Goal: Task Accomplishment & Management: Manage account settings

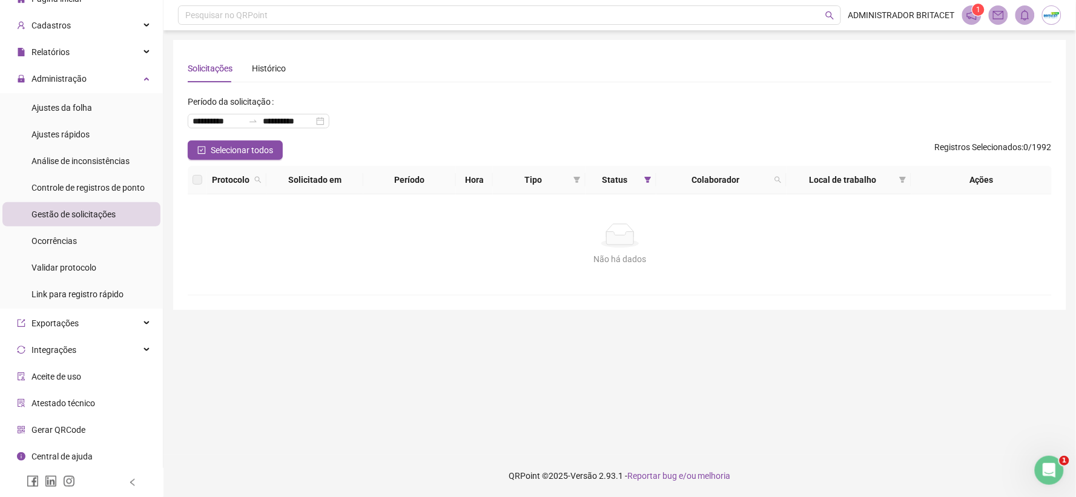
click at [127, 212] on li "Gestão de solicitações" at bounding box center [81, 214] width 158 height 24
click at [121, 105] on li "Ajustes da folha" at bounding box center [81, 108] width 158 height 24
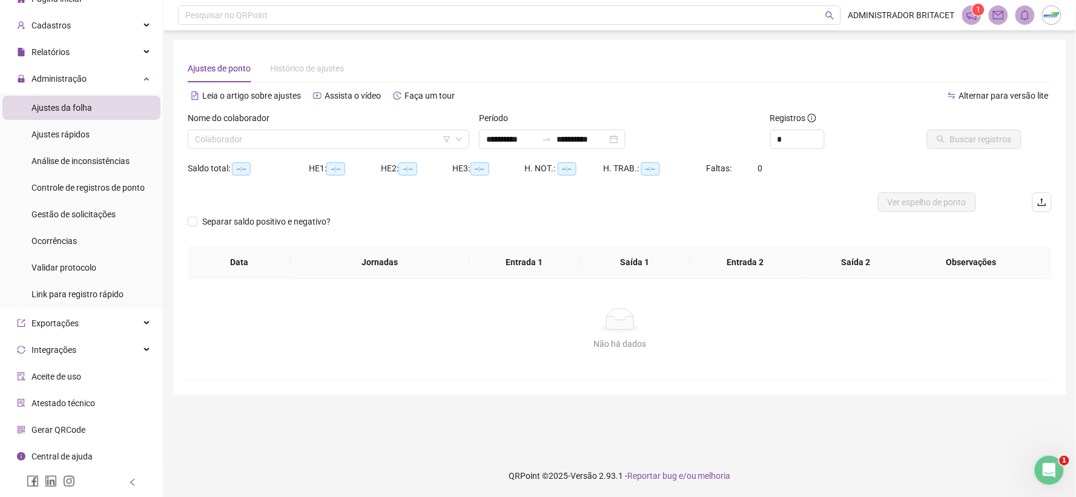
type input "**********"
click at [131, 217] on li "Gestão de solicitações" at bounding box center [81, 214] width 158 height 24
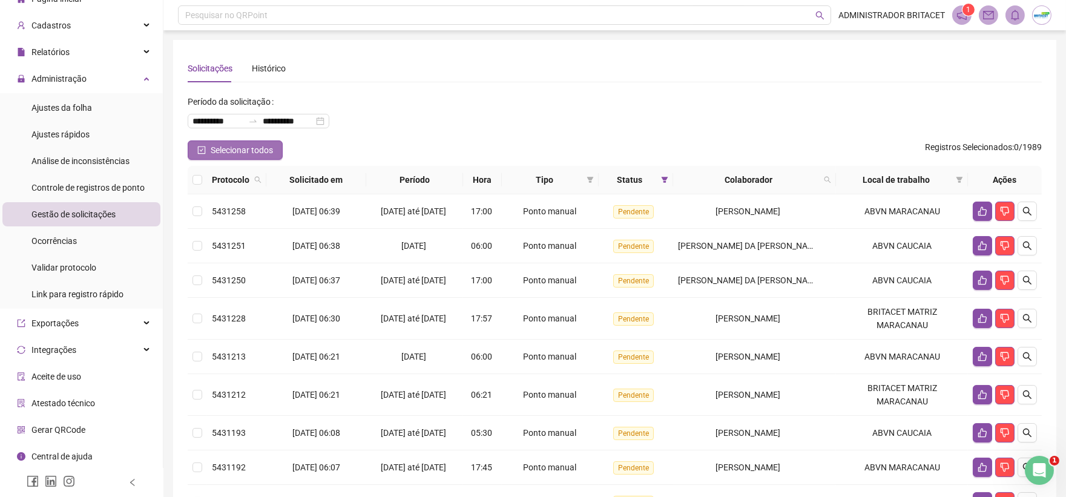
click at [217, 147] on span "Selecionar todos" at bounding box center [242, 149] width 62 height 13
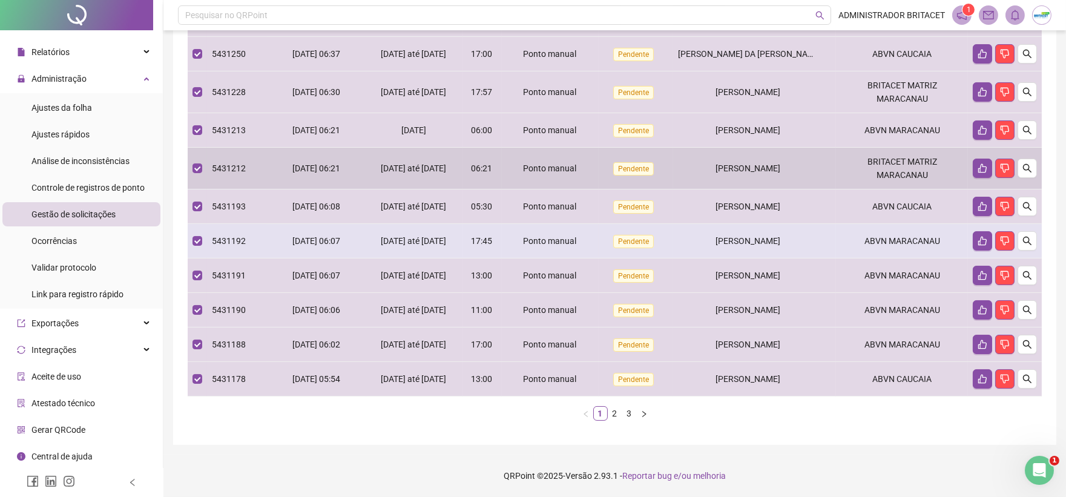
scroll to position [286, 0]
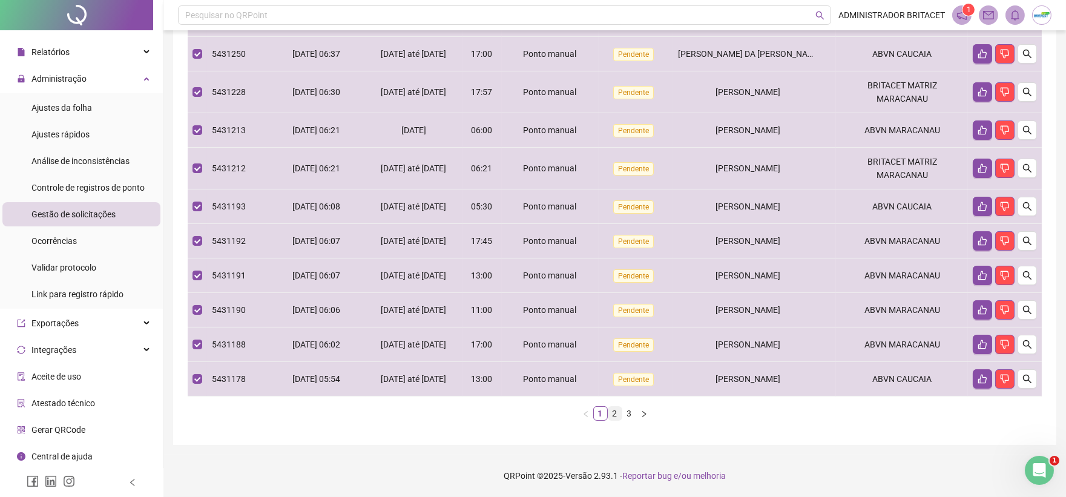
click at [616, 418] on link "2" at bounding box center [614, 413] width 13 height 13
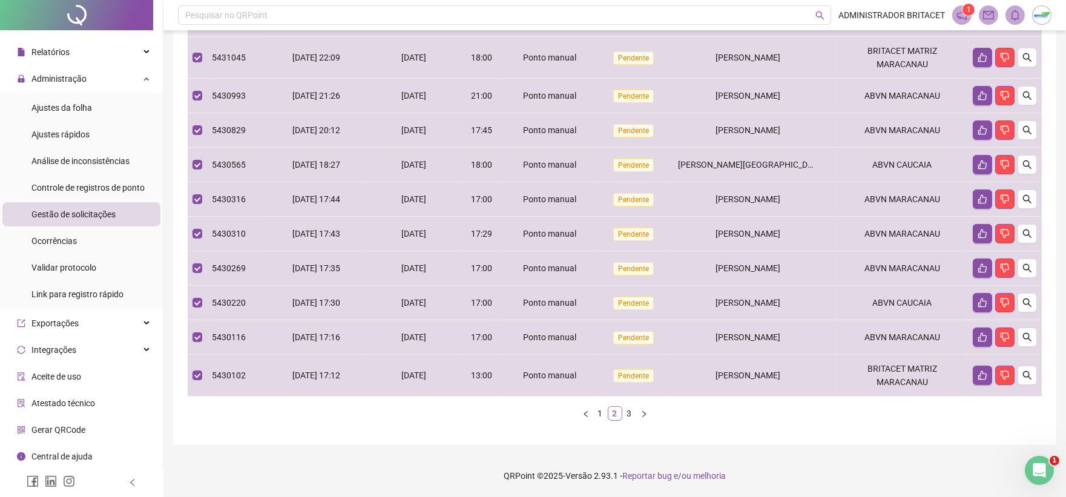
scroll to position [243, 0]
click at [627, 415] on link "3" at bounding box center [629, 413] width 13 height 13
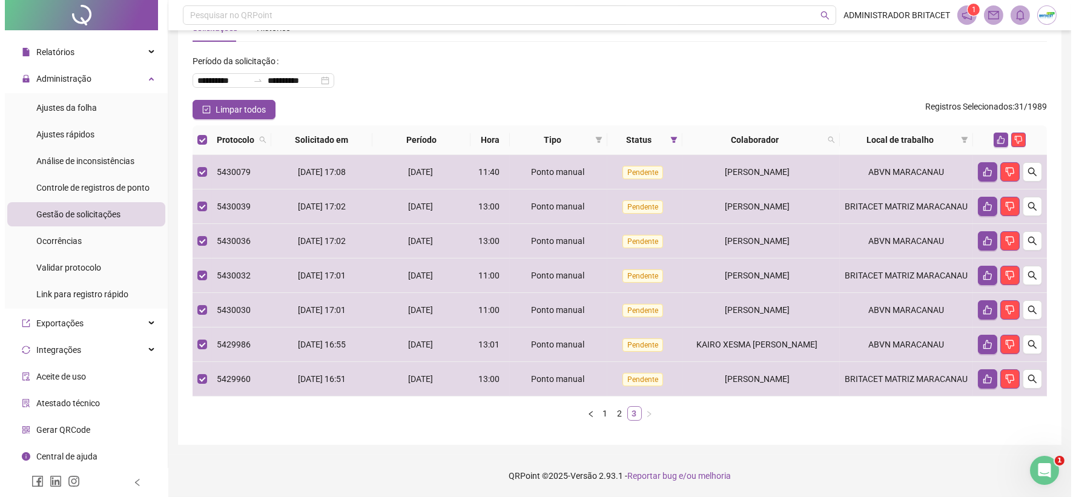
scroll to position [62, 0]
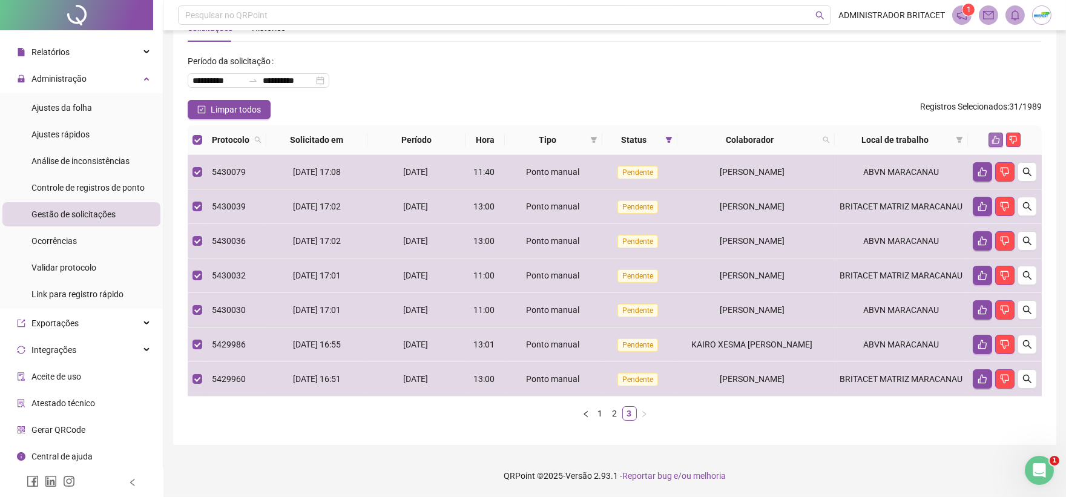
click at [995, 136] on icon "like" at bounding box center [996, 140] width 8 height 8
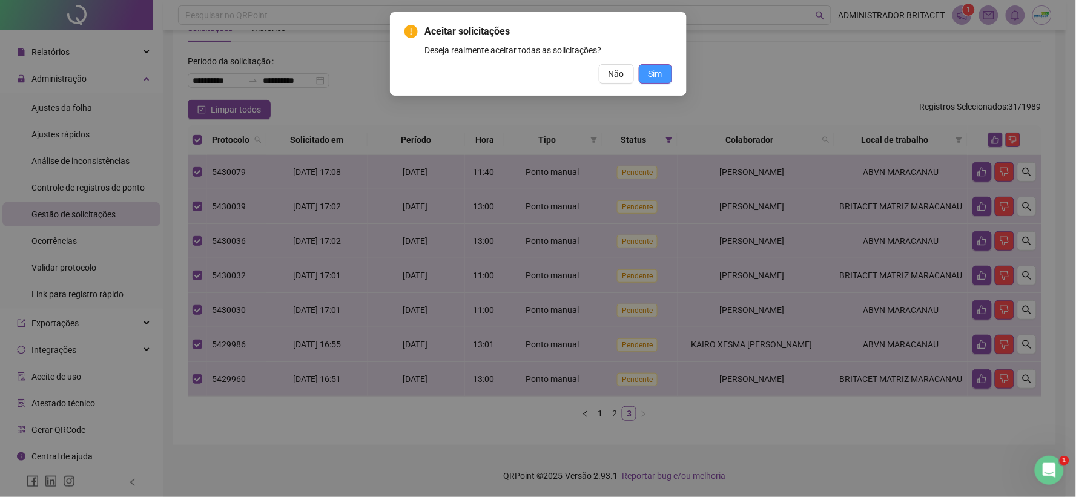
click at [658, 68] on span "Sim" at bounding box center [655, 73] width 14 height 13
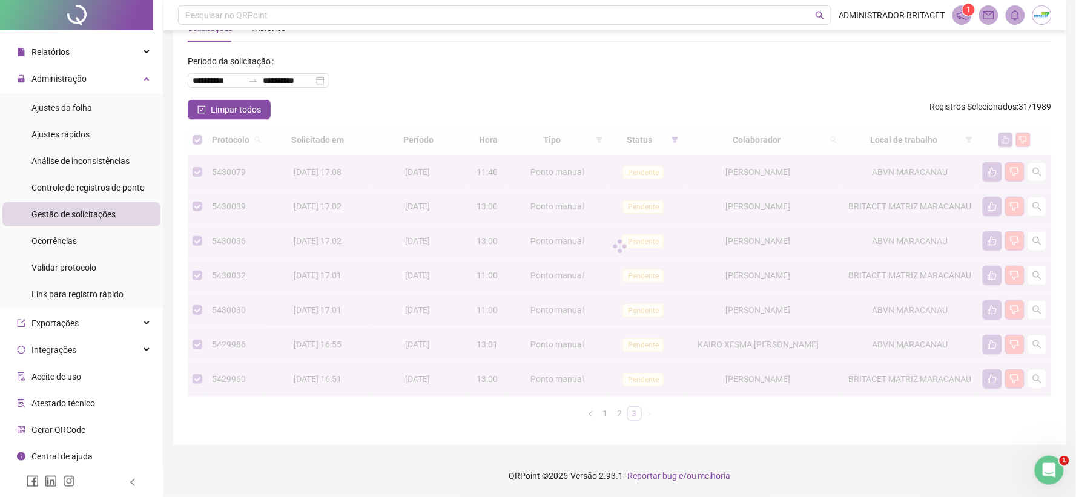
scroll to position [41, 0]
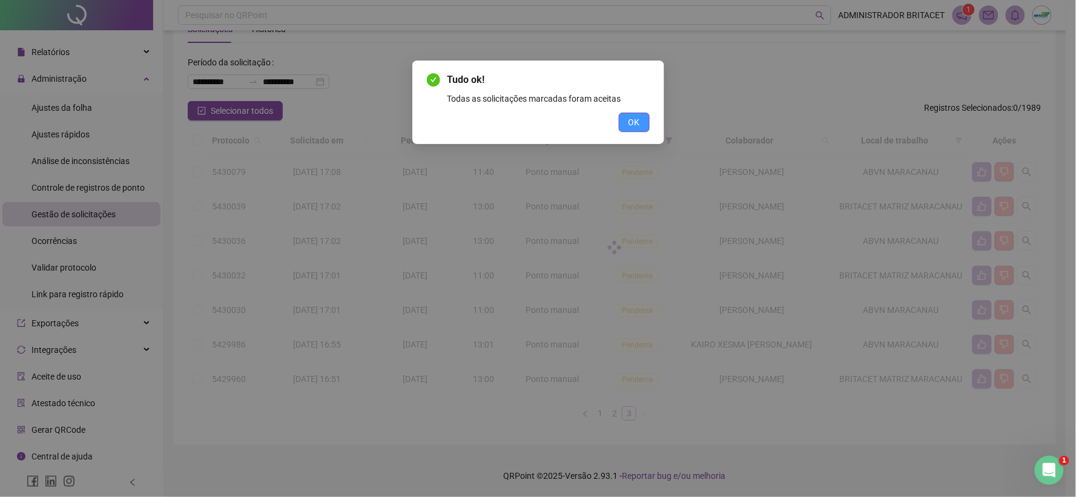
click at [647, 123] on button "OK" at bounding box center [634, 122] width 31 height 19
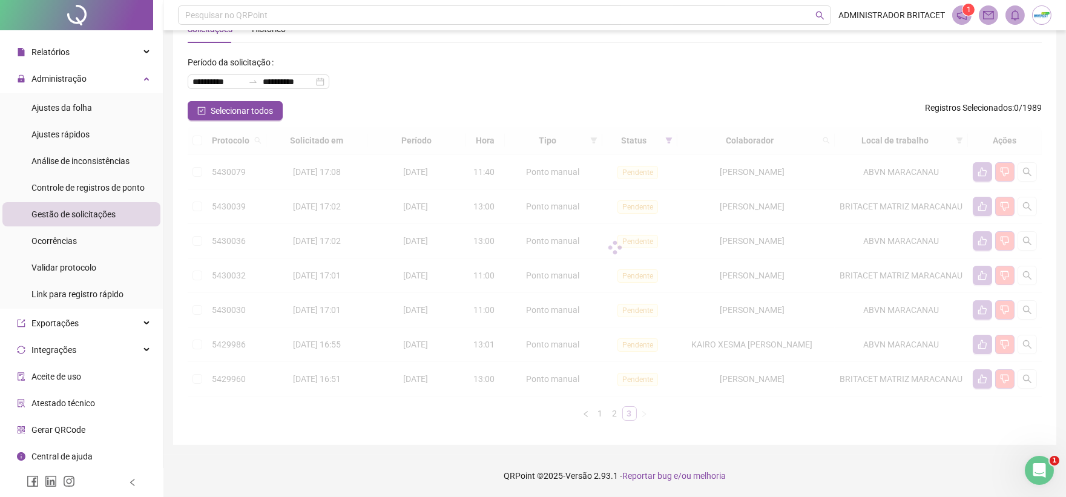
scroll to position [0, 0]
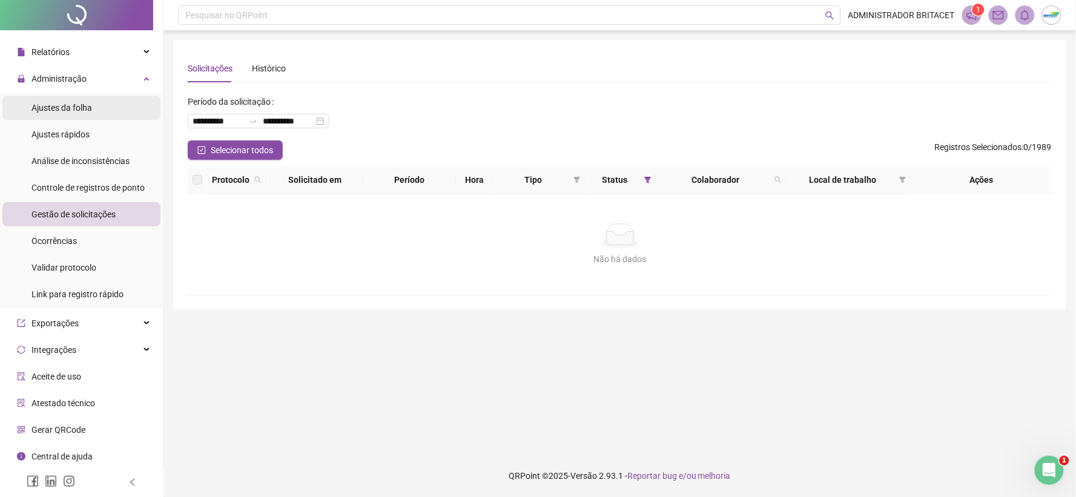
click at [91, 109] on span "Ajustes da folha" at bounding box center [61, 108] width 61 height 10
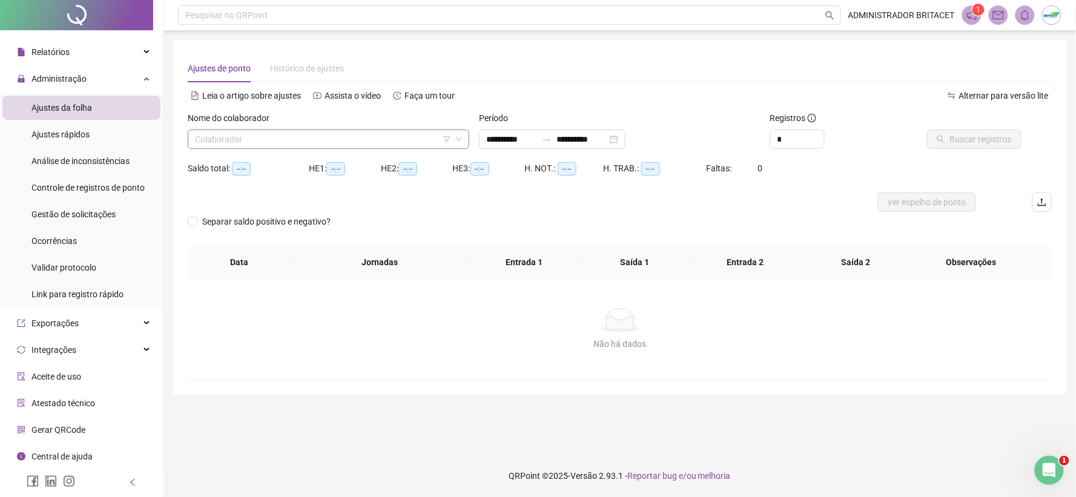
type input "**********"
click at [363, 143] on input "search" at bounding box center [323, 139] width 256 height 18
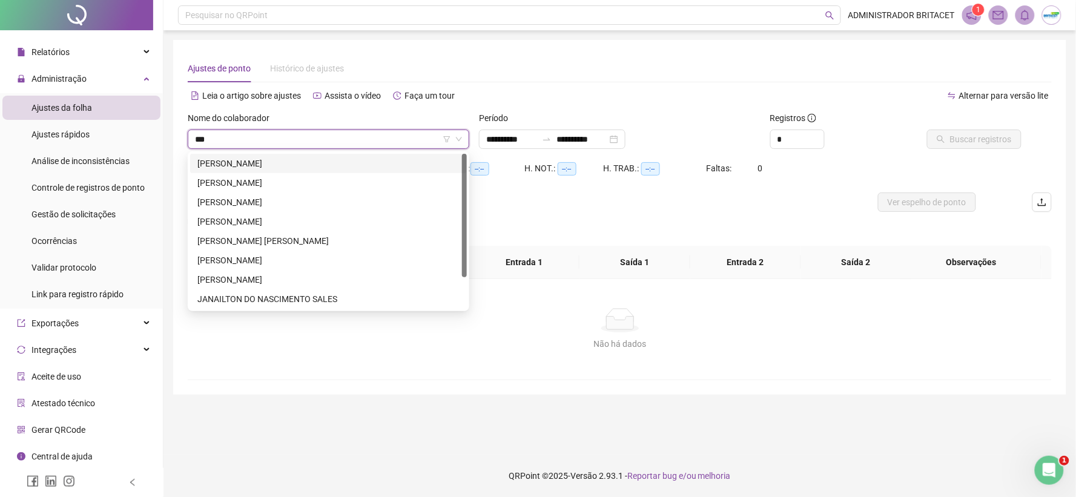
type input "****"
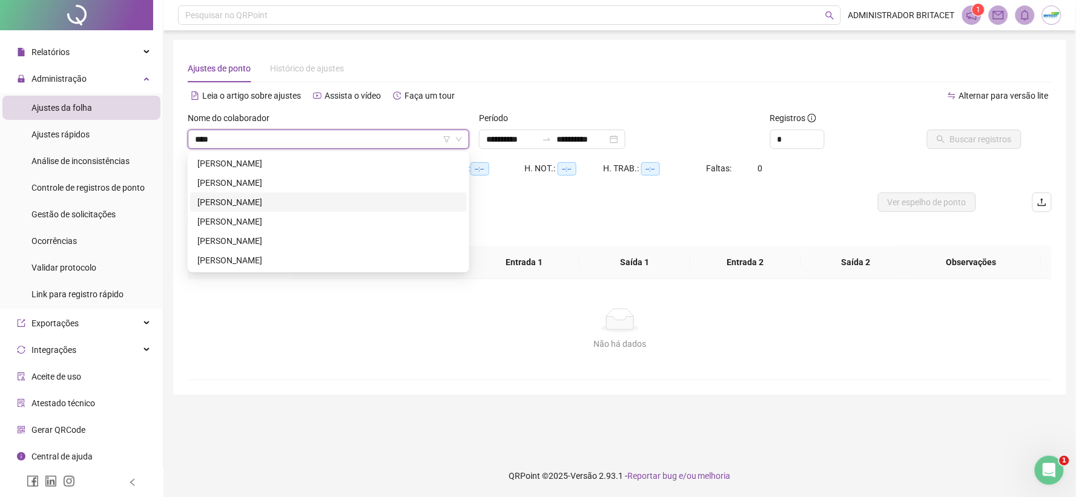
click at [316, 202] on div "[PERSON_NAME]" at bounding box center [328, 202] width 262 height 13
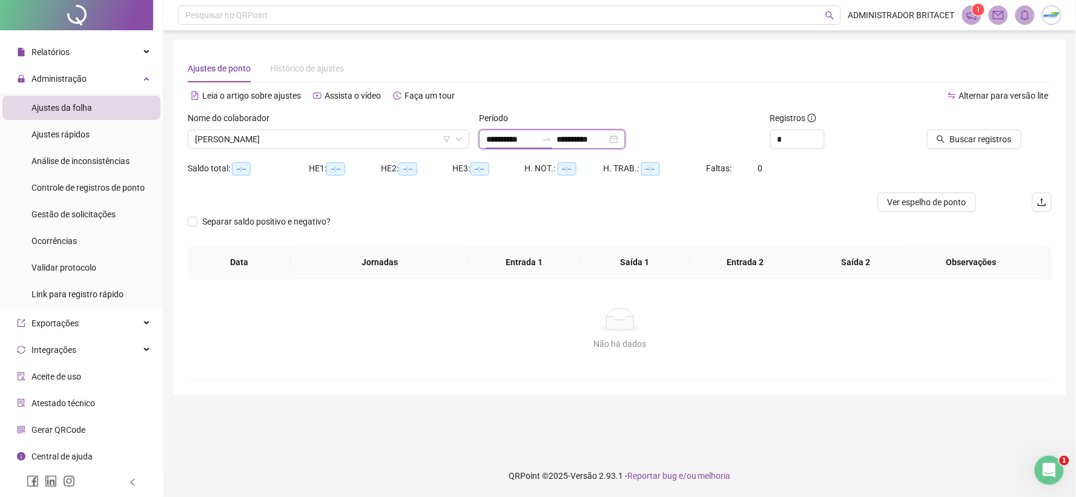
click at [493, 137] on input "**********" at bounding box center [511, 139] width 51 height 13
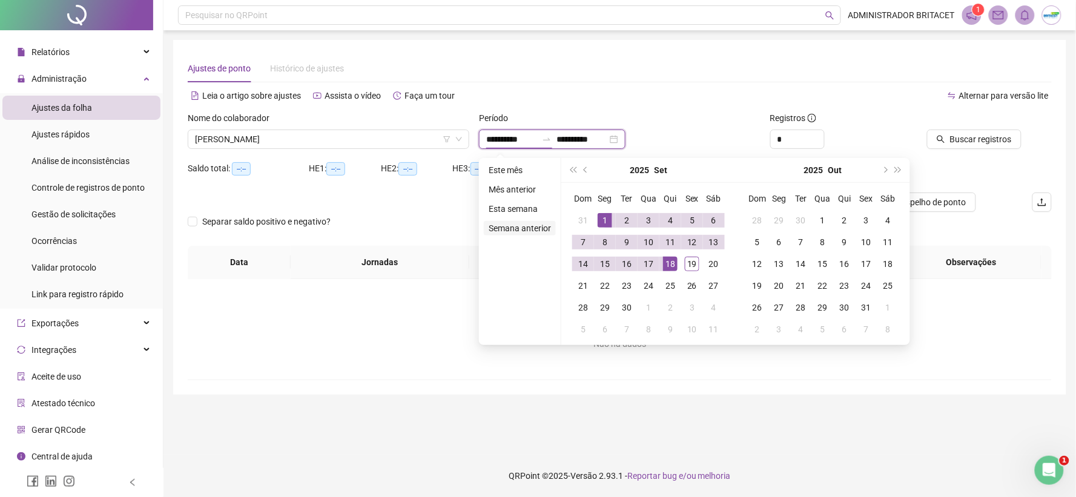
type input "**********"
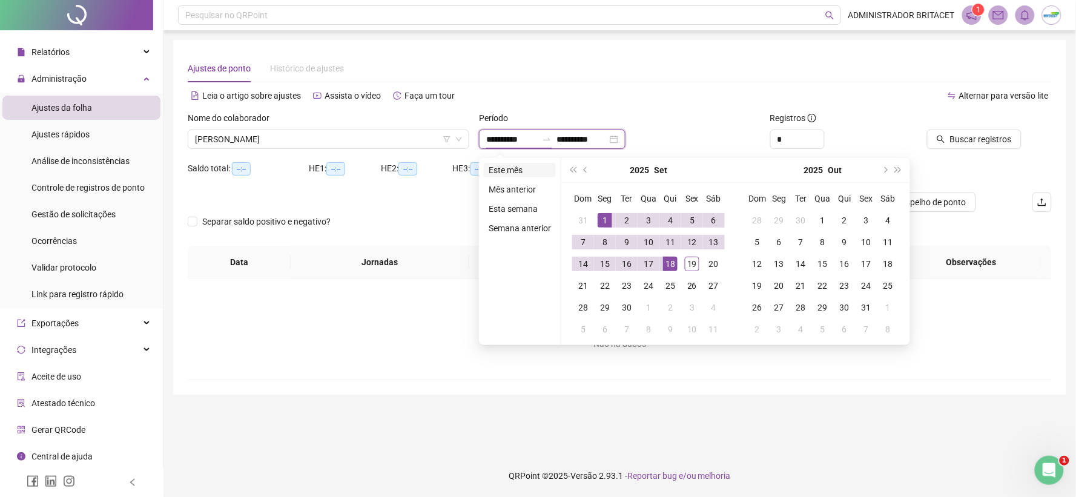
type input "**********"
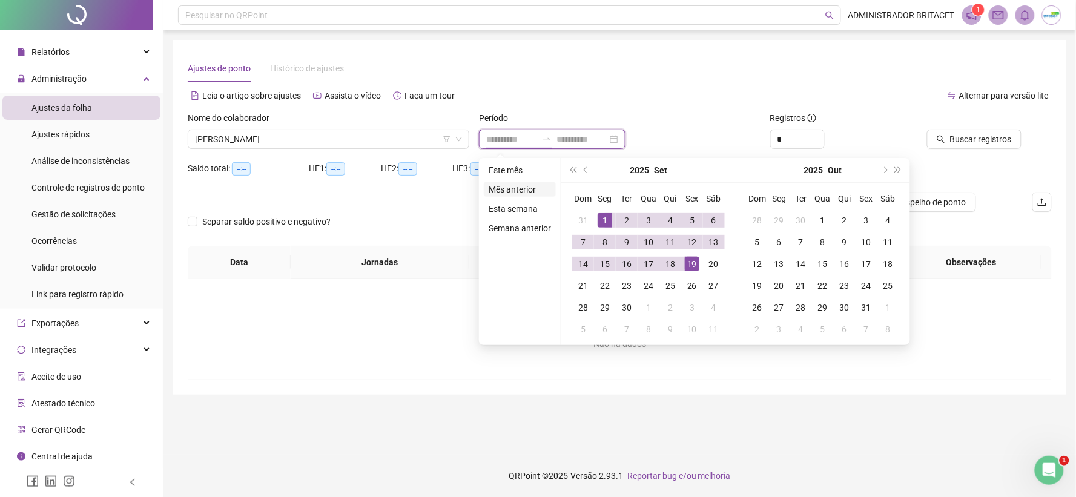
type input "**********"
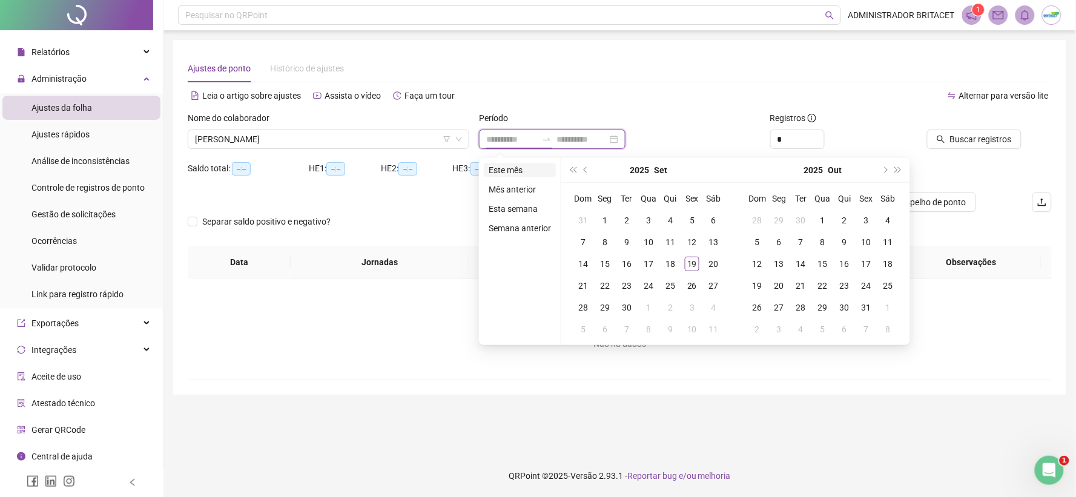
type input "**********"
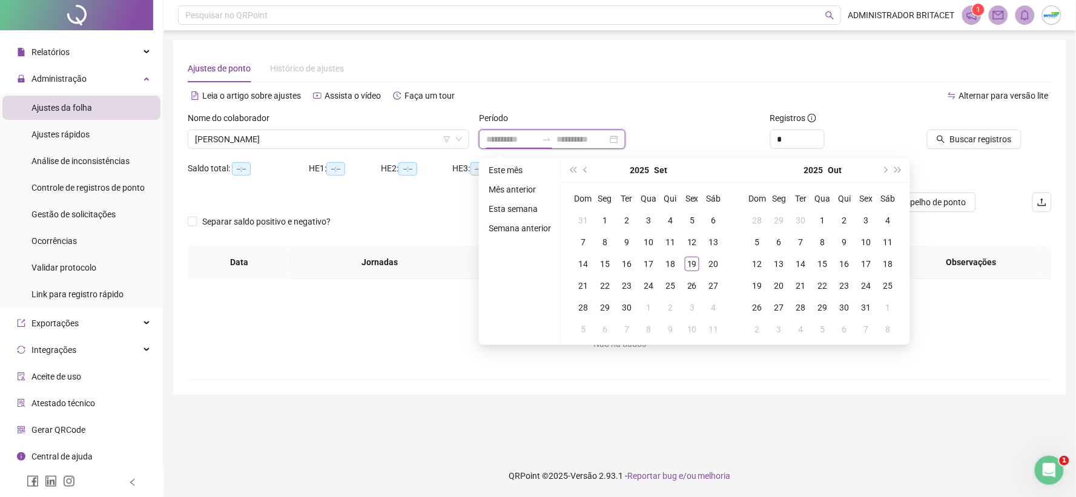
type input "**********"
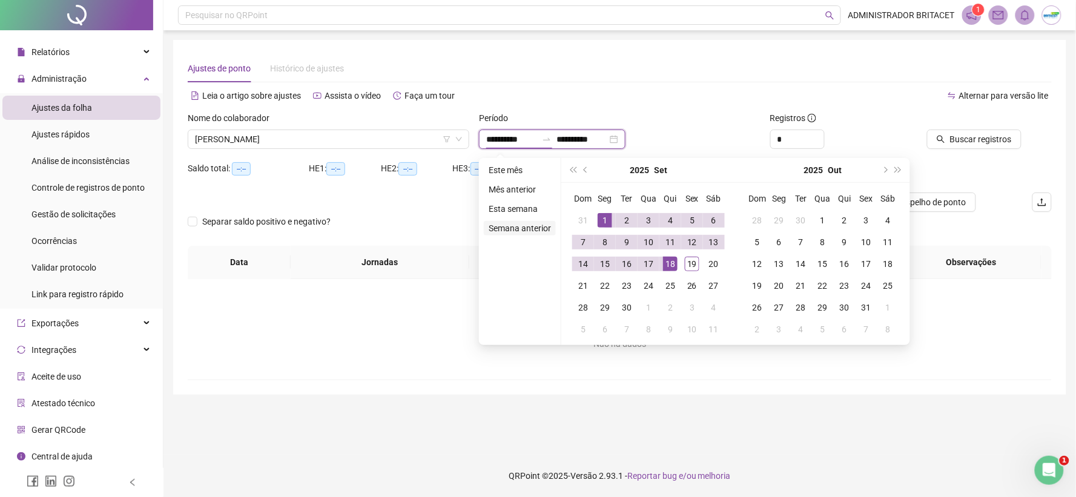
type input "**********"
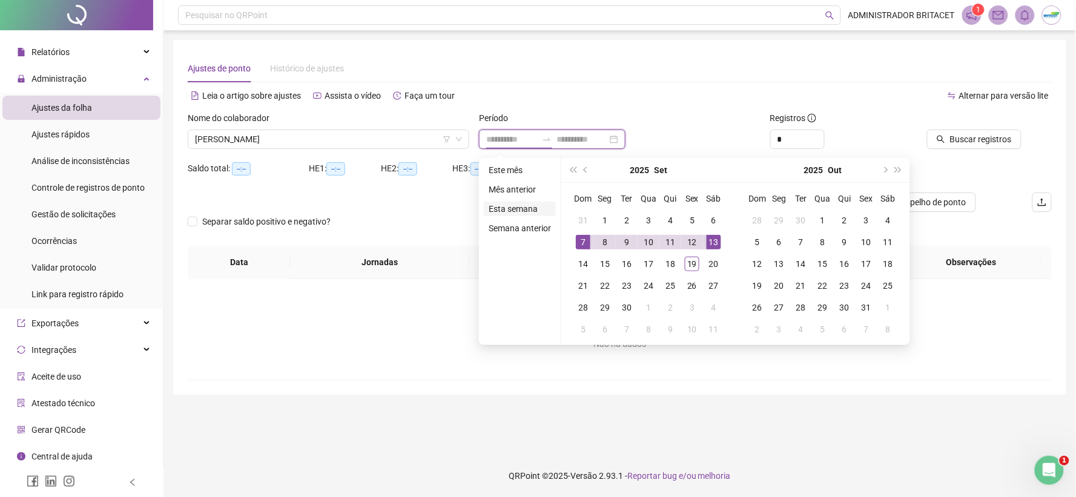
type input "**********"
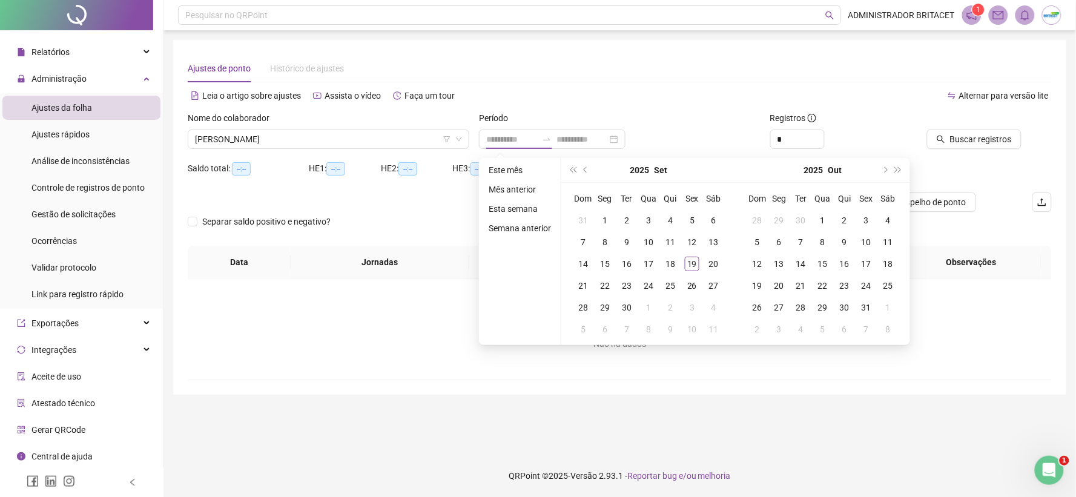
click at [499, 188] on li "Mês anterior" at bounding box center [520, 189] width 72 height 15
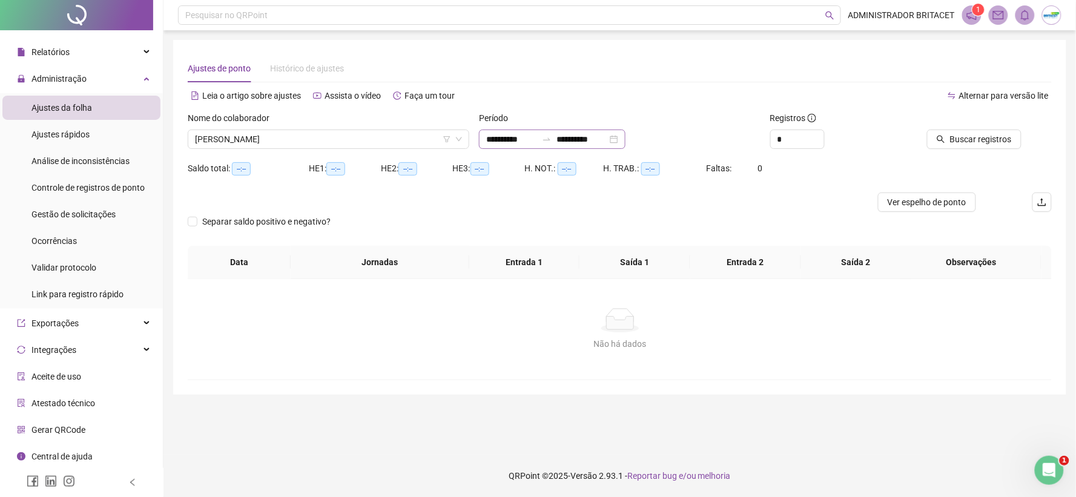
click at [493, 131] on div "**********" at bounding box center [552, 139] width 146 height 19
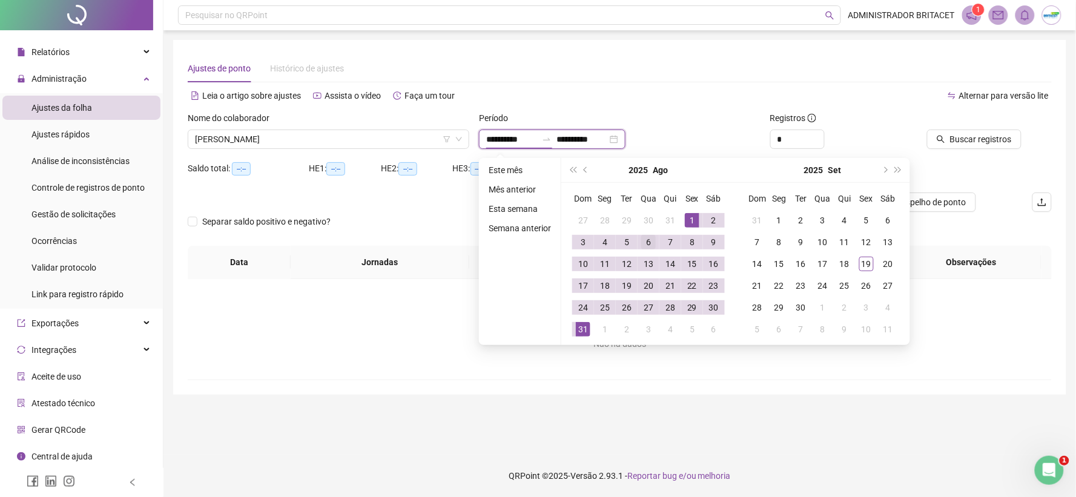
type input "**********"
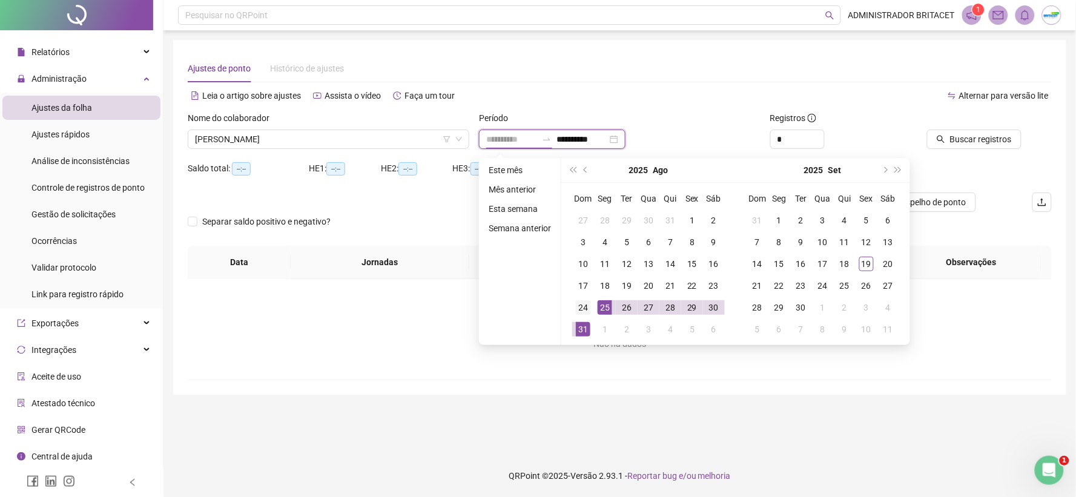
type input "**********"
click at [586, 308] on div "24" at bounding box center [583, 307] width 15 height 15
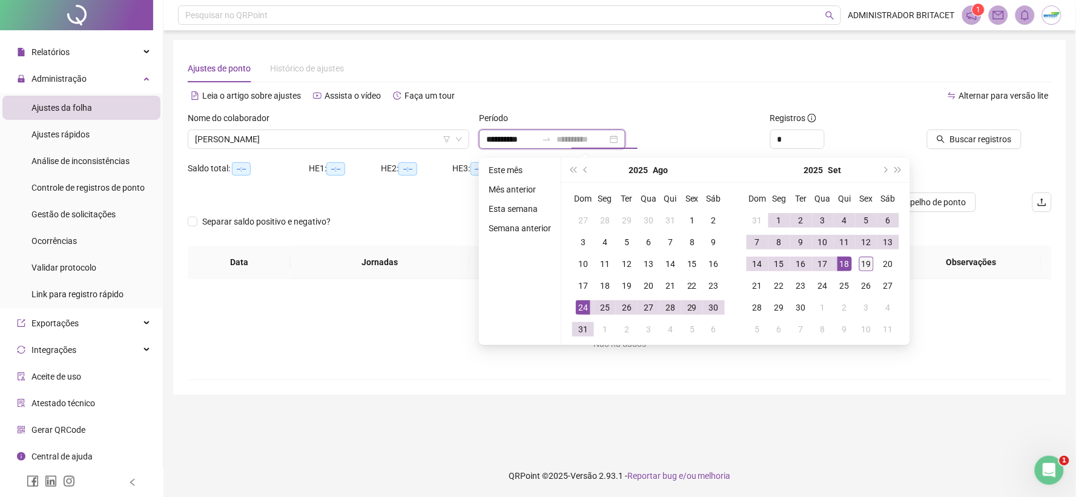
type input "**********"
click at [862, 263] on div "19" at bounding box center [866, 264] width 15 height 15
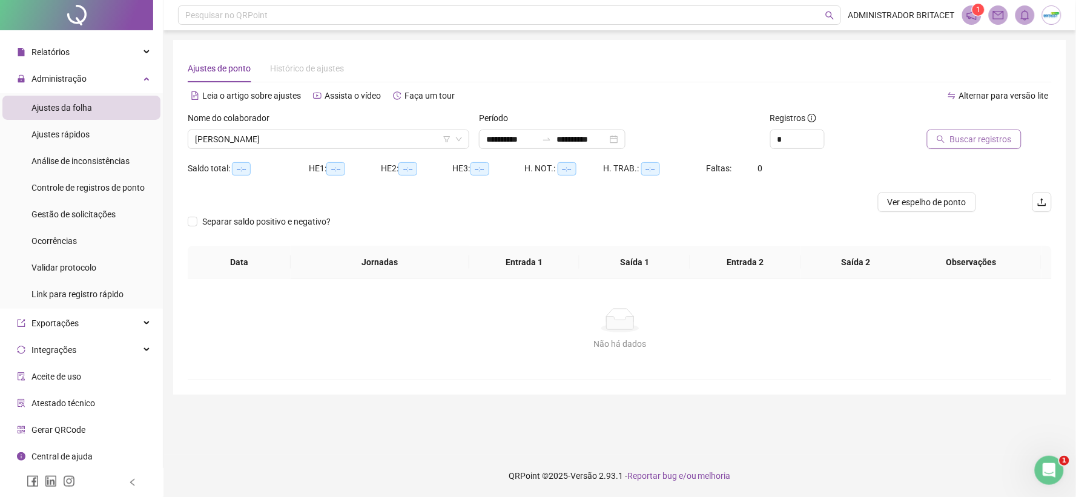
click at [970, 133] on span "Buscar registros" at bounding box center [981, 139] width 62 height 13
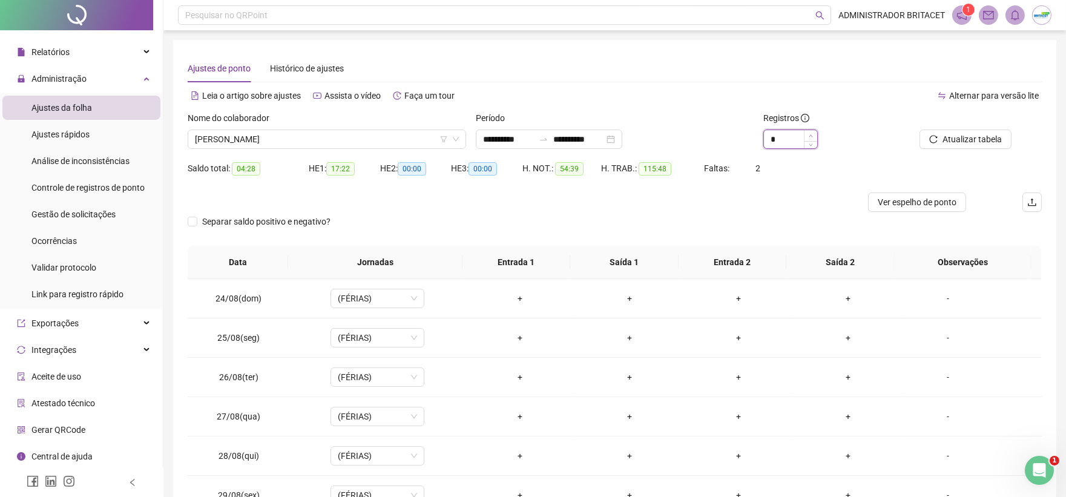
click at [811, 132] on span "Increase Value" at bounding box center [810, 135] width 13 height 11
type input "*"
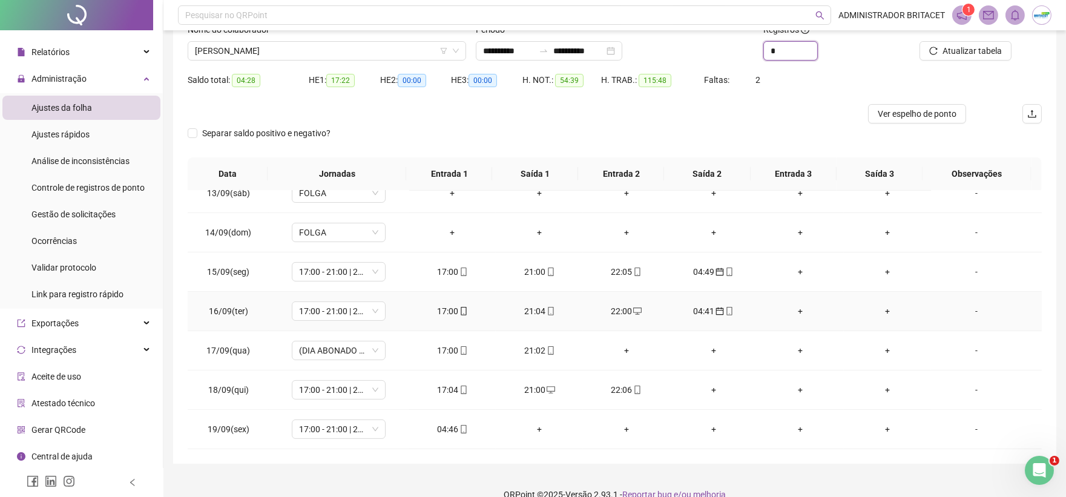
scroll to position [107, 0]
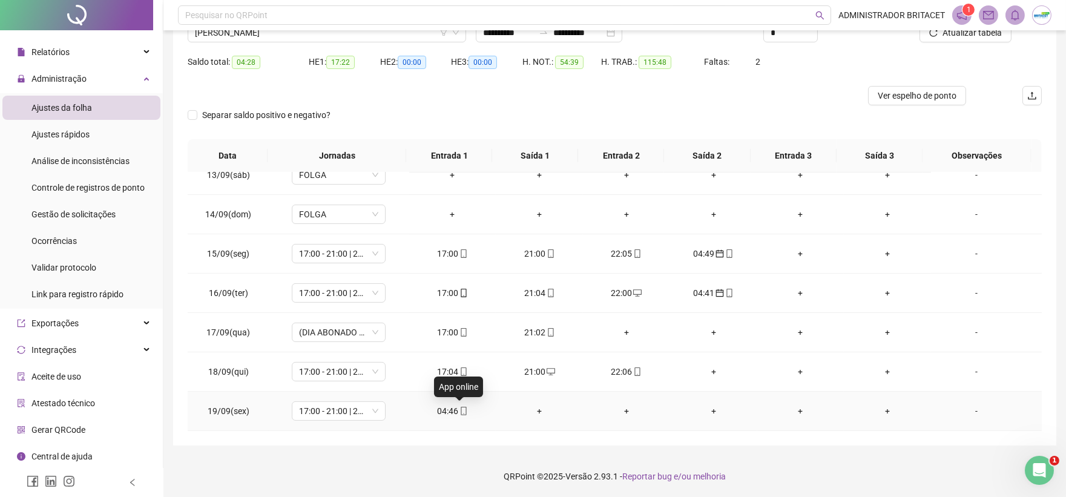
click at [458, 407] on span "mobile" at bounding box center [463, 411] width 10 height 8
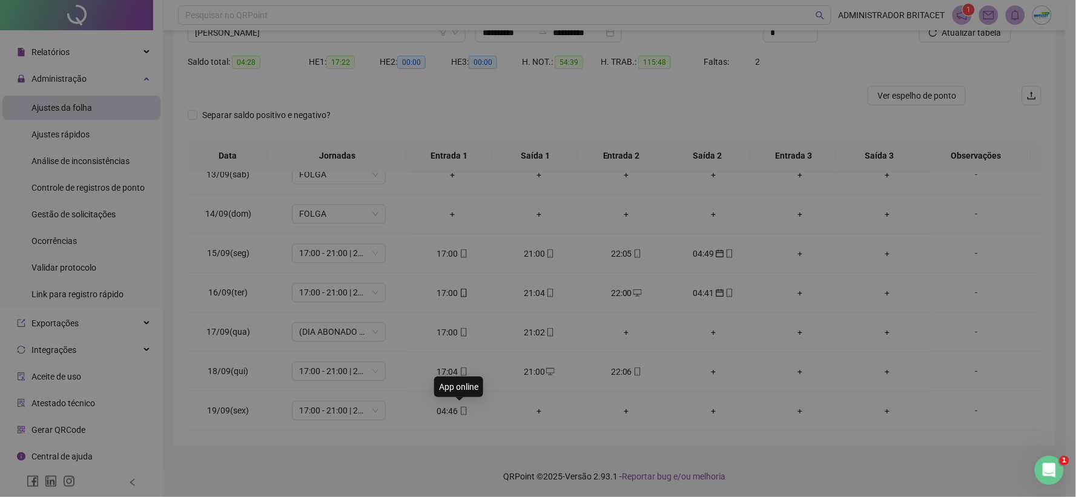
type input "**********"
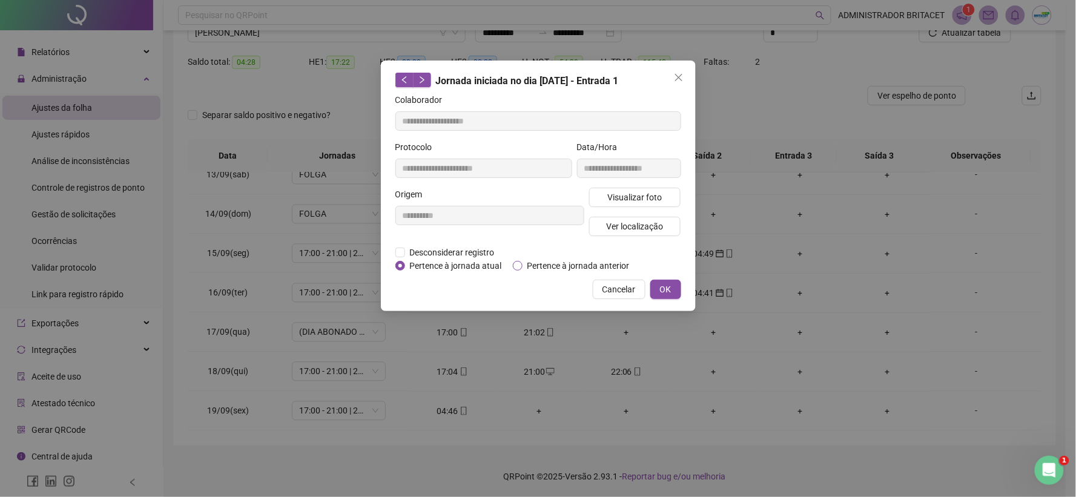
click at [528, 263] on span "Pertence à jornada anterior" at bounding box center [578, 265] width 112 height 13
click at [663, 283] on span "OK" at bounding box center [666, 289] width 12 height 13
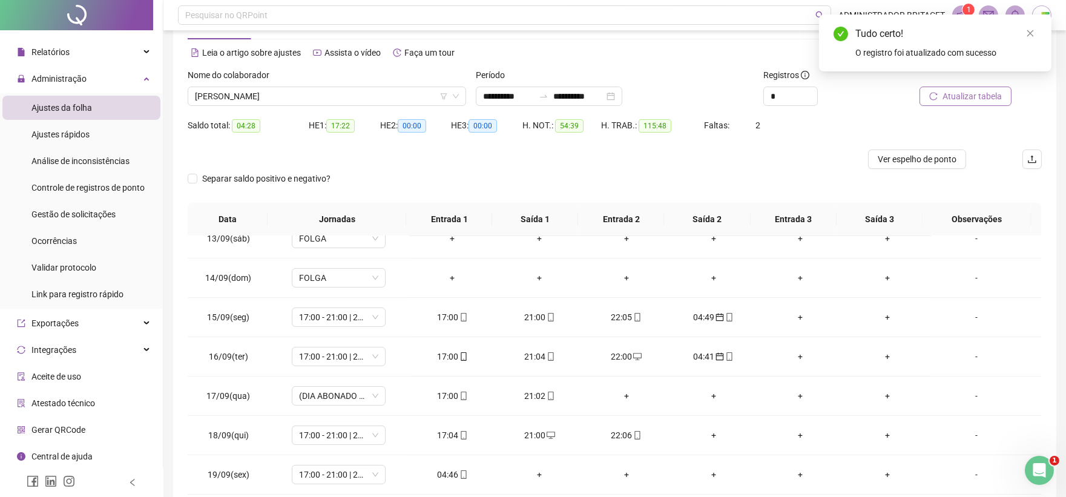
scroll to position [0, 0]
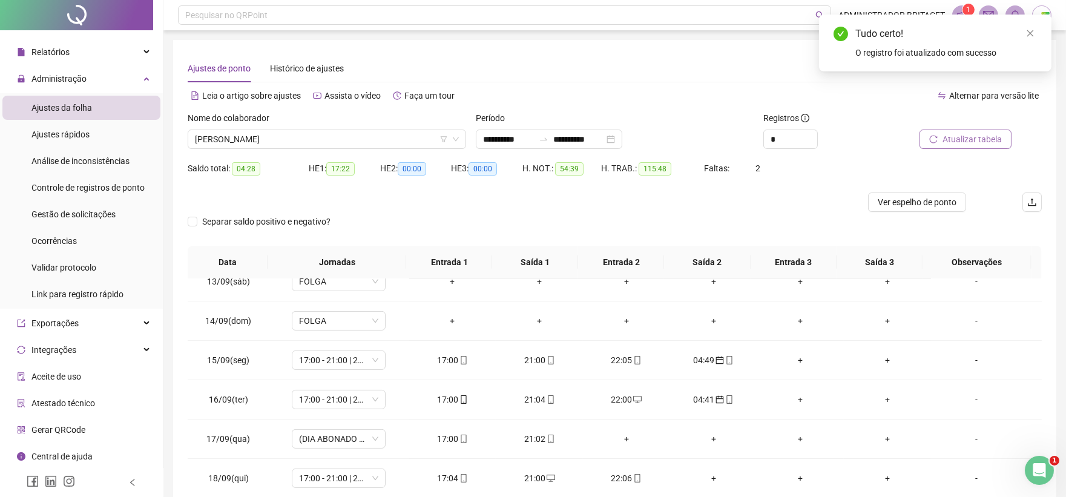
click at [960, 137] on span "Atualizar tabela" at bounding box center [972, 139] width 59 height 13
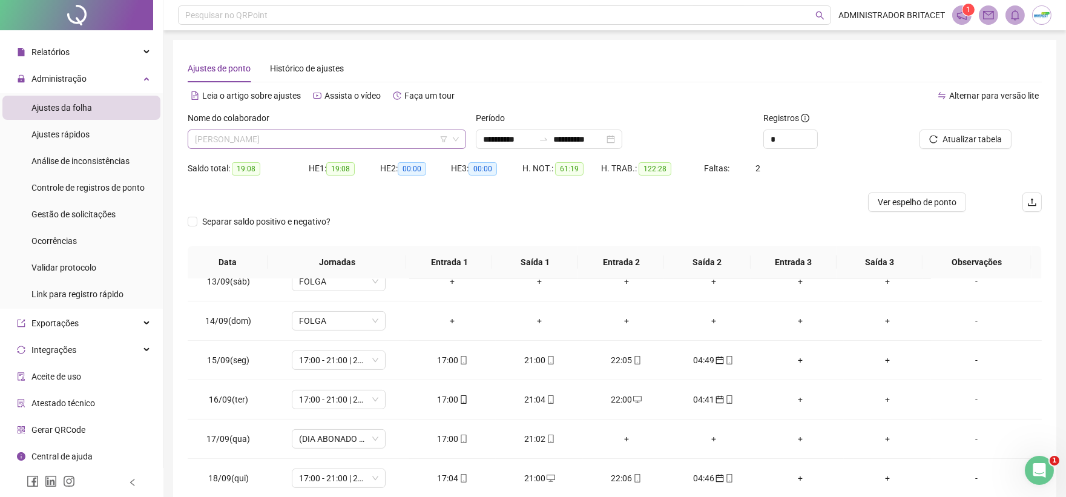
click at [355, 134] on span "[PERSON_NAME]" at bounding box center [327, 139] width 264 height 18
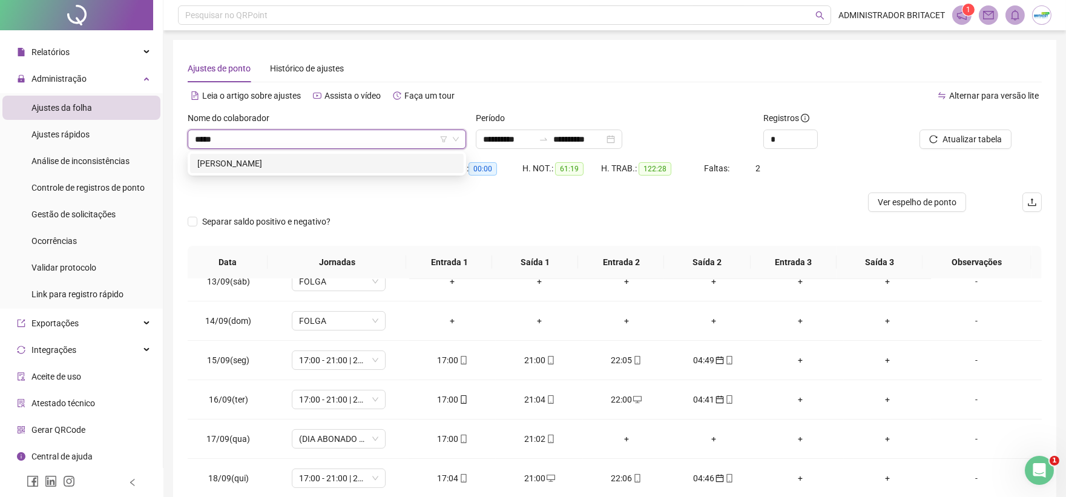
type input "******"
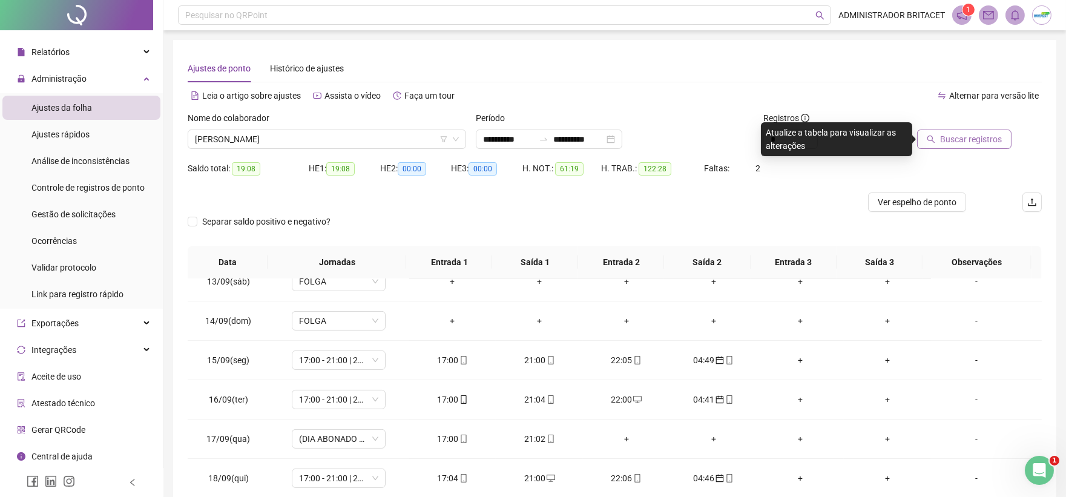
click at [994, 137] on span "Buscar registros" at bounding box center [971, 139] width 62 height 13
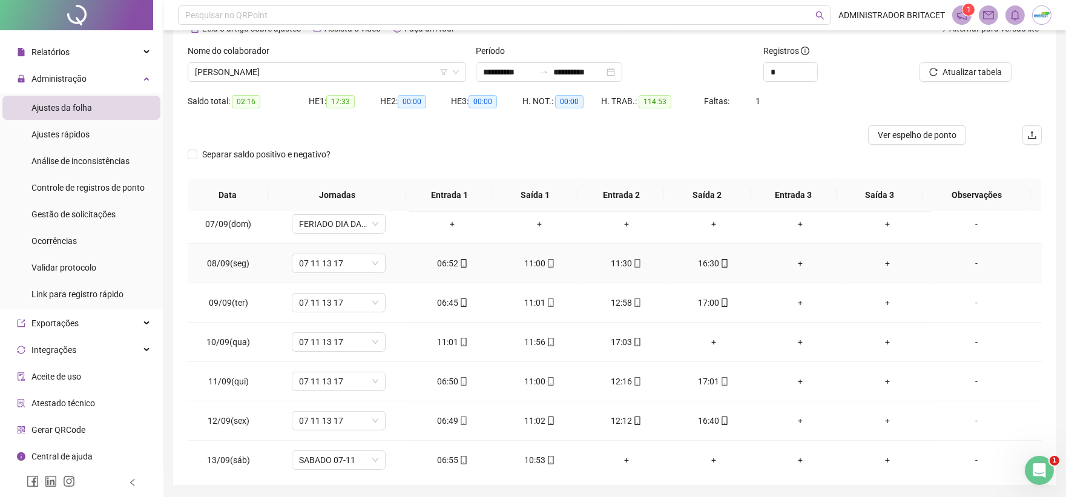
scroll to position [536, 0]
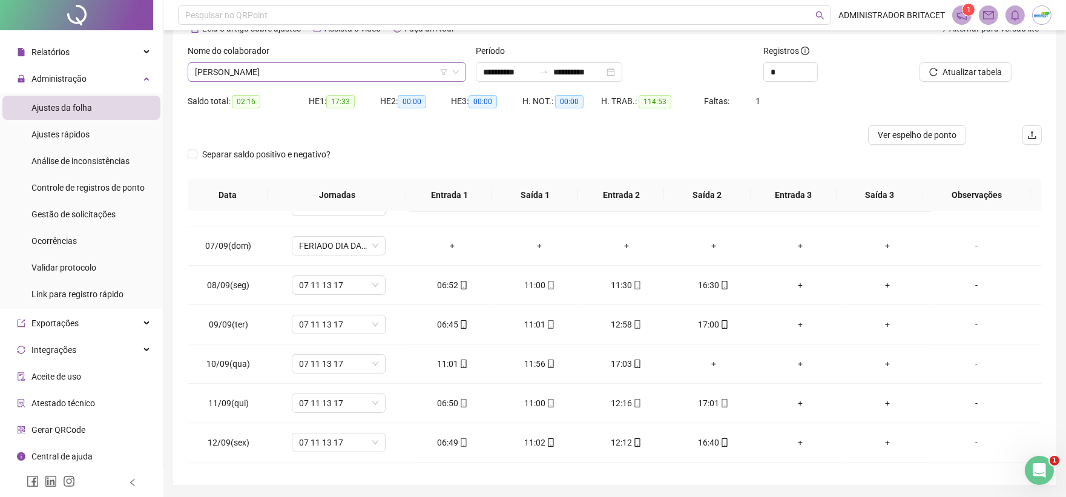
click at [384, 67] on span "ANTONIO ROSIEL QUEIROZ DA SILVA" at bounding box center [327, 72] width 264 height 18
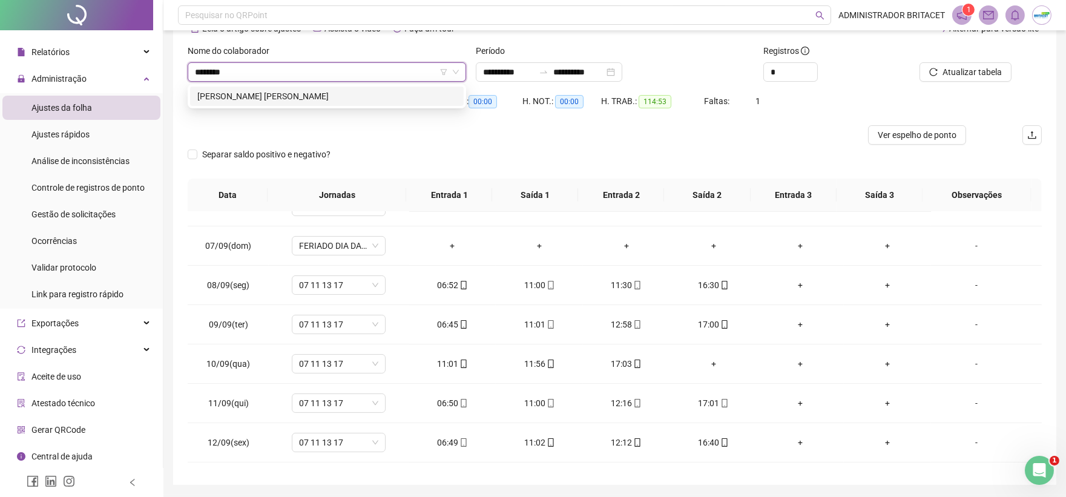
scroll to position [0, 0]
type input "*********"
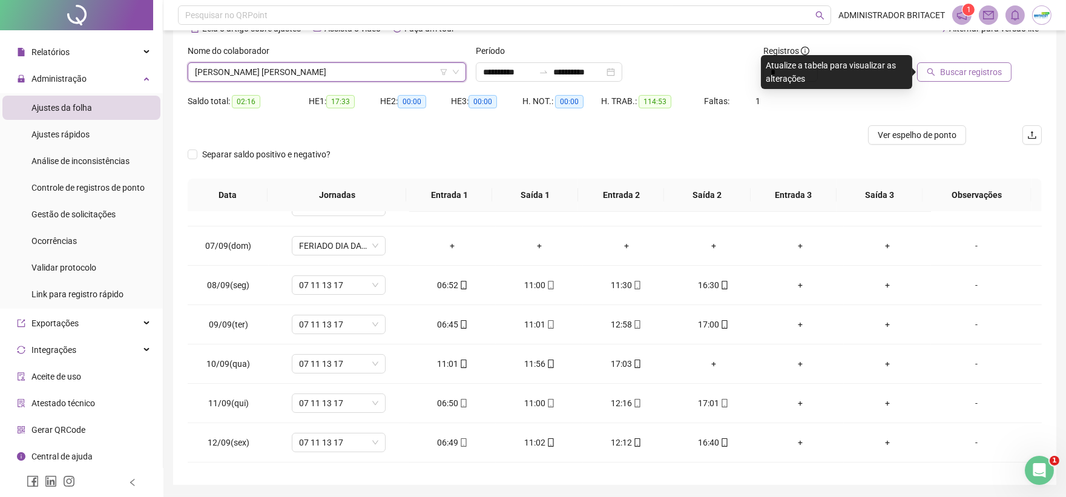
click at [941, 73] on button "Buscar registros" at bounding box center [964, 71] width 94 height 19
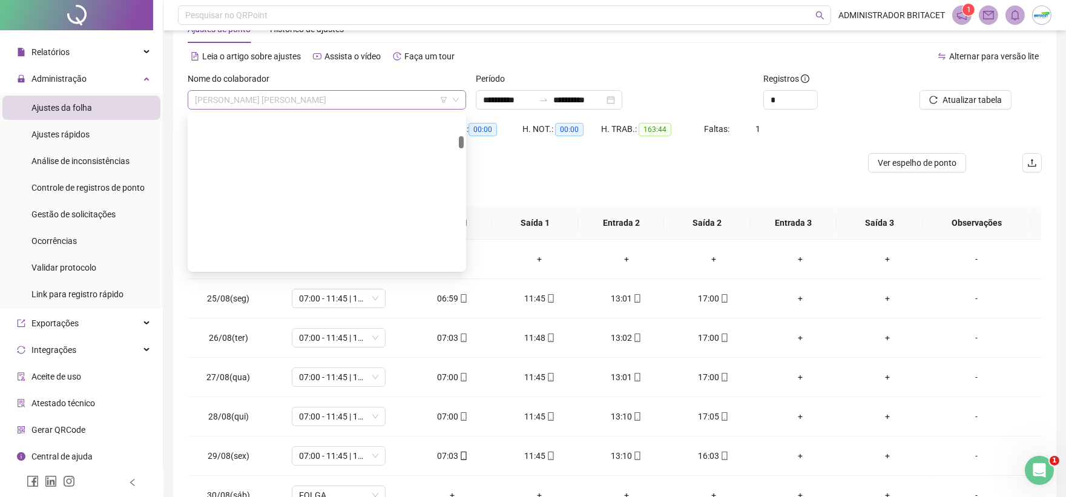
click at [386, 96] on span "CARLOS WANLEY JALES PAIXAO" at bounding box center [327, 100] width 264 height 18
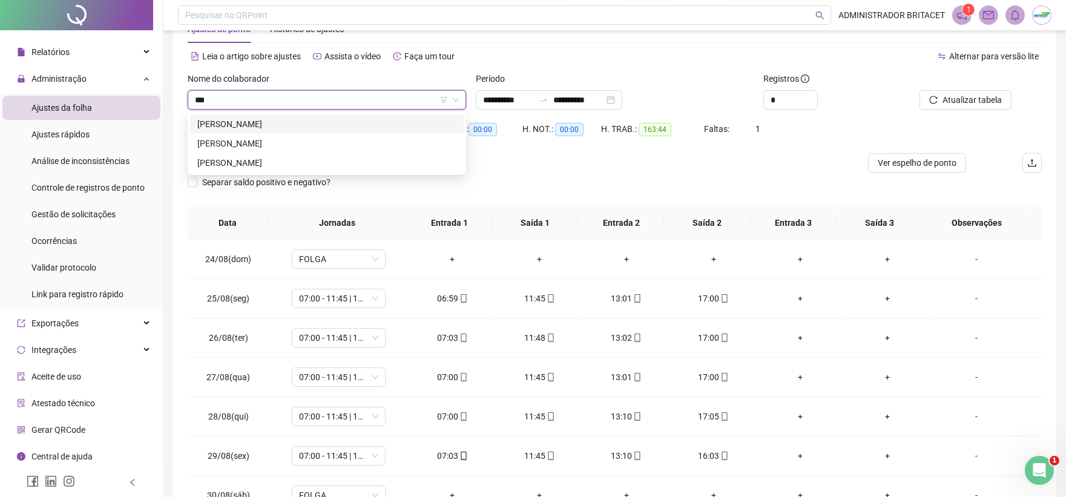
type input "****"
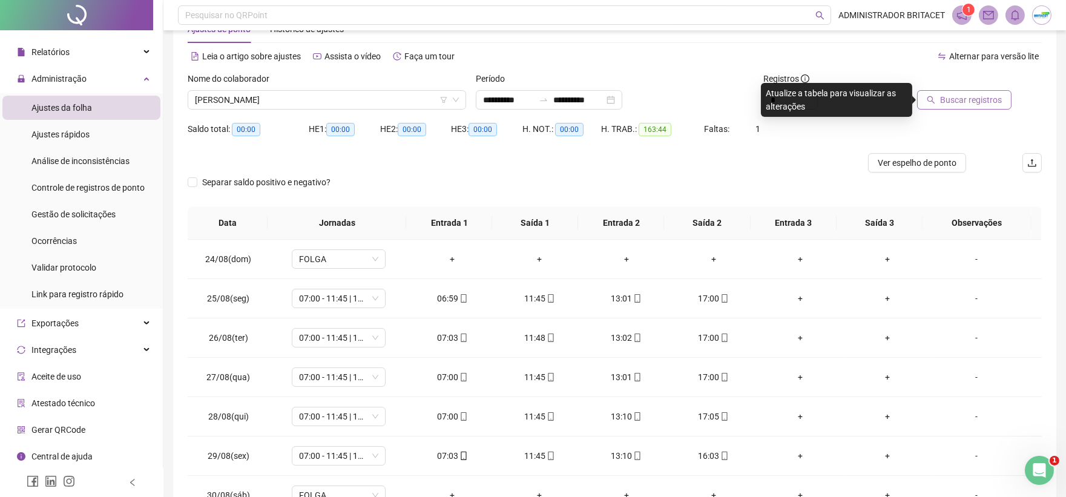
click at [948, 97] on span "Buscar registros" at bounding box center [971, 99] width 62 height 13
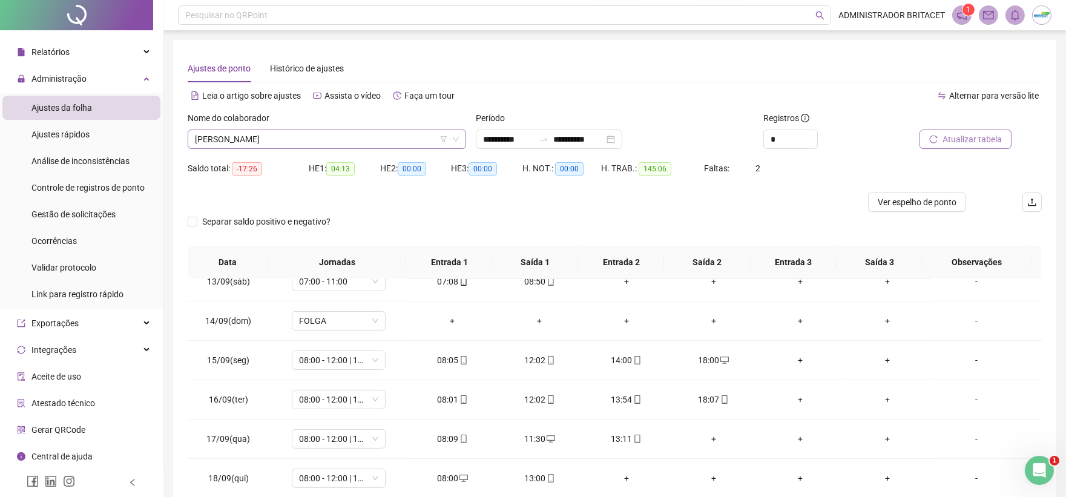
scroll to position [717, 0]
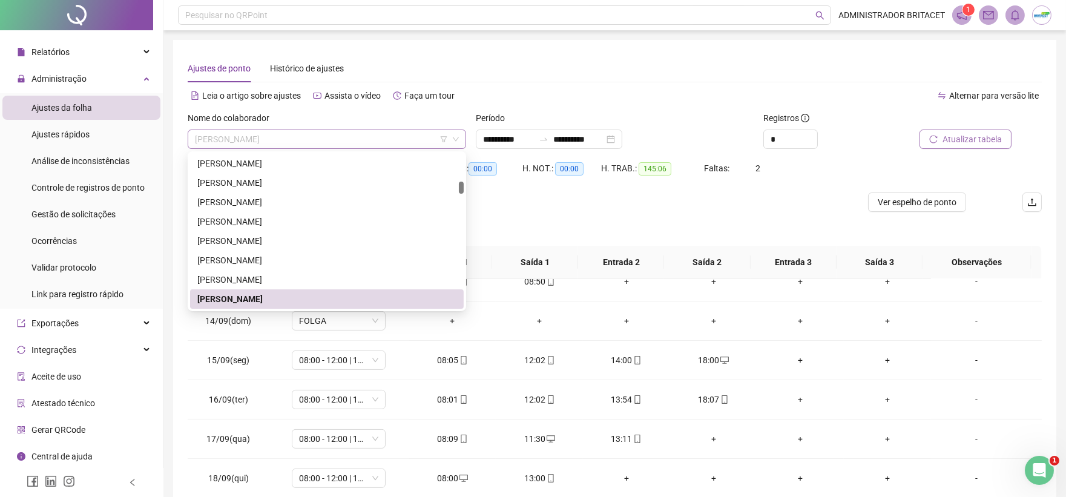
click at [398, 143] on span "DAVID COULTHARD DA SILVA MARTINS" at bounding box center [327, 139] width 264 height 18
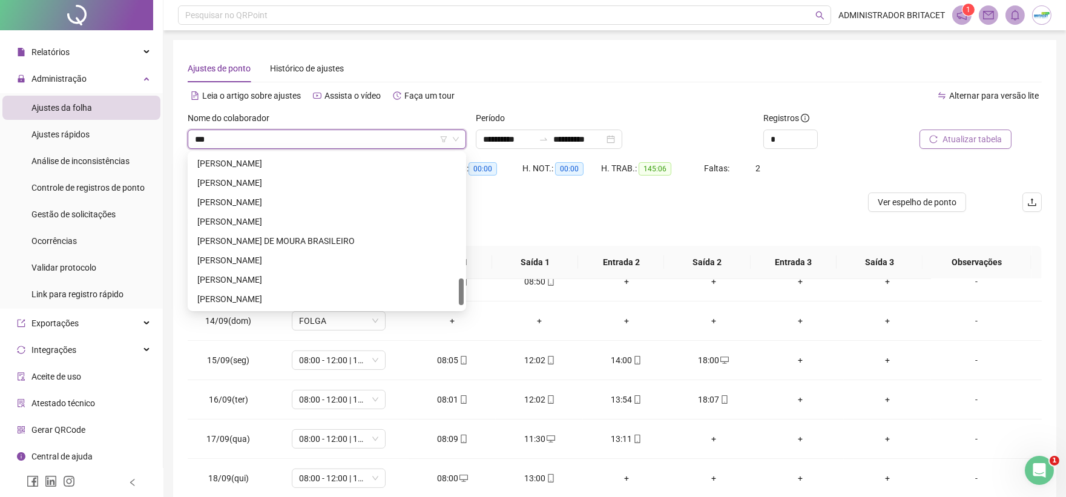
scroll to position [658, 0]
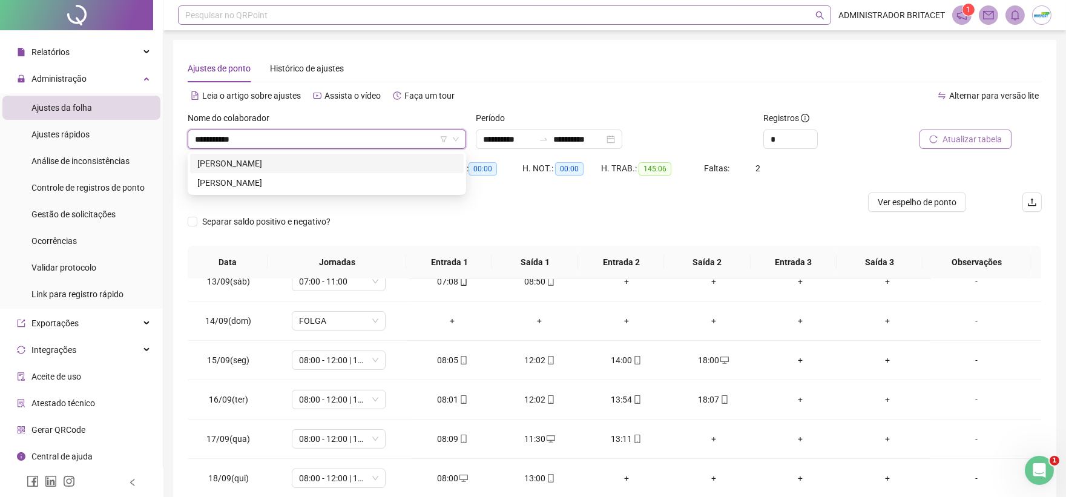
type input "**********"
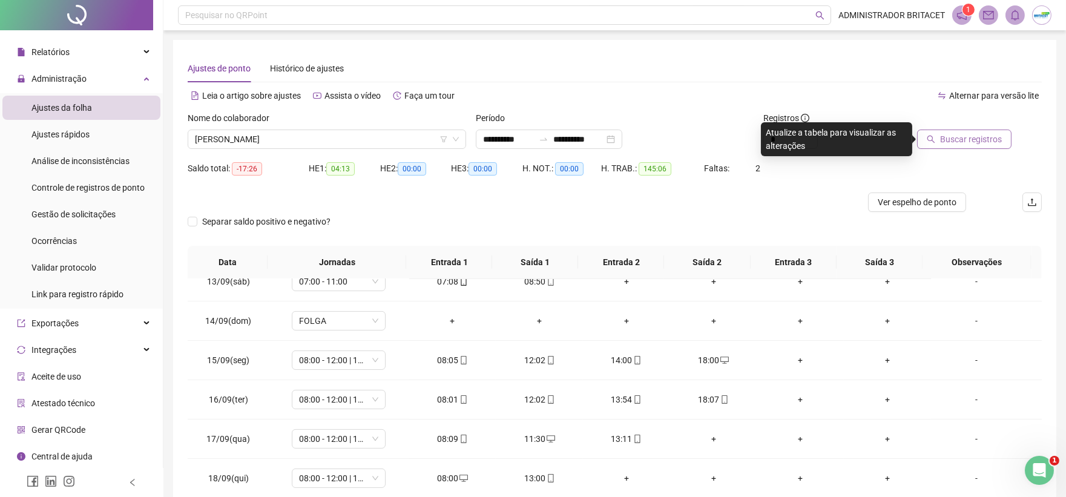
click at [981, 133] on span "Buscar registros" at bounding box center [971, 139] width 62 height 13
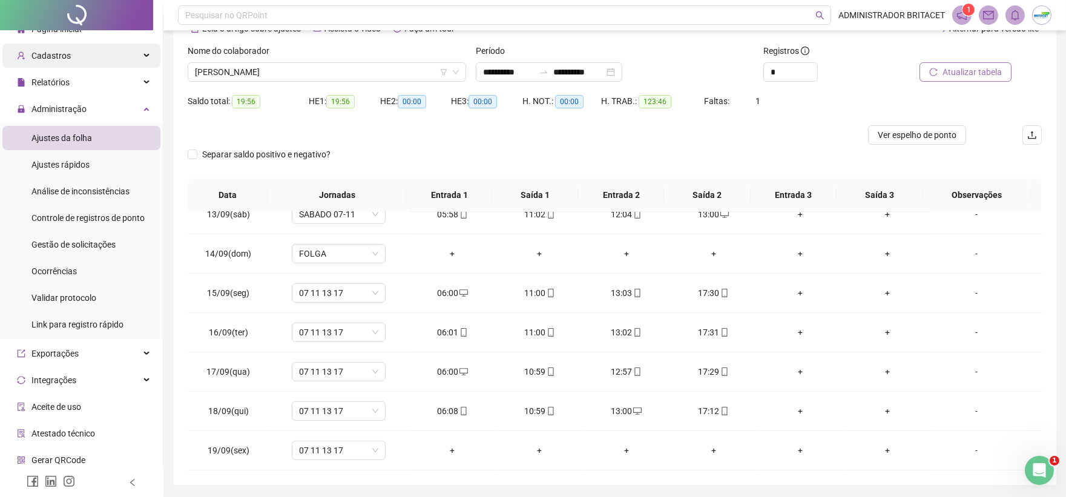
scroll to position [0, 0]
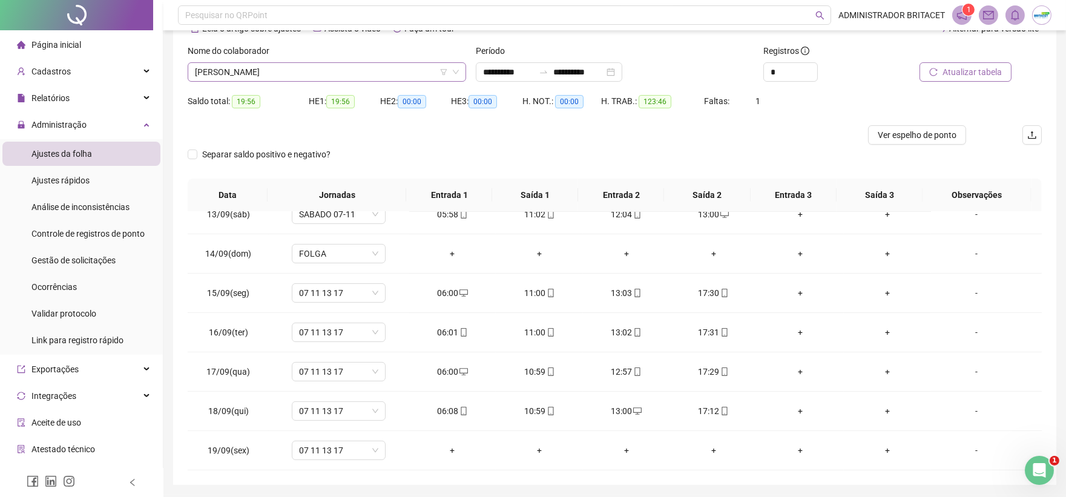
click at [389, 73] on span "FRANCISCO BENEDITO UCHOA DA SILVA" at bounding box center [327, 72] width 264 height 18
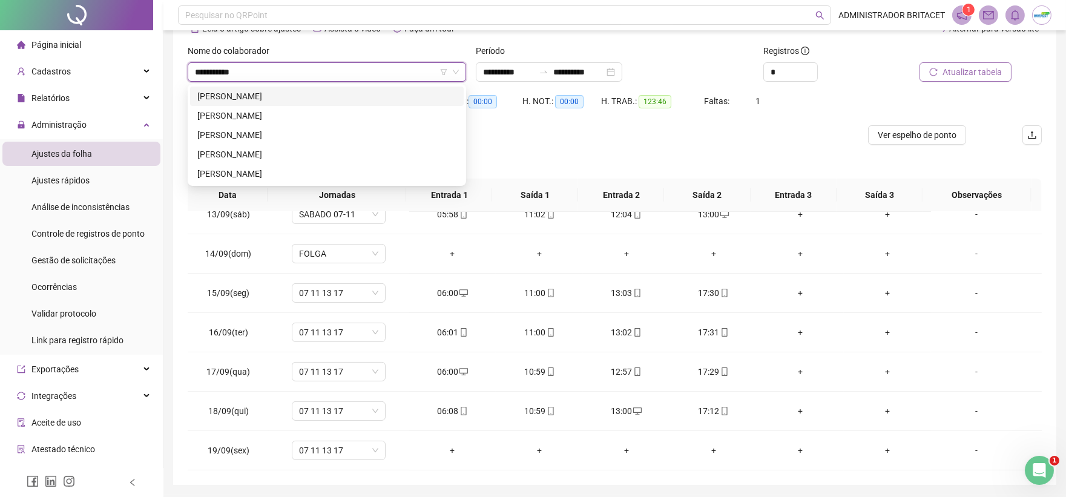
type input "**********"
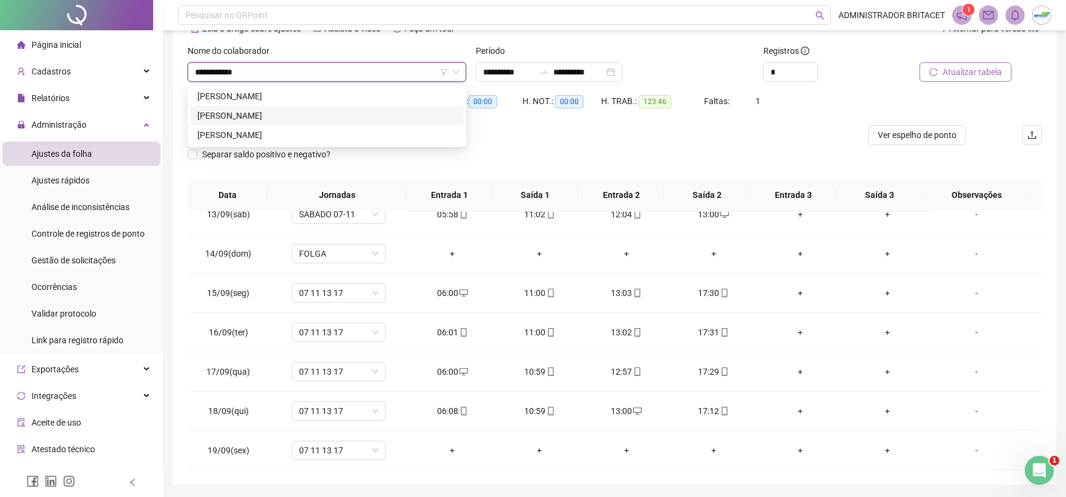
click at [318, 117] on div "FRANCISCO DE LIMA ALVES" at bounding box center [326, 115] width 259 height 13
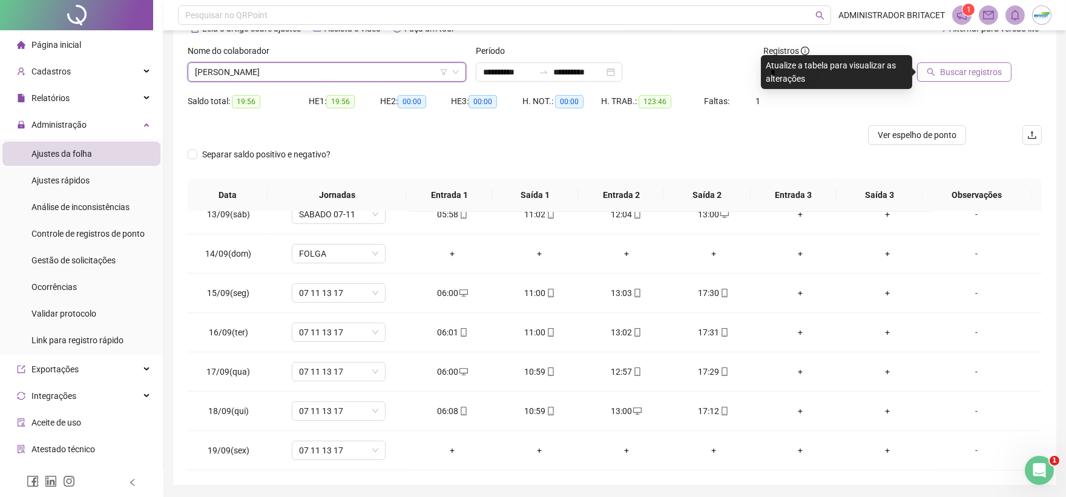
click at [973, 68] on span "Buscar registros" at bounding box center [971, 71] width 62 height 13
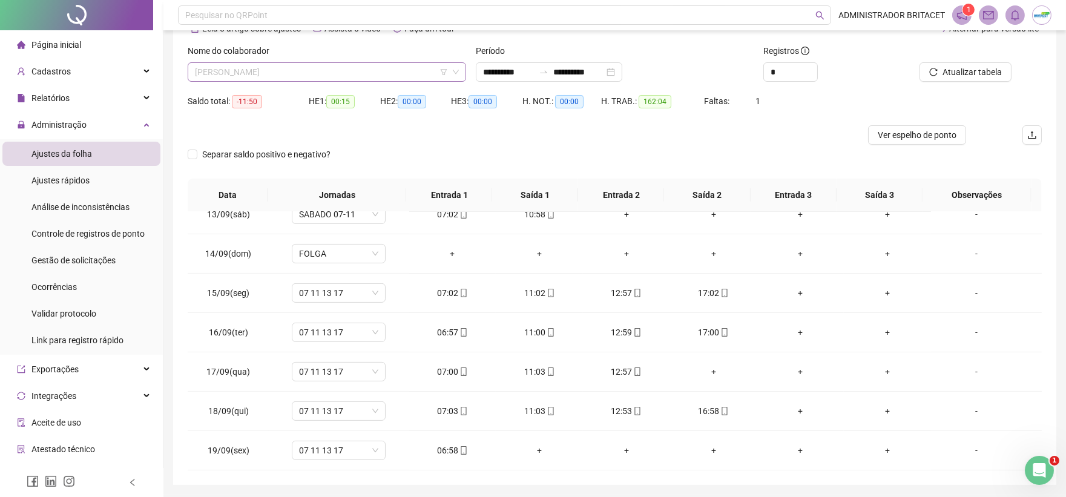
click at [377, 74] on span "FRANCISCO DE LIMA ALVES" at bounding box center [327, 72] width 264 height 18
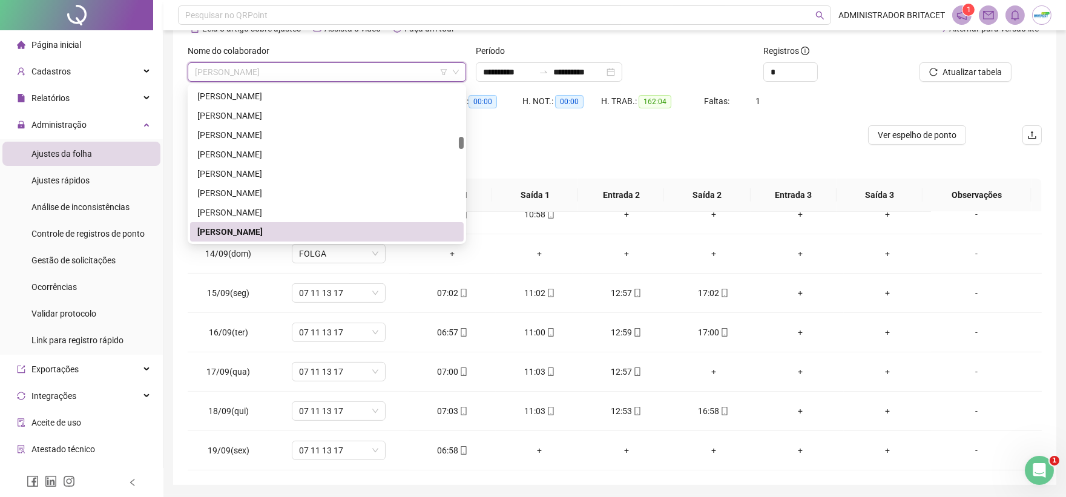
click at [528, 149] on div "Separar saldo positivo e negativo?" at bounding box center [615, 162] width 854 height 34
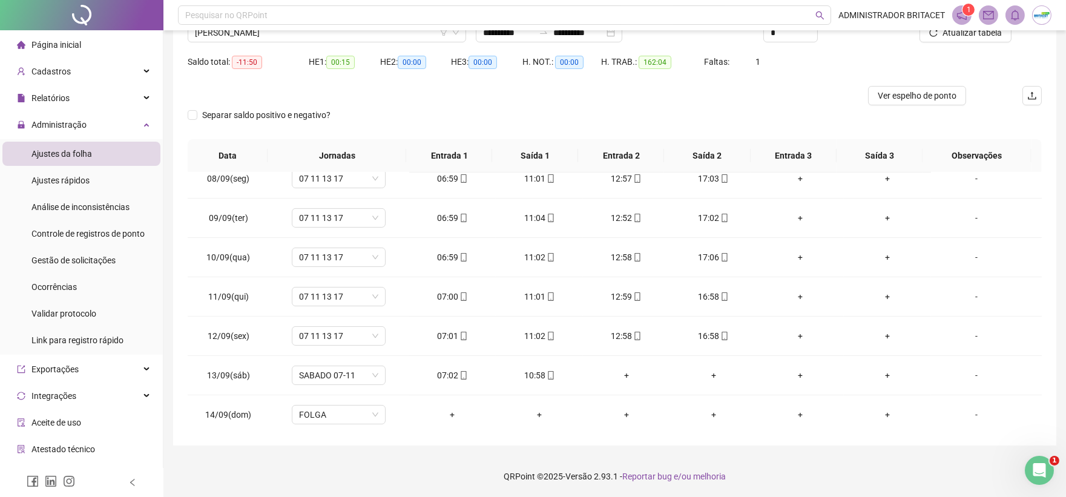
scroll to position [536, 0]
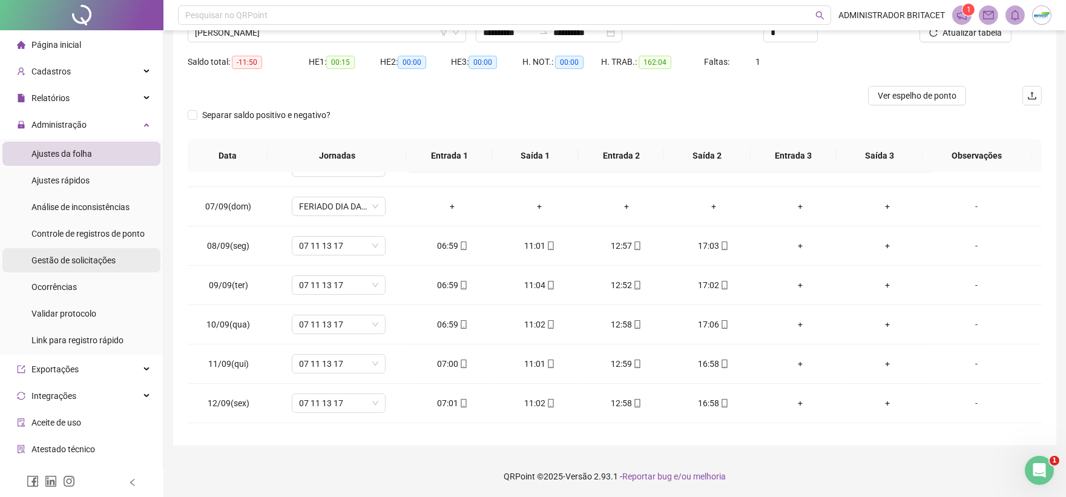
click at [116, 254] on li "Gestão de solicitações" at bounding box center [81, 260] width 158 height 24
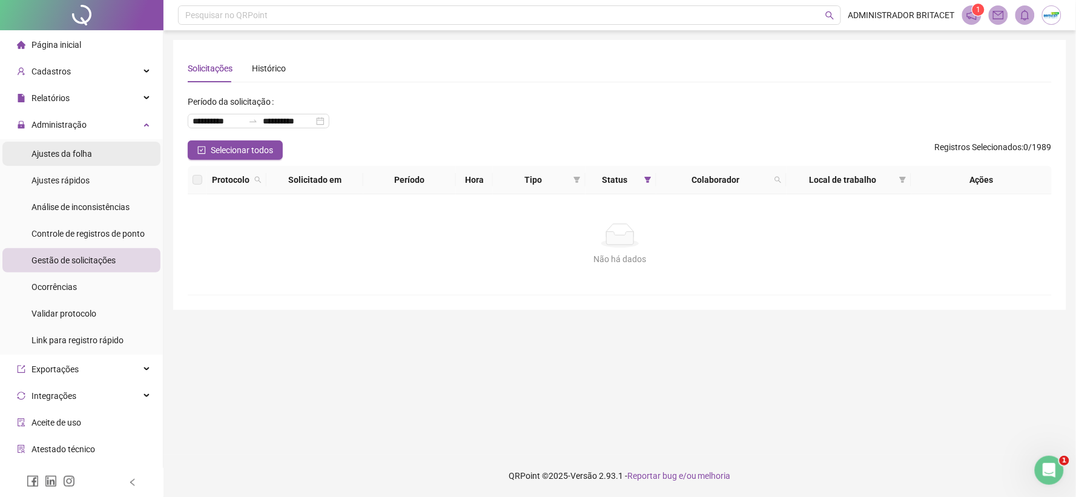
click at [74, 156] on span "Ajustes da folha" at bounding box center [61, 154] width 61 height 10
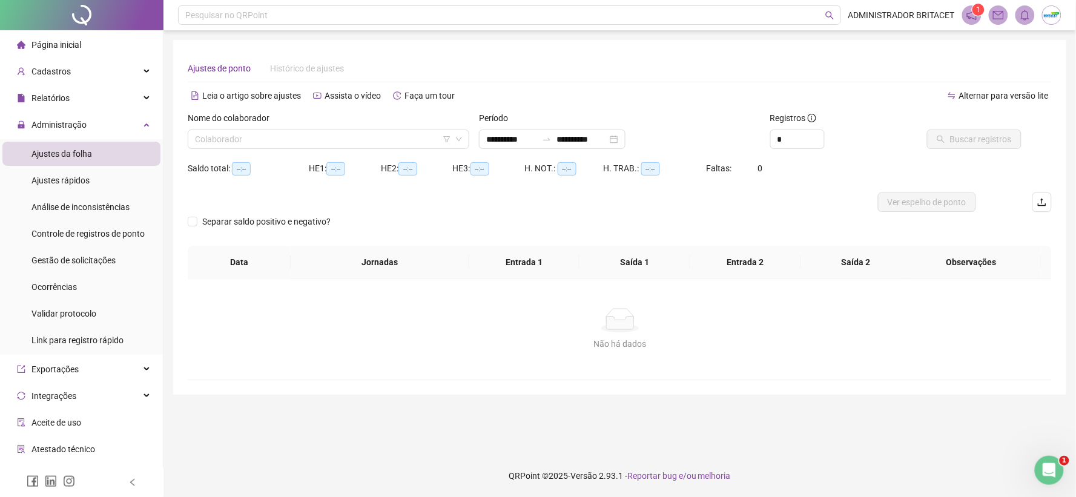
type input "**********"
click at [346, 148] on div "Colaborador" at bounding box center [328, 139] width 281 height 19
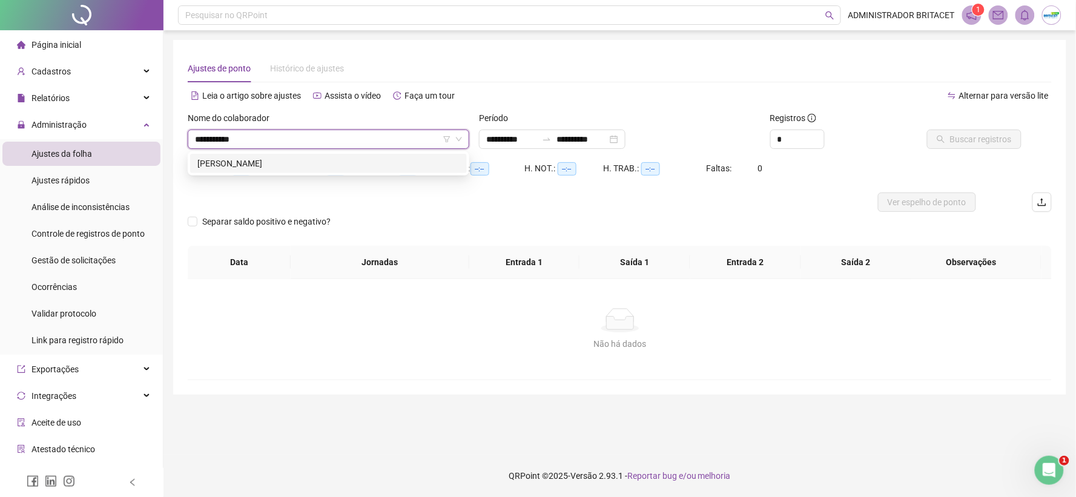
type input "**********"
click at [961, 144] on span "Buscar registros" at bounding box center [981, 139] width 62 height 13
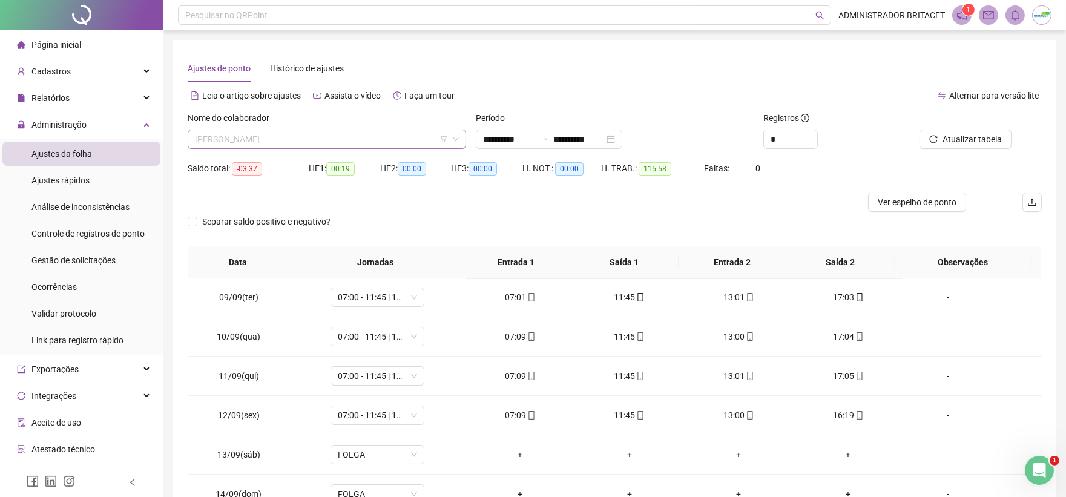
click at [395, 138] on span "ANTONIO SOCORRO ARAUJO" at bounding box center [327, 139] width 264 height 18
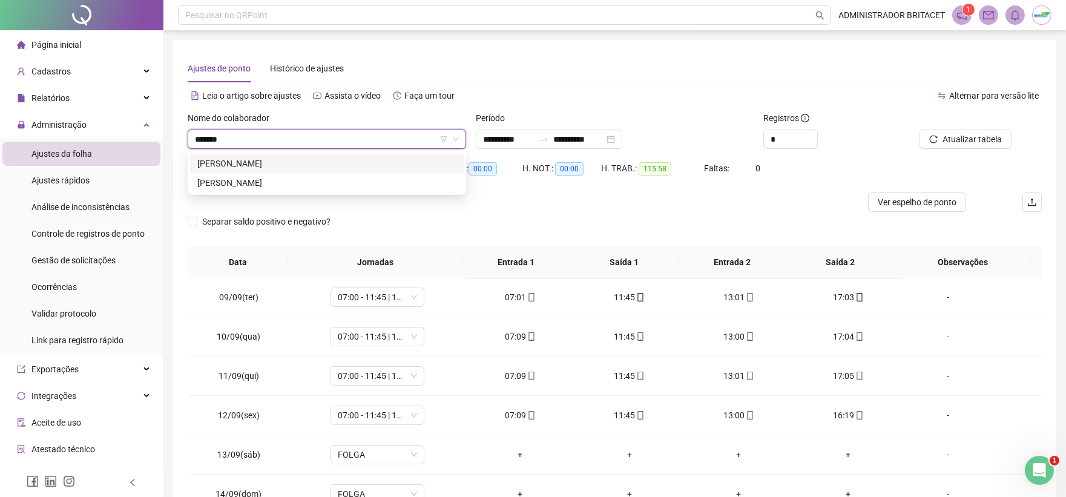
type input "********"
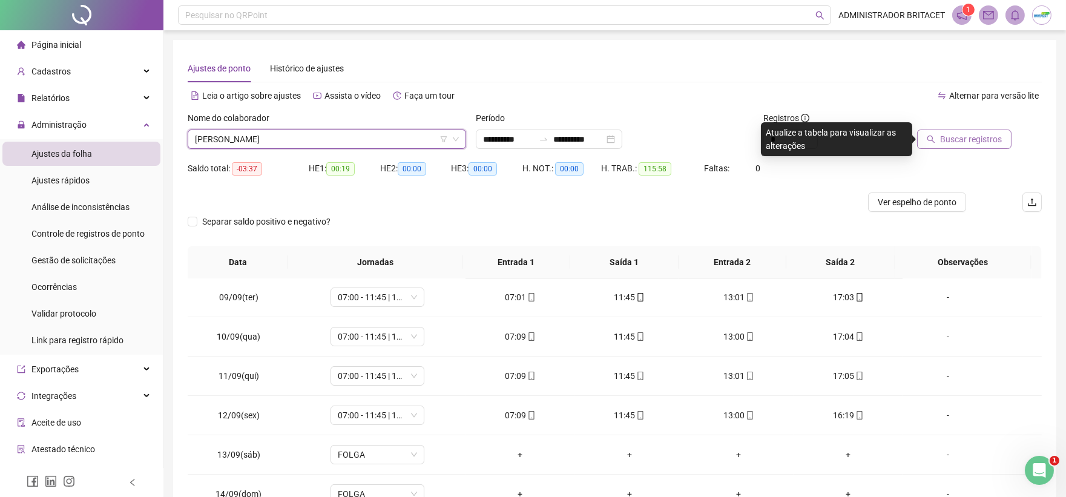
click at [952, 133] on span "Buscar registros" at bounding box center [971, 139] width 62 height 13
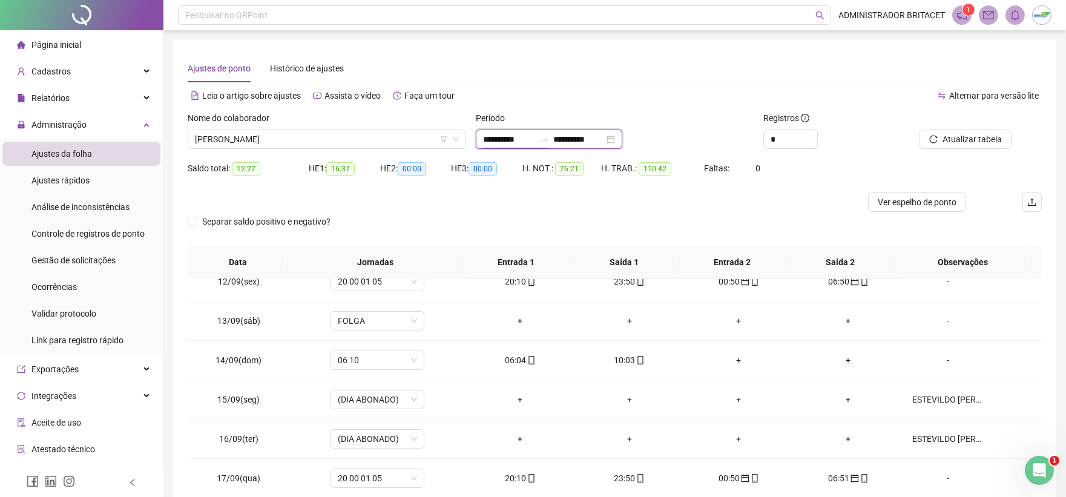
click at [493, 134] on input "**********" at bounding box center [508, 139] width 51 height 13
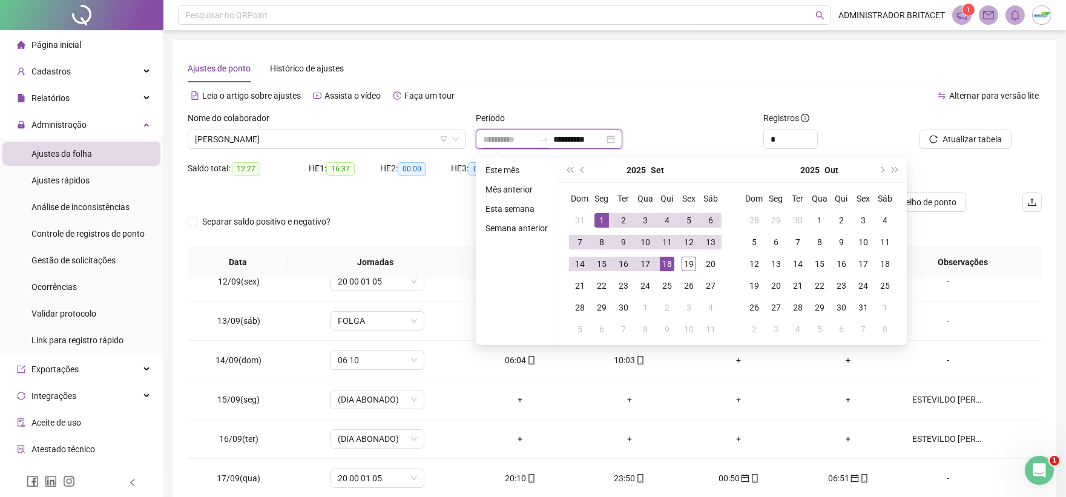
type input "**********"
click at [602, 220] on div "1" at bounding box center [601, 220] width 15 height 15
type input "**********"
click at [690, 263] on div "19" at bounding box center [689, 264] width 15 height 15
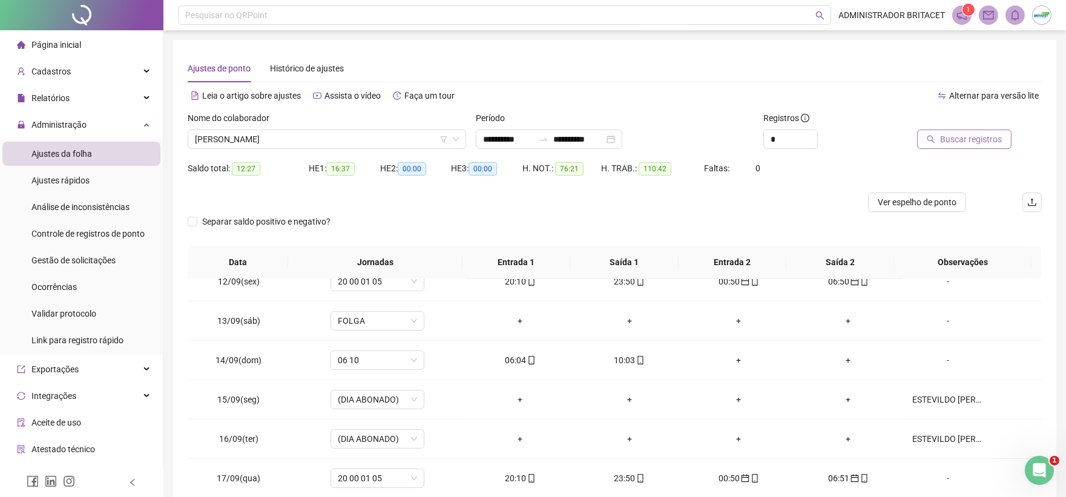
click at [923, 146] on button "Buscar registros" at bounding box center [964, 139] width 94 height 19
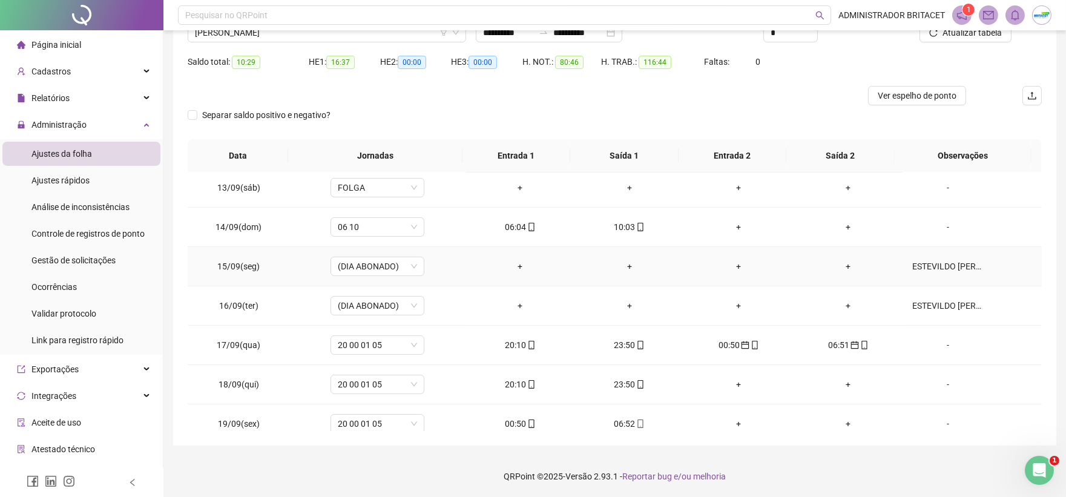
scroll to position [490, 0]
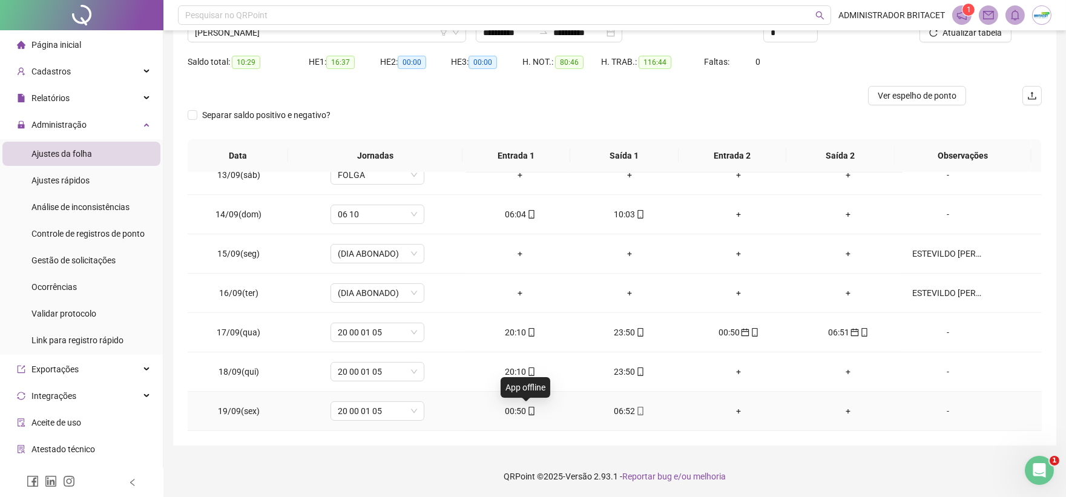
click at [527, 409] on icon "mobile" at bounding box center [531, 411] width 8 height 8
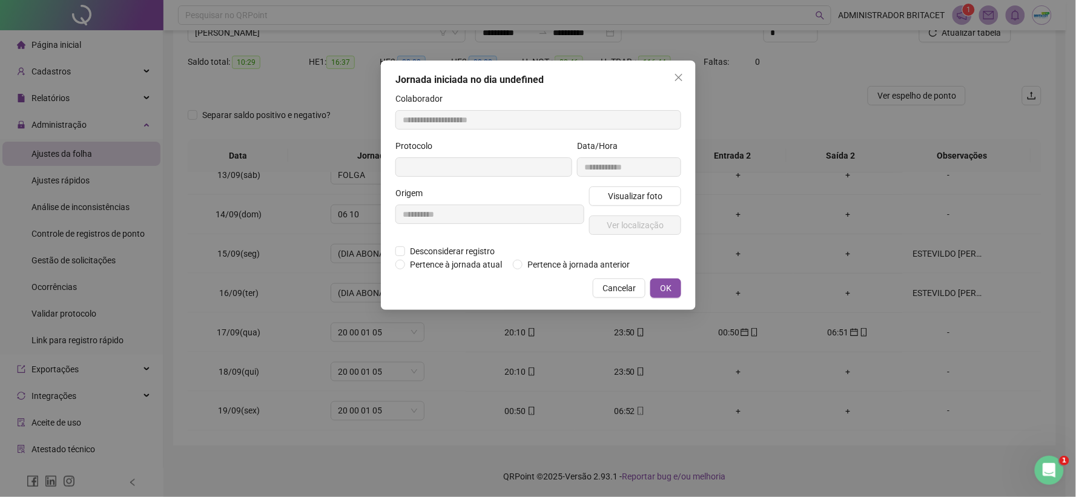
type input "**********"
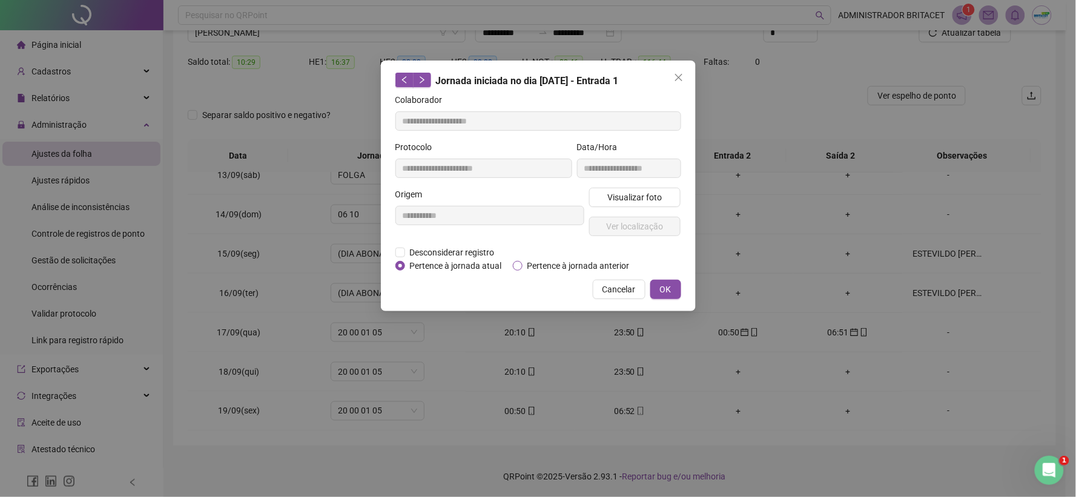
click at [545, 263] on span "Pertence à jornada anterior" at bounding box center [578, 265] width 112 height 13
click at [668, 288] on span "OK" at bounding box center [666, 289] width 12 height 13
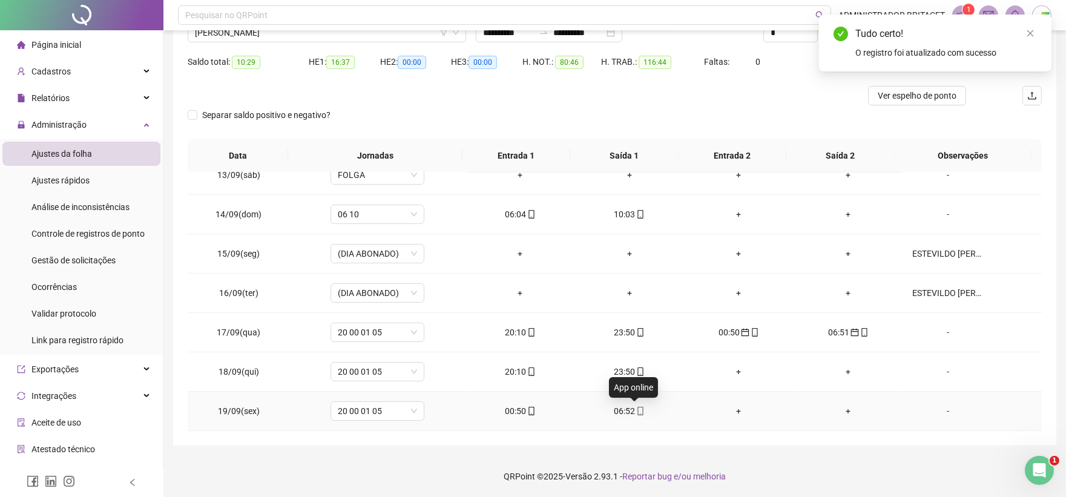
click at [638, 414] on icon "mobile" at bounding box center [640, 411] width 5 height 8
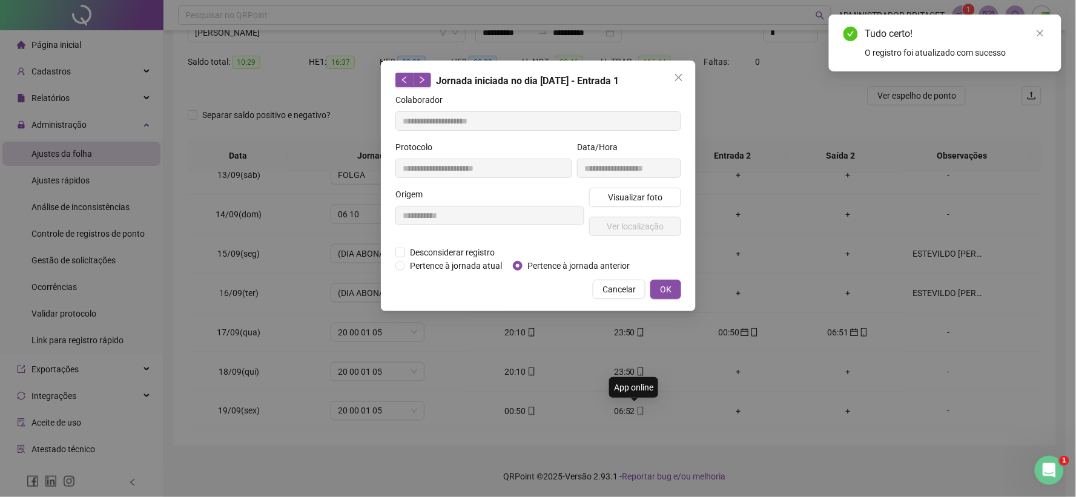
type input "**********"
click at [567, 267] on span "Pertence à jornada anterior" at bounding box center [578, 265] width 112 height 13
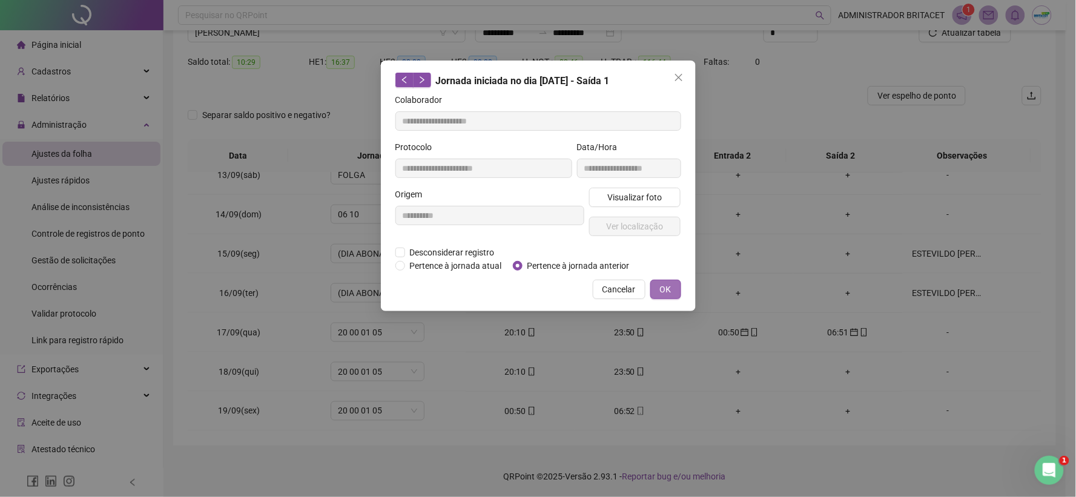
click at [668, 286] on span "OK" at bounding box center [666, 289] width 12 height 13
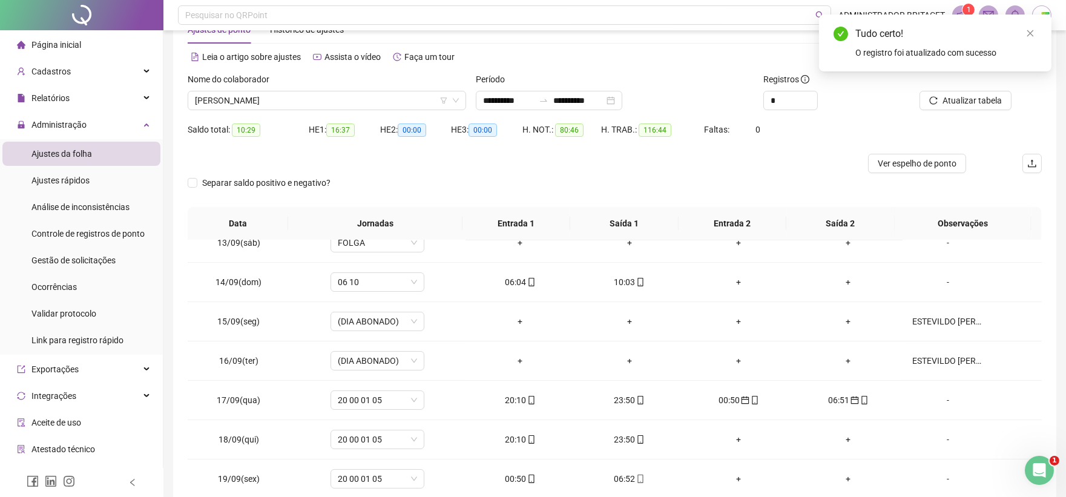
scroll to position [0, 0]
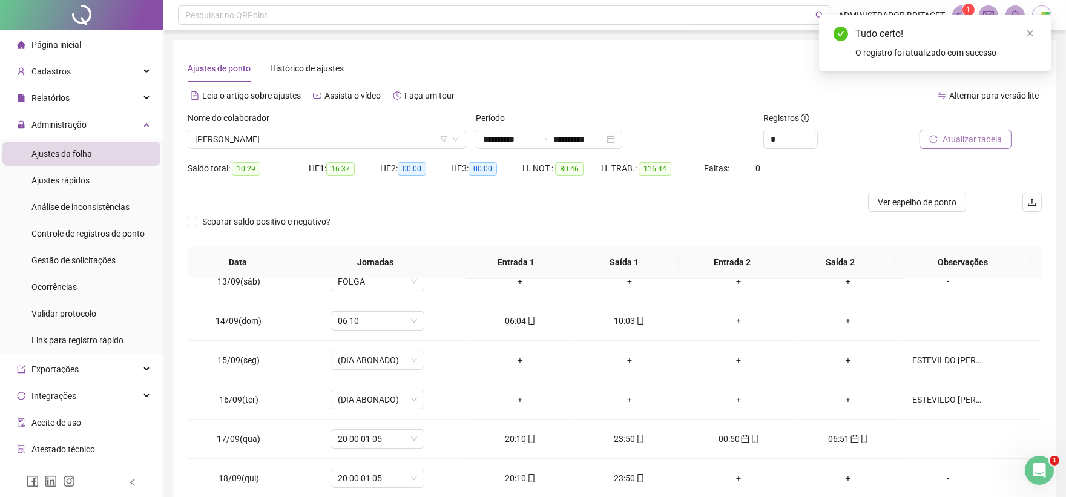
click at [946, 133] on span "Atualizar tabela" at bounding box center [972, 139] width 59 height 13
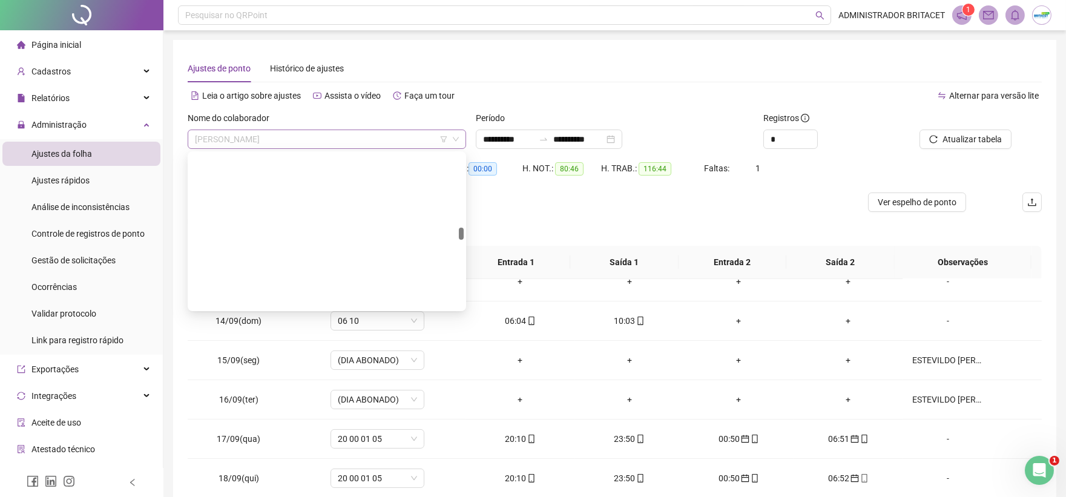
click at [407, 137] on span "IVANILDO ALVES MATIAS" at bounding box center [327, 139] width 264 height 18
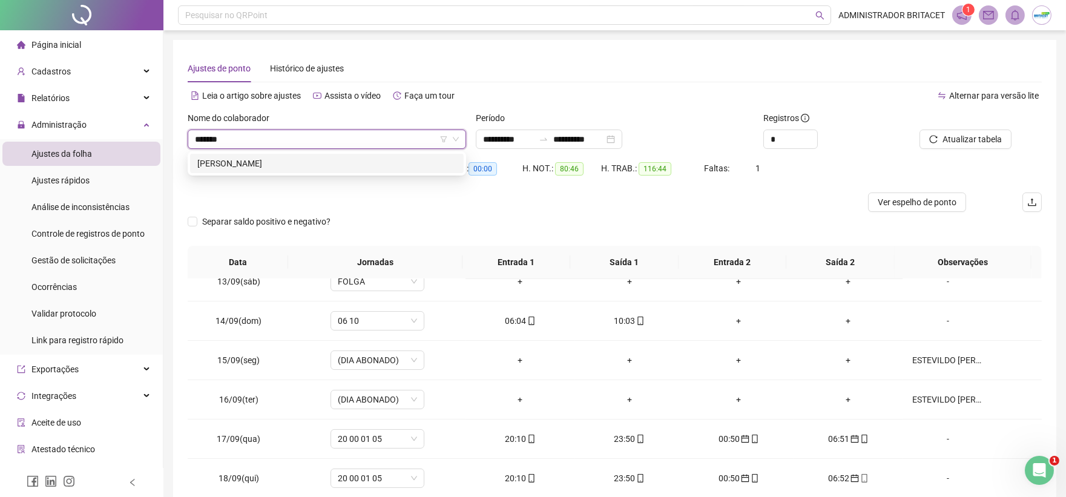
type input "********"
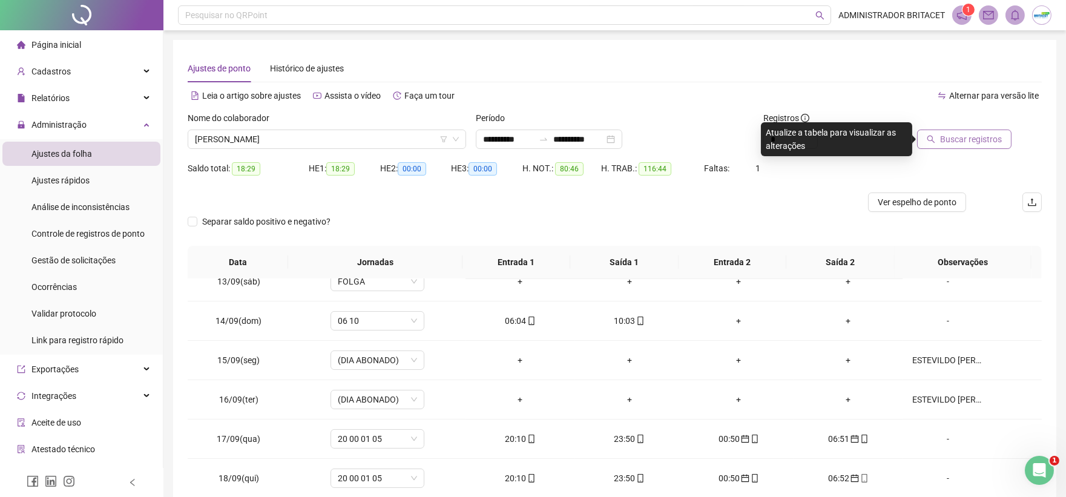
click at [934, 142] on icon "search" at bounding box center [931, 139] width 8 height 8
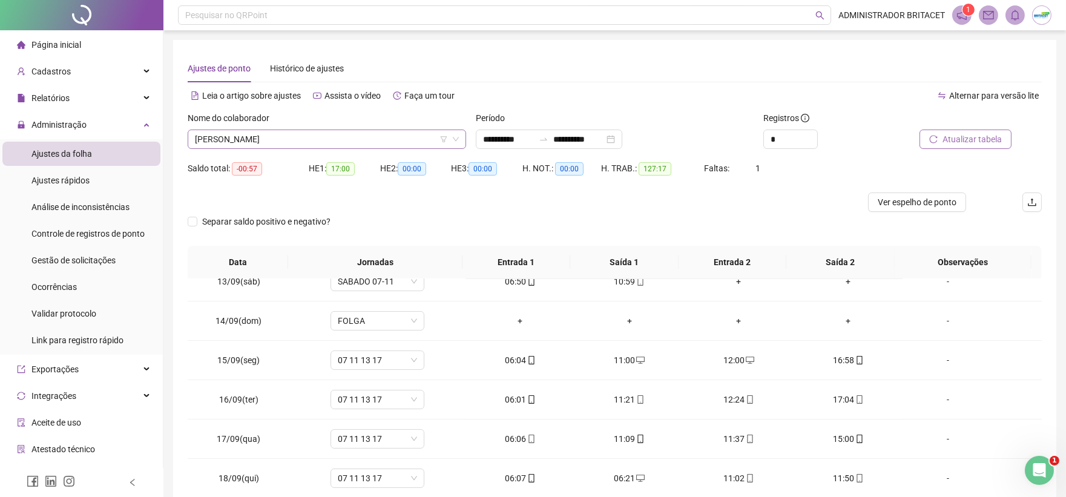
click at [371, 141] on span "JUVENCIO GOMES DE FREITAS NETO" at bounding box center [327, 139] width 264 height 18
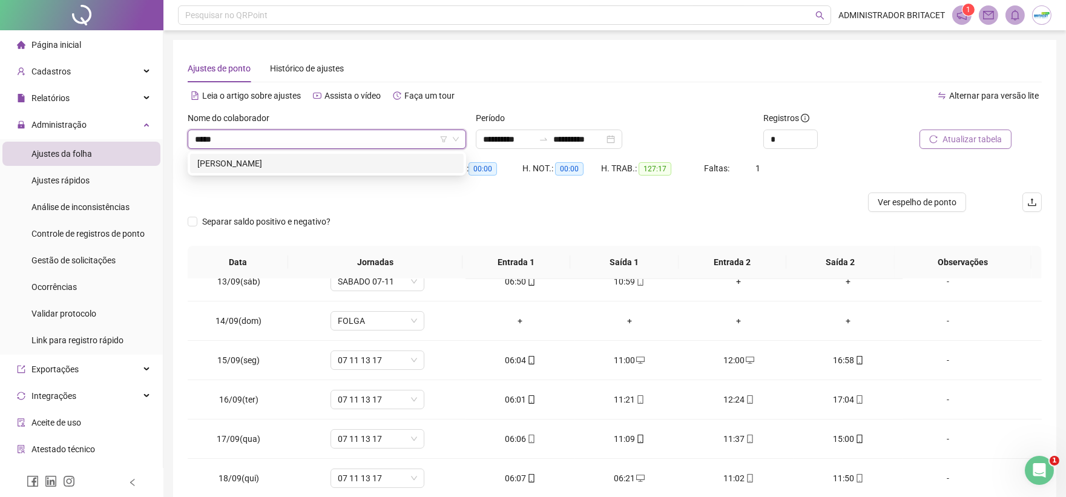
type input "******"
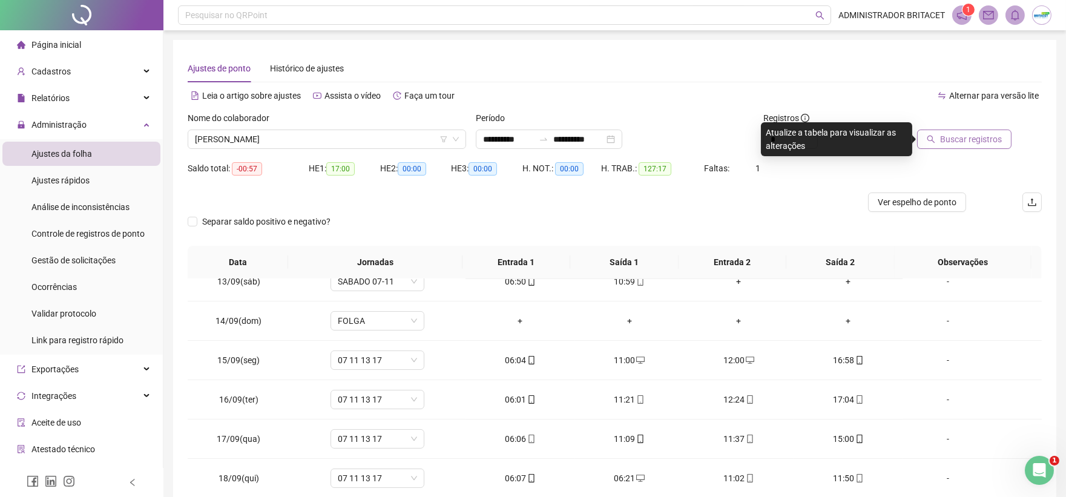
click at [930, 135] on icon "search" at bounding box center [931, 139] width 8 height 8
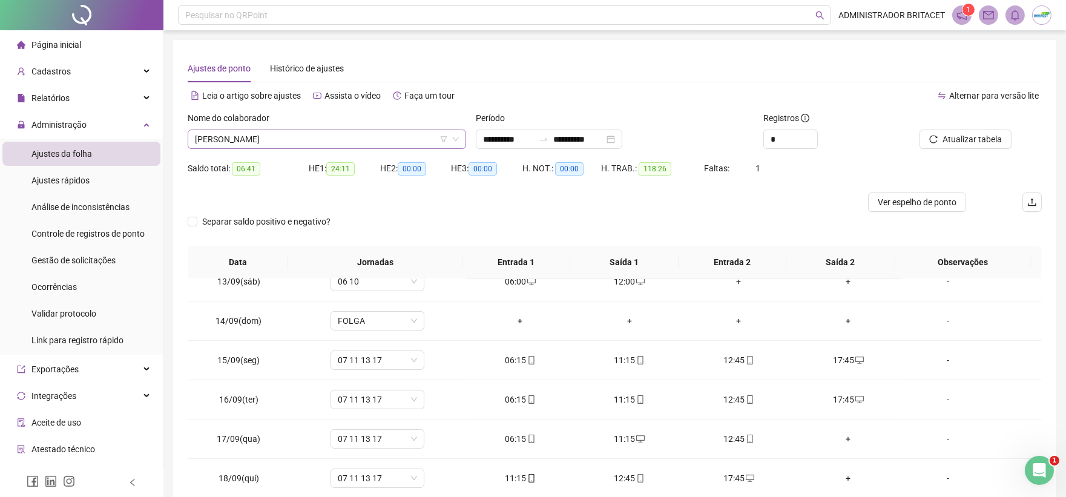
click at [392, 136] on span "MARINA SOUSA SILVA ALBUQUERQUE" at bounding box center [327, 139] width 264 height 18
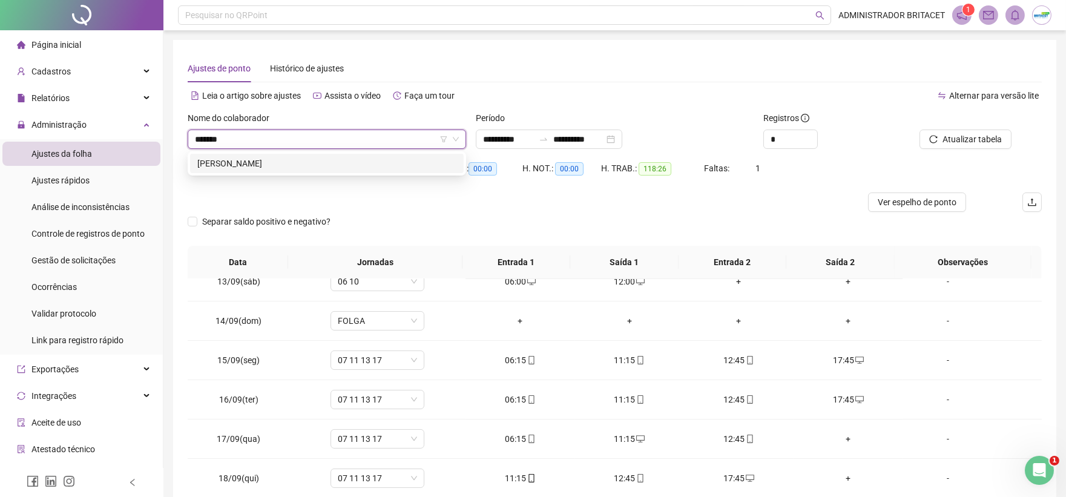
type input "******"
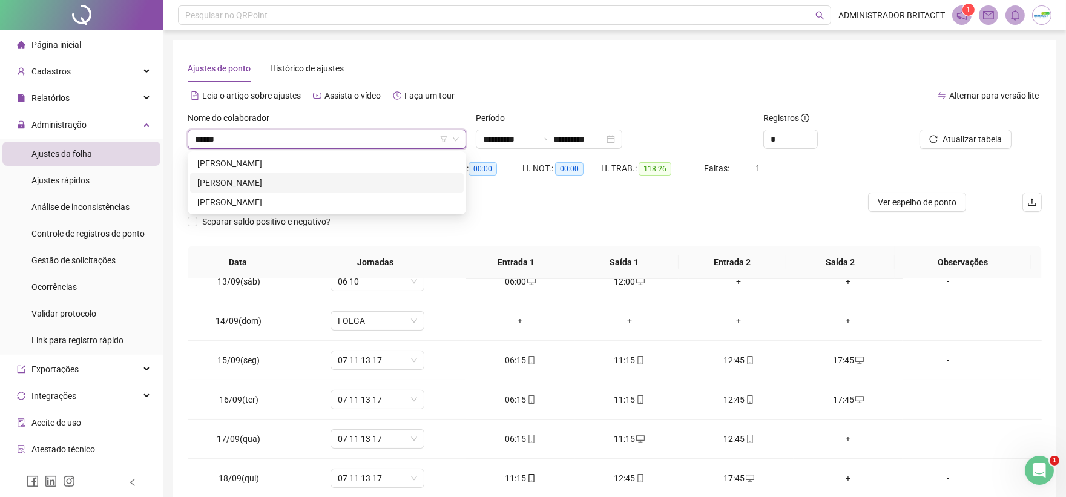
click at [337, 183] on div "RONALD DOS SANTOS GADELHA" at bounding box center [326, 182] width 259 height 13
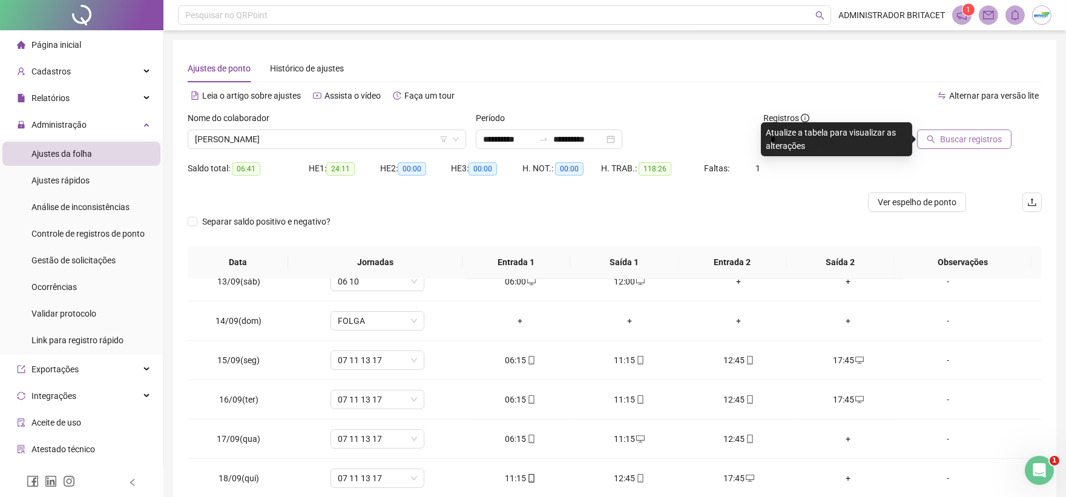
click at [961, 134] on span "Buscar registros" at bounding box center [971, 139] width 62 height 13
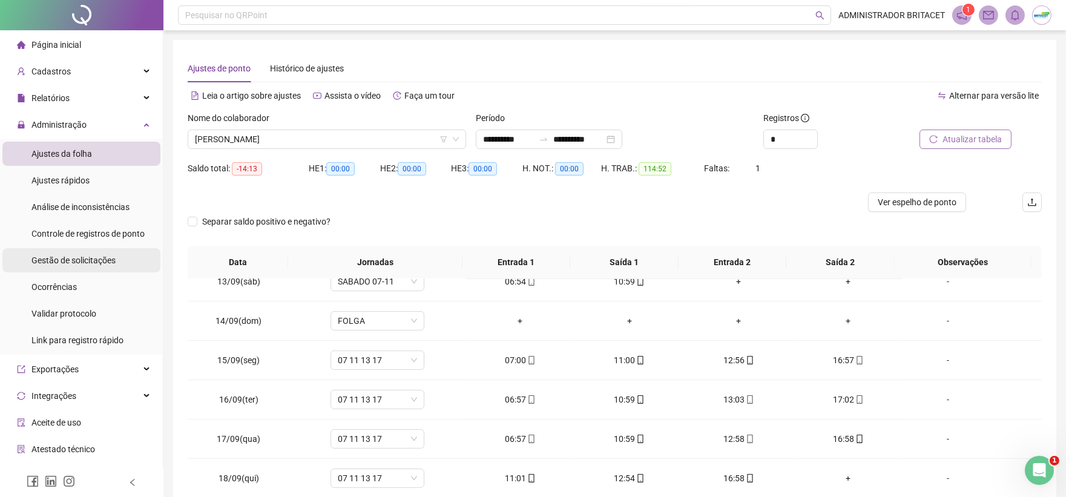
click at [118, 260] on li "Gestão de solicitações" at bounding box center [81, 260] width 158 height 24
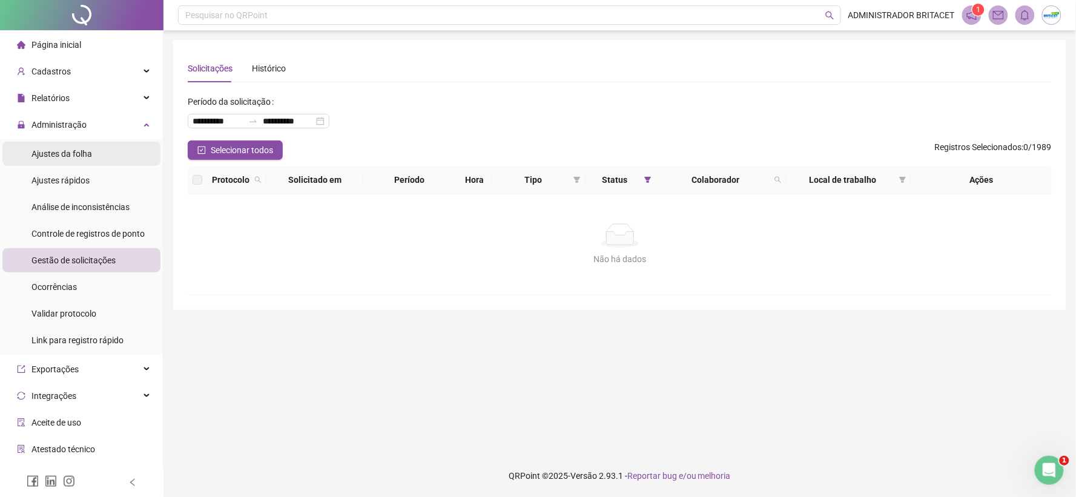
click at [146, 160] on li "Ajustes da folha" at bounding box center [81, 154] width 158 height 24
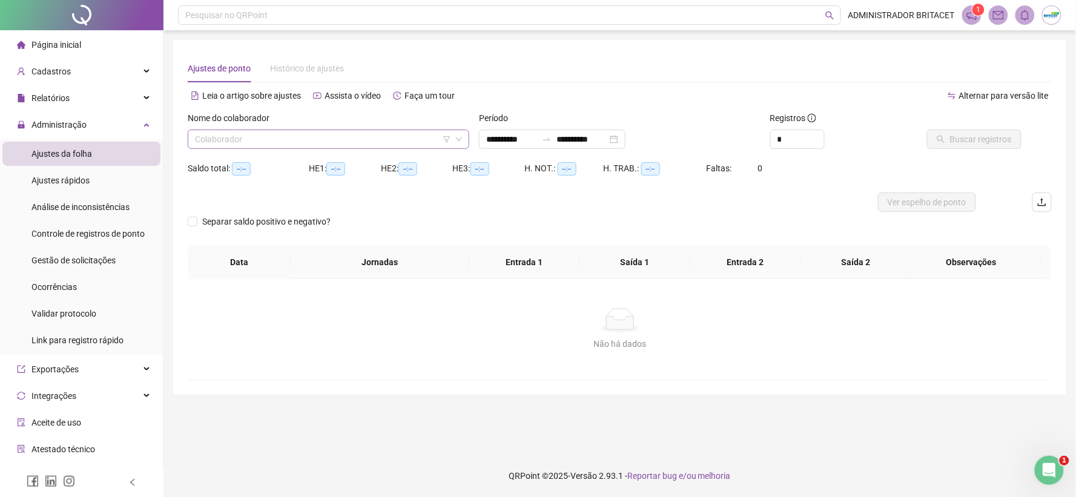
type input "**********"
click at [242, 144] on input "search" at bounding box center [323, 139] width 256 height 18
type input "*******"
click at [967, 143] on span "Buscar registros" at bounding box center [981, 139] width 62 height 13
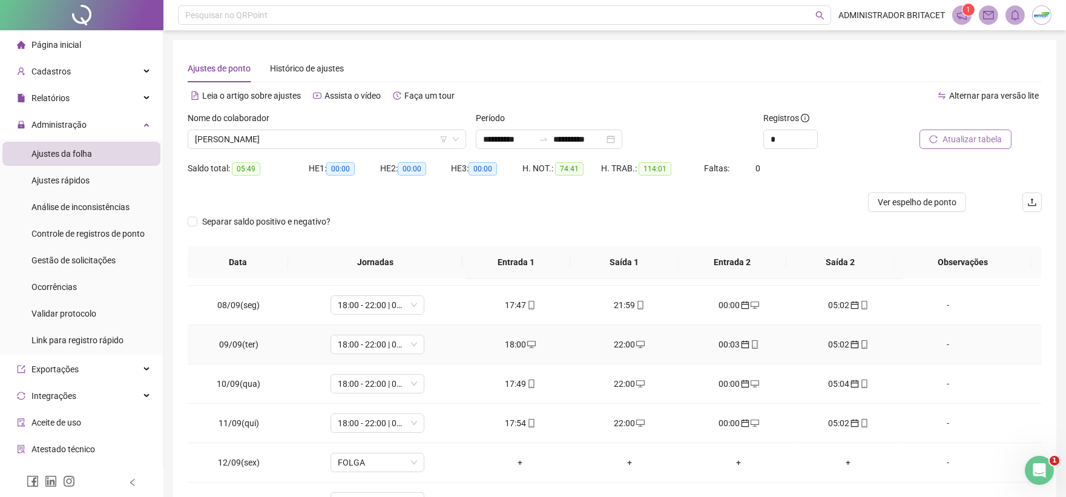
scroll to position [336, 0]
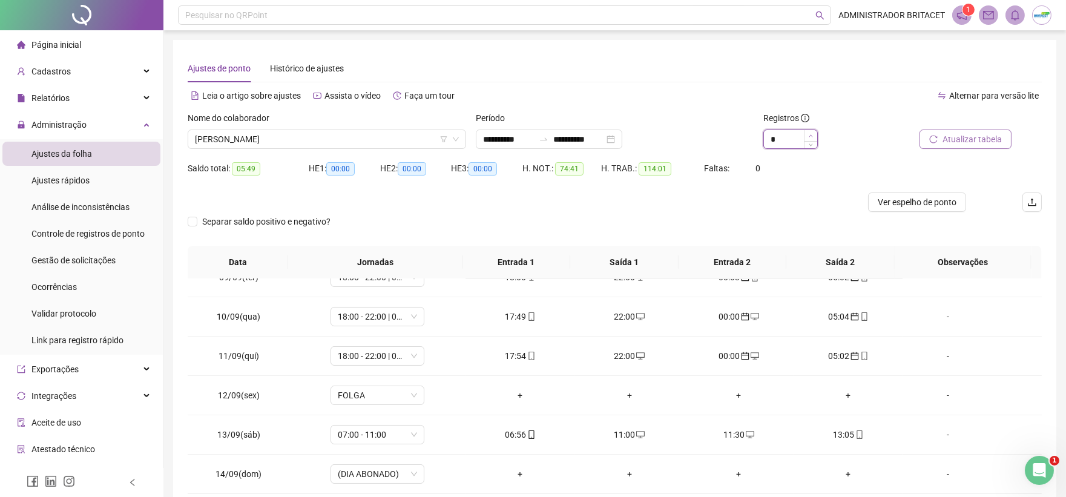
click at [812, 136] on icon "up" at bounding box center [811, 136] width 4 height 4
type input "*"
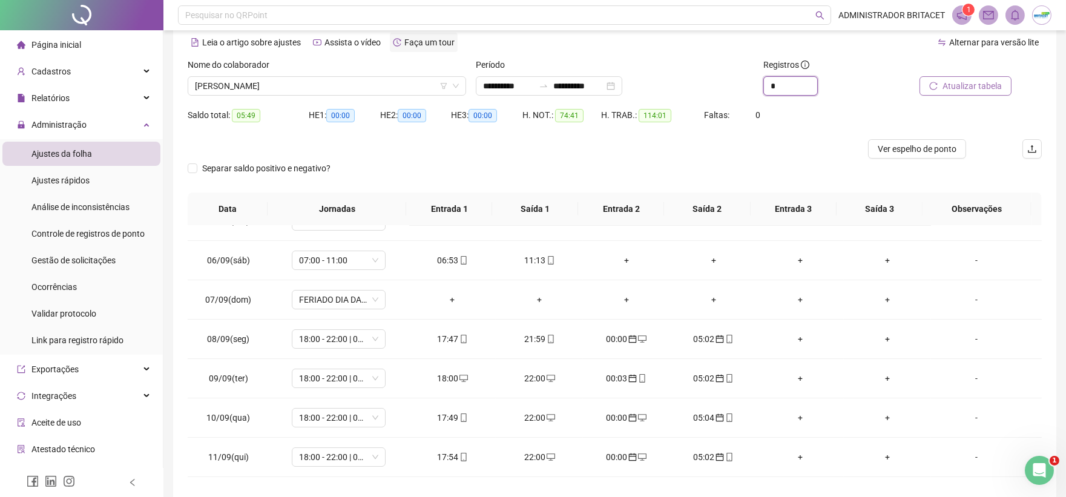
scroll to position [0, 0]
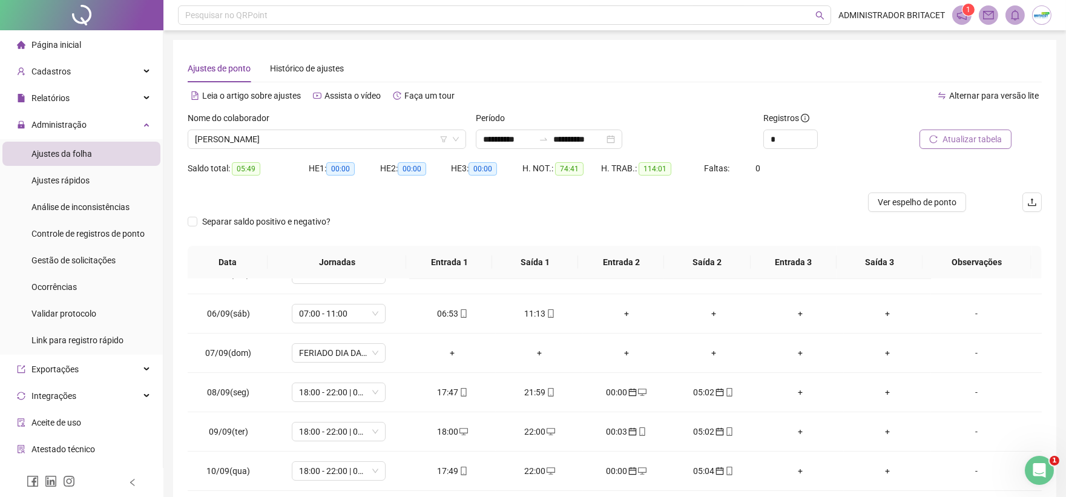
click at [389, 152] on div "Nome do colaborador FRANCISCO ANDERSON NOGUEIRA DE SOUSA" at bounding box center [327, 134] width 288 height 47
click at [391, 145] on span "FRANCISCO ANDERSON NOGUEIRA DE SOUSA" at bounding box center [327, 139] width 264 height 18
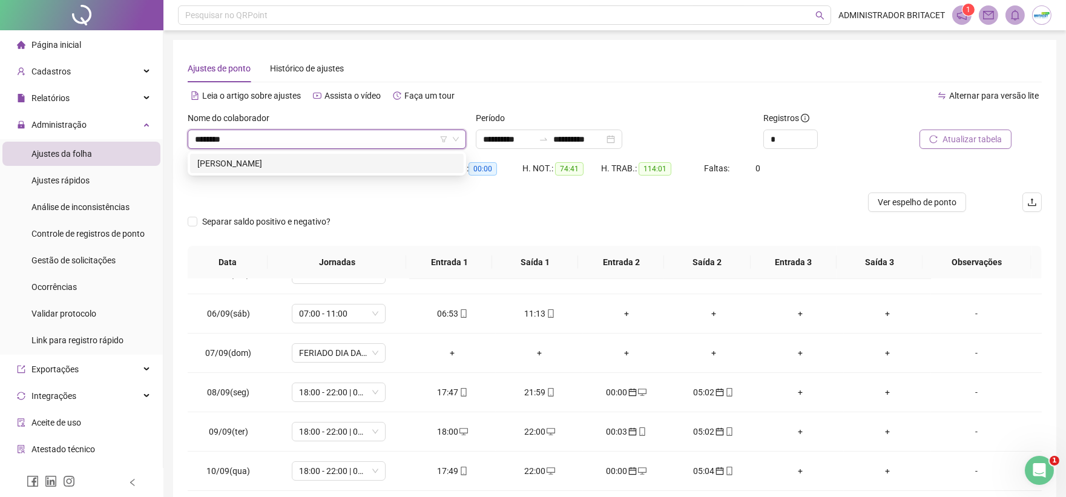
type input "*********"
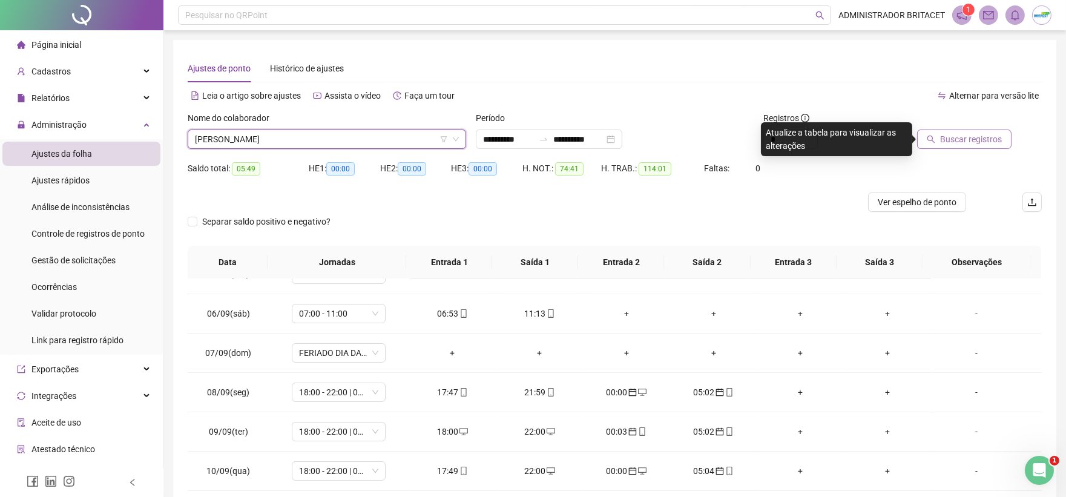
click at [949, 137] on span "Buscar registros" at bounding box center [971, 139] width 62 height 13
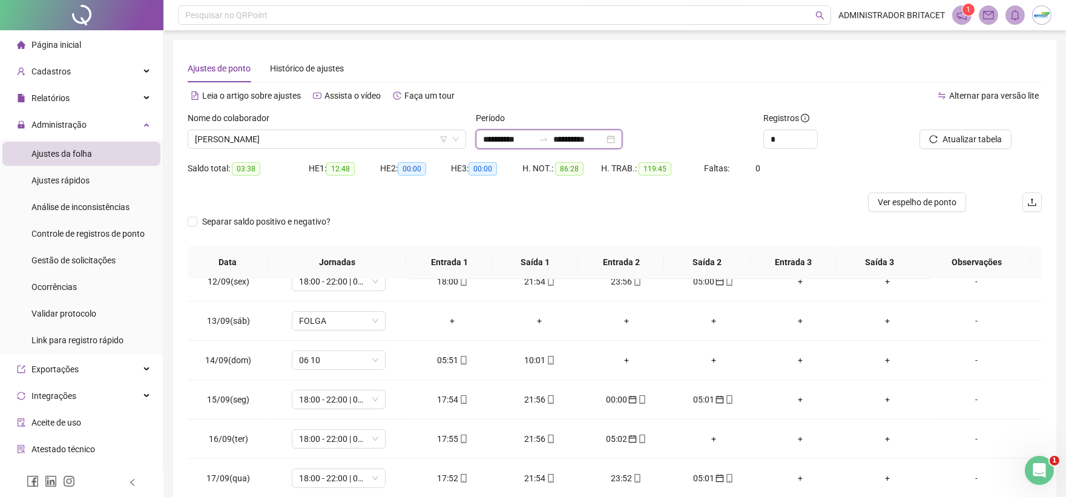
click at [492, 138] on input "**********" at bounding box center [508, 139] width 51 height 13
type input "**********"
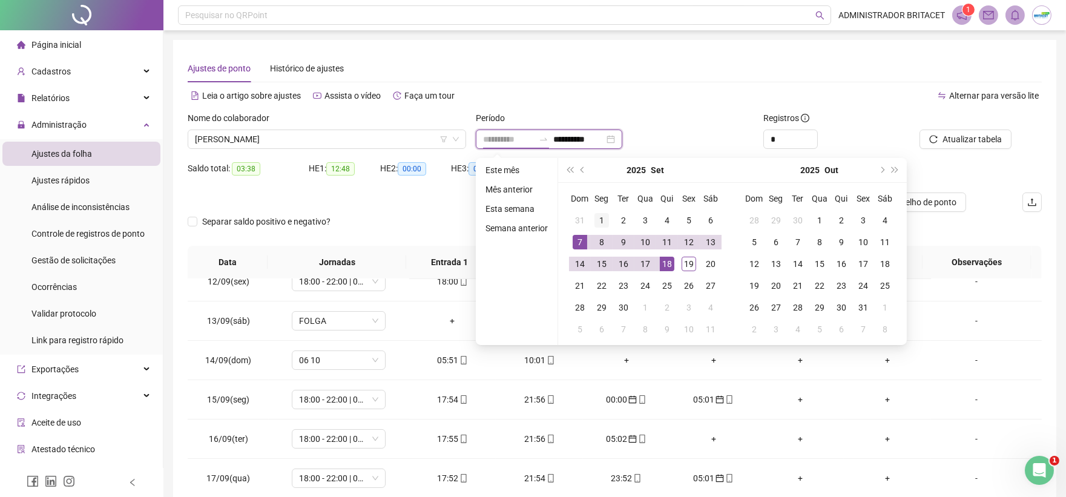
type input "**********"
click at [600, 217] on div "1" at bounding box center [601, 220] width 15 height 15
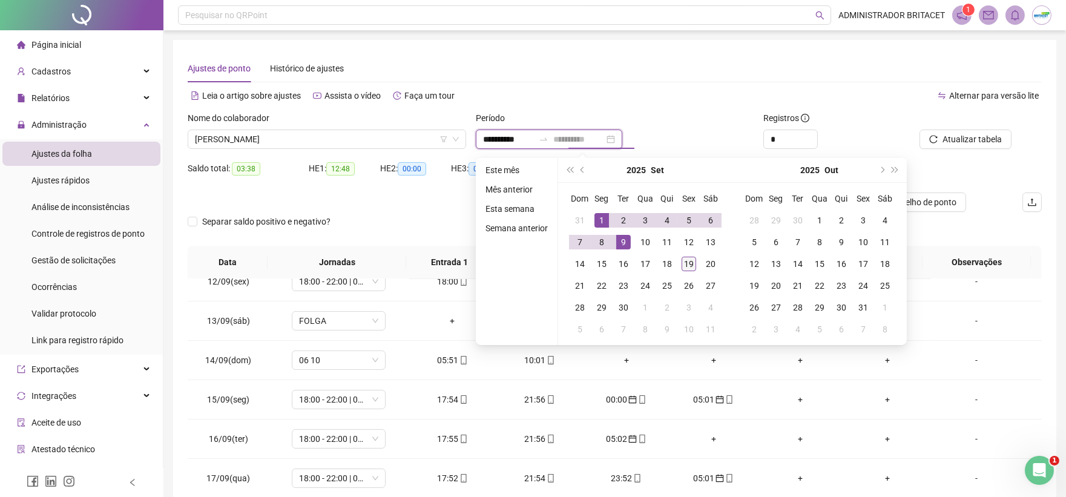
type input "**********"
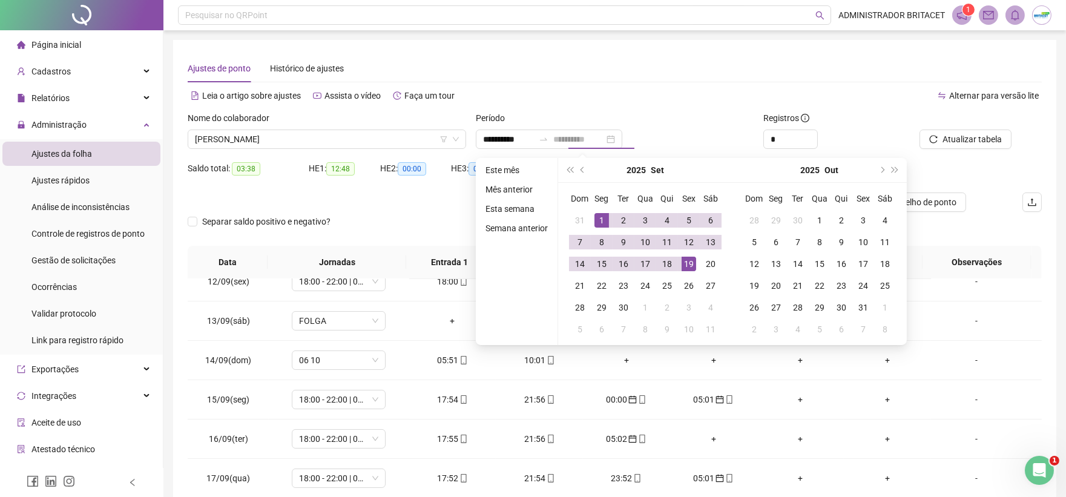
click at [686, 265] on div "19" at bounding box center [689, 264] width 15 height 15
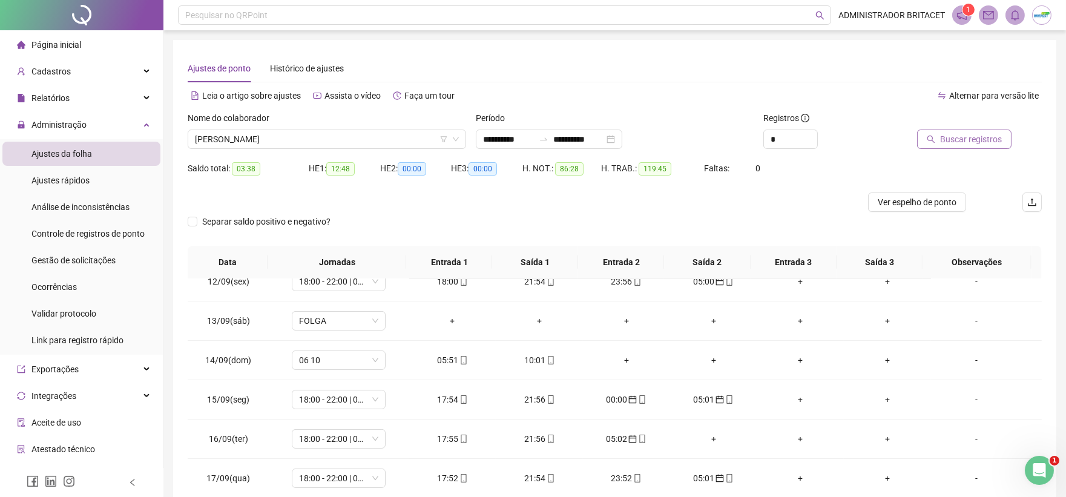
click at [935, 142] on icon "search" at bounding box center [931, 139] width 8 height 8
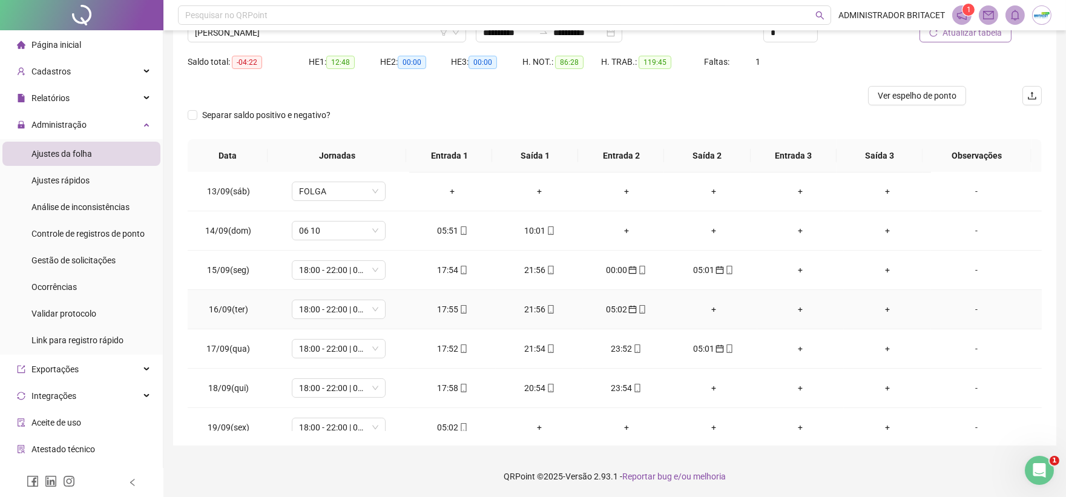
scroll to position [490, 0]
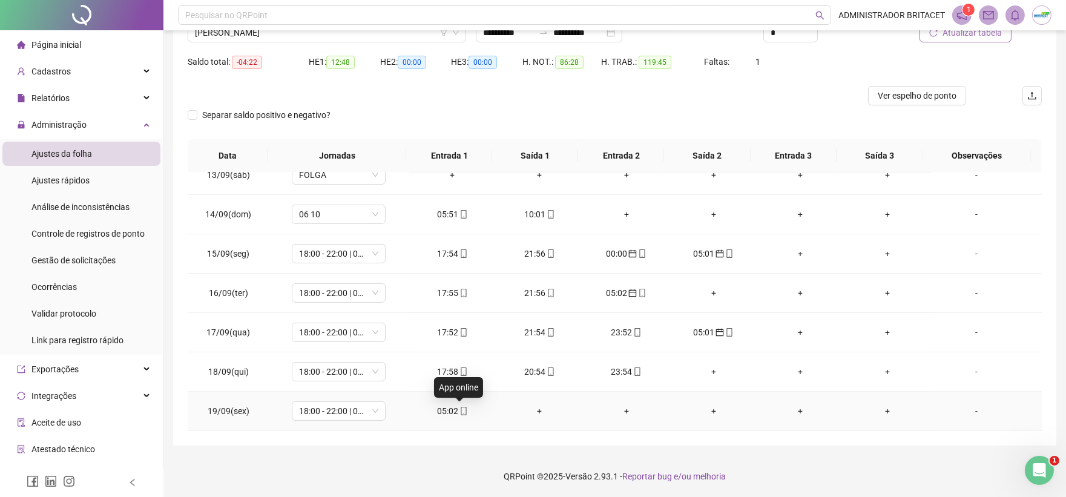
click at [462, 409] on icon "mobile" at bounding box center [463, 411] width 5 height 8
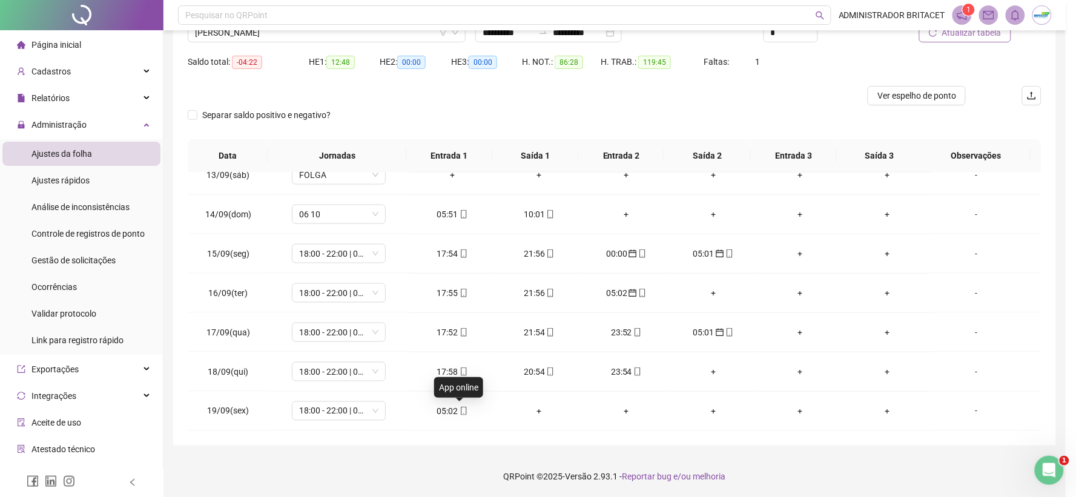
type input "**********"
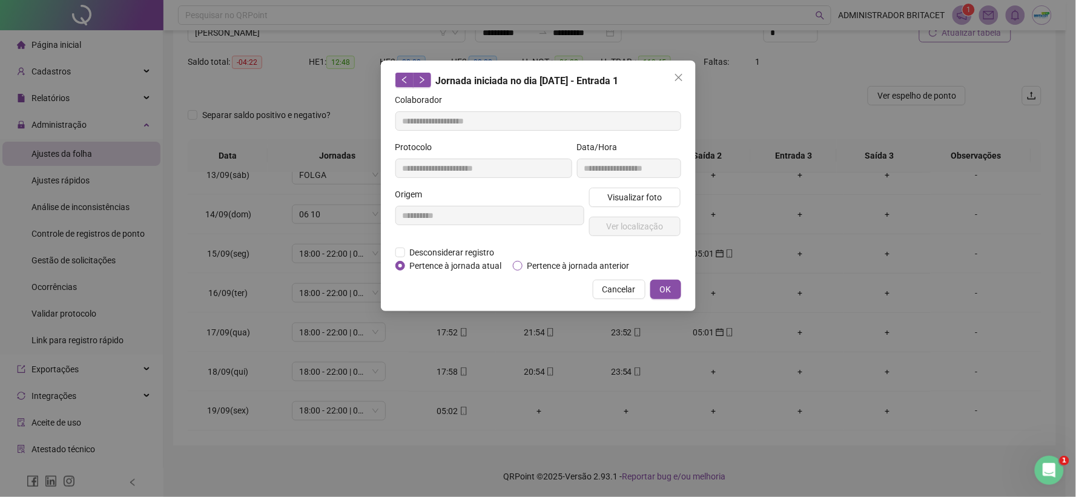
click at [524, 267] on span "Pertence à jornada anterior" at bounding box center [578, 265] width 112 height 13
click at [660, 283] on span "OK" at bounding box center [666, 289] width 12 height 13
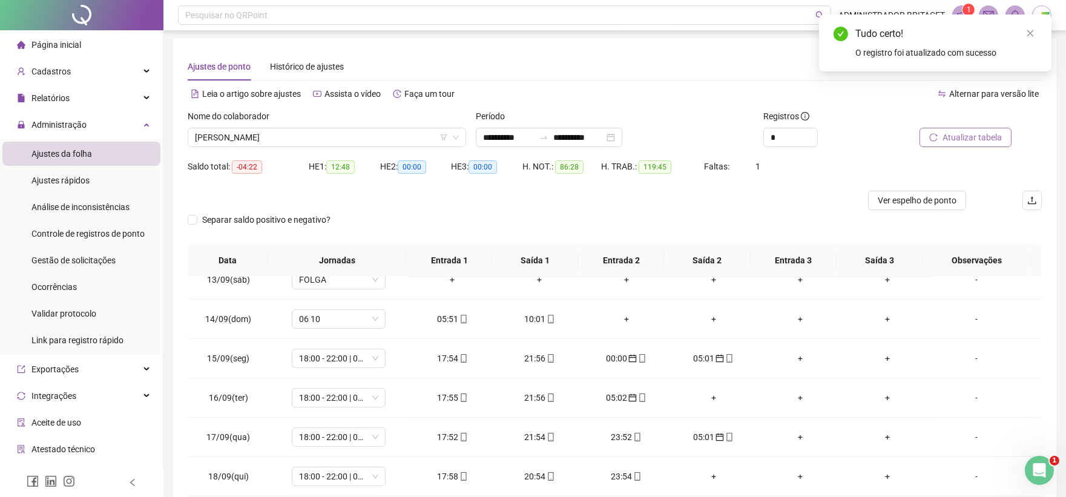
scroll to position [0, 0]
click at [955, 140] on span "Atualizar tabela" at bounding box center [972, 139] width 59 height 13
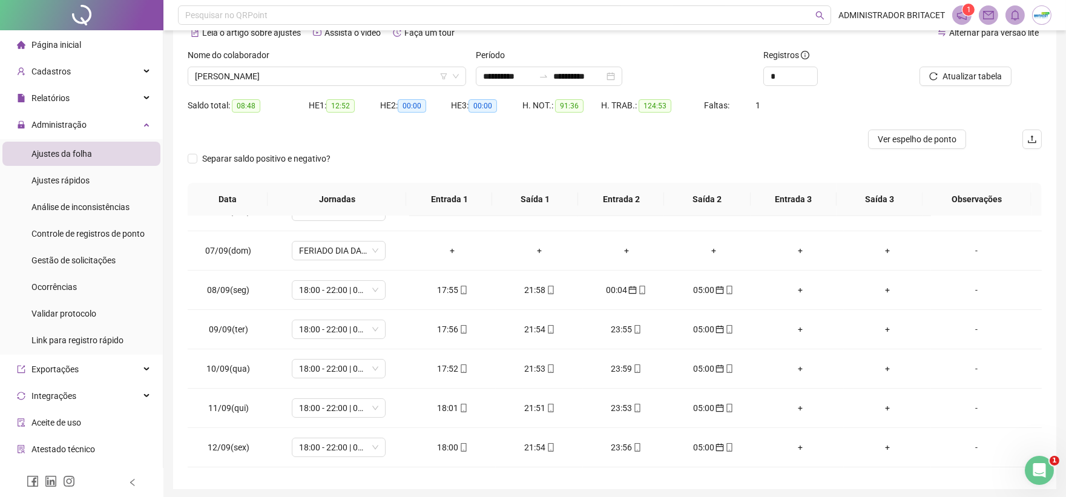
scroll to position [39, 0]
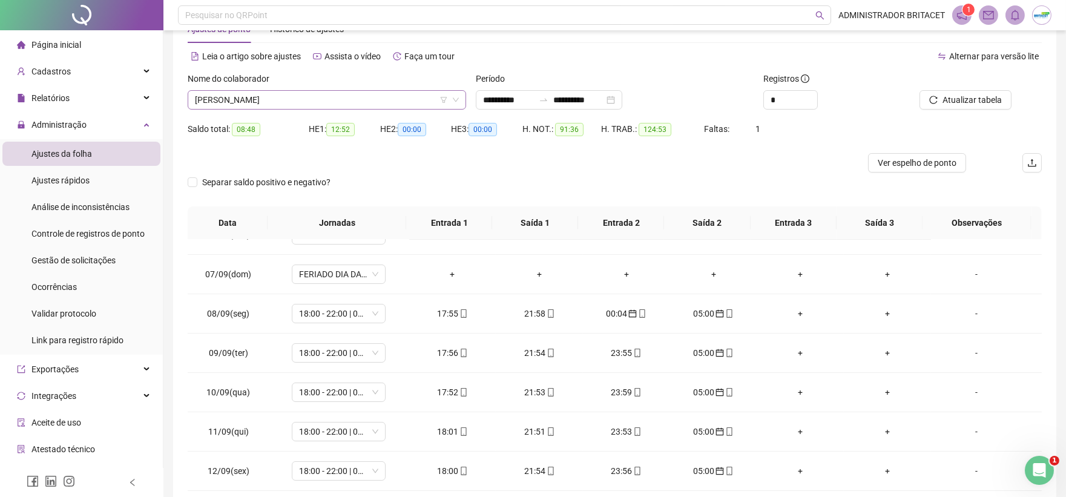
drag, startPoint x: 386, startPoint y: 100, endPoint x: 377, endPoint y: 107, distance: 10.9
click at [378, 106] on span "JOSE BARROS DE ABREU" at bounding box center [327, 100] width 264 height 18
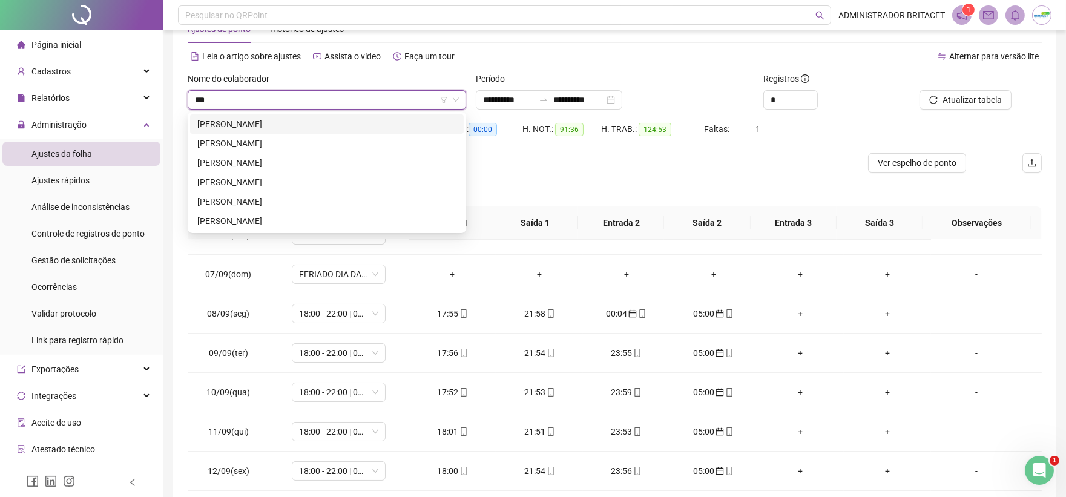
scroll to position [0, 0]
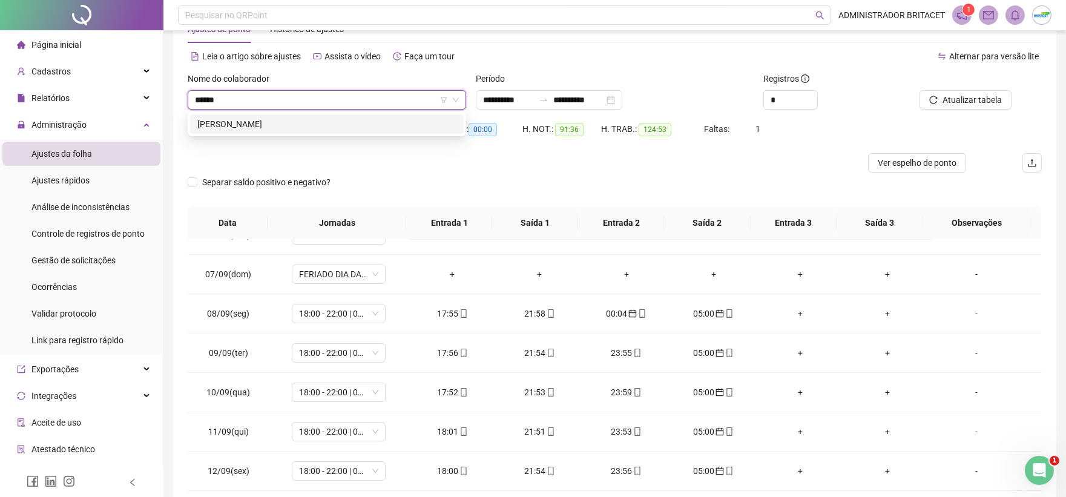
type input "*******"
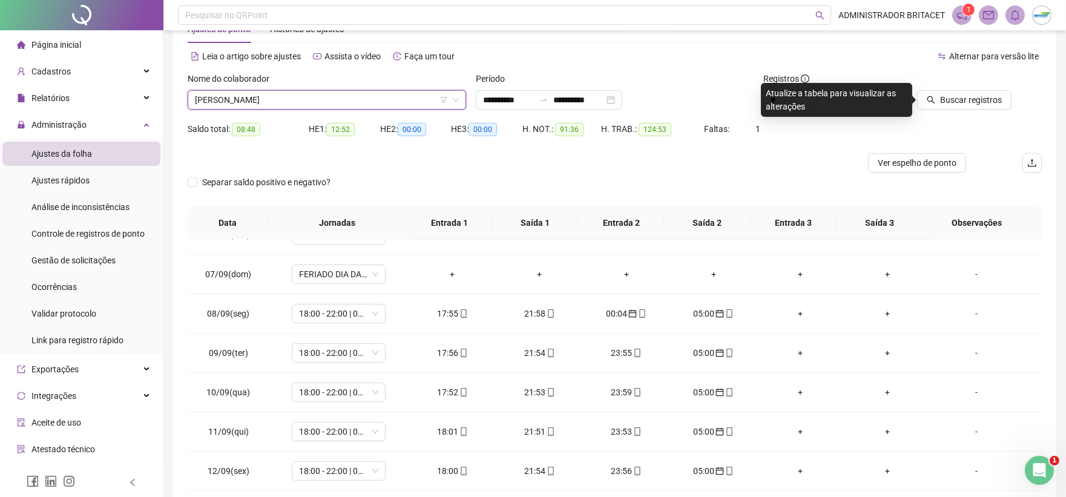
click at [967, 101] on span "Buscar registros" at bounding box center [971, 99] width 62 height 13
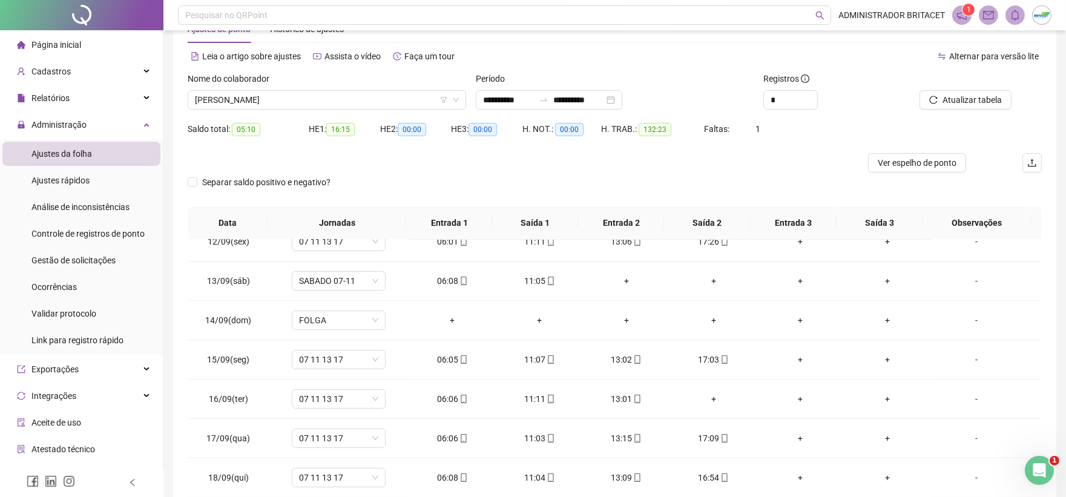
scroll to position [490, 0]
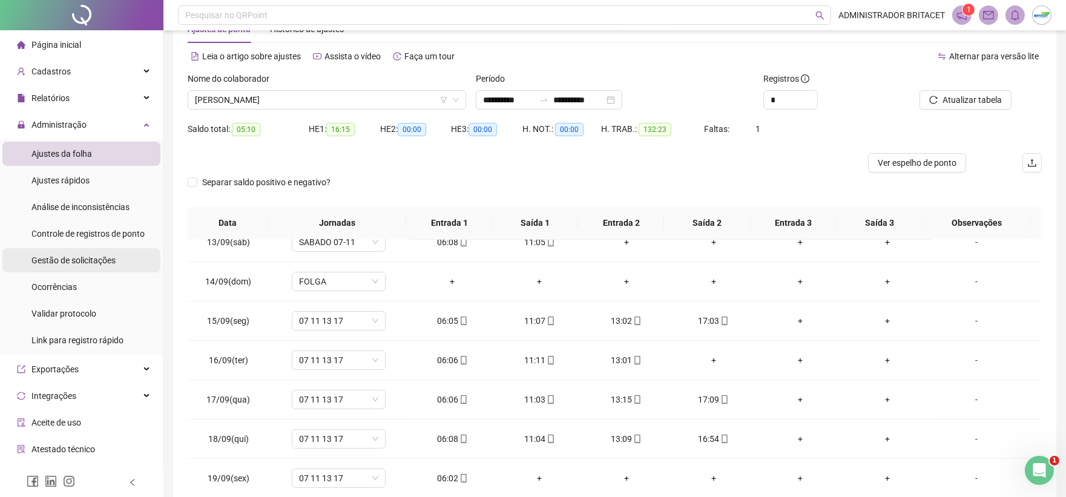
click at [118, 267] on li "Gestão de solicitações" at bounding box center [81, 260] width 158 height 24
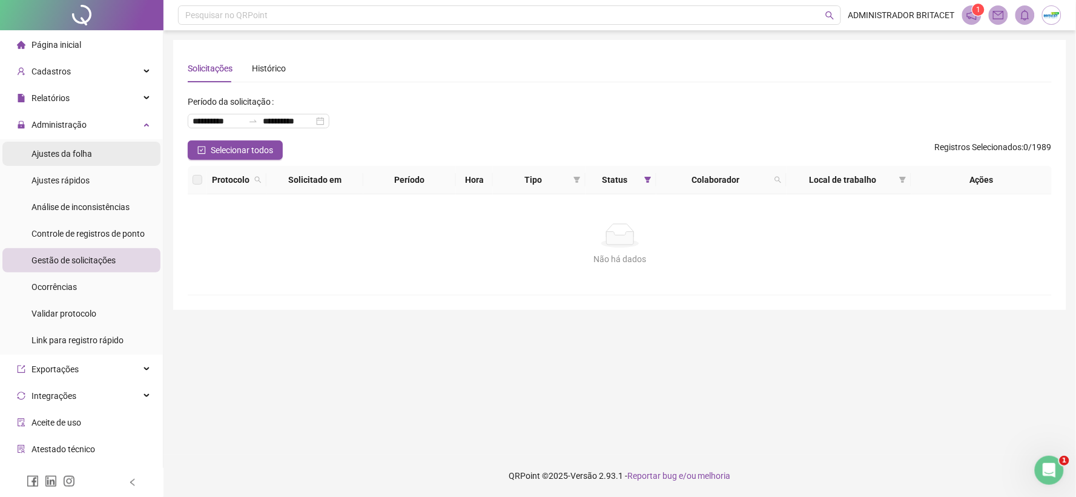
click at [70, 143] on div "Ajustes da folha" at bounding box center [61, 154] width 61 height 24
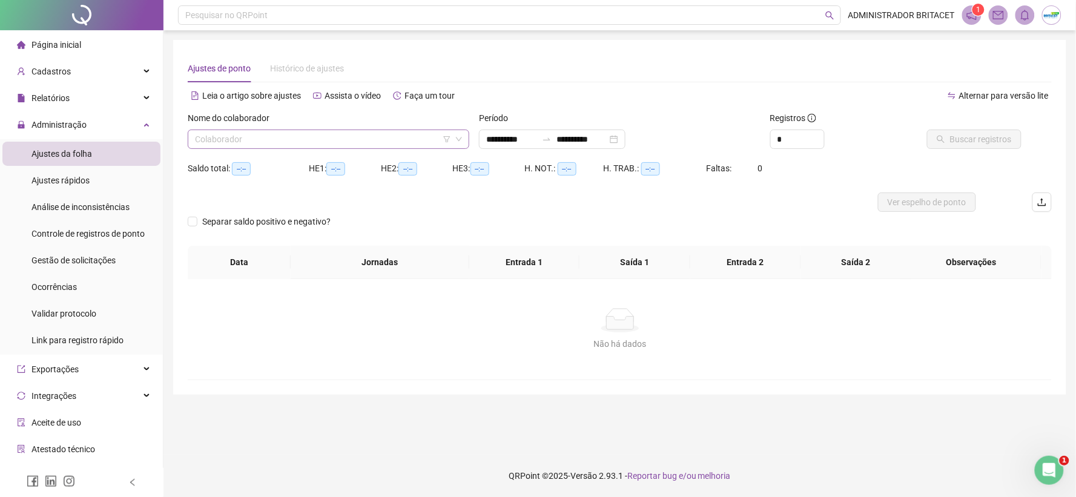
type input "**********"
click at [248, 137] on input "search" at bounding box center [323, 139] width 256 height 18
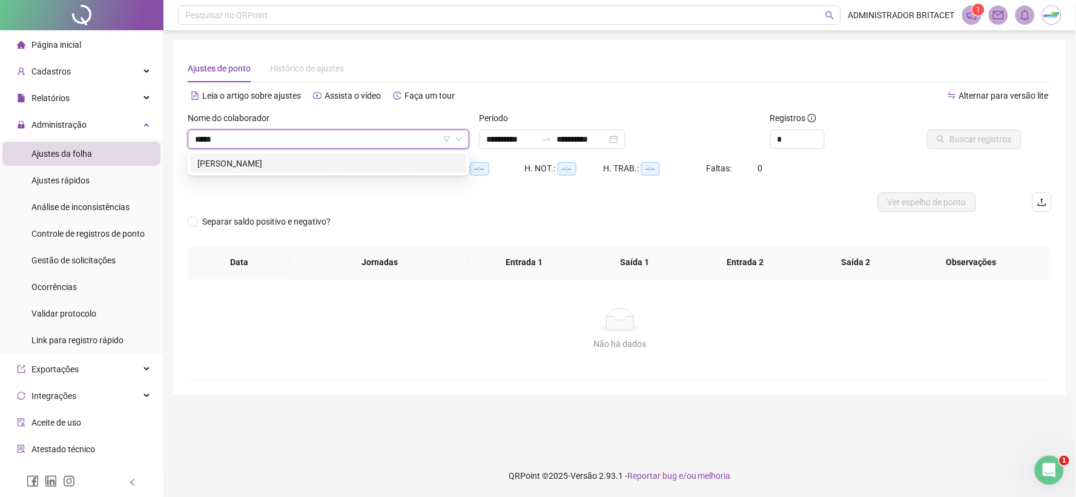
type input "******"
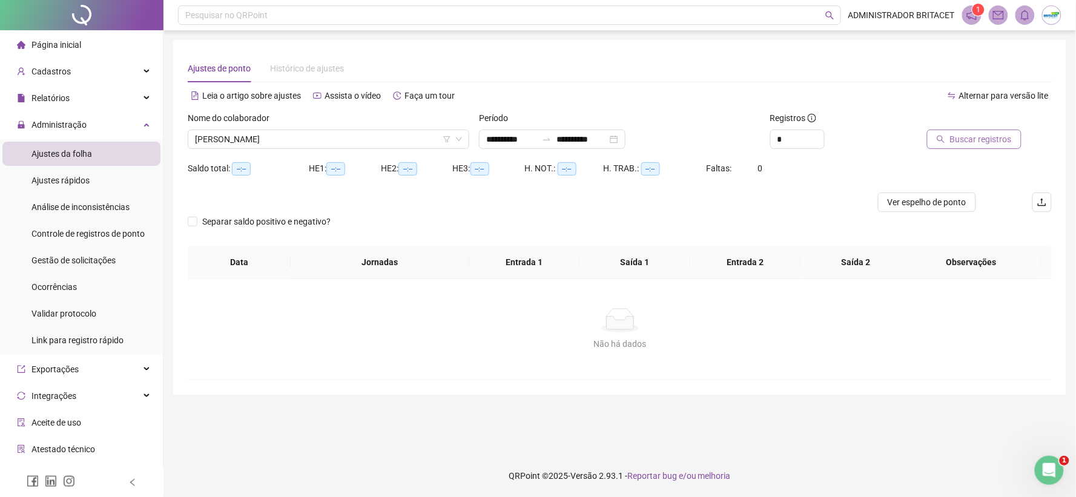
click at [1001, 134] on span "Buscar registros" at bounding box center [981, 139] width 62 height 13
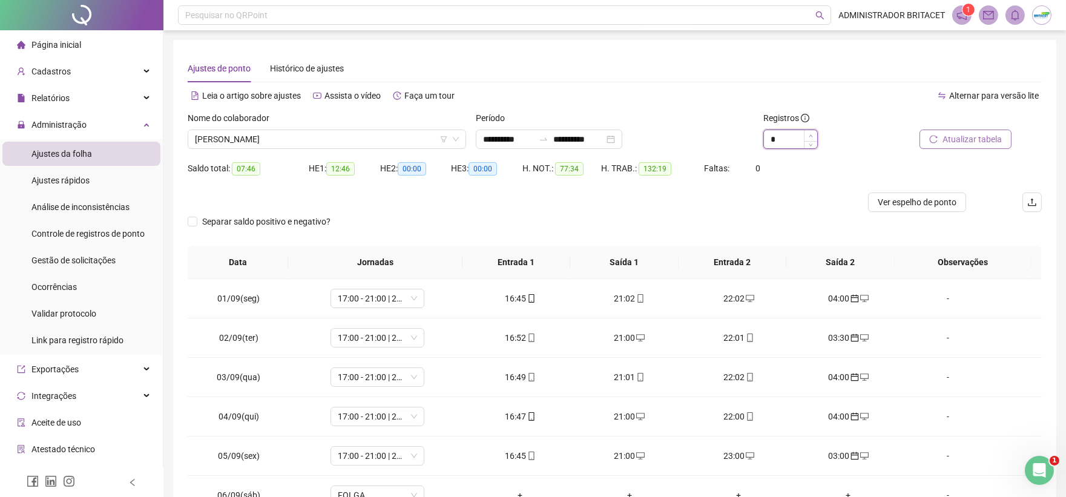
click at [809, 136] on icon "up" at bounding box center [811, 136] width 4 height 4
type input "*"
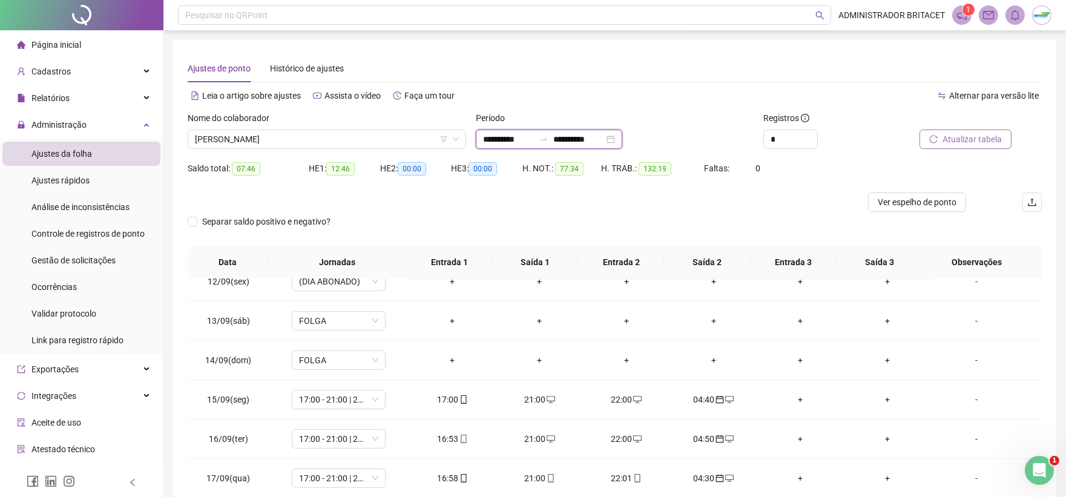
click at [495, 137] on input "**********" at bounding box center [508, 139] width 51 height 13
type input "**********"
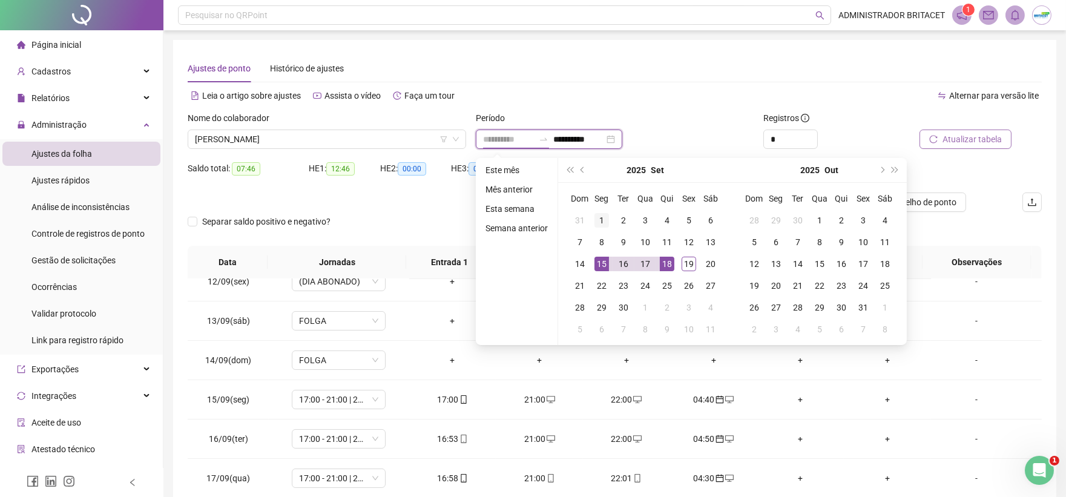
type input "**********"
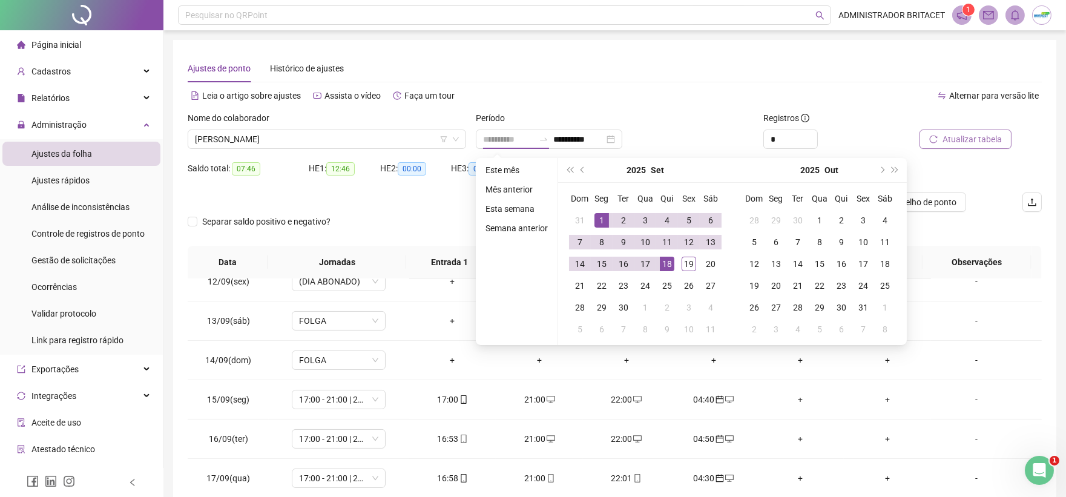
click at [599, 222] on div "1" at bounding box center [601, 220] width 15 height 15
type input "**********"
click at [686, 268] on div "19" at bounding box center [689, 264] width 15 height 15
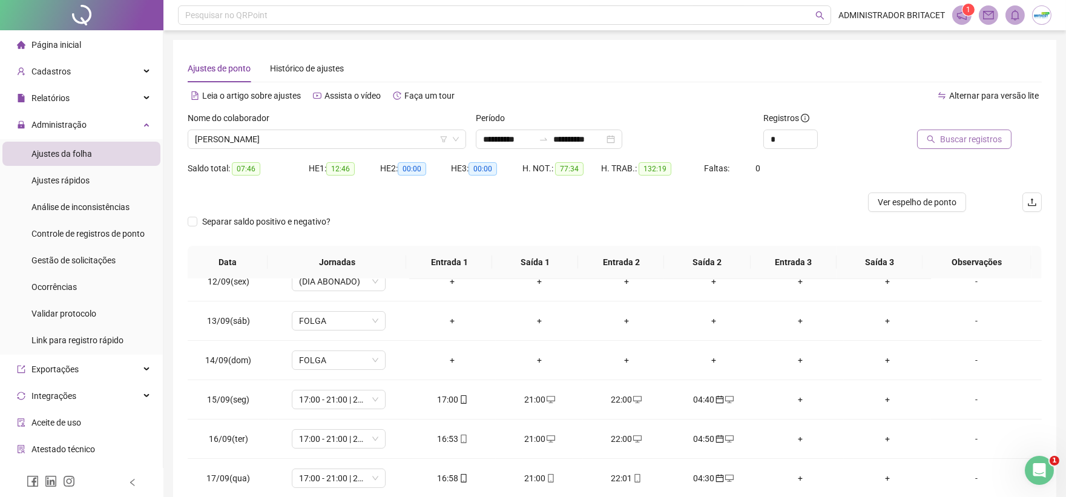
click at [928, 139] on button "Buscar registros" at bounding box center [964, 139] width 94 height 19
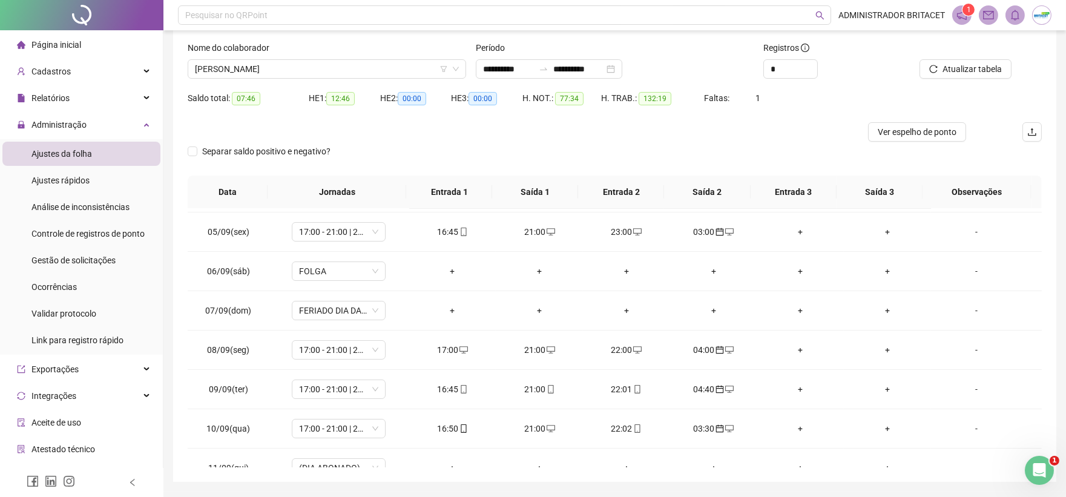
scroll to position [39, 0]
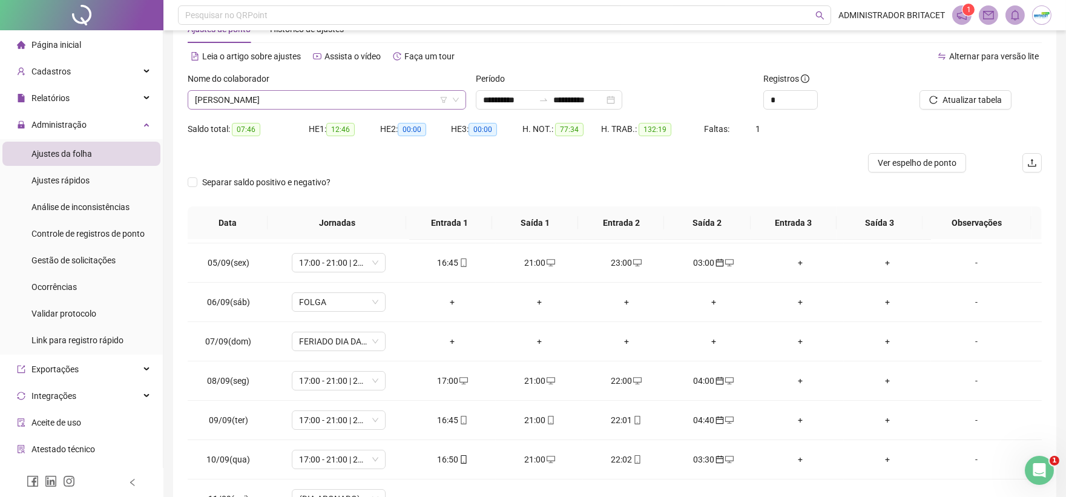
click at [390, 93] on span "[PERSON_NAME]" at bounding box center [327, 100] width 264 height 18
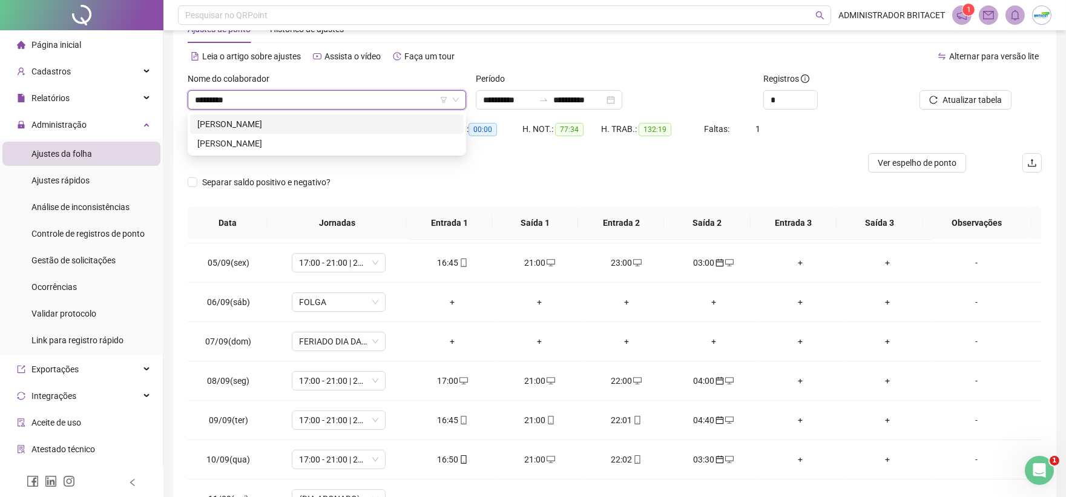
type input "**********"
click at [356, 141] on div "JOAO PAULO FERNANDES RODRIGUES" at bounding box center [326, 143] width 259 height 13
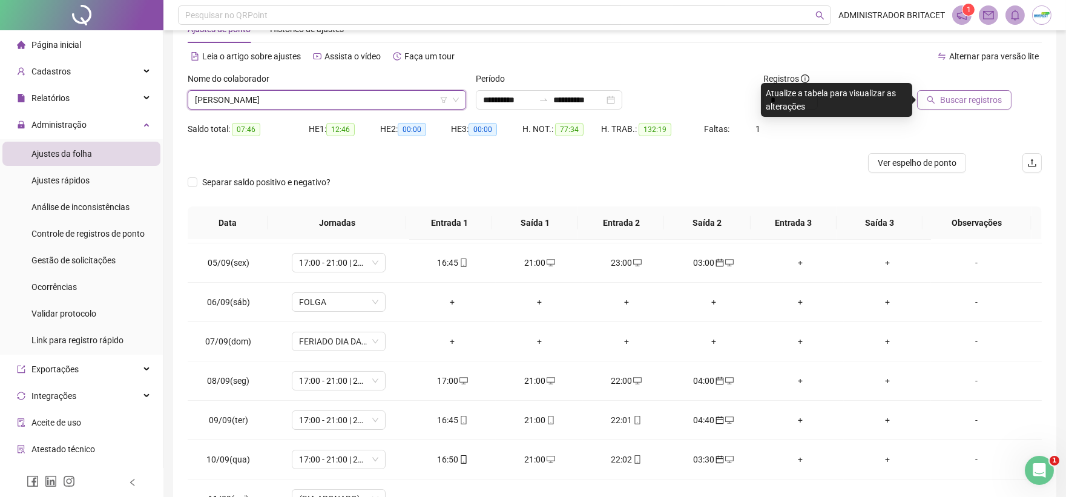
click at [948, 95] on span "Buscar registros" at bounding box center [971, 99] width 62 height 13
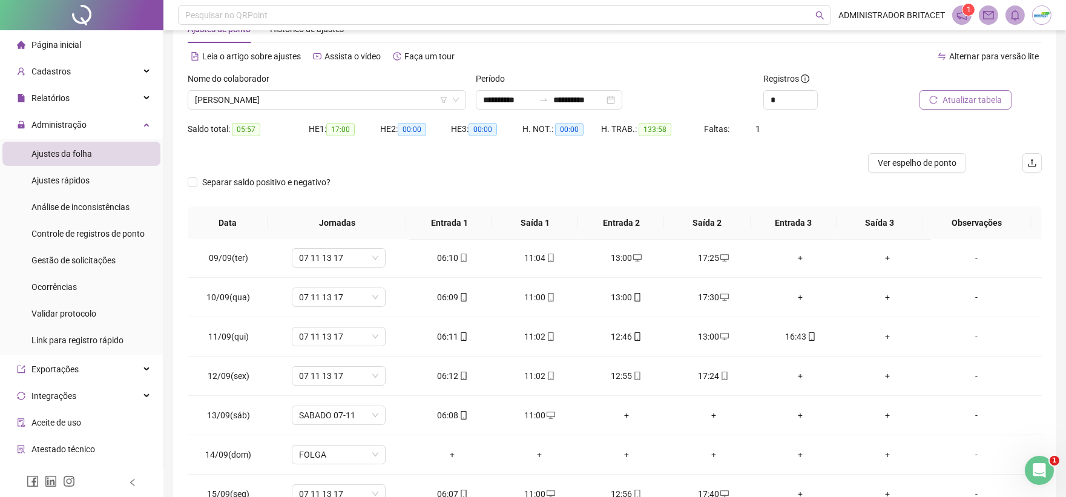
scroll to position [336, 0]
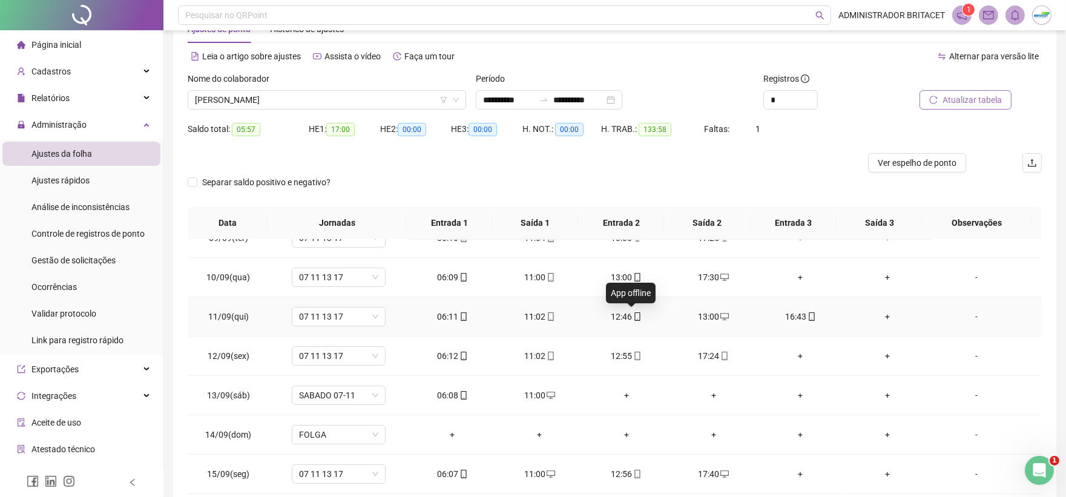
click at [633, 317] on icon "mobile" at bounding box center [637, 316] width 8 height 8
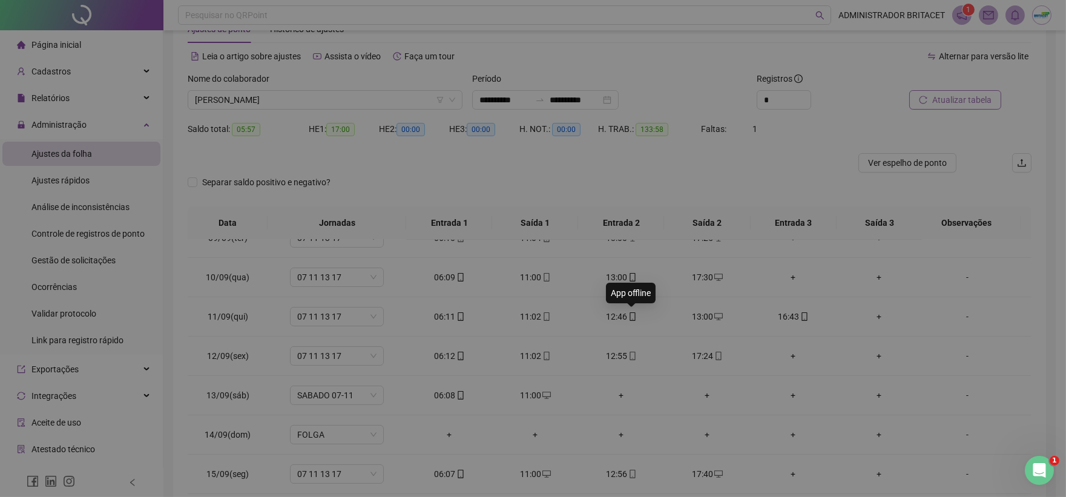
type input "**********"
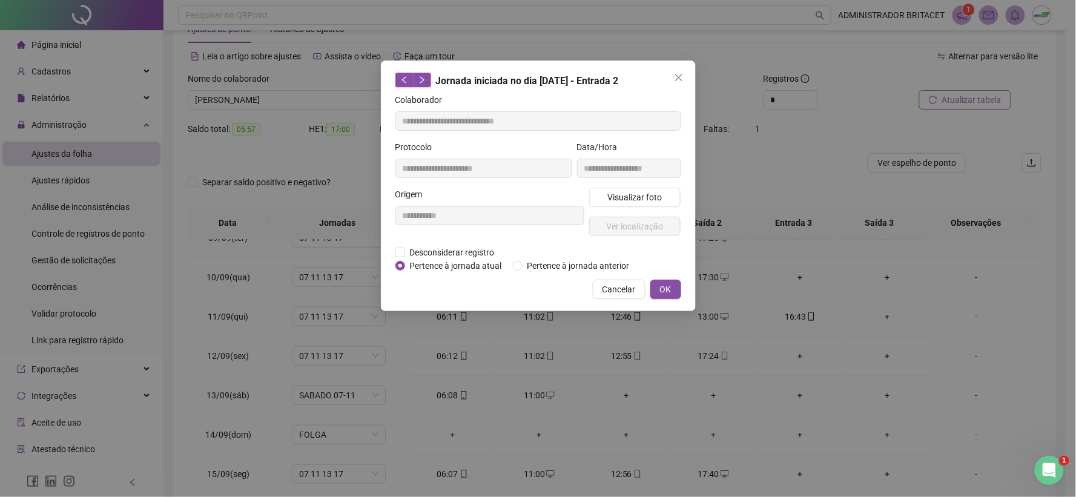
click at [633, 317] on div "**********" at bounding box center [538, 248] width 1076 height 497
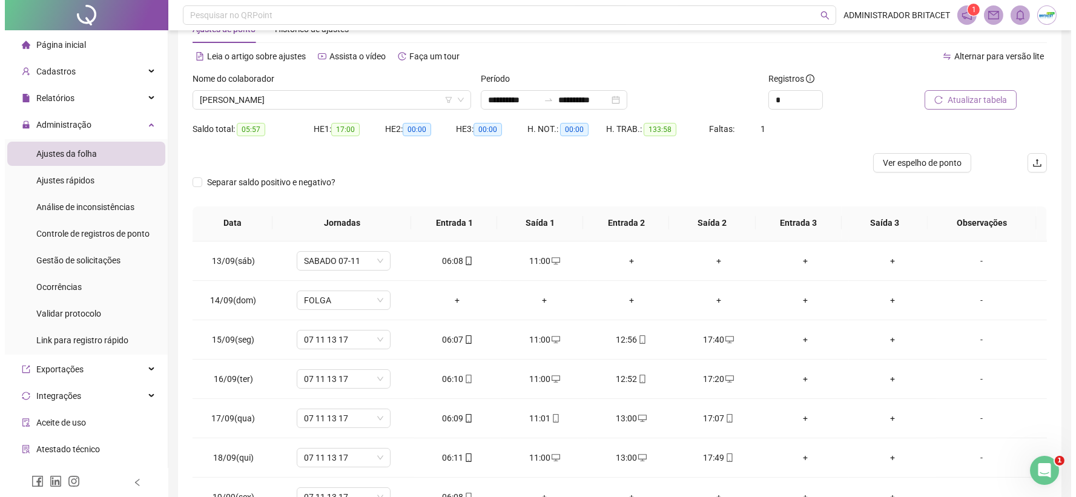
scroll to position [490, 0]
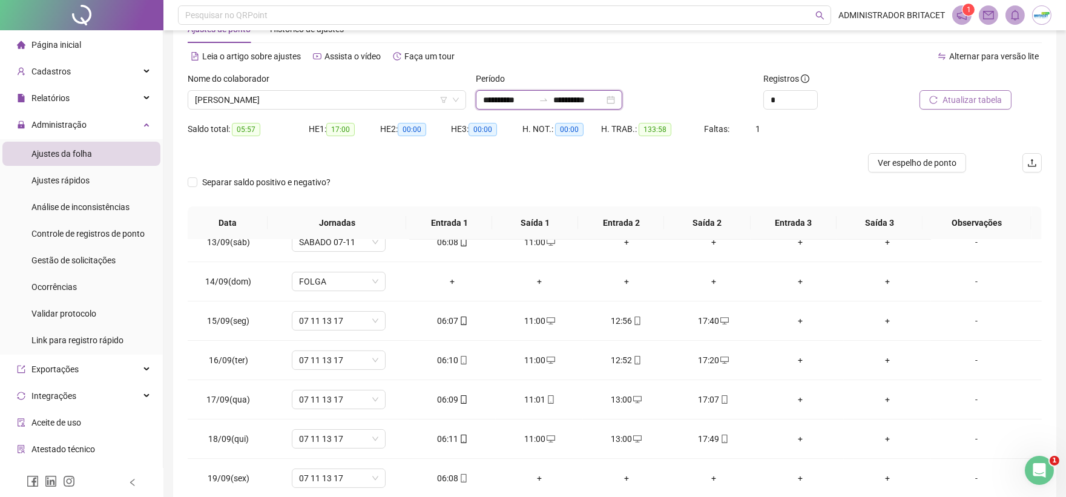
click at [491, 100] on input "**********" at bounding box center [508, 99] width 51 height 13
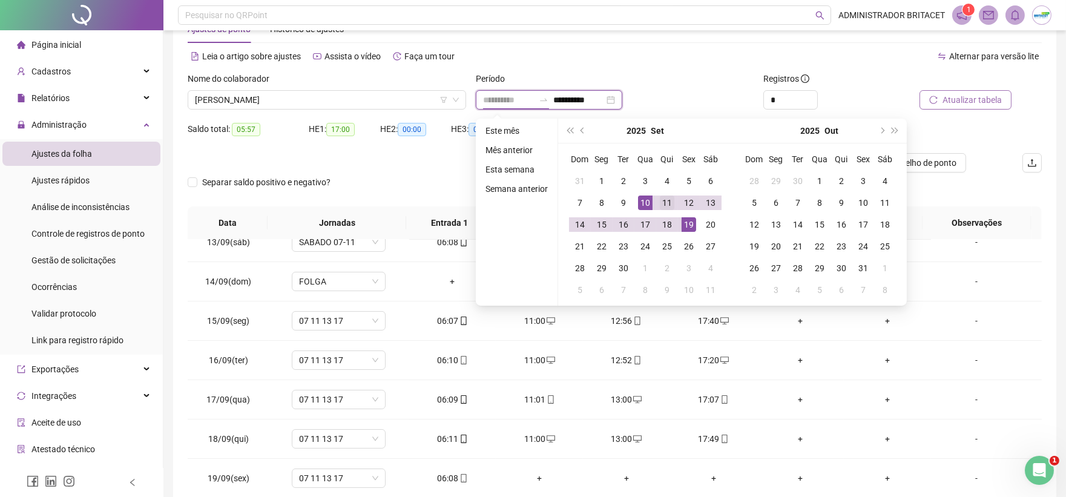
type input "**********"
click at [662, 198] on div "11" at bounding box center [667, 203] width 15 height 15
click at [663, 198] on div "11" at bounding box center [667, 203] width 15 height 15
type input "**********"
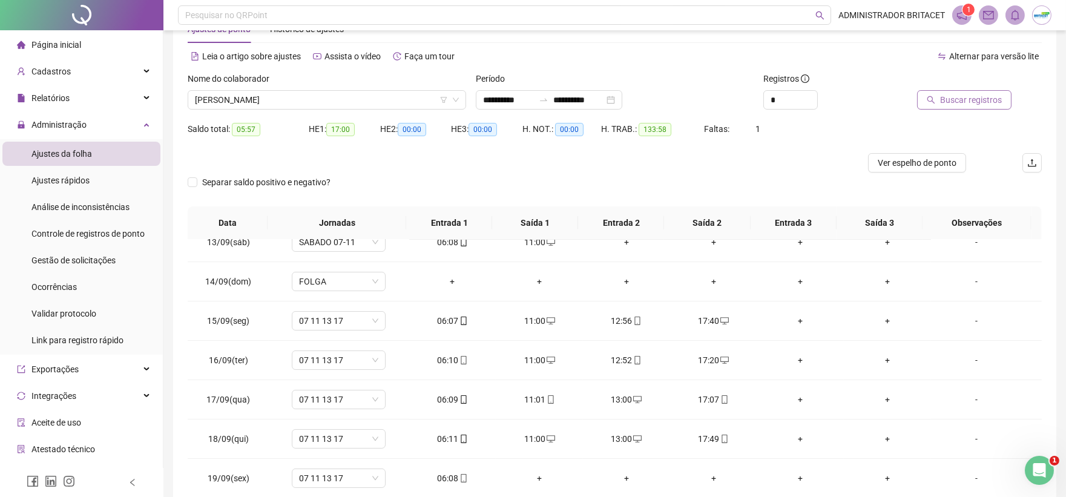
click at [937, 105] on button "Buscar registros" at bounding box center [964, 99] width 94 height 19
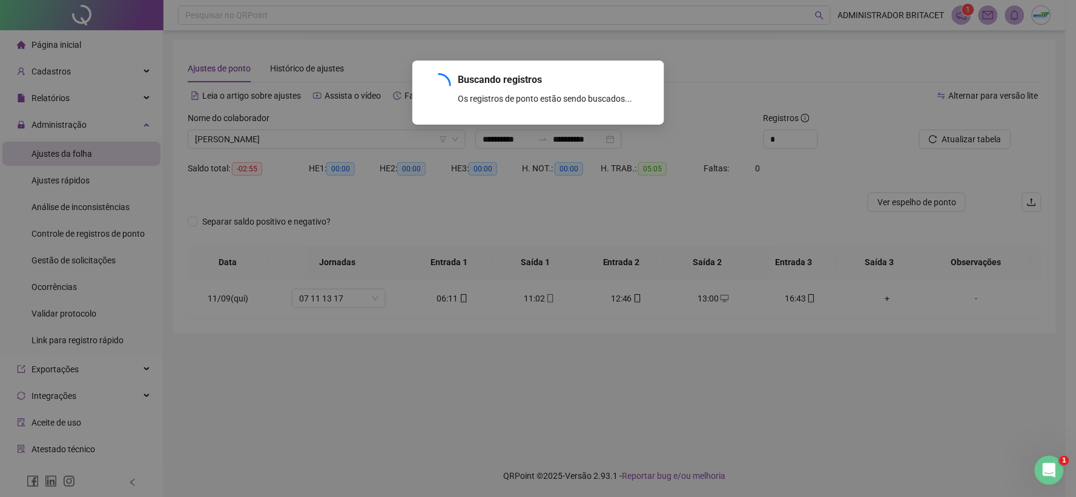
scroll to position [0, 0]
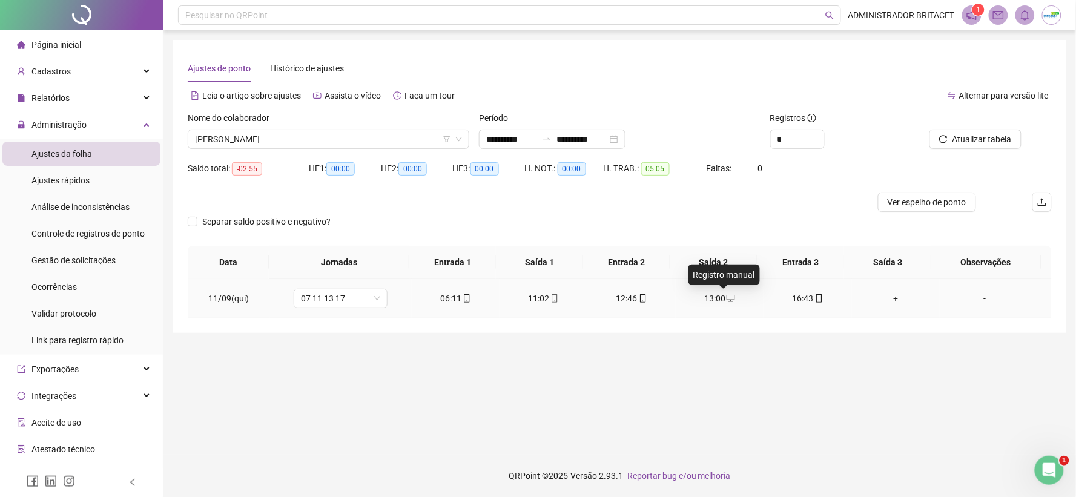
click at [726, 295] on icon "desktop" at bounding box center [730, 298] width 8 height 8
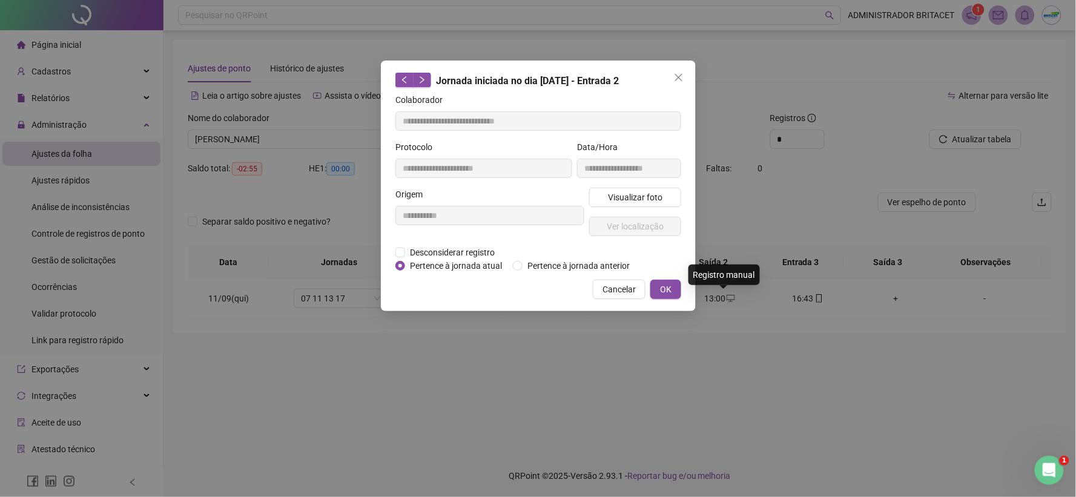
type input "**********"
click at [491, 250] on span "Desconsiderar registro" at bounding box center [452, 252] width 94 height 13
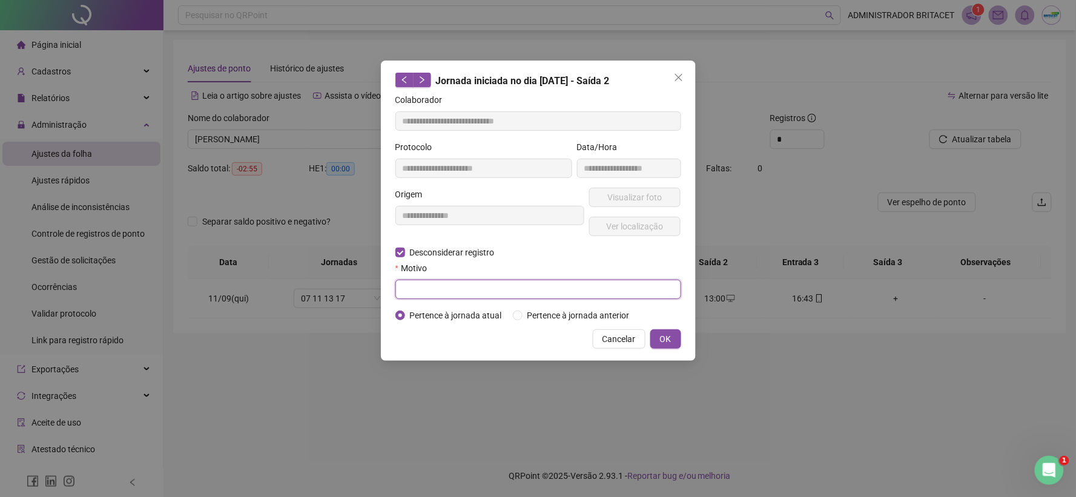
click at [516, 292] on input "text" at bounding box center [538, 289] width 286 height 19
click at [667, 341] on span "OK" at bounding box center [666, 338] width 12 height 13
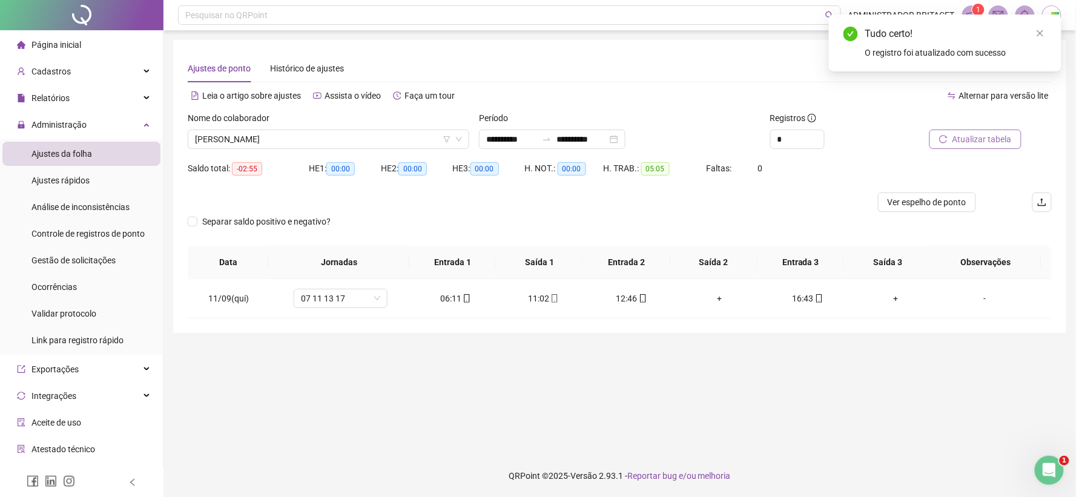
click at [987, 135] on span "Atualizar tabela" at bounding box center [981, 139] width 59 height 13
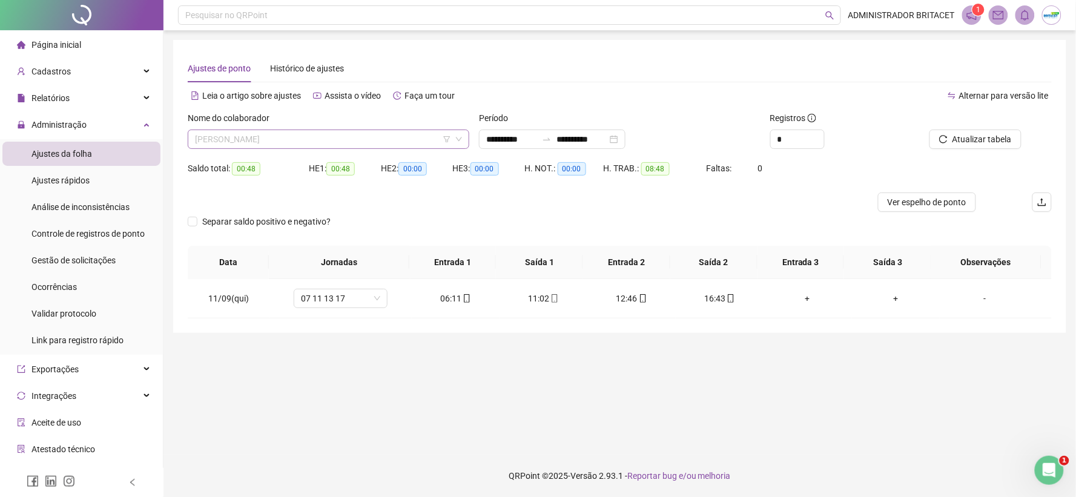
click at [403, 142] on span "JOAO PAULO FERNANDES RODRIGUES" at bounding box center [328, 139] width 267 height 18
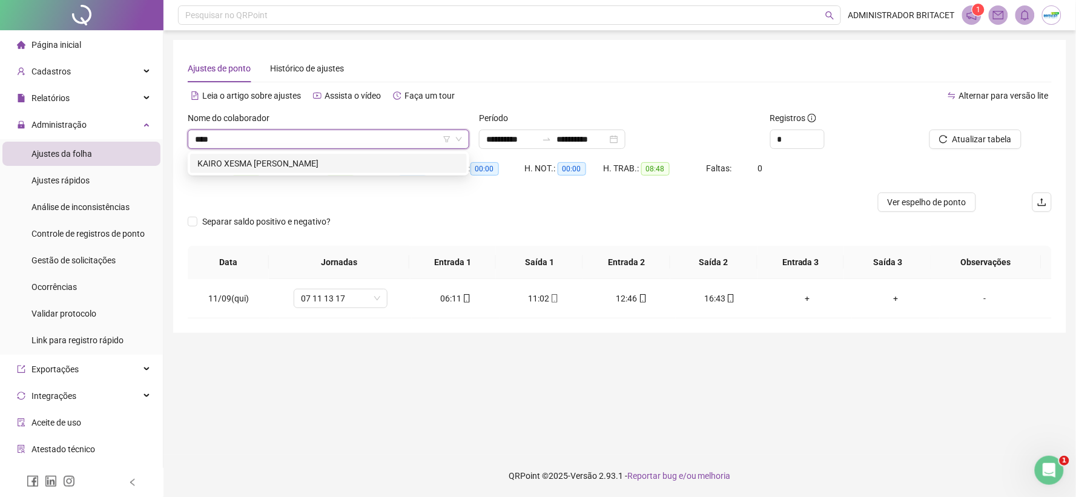
type input "*****"
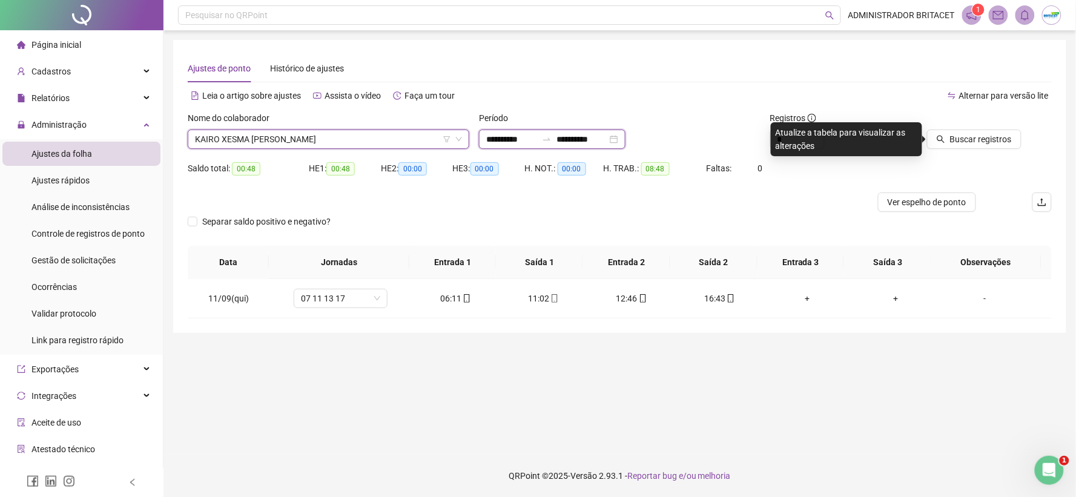
click at [498, 135] on input "**********" at bounding box center [511, 139] width 51 height 13
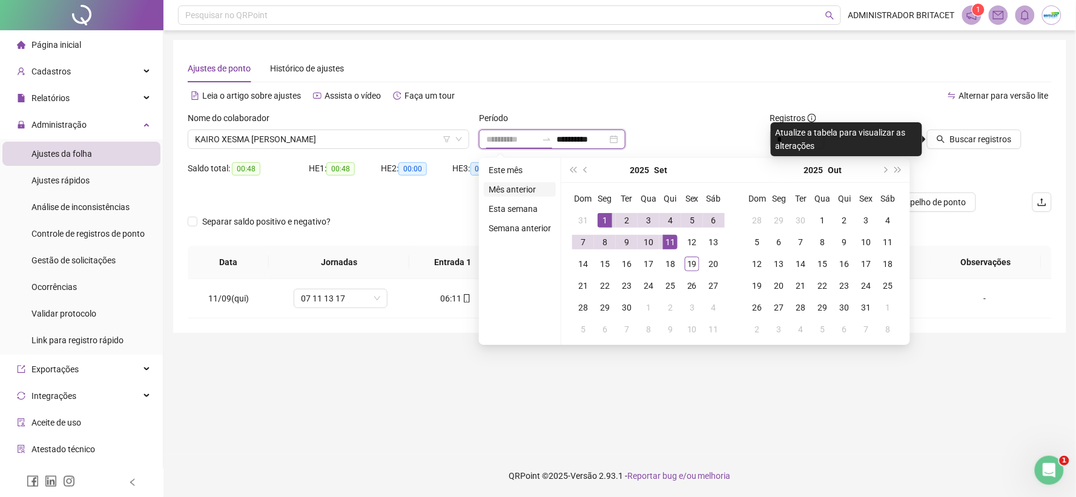
type input "**********"
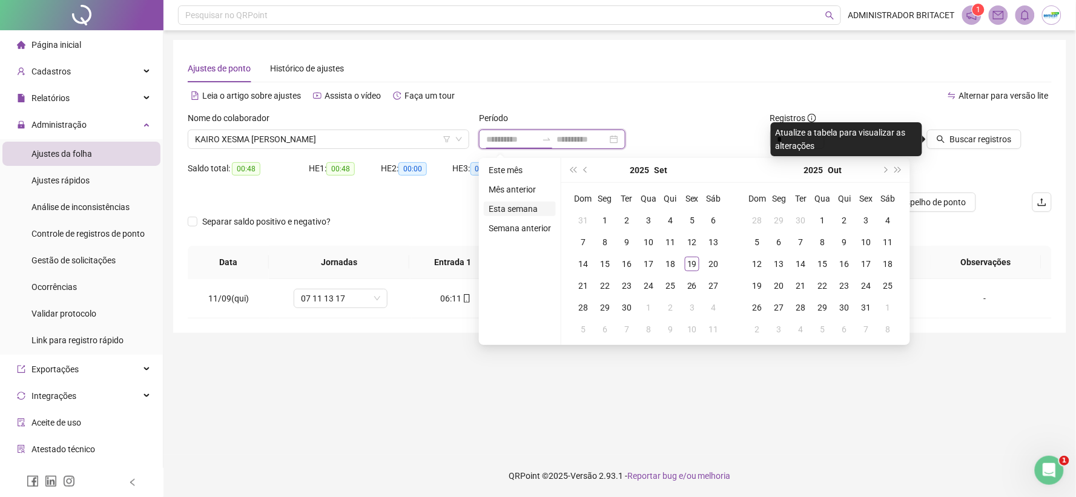
type input "**********"
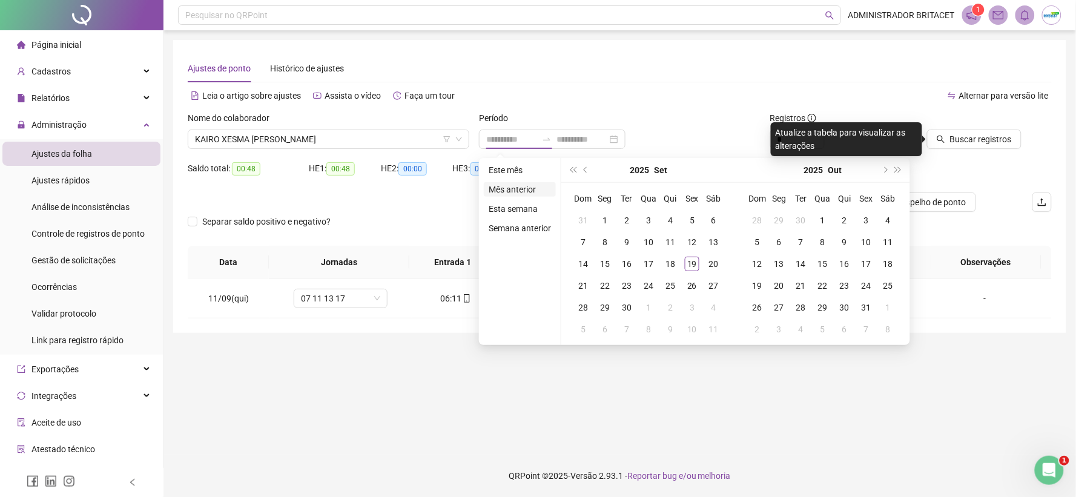
click at [523, 185] on li "Mês anterior" at bounding box center [520, 189] width 72 height 15
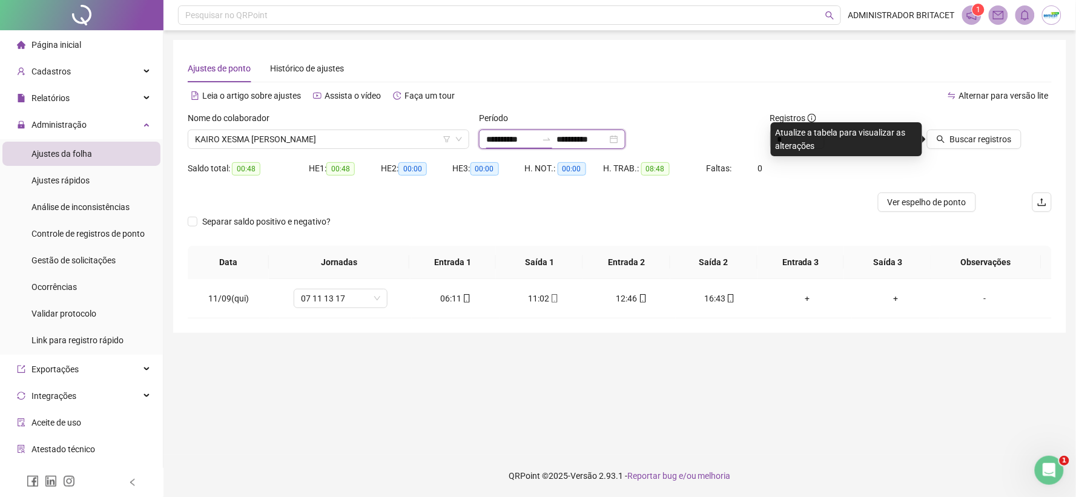
click at [496, 136] on input "**********" at bounding box center [511, 139] width 51 height 13
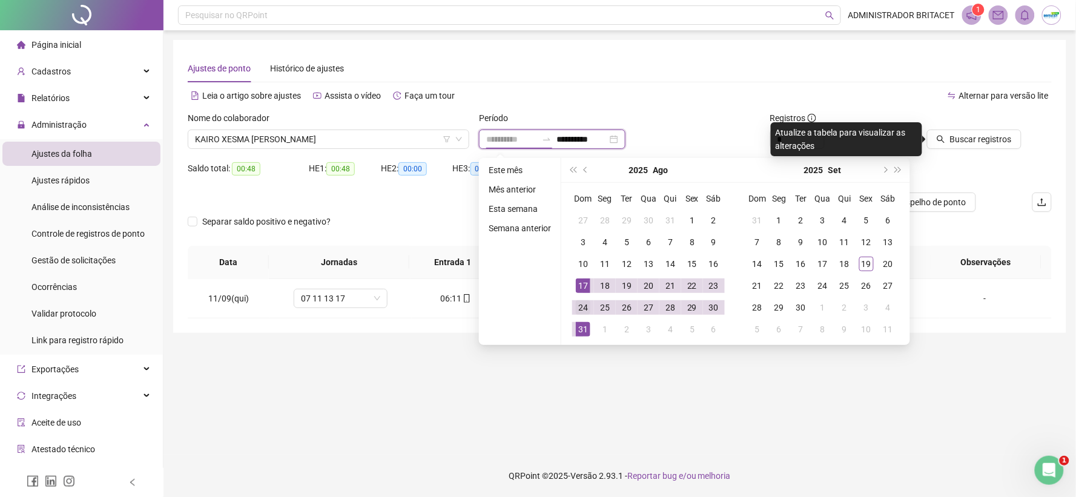
type input "**********"
click at [579, 299] on td "24" at bounding box center [583, 308] width 22 height 22
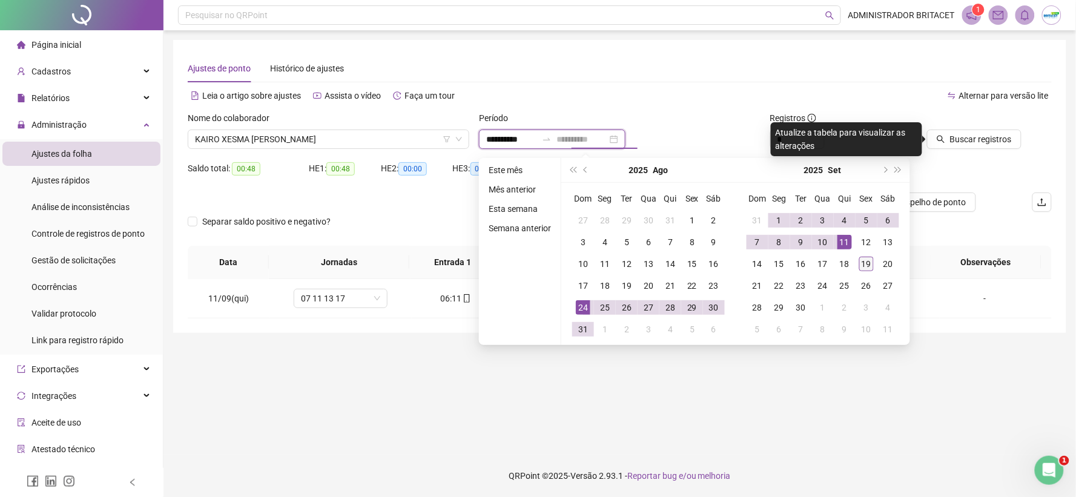
type input "**********"
click at [861, 262] on div "19" at bounding box center [866, 264] width 15 height 15
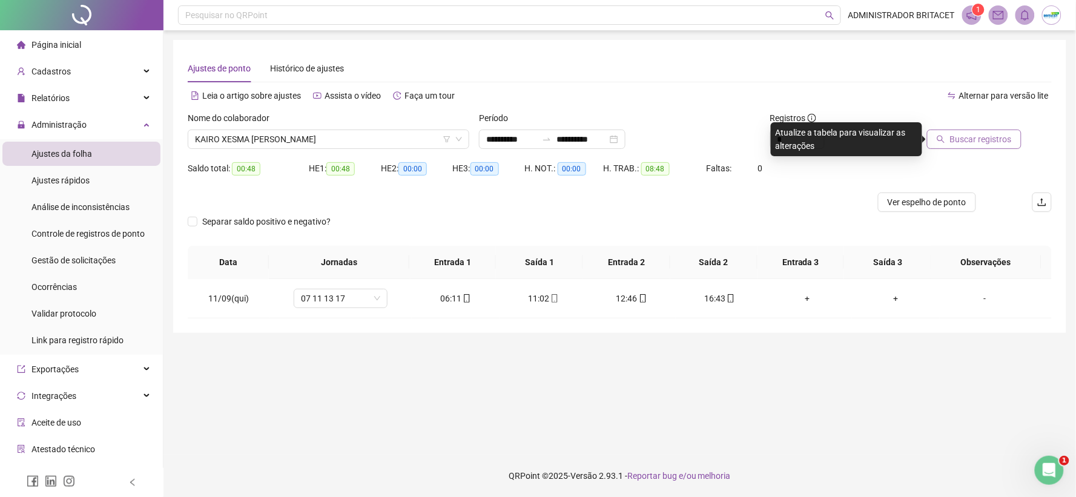
click at [989, 137] on span "Buscar registros" at bounding box center [981, 139] width 62 height 13
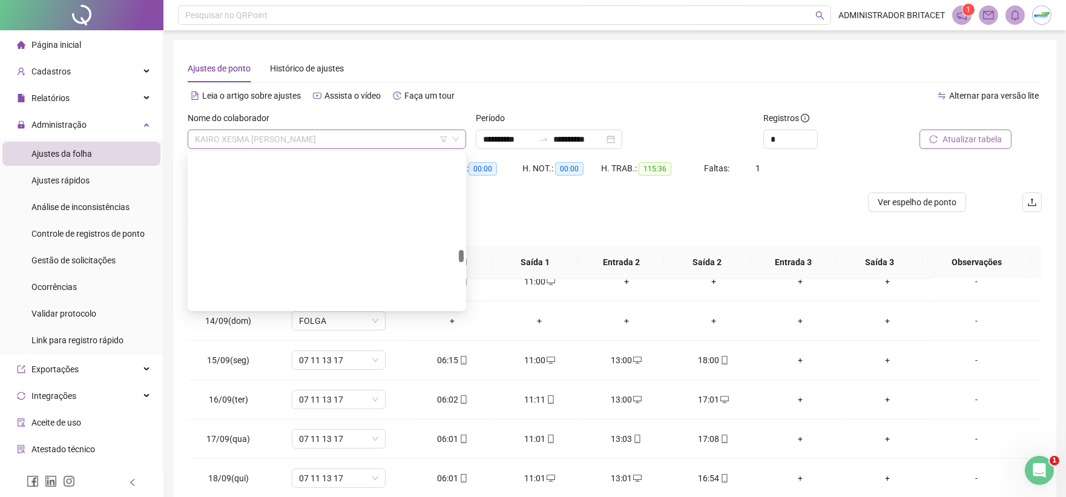
scroll to position [2498, 0]
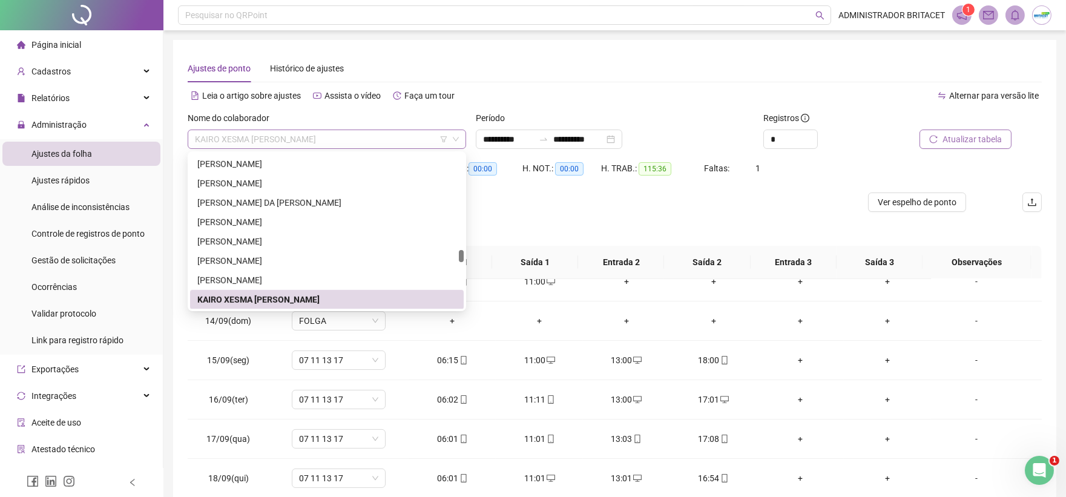
click at [434, 143] on span "KAIRO XESMA CLEMENTE DOS SANTOS" at bounding box center [327, 139] width 264 height 18
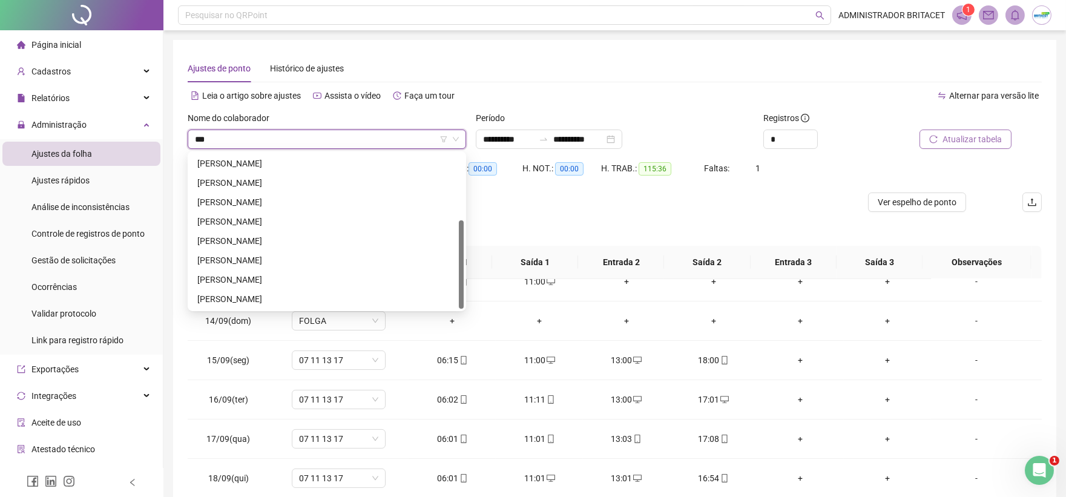
scroll to position [0, 0]
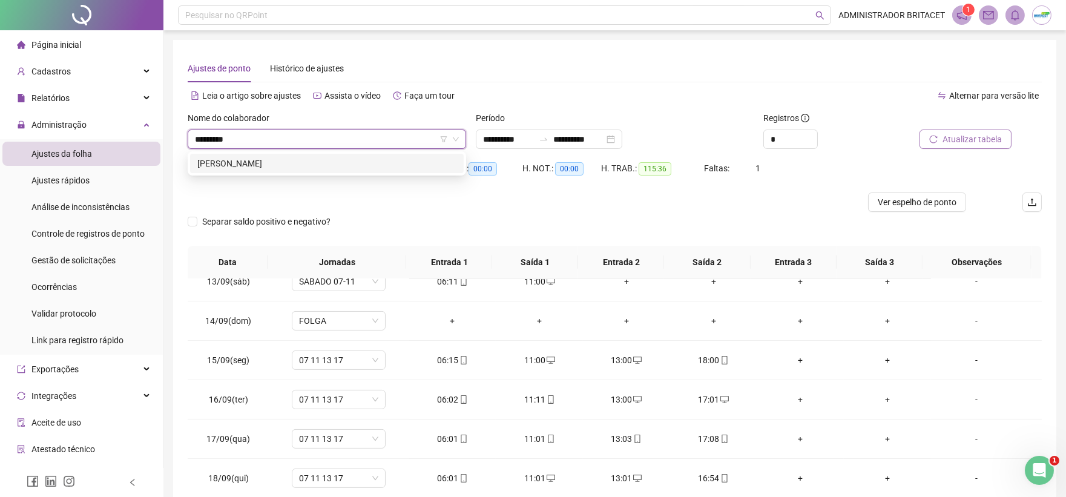
type input "**********"
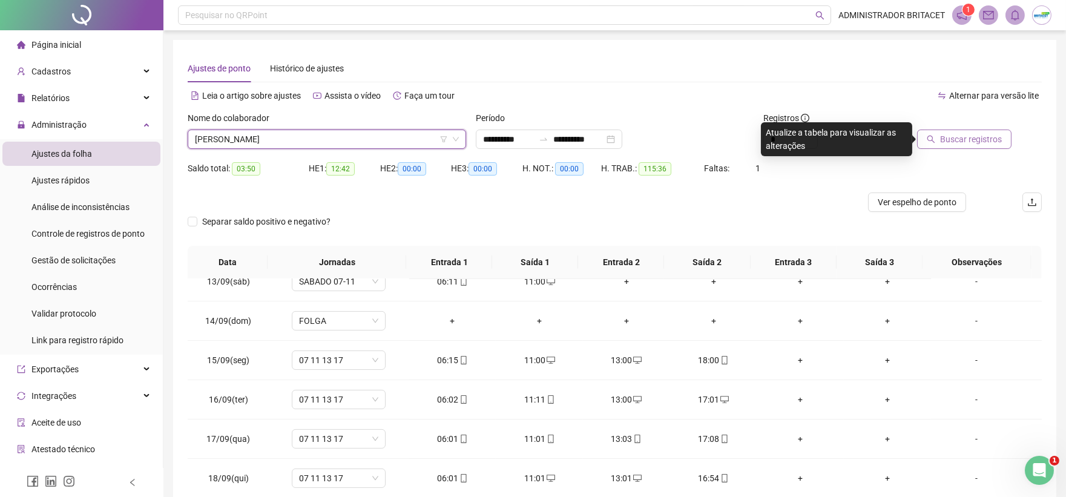
click at [944, 134] on span "Buscar registros" at bounding box center [971, 139] width 62 height 13
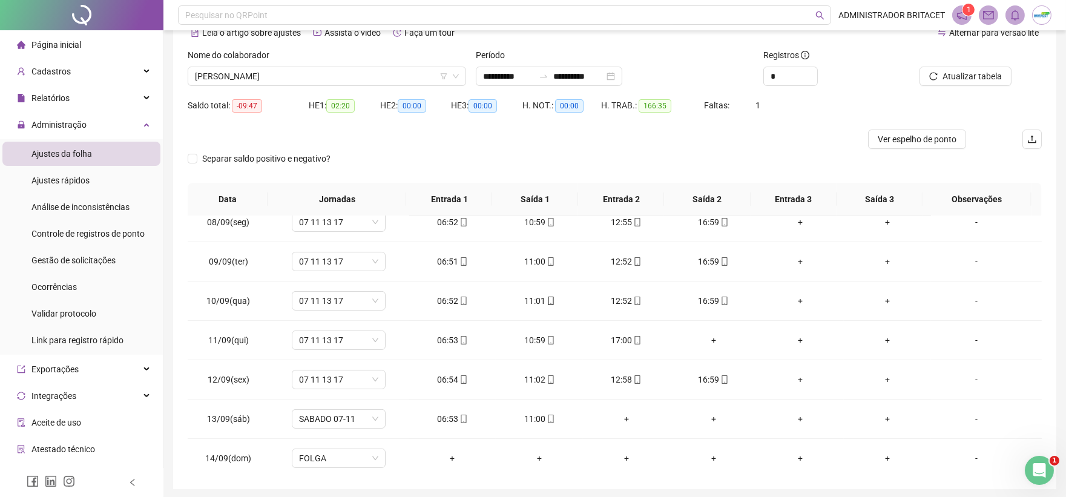
scroll to position [39, 0]
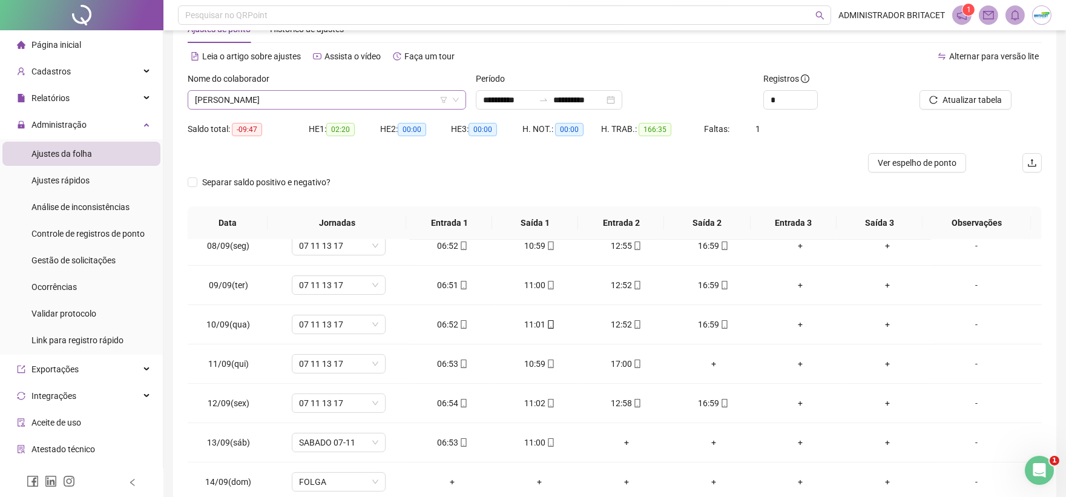
click at [430, 102] on span "LUIS CARLOS LIMA DA SILVA" at bounding box center [327, 100] width 264 height 18
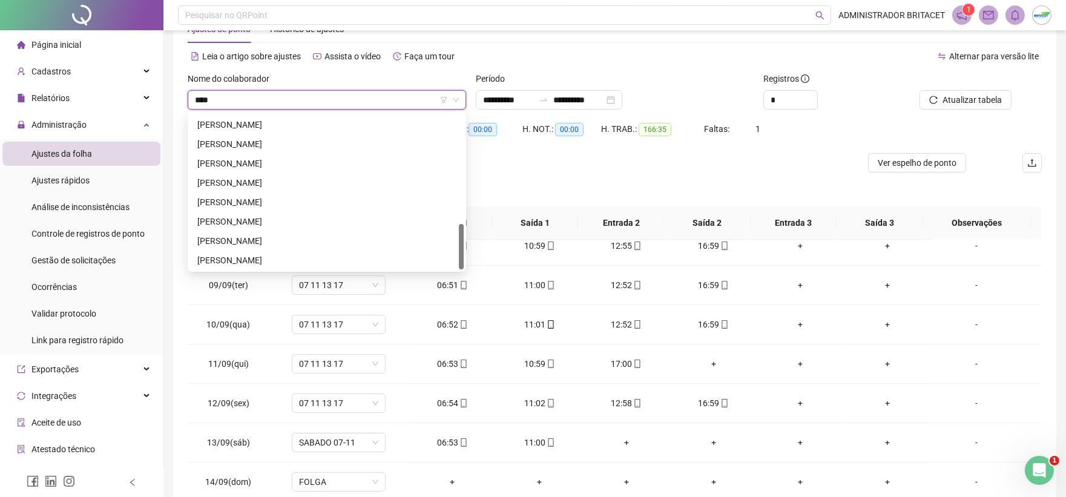
scroll to position [0, 0]
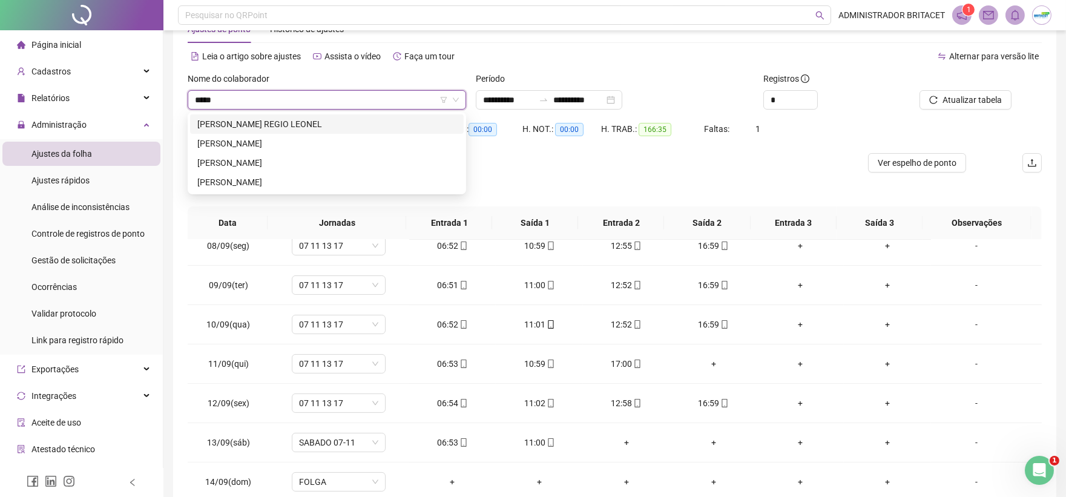
type input "******"
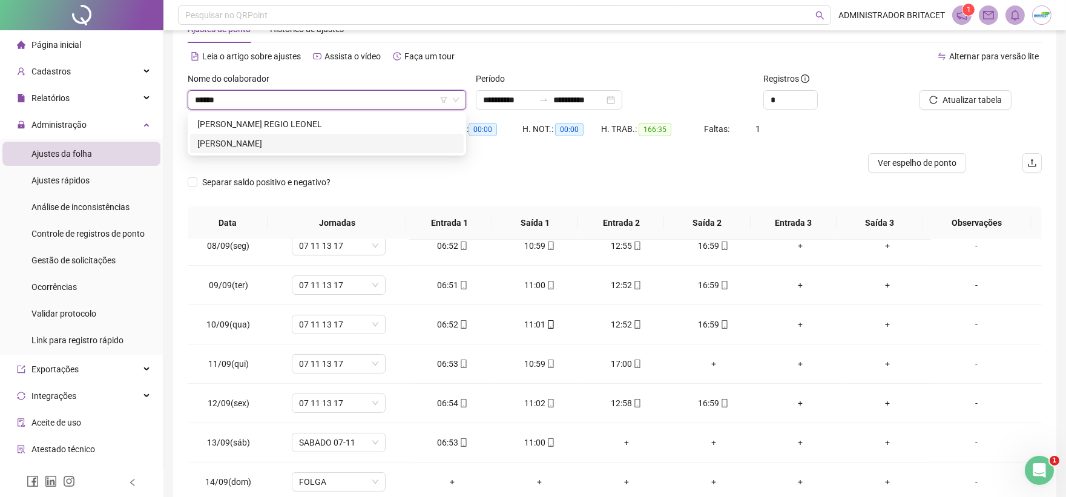
click at [370, 150] on div "MARCIO JOSE BRAGA DA SILVA" at bounding box center [327, 143] width 274 height 19
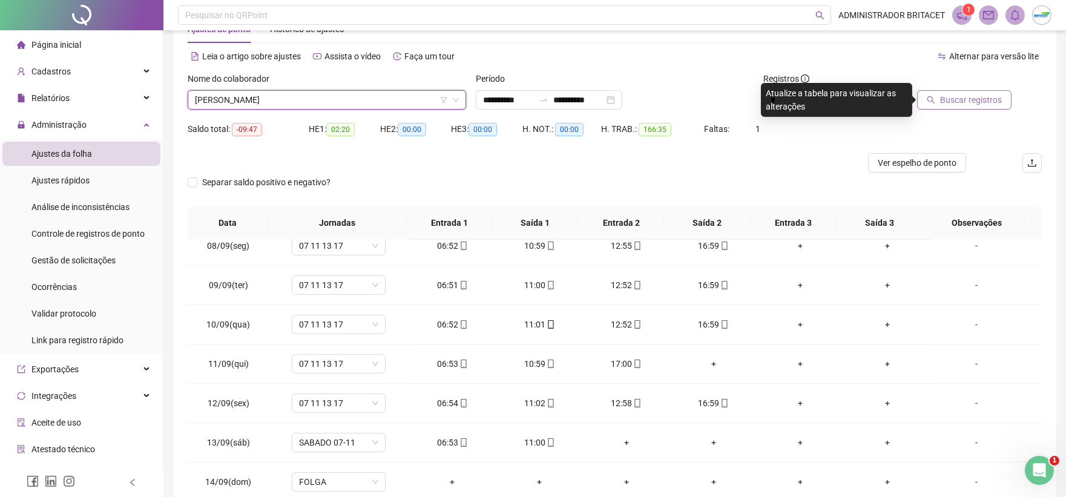
click at [941, 102] on button "Buscar registros" at bounding box center [964, 99] width 94 height 19
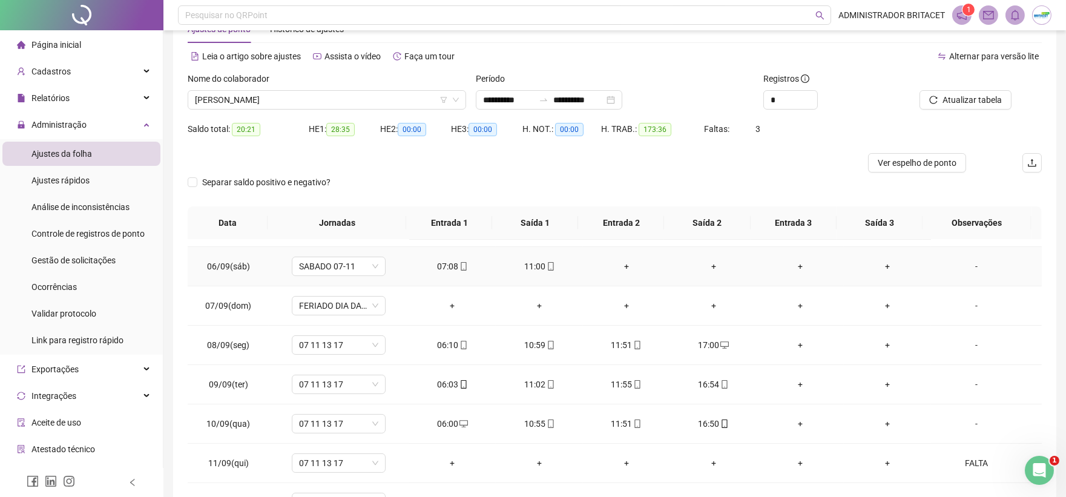
scroll to position [469, 0]
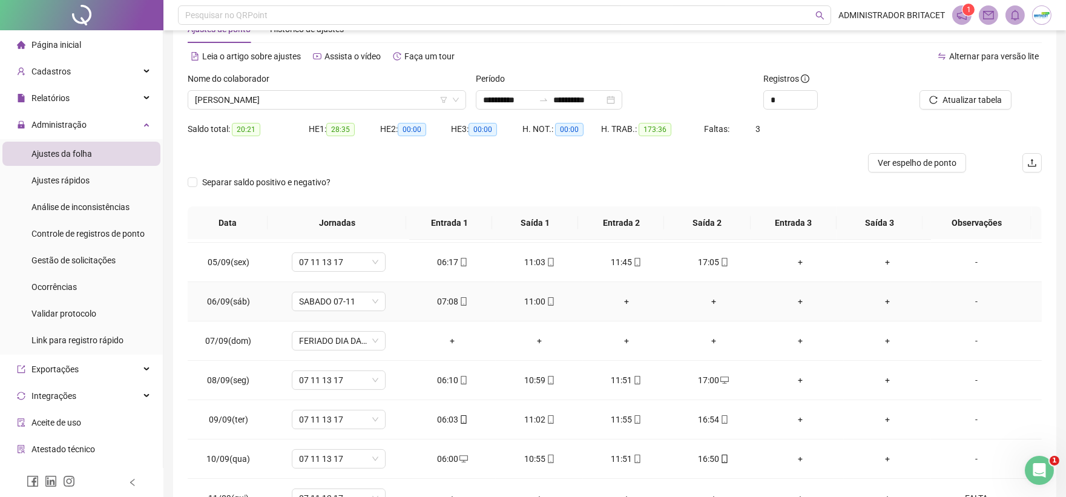
drag, startPoint x: 834, startPoint y: 320, endPoint x: 1004, endPoint y: 356, distance: 173.9
click at [972, 344] on tbody "24/08(dom) FOLGA + + + + + + - 25/08(seg) 07 11 13 17 06:05 11:03 12:00 16:49 +…" at bounding box center [615, 302] width 854 height 1062
drag, startPoint x: 653, startPoint y: 173, endPoint x: 661, endPoint y: 167, distance: 10.1
click at [659, 168] on form "**********" at bounding box center [615, 139] width 854 height 134
click at [373, 102] on span "MARCIO JOSE BRAGA DA SILVA" at bounding box center [327, 100] width 264 height 18
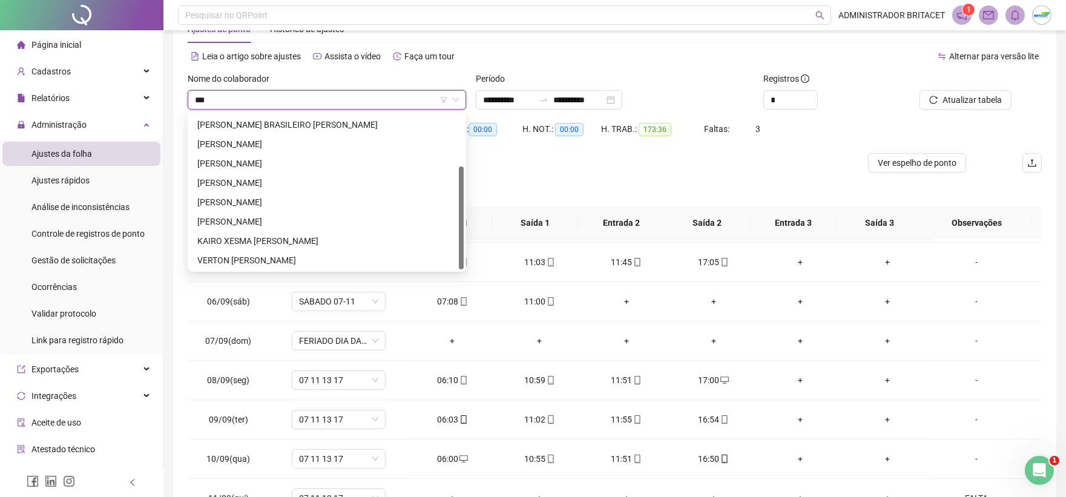
scroll to position [0, 0]
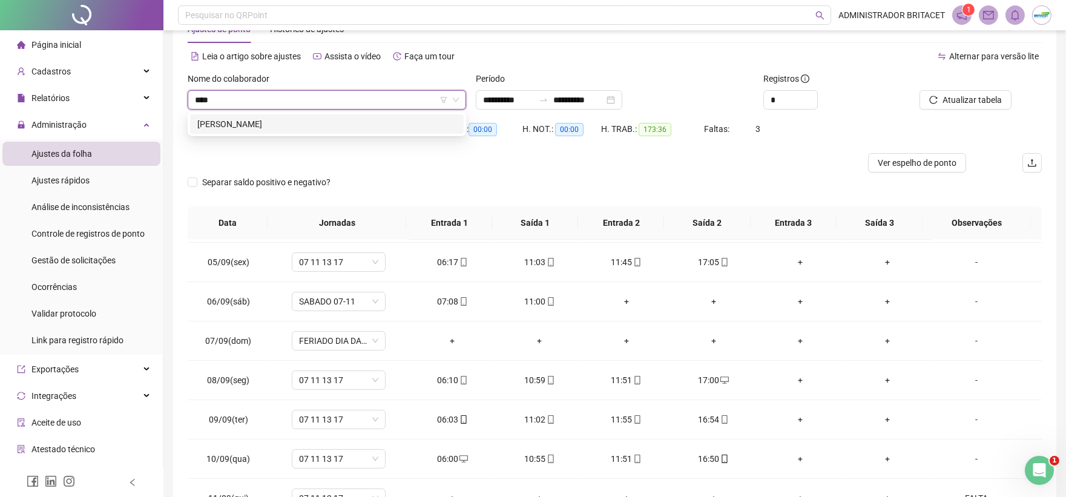
type input "*****"
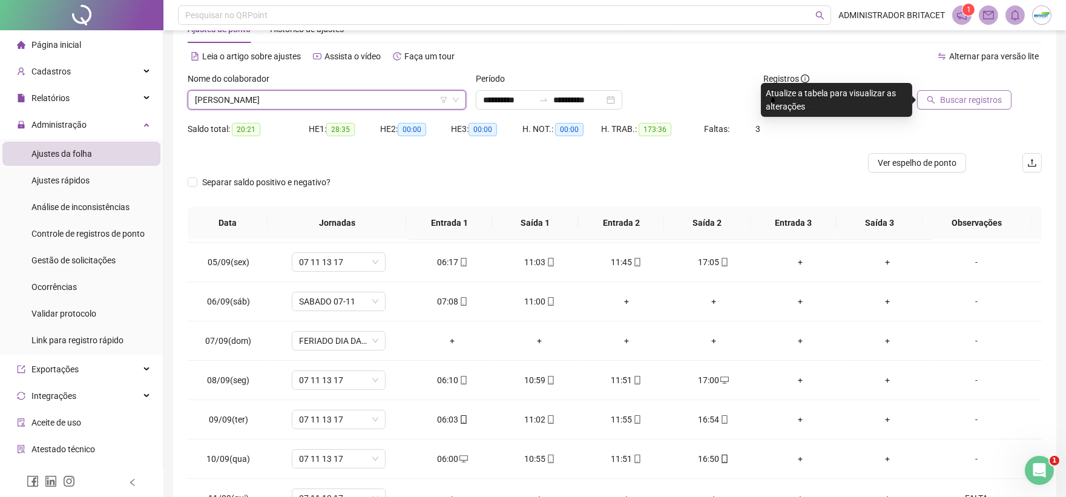
click at [971, 96] on span "Buscar registros" at bounding box center [971, 99] width 62 height 13
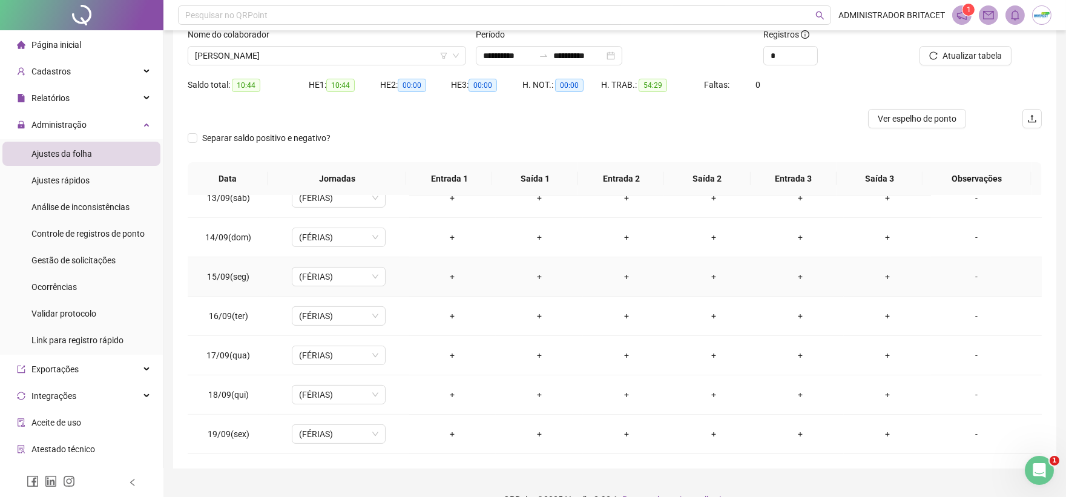
scroll to position [107, 0]
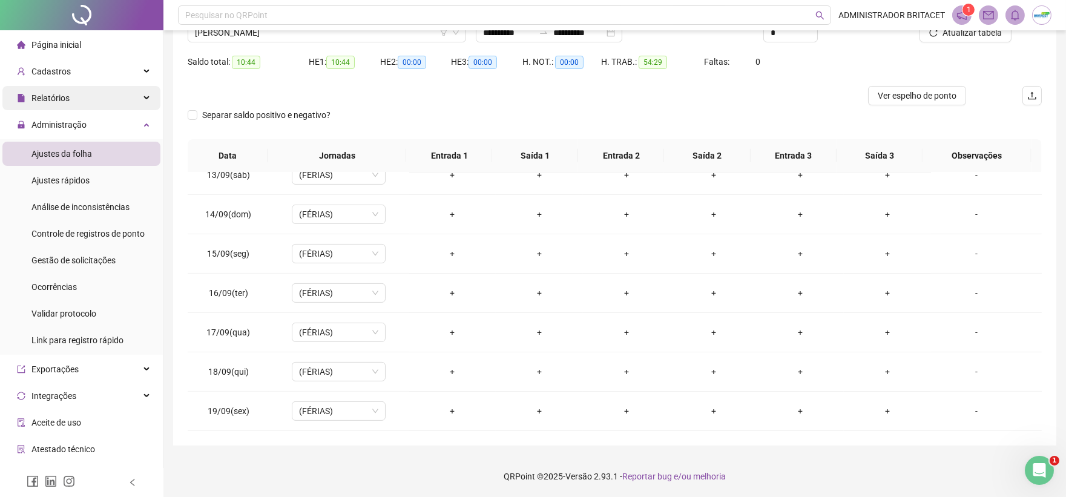
click at [95, 95] on div "Relatórios" at bounding box center [81, 98] width 158 height 24
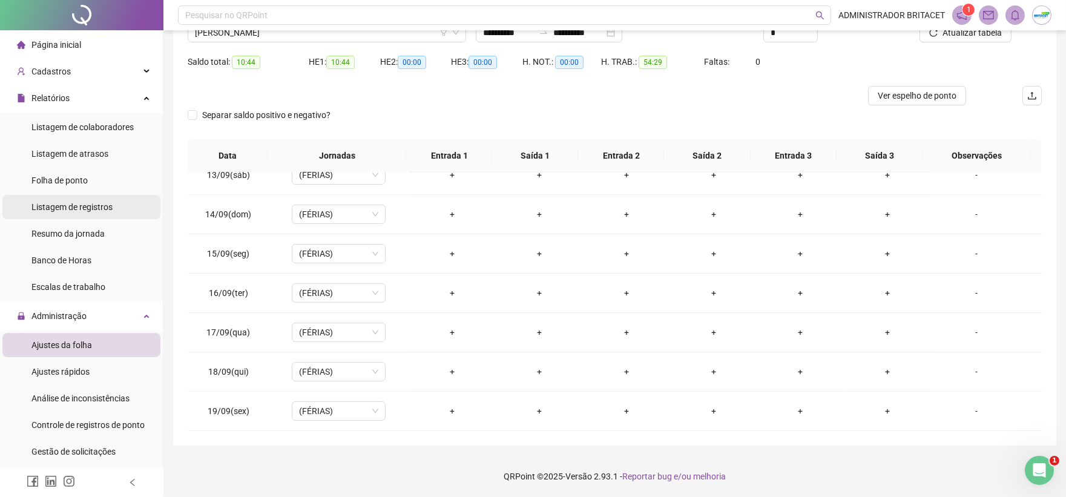
drag, startPoint x: 113, startPoint y: 203, endPoint x: 104, endPoint y: 195, distance: 12.5
click at [113, 203] on li "Listagem de registros" at bounding box center [81, 207] width 158 height 24
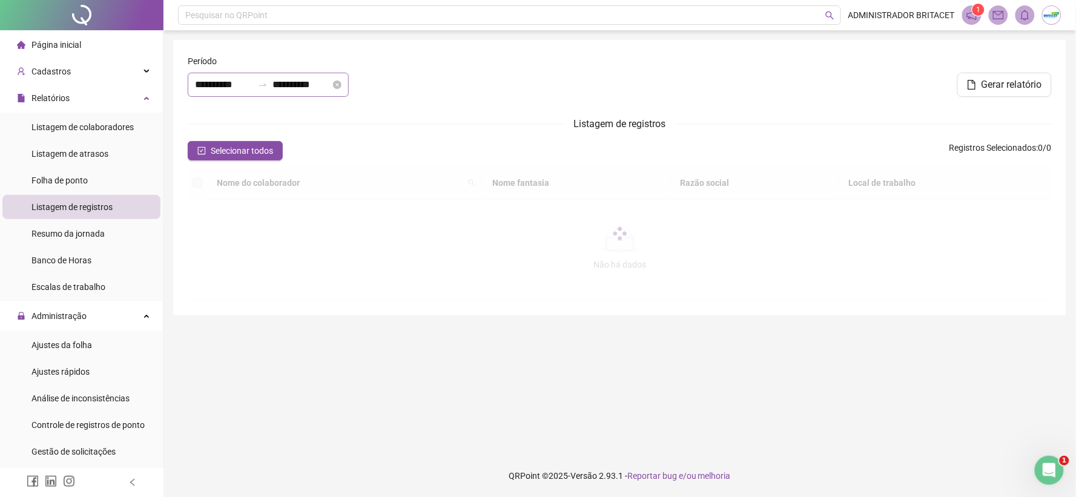
type input "**********"
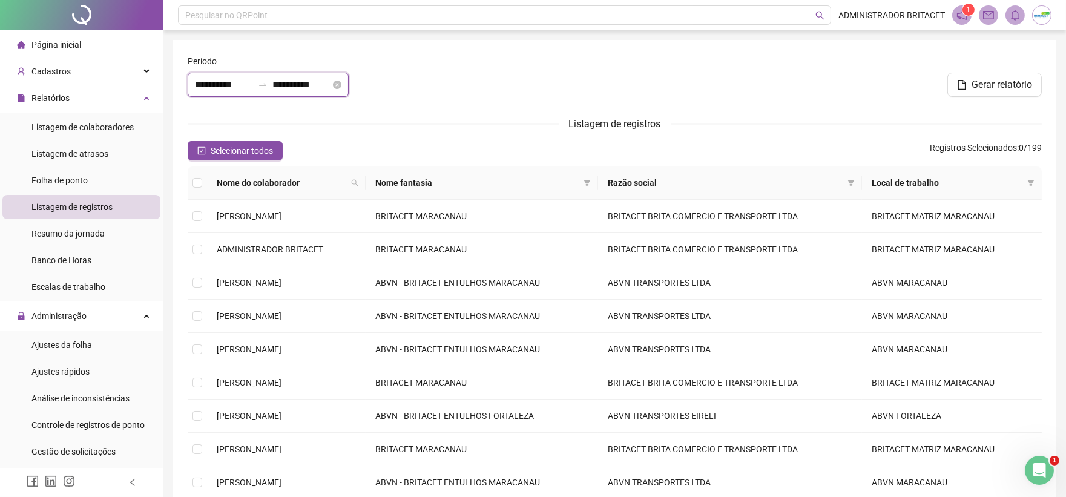
click at [204, 82] on input "**********" at bounding box center [224, 84] width 58 height 15
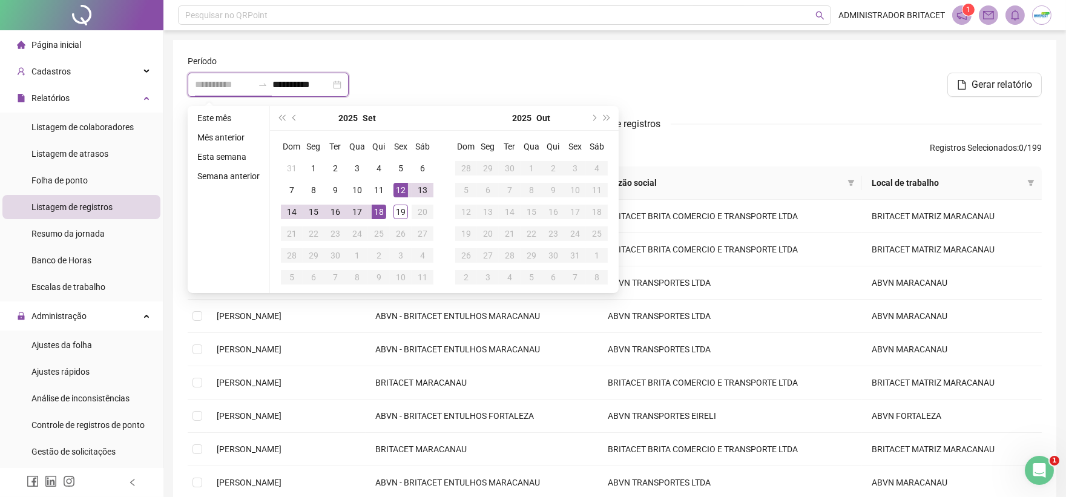
type input "**********"
click at [380, 208] on div "18" at bounding box center [379, 212] width 15 height 15
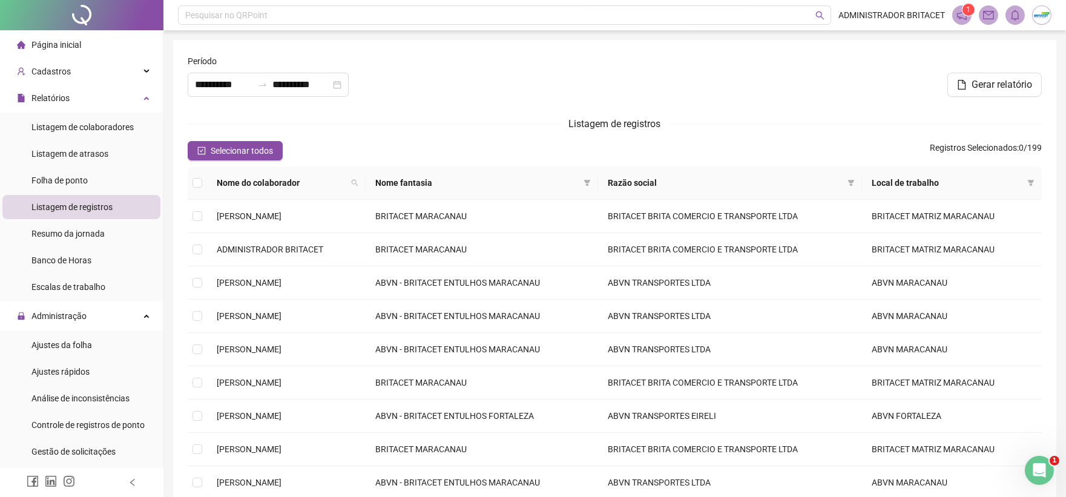
click at [237, 140] on form "**********" at bounding box center [615, 312] width 854 height 517
click at [234, 156] on span "Selecionar todos" at bounding box center [242, 150] width 62 height 13
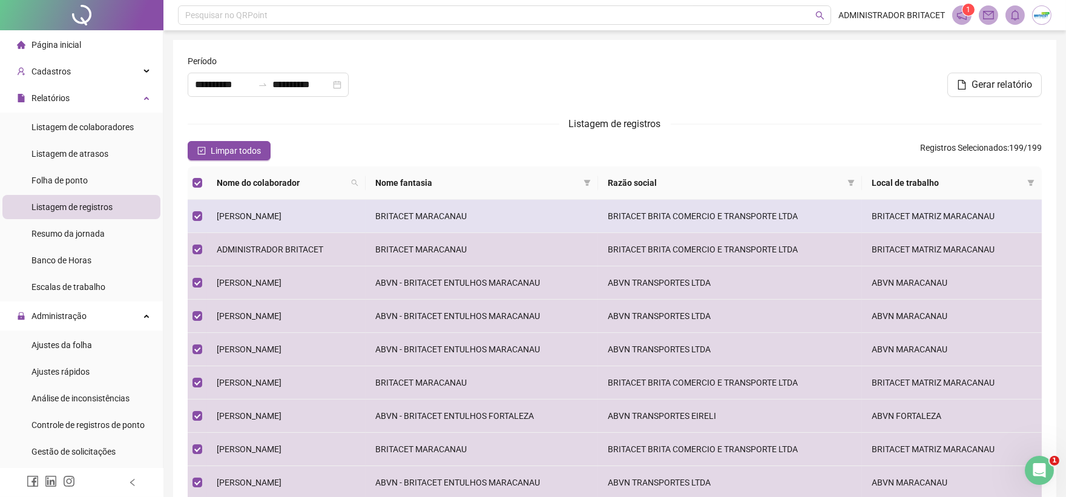
click at [239, 216] on span "[PERSON_NAME]" at bounding box center [249, 216] width 65 height 10
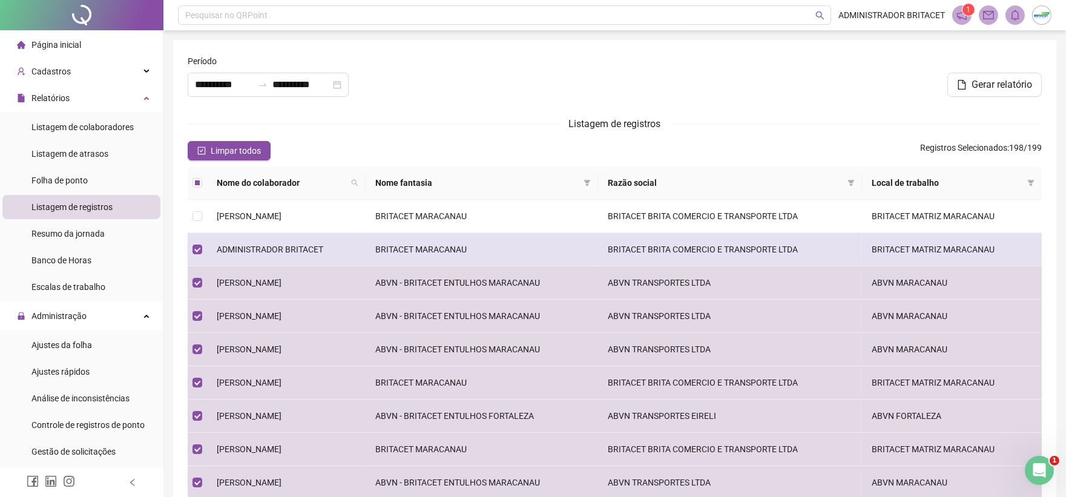
click at [232, 251] on span "ADMINISTRADOR BRITACET" at bounding box center [270, 250] width 107 height 10
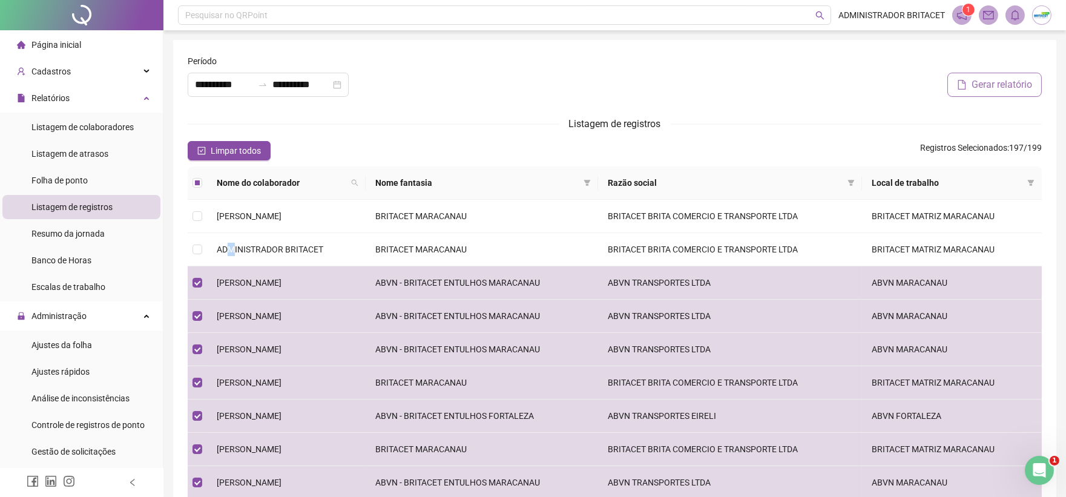
click at [1016, 88] on span "Gerar relatório" at bounding box center [1002, 84] width 61 height 15
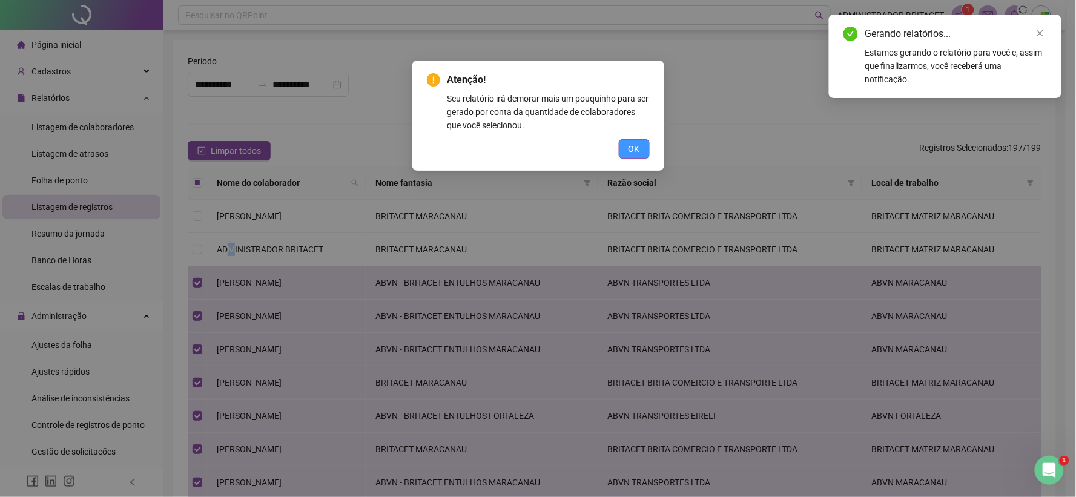
click at [642, 153] on button "OK" at bounding box center [634, 148] width 31 height 19
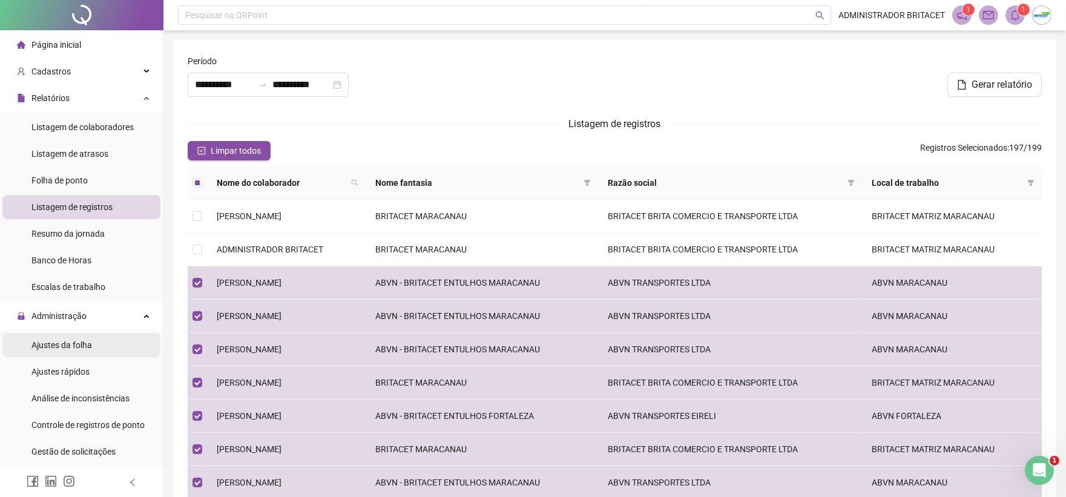
click at [83, 349] on div "Ajustes da folha" at bounding box center [61, 345] width 61 height 24
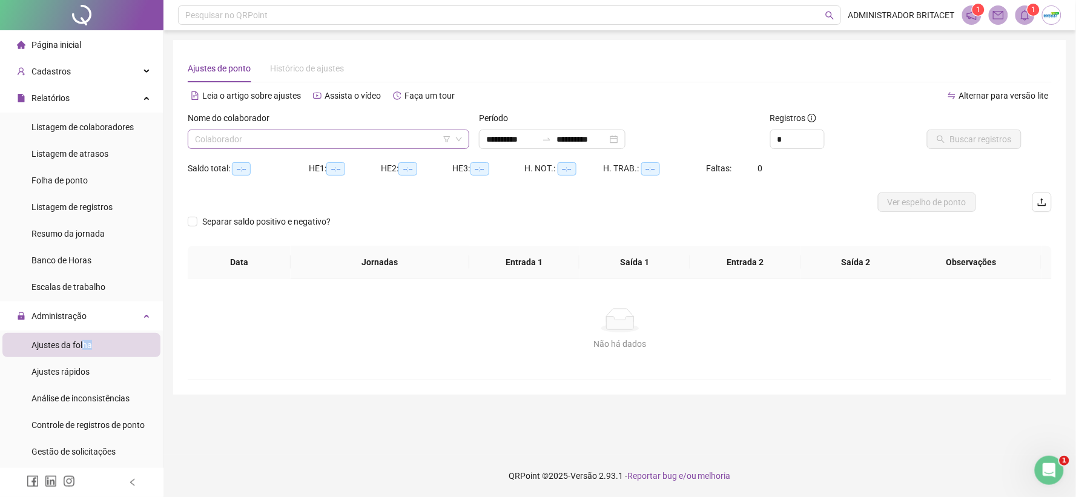
type input "**********"
click at [355, 131] on input "search" at bounding box center [323, 139] width 256 height 18
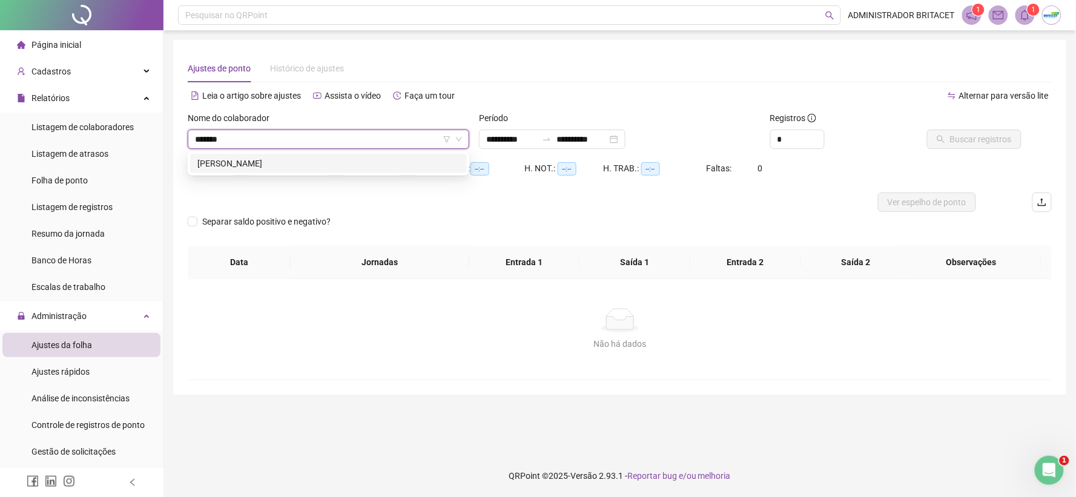
type input "********"
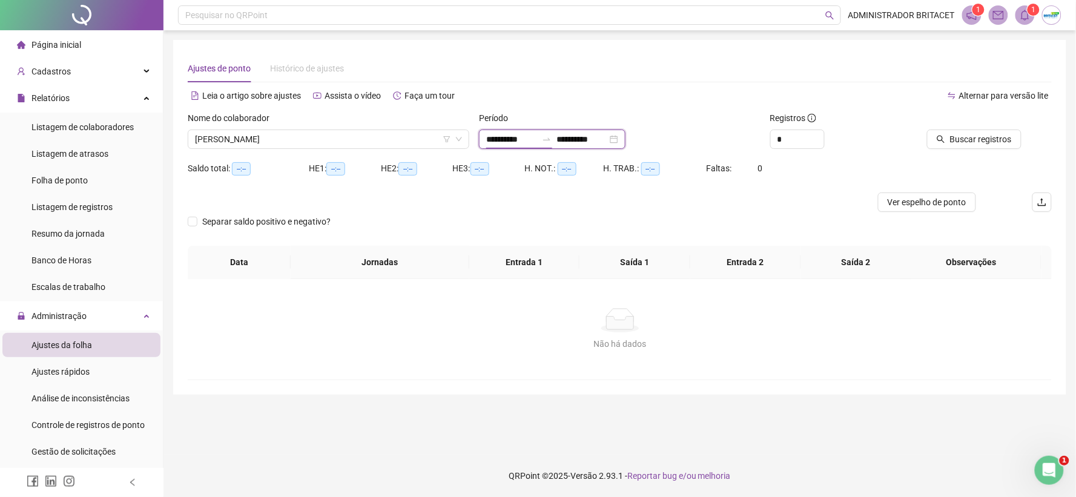
click at [497, 141] on input "**********" at bounding box center [511, 139] width 51 height 13
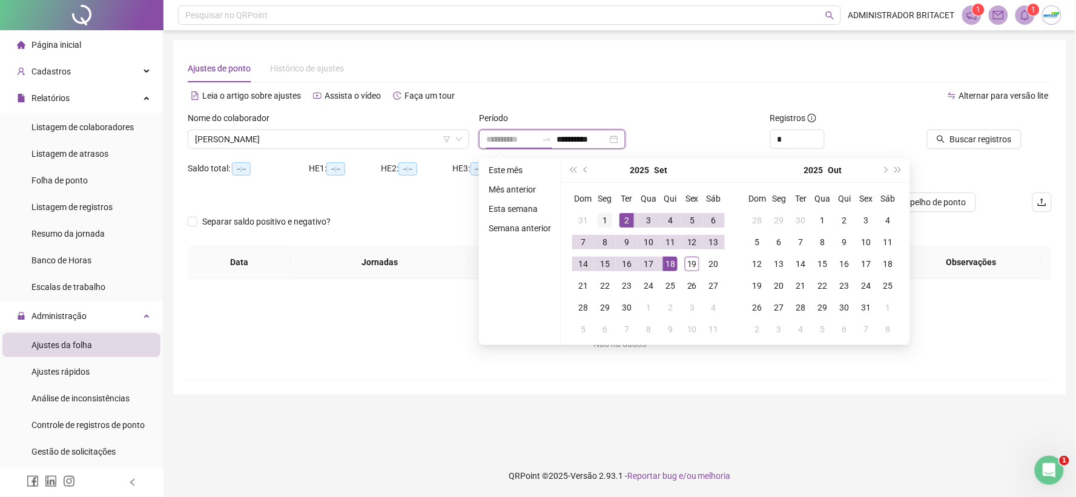
type input "**********"
click at [607, 218] on div "1" at bounding box center [604, 220] width 15 height 15
type input "**********"
drag, startPoint x: 694, startPoint y: 262, endPoint x: 694, endPoint y: 253, distance: 9.1
click at [694, 262] on div "19" at bounding box center [692, 264] width 15 height 15
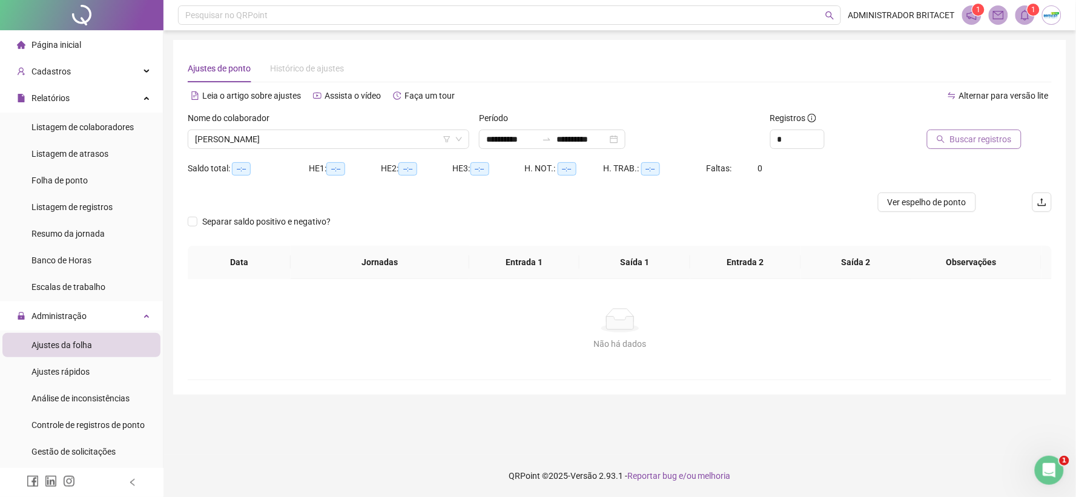
click at [958, 133] on span "Buscar registros" at bounding box center [981, 139] width 62 height 13
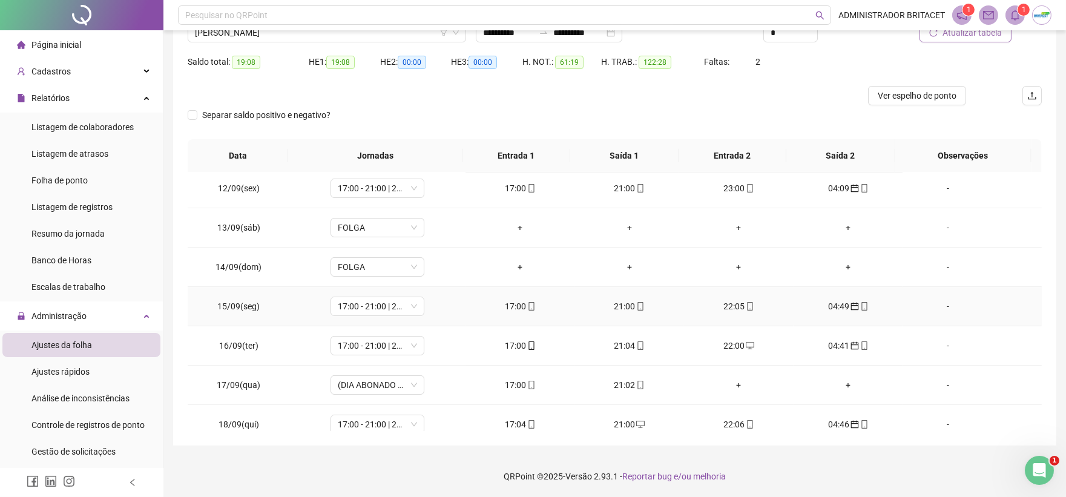
scroll to position [490, 0]
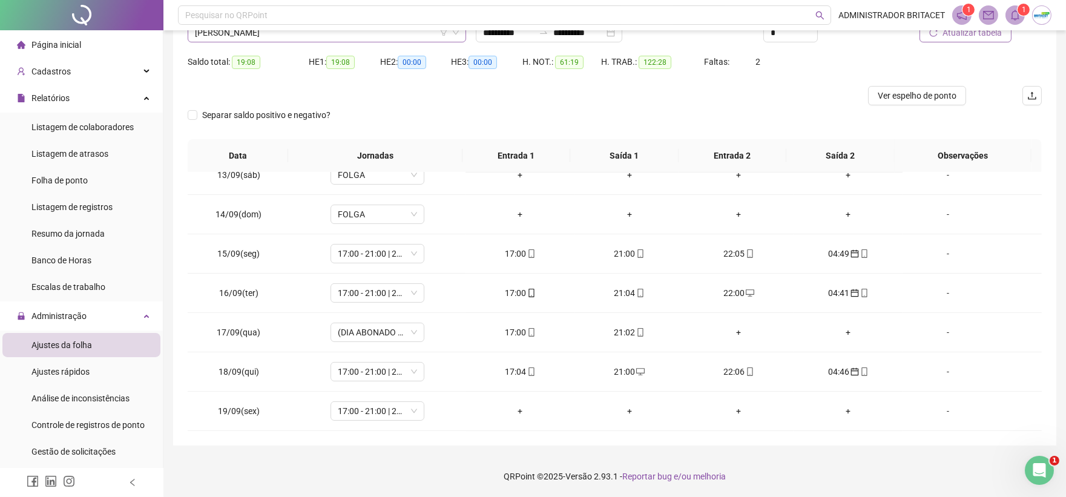
click at [358, 35] on span "[PERSON_NAME]" at bounding box center [327, 33] width 264 height 18
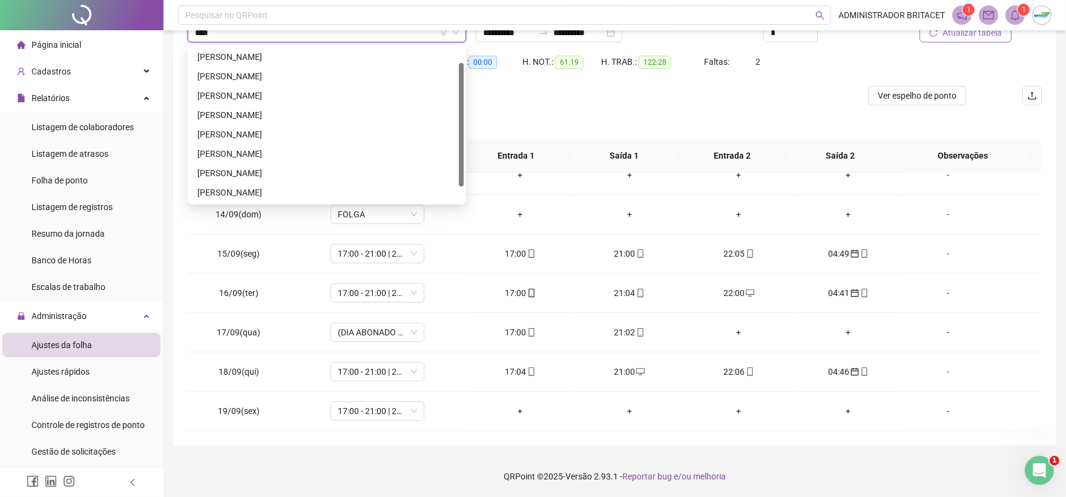
scroll to position [0, 0]
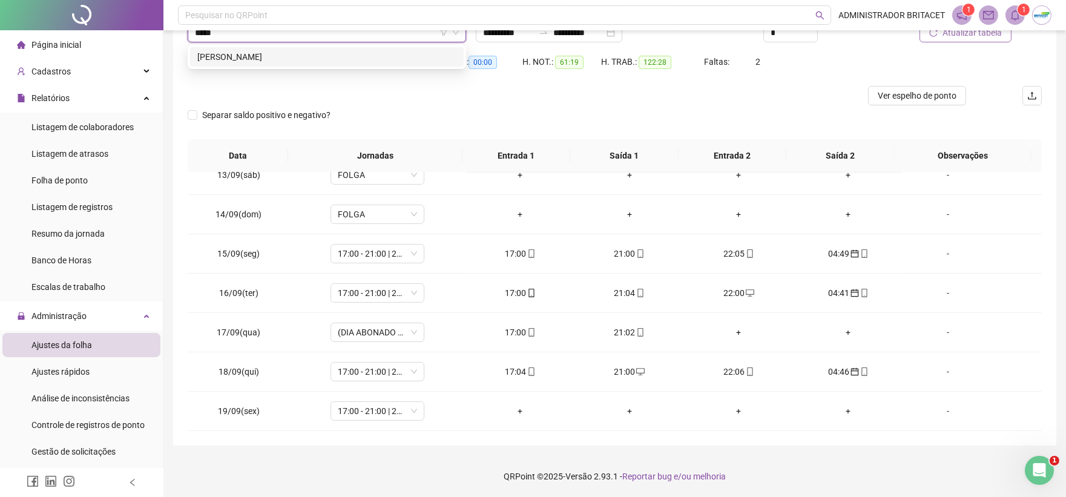
type input "******"
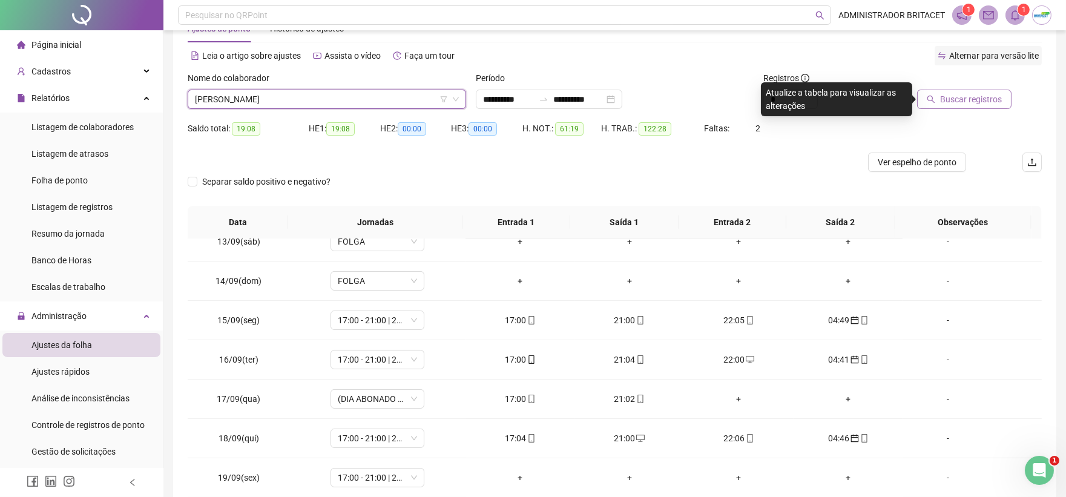
scroll to position [39, 0]
click at [975, 98] on span "Buscar registros" at bounding box center [971, 99] width 62 height 13
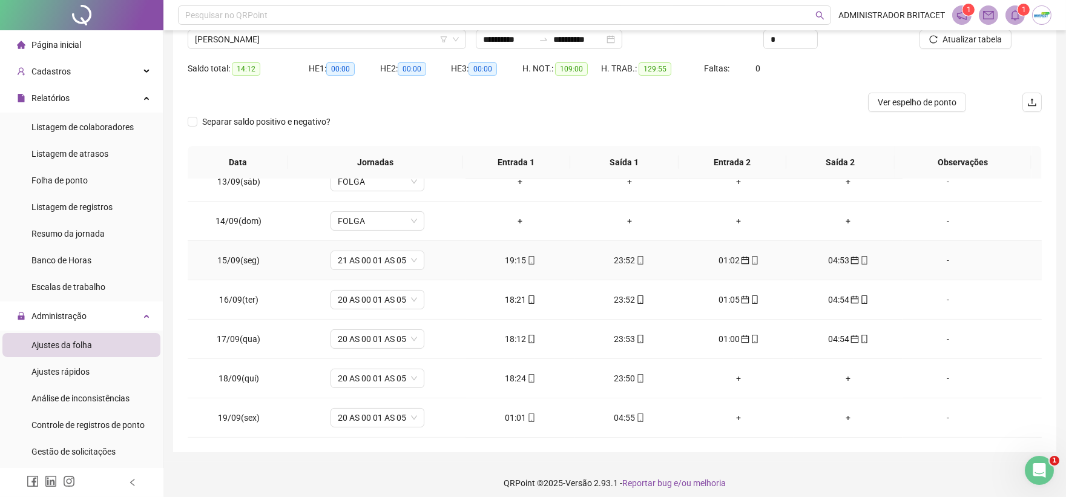
scroll to position [107, 0]
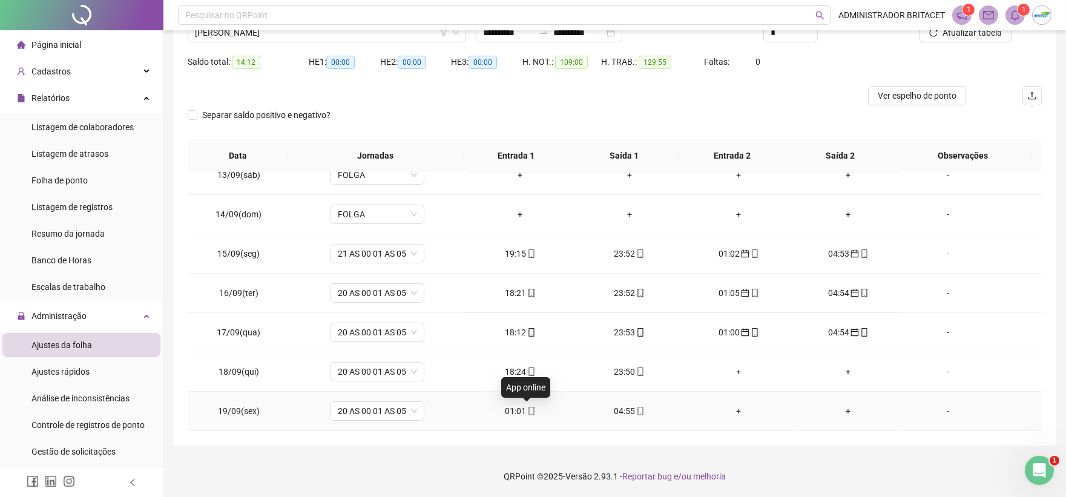
click at [527, 408] on icon "mobile" at bounding box center [531, 411] width 8 height 8
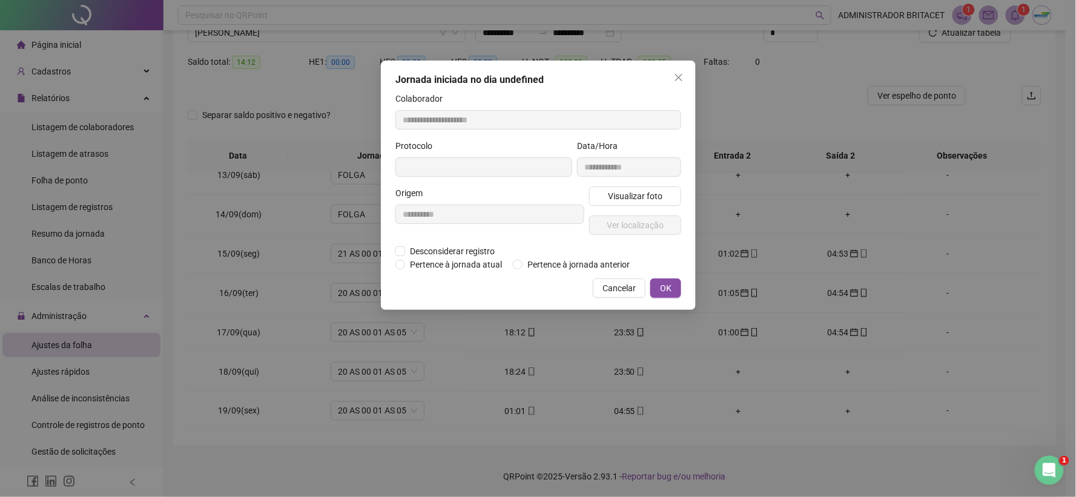
type input "**********"
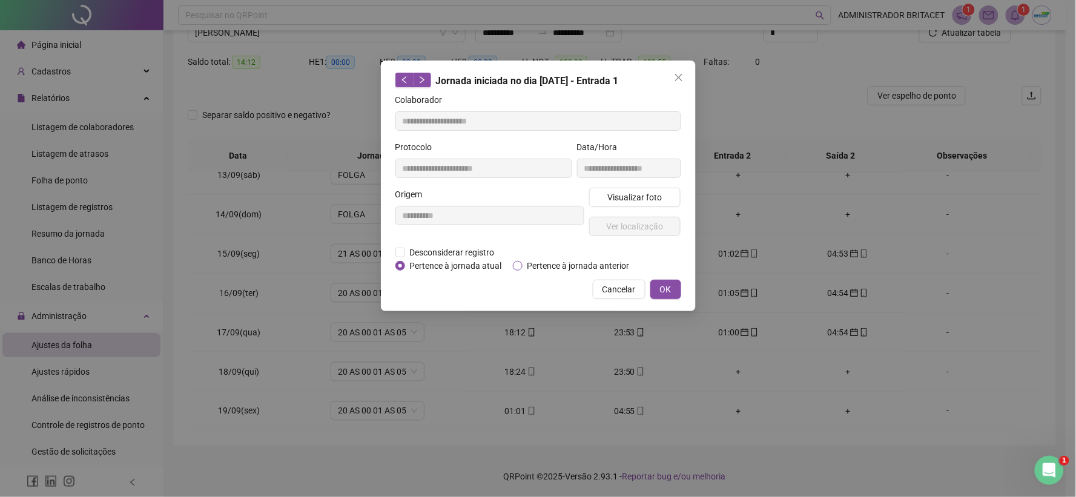
click at [563, 263] on span "Pertence à jornada anterior" at bounding box center [578, 265] width 112 height 13
click at [664, 285] on span "OK" at bounding box center [666, 289] width 12 height 13
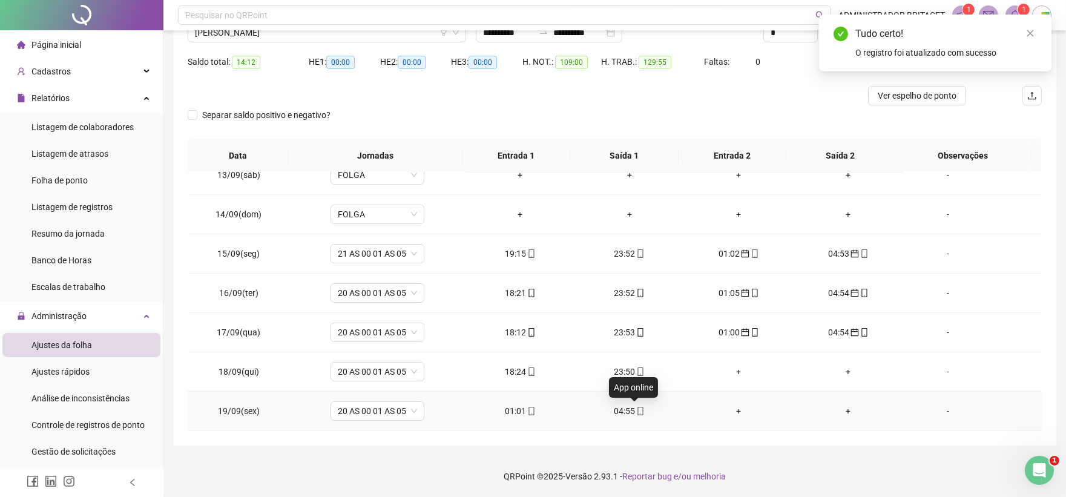
click at [636, 413] on icon "mobile" at bounding box center [640, 411] width 8 height 8
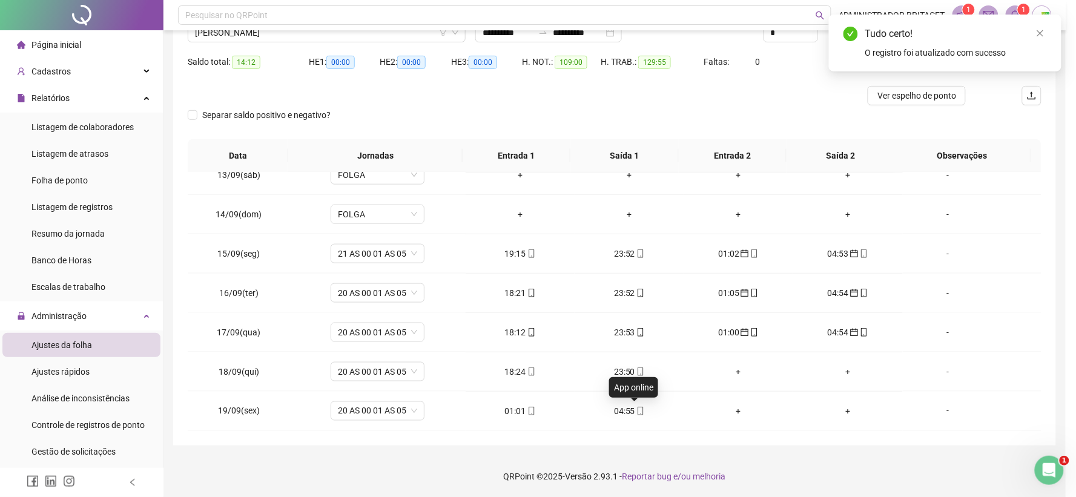
type input "**********"
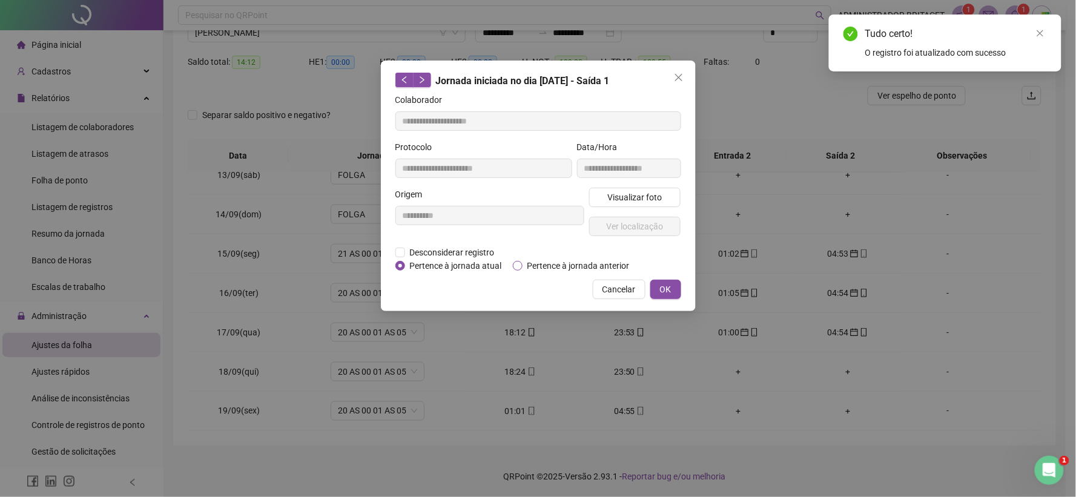
click at [522, 268] on span "Pertence à jornada anterior" at bounding box center [578, 265] width 112 height 13
click at [662, 285] on span "OK" at bounding box center [666, 289] width 12 height 13
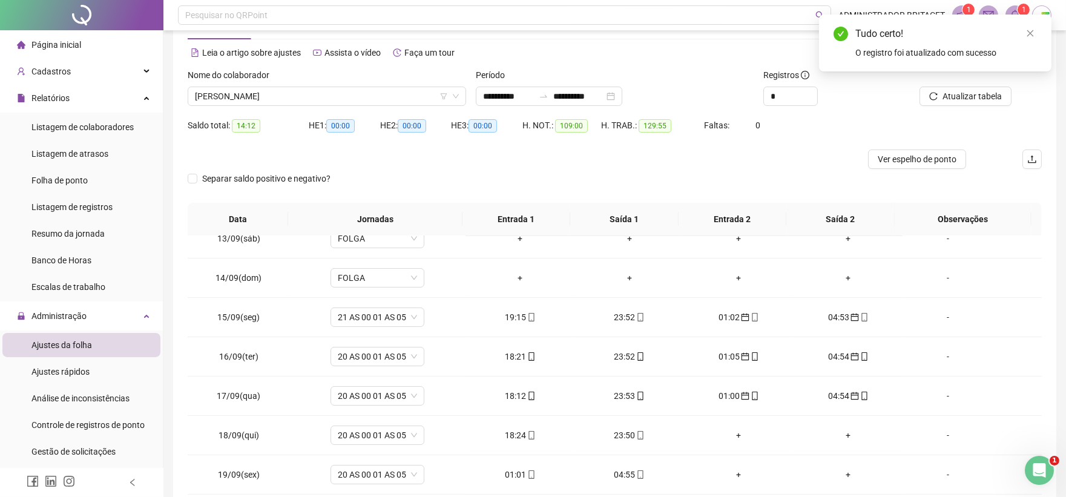
scroll to position [0, 0]
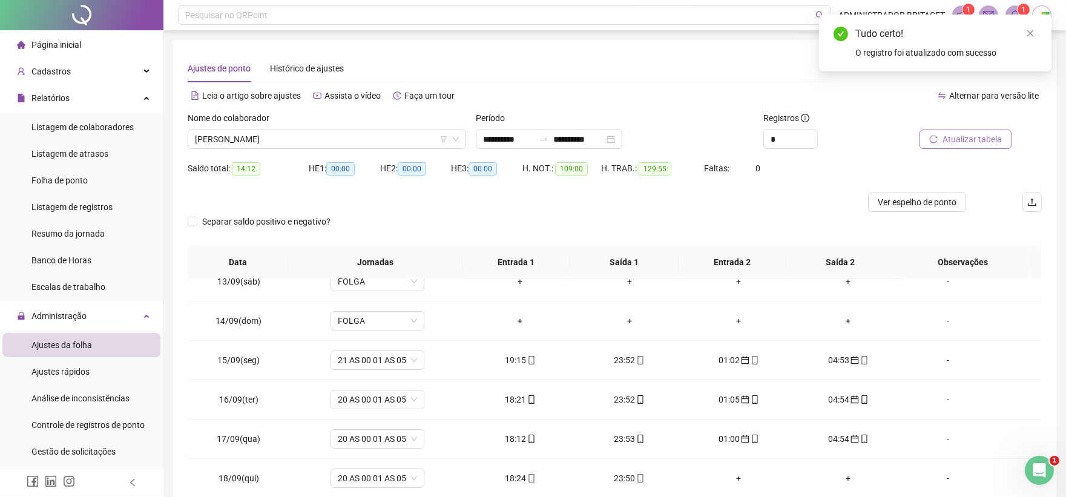
click at [985, 145] on span "Atualizar tabela" at bounding box center [972, 139] width 59 height 13
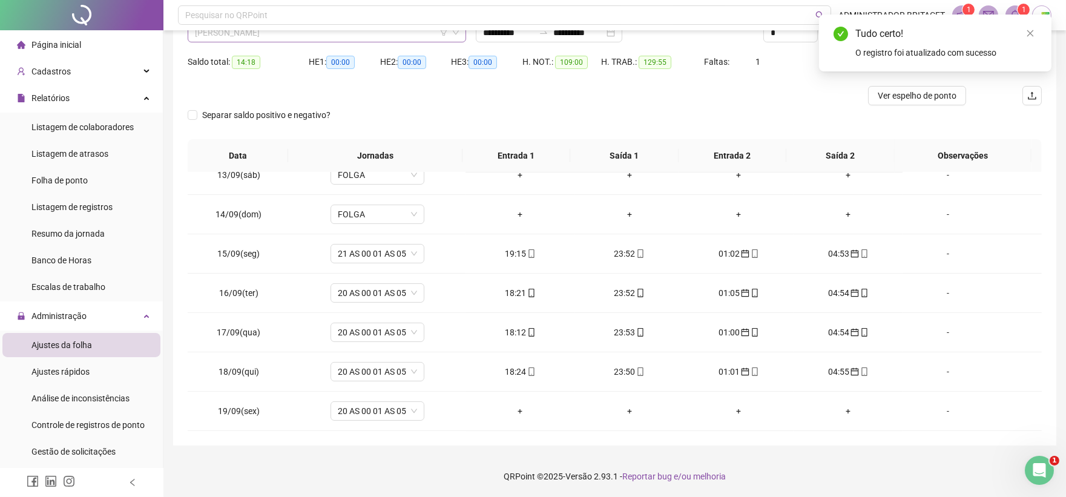
click at [326, 40] on span "ANIBAL DANTAS MOREIRA" at bounding box center [327, 33] width 264 height 18
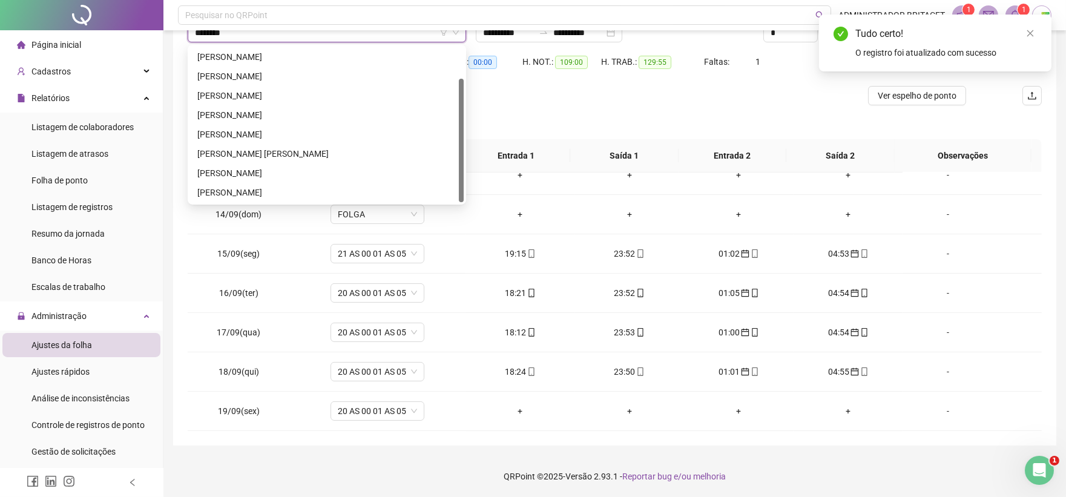
scroll to position [0, 0]
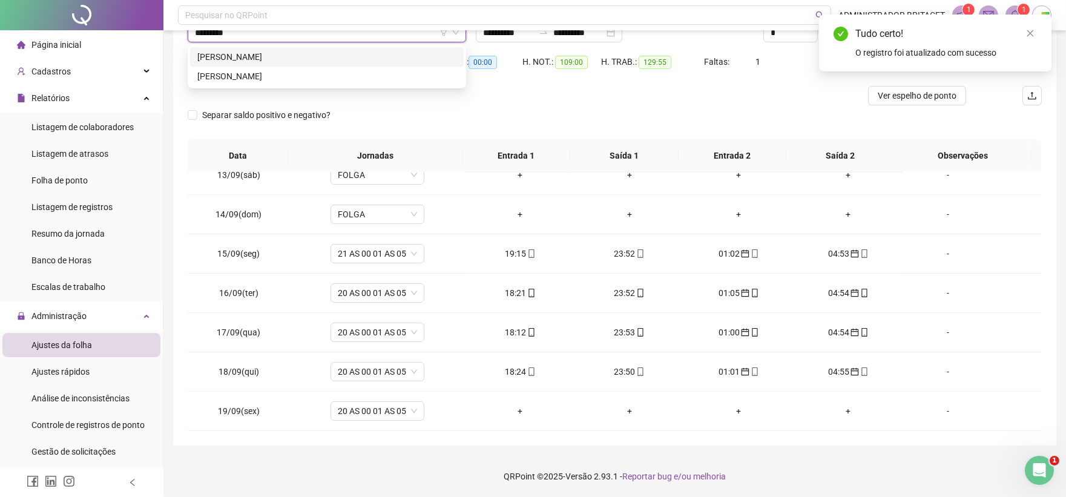
type input "**********"
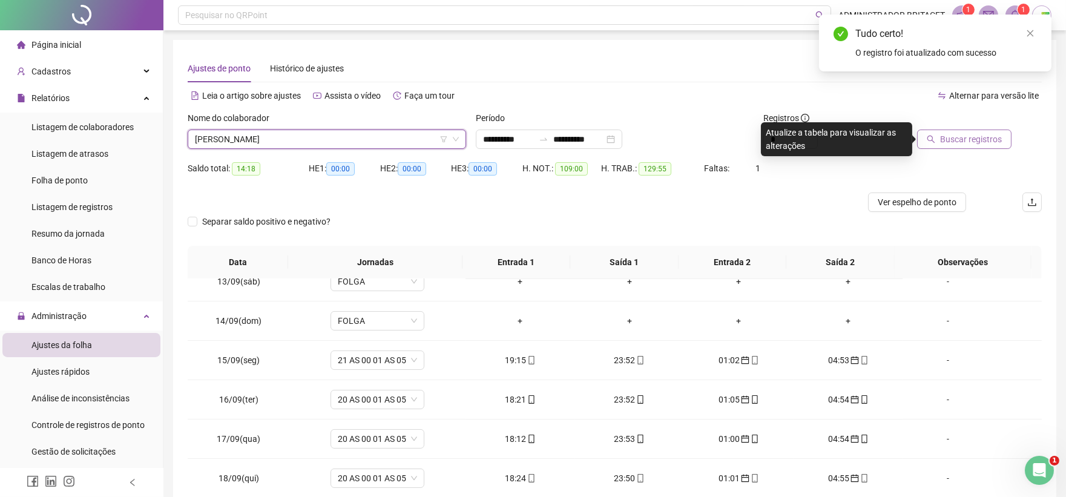
click at [984, 136] on span "Buscar registros" at bounding box center [971, 139] width 62 height 13
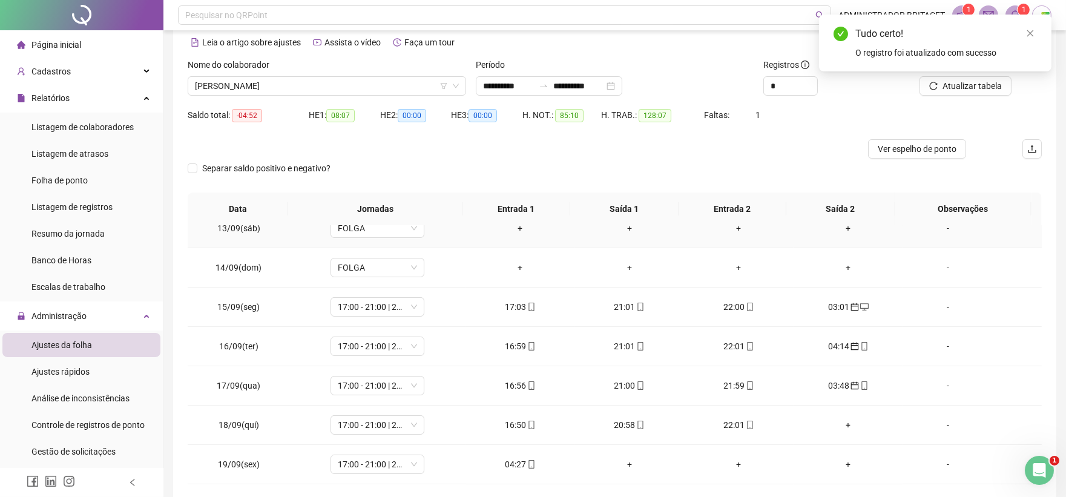
scroll to position [107, 0]
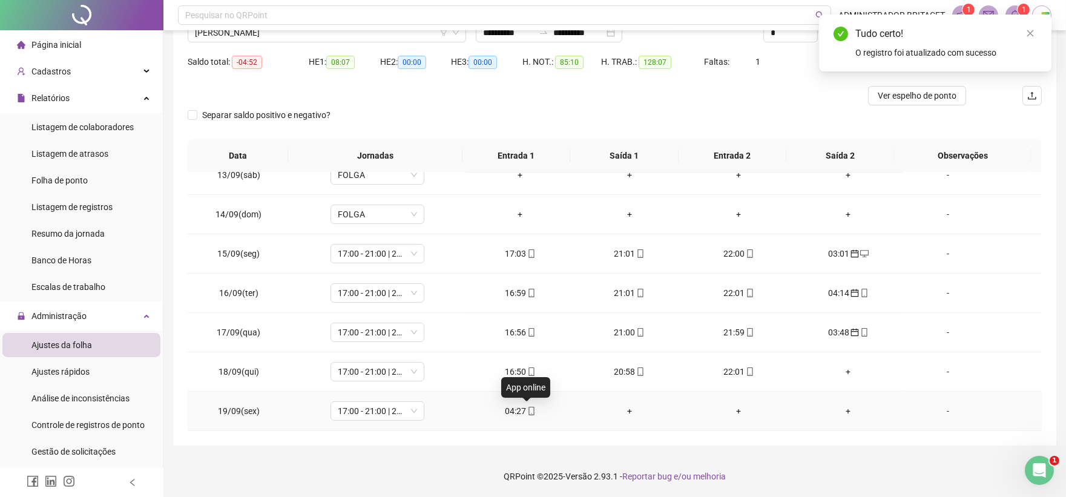
click at [527, 412] on icon "mobile" at bounding box center [531, 411] width 8 height 8
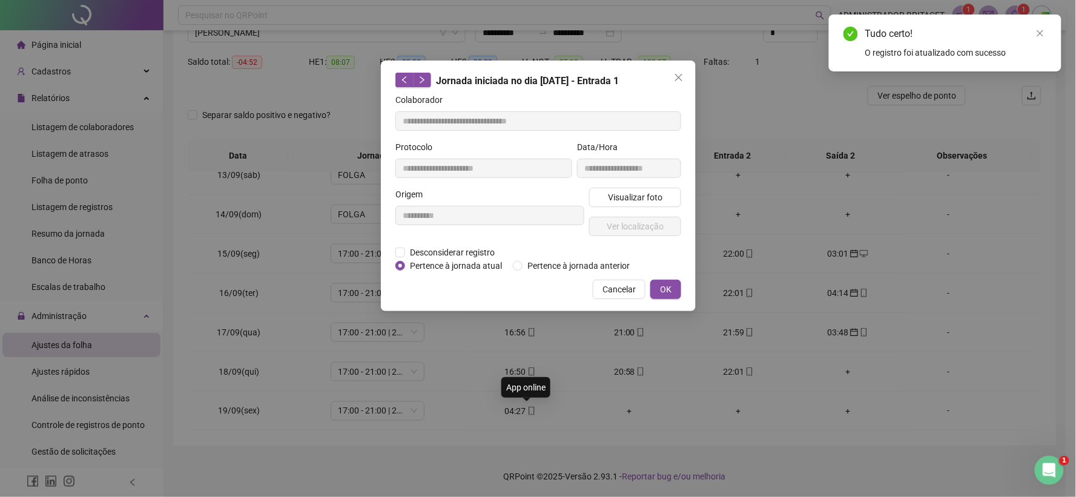
type input "**********"
click at [537, 264] on span "Pertence à jornada anterior" at bounding box center [578, 265] width 112 height 13
click at [669, 291] on span "OK" at bounding box center [666, 289] width 12 height 13
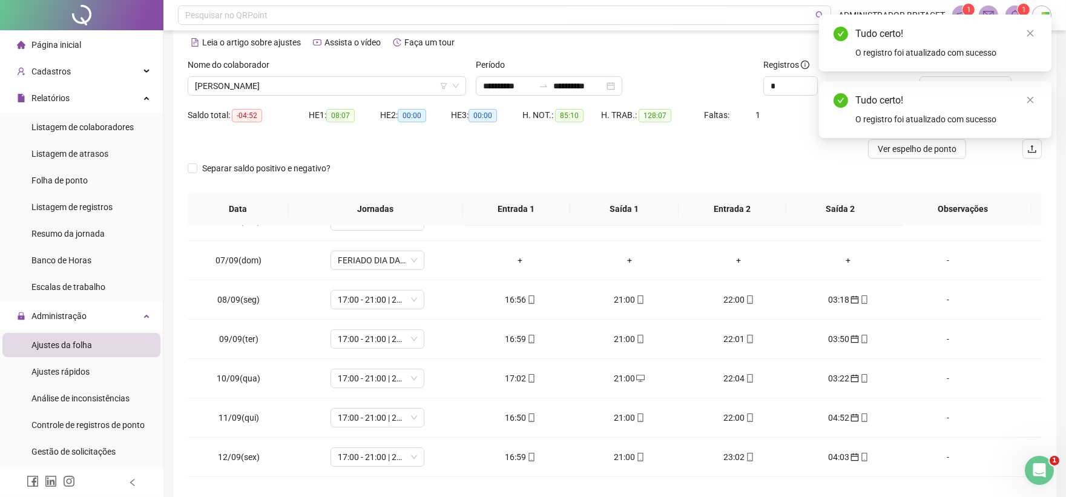
scroll to position [0, 0]
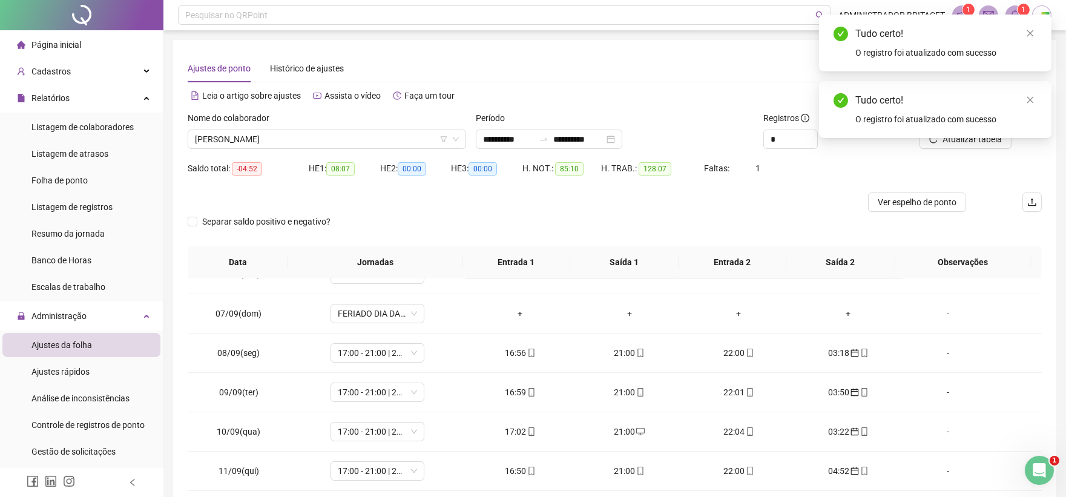
click at [946, 138] on div "Tudo certo! O registro foi atualizado com sucesso" at bounding box center [935, 109] width 232 height 57
click at [1028, 100] on icon "close" at bounding box center [1030, 100] width 8 height 8
click at [1030, 35] on icon "close" at bounding box center [1030, 33] width 8 height 8
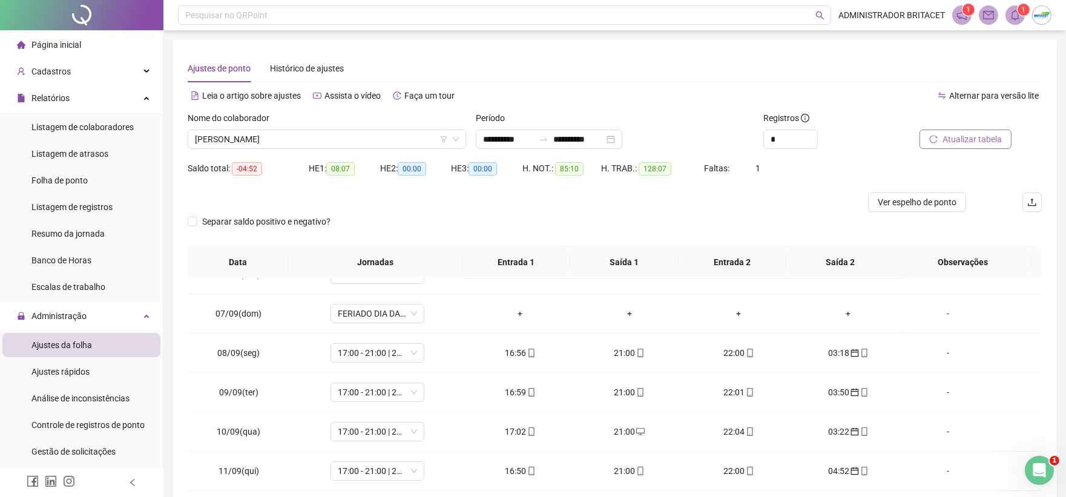
click at [972, 146] on button "Atualizar tabela" at bounding box center [966, 139] width 92 height 19
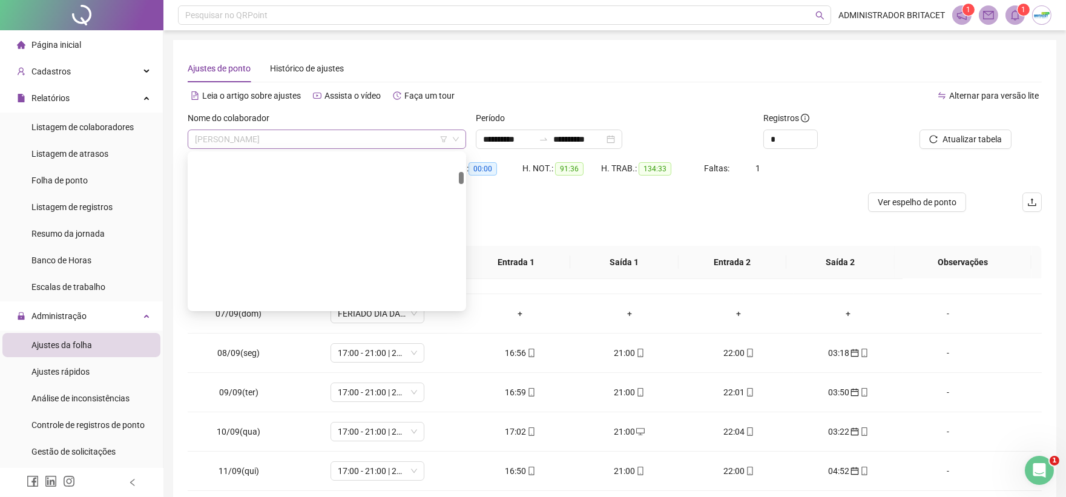
click at [381, 134] on span "CARLOS ALEXANDRE FLORENCIO CARDOZO" at bounding box center [327, 139] width 264 height 18
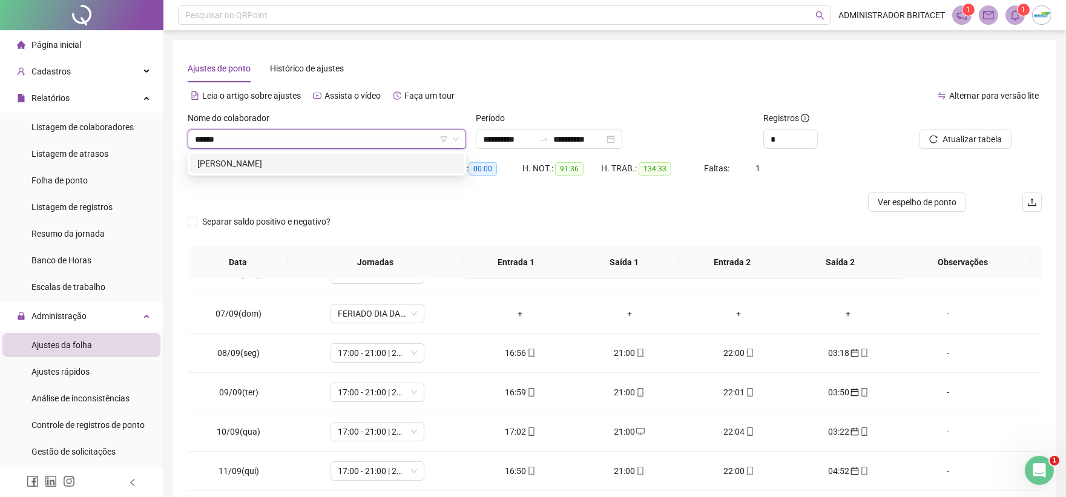
type input "*******"
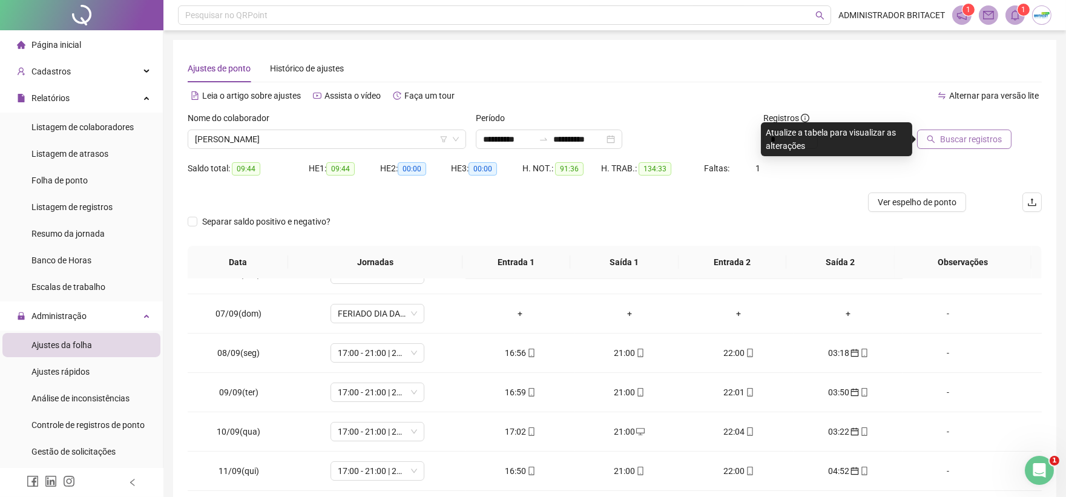
click at [943, 137] on span "Buscar registros" at bounding box center [971, 139] width 62 height 13
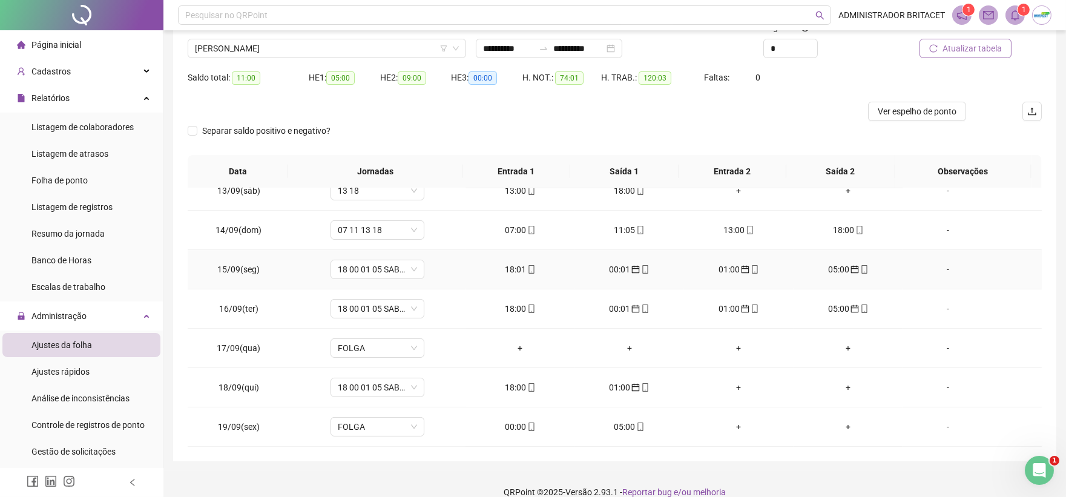
scroll to position [107, 0]
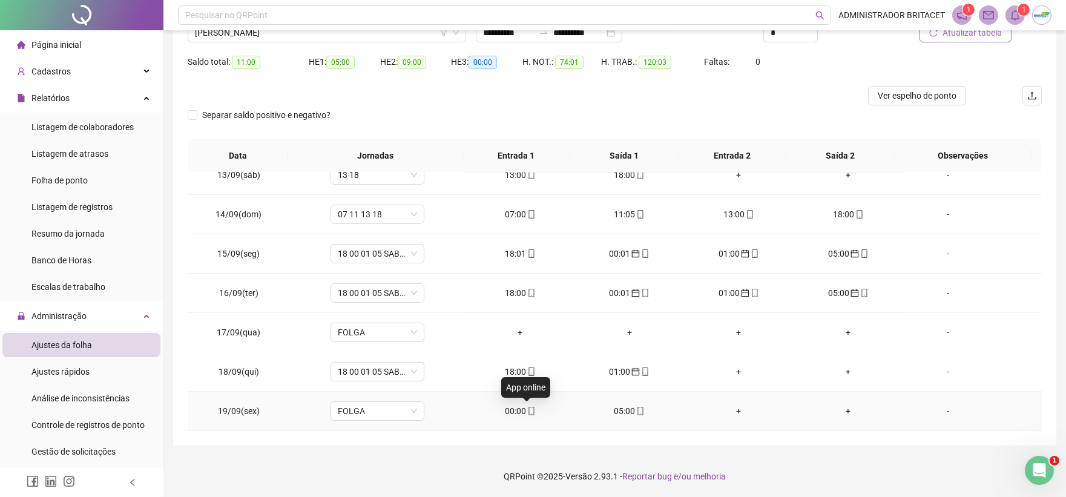
click at [527, 407] on icon "mobile" at bounding box center [531, 411] width 8 height 8
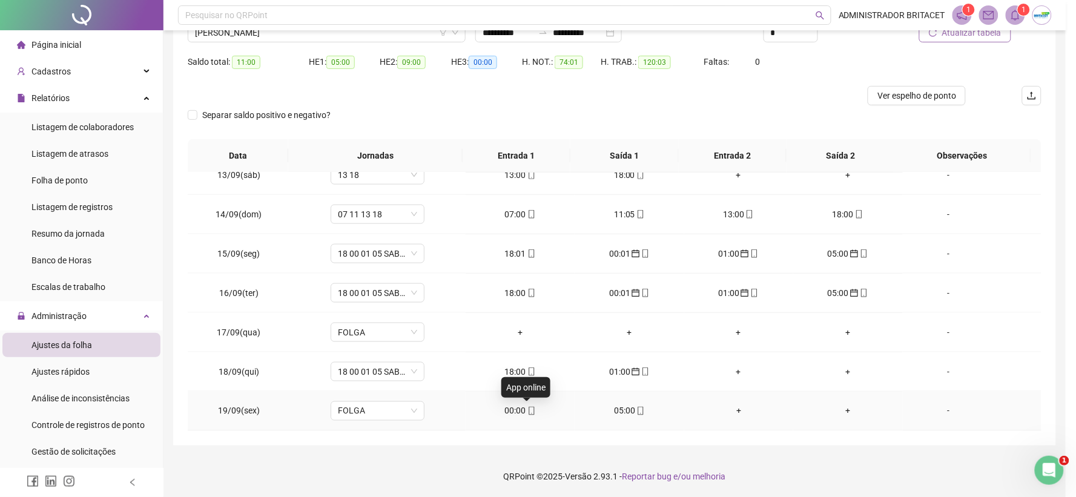
type input "**********"
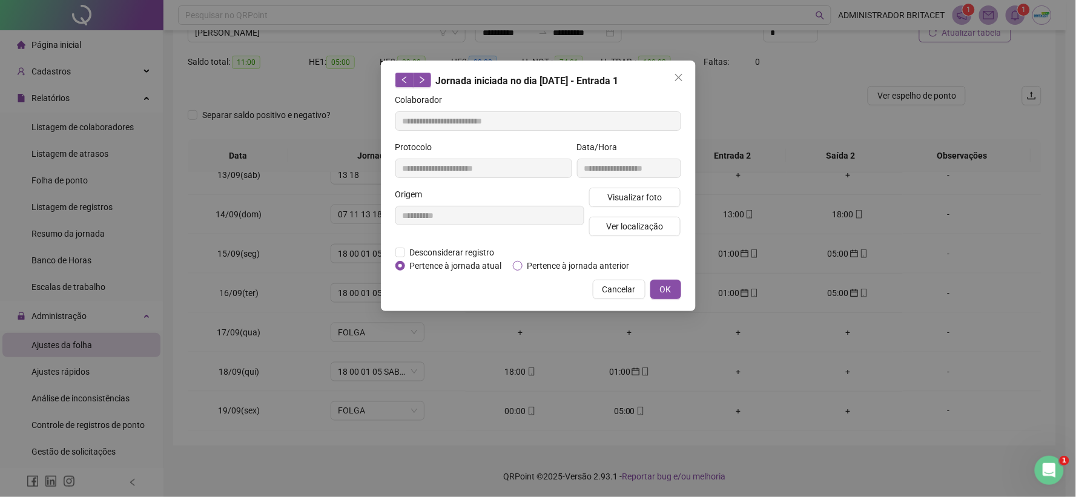
click at [535, 263] on span "Pertence à jornada anterior" at bounding box center [578, 265] width 112 height 13
click at [657, 285] on button "OK" at bounding box center [665, 289] width 31 height 19
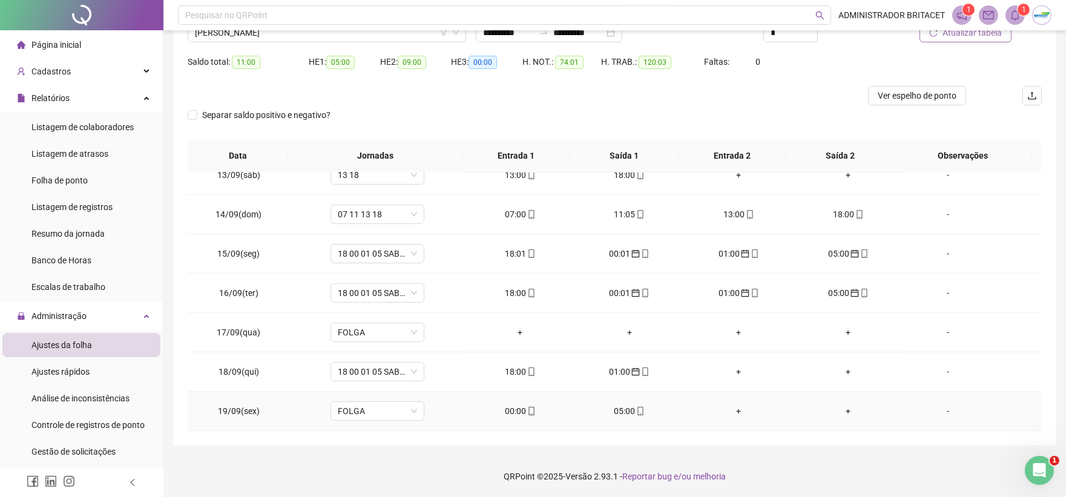
drag, startPoint x: 639, startPoint y: 409, endPoint x: 636, endPoint y: 403, distance: 6.5
click at [638, 408] on icon "mobile" at bounding box center [640, 411] width 8 height 8
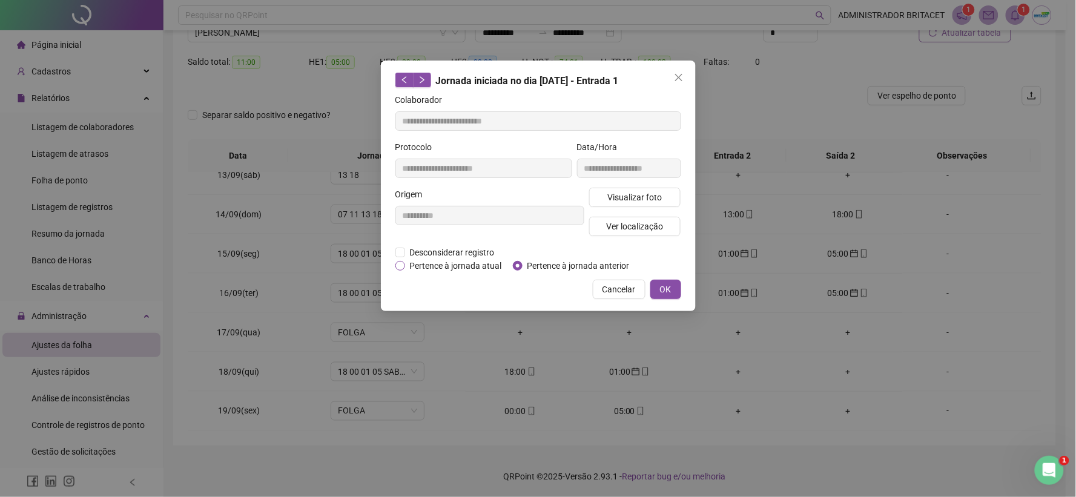
type input "**********"
click at [452, 265] on span "Pertence à jornada atual" at bounding box center [456, 265] width 102 height 13
click at [528, 261] on span "Pertence à jornada anterior" at bounding box center [578, 265] width 112 height 13
click at [662, 288] on span "OK" at bounding box center [666, 289] width 12 height 13
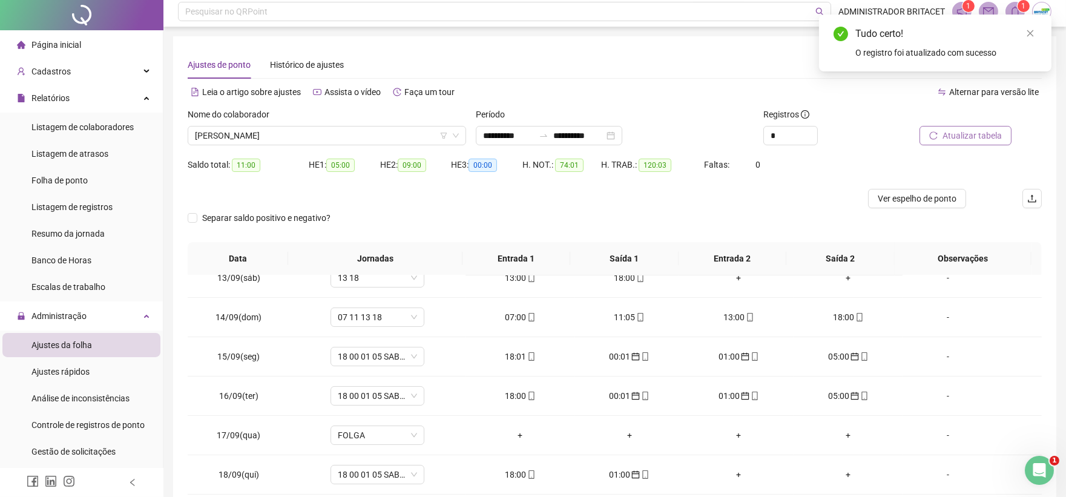
scroll to position [0, 0]
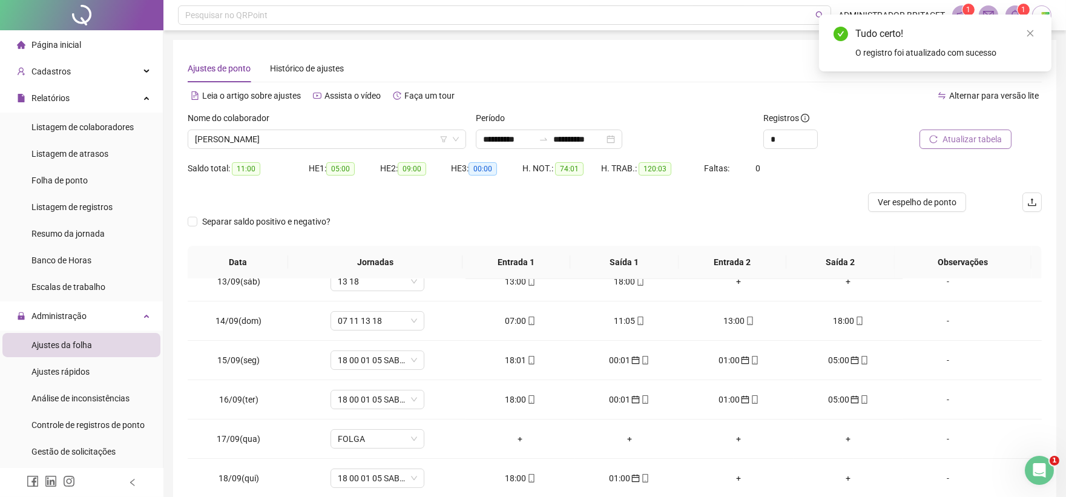
click at [958, 134] on span "Atualizar tabela" at bounding box center [972, 139] width 59 height 13
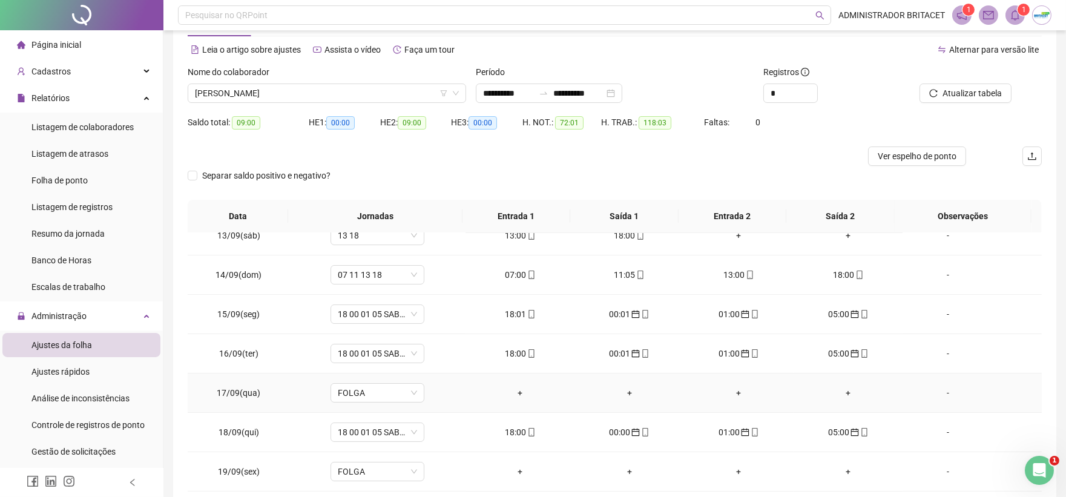
scroll to position [107, 0]
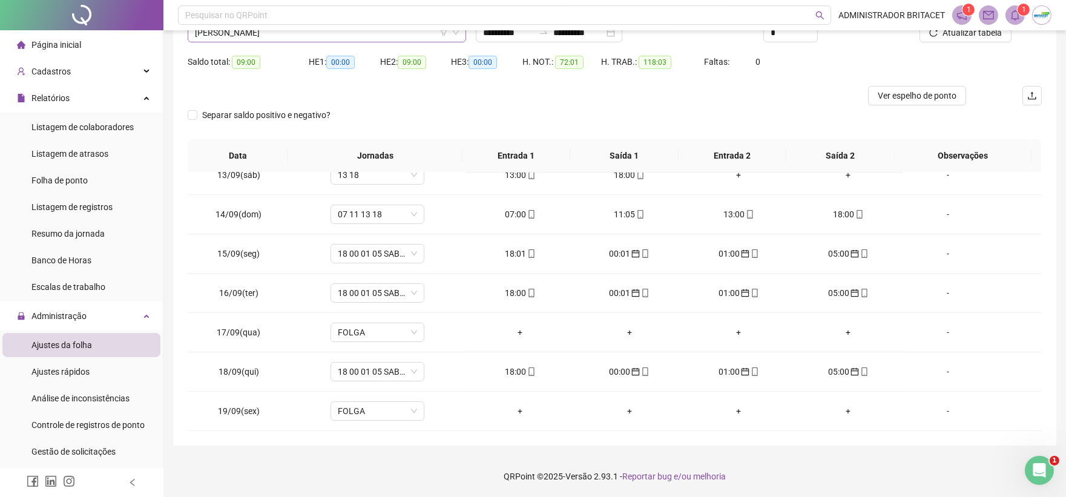
click at [332, 35] on span "CESANILDO PEREIRA DA SILVA" at bounding box center [327, 33] width 264 height 18
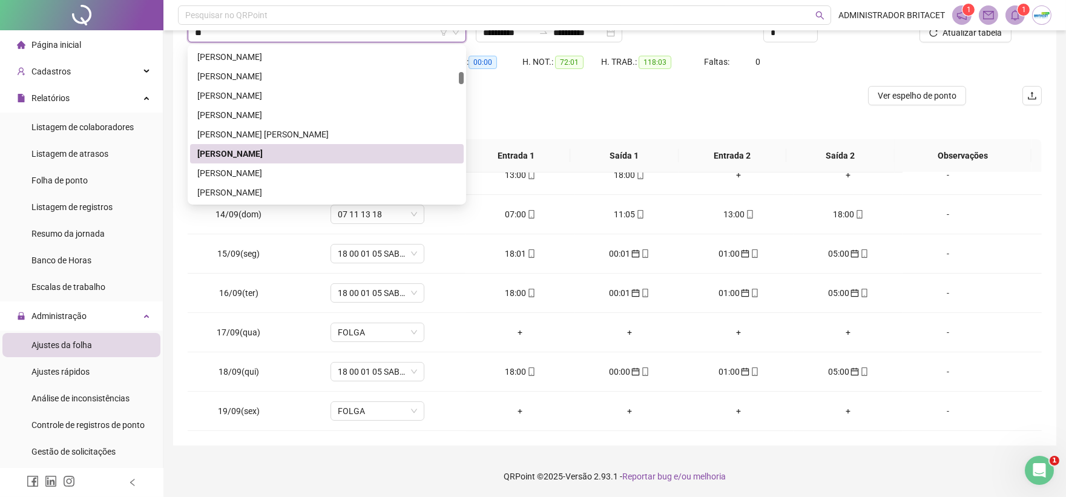
scroll to position [0, 0]
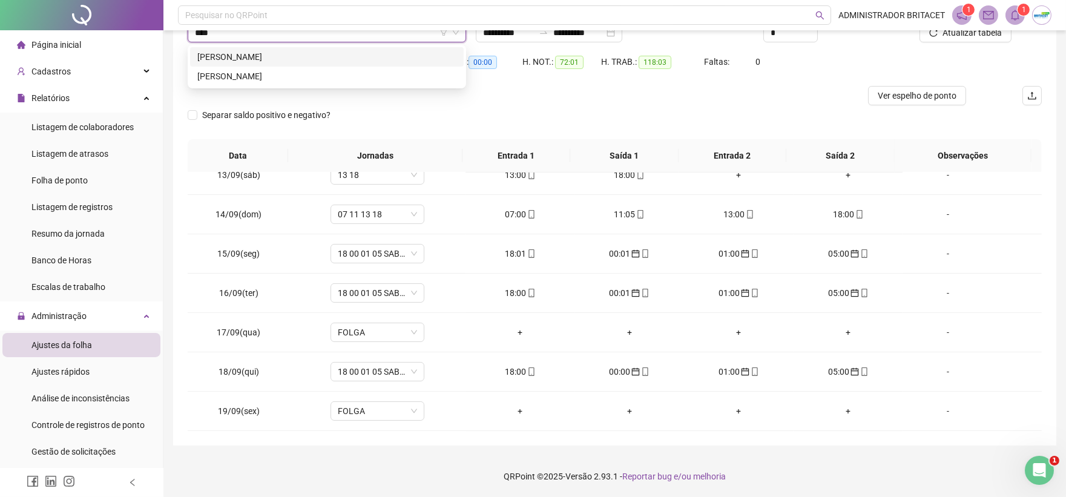
type input "*****"
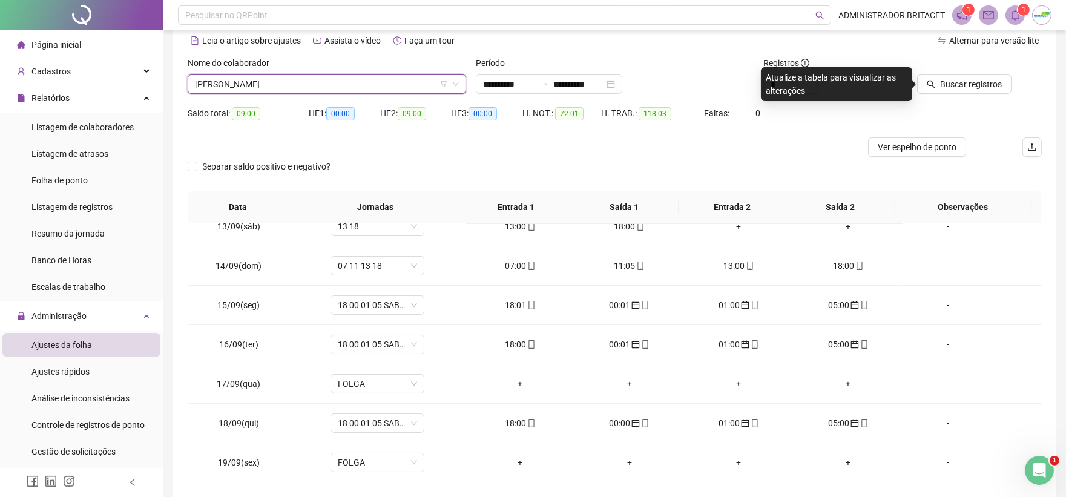
scroll to position [39, 0]
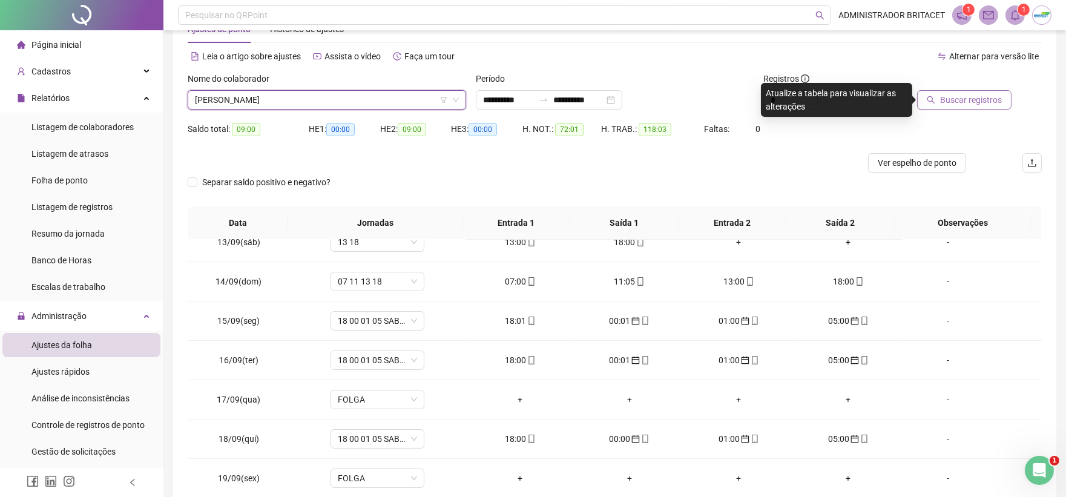
click at [951, 94] on span "Buscar registros" at bounding box center [971, 99] width 62 height 13
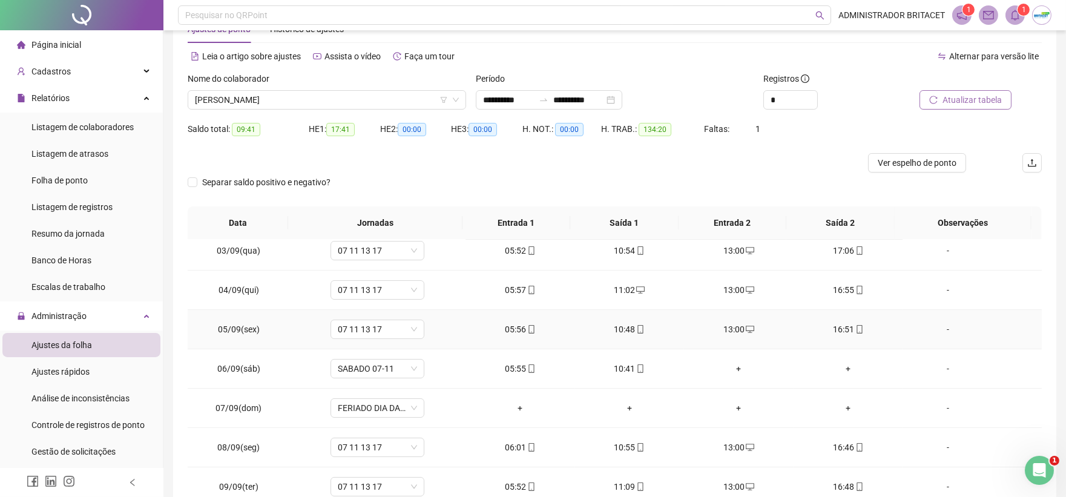
scroll to position [87, 0]
click at [310, 100] on span "EMERSON DA SILVA" at bounding box center [327, 100] width 264 height 18
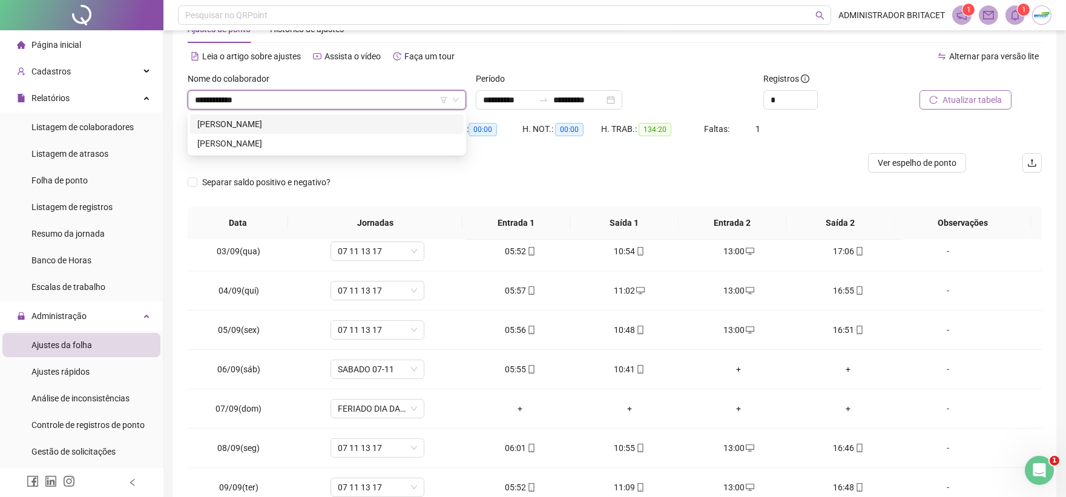
scroll to position [0, 0]
type input "**********"
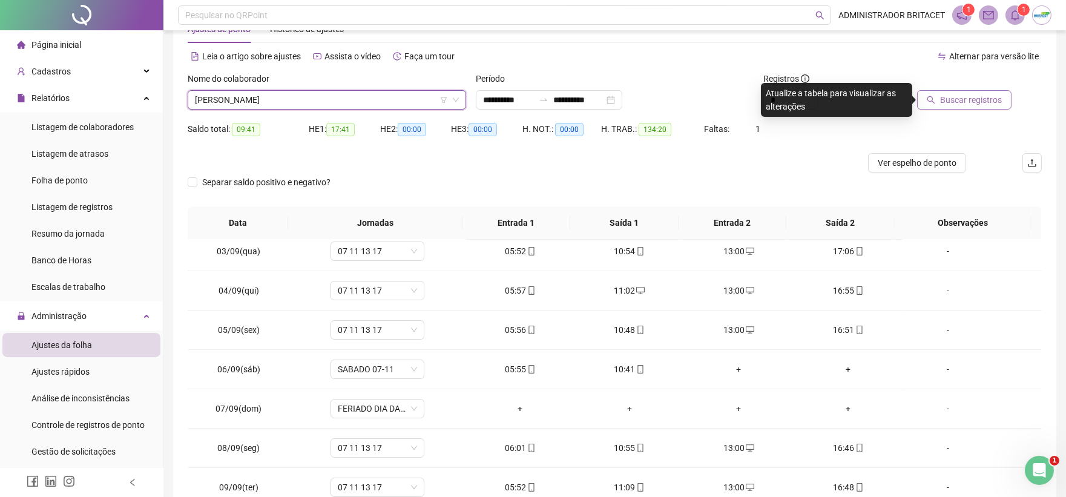
click at [927, 99] on button "Buscar registros" at bounding box center [964, 99] width 94 height 19
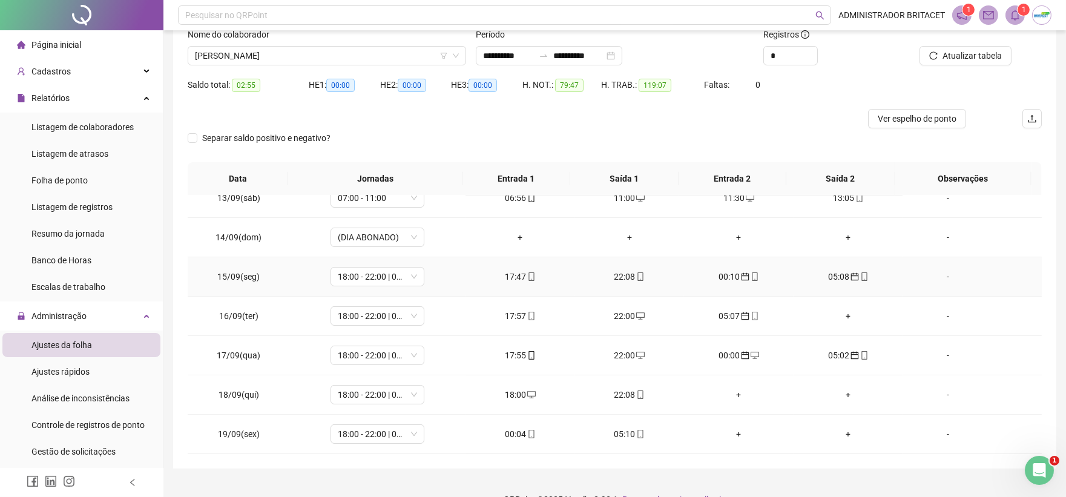
scroll to position [107, 0]
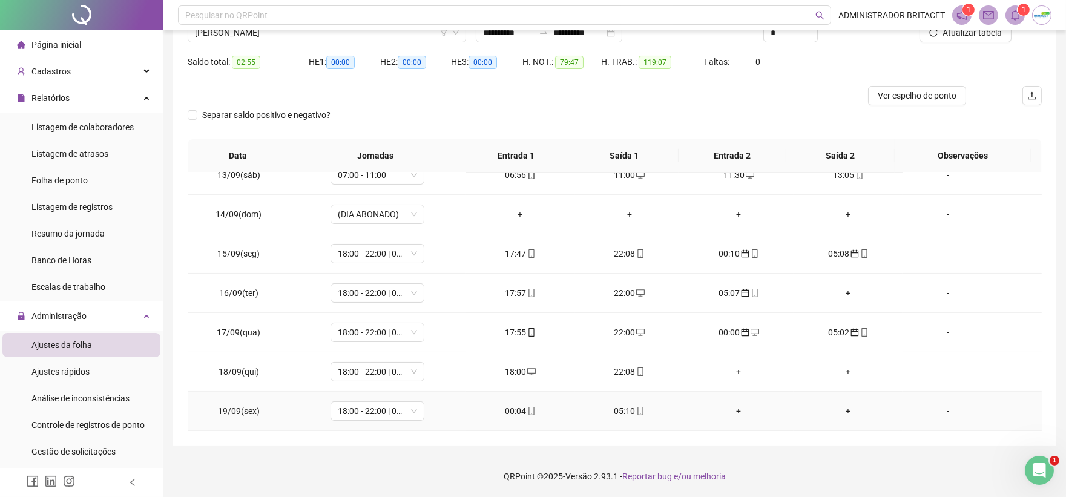
click at [526, 406] on span at bounding box center [531, 411] width 10 height 10
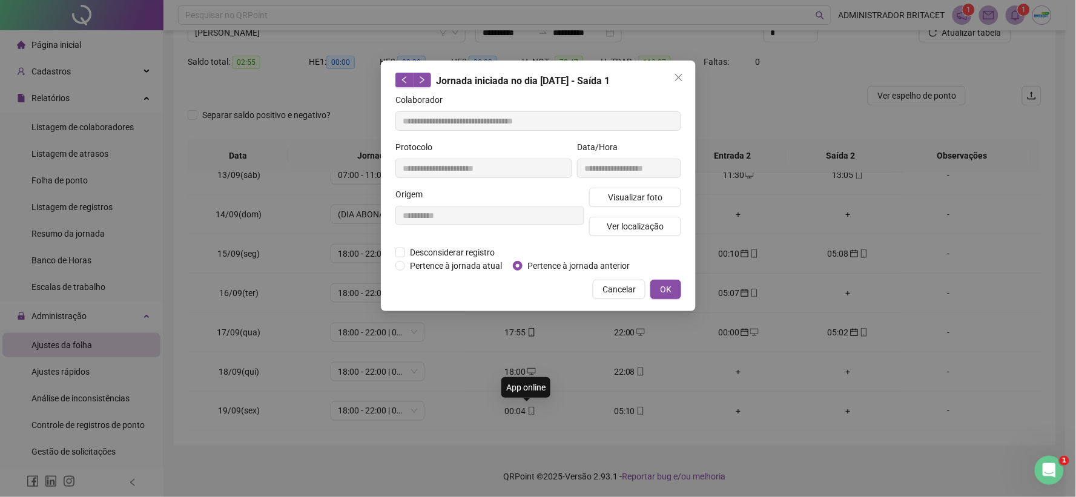
type input "**********"
click at [657, 285] on button "OK" at bounding box center [665, 289] width 31 height 19
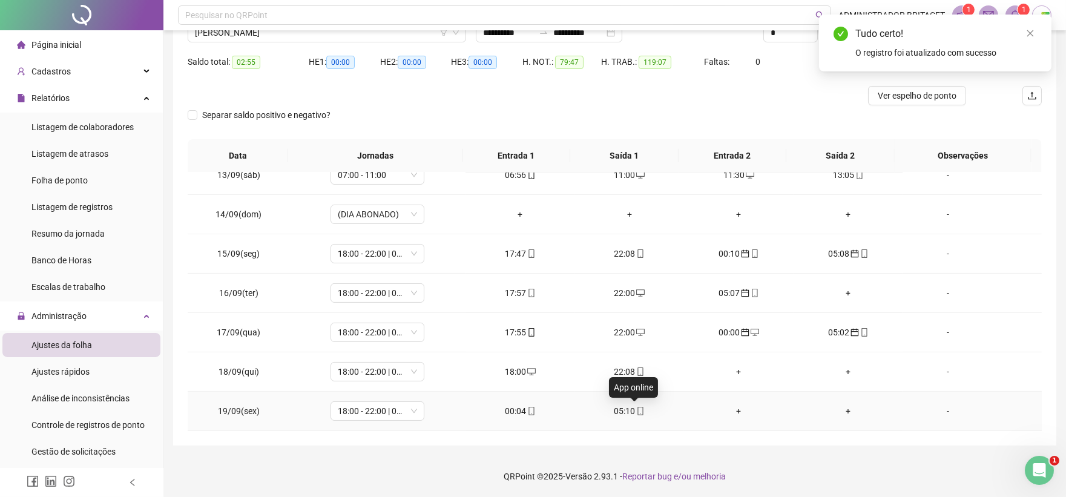
click at [636, 412] on icon "mobile" at bounding box center [640, 411] width 8 height 8
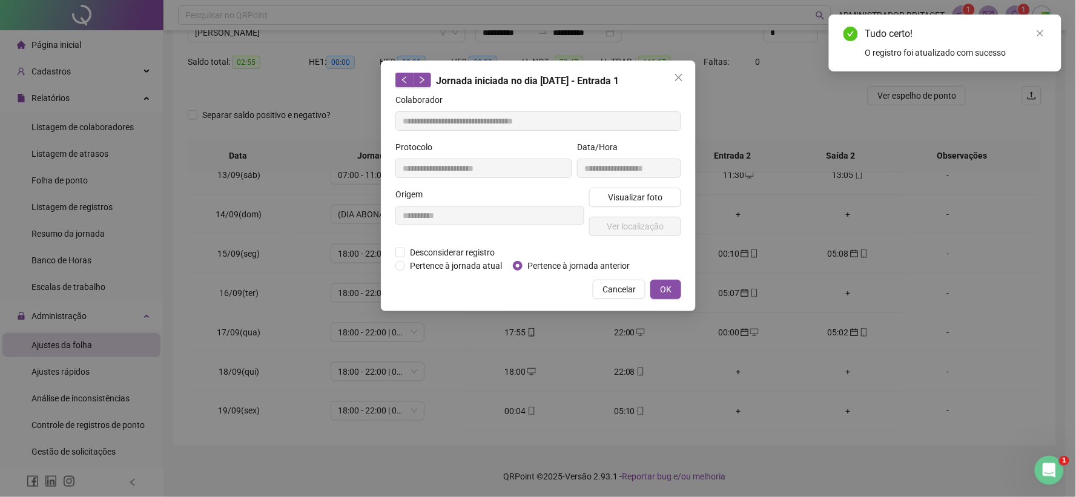
type input "**********"
click at [539, 263] on span "Pertence à jornada anterior" at bounding box center [578, 265] width 112 height 13
click at [670, 294] on span "OK" at bounding box center [666, 289] width 12 height 13
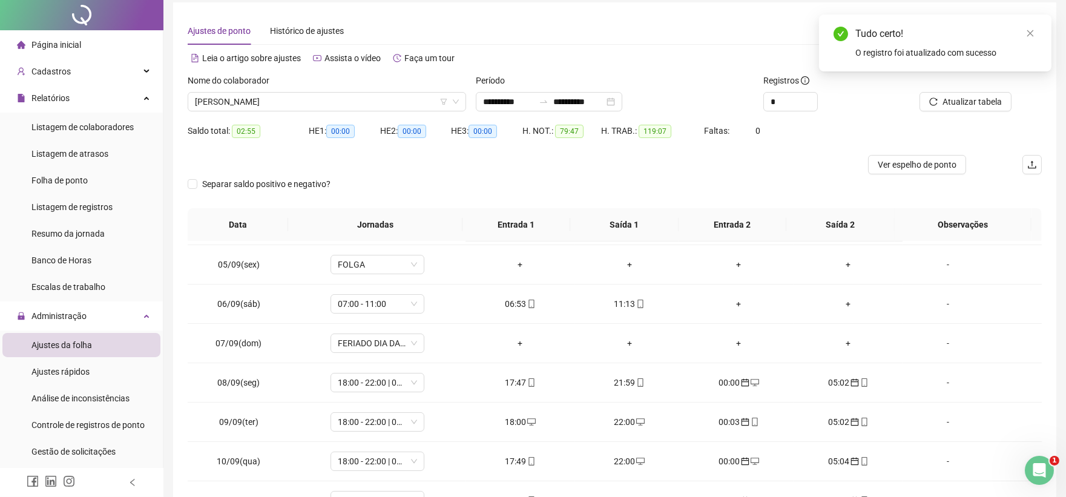
scroll to position [0, 0]
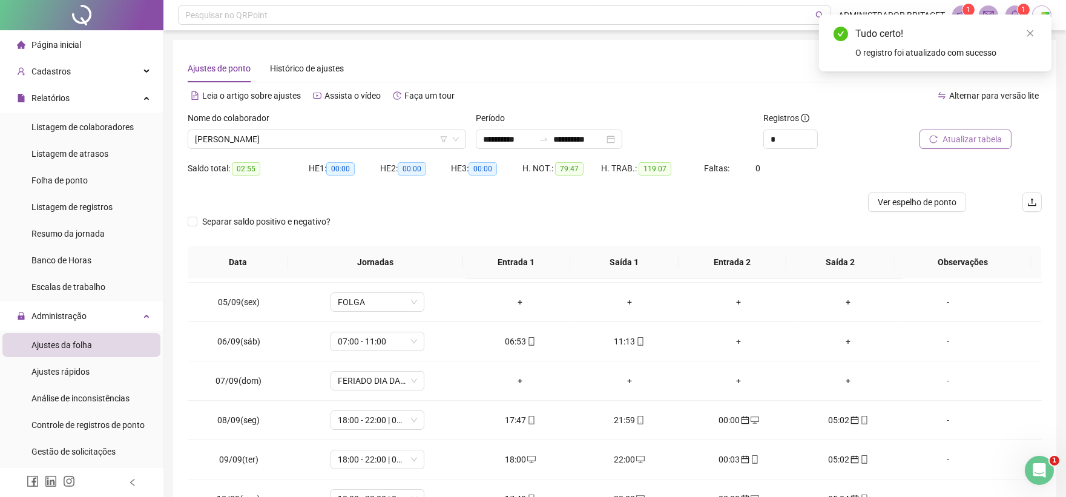
click at [975, 130] on button "Atualizar tabela" at bounding box center [966, 139] width 92 height 19
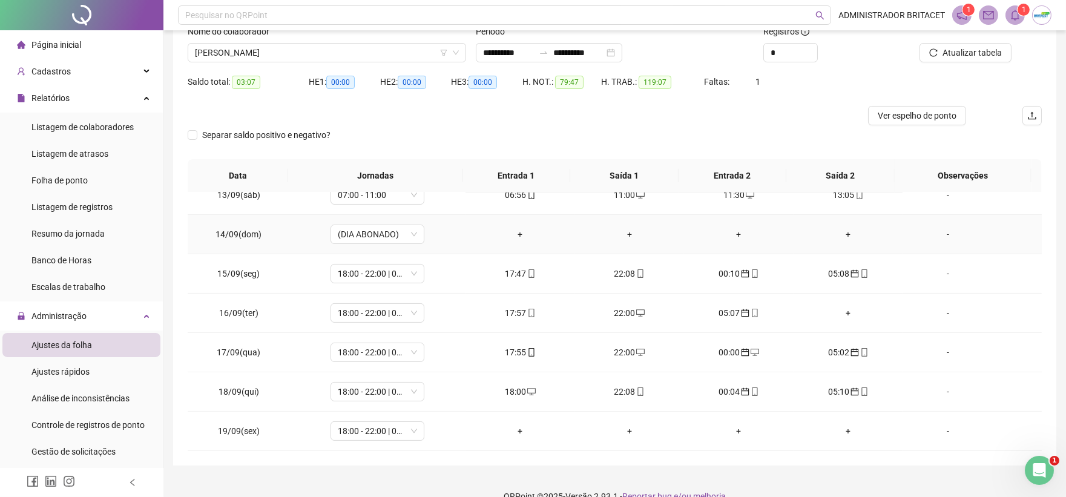
scroll to position [107, 0]
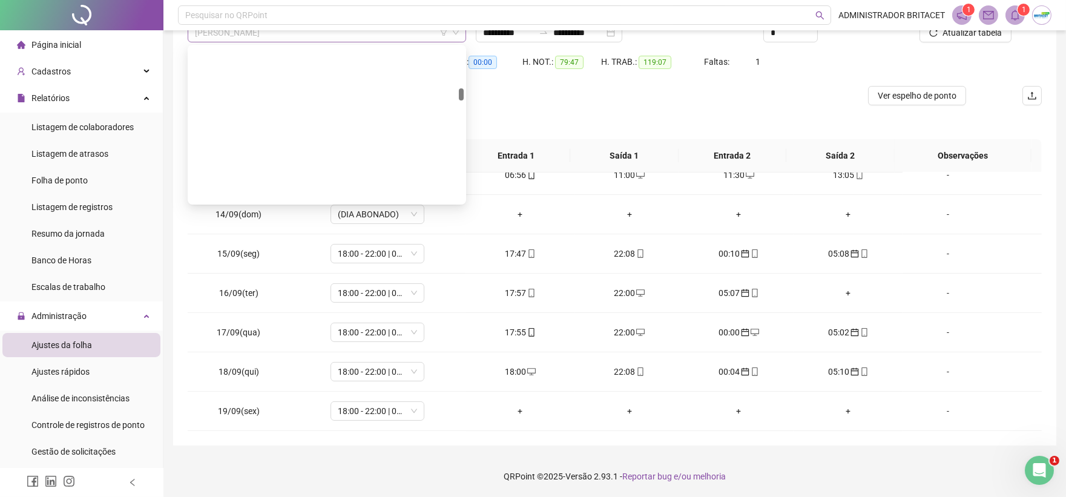
click at [413, 33] on span "FRANCISCO ANDERSON NOGUEIRA DE SOUSA" at bounding box center [327, 33] width 264 height 18
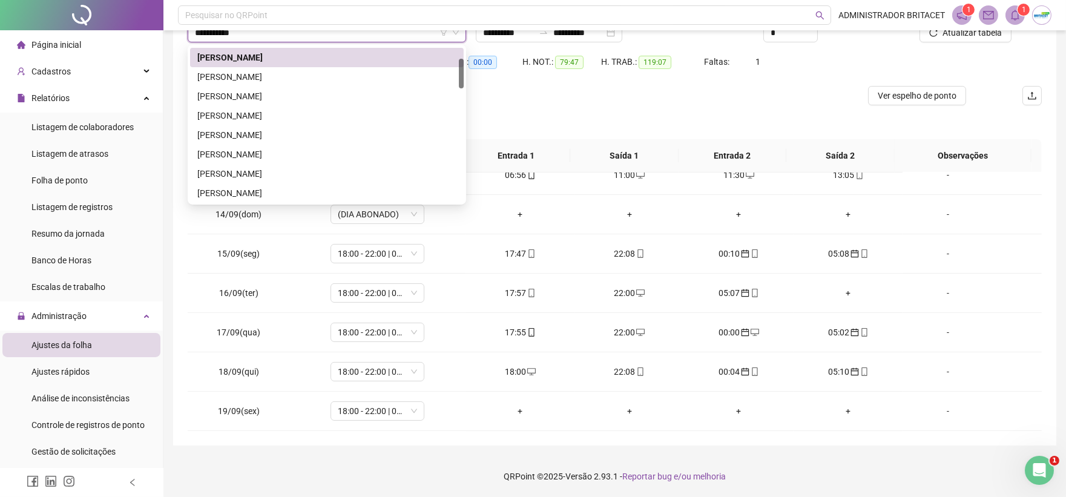
scroll to position [0, 0]
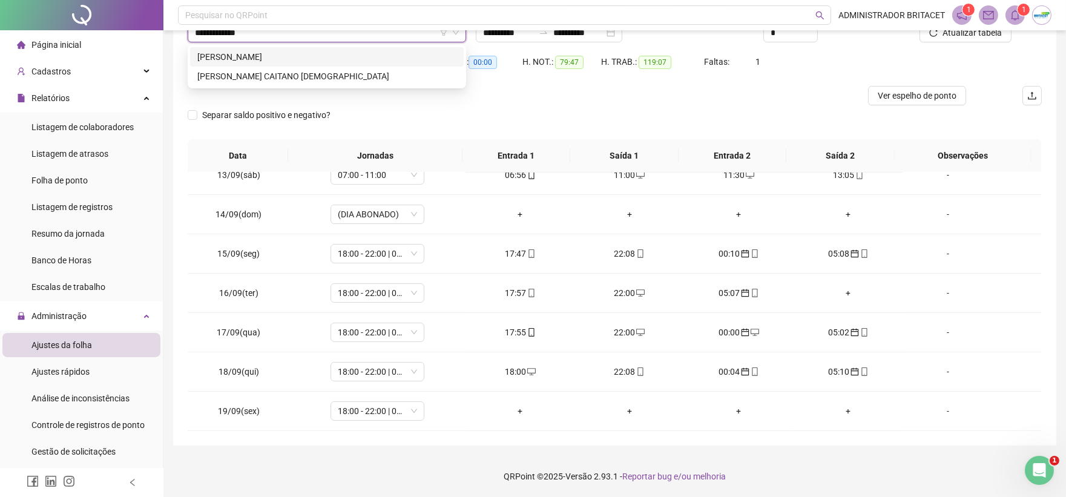
type input "**********"
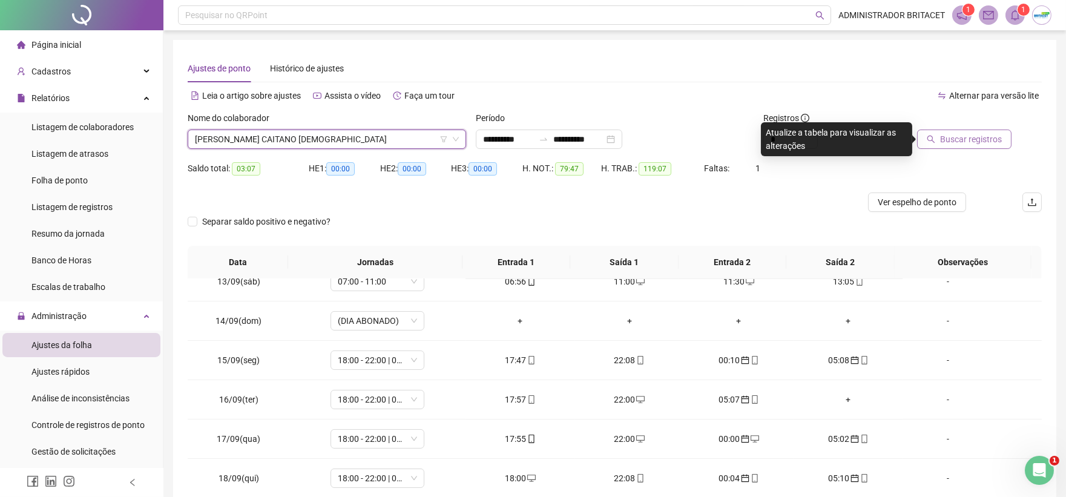
click at [962, 143] on span "Buscar registros" at bounding box center [971, 139] width 62 height 13
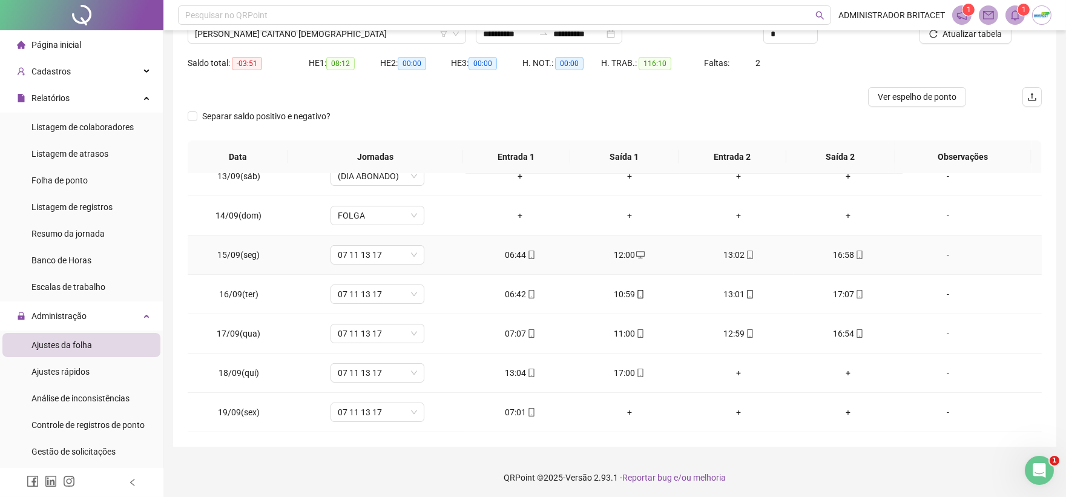
scroll to position [107, 0]
click at [935, 366] on div "-" at bounding box center [947, 371] width 71 height 13
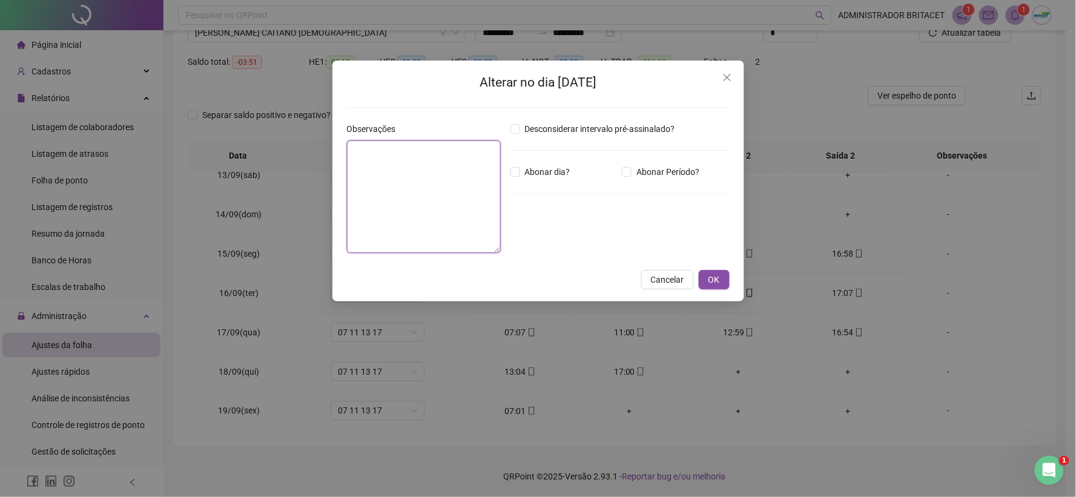
click at [397, 224] on textarea at bounding box center [424, 196] width 154 height 113
type textarea "**********"
click at [719, 279] on button "OK" at bounding box center [714, 279] width 31 height 19
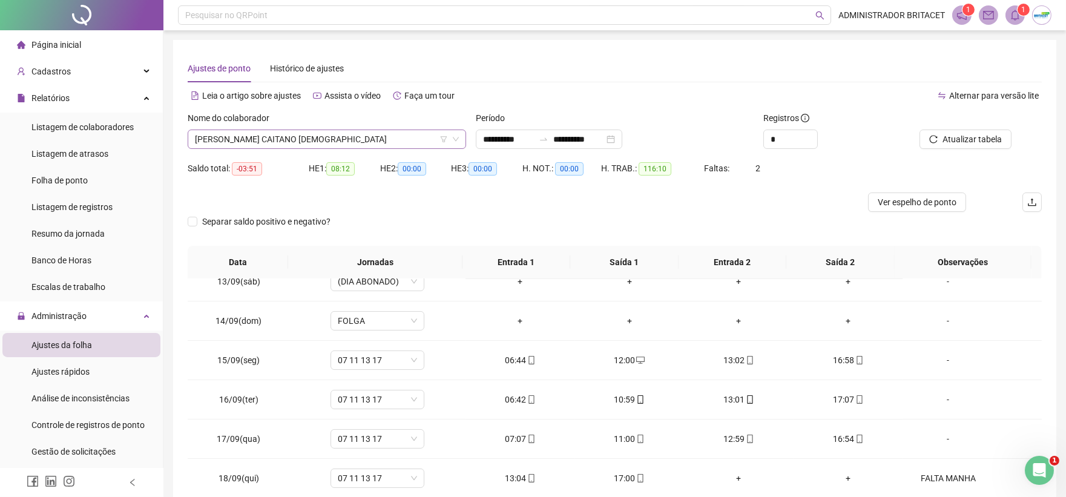
scroll to position [1453, 0]
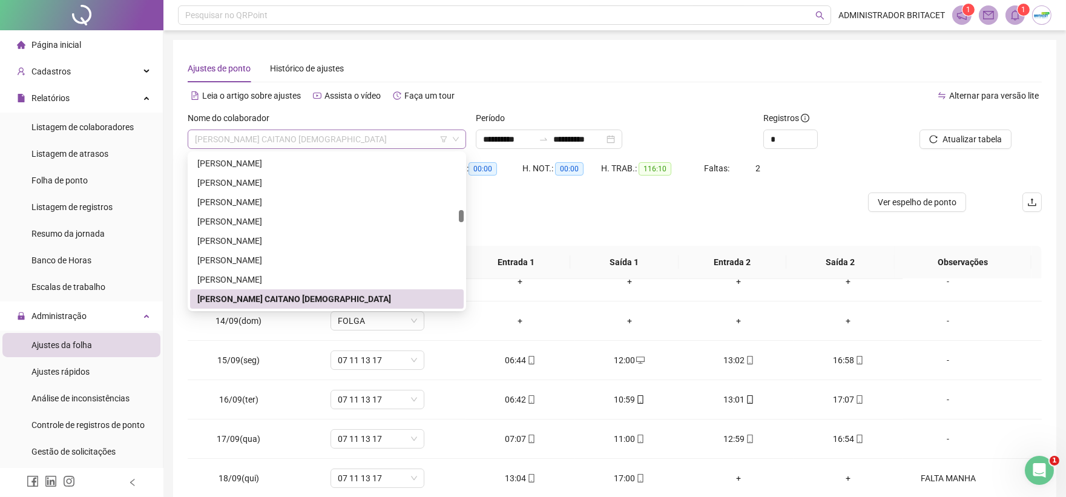
click at [372, 142] on span "FRANCISCO HALLAN CAITANO BRASILEIRO" at bounding box center [327, 139] width 264 height 18
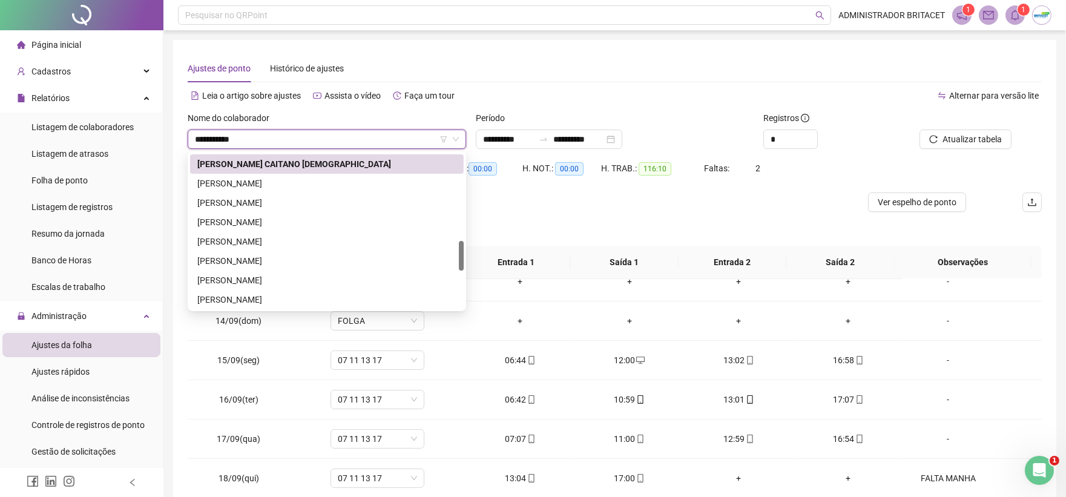
scroll to position [0, 0]
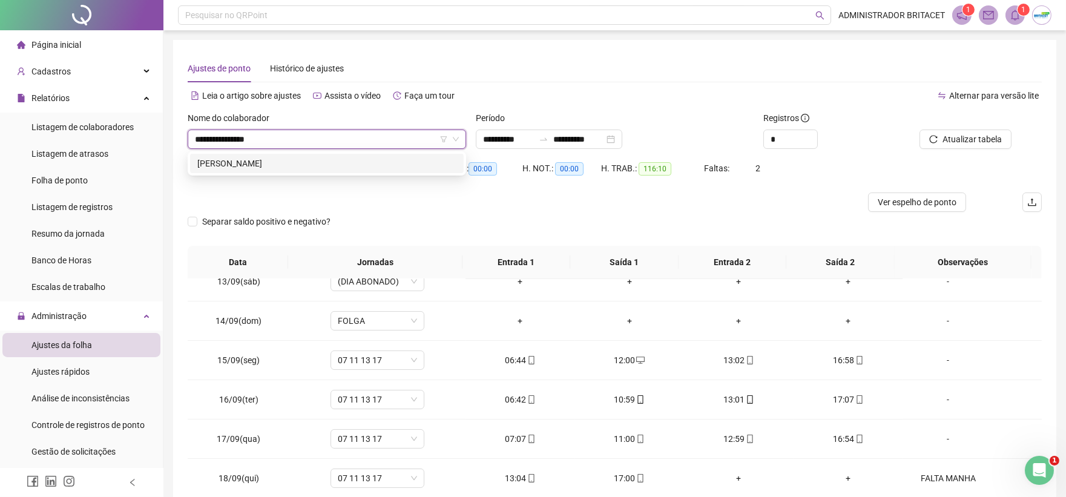
type input "**********"
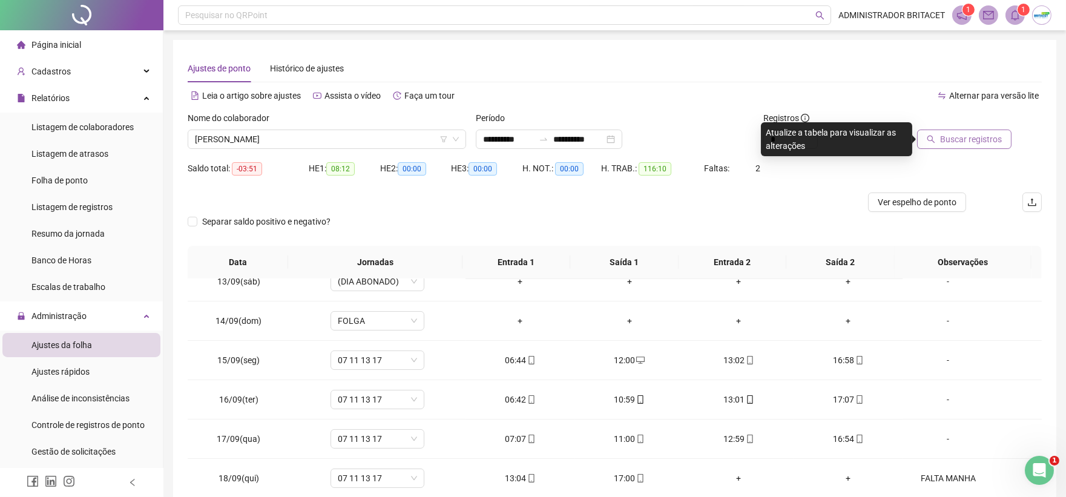
click at [954, 143] on span "Buscar registros" at bounding box center [971, 139] width 62 height 13
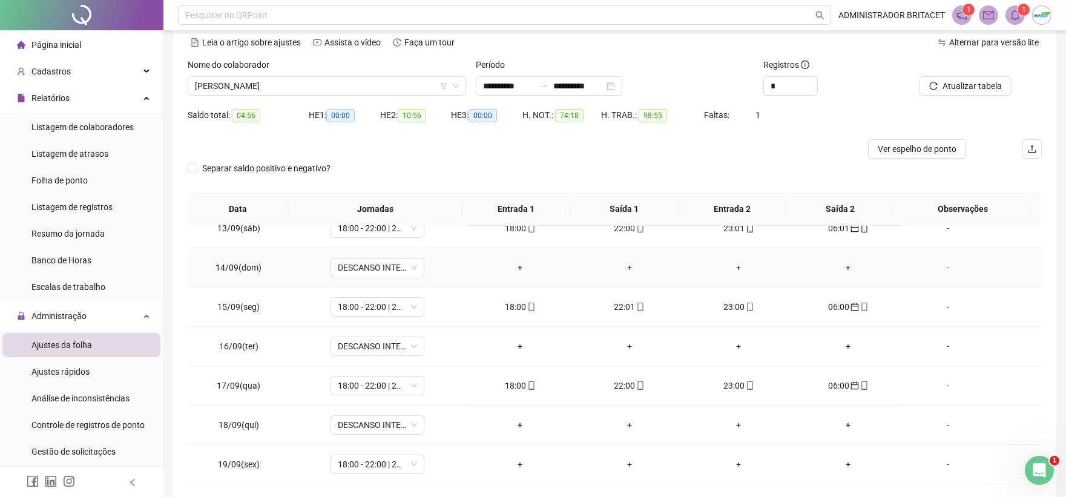
scroll to position [107, 0]
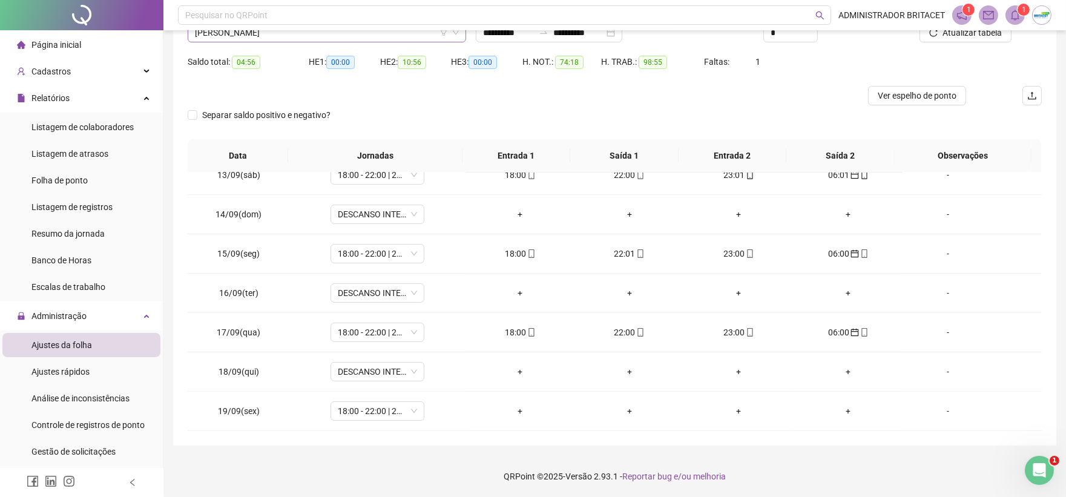
click at [331, 34] on span "FRANCISCO RODRIGUES DE ASSIS" at bounding box center [327, 33] width 264 height 18
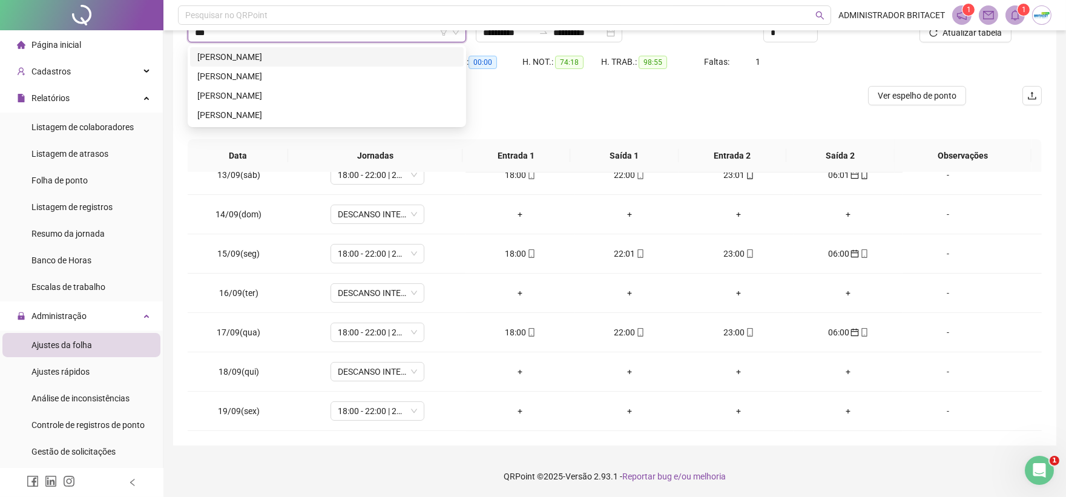
scroll to position [0, 0]
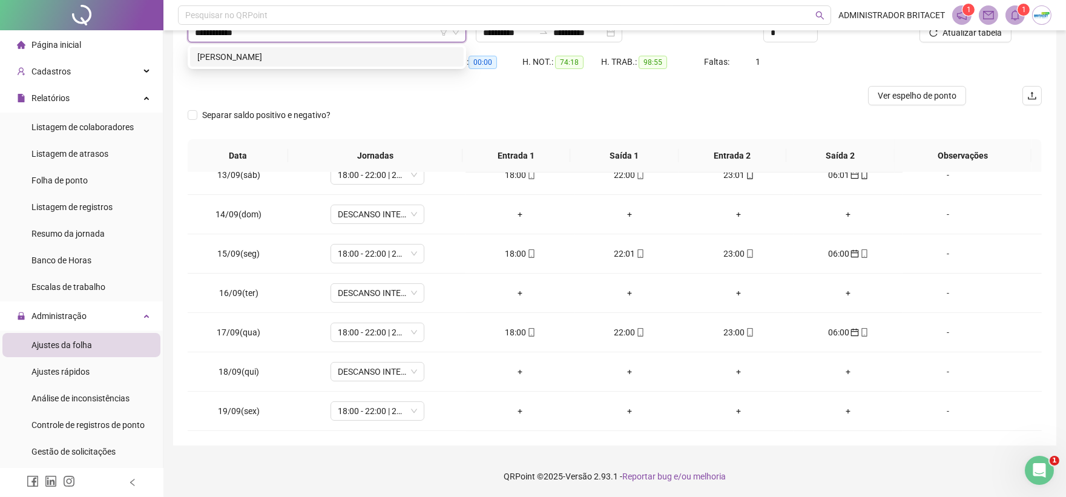
type input "**********"
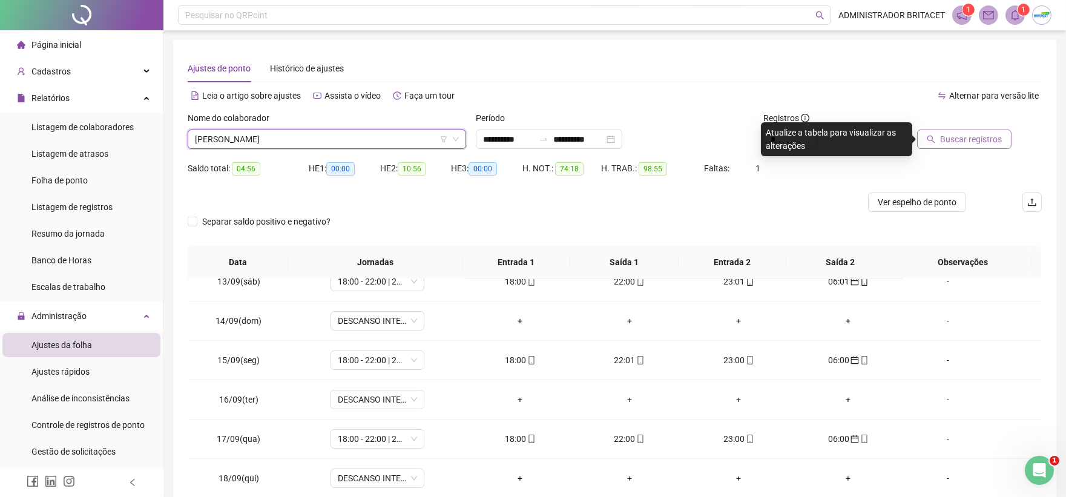
click at [978, 145] on span "Buscar registros" at bounding box center [971, 139] width 62 height 13
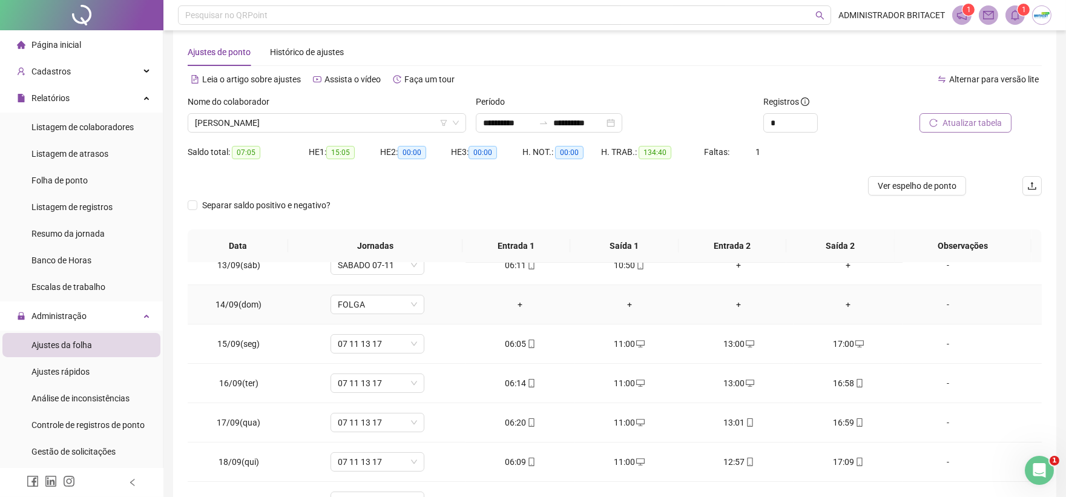
scroll to position [107, 0]
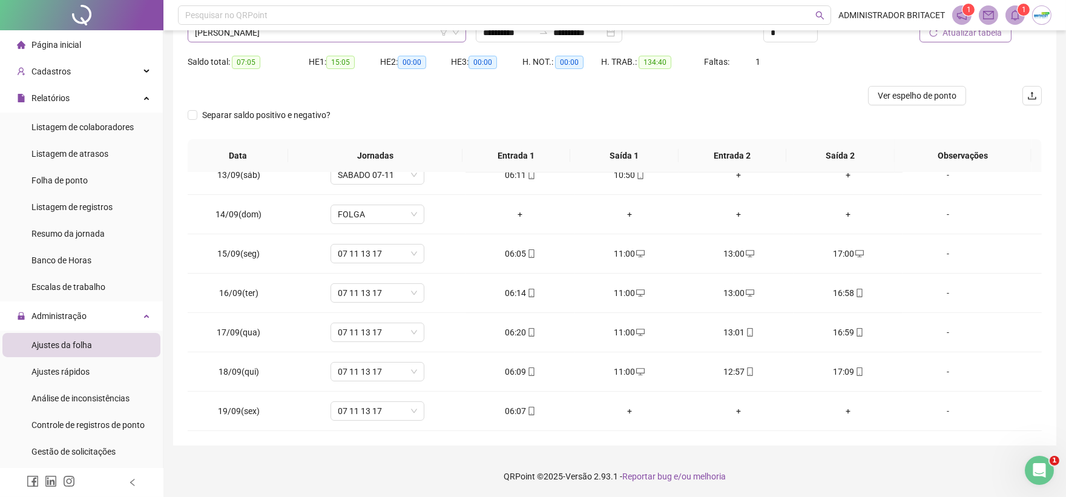
click at [373, 33] on span "FRANCISCO ROGERIO CASTELO LIMA" at bounding box center [327, 33] width 264 height 18
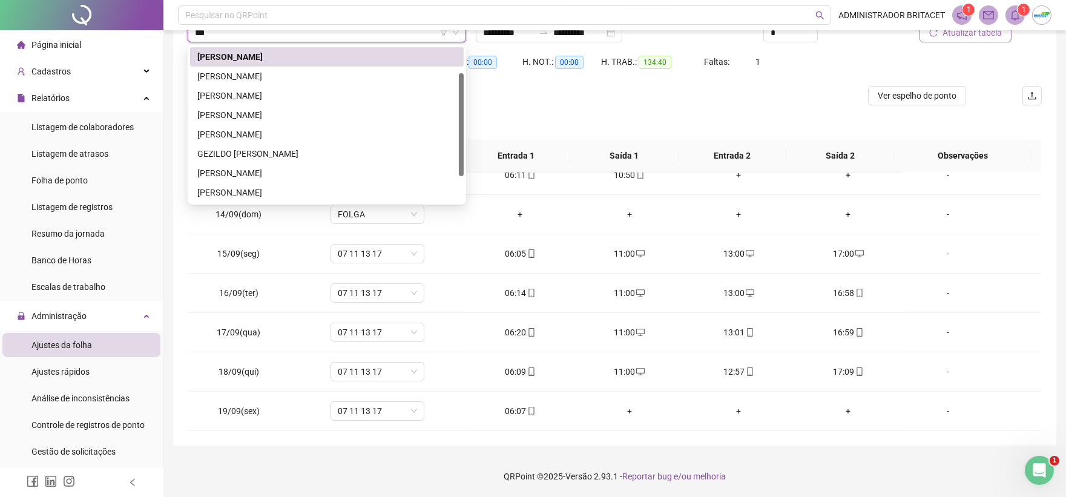
scroll to position [0, 0]
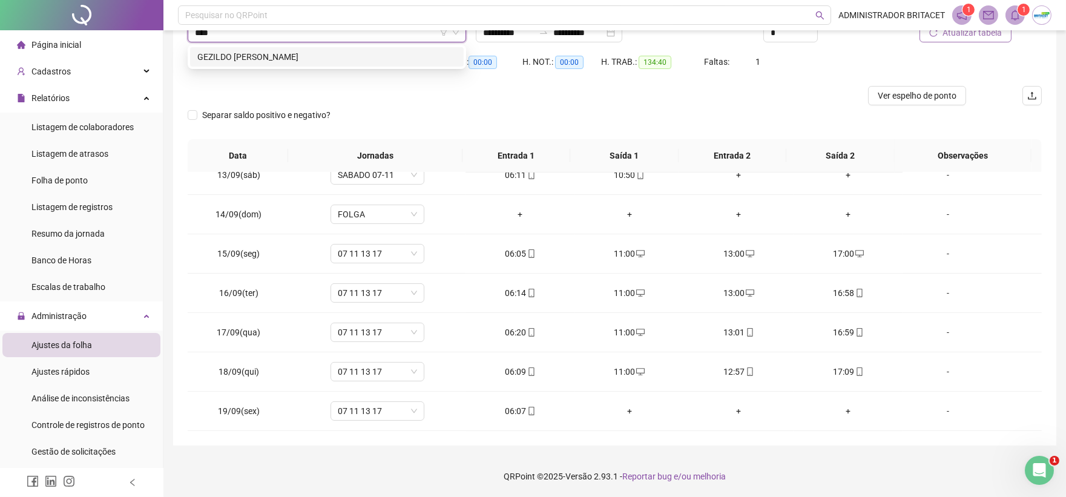
type input "*****"
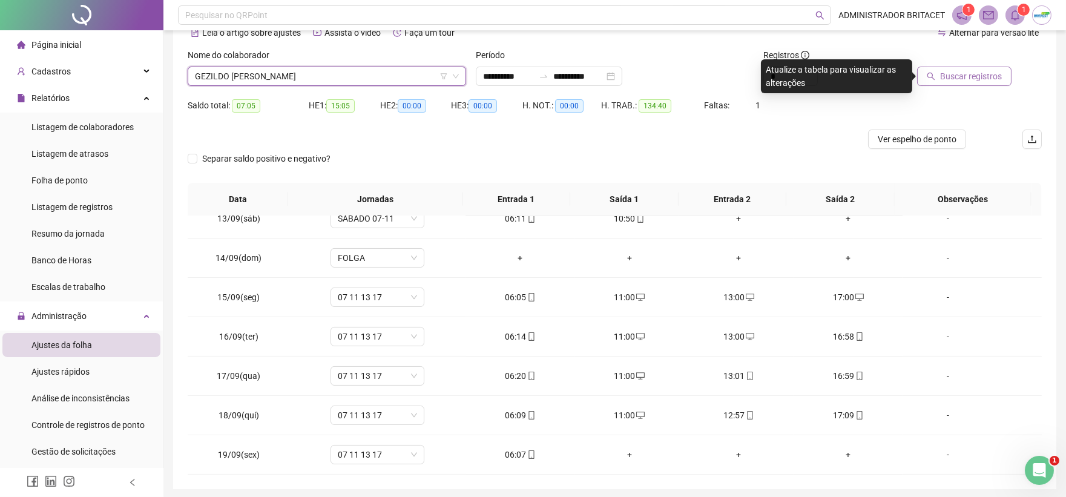
scroll to position [39, 0]
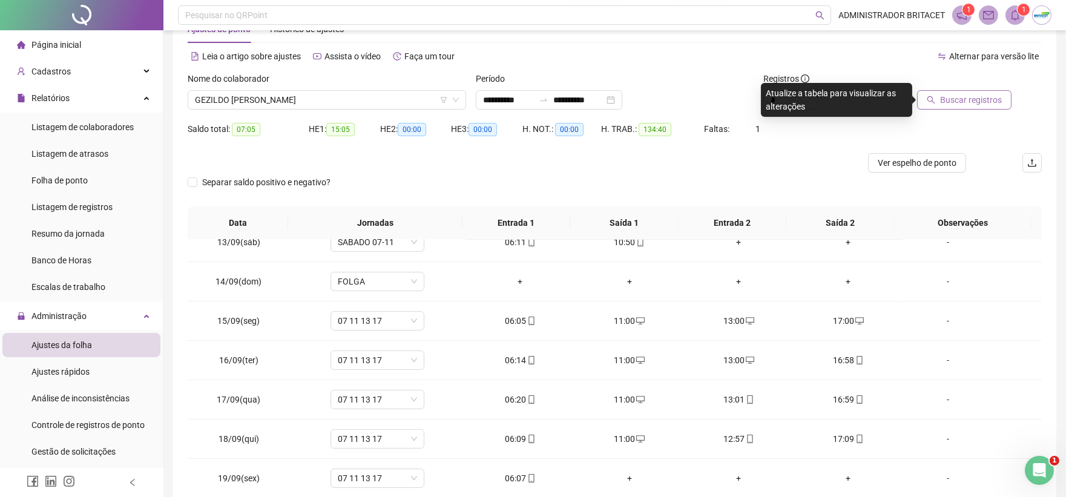
click at [935, 99] on icon "search" at bounding box center [931, 100] width 8 height 8
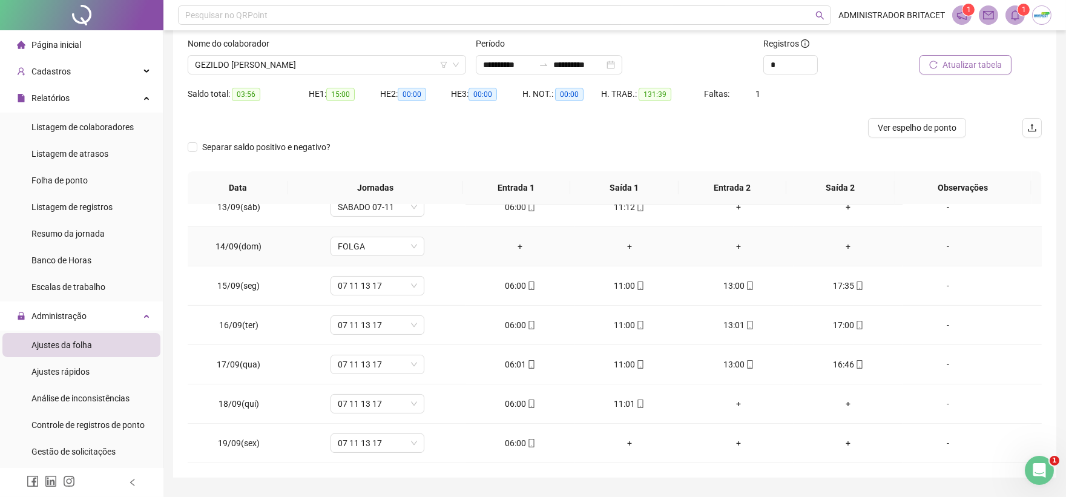
scroll to position [107, 0]
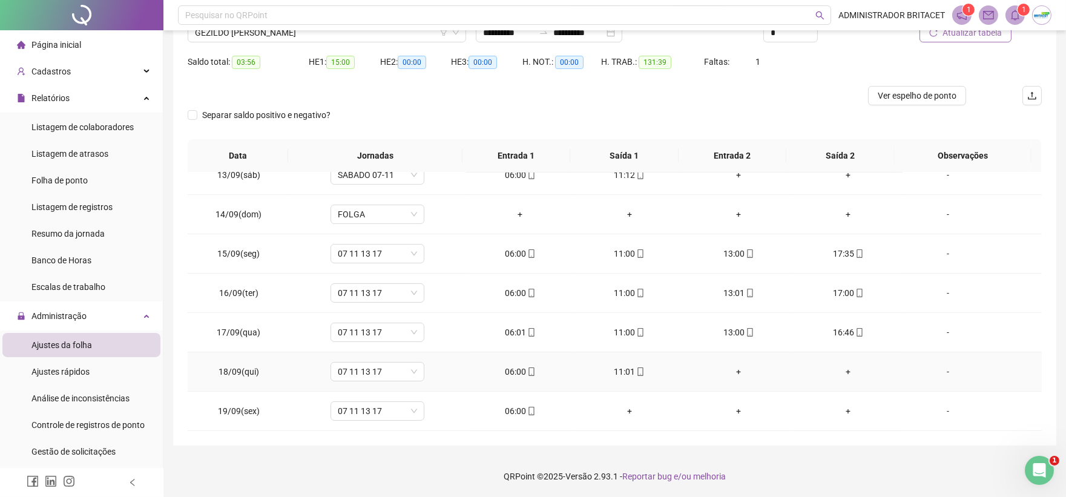
click at [941, 372] on div "-" at bounding box center [947, 371] width 71 height 13
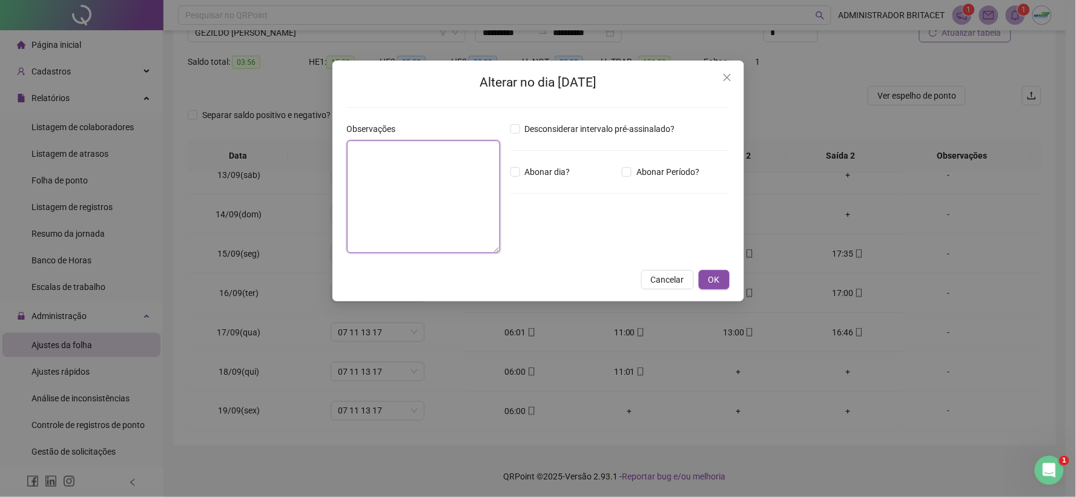
click at [361, 203] on textarea at bounding box center [424, 196] width 154 height 113
type textarea "**********"
click at [715, 277] on span "OK" at bounding box center [714, 279] width 12 height 13
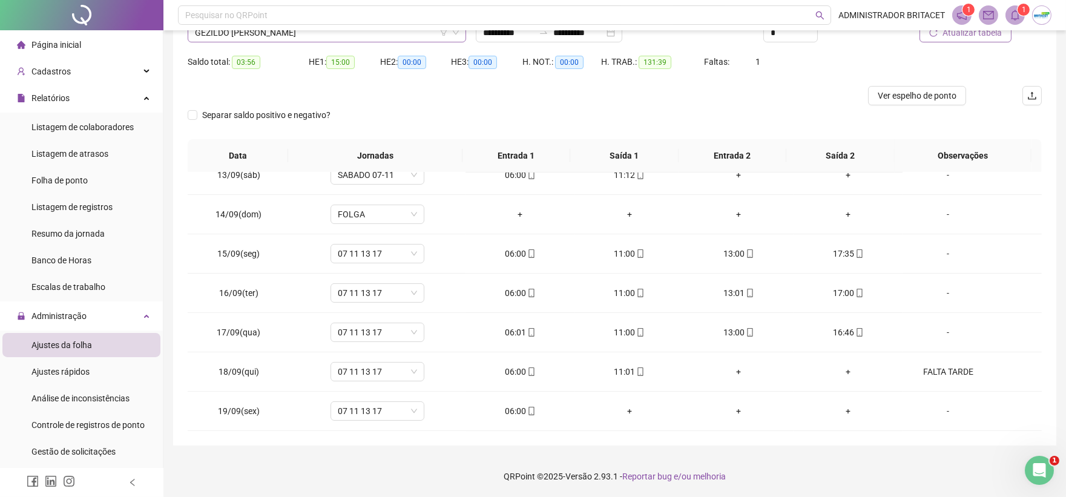
click at [309, 32] on span "GEZILDO BELIZARIO FERREIRA" at bounding box center [327, 33] width 264 height 18
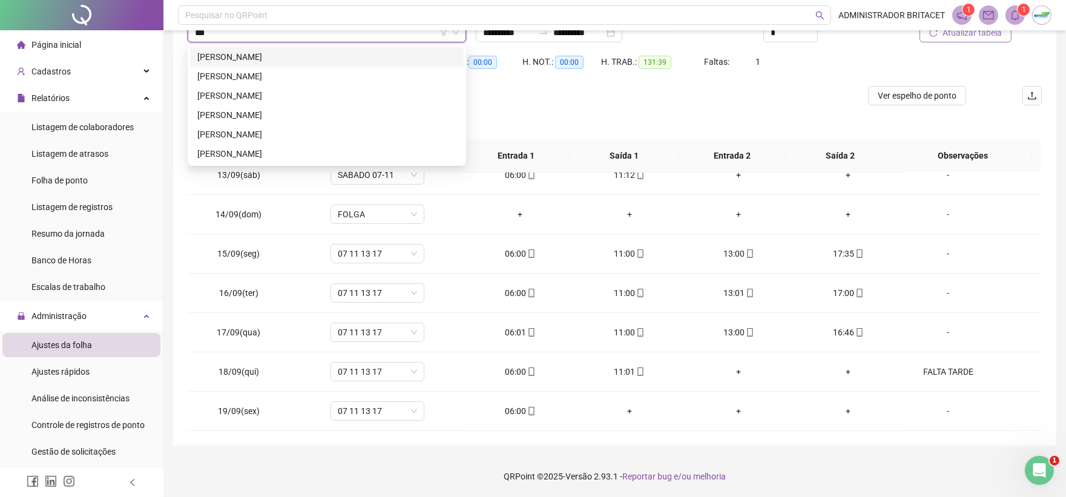
scroll to position [0, 0]
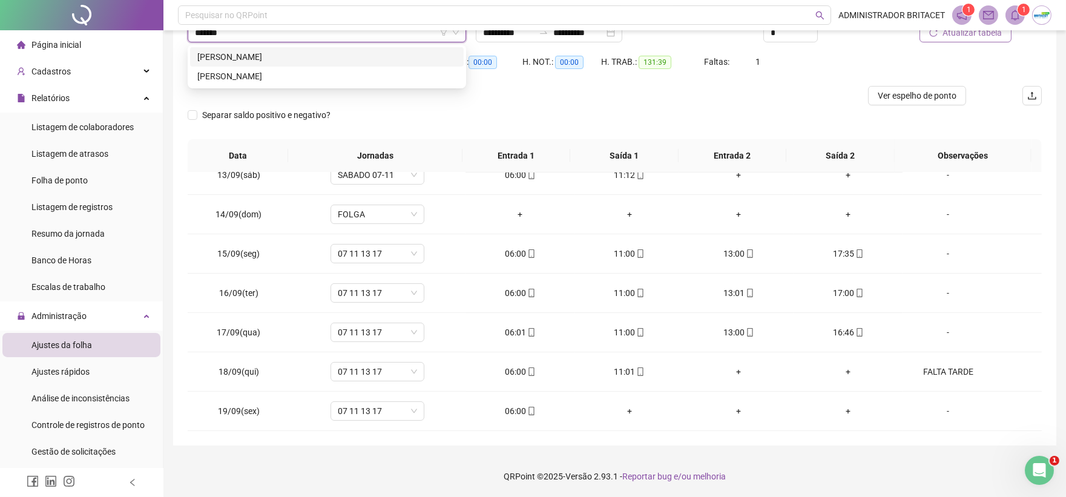
type input "********"
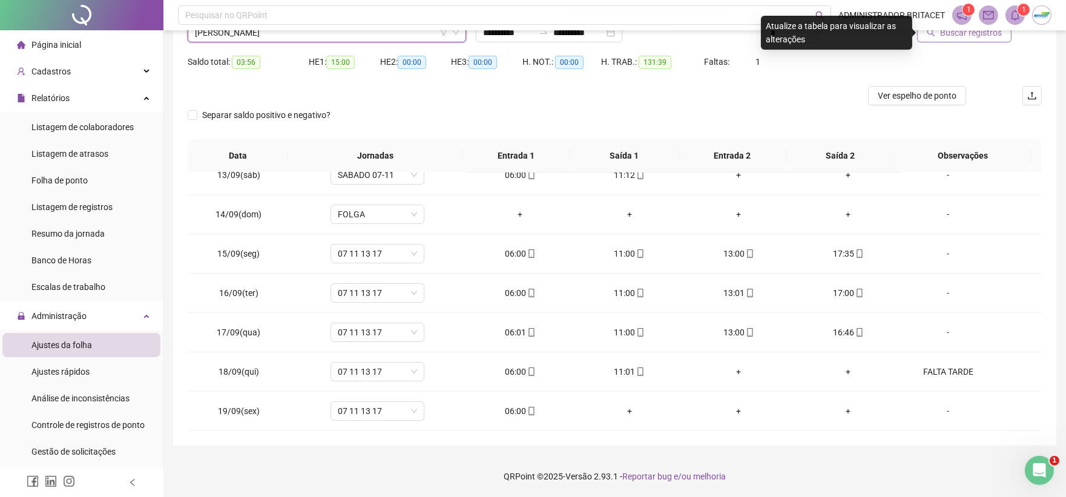
scroll to position [39, 0]
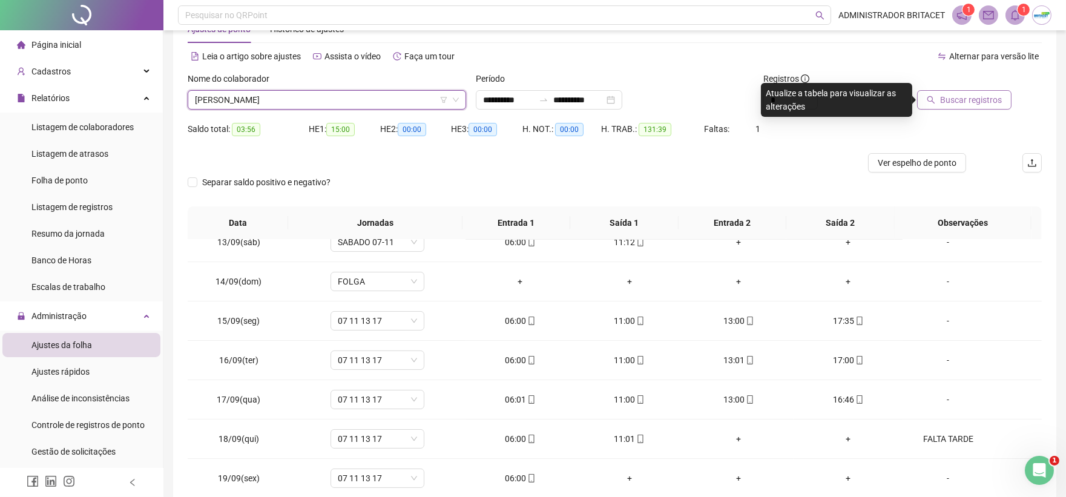
click at [960, 96] on span "Buscar registros" at bounding box center [971, 99] width 62 height 13
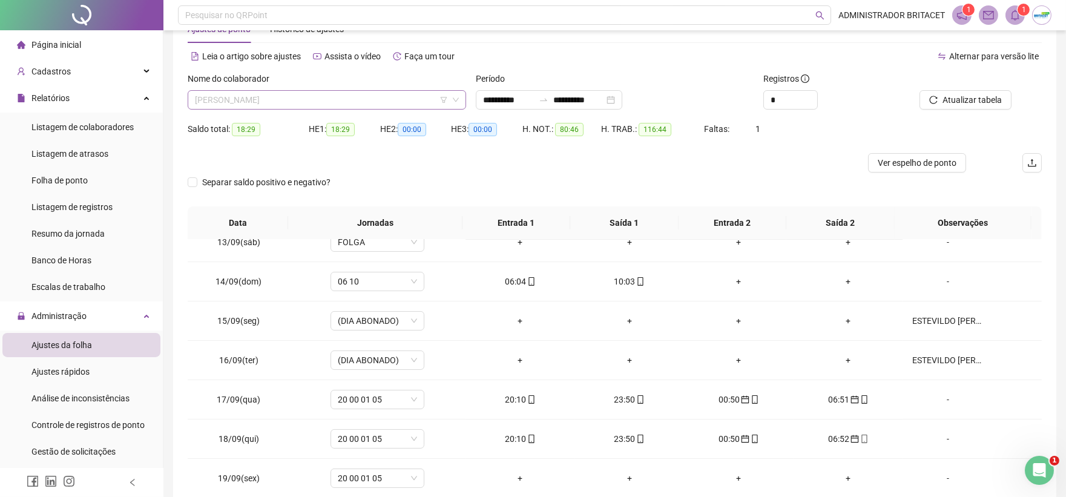
click at [338, 102] on span "IVANILDO ALVES MATIAS" at bounding box center [327, 100] width 264 height 18
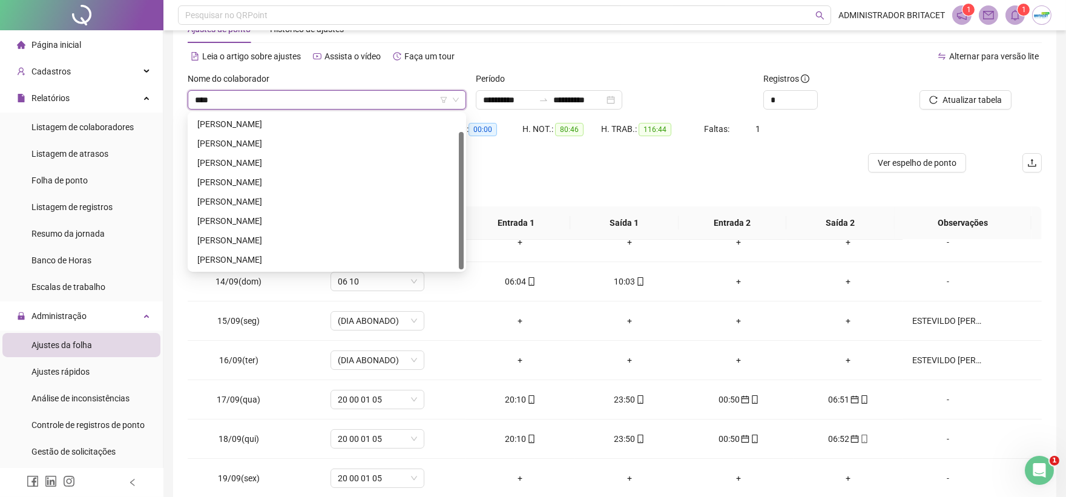
scroll to position [0, 0]
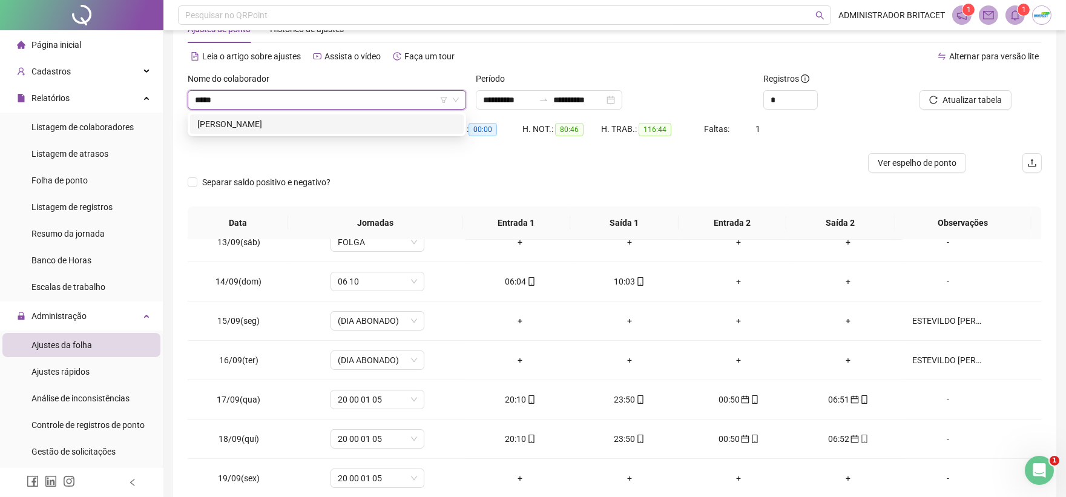
type input "******"
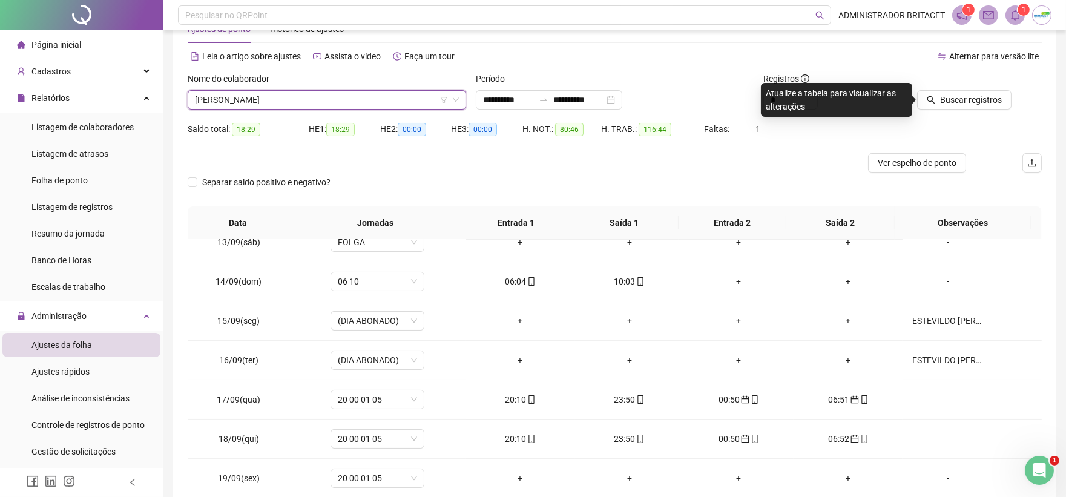
click at [935, 96] on icon "search" at bounding box center [931, 100] width 8 height 8
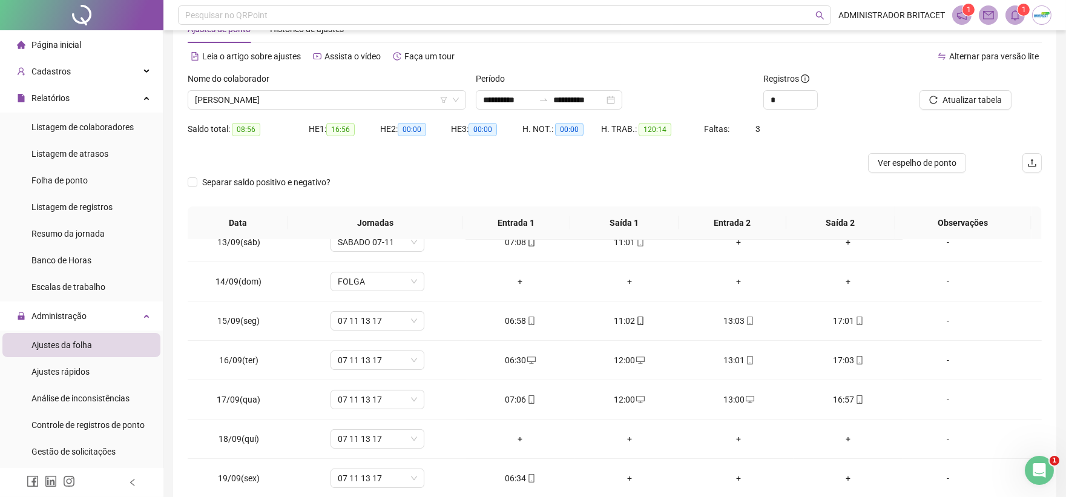
scroll to position [107, 0]
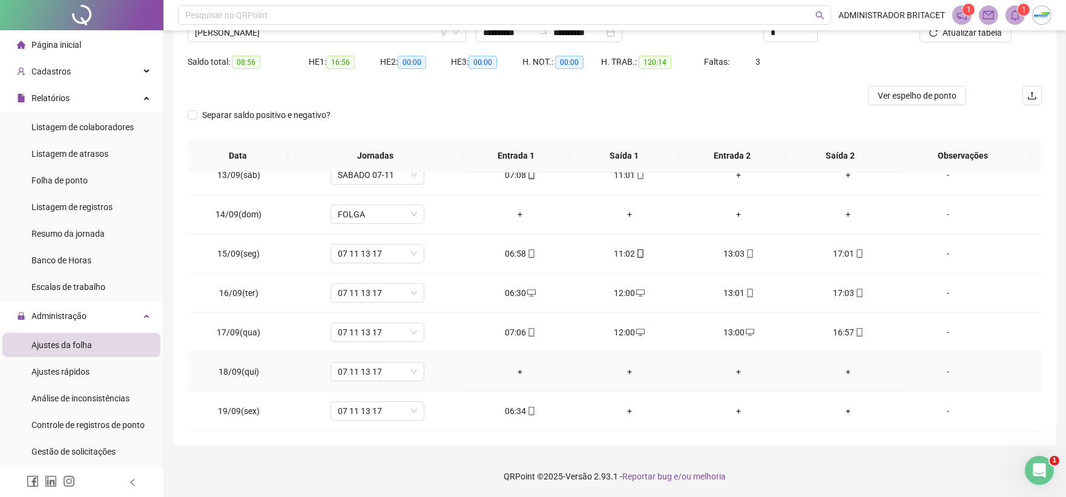
drag, startPoint x: 937, startPoint y: 370, endPoint x: 943, endPoint y: 366, distance: 7.4
click at [939, 369] on div "-" at bounding box center [947, 371] width 71 height 13
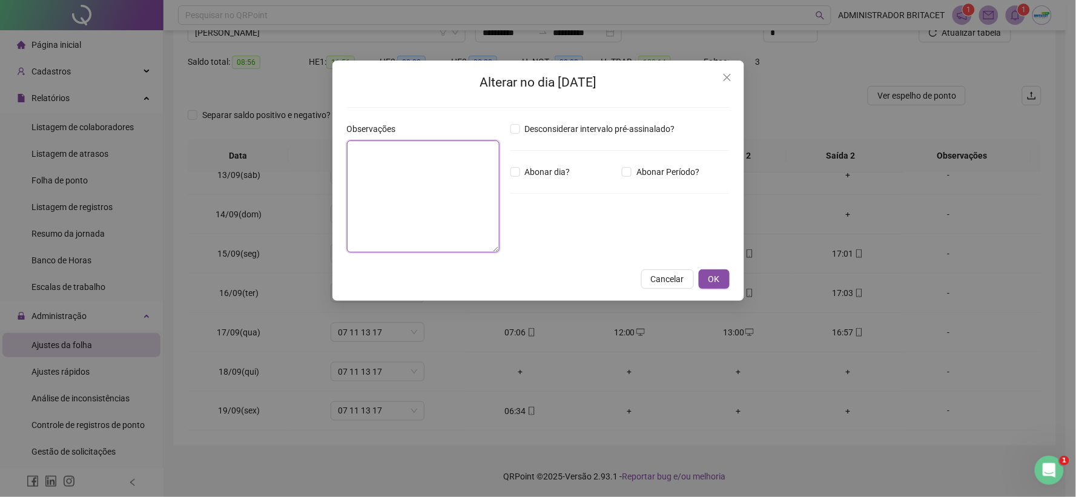
click at [424, 174] on textarea at bounding box center [423, 196] width 153 height 112
type textarea "*****"
click at [723, 281] on button "OK" at bounding box center [714, 279] width 31 height 19
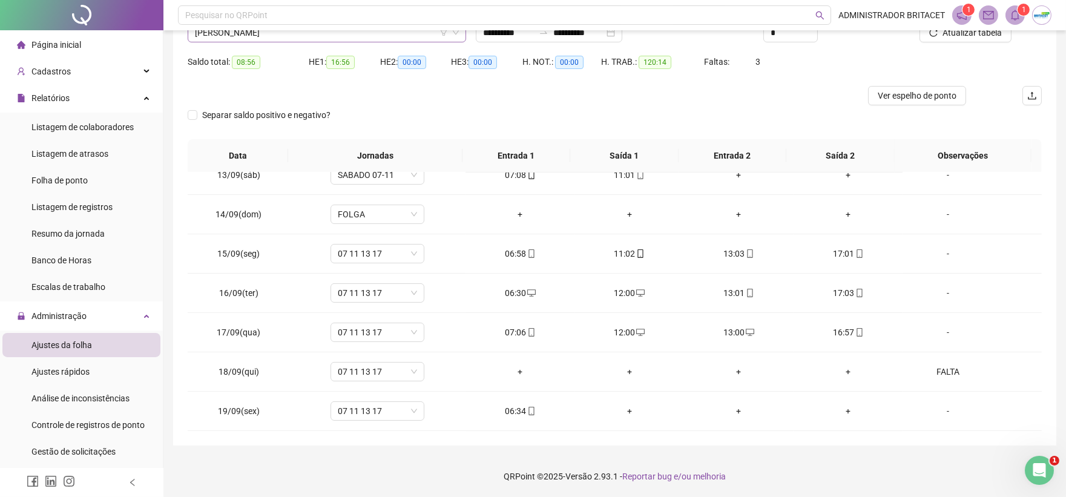
scroll to position [2111, 0]
click at [373, 36] on span "JOAQUIM DOS SANTOS DA ROCHA" at bounding box center [327, 33] width 264 height 18
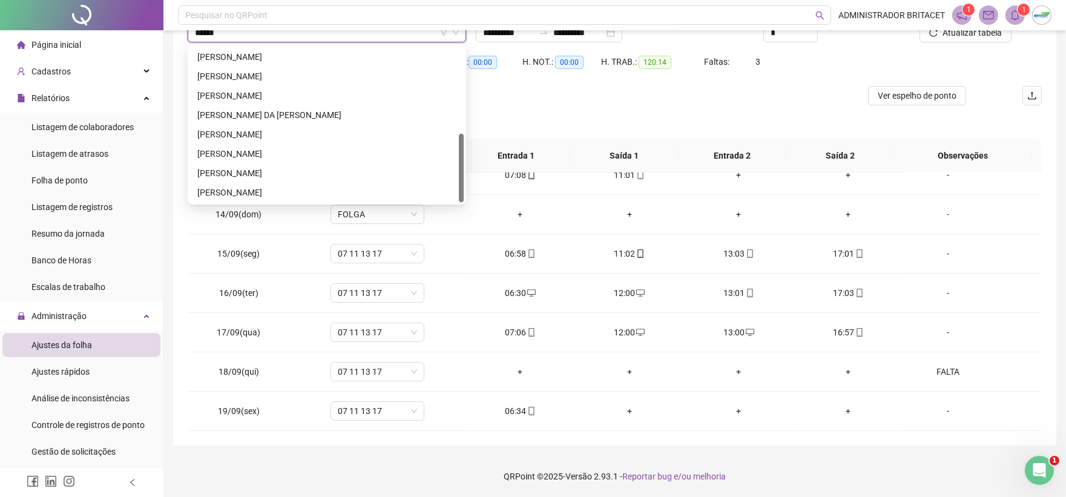
scroll to position [0, 0]
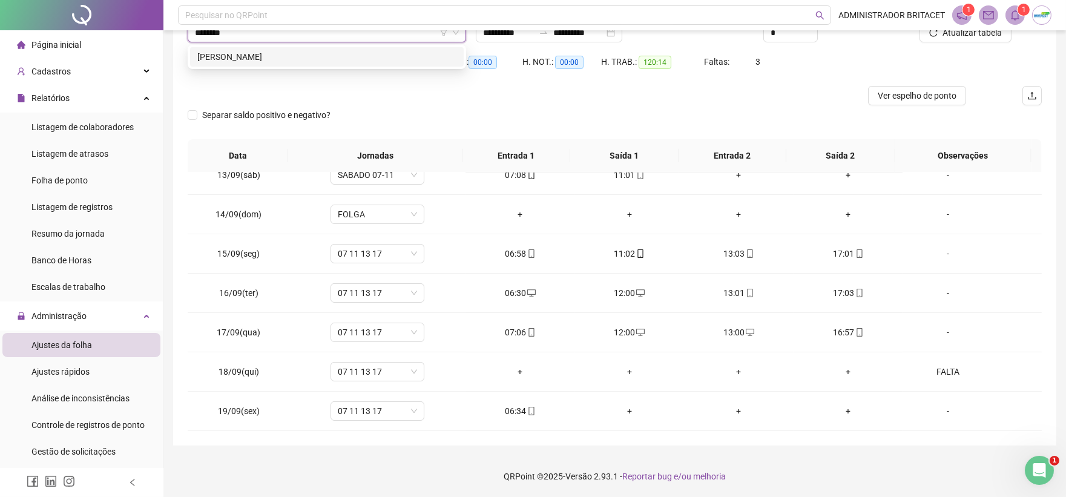
type input "*********"
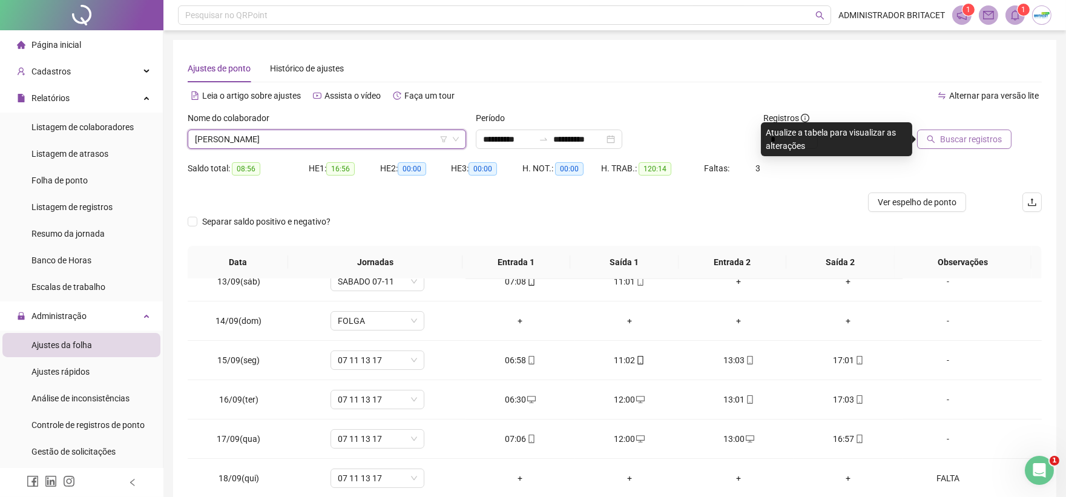
click at [946, 144] on span "Buscar registros" at bounding box center [971, 139] width 62 height 13
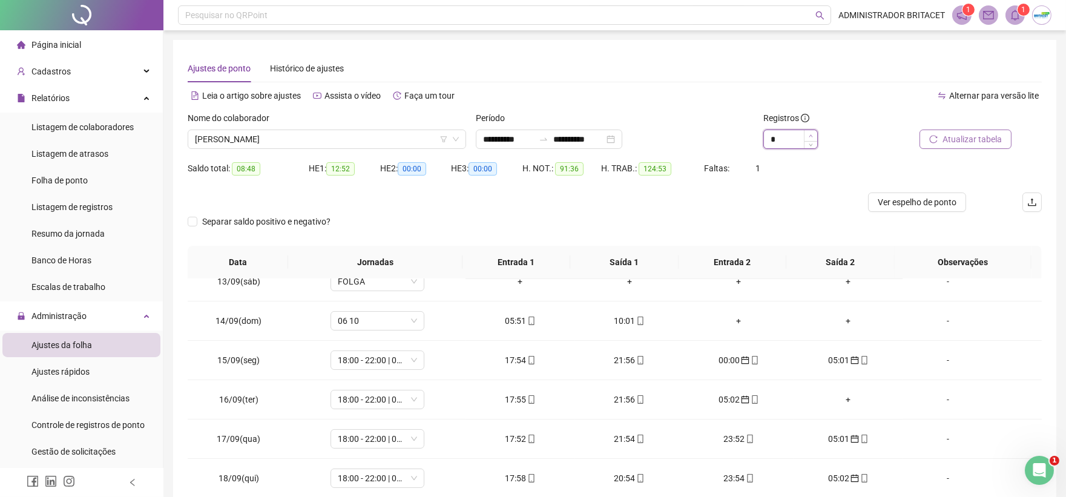
click at [812, 134] on icon "up" at bounding box center [811, 136] width 4 height 4
type input "*"
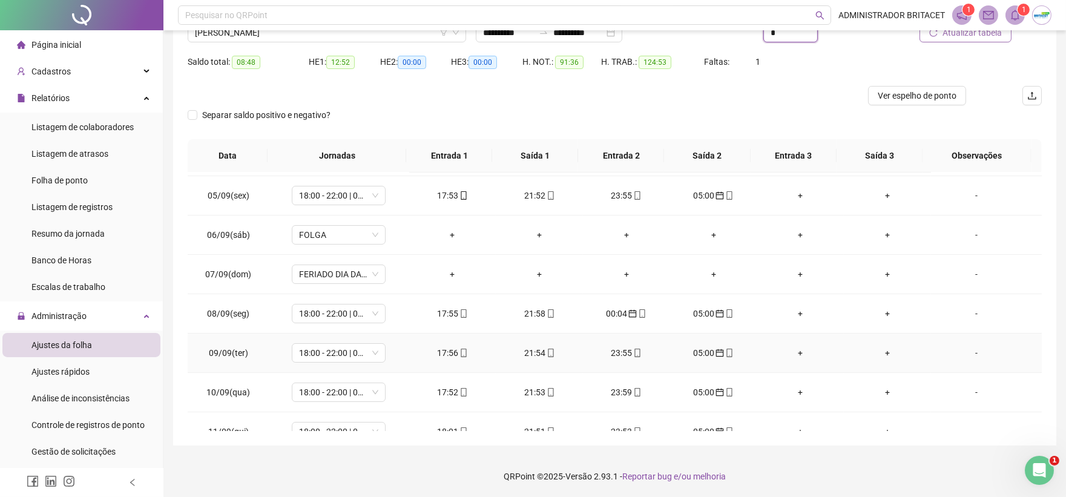
scroll to position [490, 0]
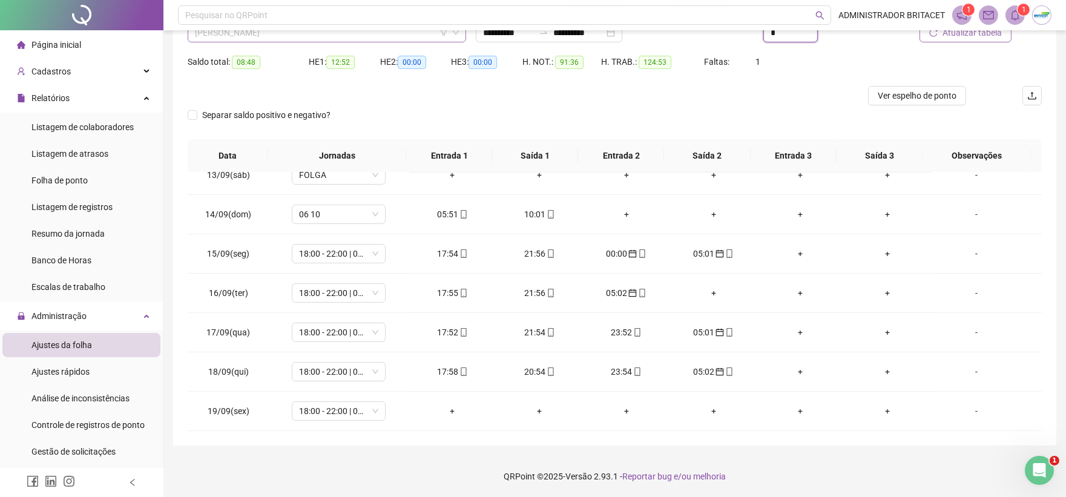
click at [361, 38] on span "JOSE BARROS DE ABREU" at bounding box center [327, 33] width 264 height 18
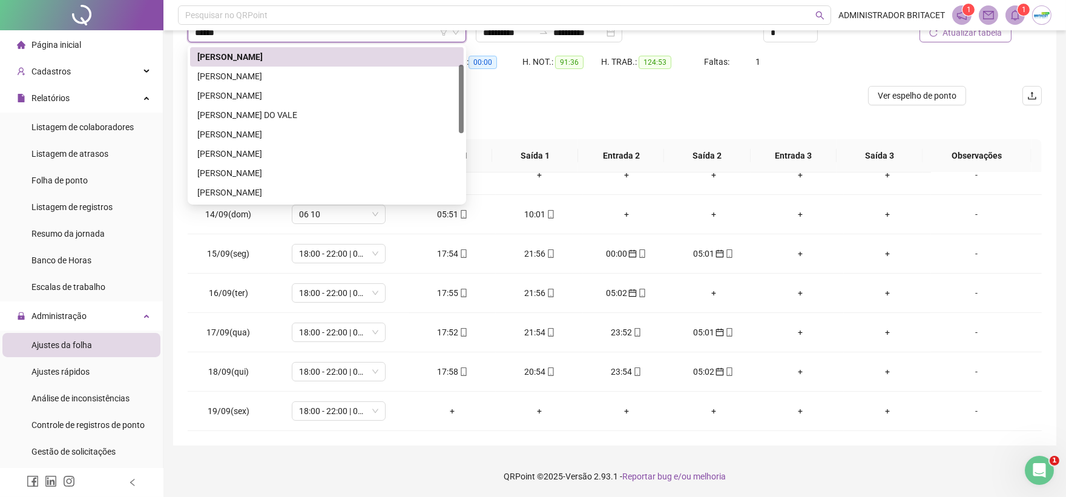
scroll to position [0, 0]
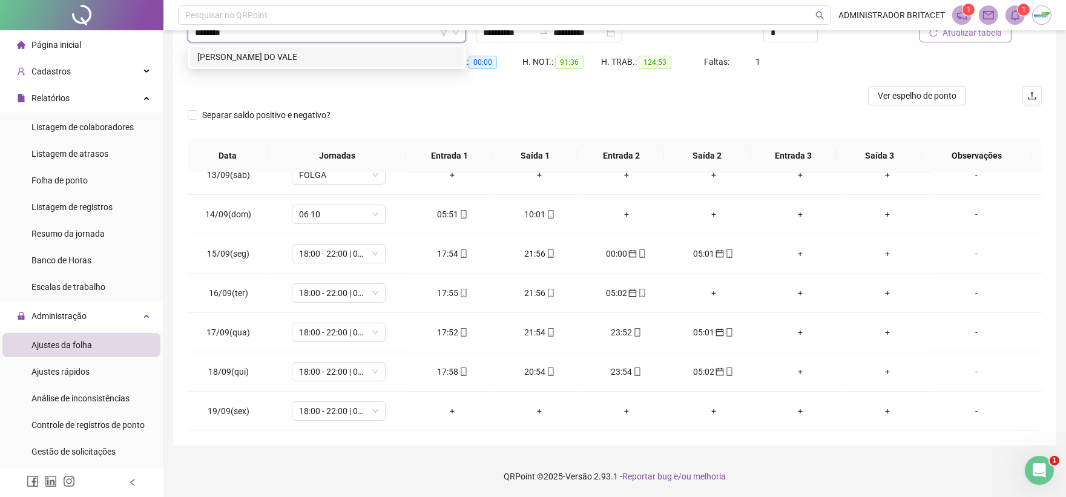
type input "*********"
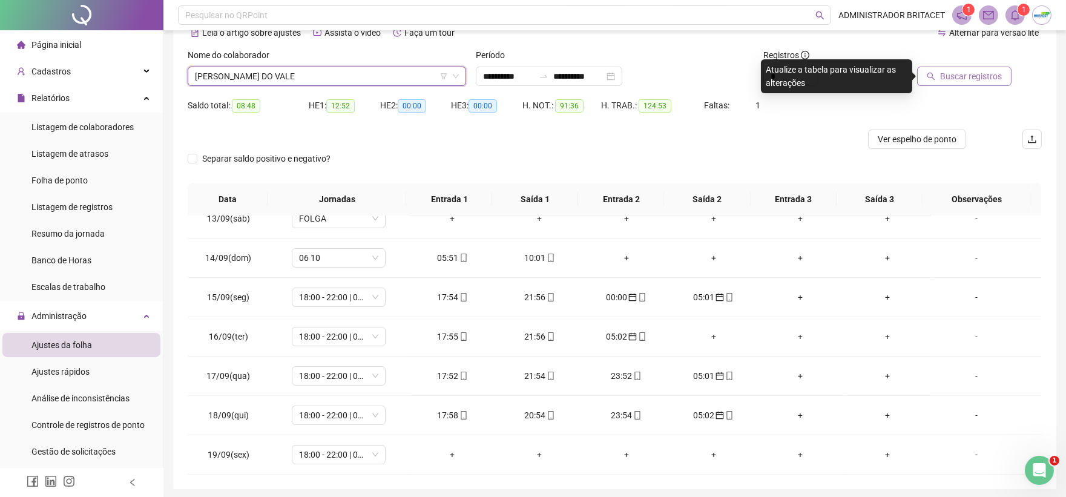
scroll to position [39, 0]
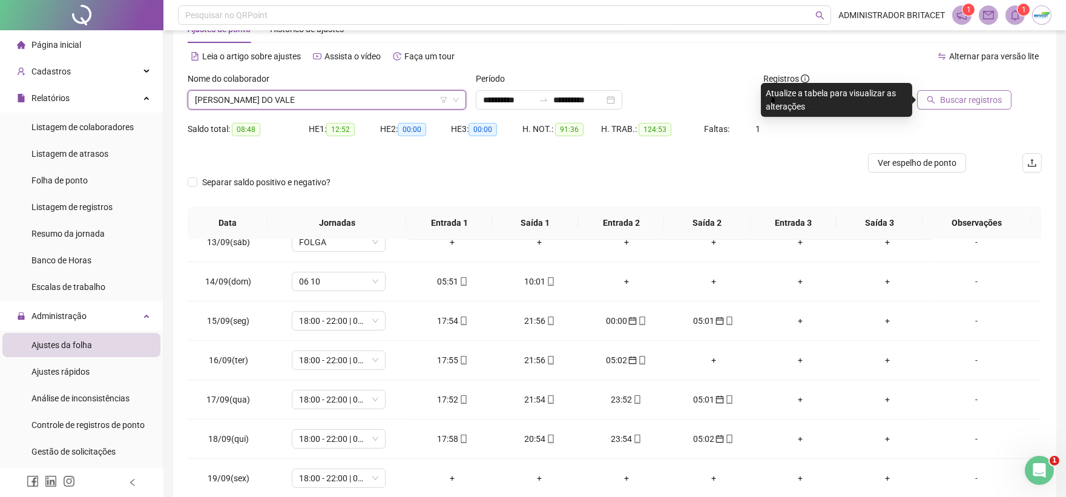
click at [979, 100] on span "Buscar registros" at bounding box center [971, 99] width 62 height 13
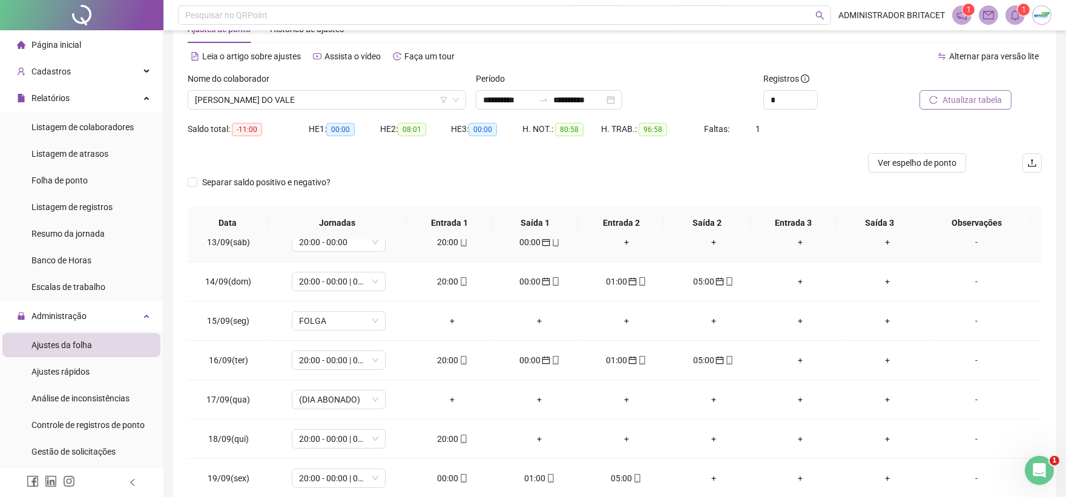
scroll to position [107, 0]
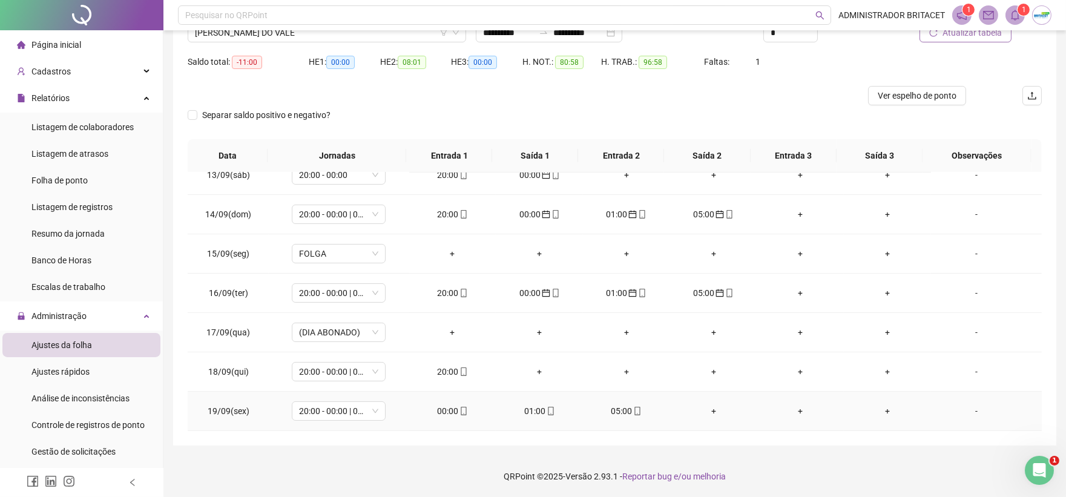
click at [459, 412] on icon "mobile" at bounding box center [463, 411] width 8 height 8
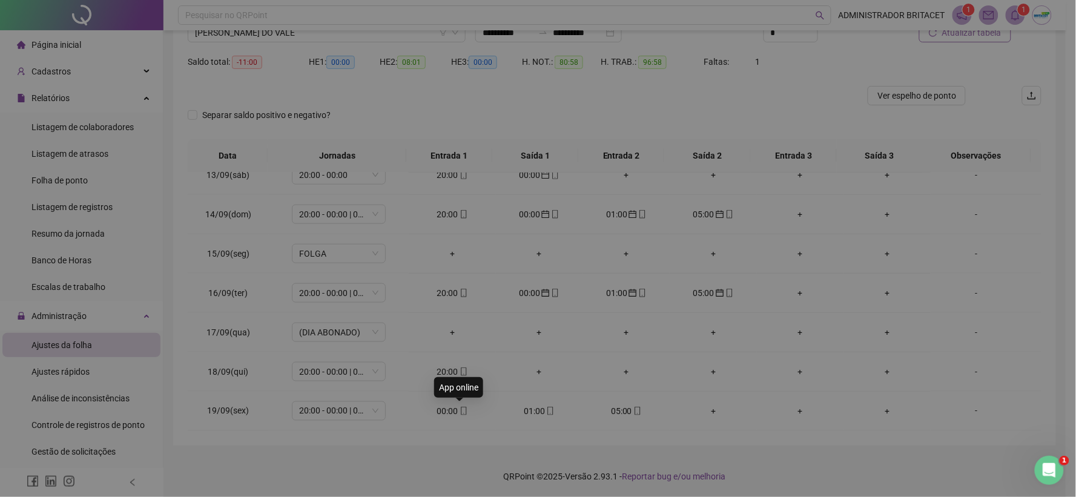
type input "**********"
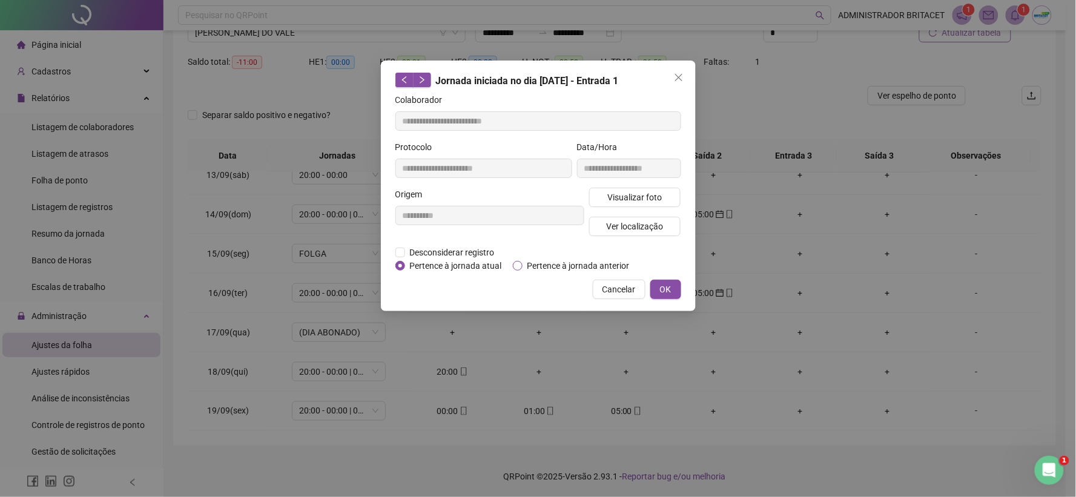
drag, startPoint x: 541, startPoint y: 264, endPoint x: 559, endPoint y: 263, distance: 17.6
click at [542, 264] on span "Pertence à jornada anterior" at bounding box center [578, 265] width 112 height 13
click at [670, 288] on span "OK" at bounding box center [666, 289] width 12 height 13
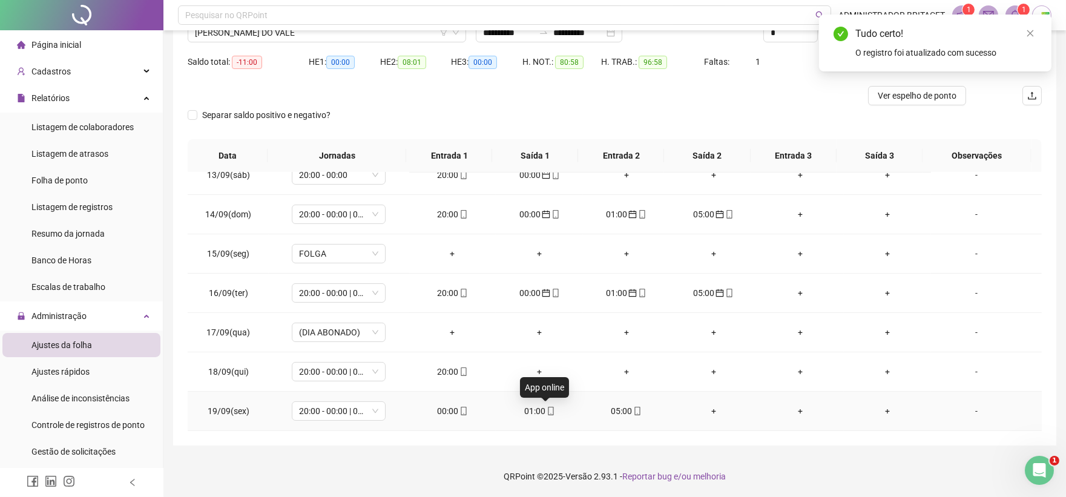
click at [547, 410] on icon "mobile" at bounding box center [551, 411] width 8 height 8
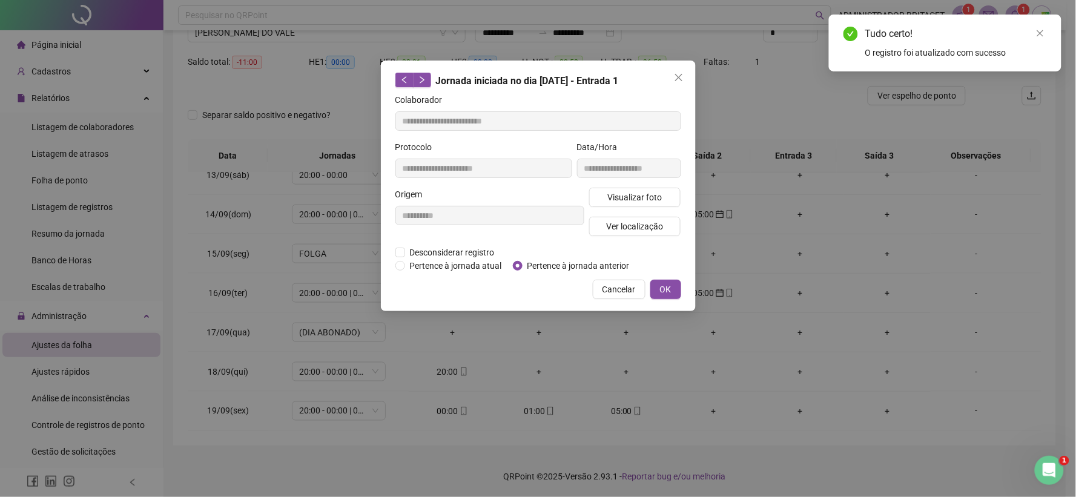
type input "**********"
click at [531, 266] on span "Pertence à jornada anterior" at bounding box center [578, 265] width 112 height 13
click at [666, 292] on span "OK" at bounding box center [666, 289] width 12 height 13
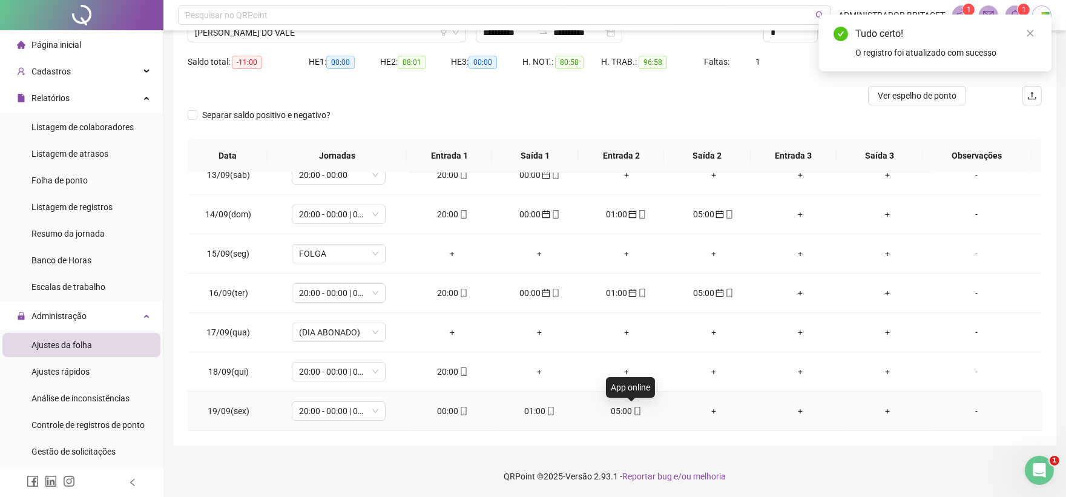
click at [633, 410] on icon "mobile" at bounding box center [637, 411] width 8 height 8
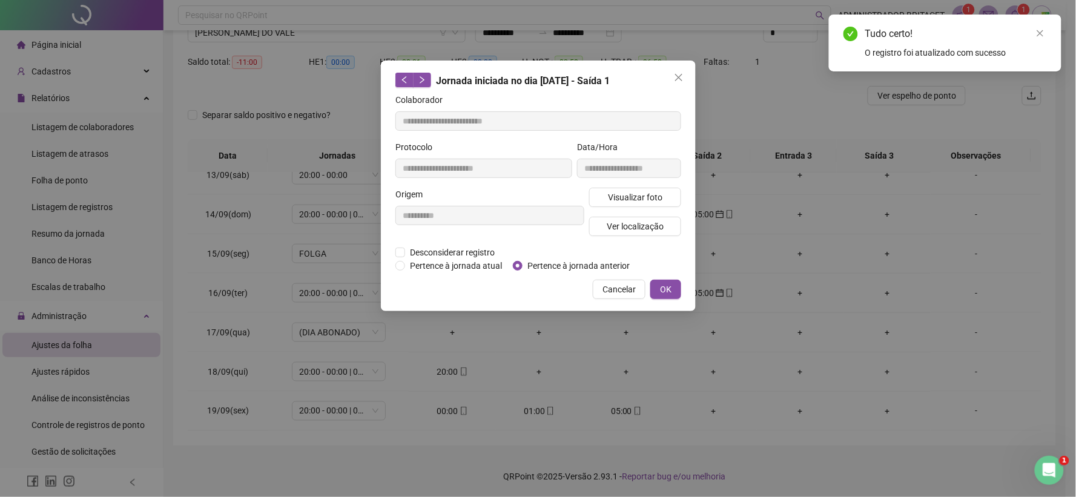
type input "**********"
click at [522, 264] on span "Pertence à jornada anterior" at bounding box center [578, 265] width 112 height 13
click at [674, 288] on button "OK" at bounding box center [665, 289] width 31 height 19
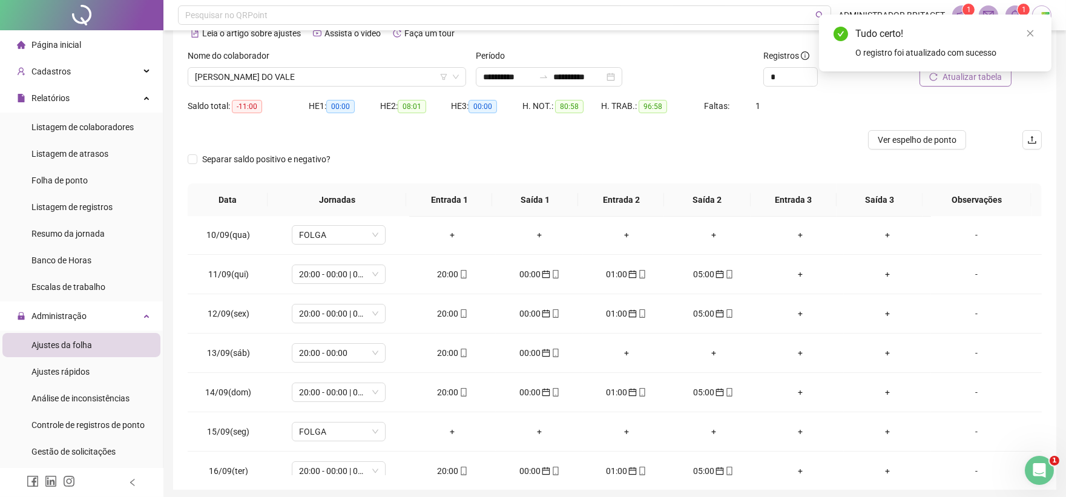
scroll to position [39, 0]
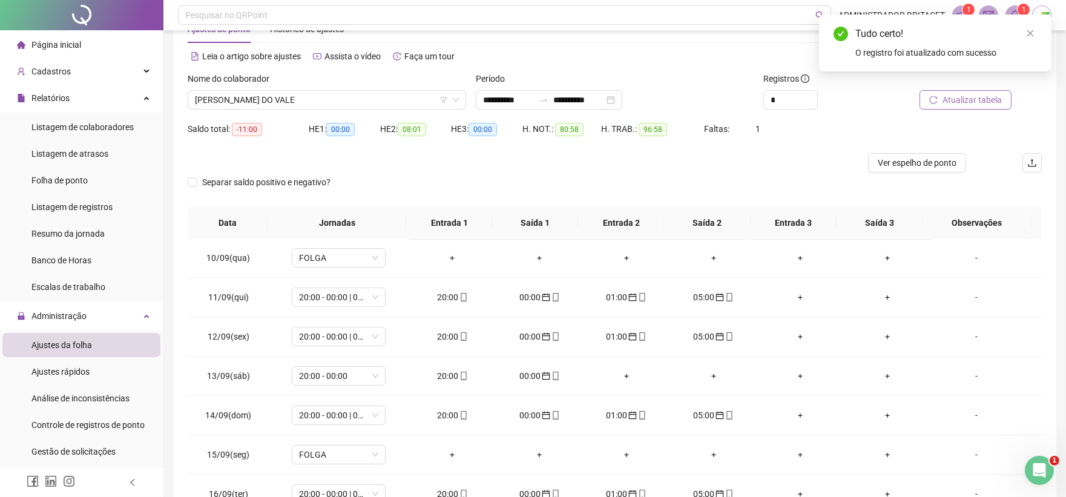
click at [955, 100] on span "Atualizar tabela" at bounding box center [972, 99] width 59 height 13
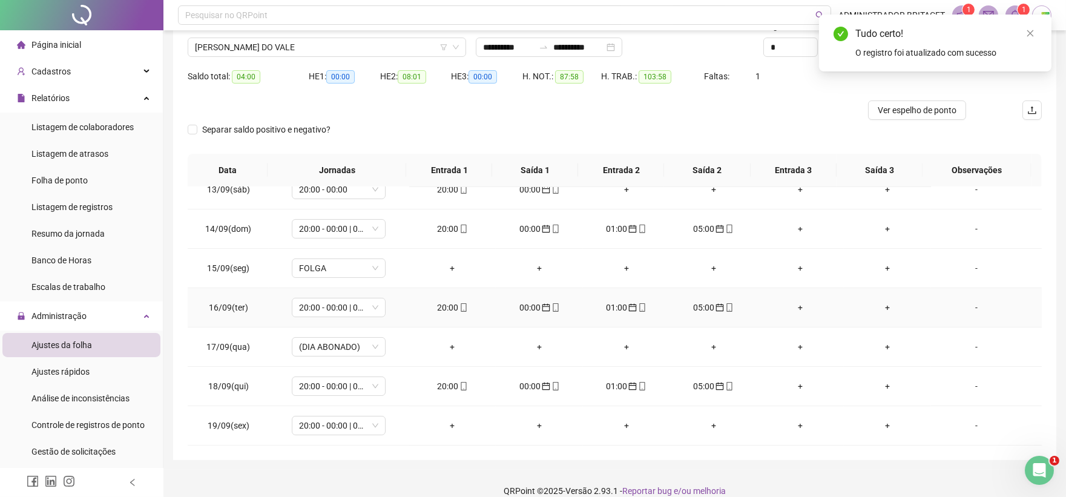
scroll to position [107, 0]
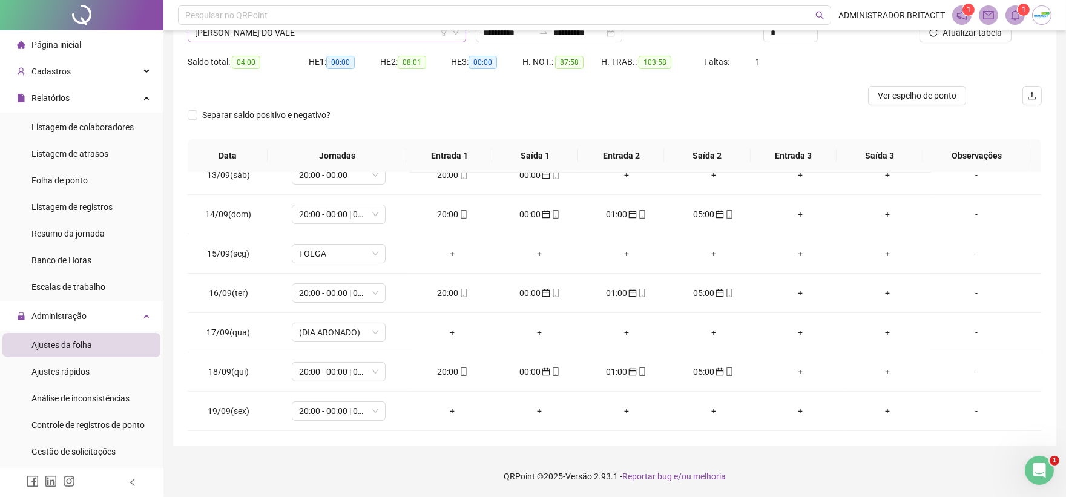
click at [331, 37] on span "JOSE FERREIRA LIMA DO VALE" at bounding box center [327, 33] width 264 height 18
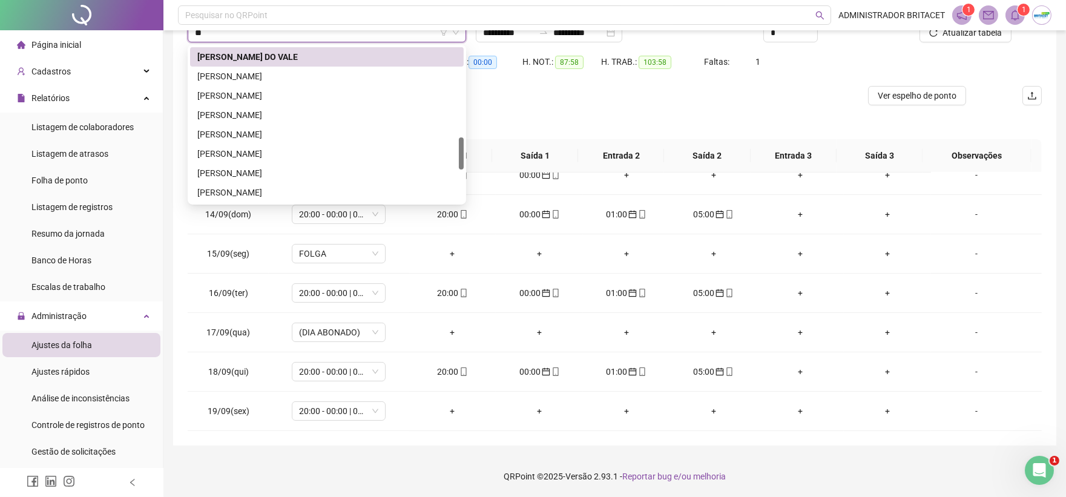
scroll to position [0, 0]
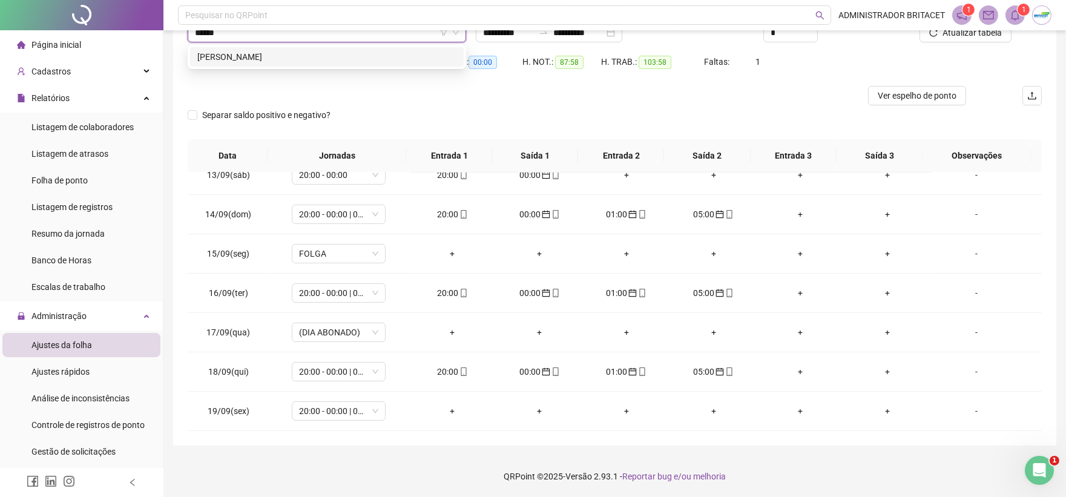
type input "*******"
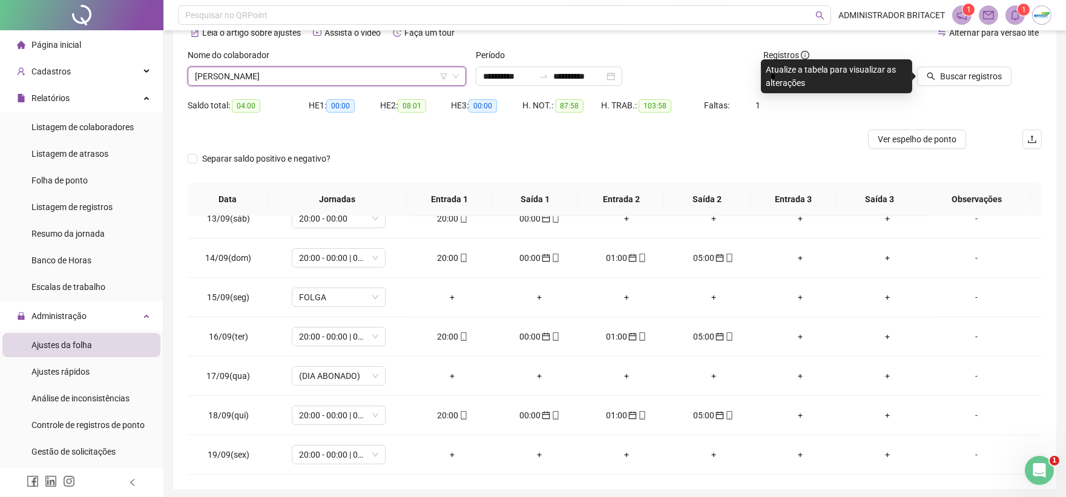
scroll to position [39, 0]
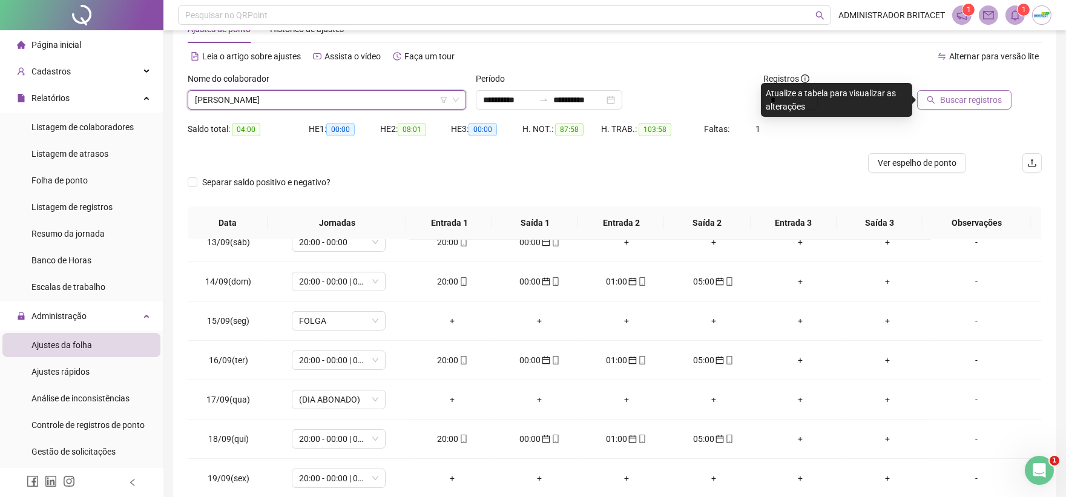
click at [946, 102] on span "Buscar registros" at bounding box center [971, 99] width 62 height 13
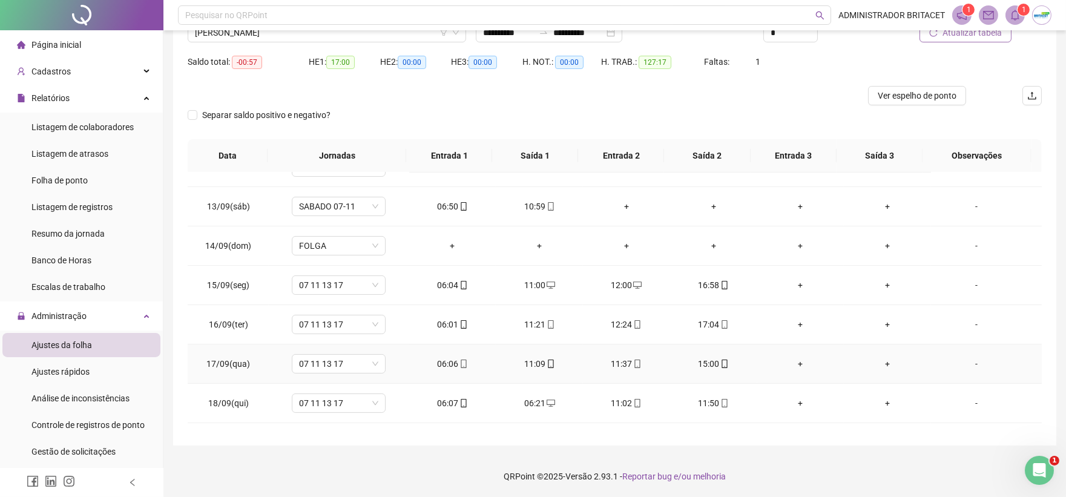
scroll to position [490, 0]
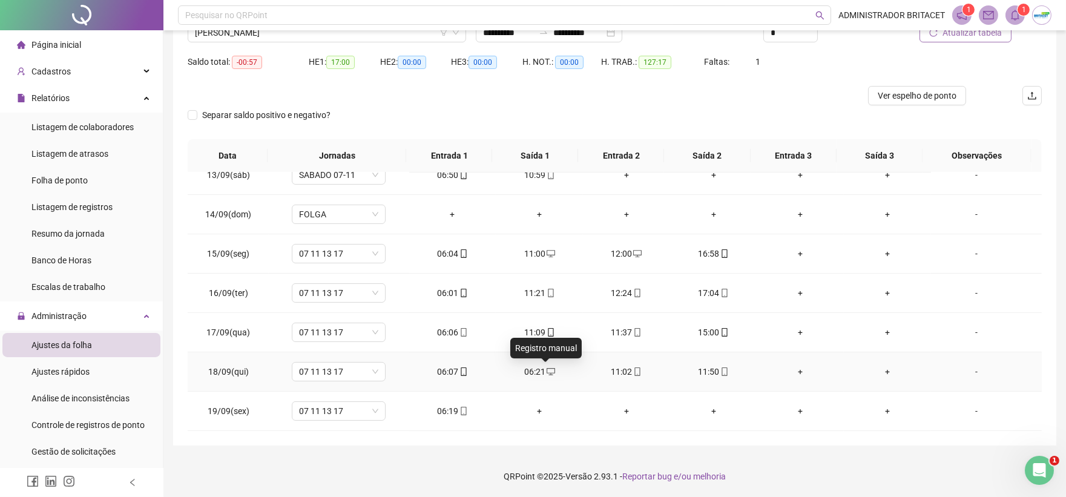
click at [547, 370] on icon "desktop" at bounding box center [551, 371] width 8 height 8
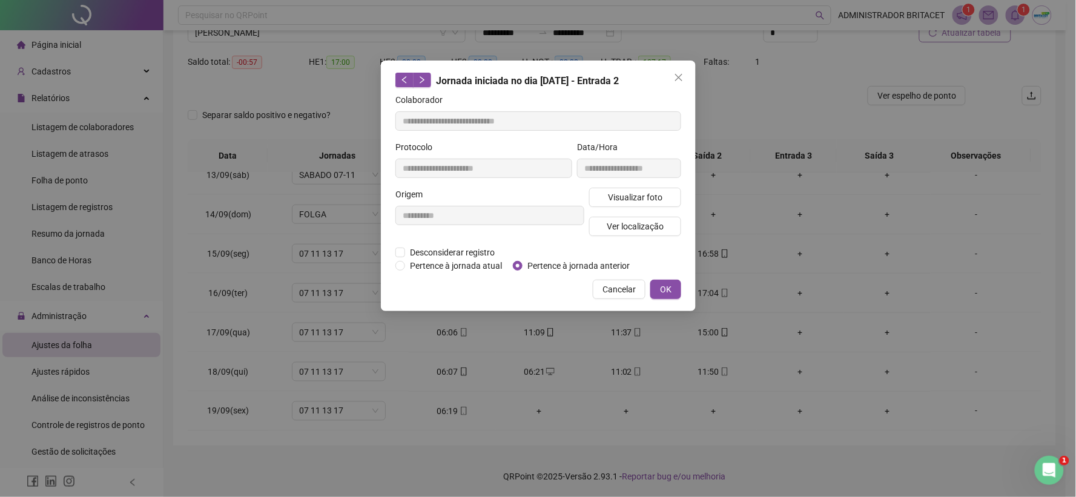
type input "**********"
click at [492, 251] on span "Desconsiderar registro" at bounding box center [452, 252] width 94 height 13
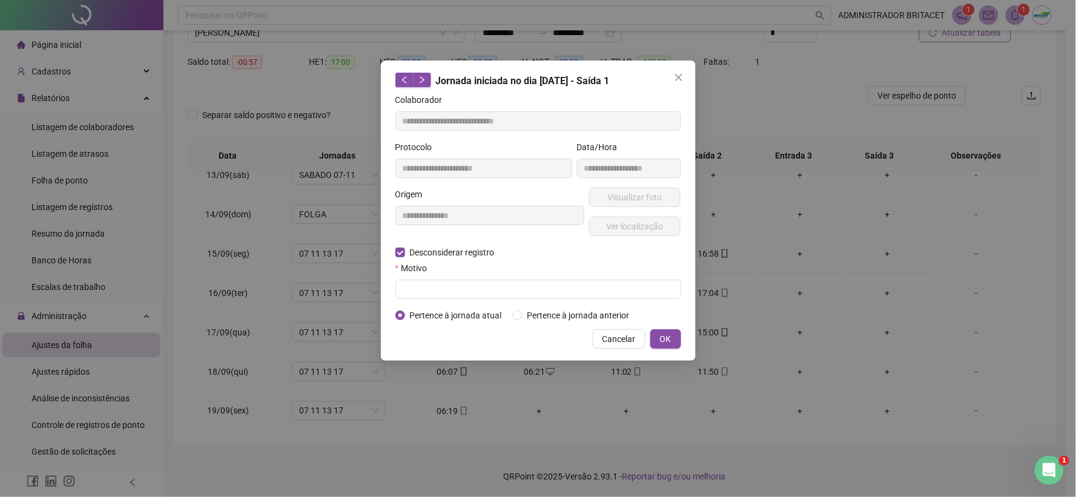
click at [485, 300] on form "**********" at bounding box center [538, 207] width 286 height 229
click at [487, 294] on input "text" at bounding box center [538, 289] width 286 height 19
click at [661, 334] on span "OK" at bounding box center [666, 338] width 12 height 13
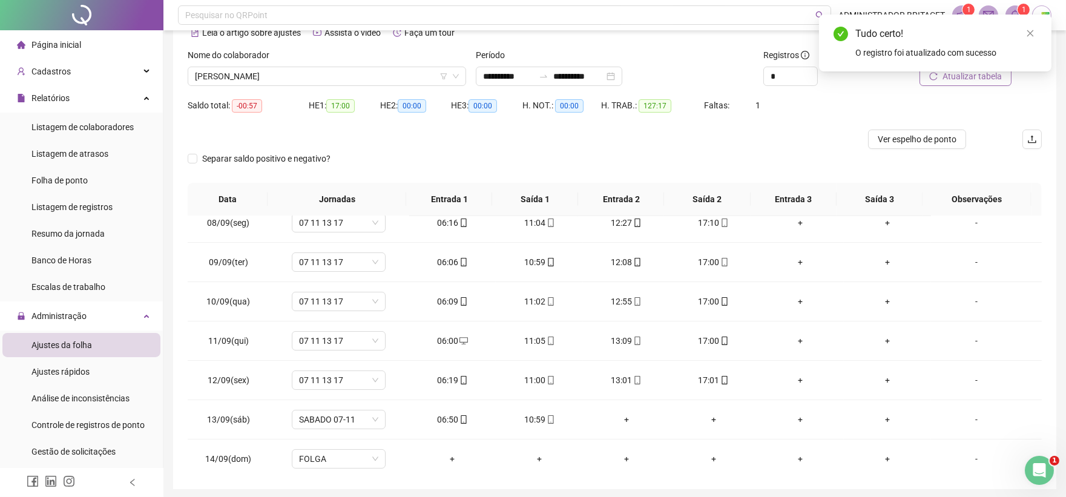
scroll to position [39, 0]
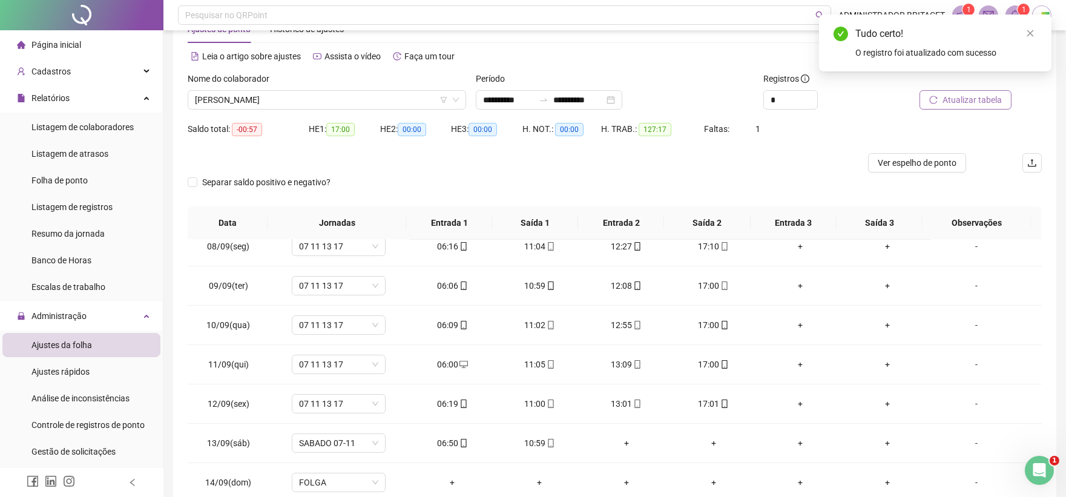
click at [924, 105] on button "Atualizar tabela" at bounding box center [966, 99] width 92 height 19
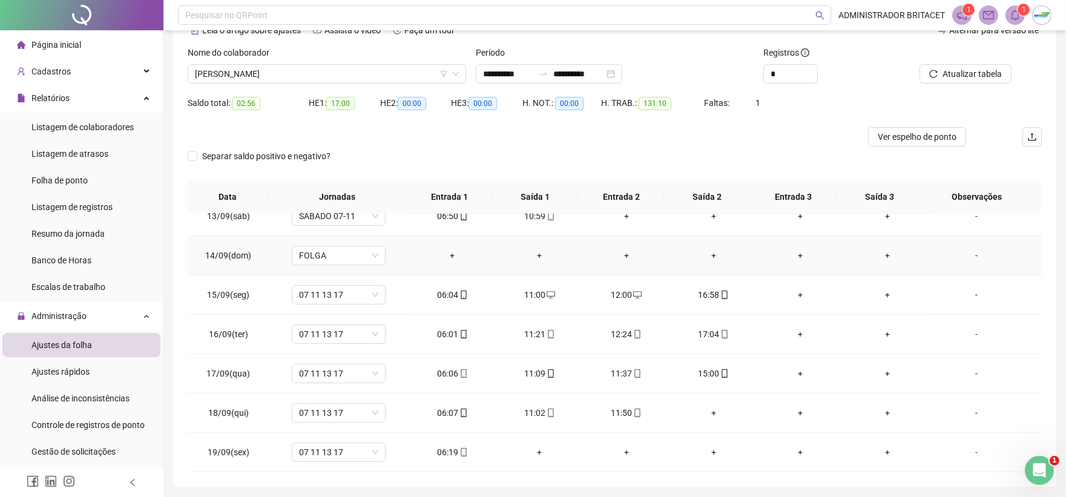
scroll to position [107, 0]
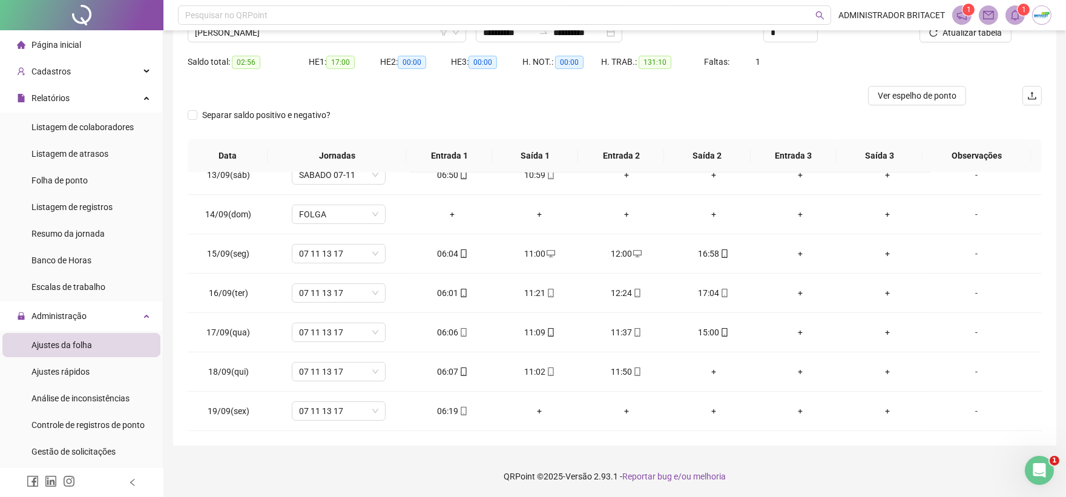
click at [389, 45] on div "Nome do colaborador JUVENCIO GOMES DE FREITAS NETO" at bounding box center [327, 28] width 288 height 47
click at [390, 41] on div "JUVENCIO GOMES DE FREITAS NETO" at bounding box center [327, 32] width 278 height 19
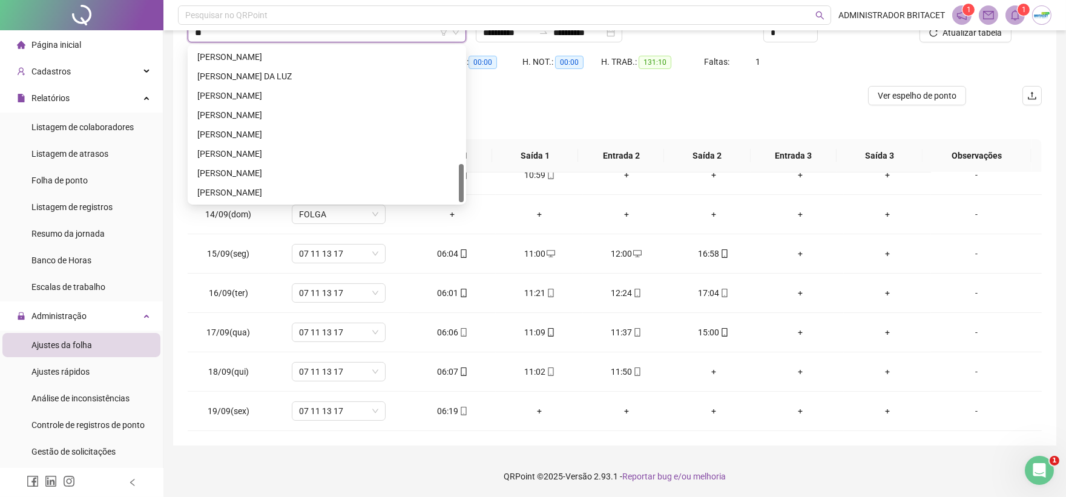
scroll to position [464, 0]
type input "***"
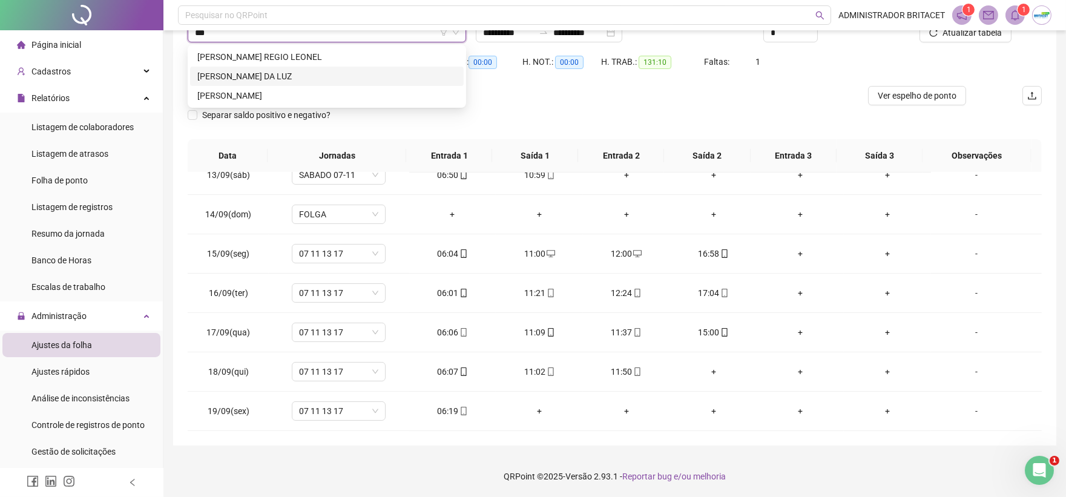
click at [368, 85] on div "LEO MARQUES SILVA DA LUZ" at bounding box center [327, 76] width 274 height 19
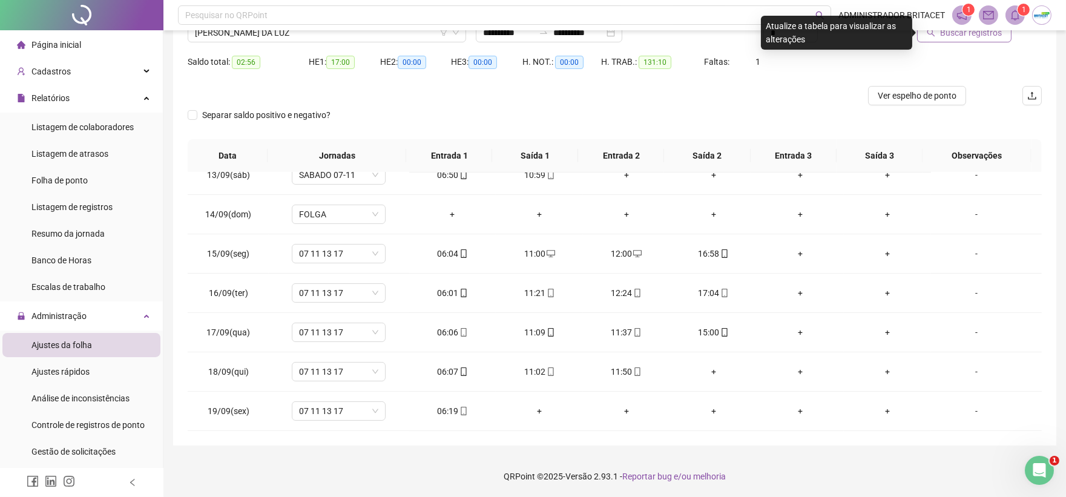
click at [948, 35] on span "Buscar registros" at bounding box center [971, 32] width 62 height 13
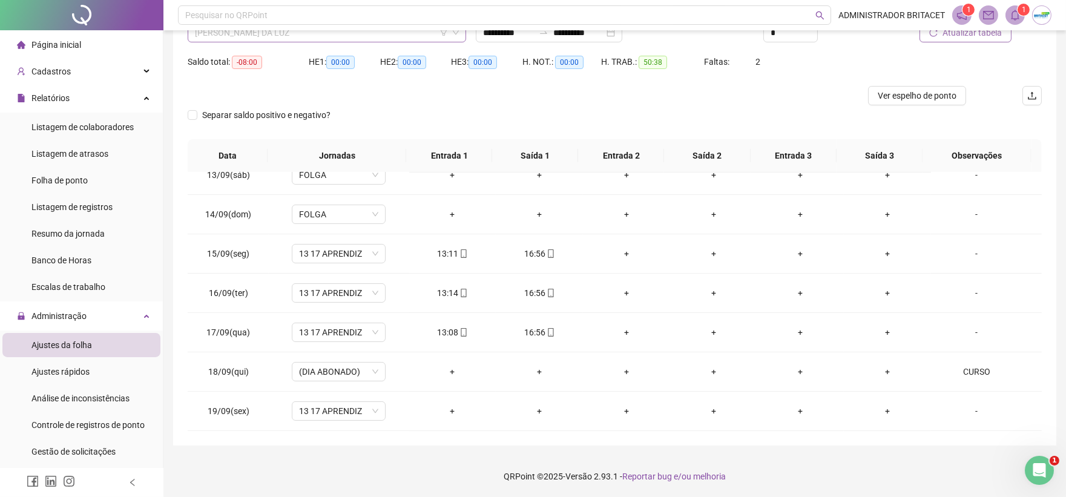
click at [393, 41] on span "LEO MARQUES SILVA DA LUZ" at bounding box center [327, 33] width 264 height 18
type input "*******"
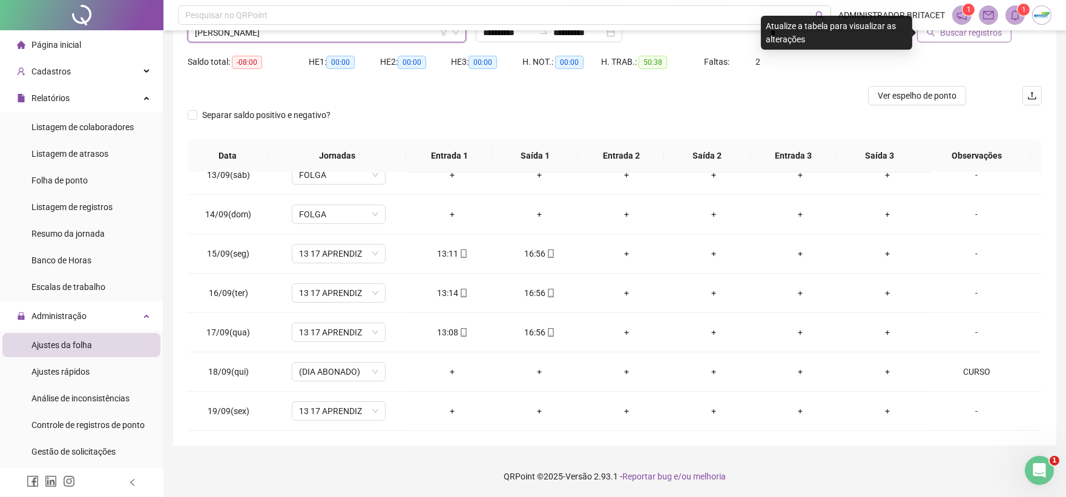
scroll to position [39, 0]
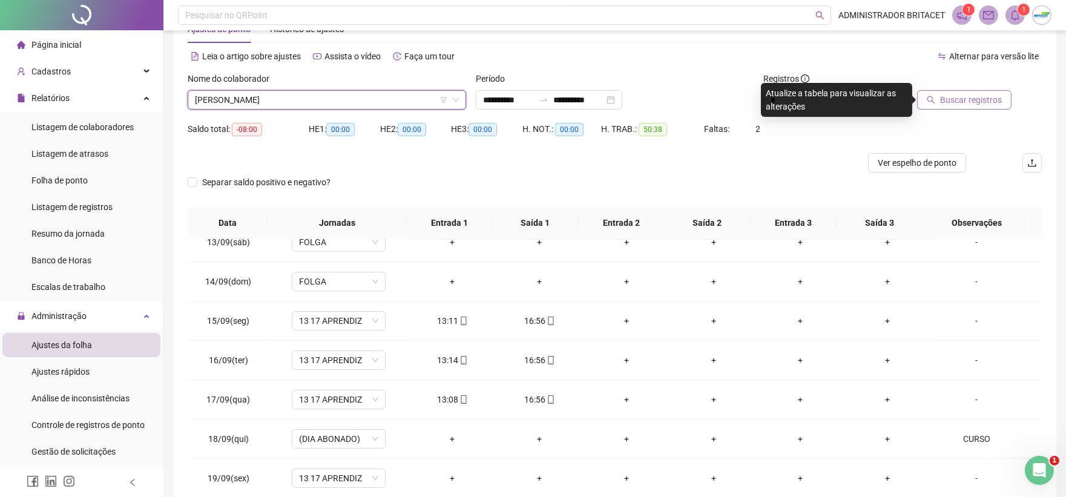
click at [967, 97] on span "Buscar registros" at bounding box center [971, 99] width 62 height 13
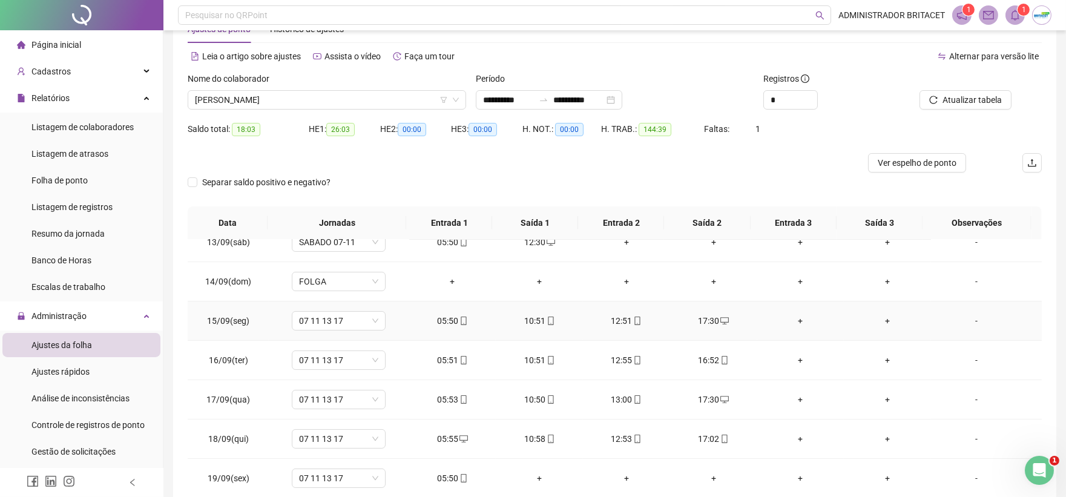
scroll to position [107, 0]
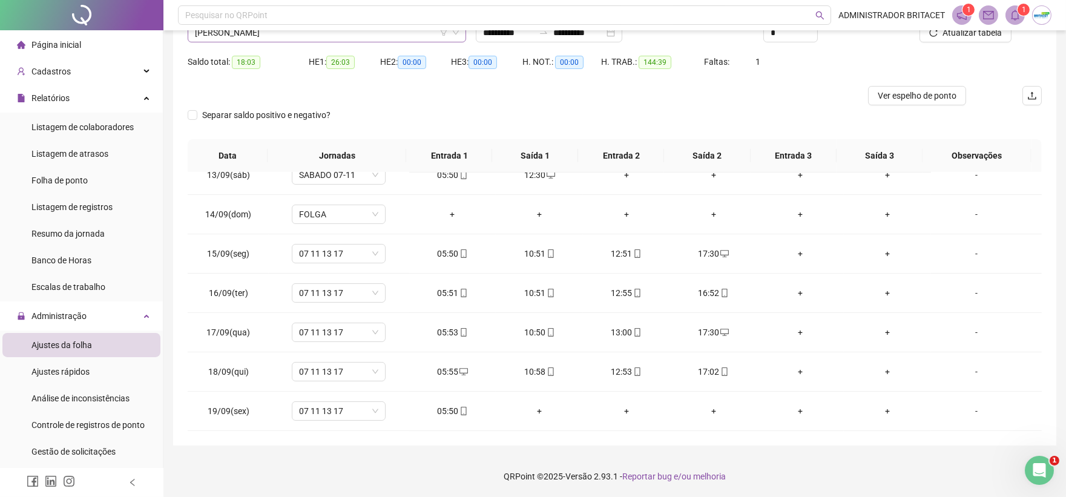
click at [329, 31] on span "LEONARDO RABELO DOS SANTOS" at bounding box center [327, 33] width 264 height 18
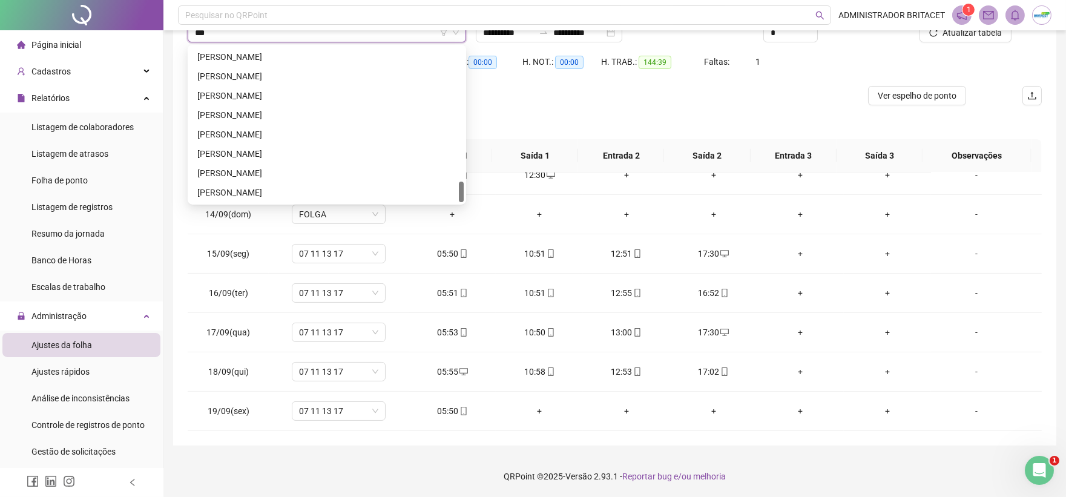
scroll to position [0, 0]
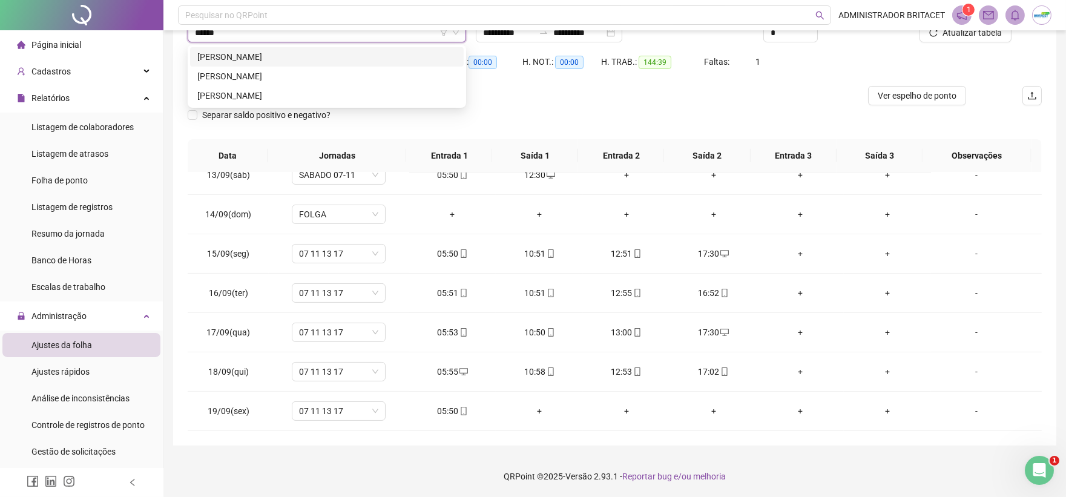
type input "******"
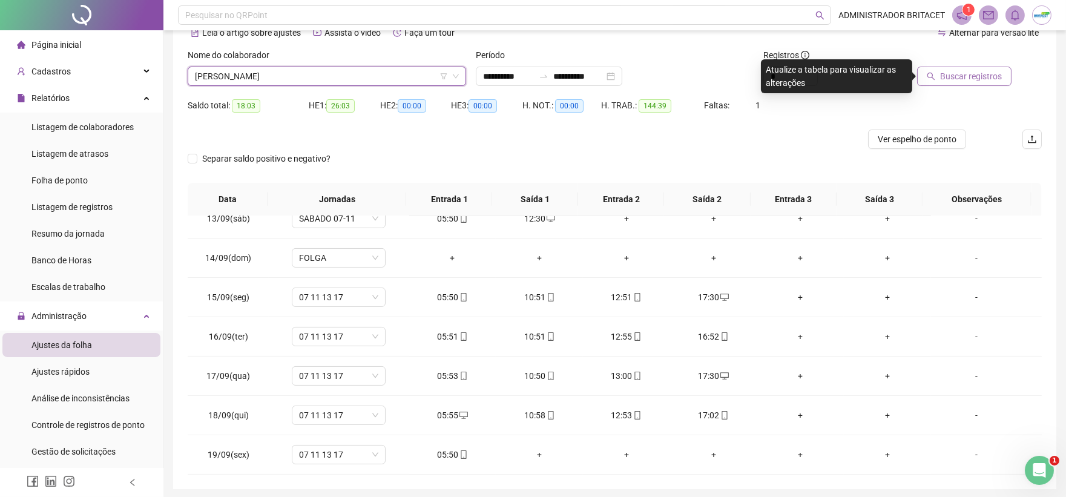
scroll to position [39, 0]
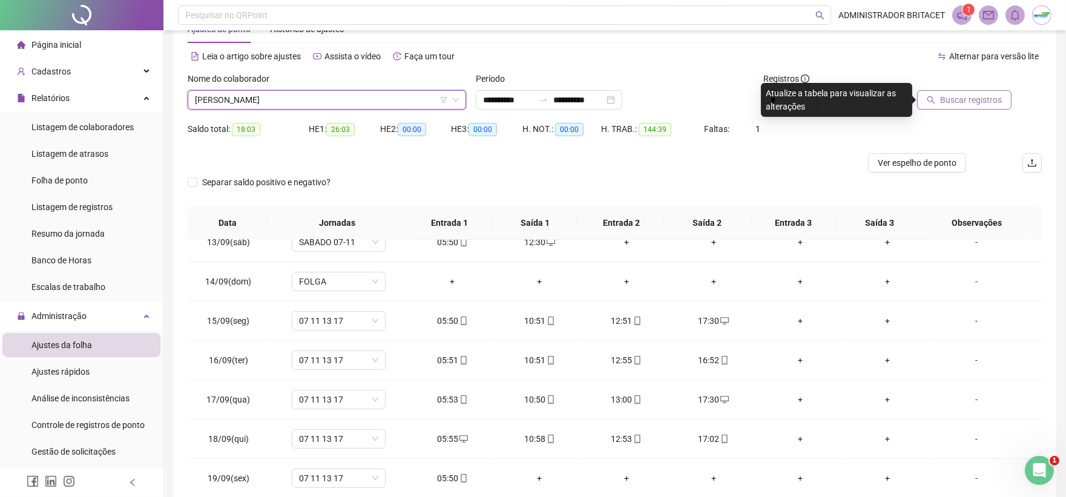
click at [961, 97] on span "Buscar registros" at bounding box center [971, 99] width 62 height 13
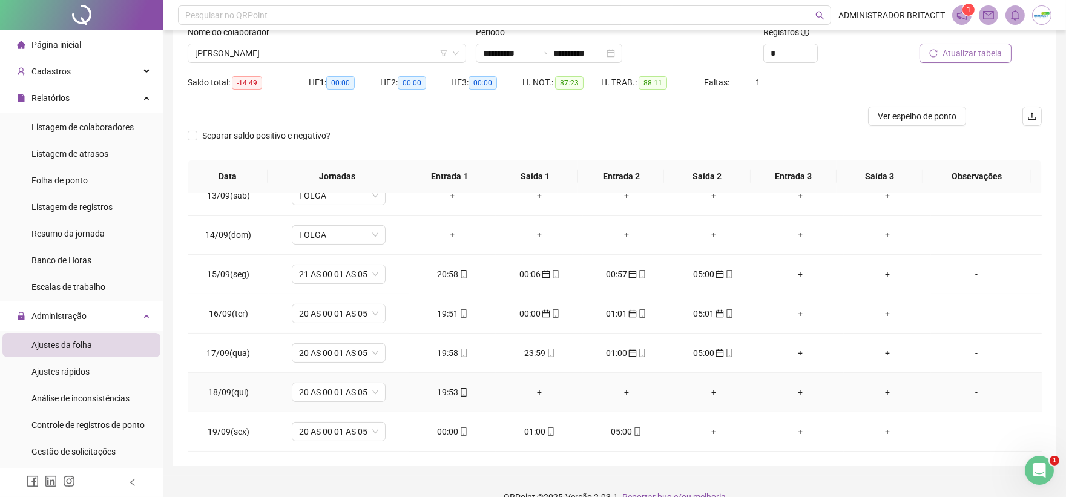
scroll to position [107, 0]
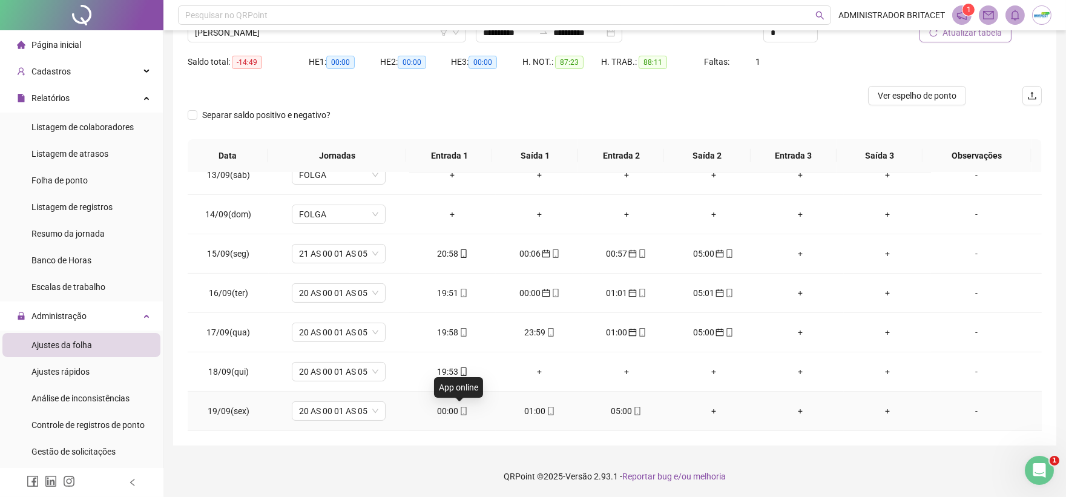
click at [462, 410] on icon "mobile" at bounding box center [463, 411] width 8 height 8
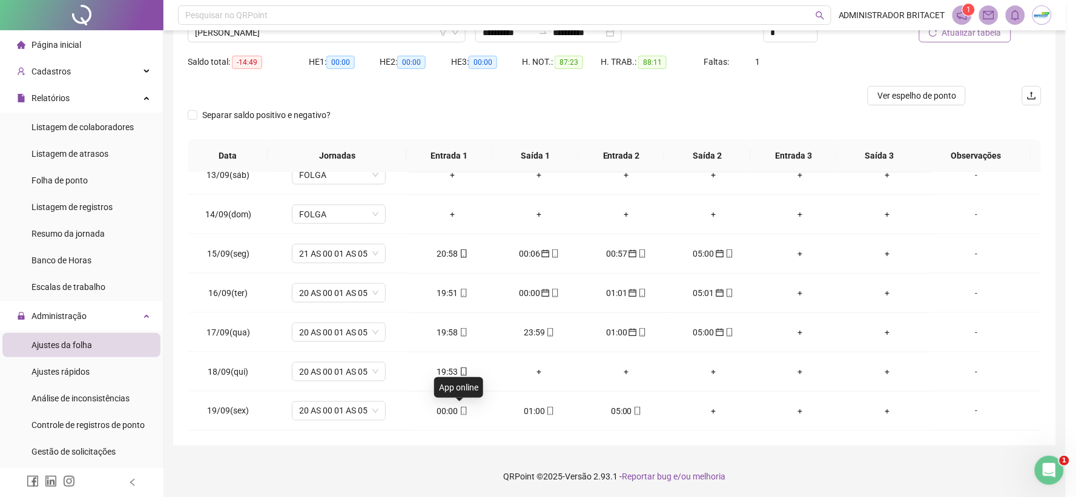
type input "**********"
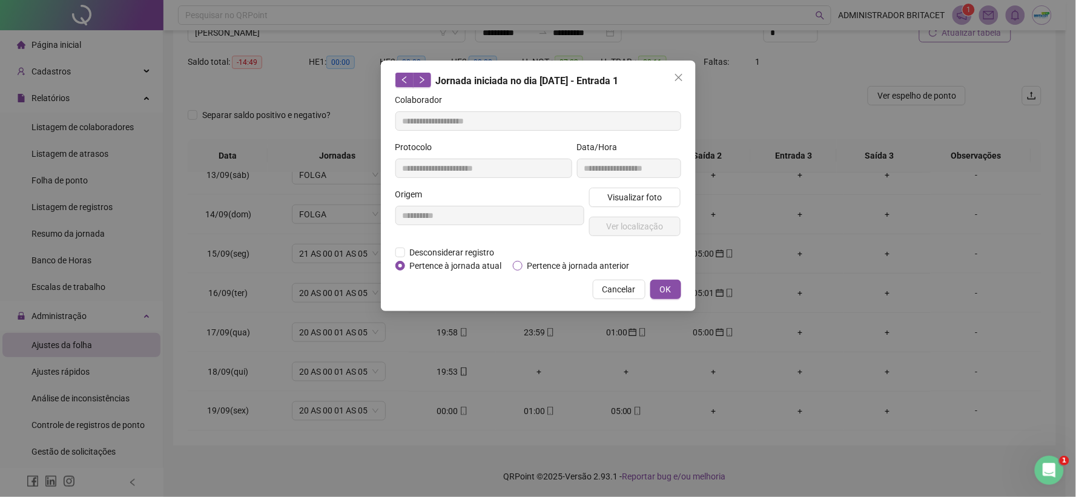
click at [523, 263] on span "Pertence à jornada anterior" at bounding box center [578, 265] width 112 height 13
click at [670, 294] on span "OK" at bounding box center [666, 289] width 12 height 13
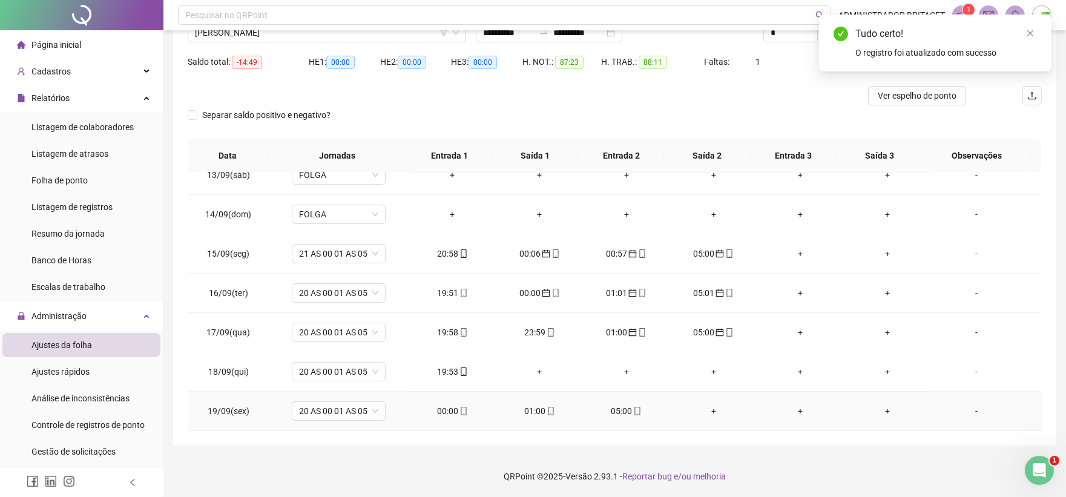
click at [547, 409] on icon "mobile" at bounding box center [551, 411] width 8 height 8
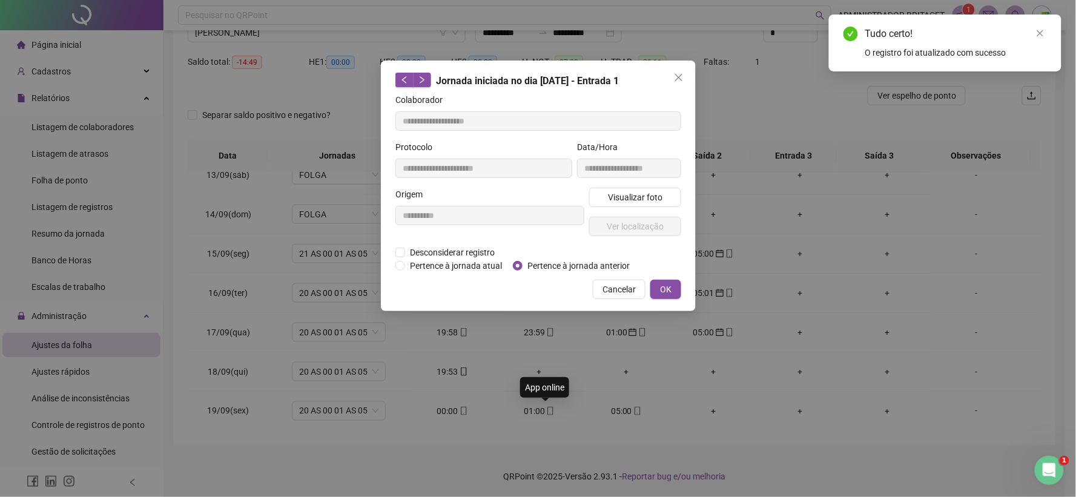
type input "**********"
click at [674, 286] on button "OK" at bounding box center [665, 289] width 31 height 19
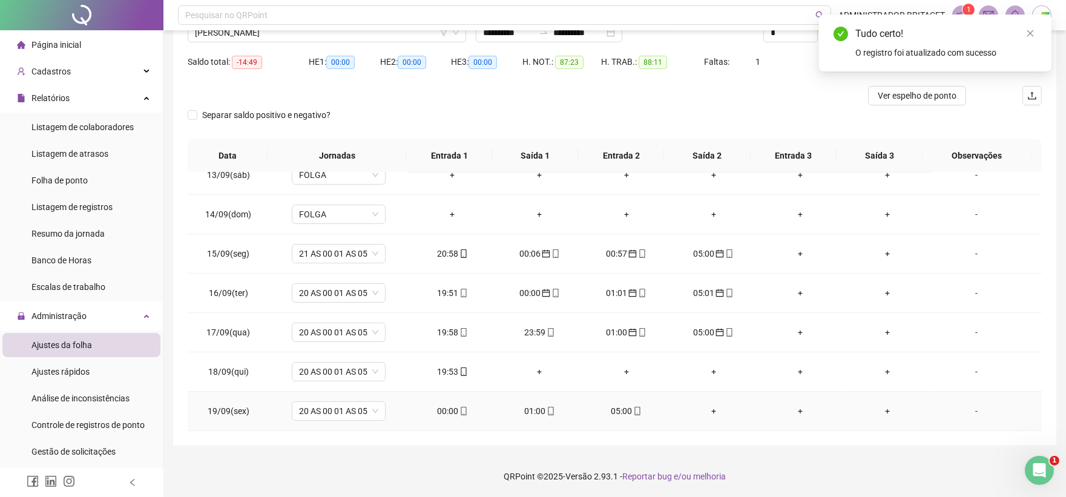
click at [639, 407] on div "05:00" at bounding box center [627, 410] width 68 height 13
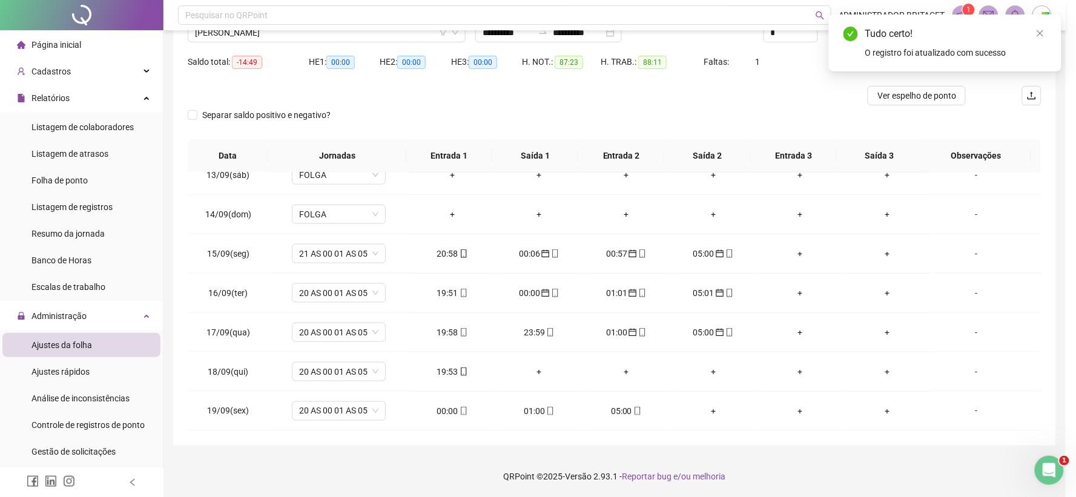
type input "**********"
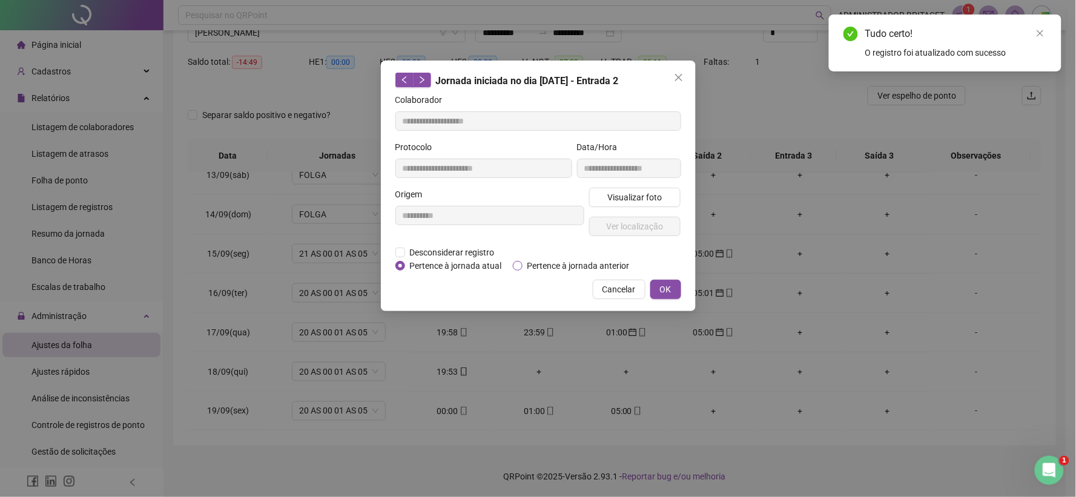
click at [553, 263] on span "Pertence à jornada anterior" at bounding box center [578, 265] width 112 height 13
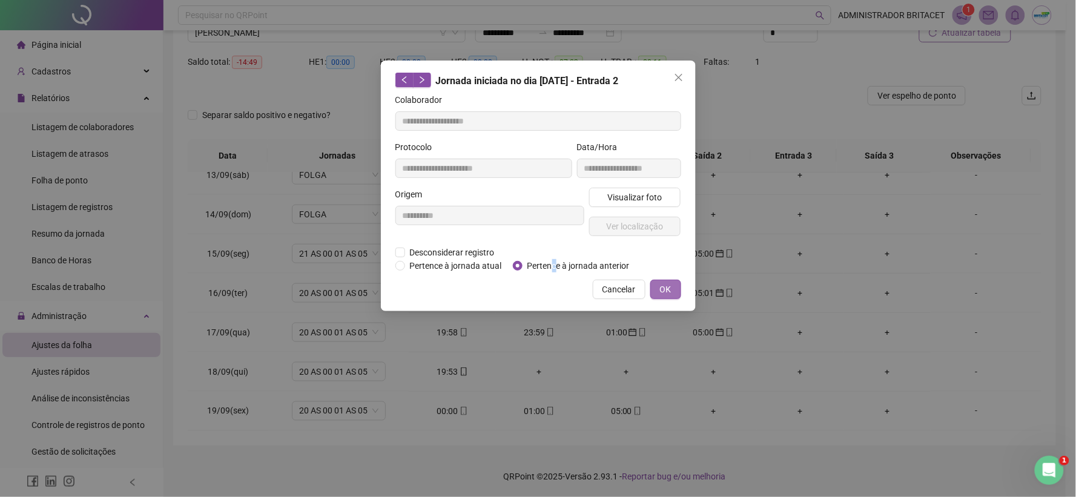
click at [659, 293] on button "OK" at bounding box center [665, 289] width 31 height 19
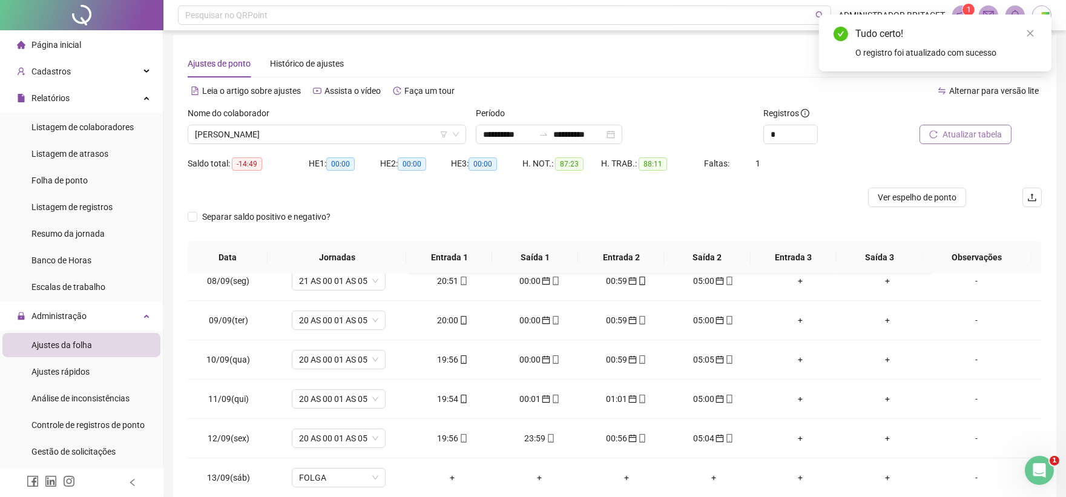
scroll to position [0, 0]
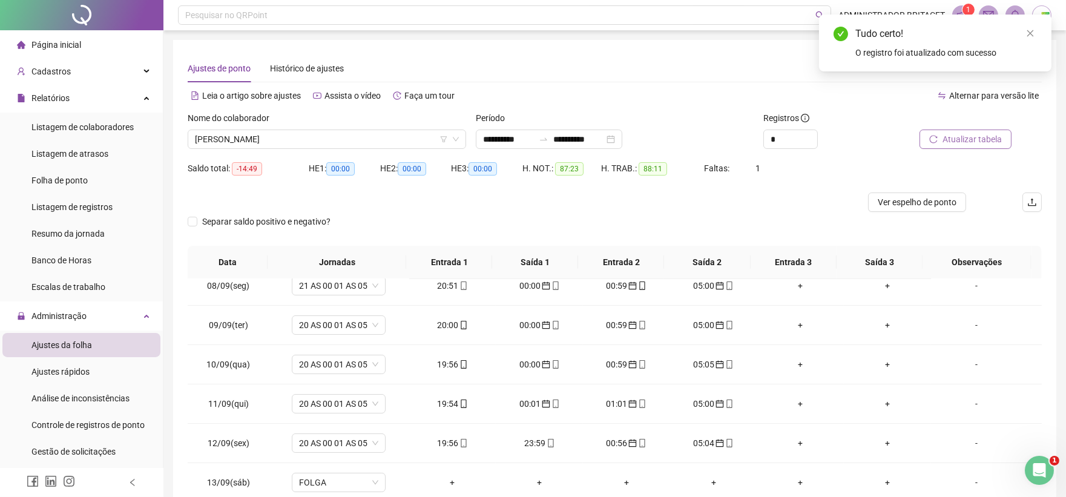
click at [954, 133] on span "Atualizar tabela" at bounding box center [972, 139] width 59 height 13
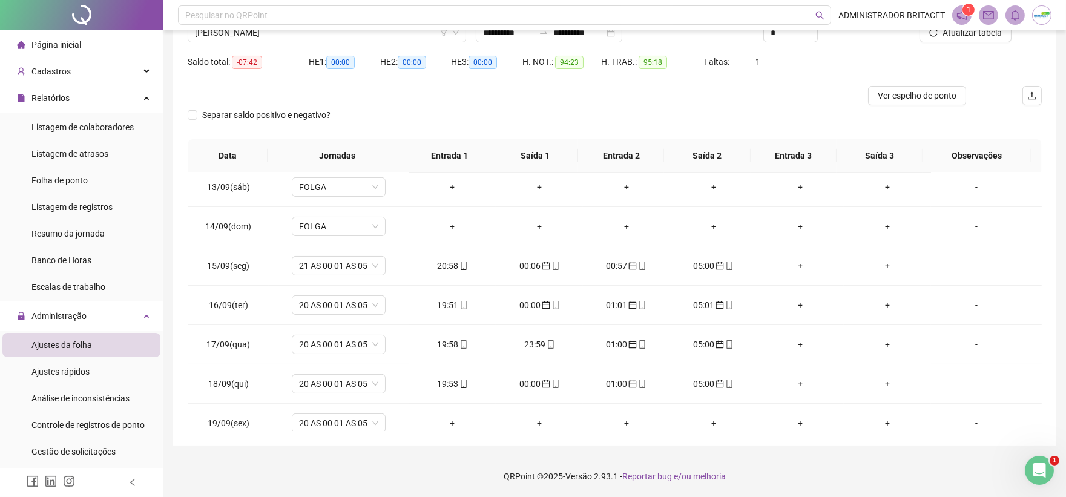
scroll to position [490, 0]
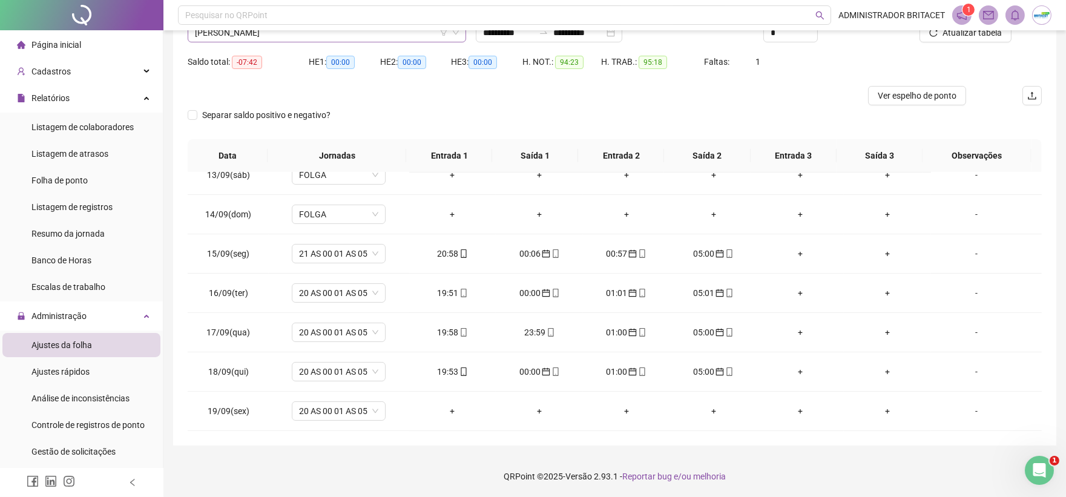
click at [355, 39] on span "MANOEL ALVES FEITOZA" at bounding box center [327, 33] width 264 height 18
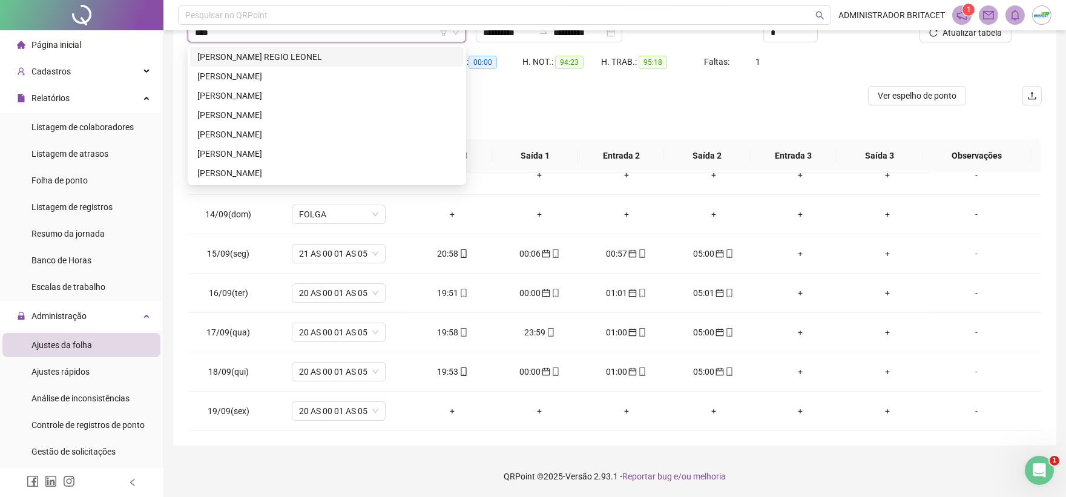
scroll to position [0, 0]
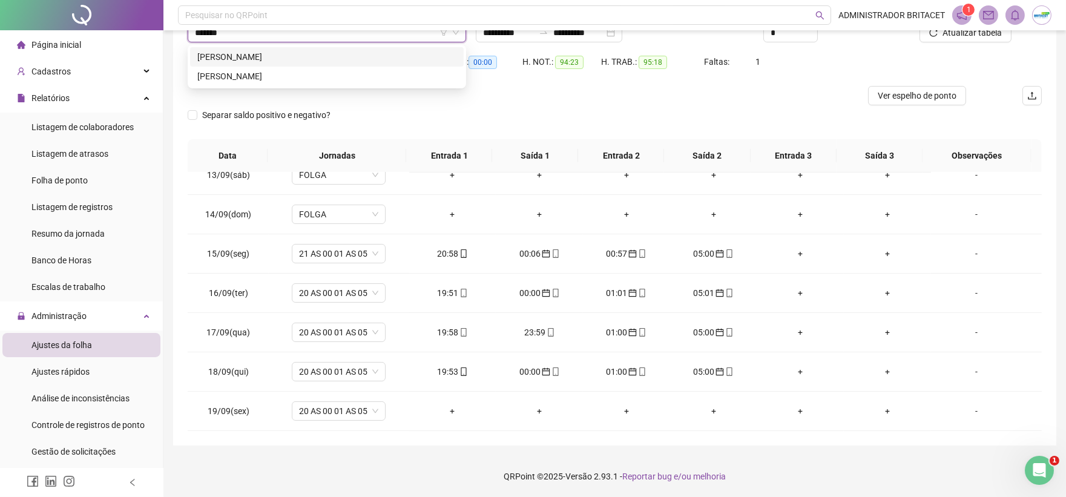
type input "********"
click at [349, 76] on div "MARCIANO DE SOUZA MARQUES" at bounding box center [326, 76] width 259 height 13
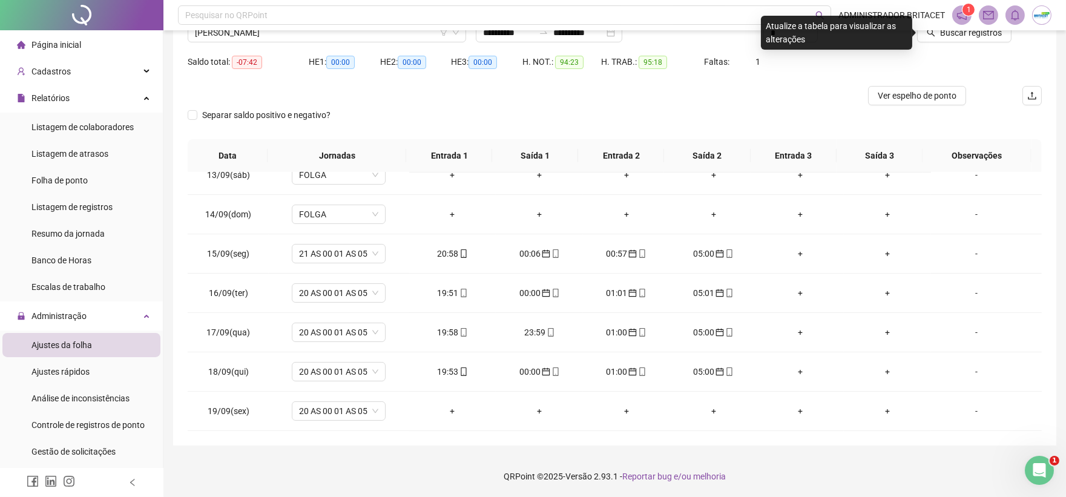
click at [966, 43] on div "Buscar registros" at bounding box center [975, 28] width 144 height 47
click at [964, 37] on span "Buscar registros" at bounding box center [971, 32] width 62 height 13
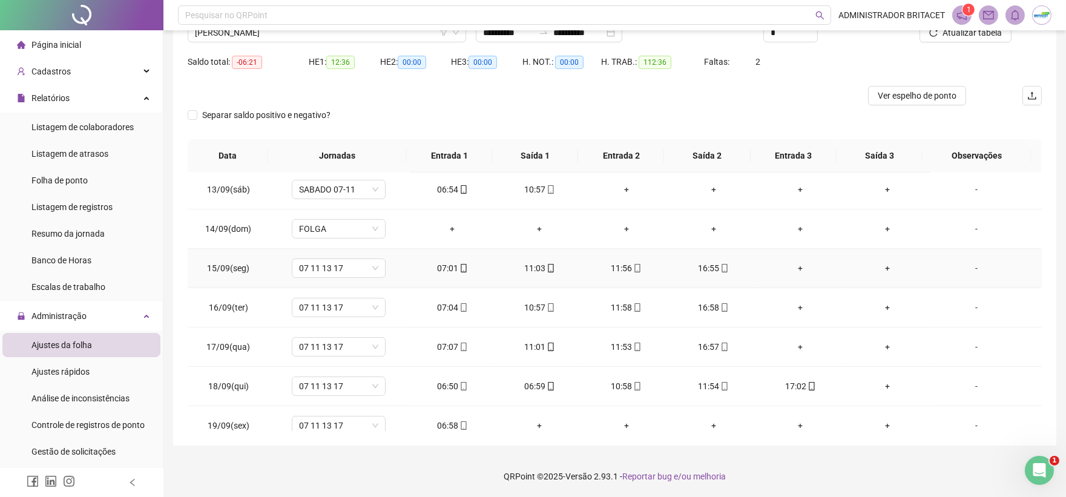
scroll to position [490, 0]
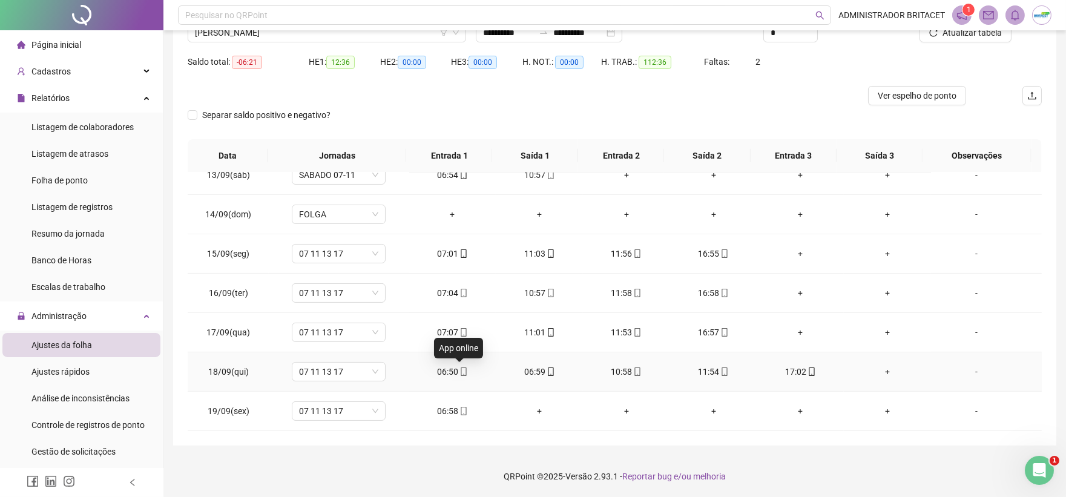
click at [462, 374] on icon "mobile" at bounding box center [463, 371] width 8 height 8
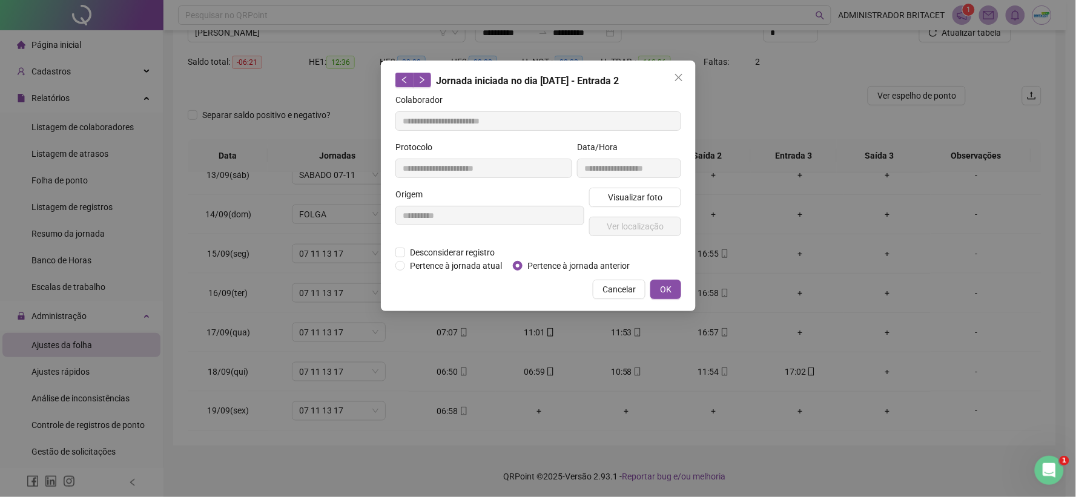
type input "**********"
click at [489, 251] on span "Desconsiderar registro" at bounding box center [452, 252] width 94 height 13
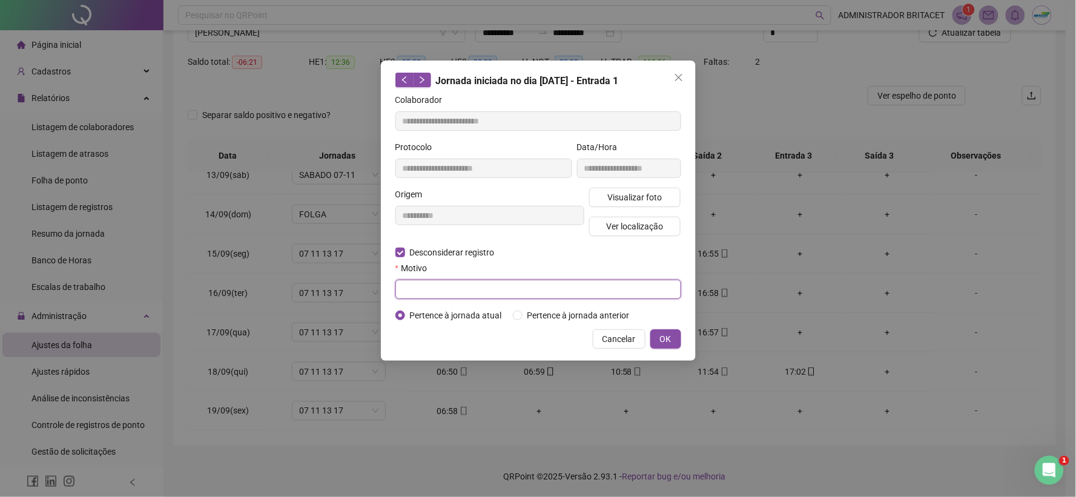
click at [474, 285] on input "text" at bounding box center [538, 289] width 286 height 19
click at [661, 335] on span "OK" at bounding box center [666, 338] width 12 height 13
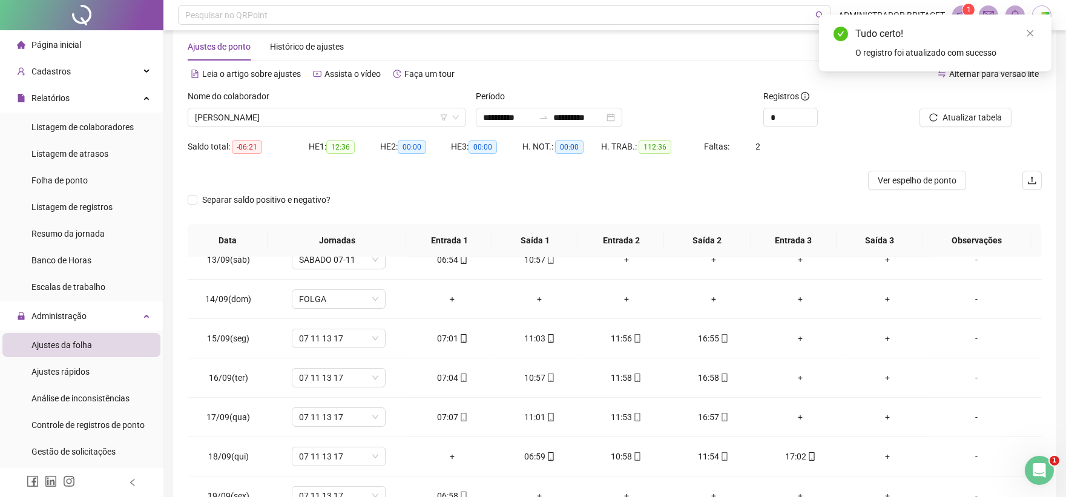
scroll to position [0, 0]
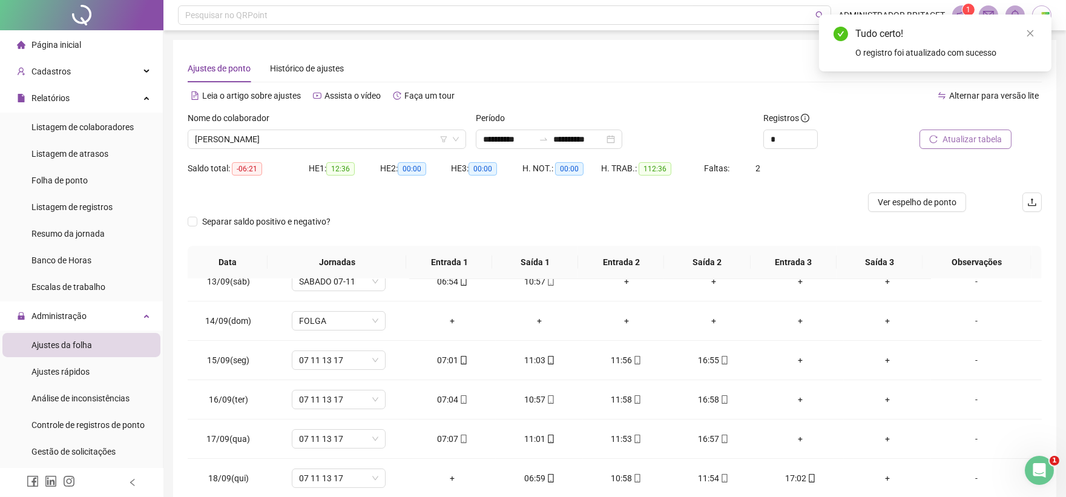
click at [923, 143] on button "Atualizar tabela" at bounding box center [966, 139] width 92 height 19
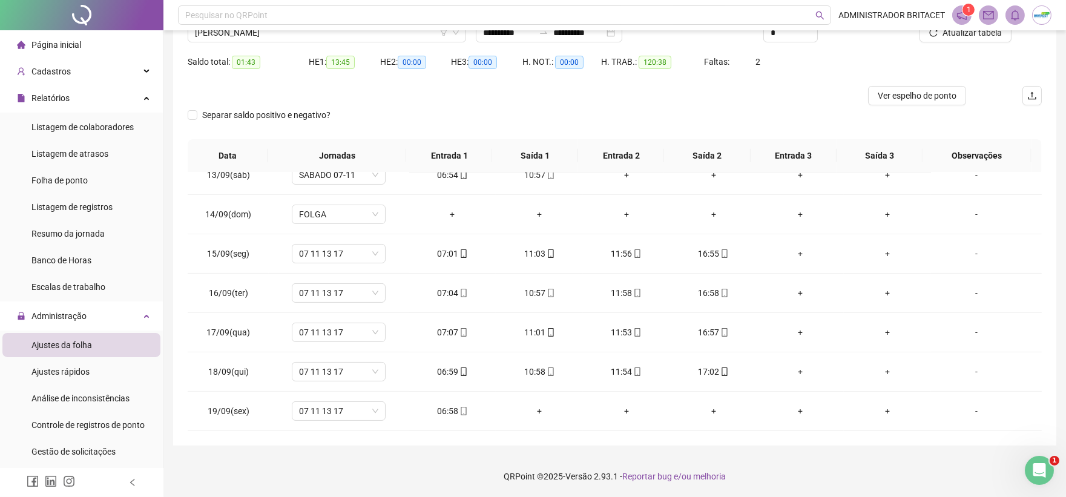
scroll to position [39, 0]
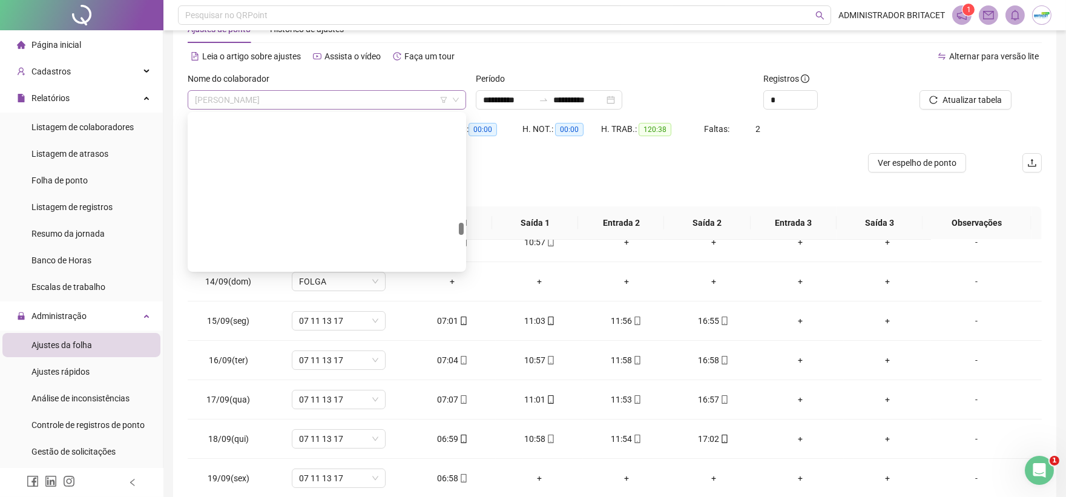
click at [341, 92] on span "MARCIANO DE SOUZA MARQUES" at bounding box center [327, 100] width 264 height 18
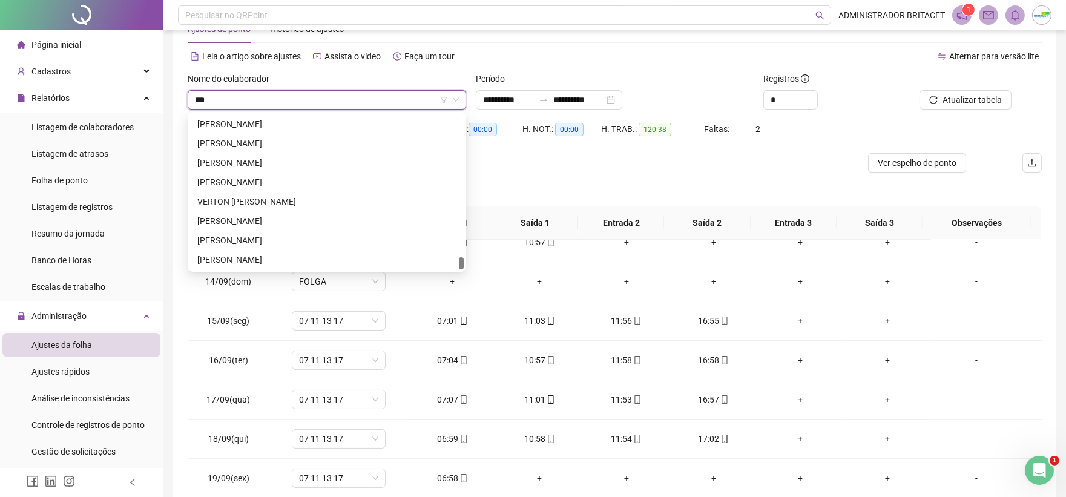
scroll to position [0, 0]
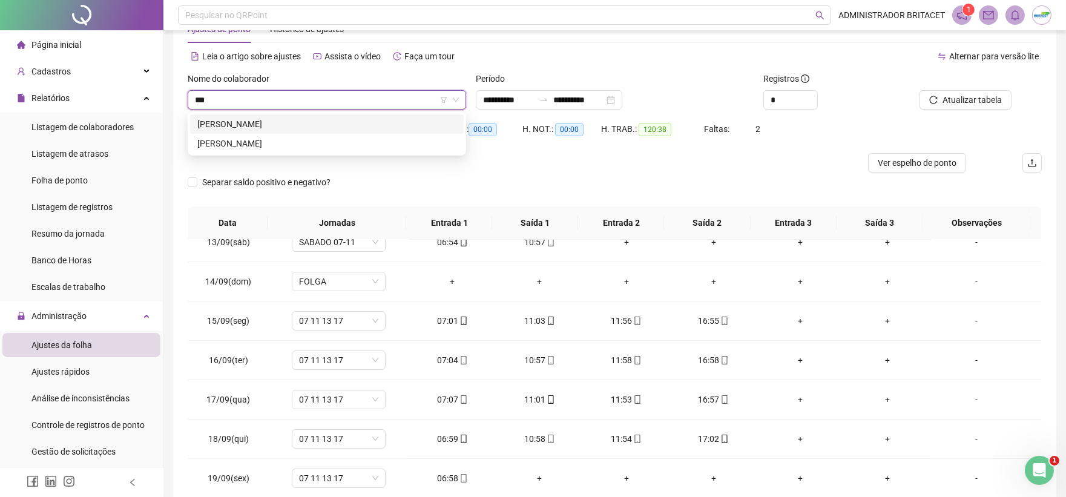
type input "****"
click at [341, 148] on div "RAFAEL MARQUES DE ALBUQUERQUE" at bounding box center [326, 143] width 259 height 13
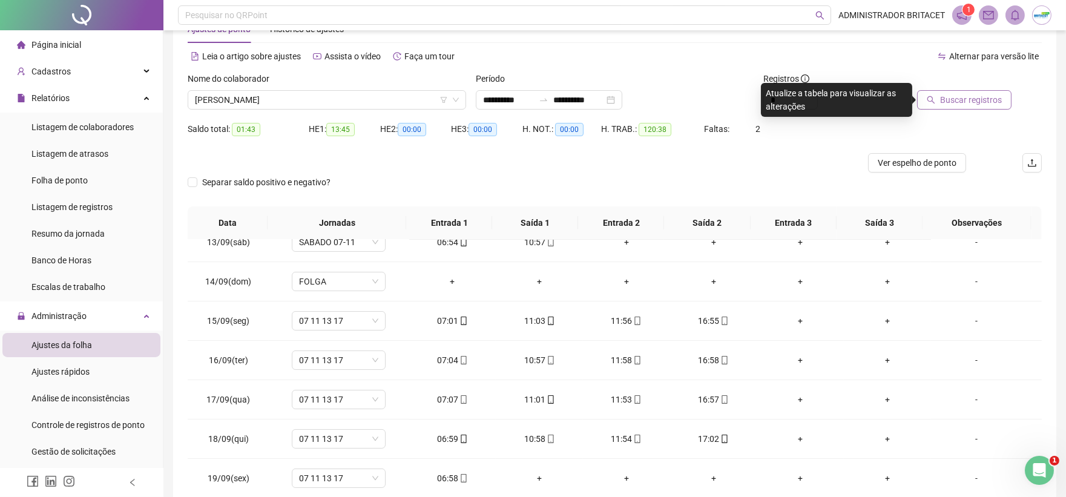
click at [935, 101] on icon "search" at bounding box center [931, 100] width 8 height 8
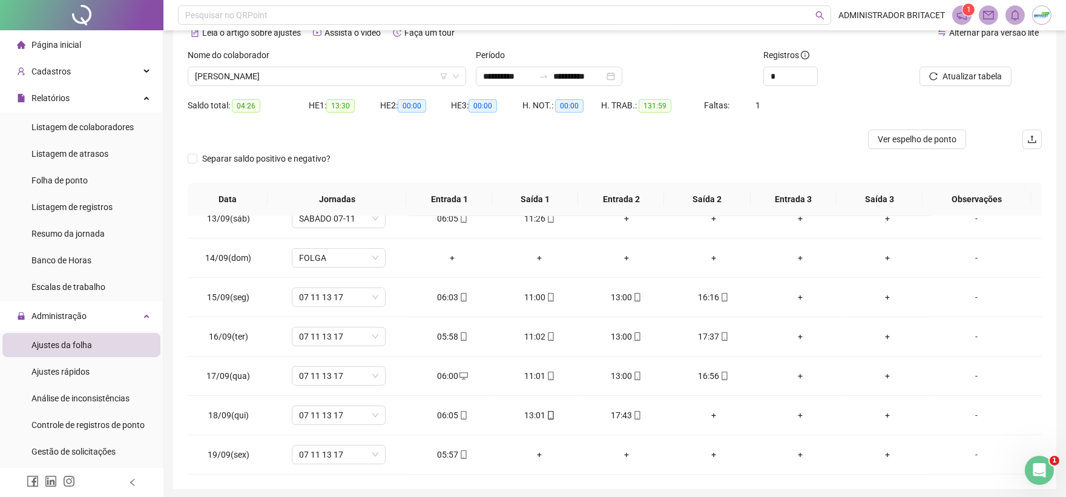
scroll to position [39, 0]
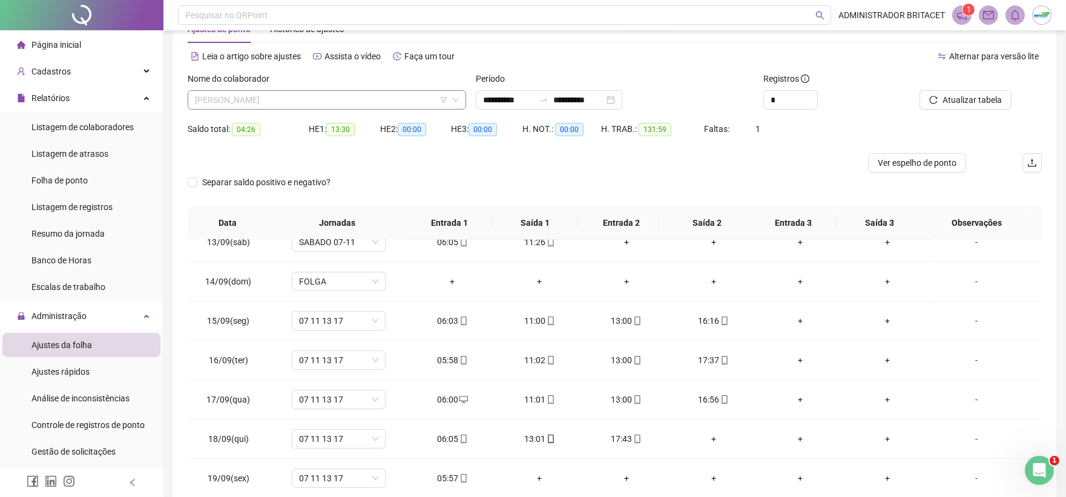
click at [355, 103] on span "RAFAEL MARQUES DE ALBUQUERQUE" at bounding box center [327, 100] width 264 height 18
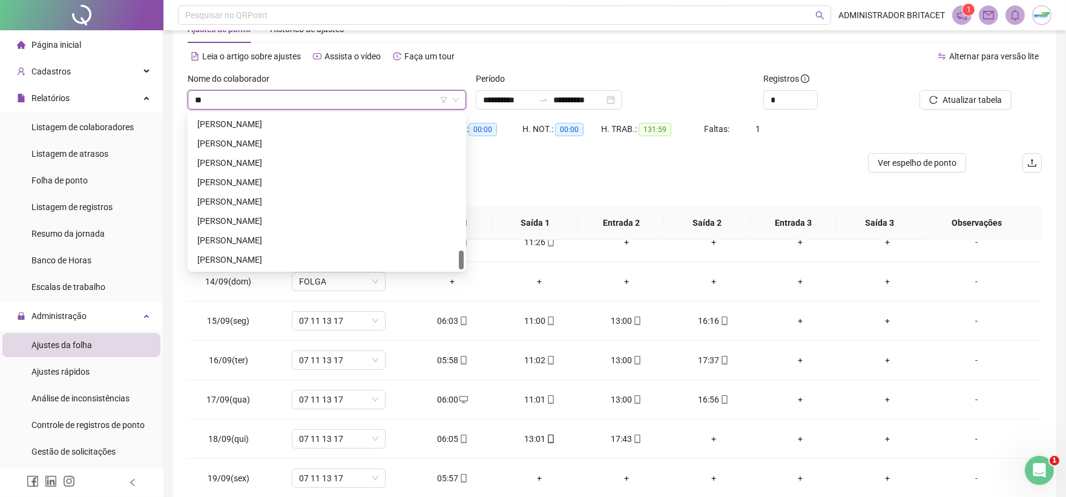
scroll to position [1065, 0]
type input "***"
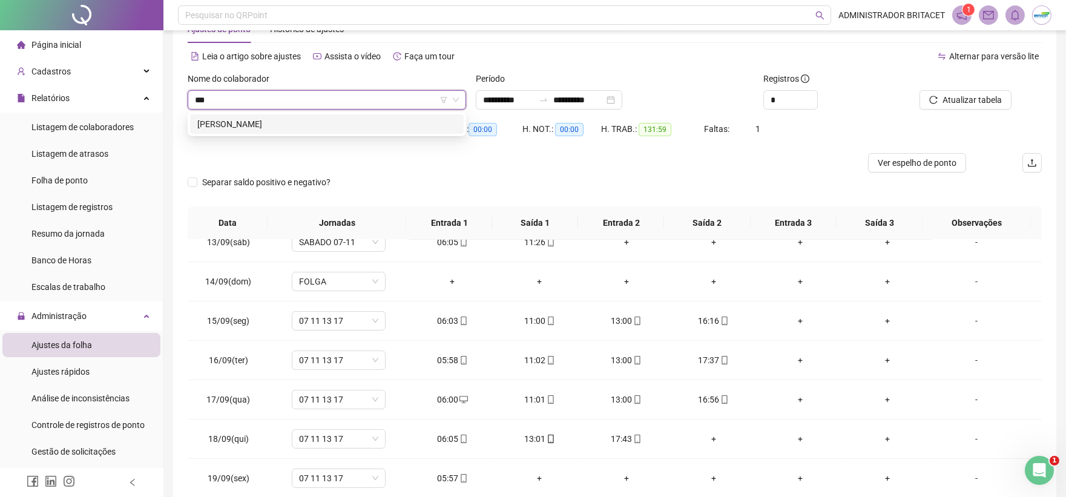
scroll to position [0, 0]
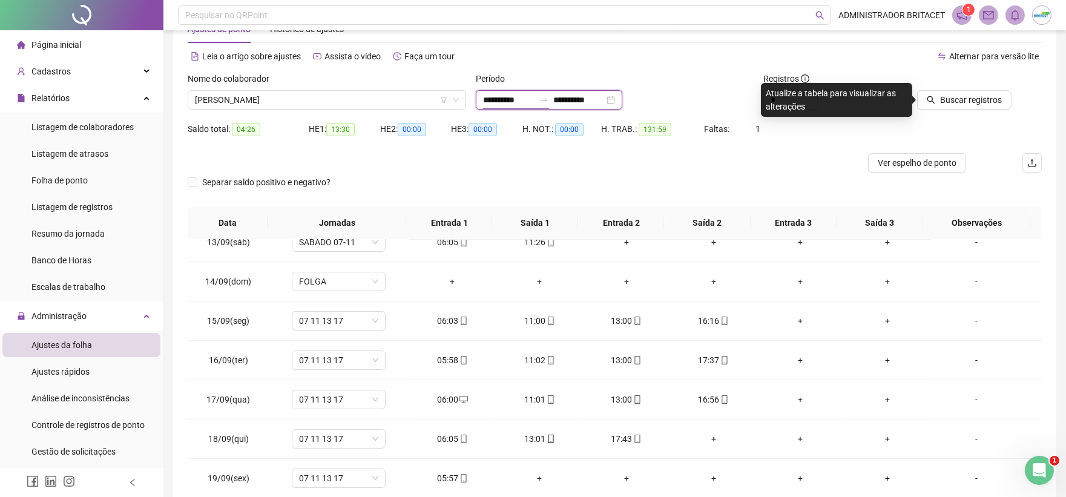
click at [493, 99] on input "**********" at bounding box center [508, 99] width 51 height 13
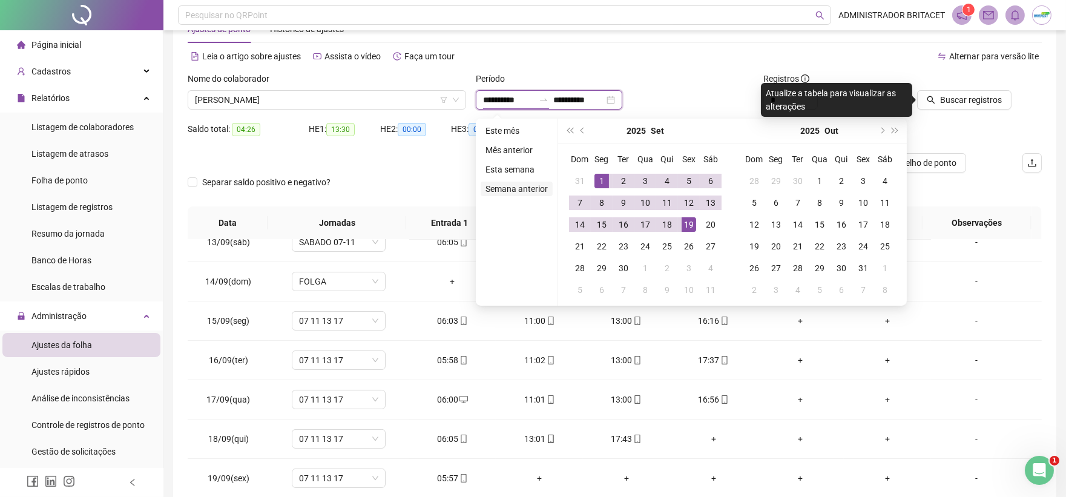
type input "**********"
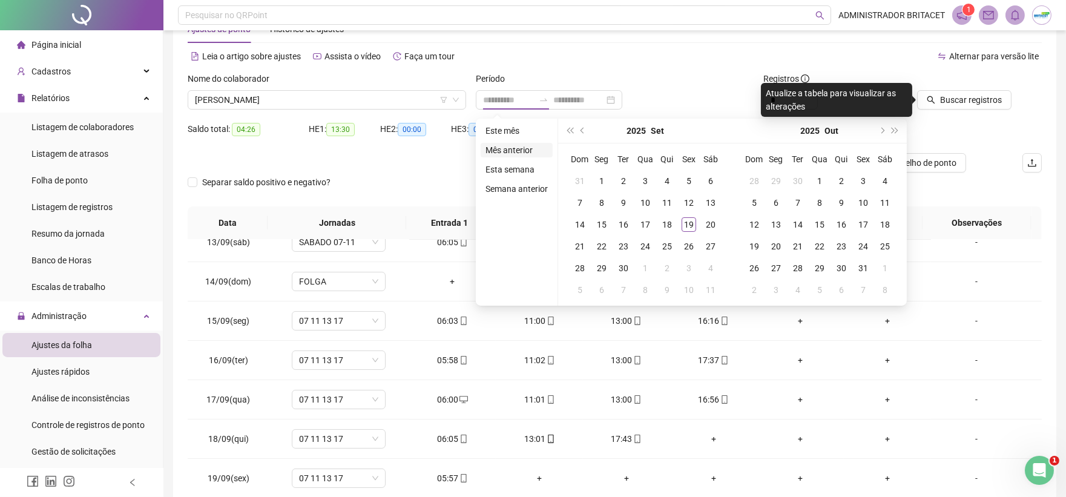
click at [528, 148] on li "Mês anterior" at bounding box center [517, 150] width 72 height 15
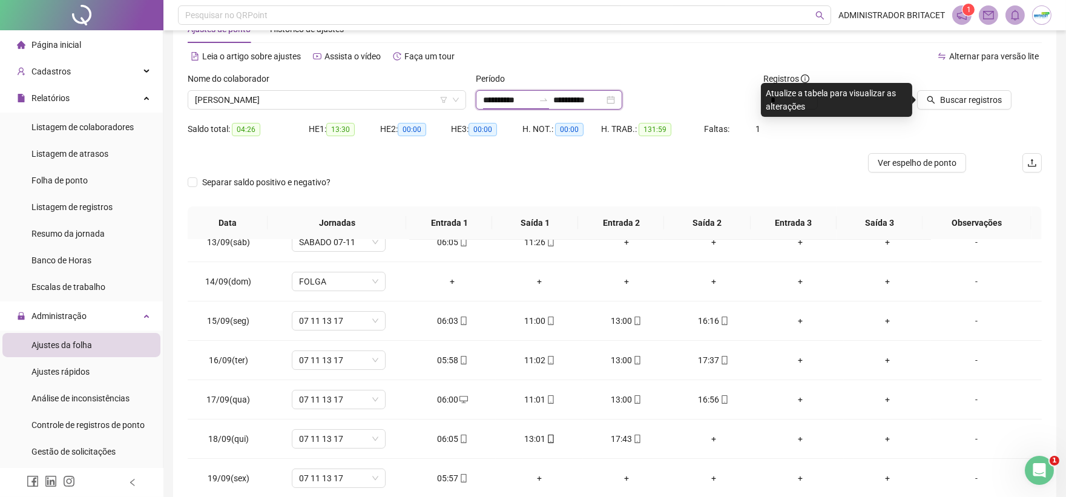
click at [495, 96] on input "**********" at bounding box center [508, 99] width 51 height 13
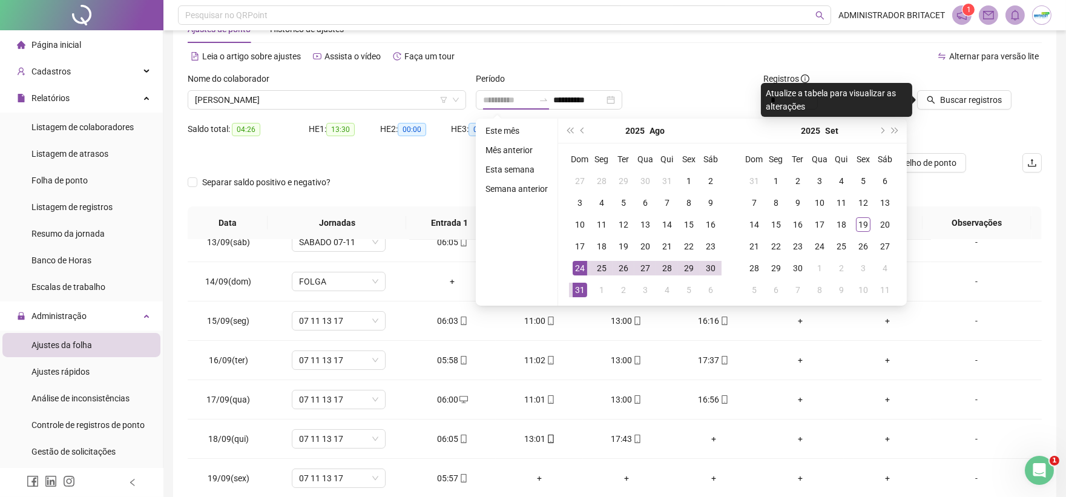
click at [584, 265] on div "24" at bounding box center [580, 268] width 15 height 15
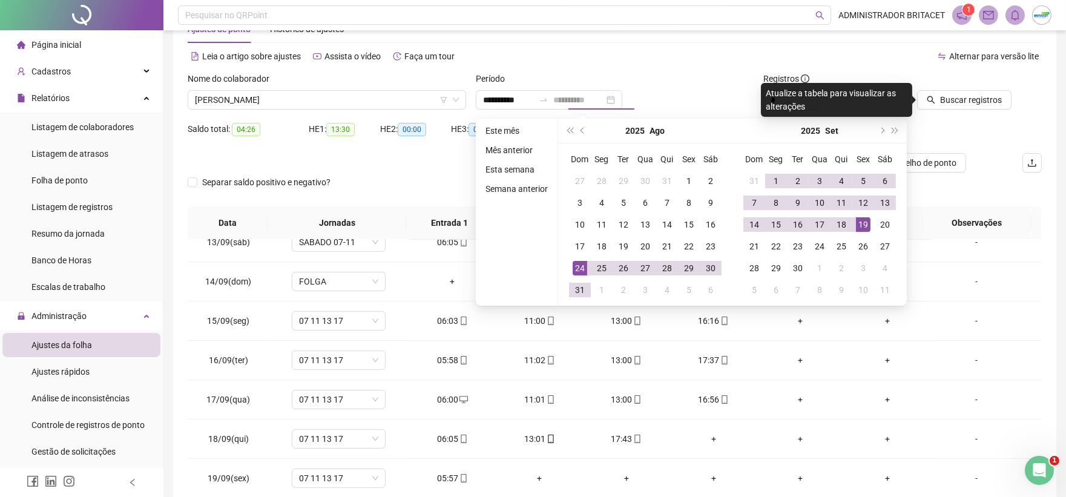
click at [864, 227] on div "19" at bounding box center [863, 224] width 15 height 15
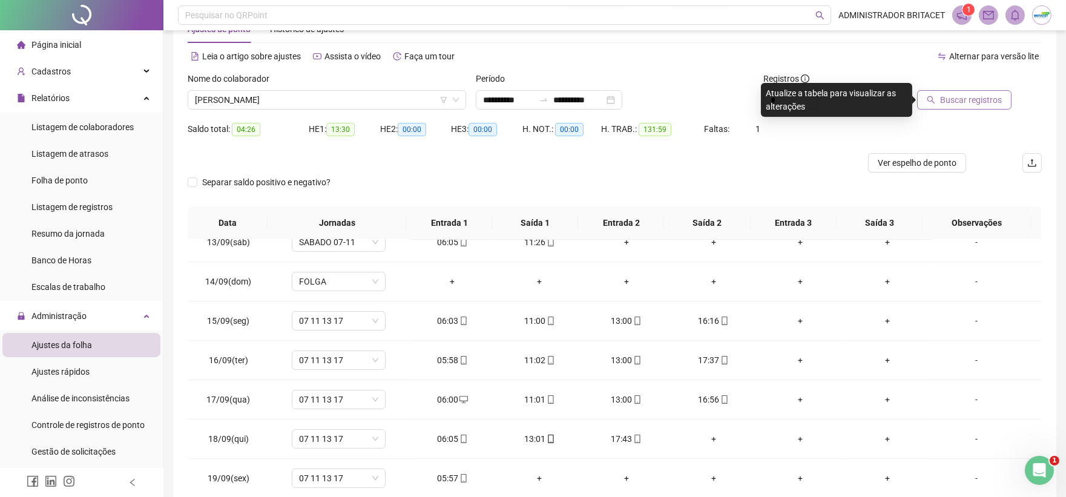
click at [949, 105] on span "Buscar registros" at bounding box center [971, 99] width 62 height 13
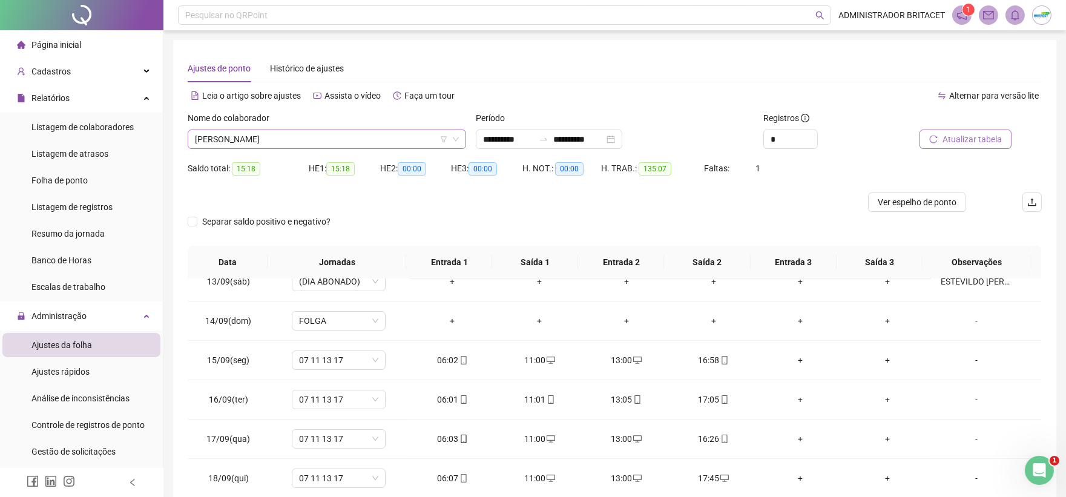
click at [364, 132] on span "ANTONIO DEGINALDO PEREIRA CABRAL" at bounding box center [327, 139] width 264 height 18
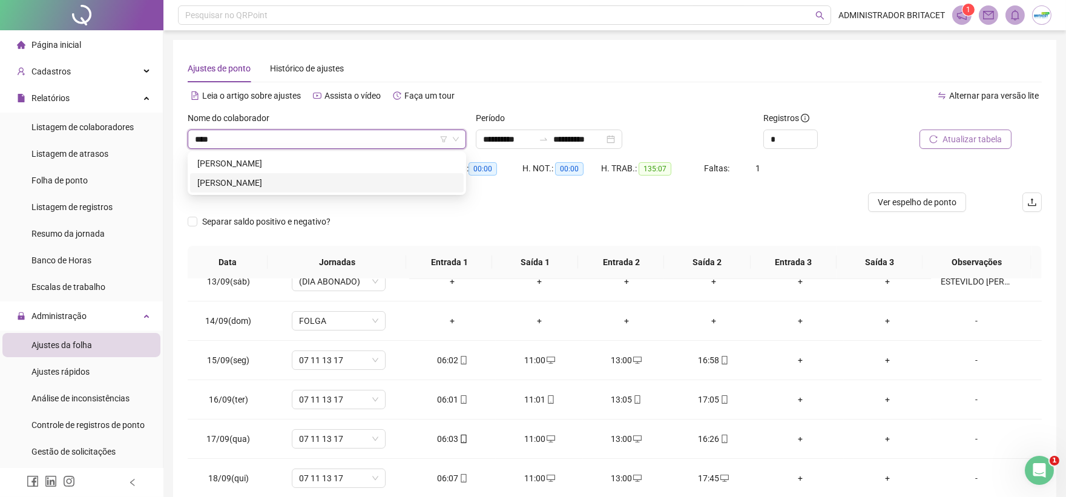
click at [327, 182] on div "RAFAEL MARQUES DE ALBUQUERQUE" at bounding box center [326, 182] width 259 height 13
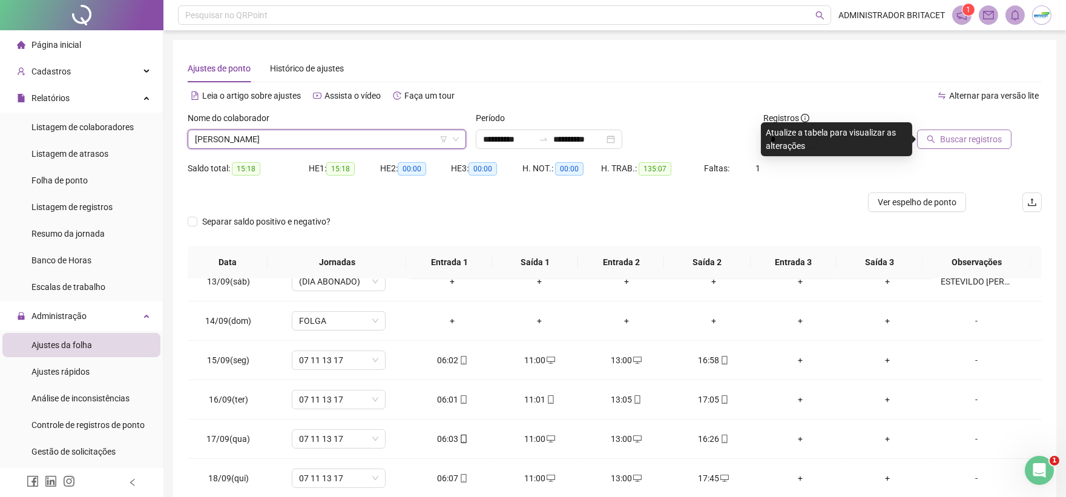
click at [926, 136] on button "Buscar registros" at bounding box center [964, 139] width 94 height 19
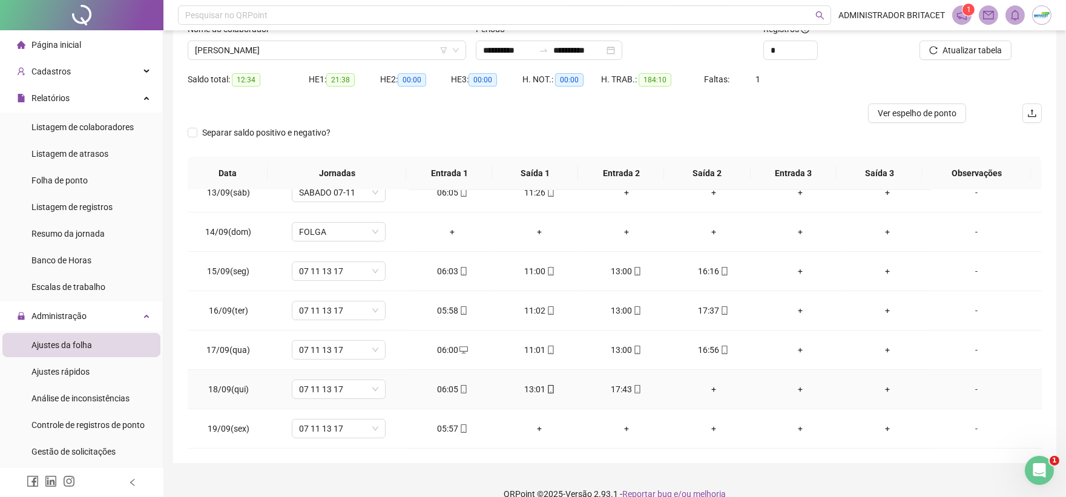
scroll to position [107, 0]
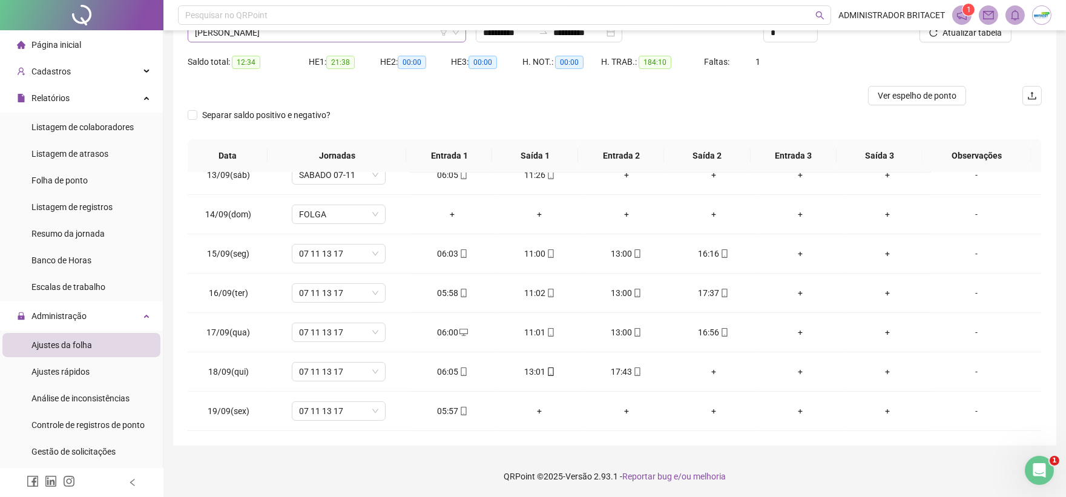
click at [346, 39] on span "RAFAEL MARQUES DE ALBUQUERQUE" at bounding box center [327, 33] width 264 height 18
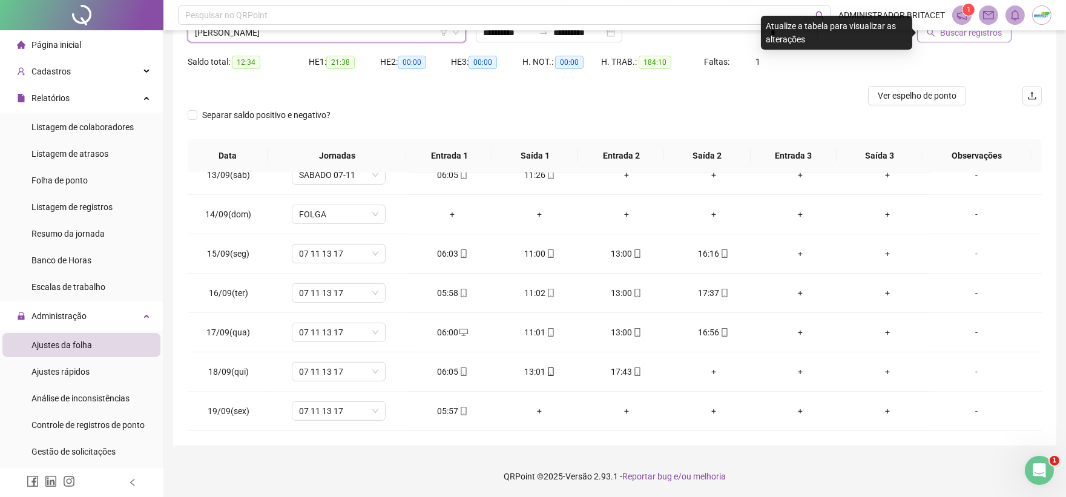
scroll to position [39, 0]
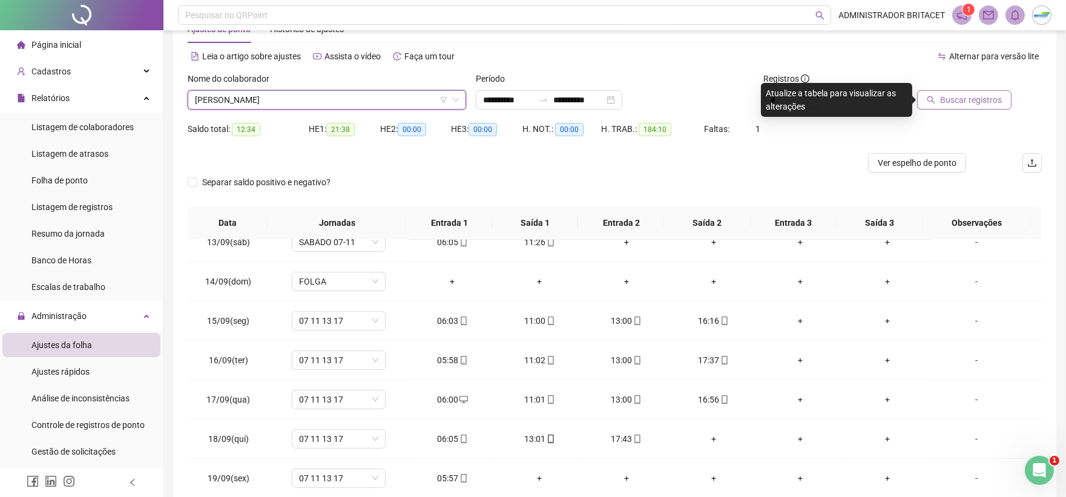
click at [967, 102] on span "Buscar registros" at bounding box center [971, 99] width 62 height 13
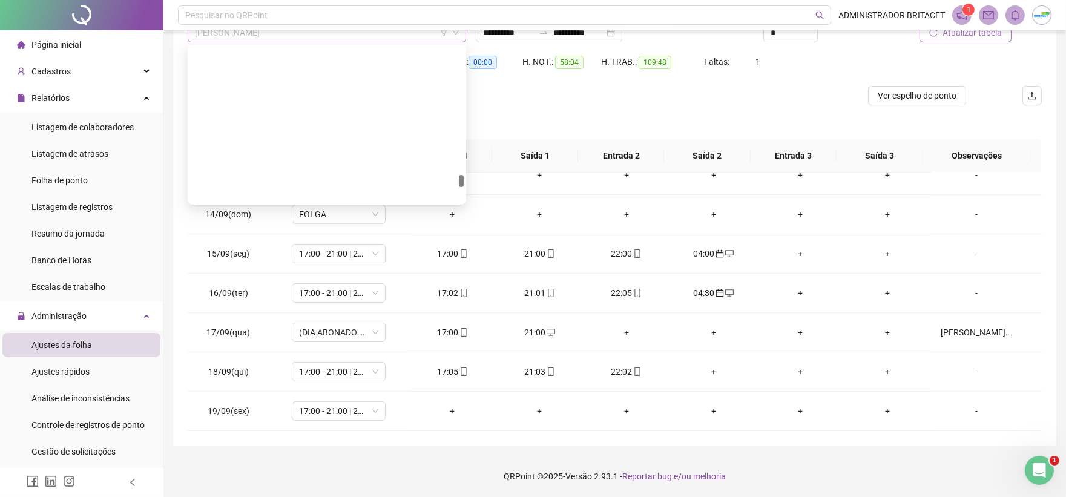
scroll to position [3312, 0]
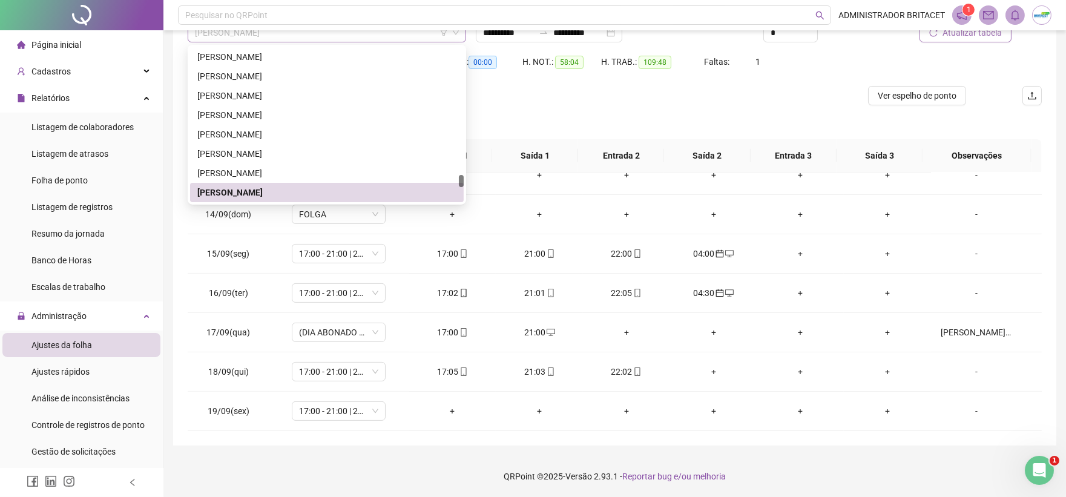
click at [409, 37] on span "RENAN DE OLIVEIRA SILVA" at bounding box center [327, 33] width 264 height 18
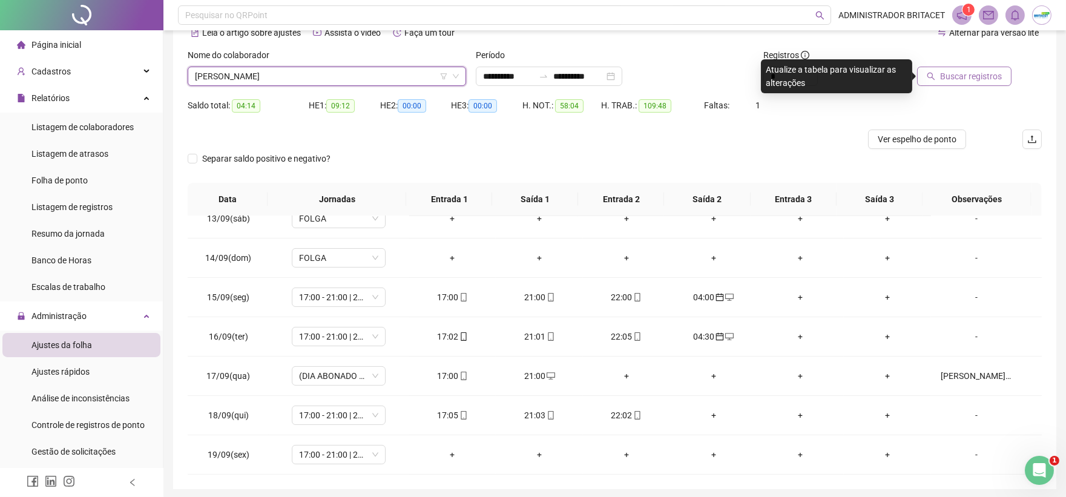
scroll to position [39, 0]
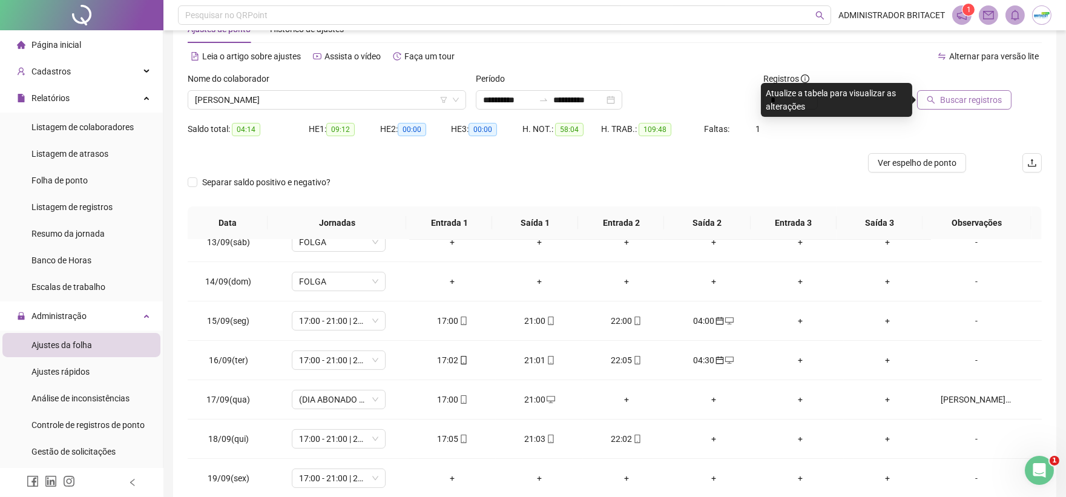
click at [955, 99] on span "Buscar registros" at bounding box center [971, 99] width 62 height 13
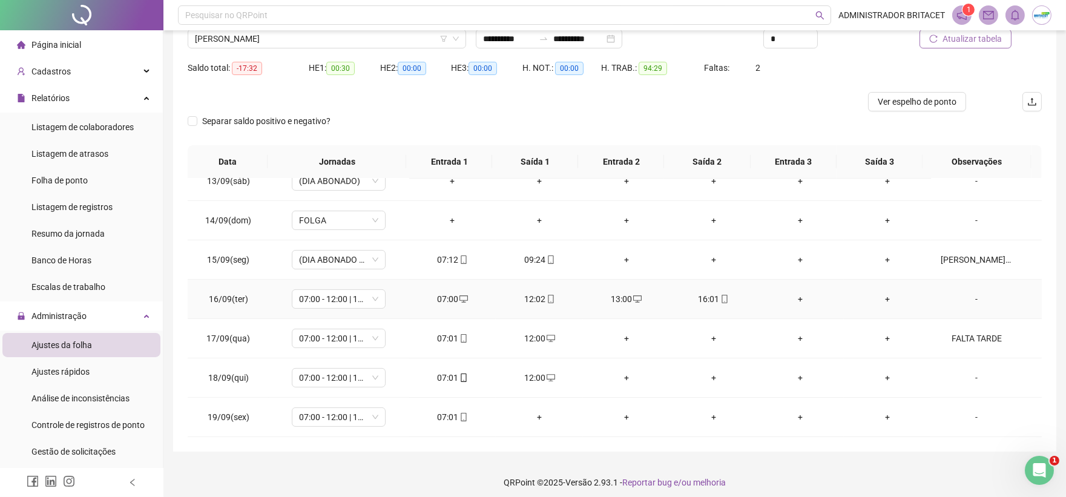
scroll to position [107, 0]
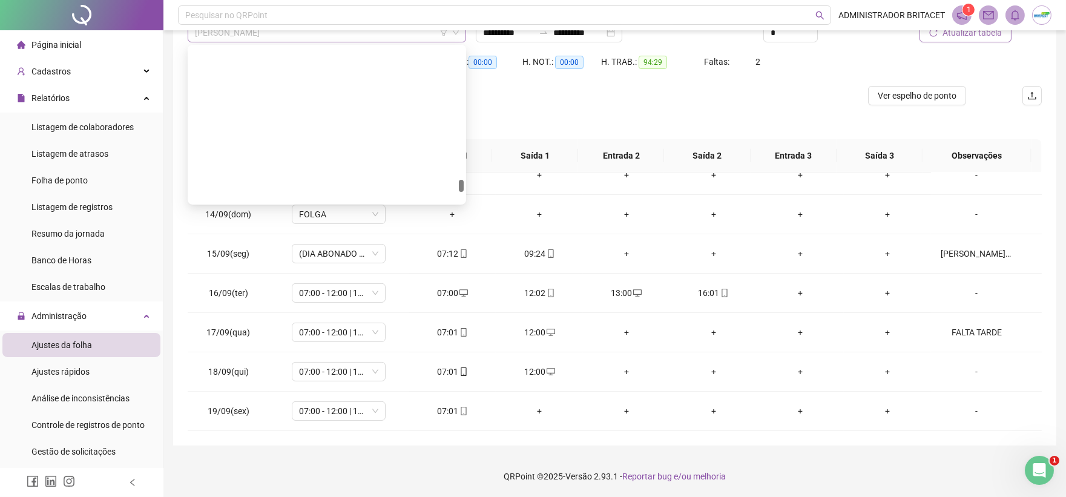
click at [363, 32] on span "SANDRA TELMA SILVA FERREIRA" at bounding box center [327, 33] width 264 height 18
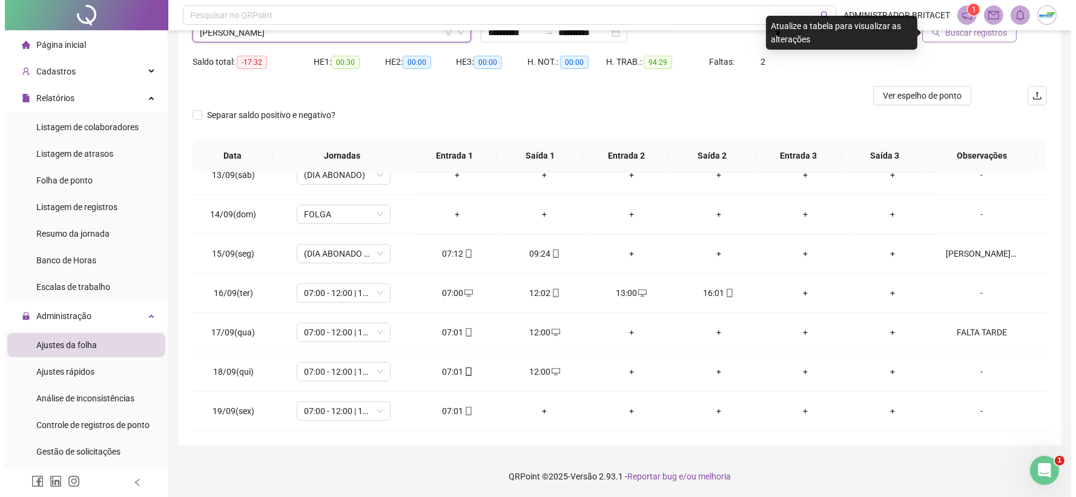
scroll to position [39, 0]
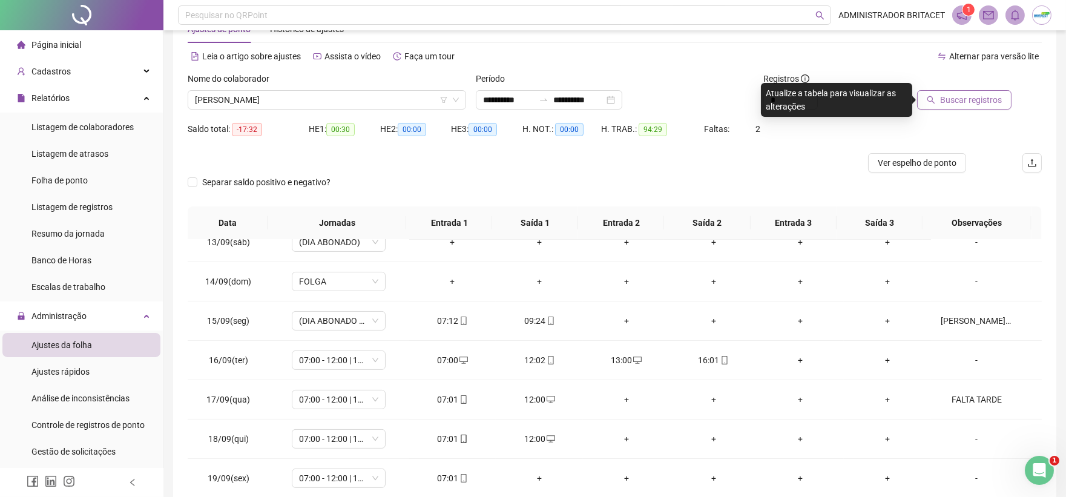
click at [981, 105] on span "Buscar registros" at bounding box center [971, 99] width 62 height 13
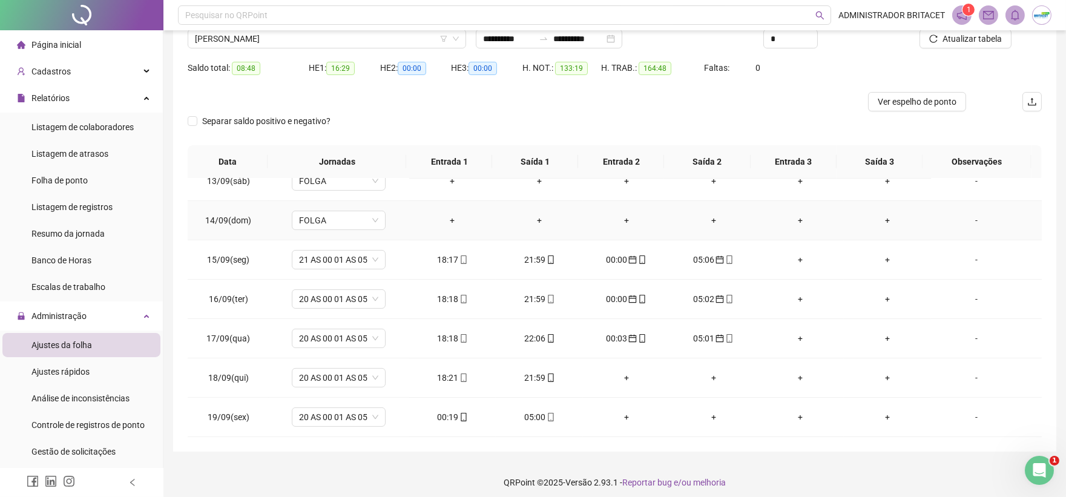
scroll to position [107, 0]
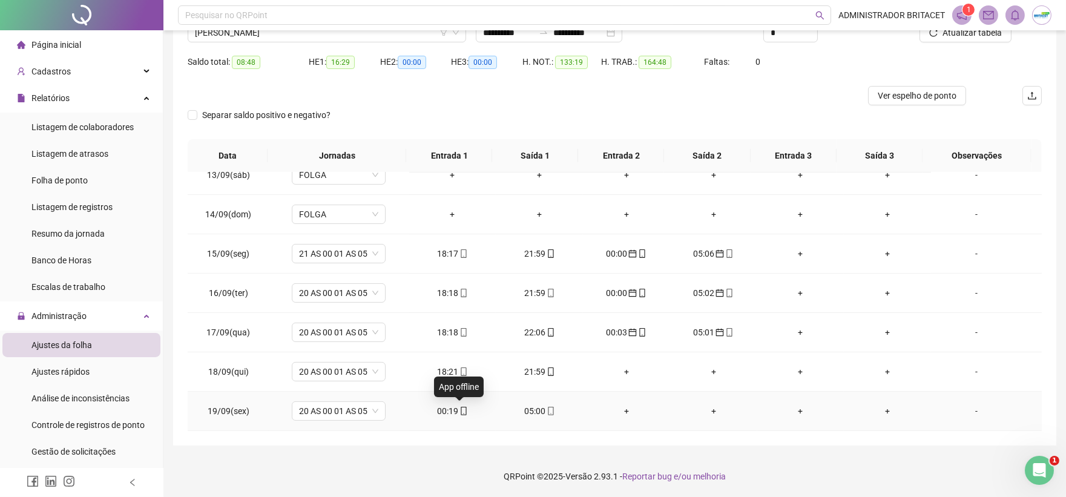
click at [460, 409] on icon "mobile" at bounding box center [463, 411] width 8 height 8
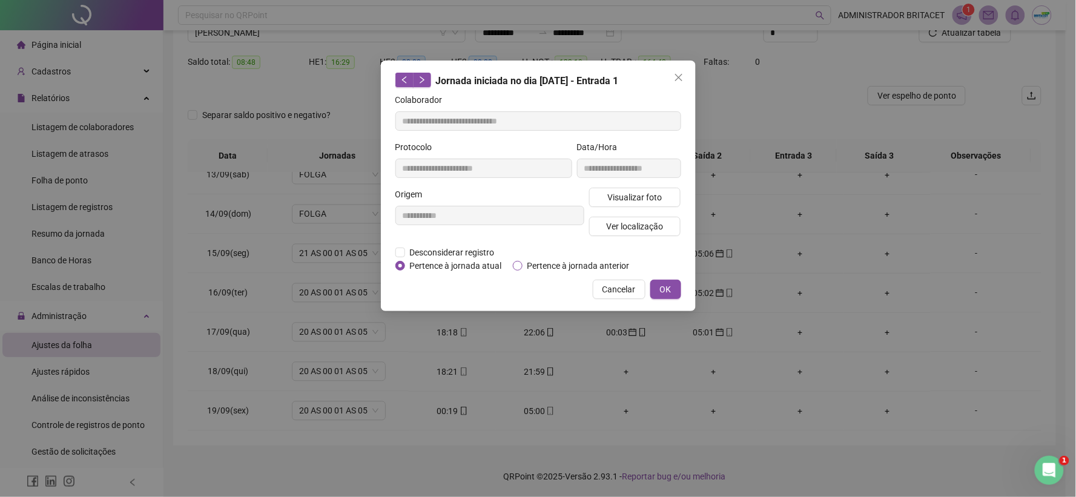
click at [545, 263] on span "Pertence à jornada anterior" at bounding box center [578, 265] width 112 height 13
click at [665, 283] on span "OK" at bounding box center [666, 289] width 12 height 13
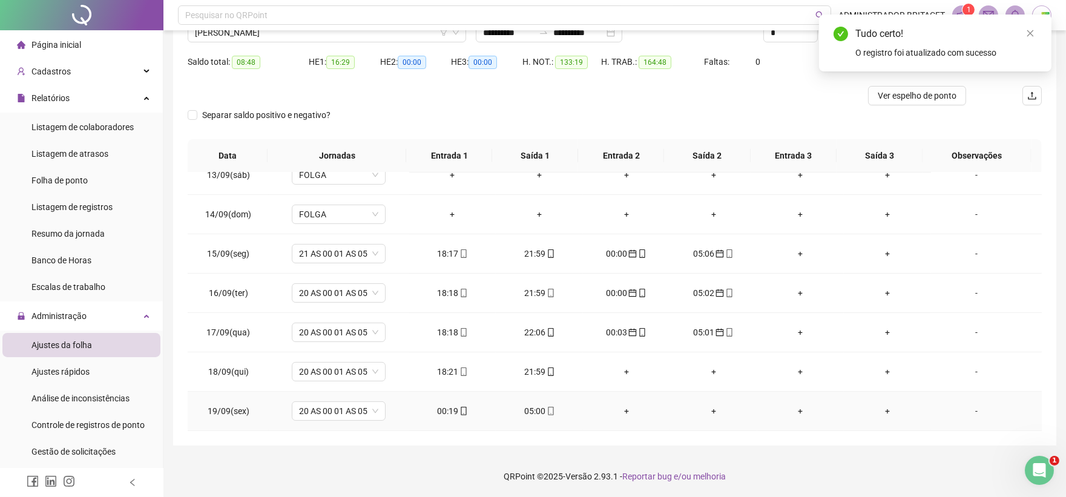
click at [537, 407] on div "05:00" at bounding box center [539, 410] width 68 height 13
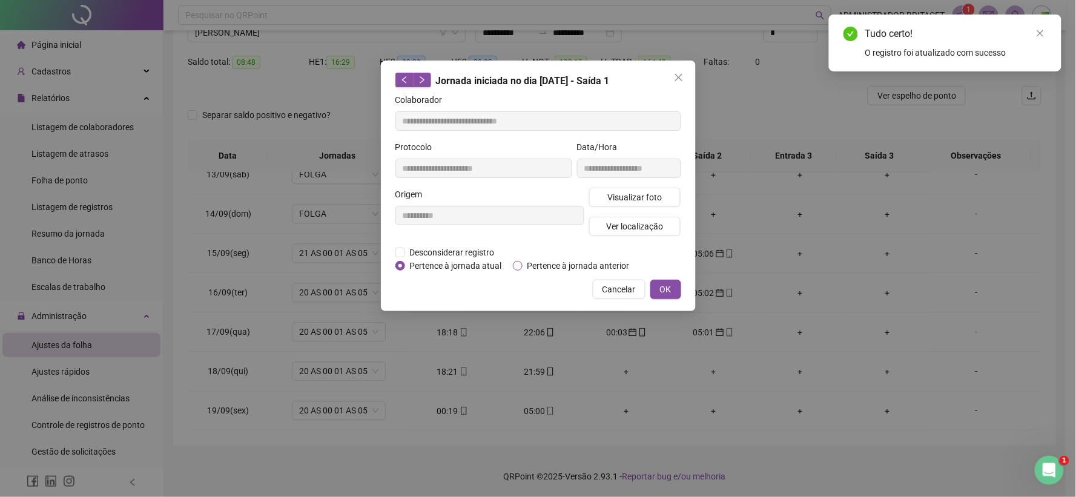
click at [522, 267] on label "Pertence à jornada anterior" at bounding box center [574, 265] width 122 height 13
click at [667, 289] on span "OK" at bounding box center [666, 289] width 12 height 13
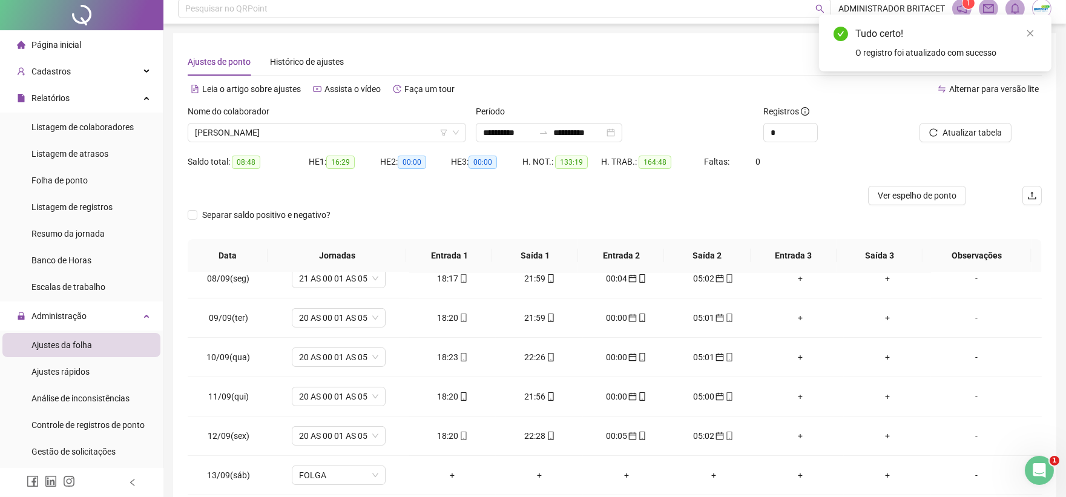
scroll to position [0, 0]
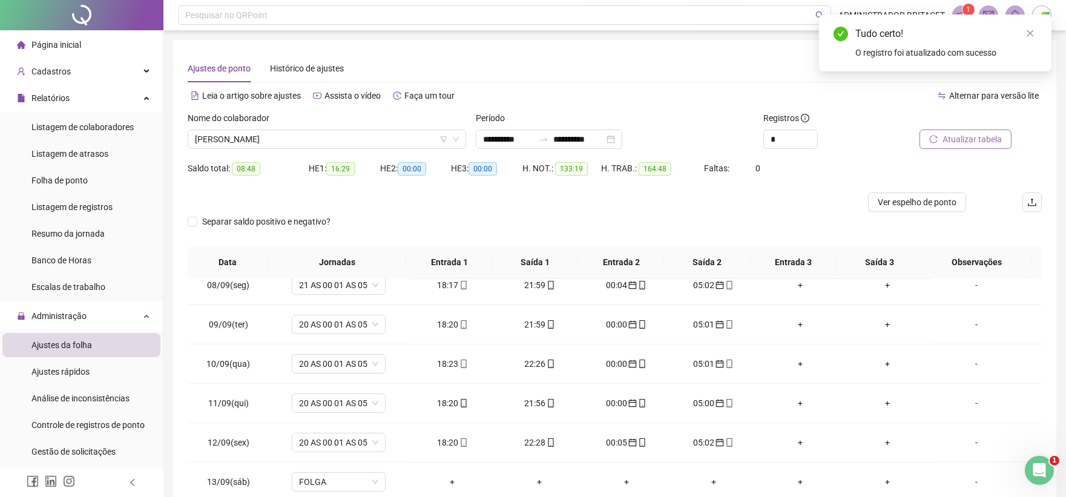
click at [943, 146] on button "Atualizar tabela" at bounding box center [966, 139] width 92 height 19
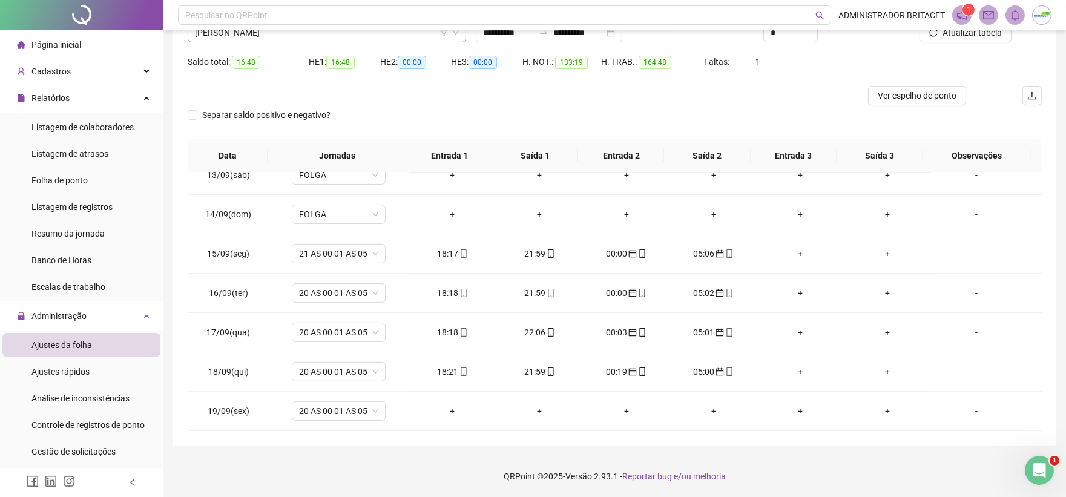
scroll to position [3487, 0]
click at [382, 39] on span "VALDIMIR FERREIRA DE LIMA SILVA" at bounding box center [327, 33] width 264 height 18
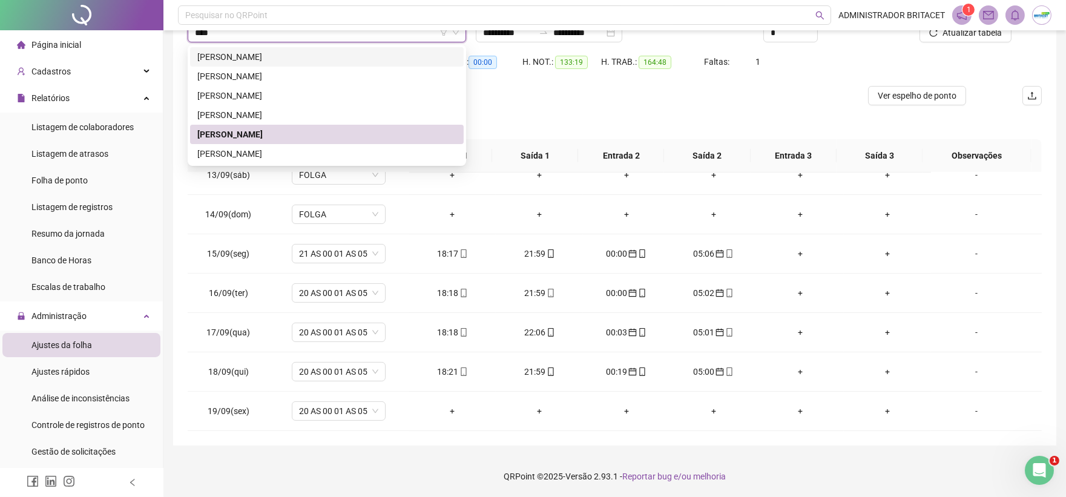
scroll to position [0, 0]
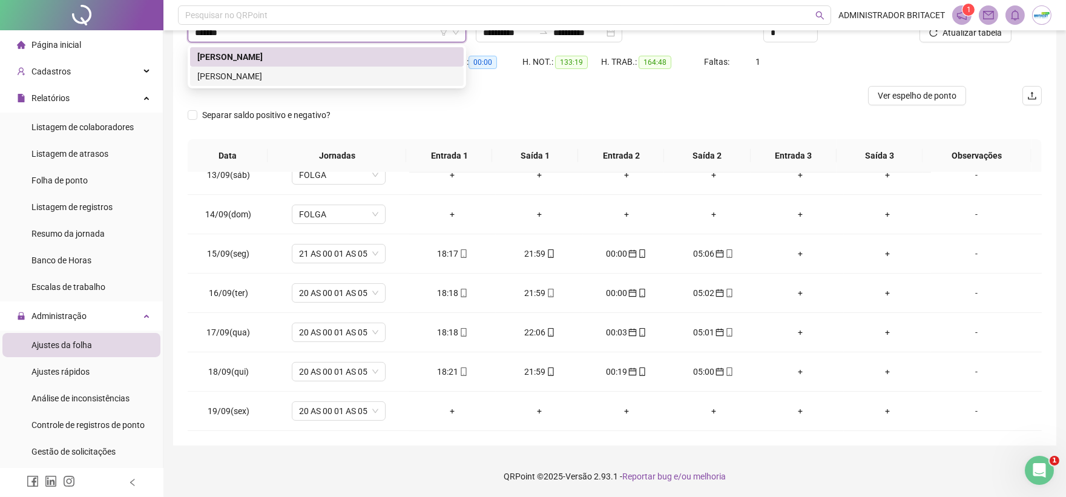
click at [258, 74] on div "VALDIMIRO MARTINS DA COSTA" at bounding box center [326, 76] width 259 height 13
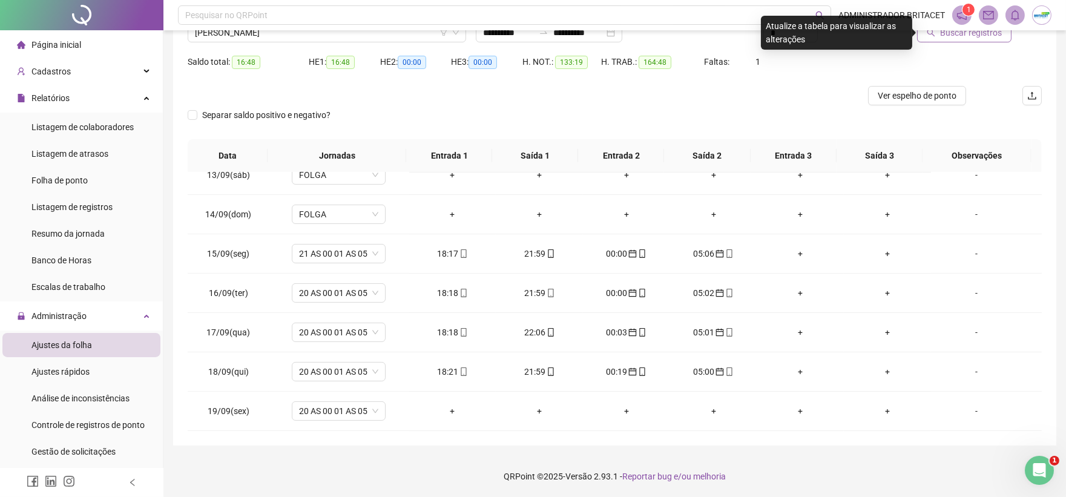
click at [976, 35] on span "Buscar registros" at bounding box center [971, 32] width 62 height 13
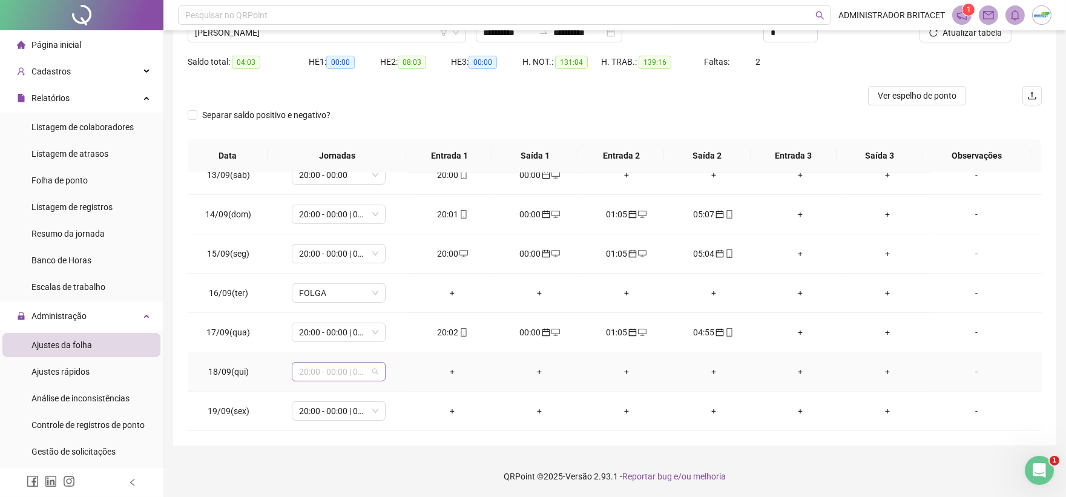
click at [350, 369] on span "20:00 - 00:00 | 01:00 - 05:00" at bounding box center [338, 372] width 79 height 18
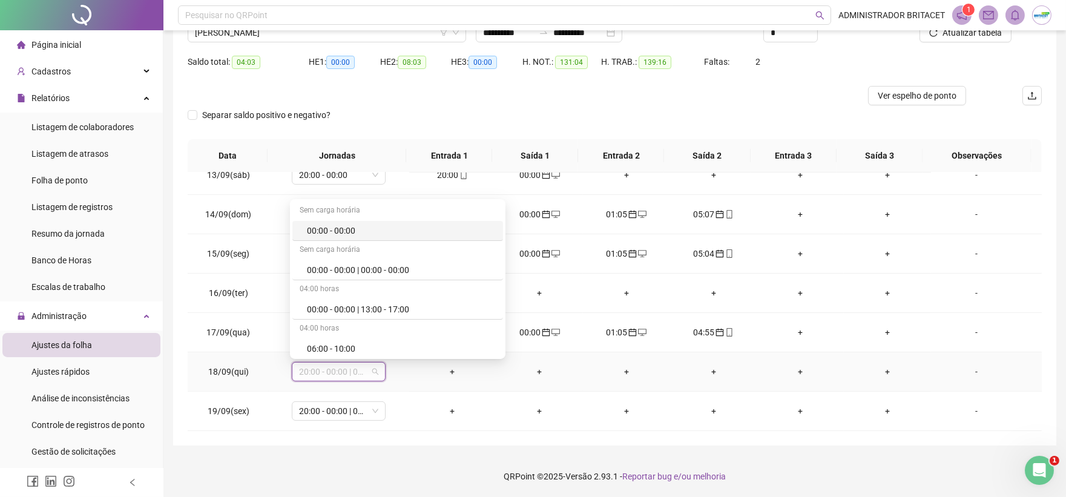
click at [439, 386] on td "+" at bounding box center [452, 371] width 87 height 39
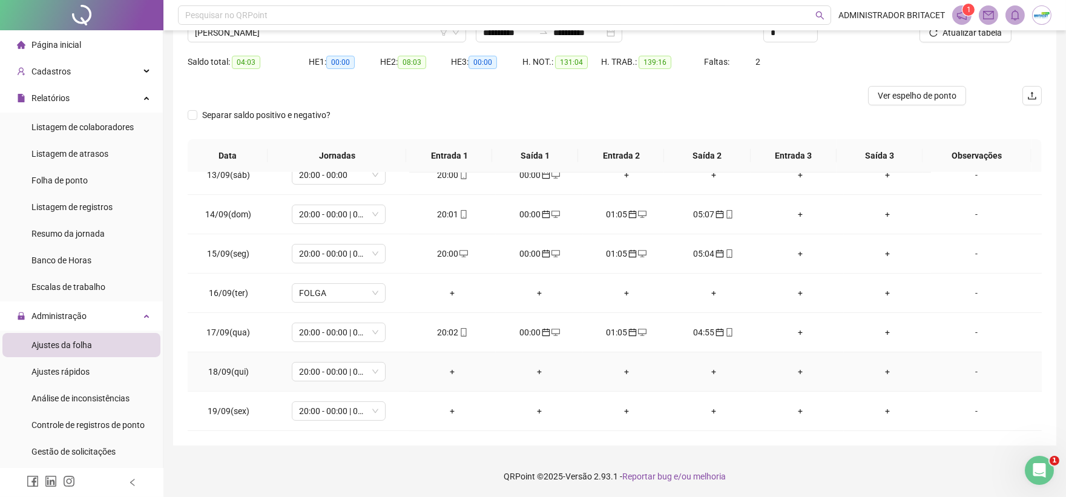
click at [965, 370] on div "-" at bounding box center [976, 371] width 71 height 13
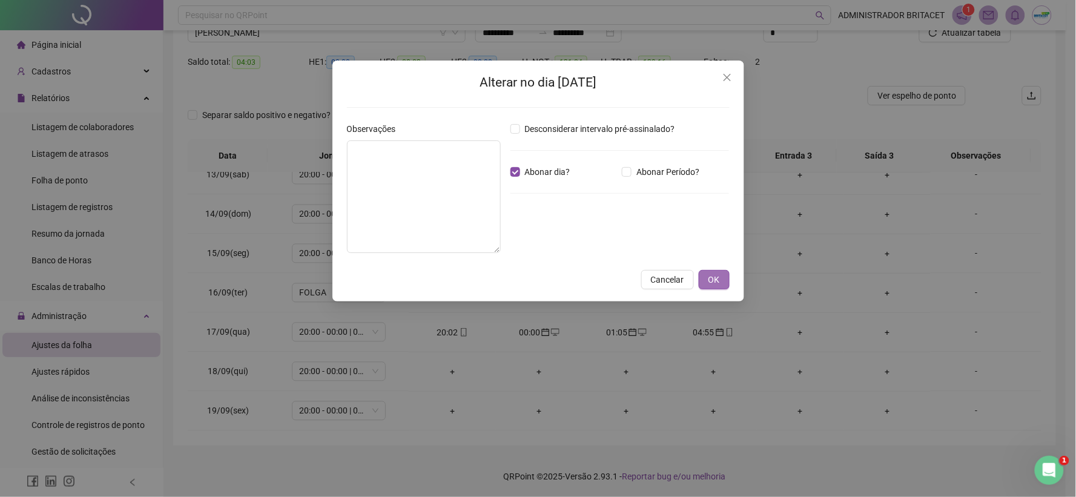
click at [715, 280] on span "OK" at bounding box center [714, 279] width 12 height 13
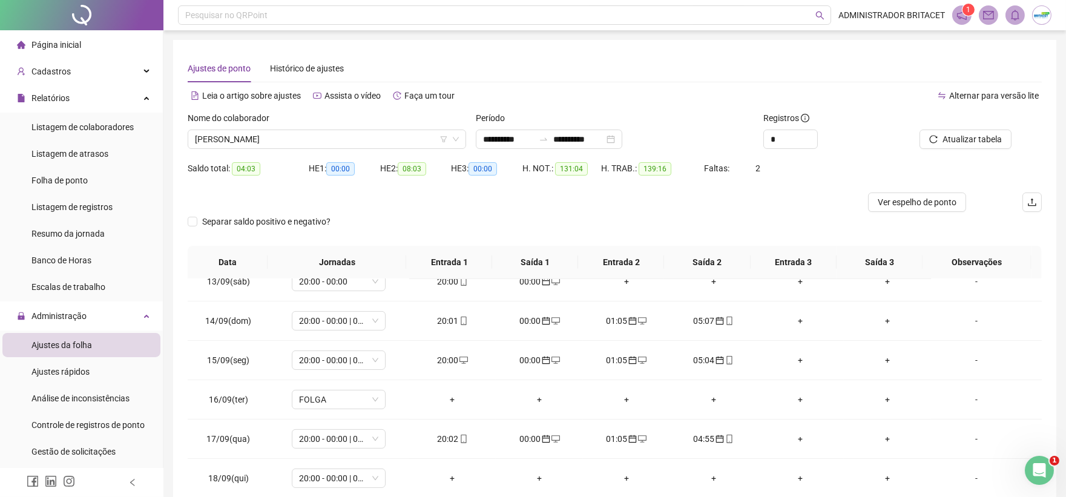
click at [944, 149] on div "Atualizar tabela" at bounding box center [975, 134] width 144 height 47
click at [944, 142] on span "Atualizar tabela" at bounding box center [972, 139] width 59 height 13
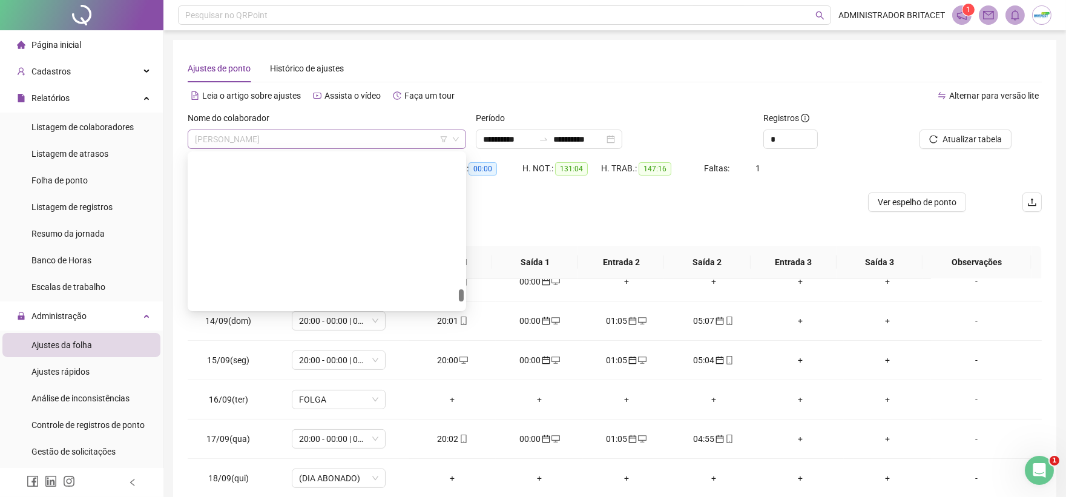
scroll to position [3506, 0]
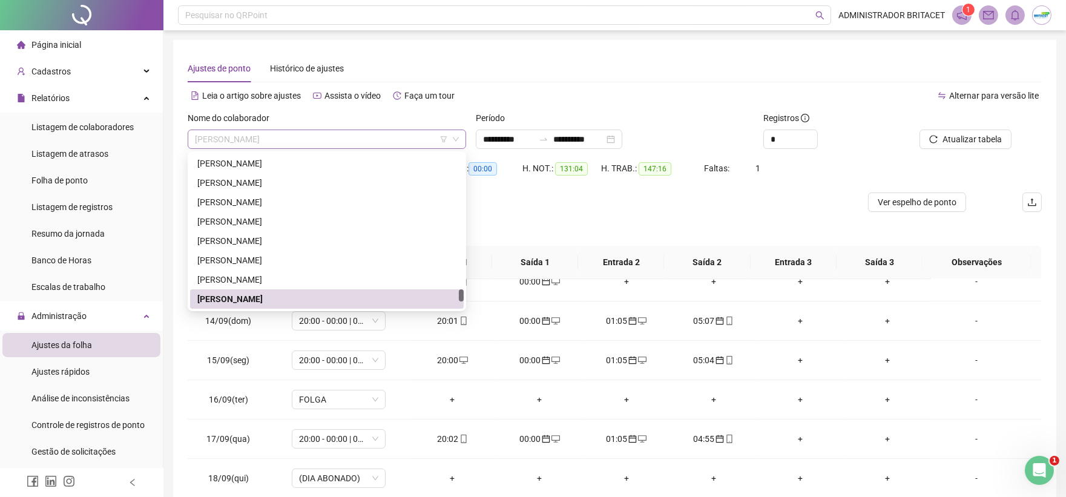
click at [339, 132] on span "VALDIMIRO MARTINS DA COSTA" at bounding box center [327, 139] width 264 height 18
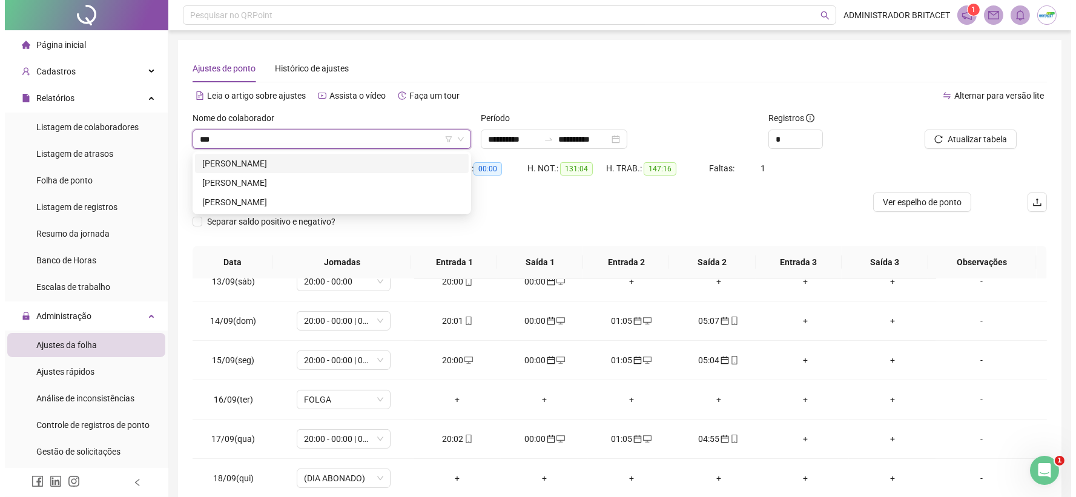
scroll to position [0, 0]
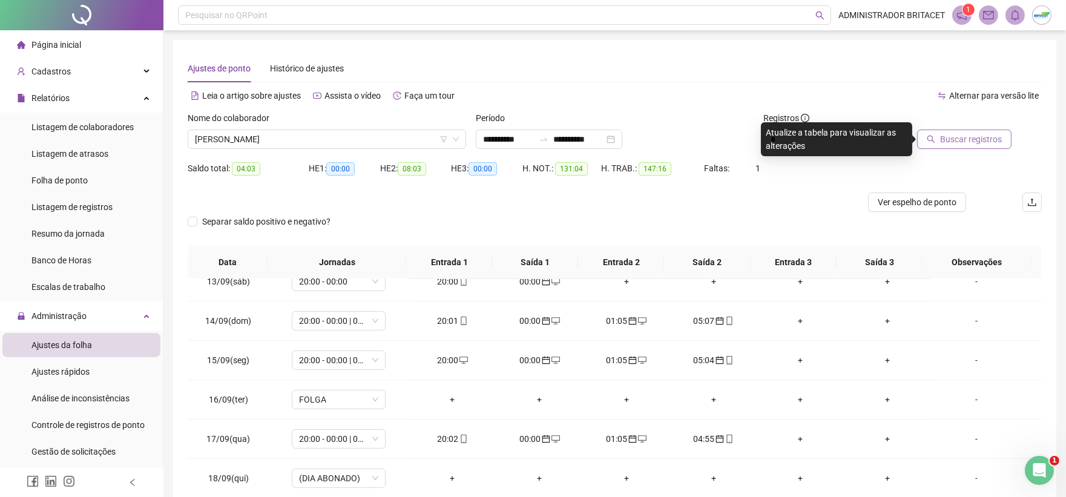
click at [927, 137] on button "Buscar registros" at bounding box center [964, 139] width 94 height 19
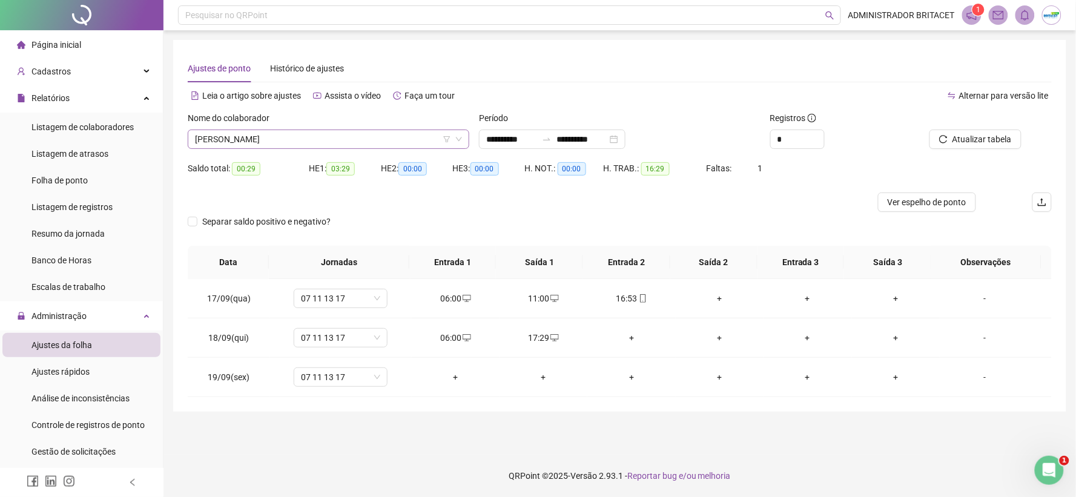
click at [323, 140] on span "VICENTE LUIZ DE SOUZA FILHO" at bounding box center [328, 139] width 267 height 18
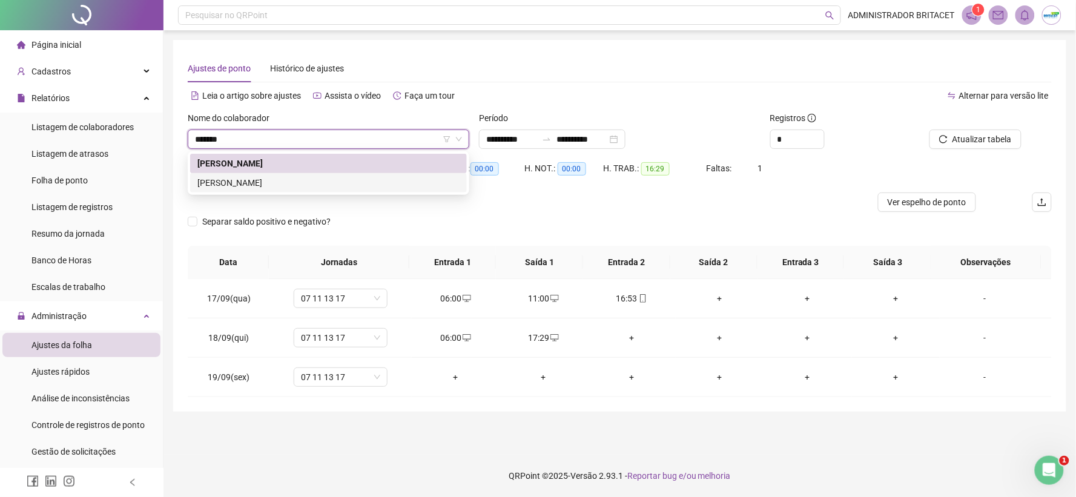
click at [332, 182] on div "VICENTE PAULO FERNANDES DA SILVA" at bounding box center [328, 182] width 262 height 13
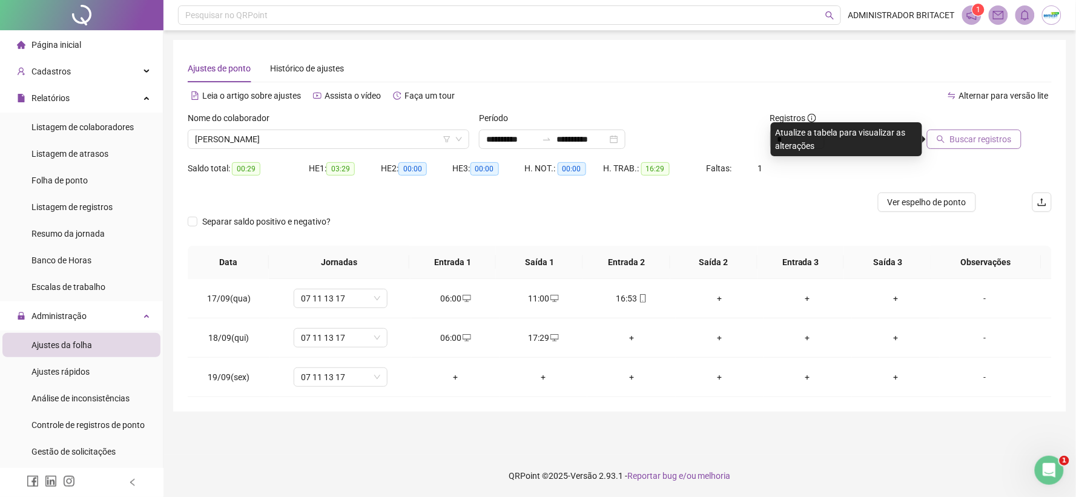
click at [936, 131] on button "Buscar registros" at bounding box center [974, 139] width 94 height 19
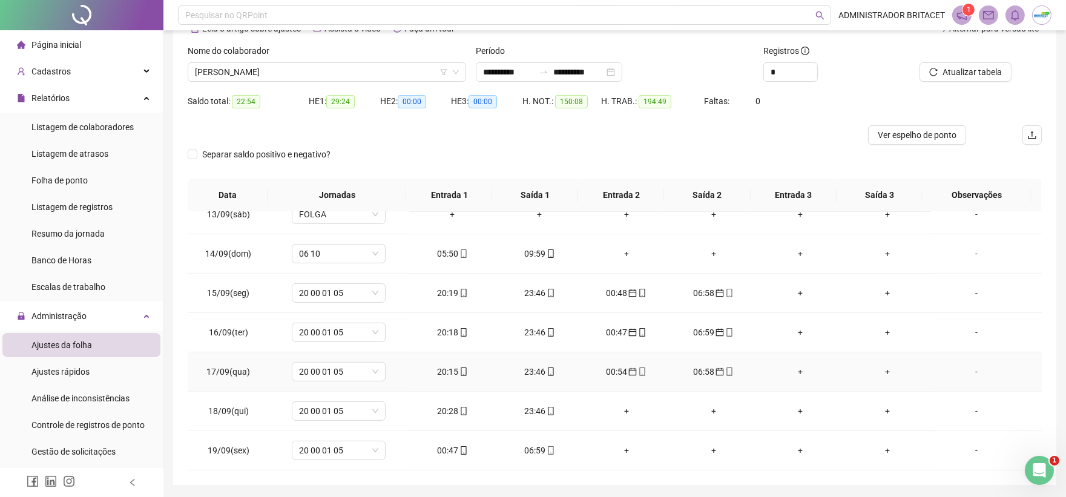
scroll to position [107, 0]
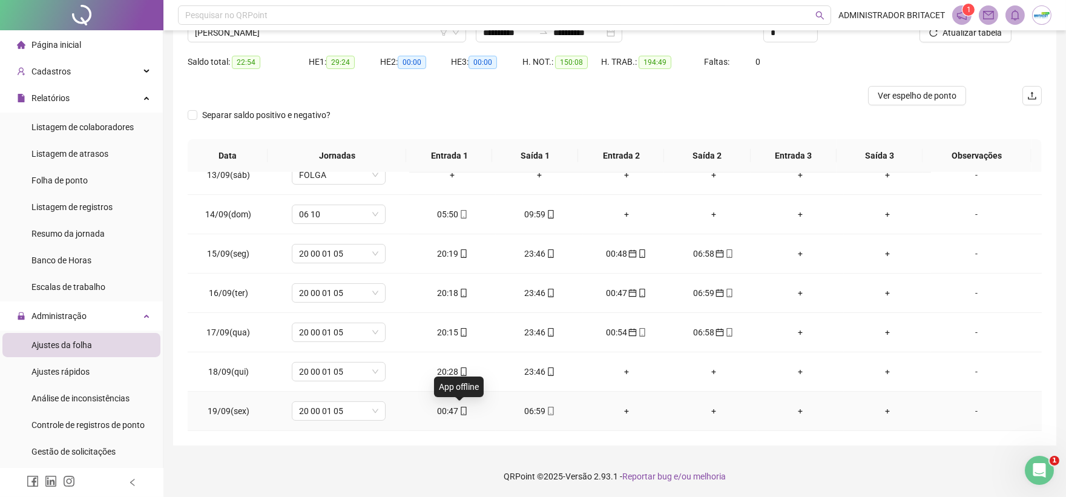
click at [461, 409] on icon "mobile" at bounding box center [463, 411] width 5 height 8
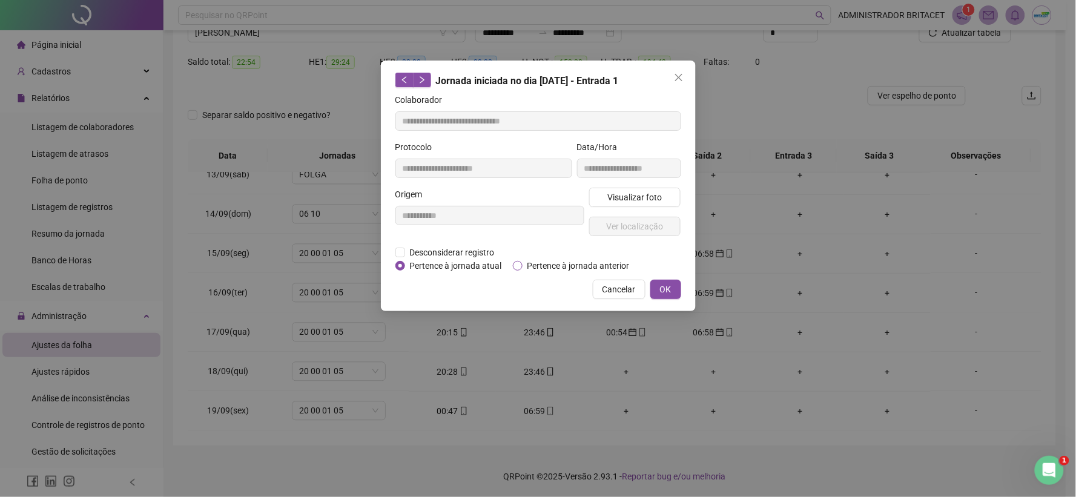
click at [522, 267] on span "Pertence à jornada anterior" at bounding box center [578, 265] width 112 height 13
click at [657, 283] on button "OK" at bounding box center [665, 289] width 31 height 19
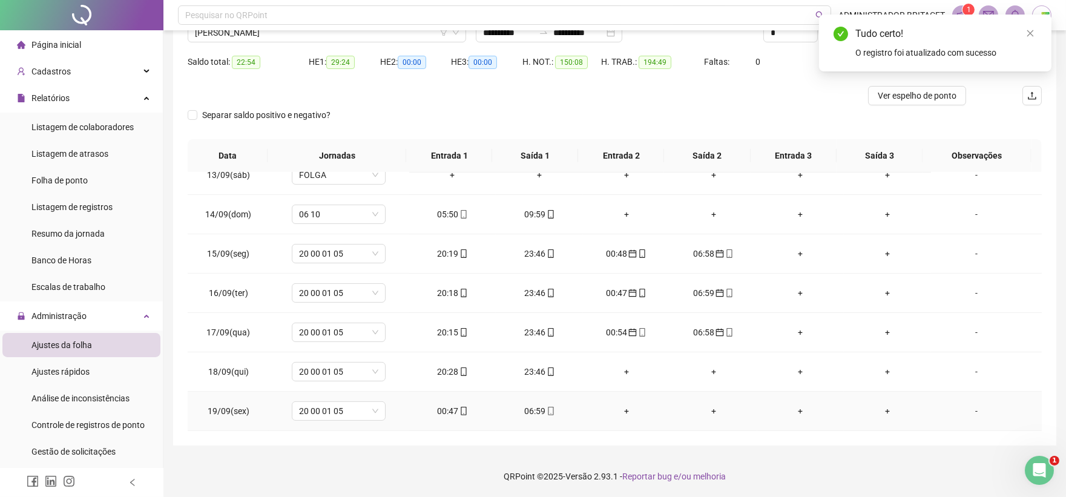
click at [547, 408] on icon "mobile" at bounding box center [551, 411] width 8 height 8
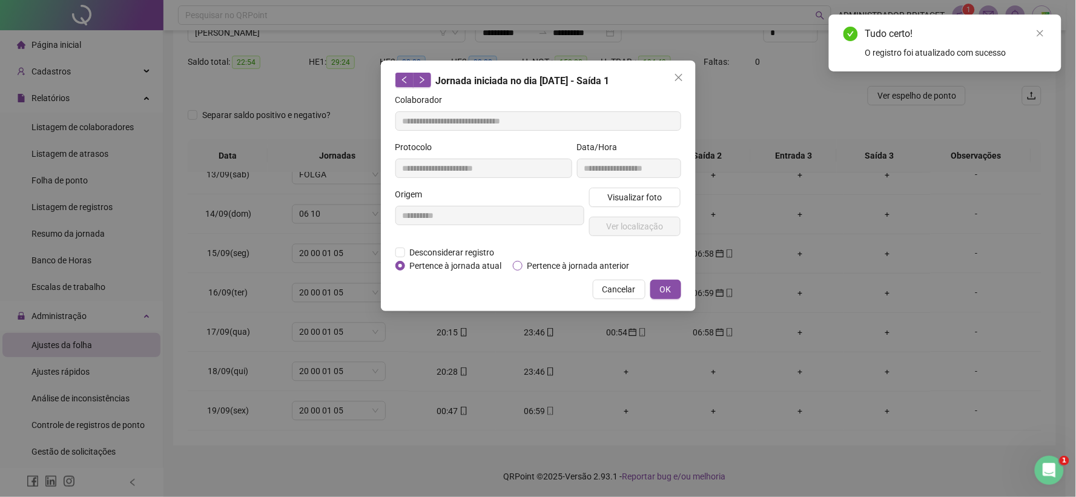
click at [525, 263] on span "Pertence à jornada anterior" at bounding box center [578, 265] width 112 height 13
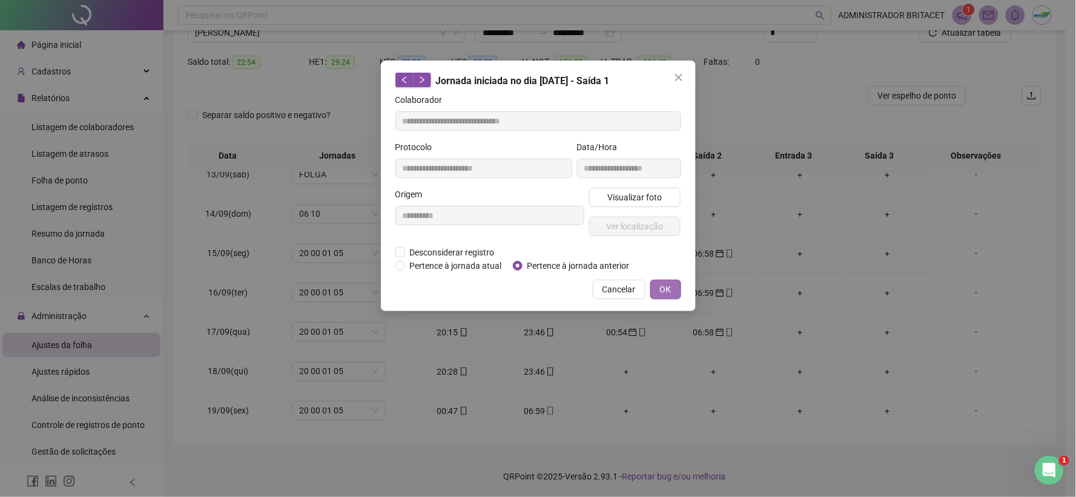
click at [658, 286] on button "OK" at bounding box center [665, 289] width 31 height 19
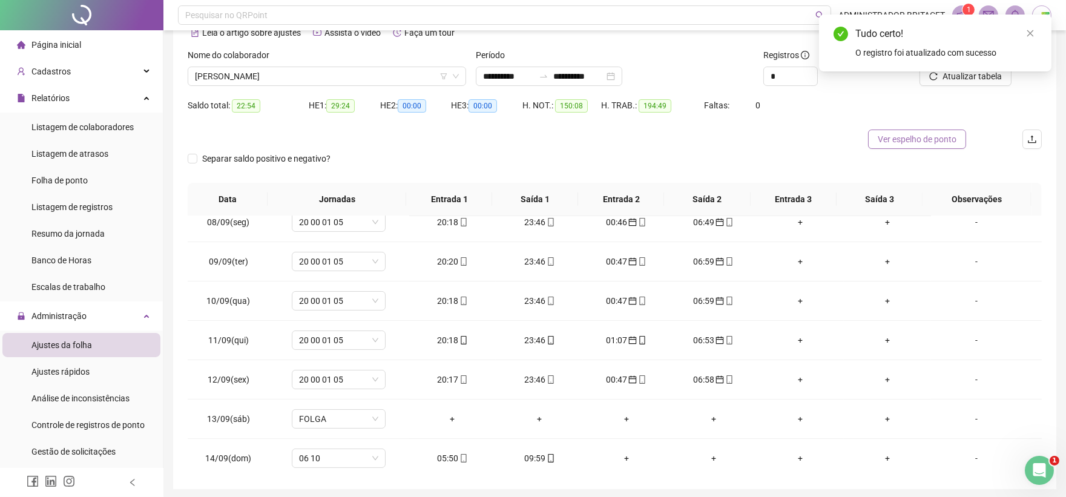
scroll to position [39, 0]
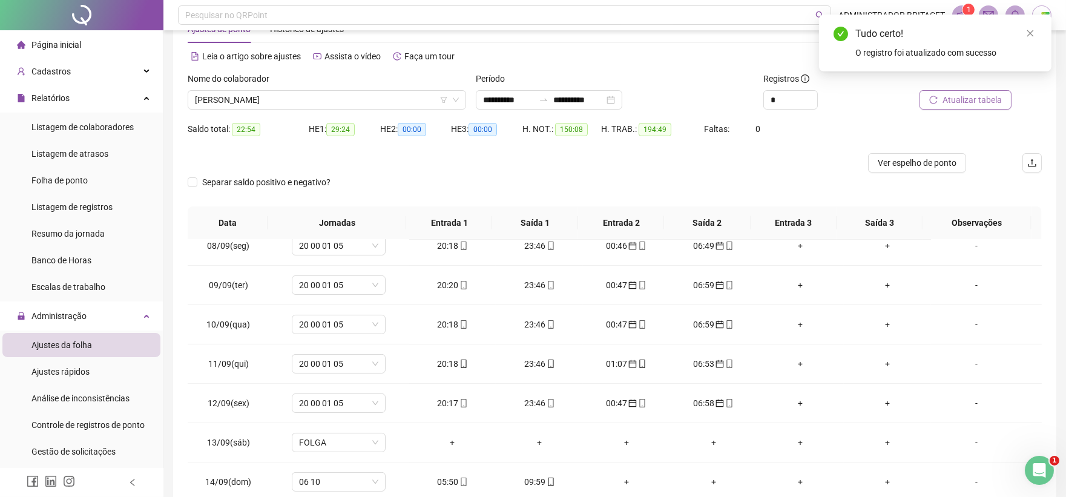
click at [940, 98] on button "Atualizar tabela" at bounding box center [966, 99] width 92 height 19
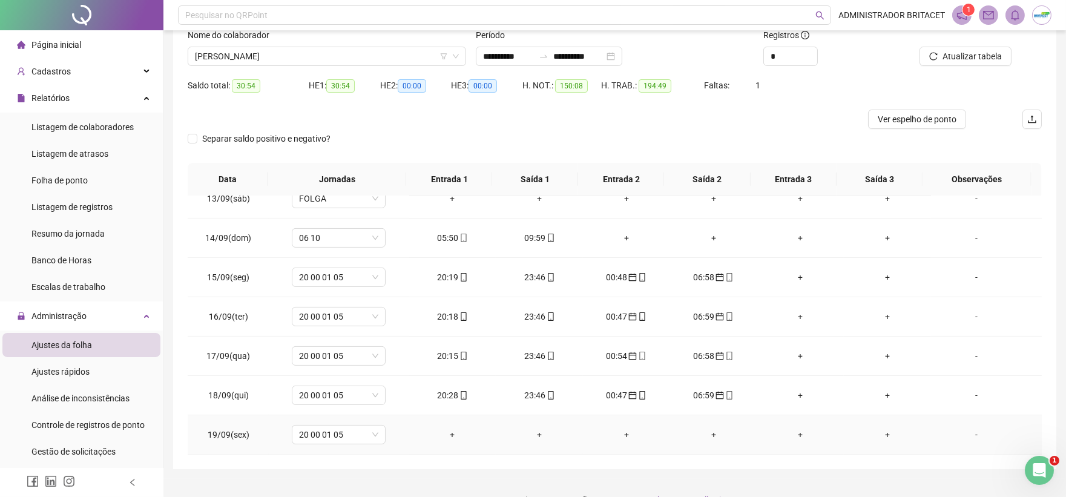
scroll to position [107, 0]
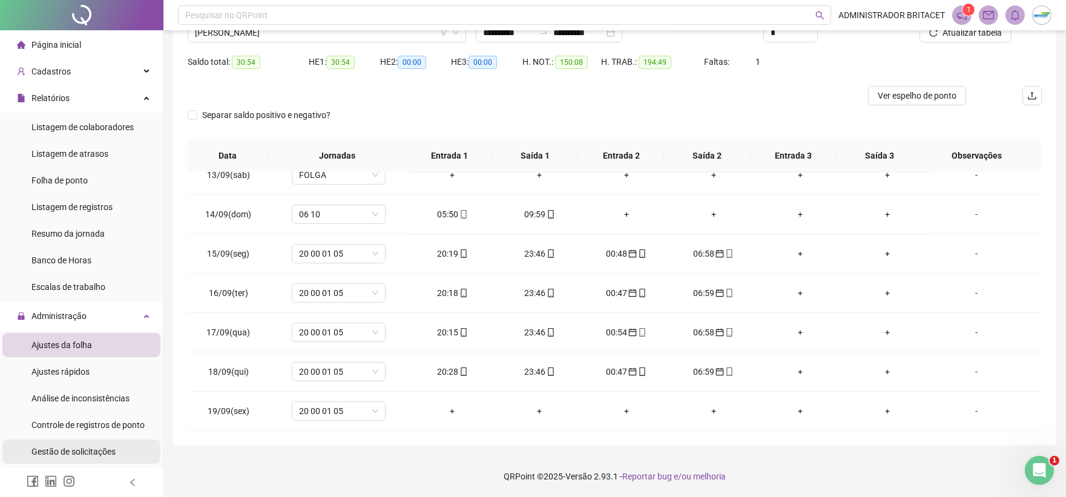
click at [95, 447] on span "Gestão de solicitações" at bounding box center [73, 452] width 84 height 10
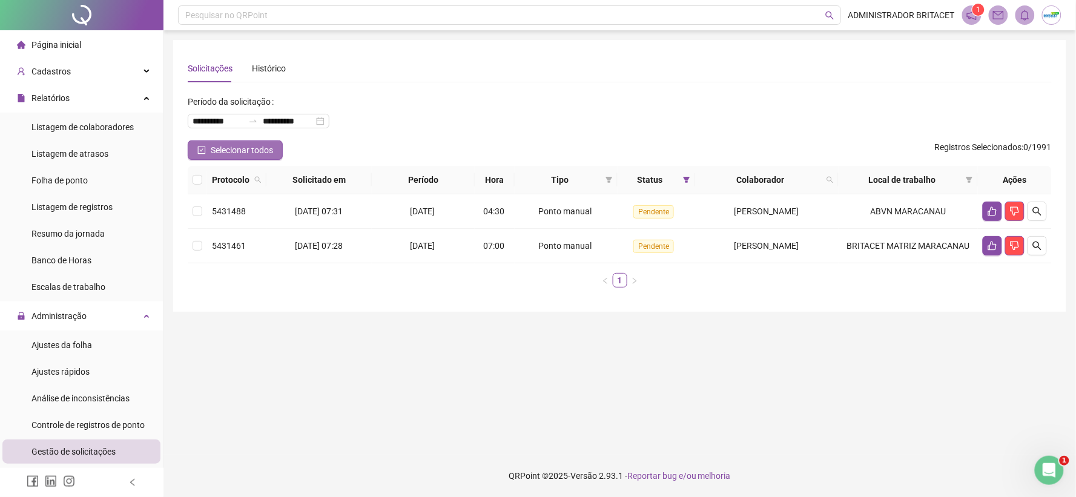
click at [247, 150] on span "Selecionar todos" at bounding box center [242, 149] width 62 height 13
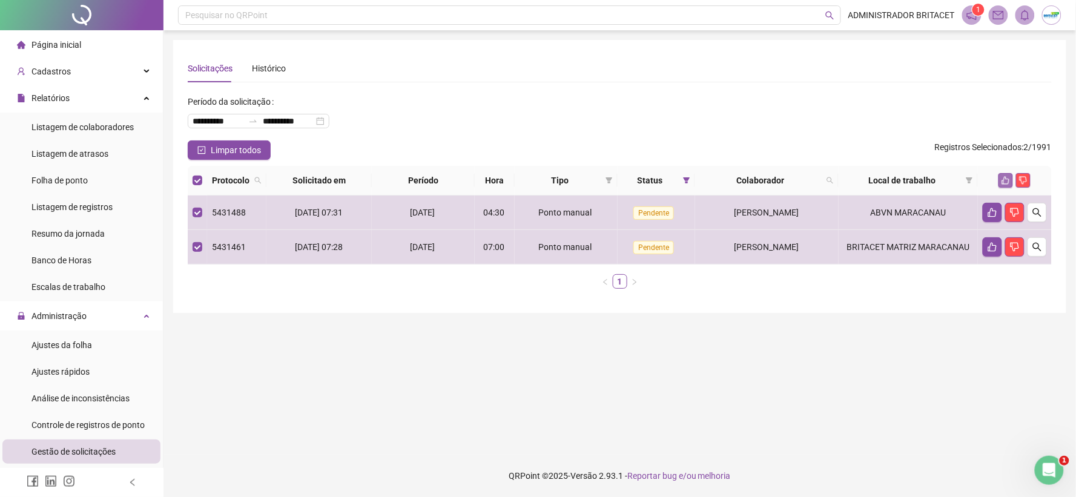
click at [1007, 174] on button "button" at bounding box center [1005, 180] width 15 height 15
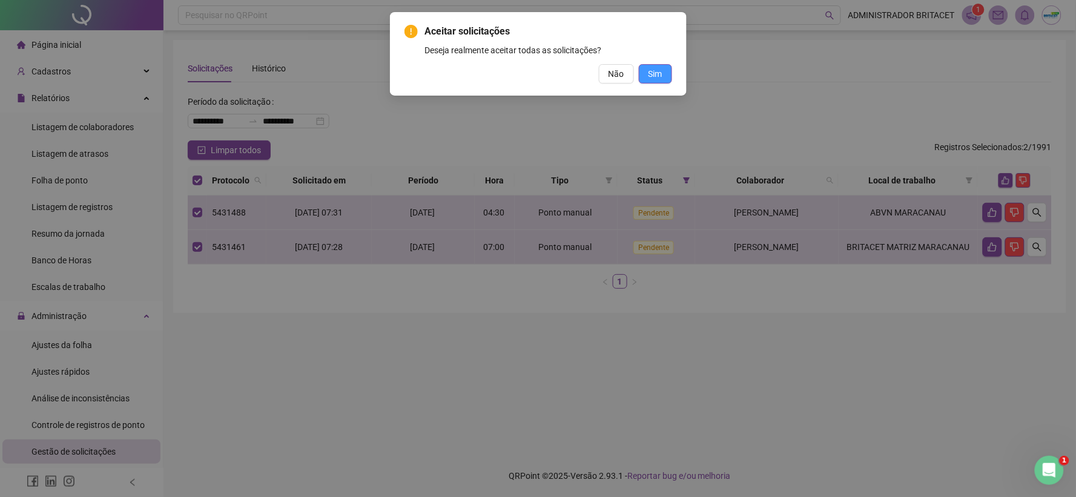
click at [650, 65] on button "Sim" at bounding box center [655, 73] width 33 height 19
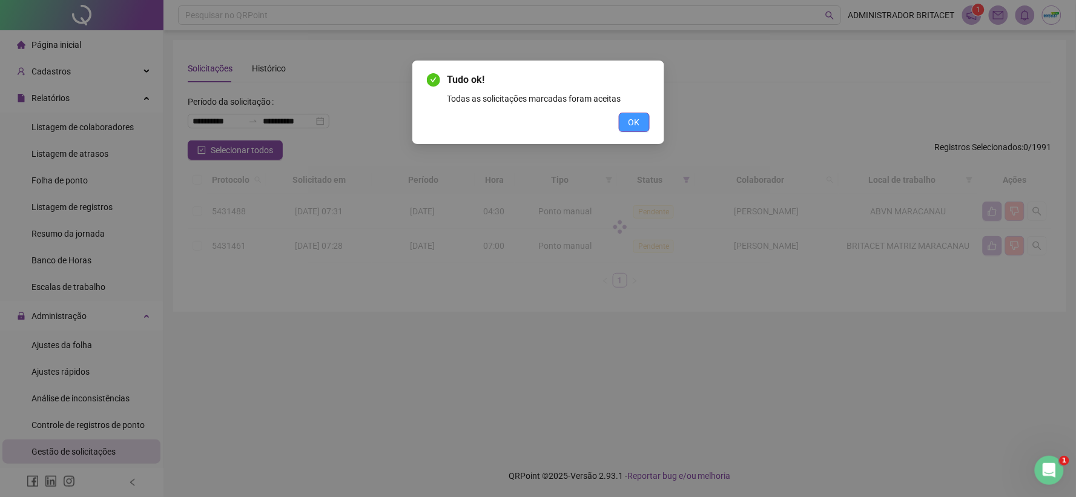
click at [643, 117] on button "OK" at bounding box center [634, 122] width 31 height 19
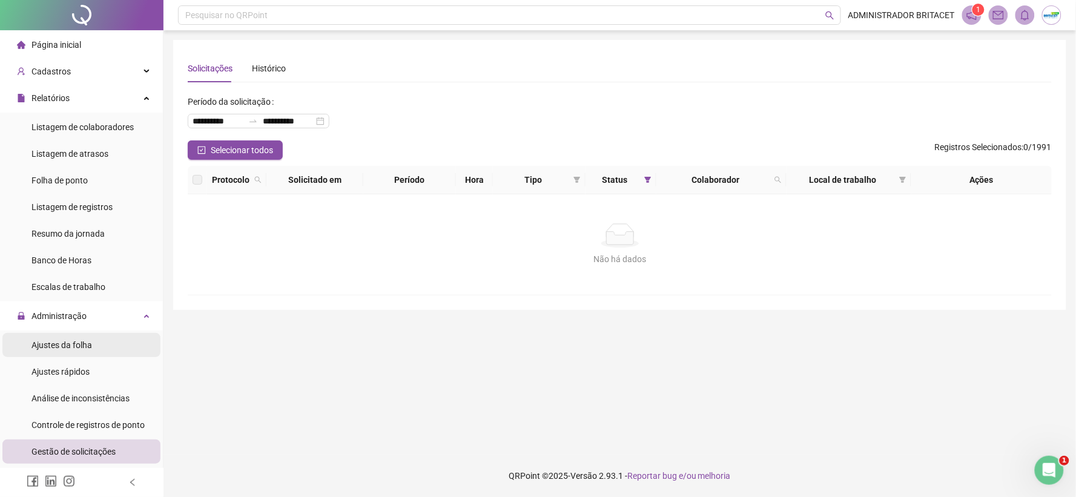
drag, startPoint x: 70, startPoint y: 337, endPoint x: 76, endPoint y: 337, distance: 6.7
click at [70, 337] on div "Ajustes da folha" at bounding box center [61, 345] width 61 height 24
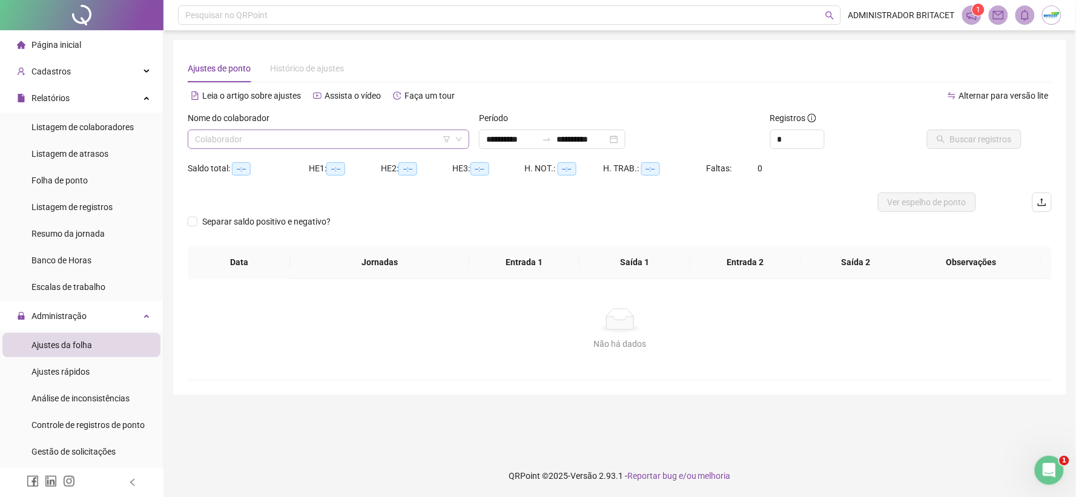
click at [262, 145] on input "search" at bounding box center [323, 139] width 256 height 18
click at [497, 142] on input "**********" at bounding box center [511, 139] width 51 height 13
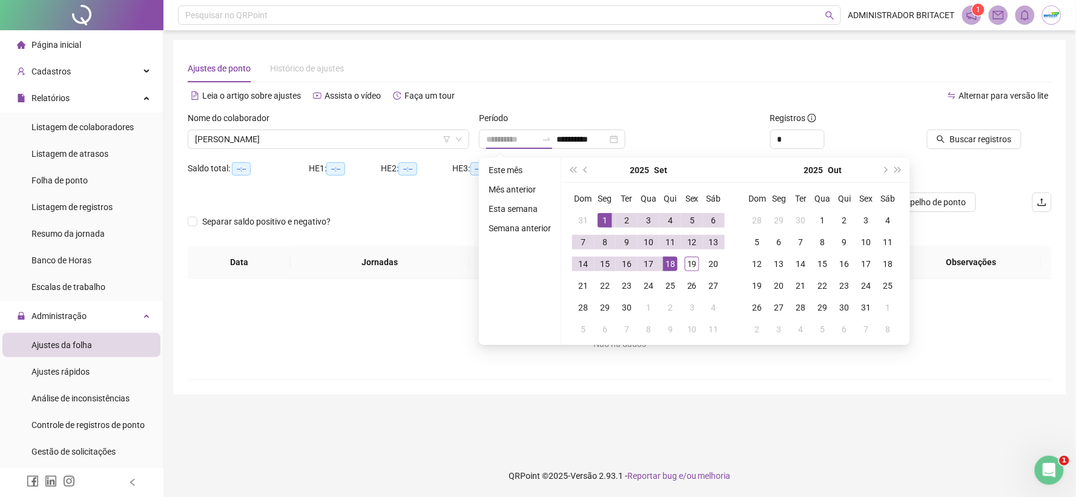
click at [606, 214] on div "1" at bounding box center [604, 220] width 15 height 15
click at [685, 260] on div "19" at bounding box center [692, 264] width 15 height 15
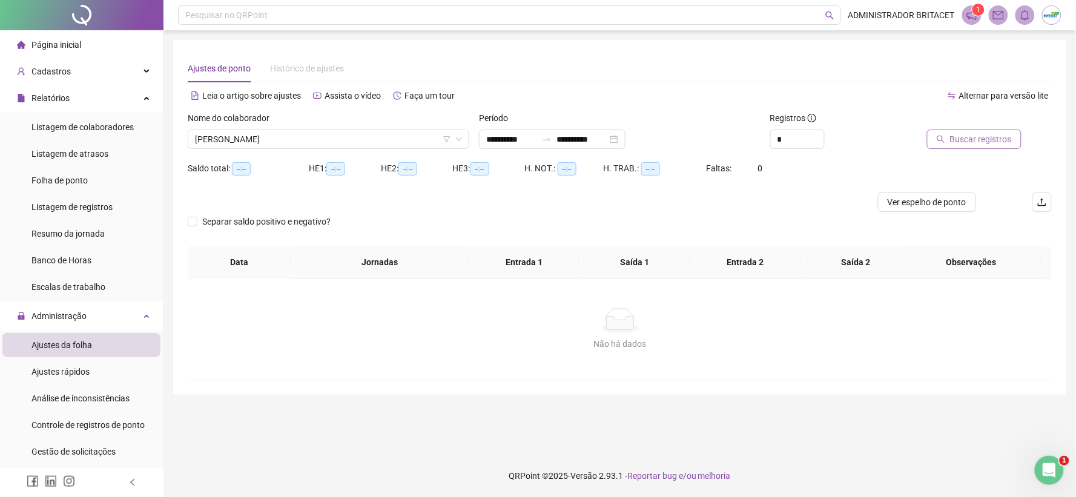
click at [982, 137] on span "Buscar registros" at bounding box center [981, 139] width 62 height 13
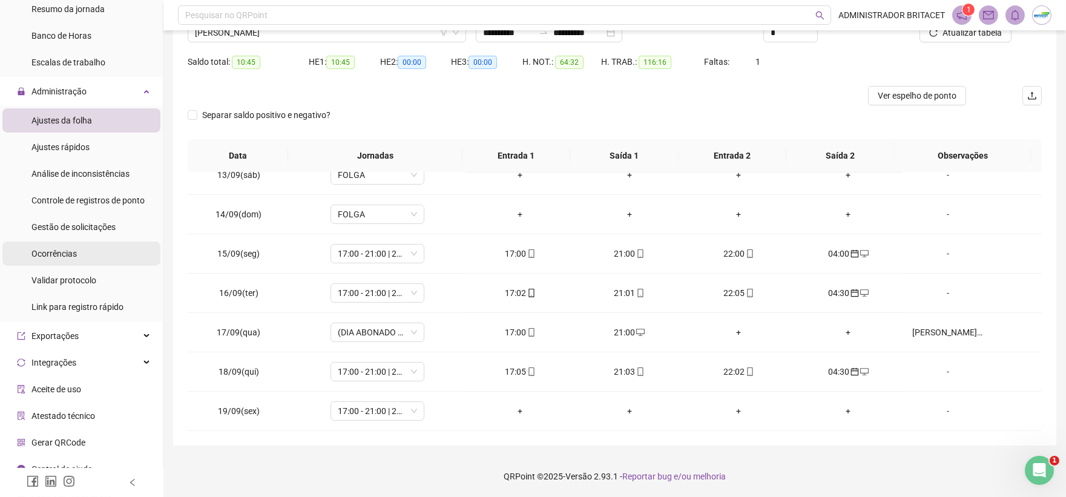
scroll to position [237, 0]
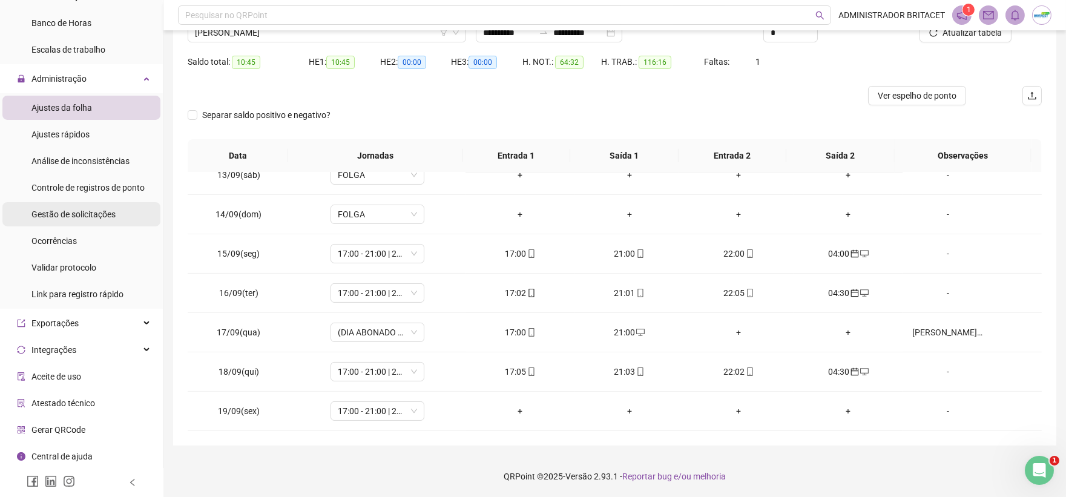
click at [90, 206] on div "Gestão de solicitações" at bounding box center [73, 214] width 84 height 24
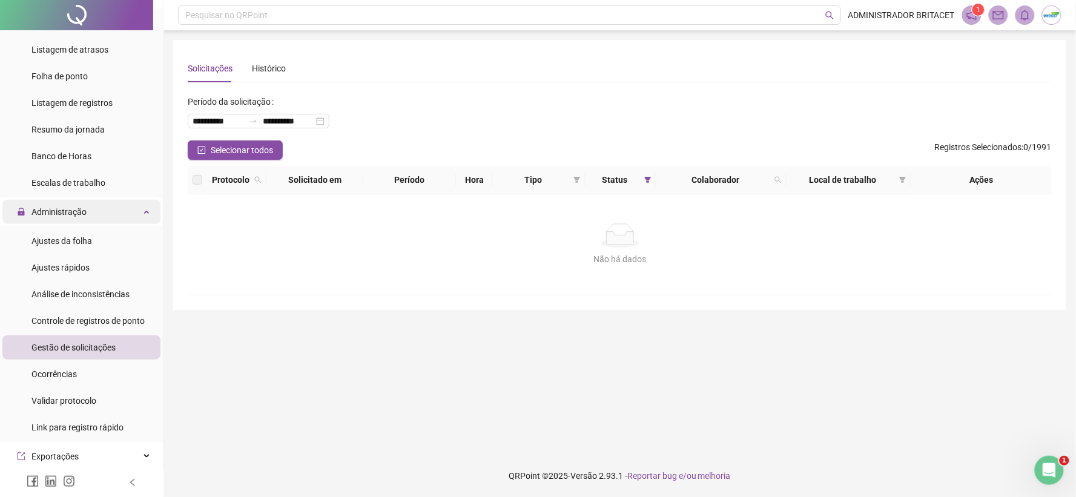
scroll to position [103, 0]
click at [107, 206] on div "Administração" at bounding box center [81, 213] width 158 height 24
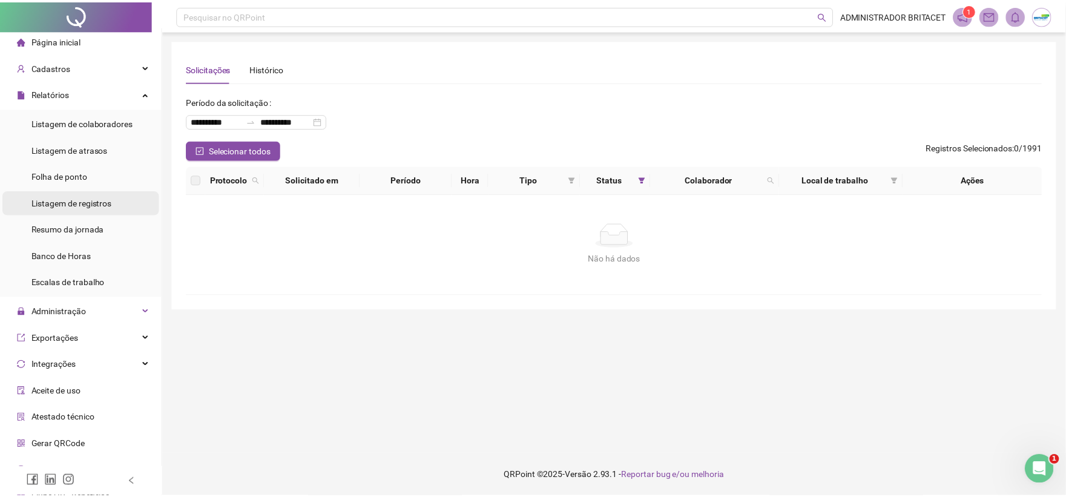
scroll to position [0, 0]
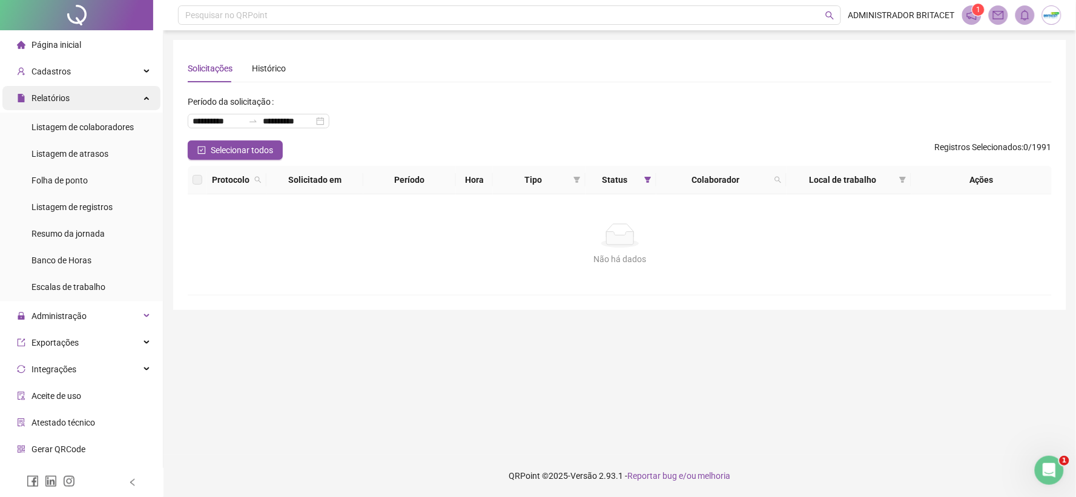
click at [132, 105] on div "Relatórios" at bounding box center [81, 98] width 158 height 24
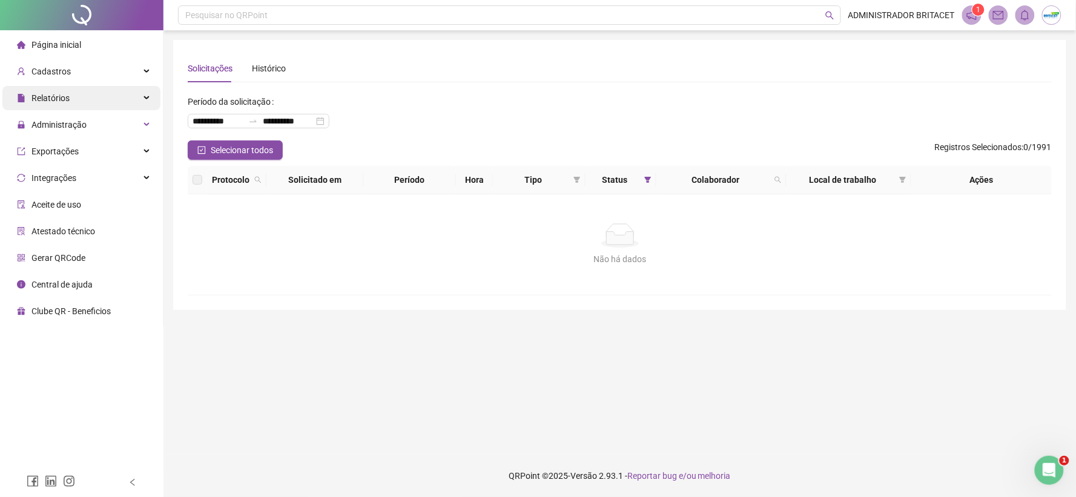
click at [132, 105] on div "Relatórios" at bounding box center [81, 98] width 158 height 24
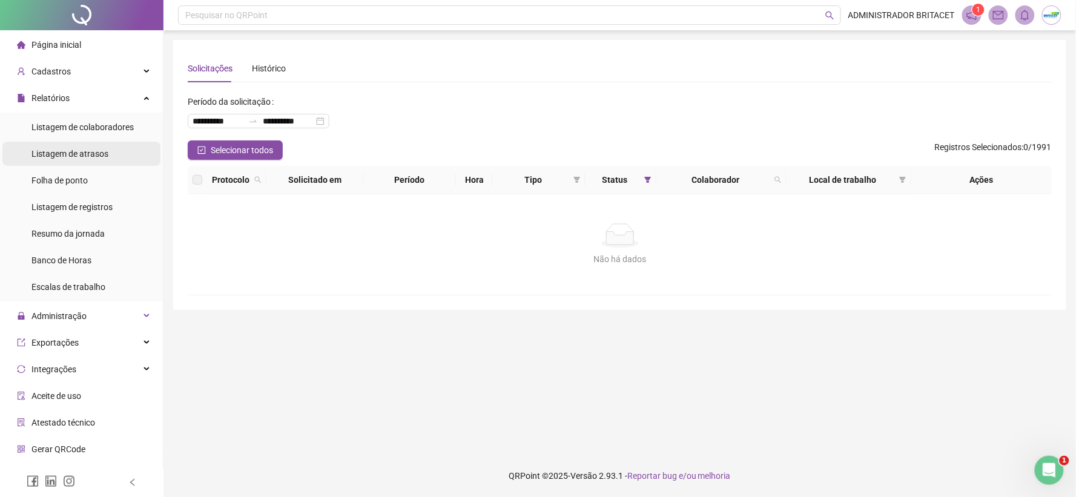
click at [90, 144] on div "Listagem de atrasos" at bounding box center [69, 154] width 77 height 24
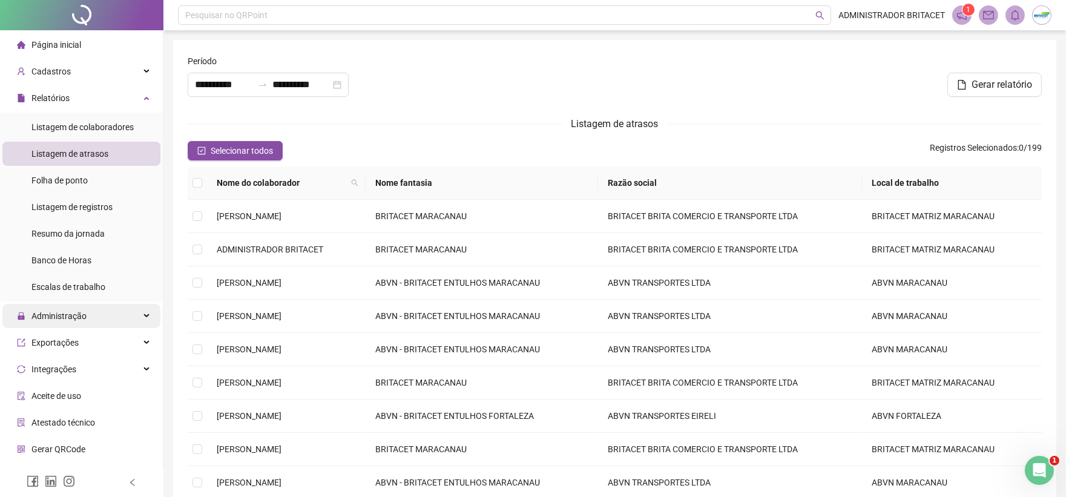
click at [77, 315] on span "Administração" at bounding box center [58, 316] width 55 height 10
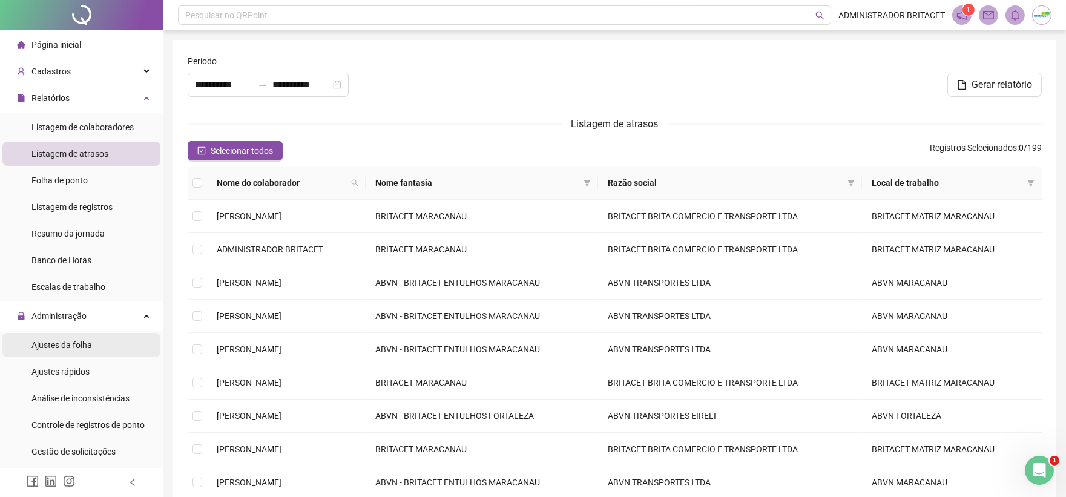
click at [82, 346] on span "Ajustes da folha" at bounding box center [61, 345] width 61 height 10
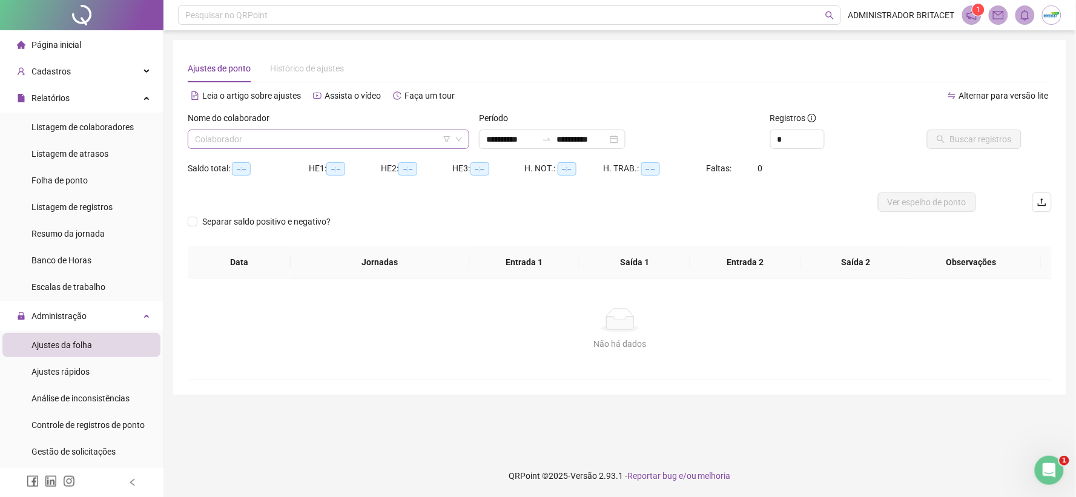
click at [303, 135] on input "search" at bounding box center [323, 139] width 256 height 18
click at [962, 143] on span "Buscar registros" at bounding box center [981, 139] width 62 height 13
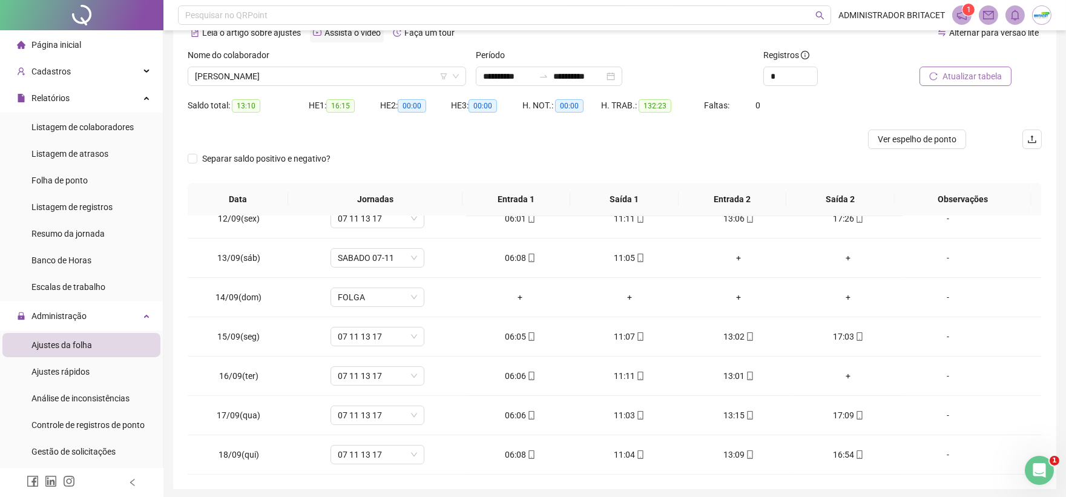
scroll to position [39, 0]
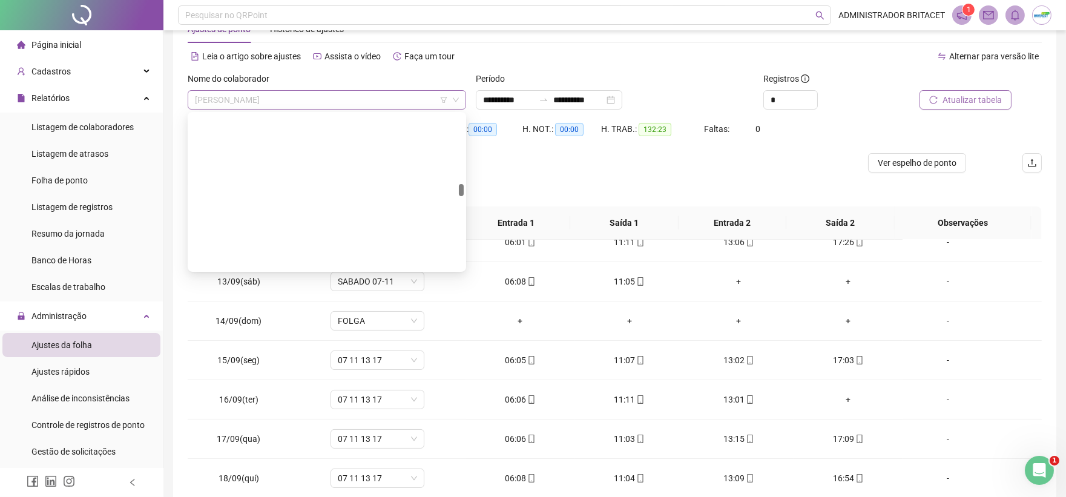
click at [355, 101] on span "GERARDO SOUZA CASTRO" at bounding box center [327, 100] width 264 height 18
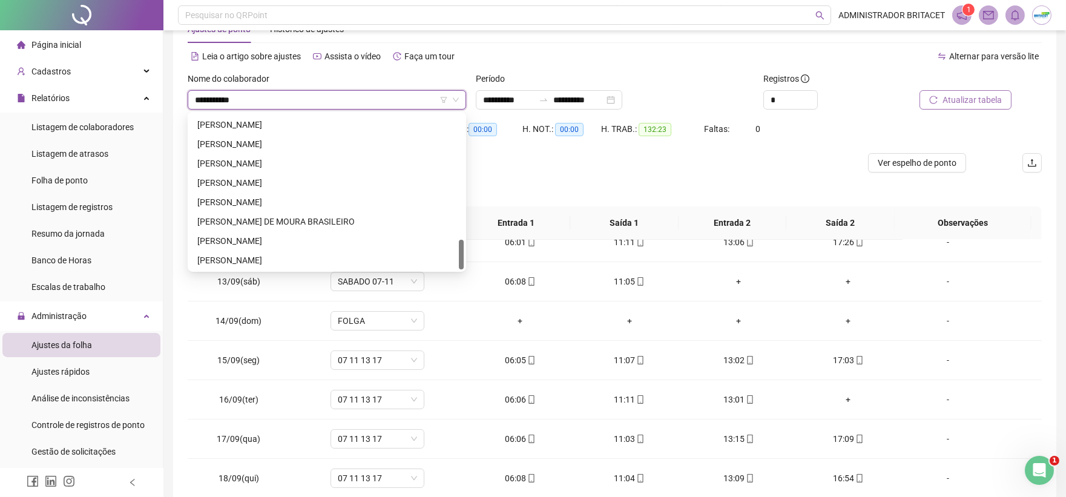
scroll to position [0, 0]
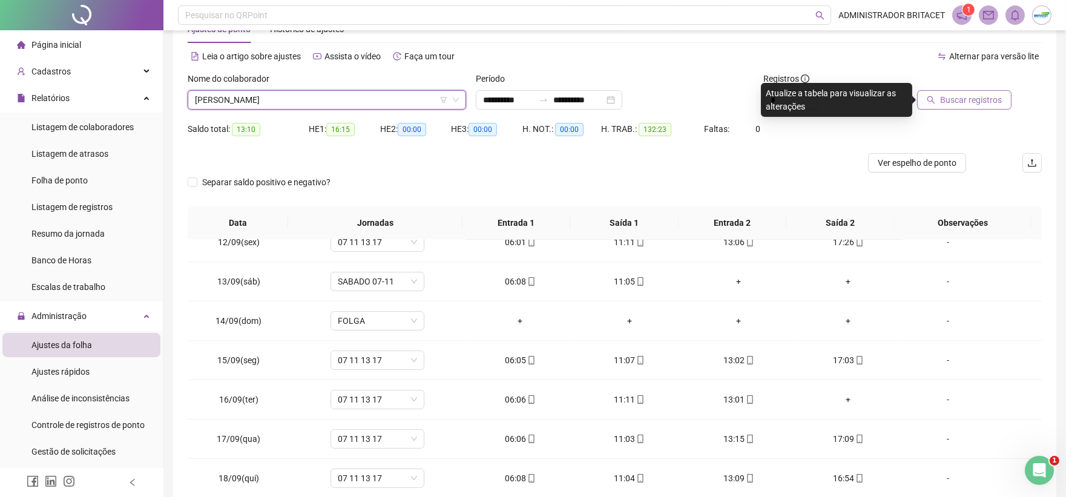
click at [976, 104] on span "Buscar registros" at bounding box center [971, 99] width 62 height 13
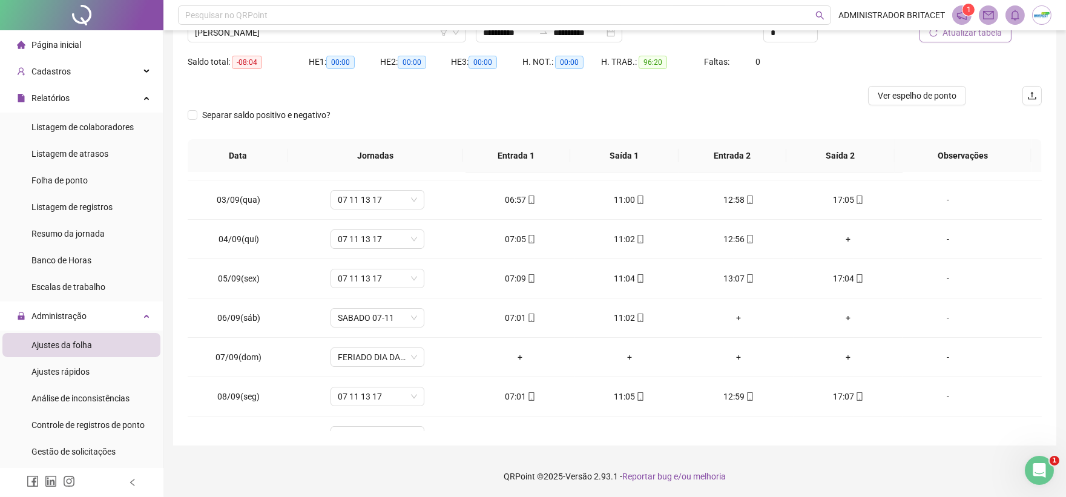
scroll to position [47, 0]
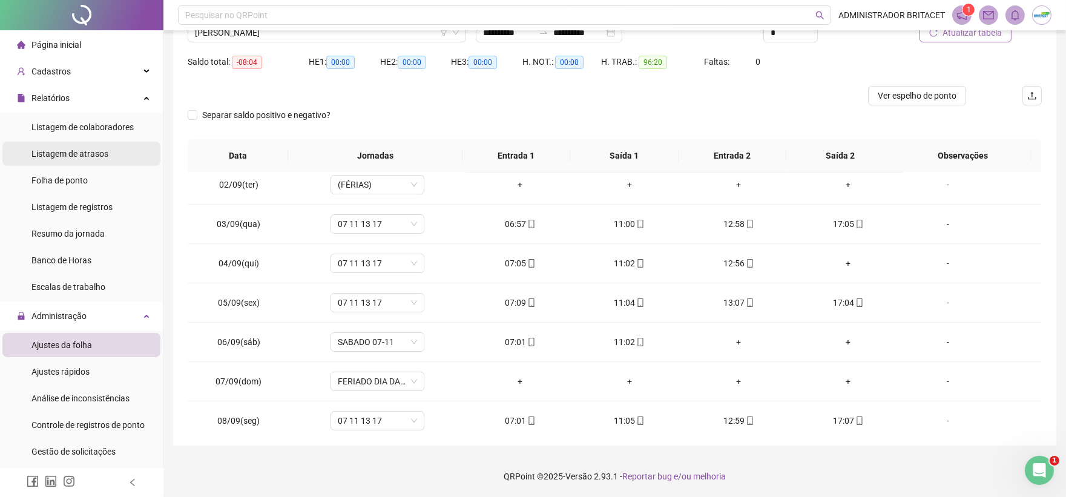
click at [104, 156] on span "Listagem de atrasos" at bounding box center [69, 154] width 77 height 10
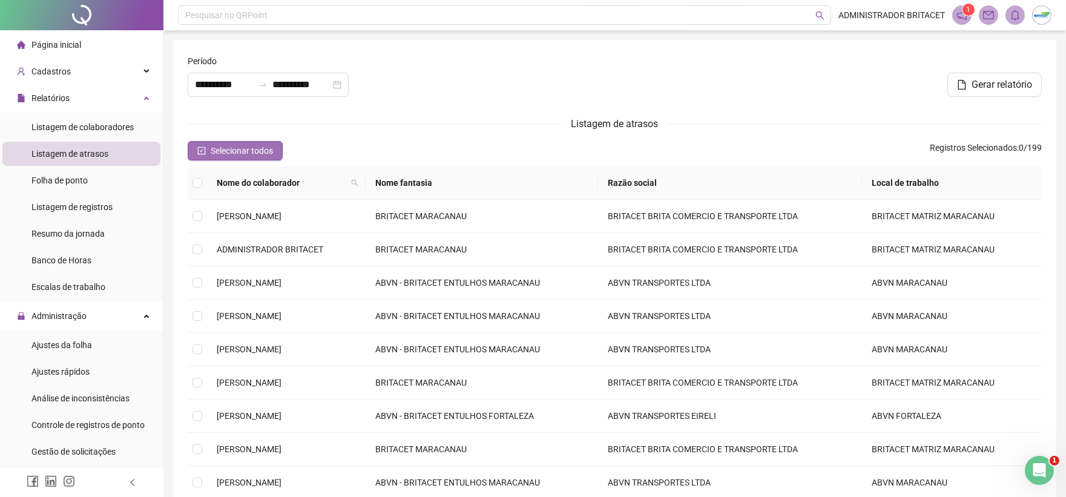
click at [260, 148] on span "Selecionar todos" at bounding box center [242, 150] width 62 height 13
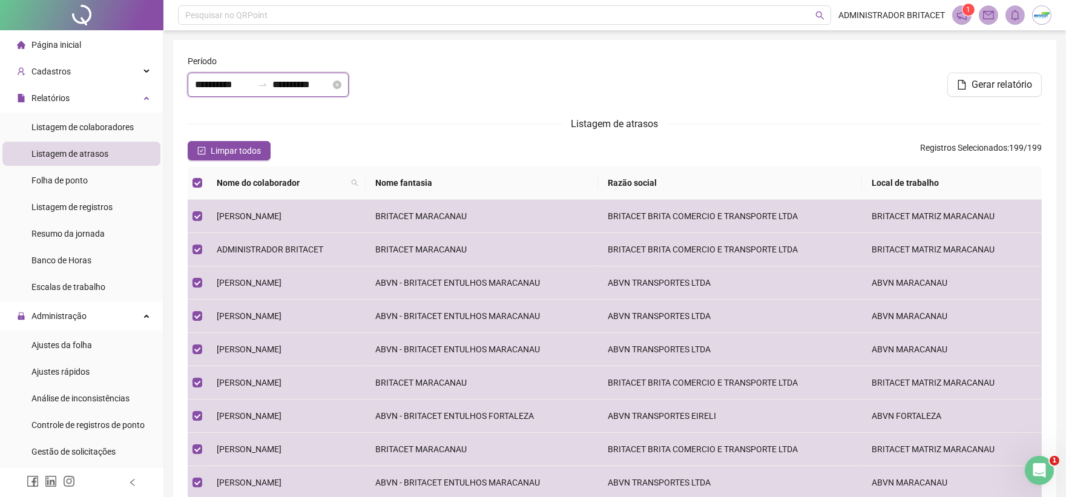
click at [206, 82] on input "**********" at bounding box center [224, 84] width 58 height 15
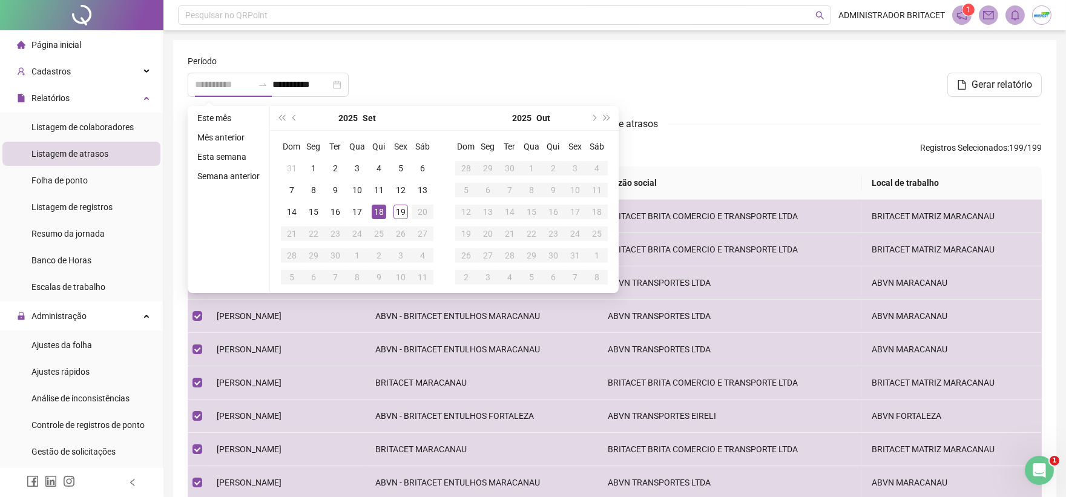
click at [375, 213] on div "18" at bounding box center [379, 212] width 15 height 15
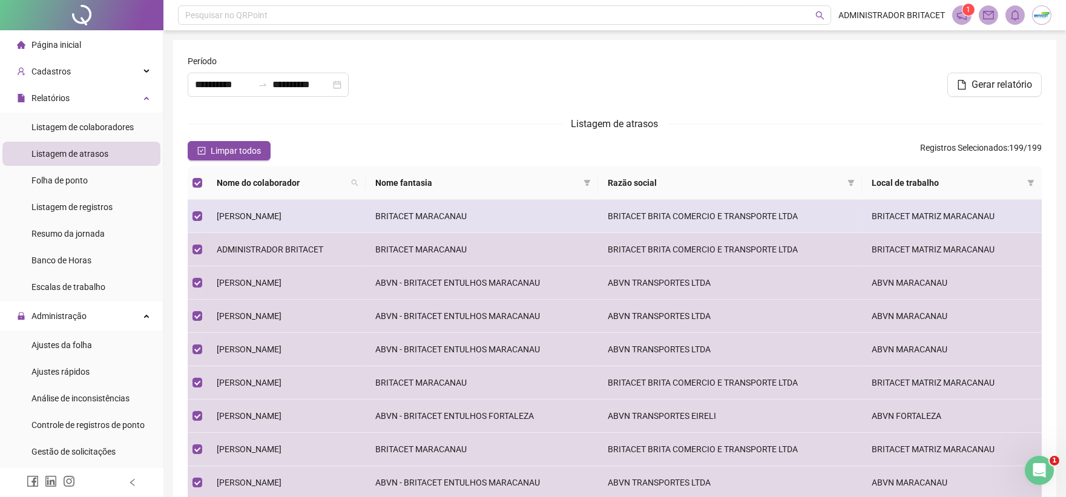
click at [274, 217] on span "[PERSON_NAME]" at bounding box center [249, 216] width 65 height 10
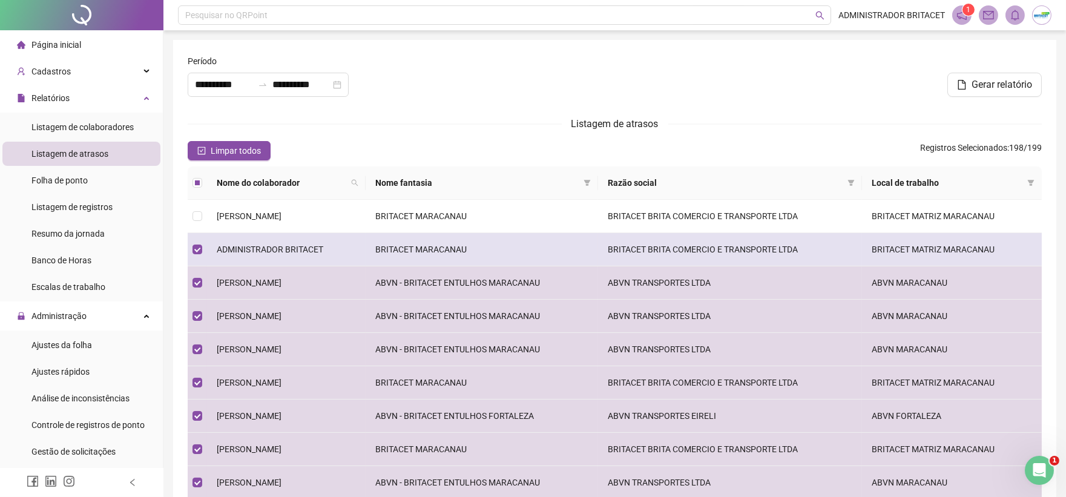
click at [275, 245] on span "ADMINISTRADOR BRITACET" at bounding box center [270, 250] width 107 height 10
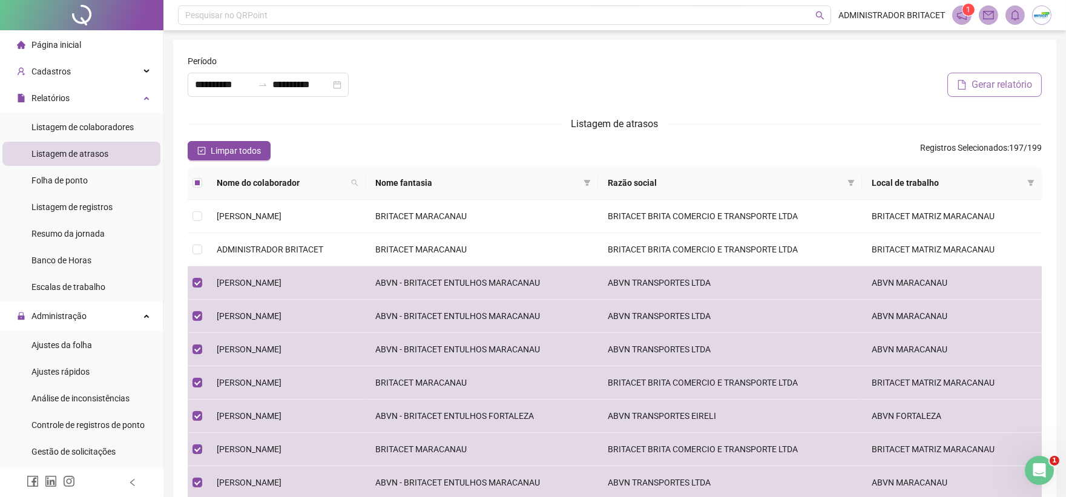
click at [981, 80] on span "Gerar relatório" at bounding box center [1002, 84] width 61 height 15
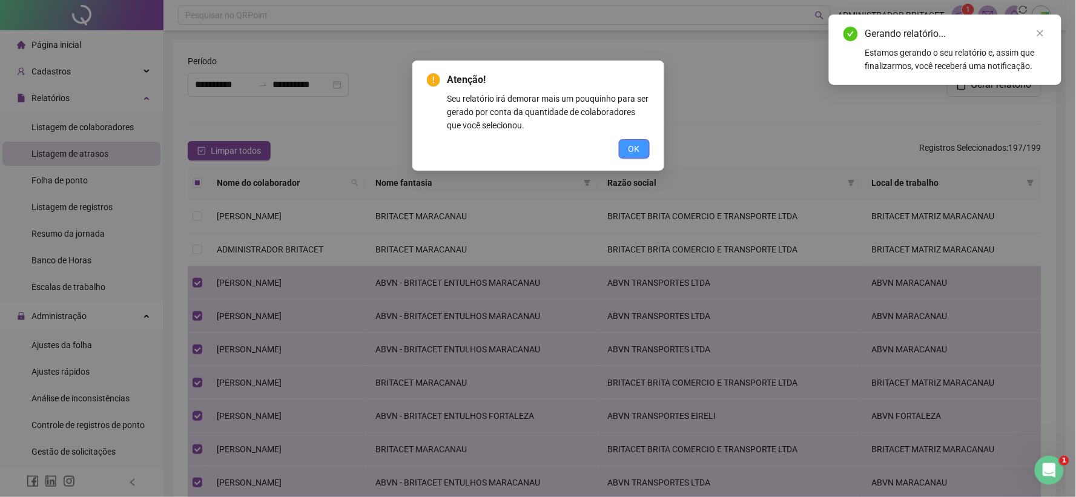
click at [640, 142] on button "OK" at bounding box center [634, 148] width 31 height 19
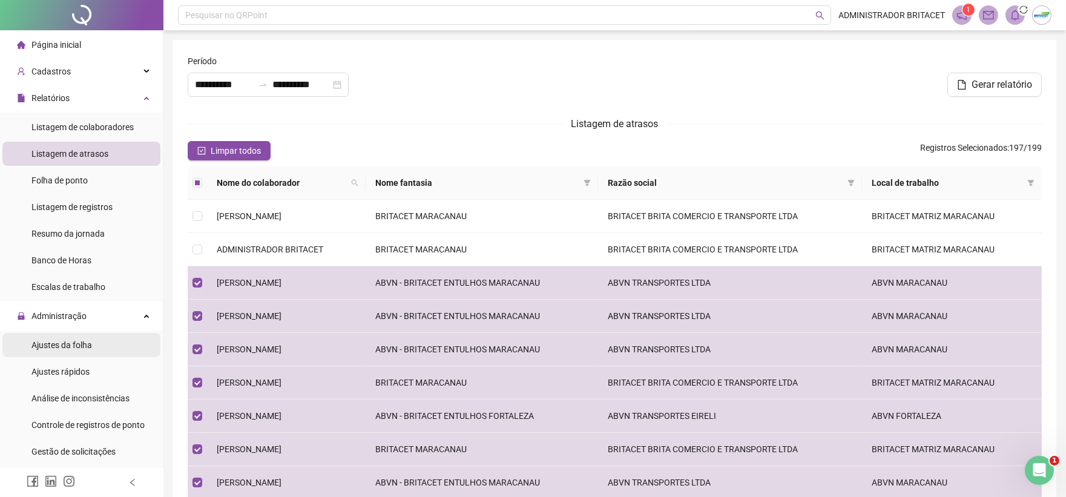
click at [89, 341] on span "Ajustes da folha" at bounding box center [61, 345] width 61 height 10
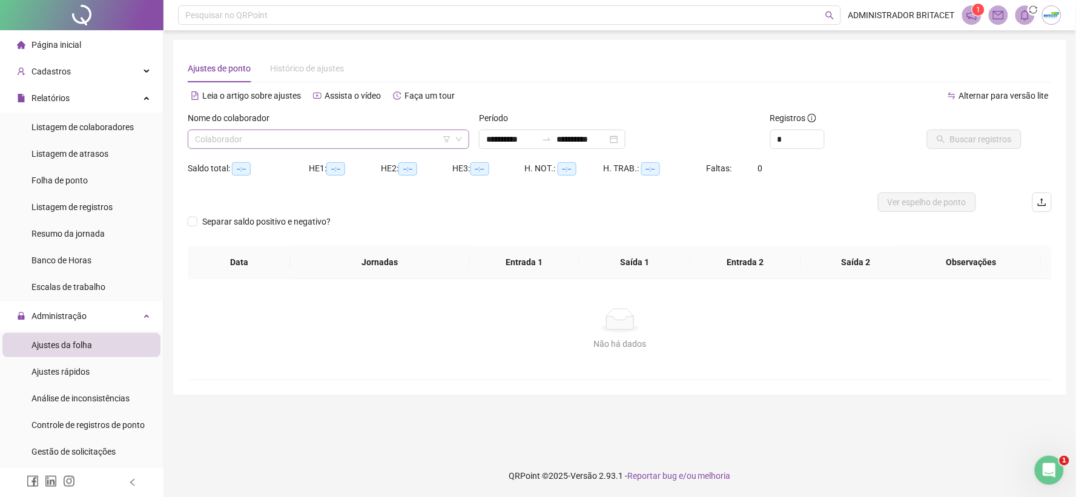
click at [258, 145] on input "search" at bounding box center [323, 139] width 256 height 18
click at [959, 142] on span "Buscar registros" at bounding box center [981, 139] width 62 height 13
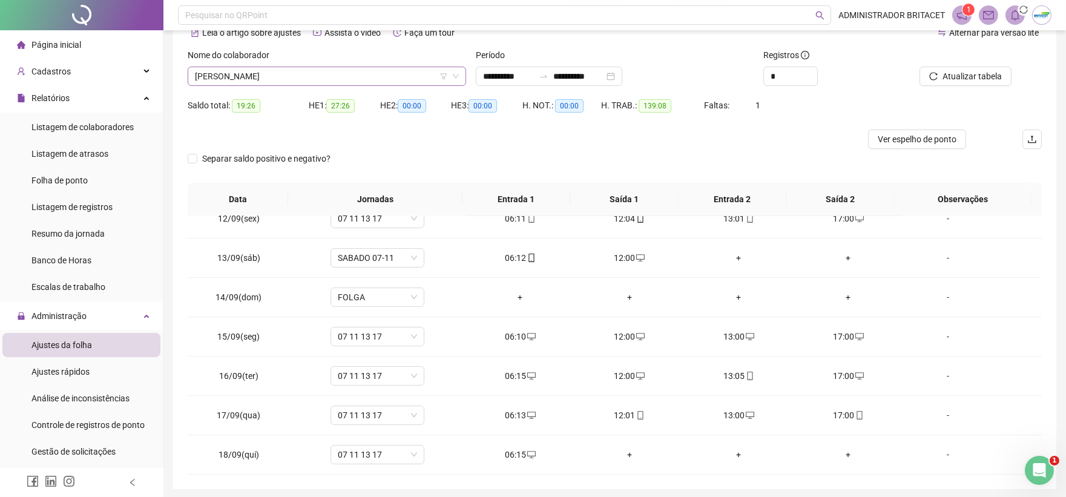
scroll to position [39, 0]
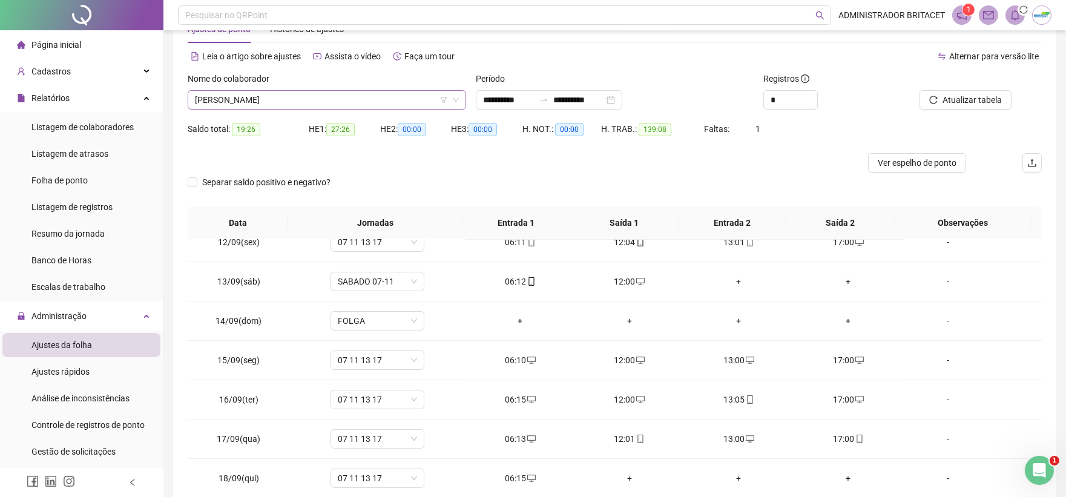
click at [404, 99] on span "ANTONIO JOSE HONORIO BRAZ" at bounding box center [327, 100] width 264 height 18
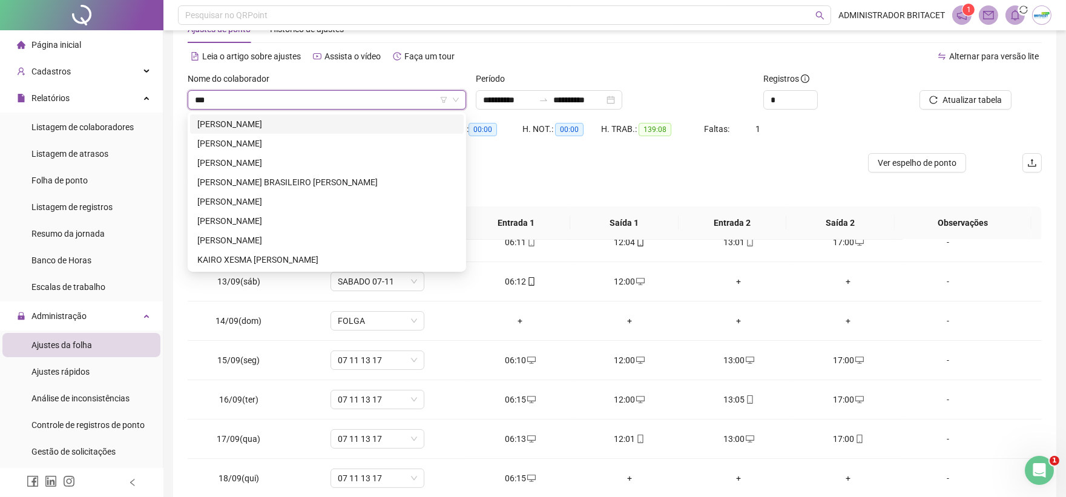
scroll to position [0, 0]
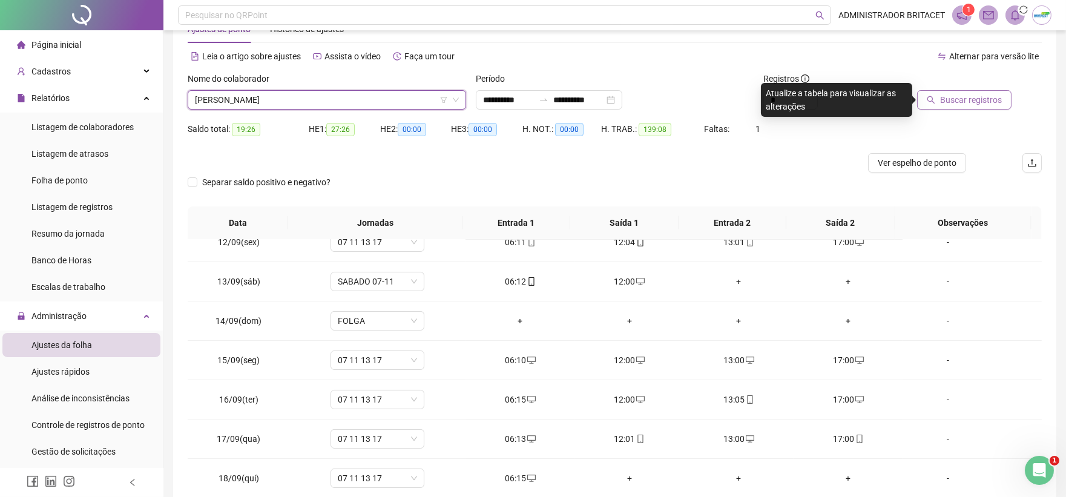
click at [927, 96] on button "Buscar registros" at bounding box center [964, 99] width 94 height 19
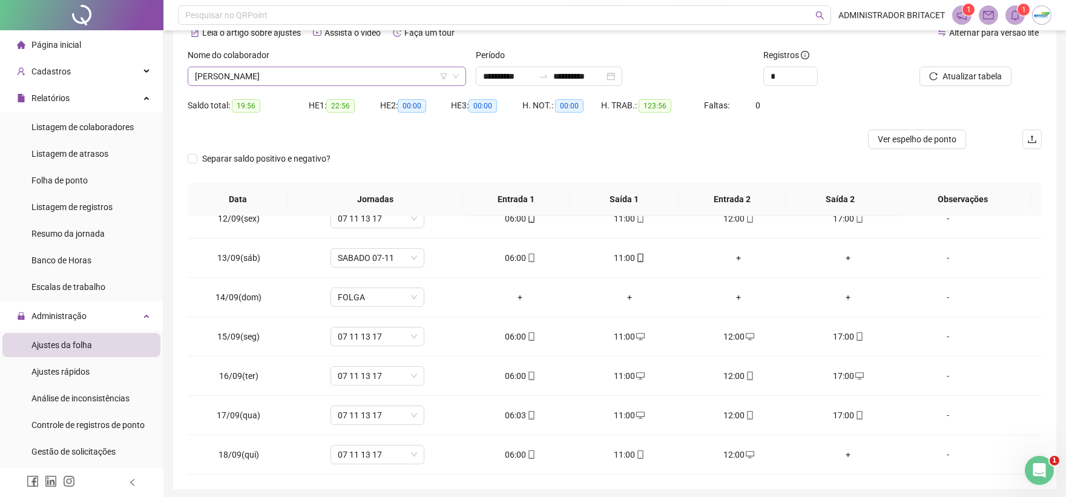
scroll to position [39, 0]
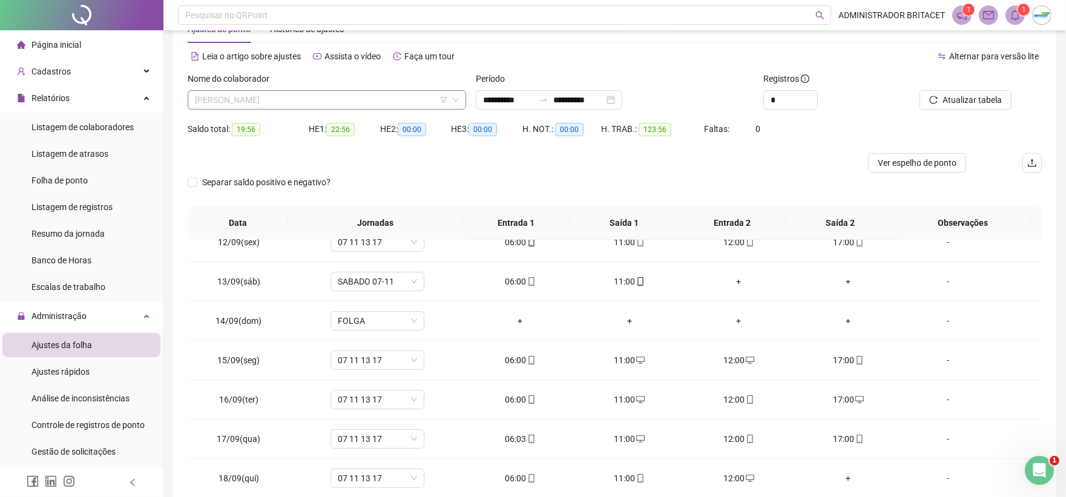
click at [366, 101] on span "ANTONIO CLESIO DA SILVA SOUZA" at bounding box center [327, 100] width 264 height 18
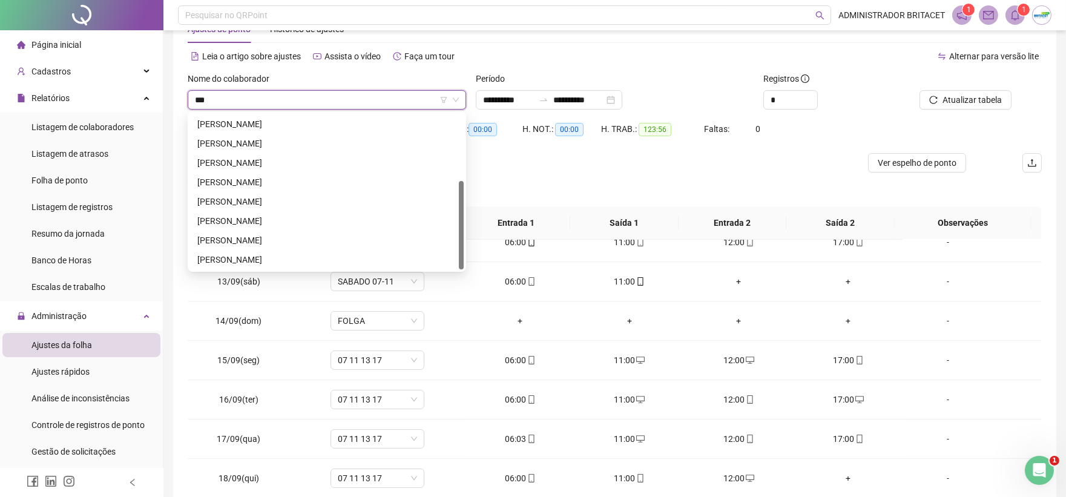
scroll to position [0, 0]
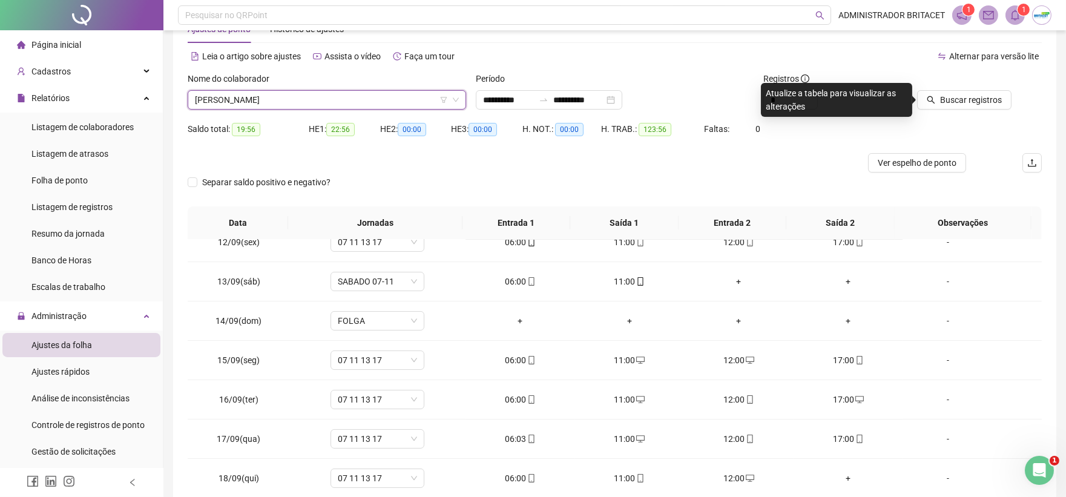
click at [1003, 88] on div at bounding box center [959, 81] width 104 height 18
click at [998, 97] on span "Buscar registros" at bounding box center [971, 99] width 62 height 13
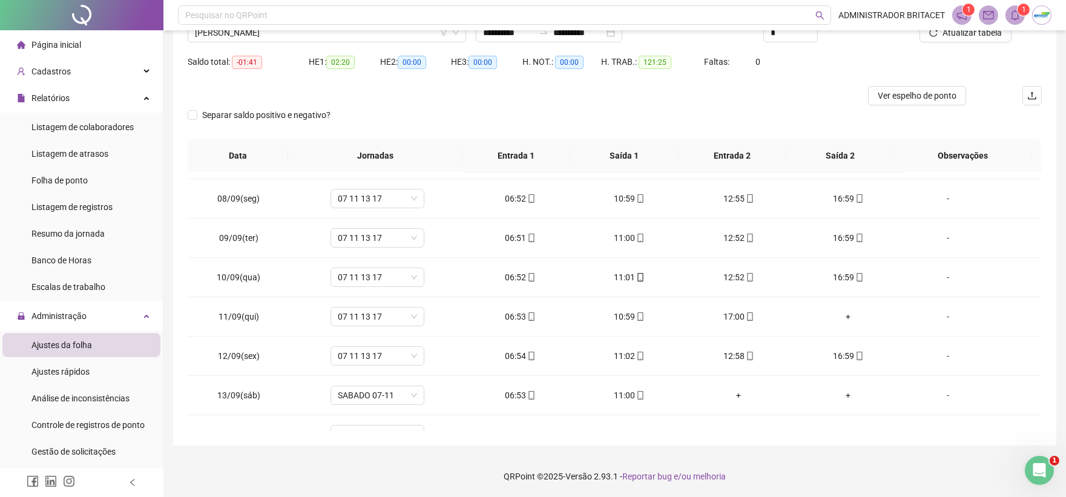
scroll to position [249, 0]
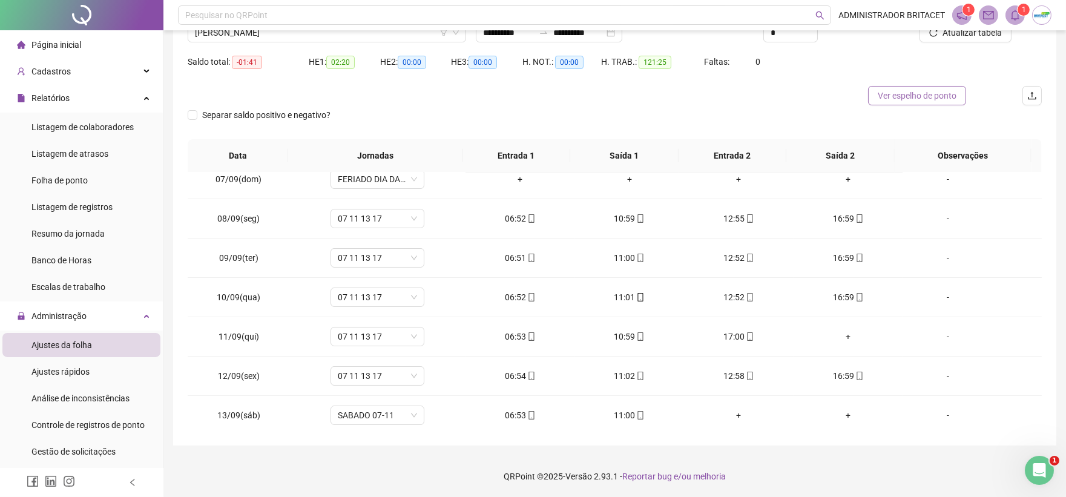
click at [886, 100] on span "Ver espelho de ponto" at bounding box center [917, 95] width 79 height 13
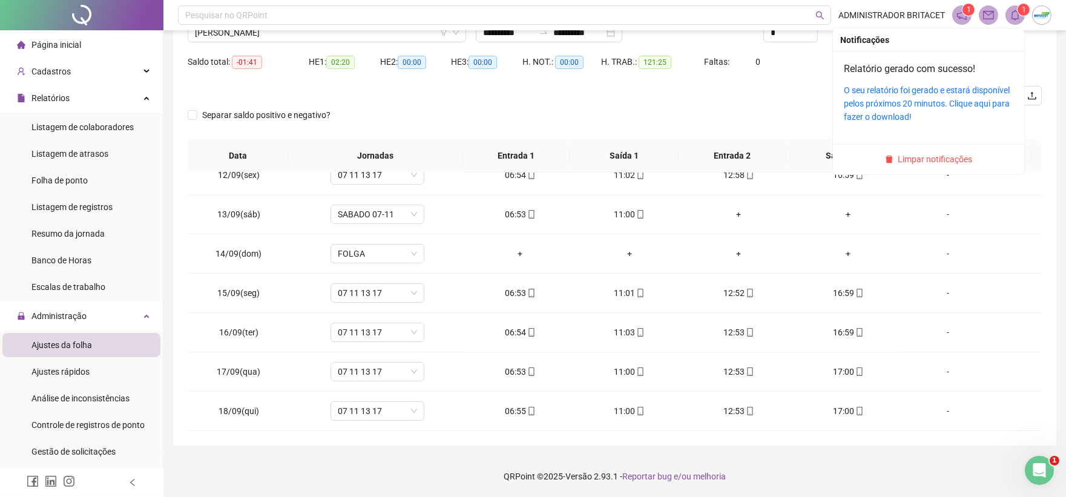
click at [1010, 14] on icon "bell" at bounding box center [1015, 15] width 11 height 11
click at [917, 88] on link "O seu relatório foi gerado e estará disponível pelos próximos 20 minutos. Cliqu…" at bounding box center [927, 103] width 166 height 36
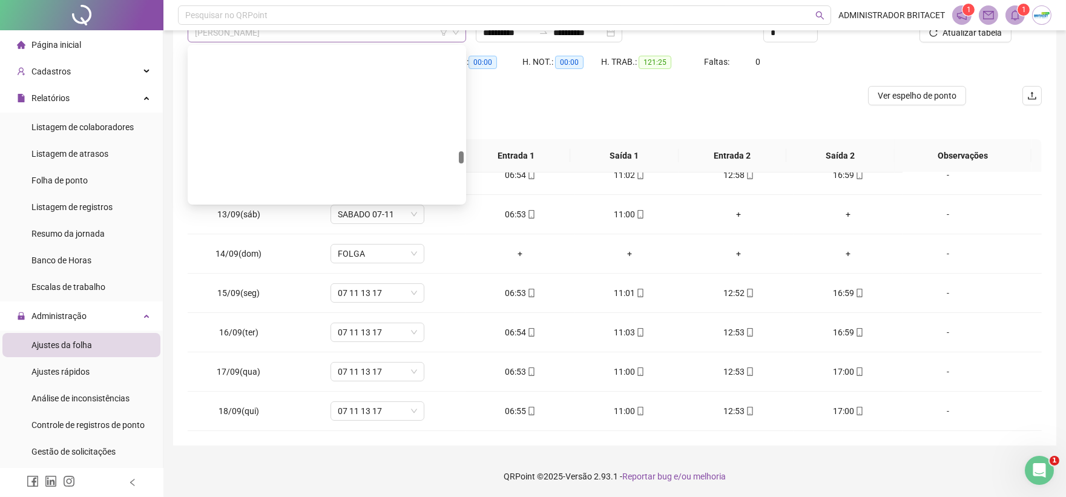
click at [315, 39] on span "LUIS CARLOS LIMA DA SILVA" at bounding box center [327, 33] width 264 height 18
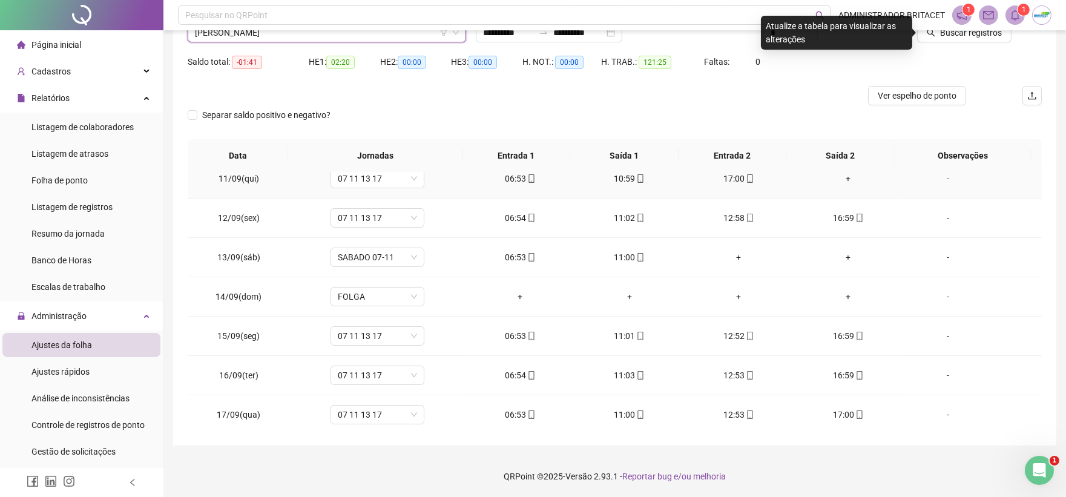
scroll to position [383, 0]
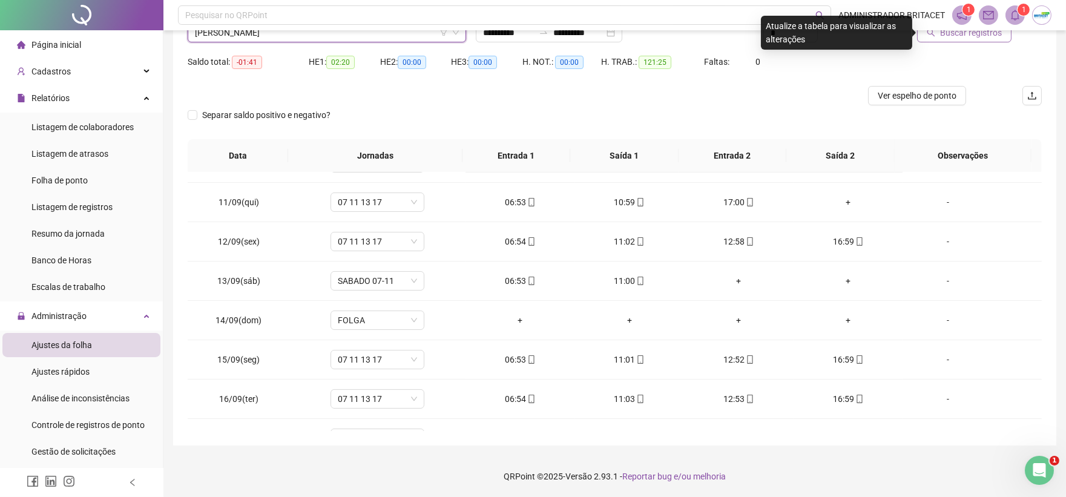
click at [973, 33] on span "Buscar registros" at bounding box center [971, 32] width 62 height 13
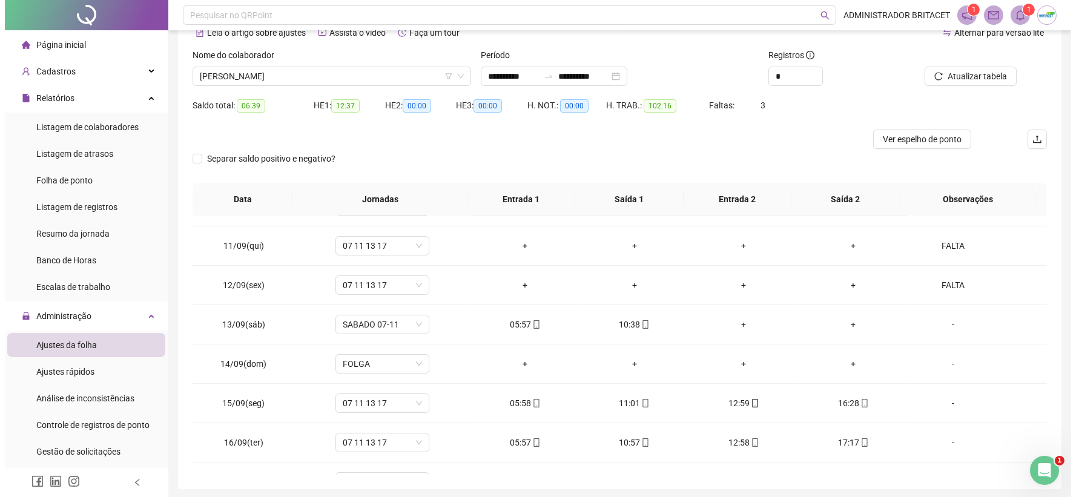
scroll to position [39, 0]
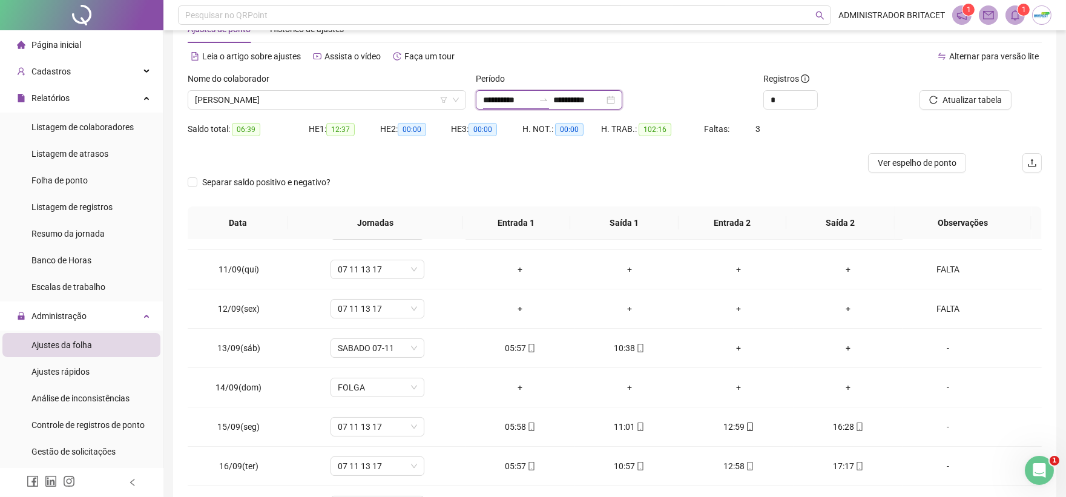
click at [492, 100] on input "**********" at bounding box center [508, 99] width 51 height 13
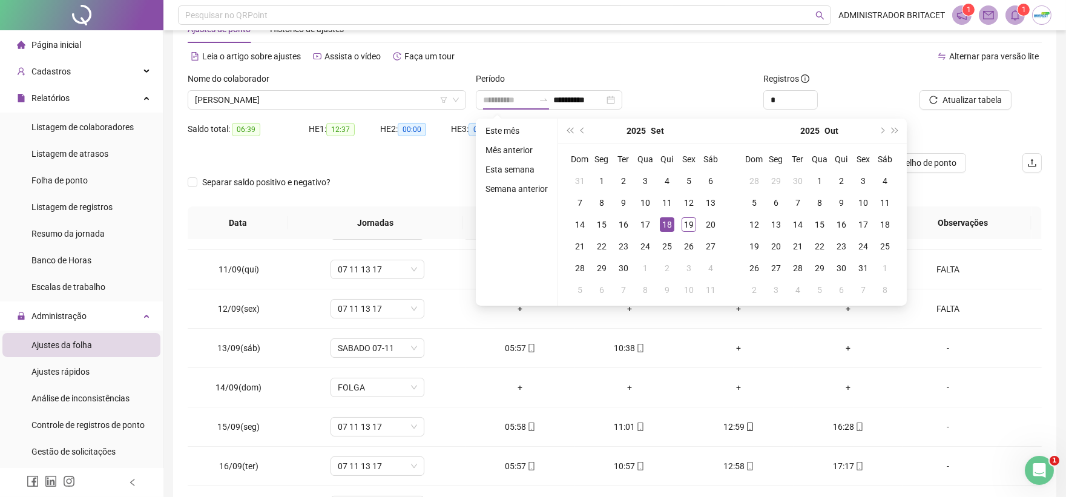
click at [660, 223] on div "18" at bounding box center [667, 224] width 15 height 15
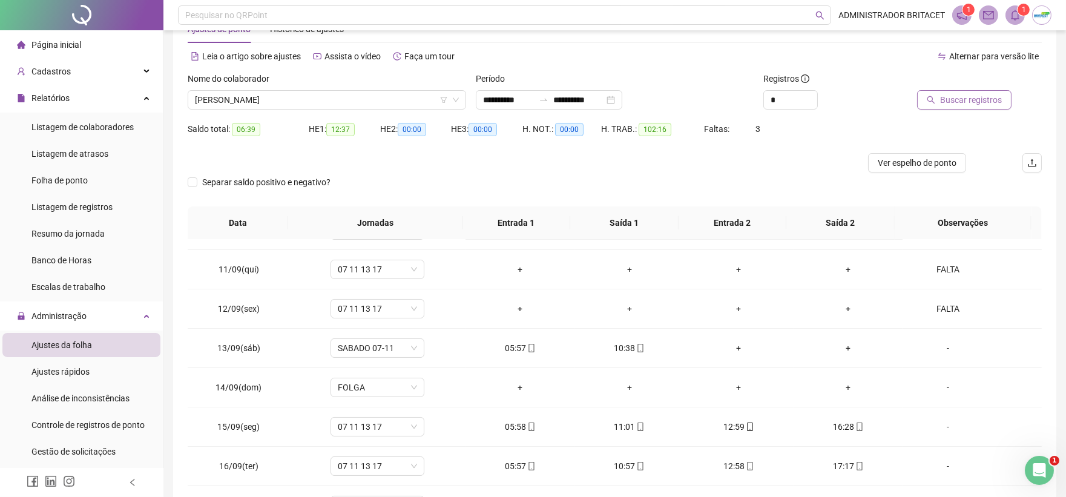
click at [975, 99] on span "Buscar registros" at bounding box center [971, 99] width 62 height 13
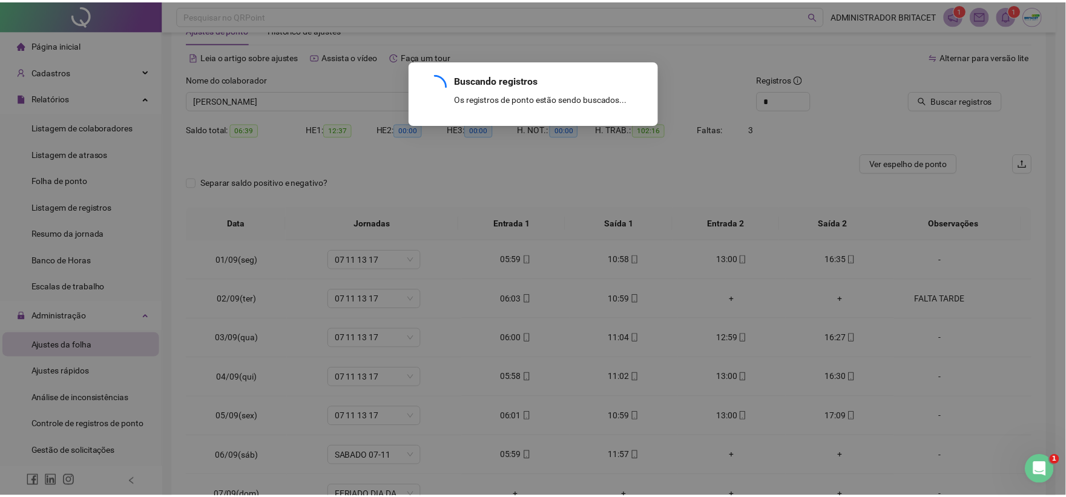
scroll to position [0, 0]
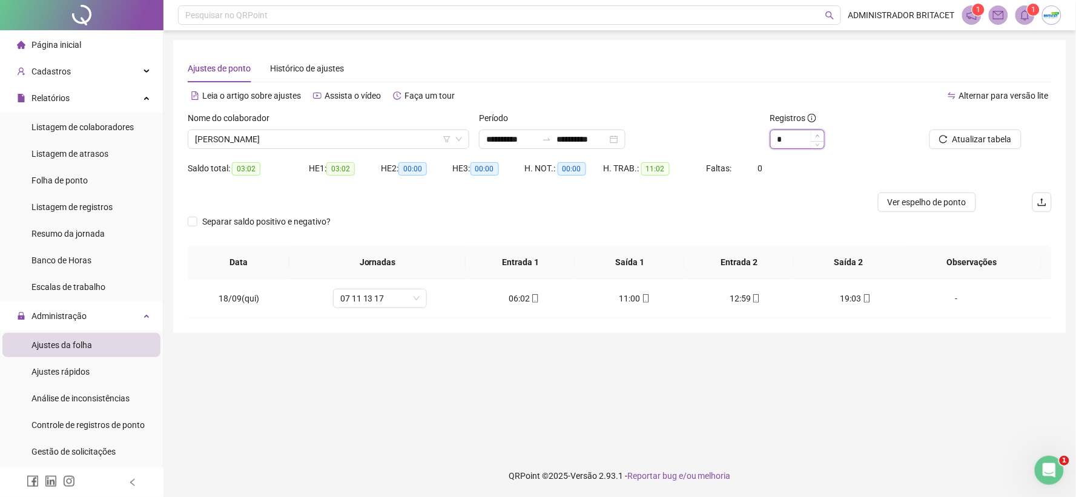
click at [822, 137] on span "Increase Value" at bounding box center [817, 135] width 13 height 11
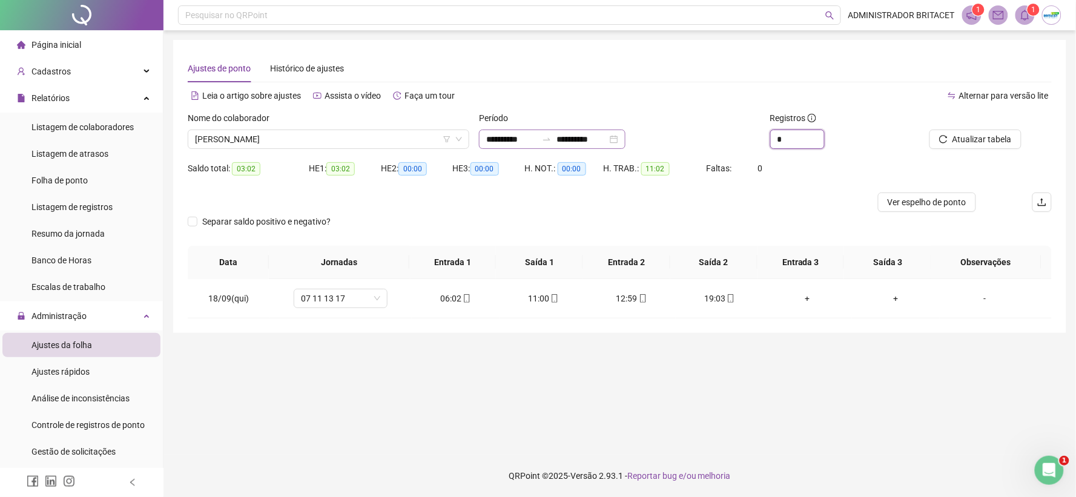
click at [495, 131] on div "**********" at bounding box center [552, 139] width 146 height 19
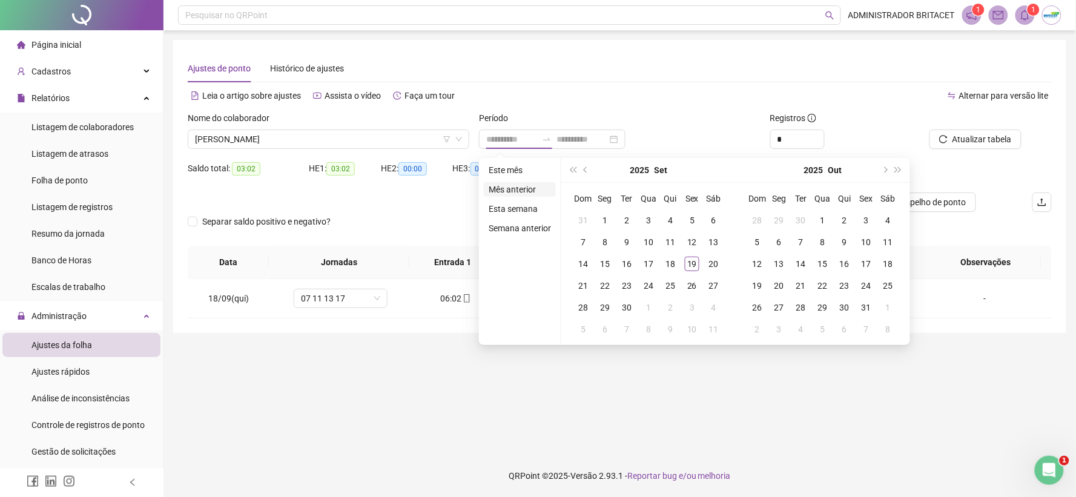
click at [527, 186] on li "Mês anterior" at bounding box center [520, 189] width 72 height 15
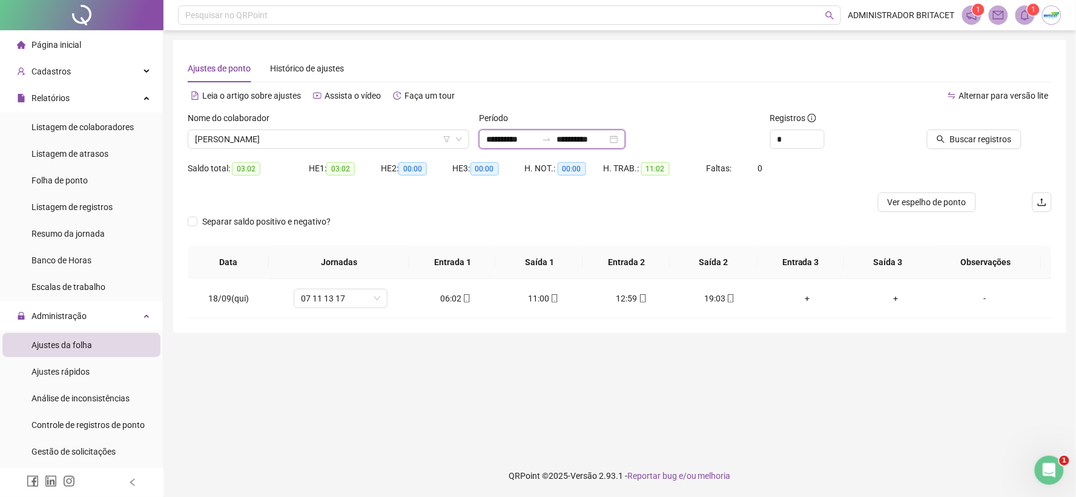
click at [494, 136] on input "**********" at bounding box center [511, 139] width 51 height 13
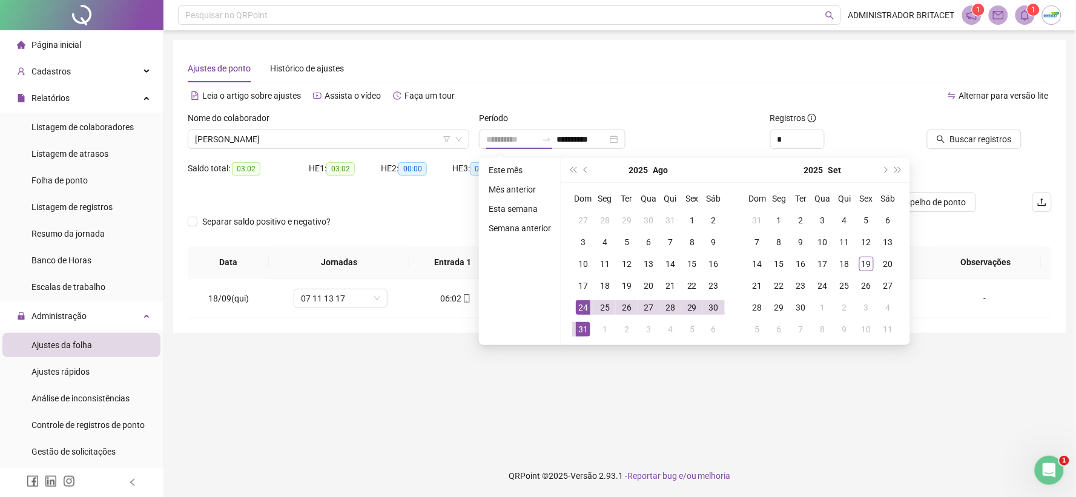
click at [588, 301] on div "24" at bounding box center [583, 307] width 15 height 15
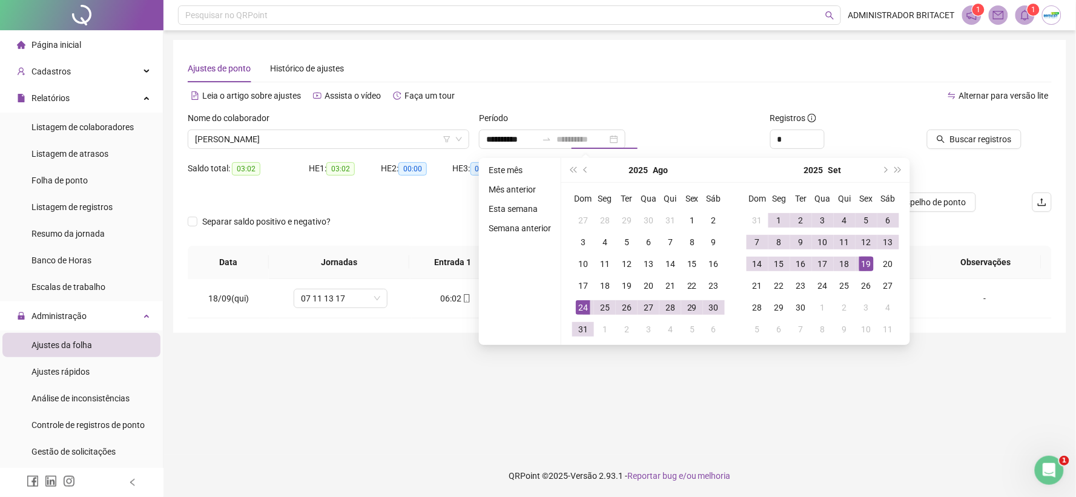
click at [856, 262] on td "19" at bounding box center [866, 264] width 22 height 22
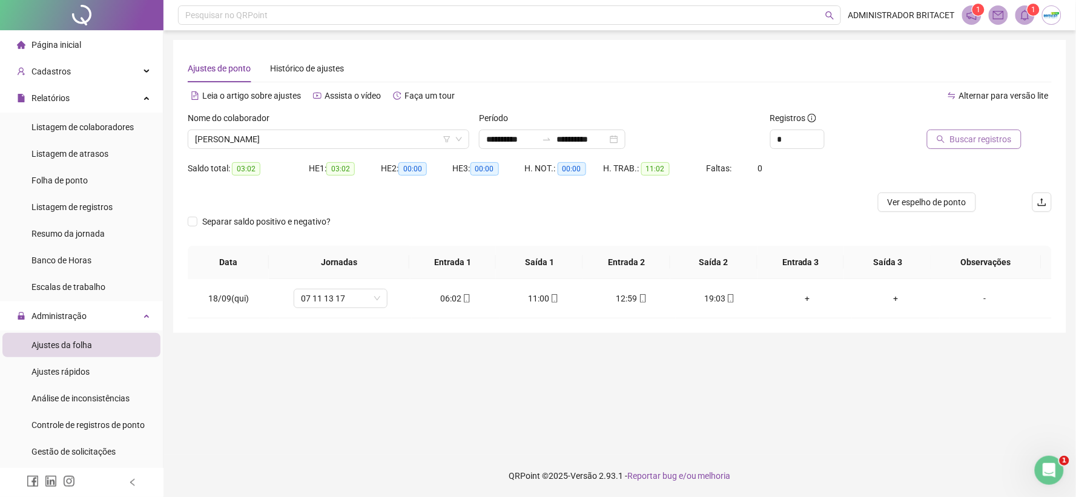
click at [979, 143] on span "Buscar registros" at bounding box center [981, 139] width 62 height 13
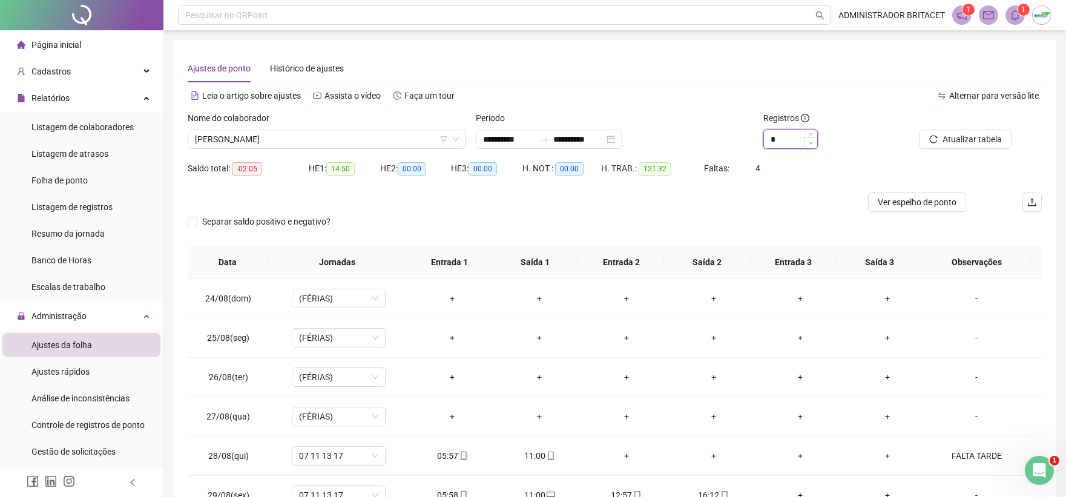
click at [812, 143] on icon "down" at bounding box center [811, 143] width 4 height 2
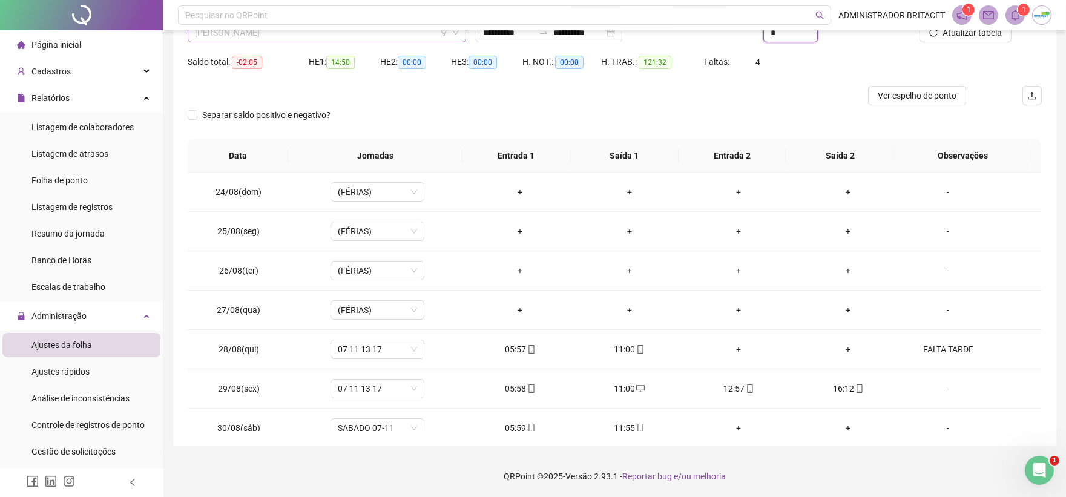
click at [394, 38] on span "[PERSON_NAME]" at bounding box center [327, 33] width 264 height 18
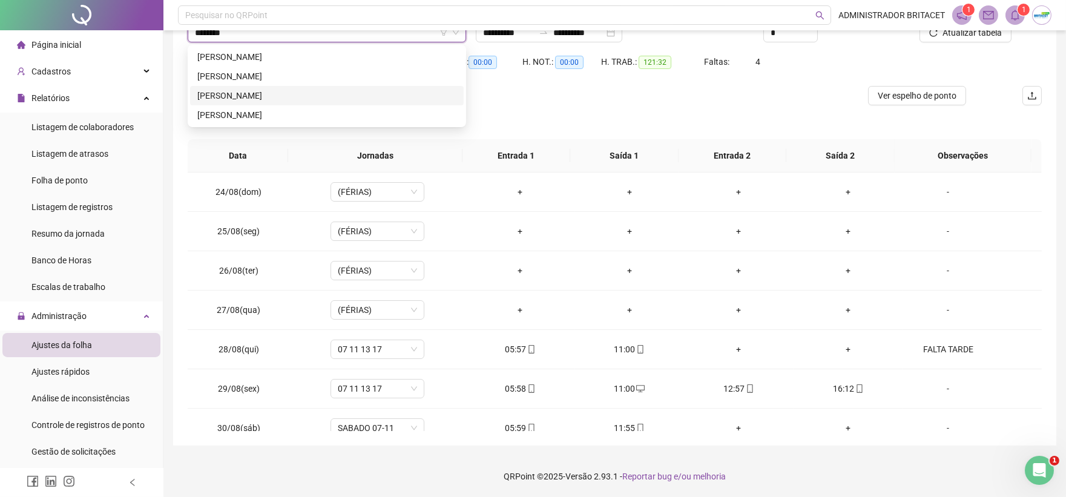
click at [361, 96] on div "RAIMUNDO LUIS VIANA DE SOUZA" at bounding box center [326, 95] width 259 height 13
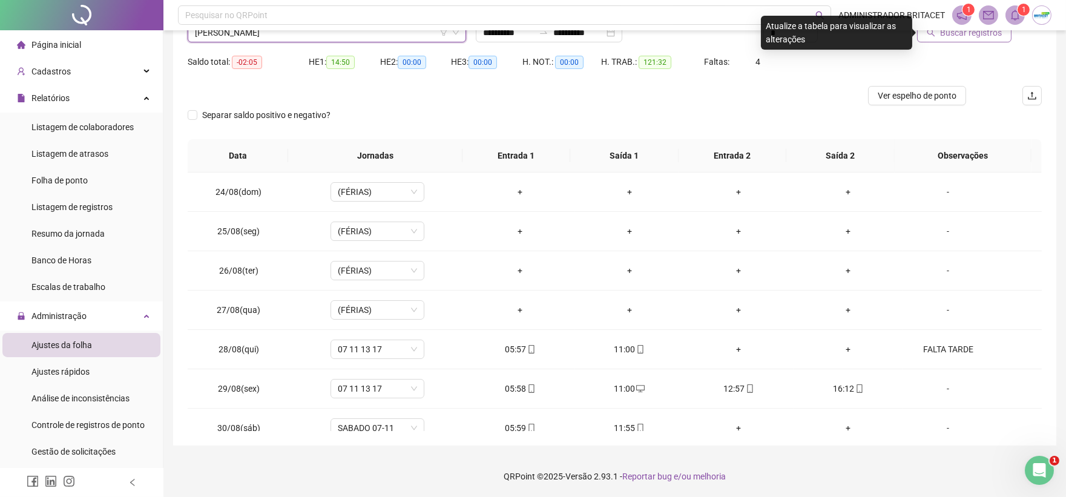
click at [972, 41] on button "Buscar registros" at bounding box center [964, 32] width 94 height 19
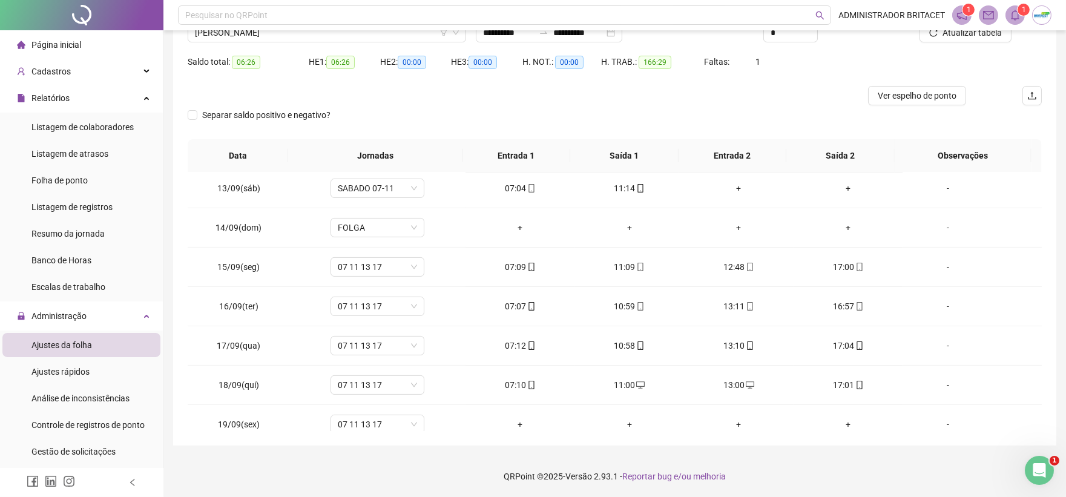
scroll to position [806, 0]
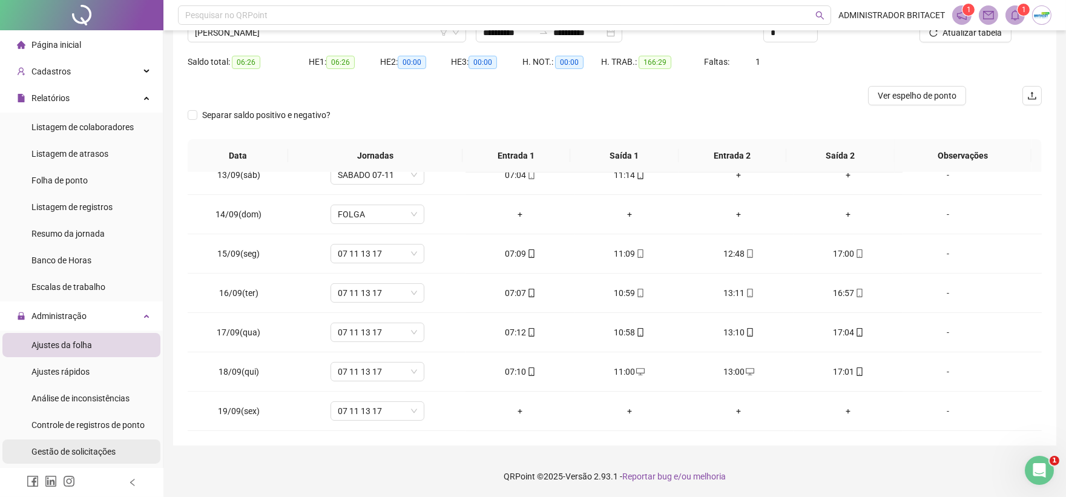
click at [113, 451] on span "Gestão de solicitações" at bounding box center [73, 452] width 84 height 10
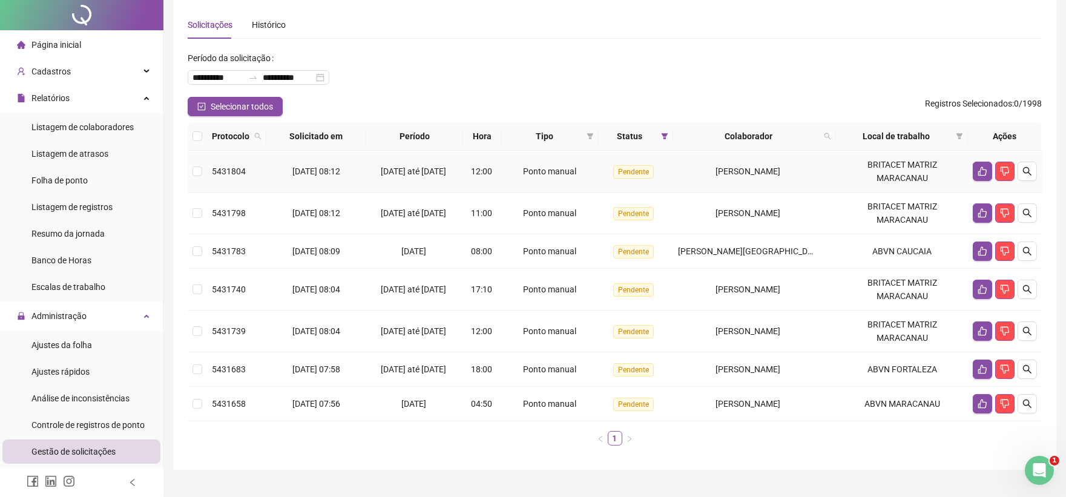
scroll to position [67, 0]
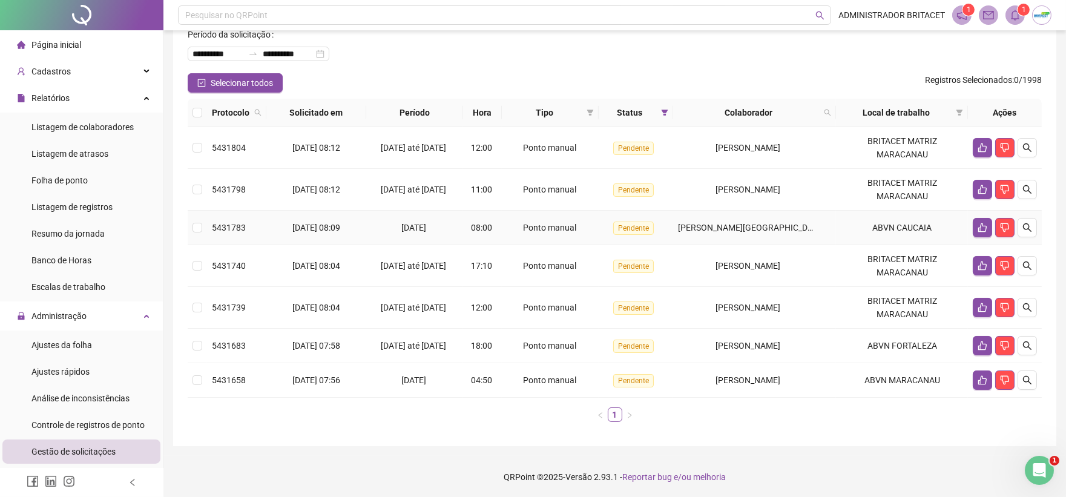
drag, startPoint x: 395, startPoint y: 219, endPoint x: 244, endPoint y: 107, distance: 188.3
click at [321, 162] on td "19/09/2025 08:12" at bounding box center [316, 148] width 100 height 42
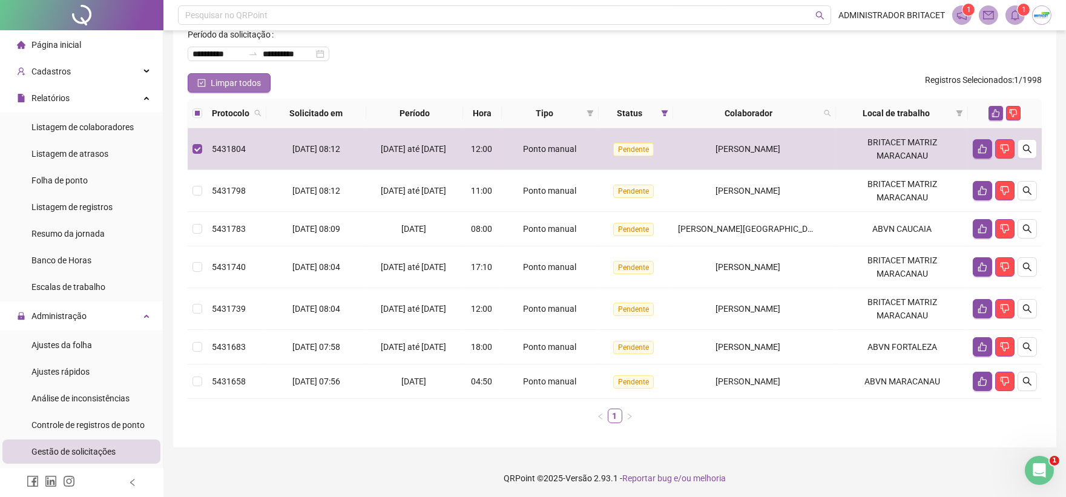
click at [245, 80] on span "Limpar todos" at bounding box center [236, 82] width 50 height 13
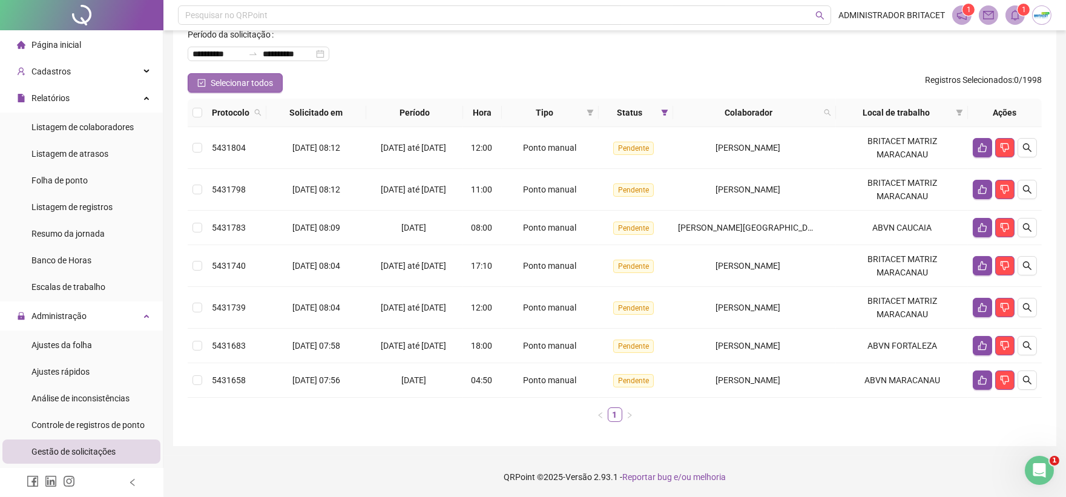
click at [245, 80] on span "Selecionar todos" at bounding box center [242, 82] width 62 height 13
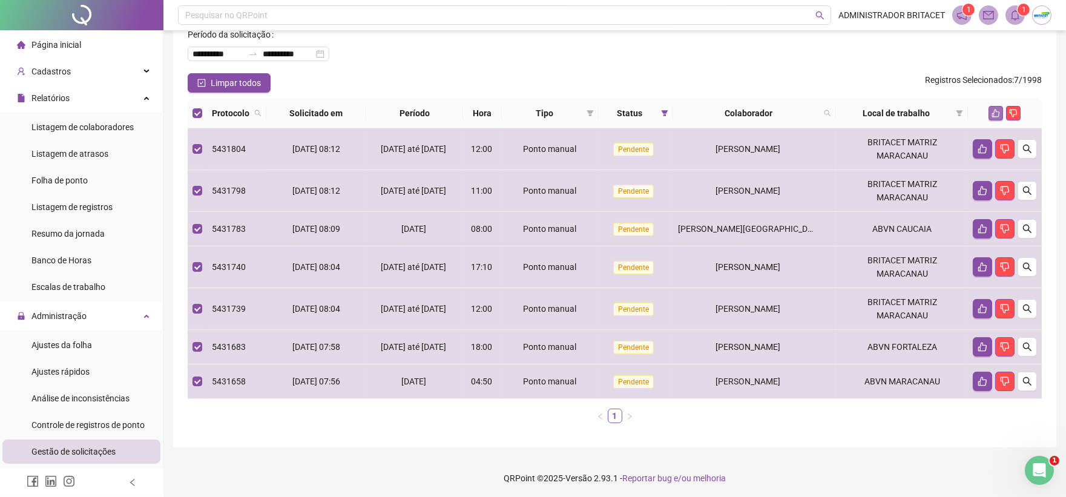
click at [997, 113] on icon "like" at bounding box center [996, 113] width 8 height 8
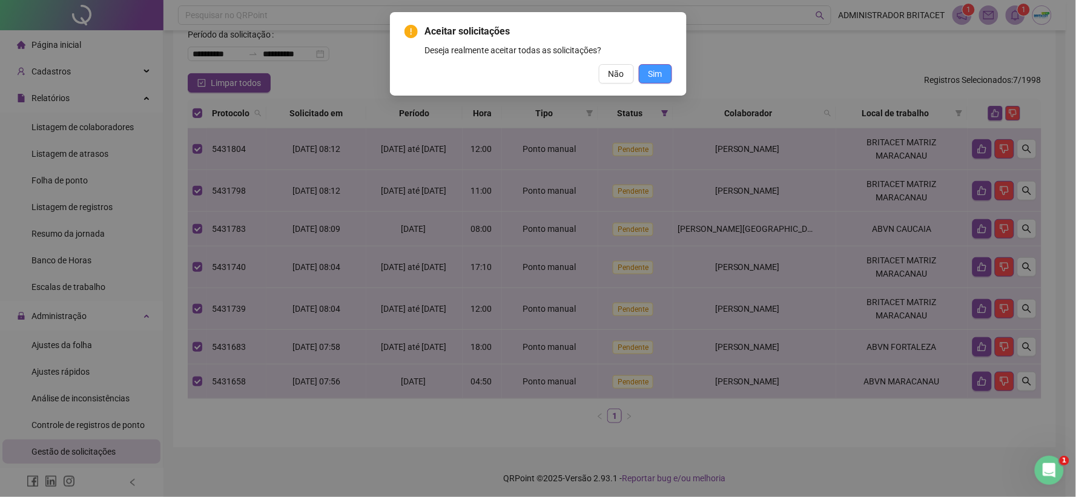
click at [665, 73] on button "Sim" at bounding box center [655, 73] width 33 height 19
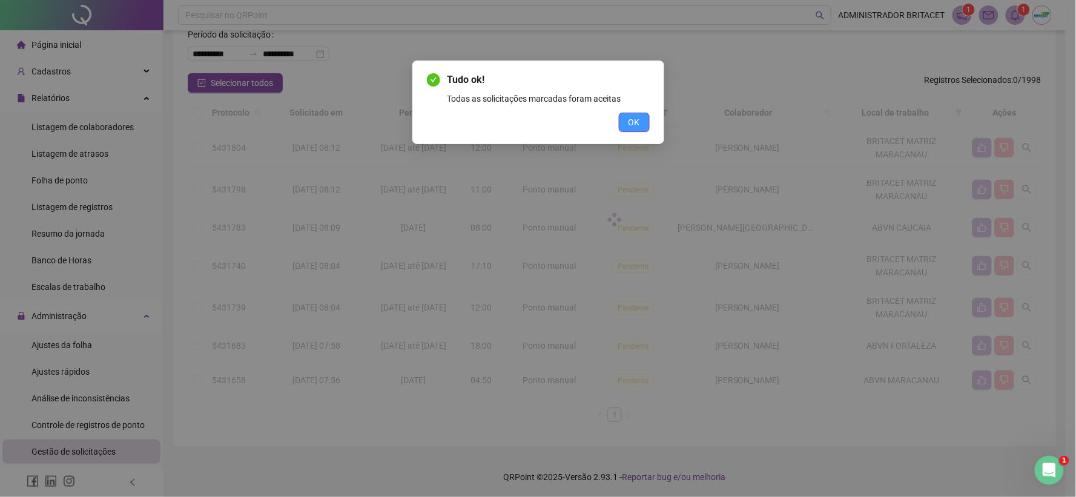
click at [628, 122] on span "OK" at bounding box center [634, 122] width 12 height 13
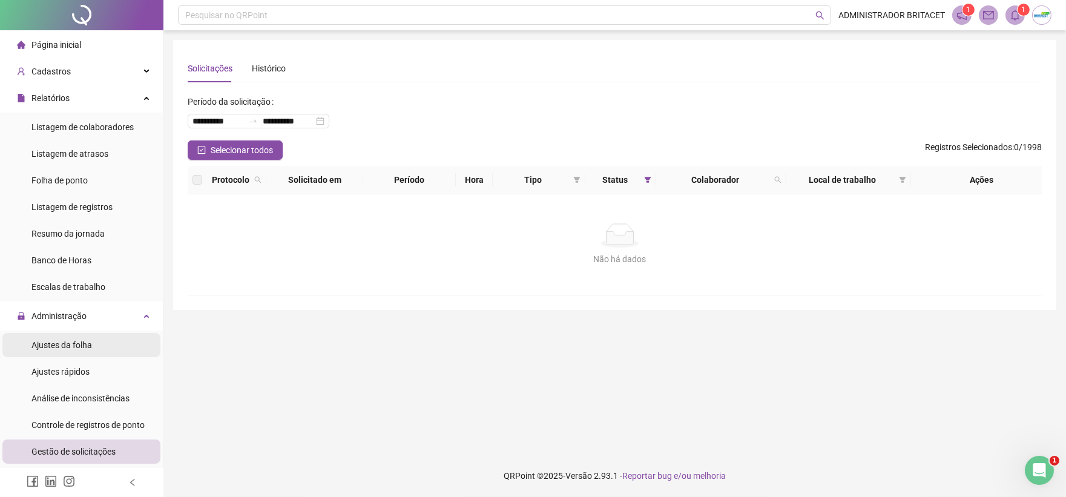
scroll to position [0, 0]
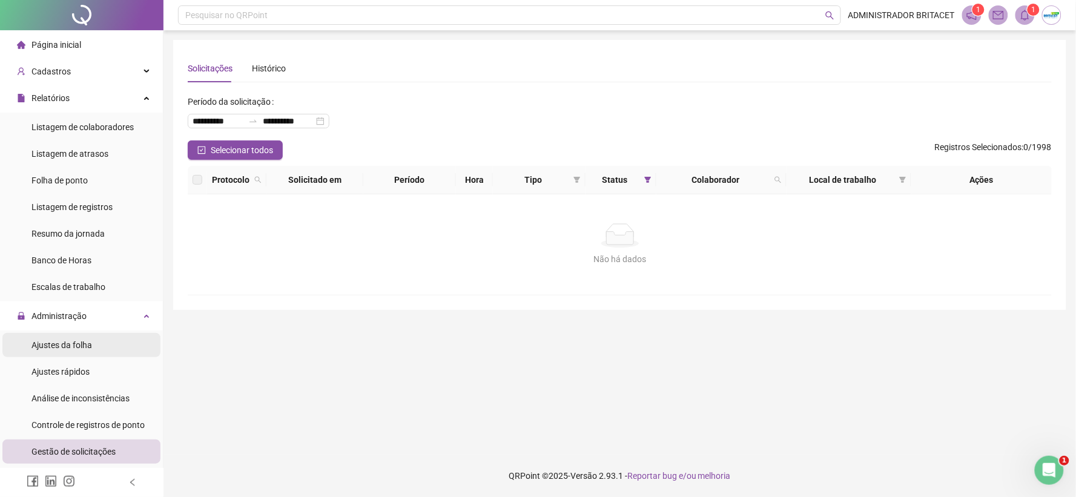
click at [104, 345] on li "Ajustes da folha" at bounding box center [81, 345] width 158 height 24
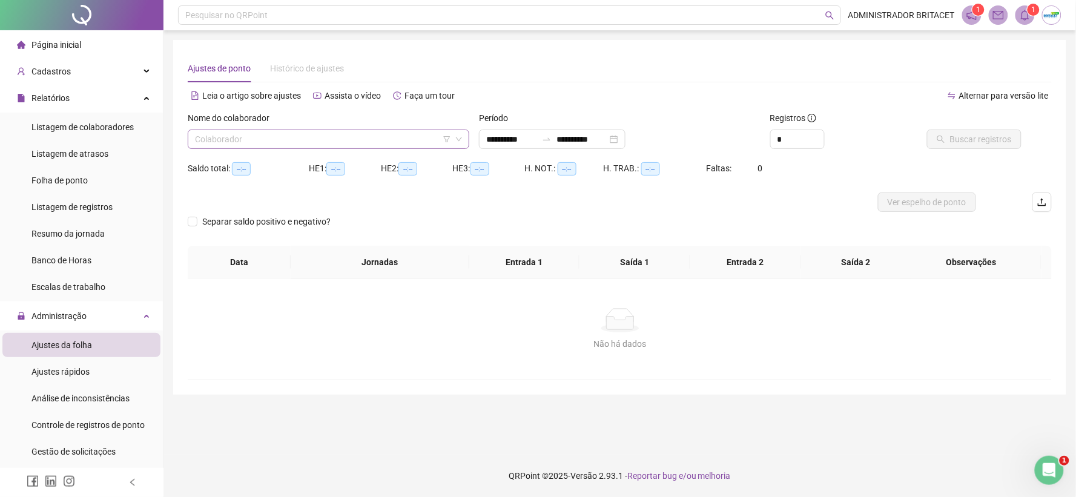
click at [356, 141] on input "search" at bounding box center [323, 139] width 256 height 18
click at [955, 140] on span "Buscar registros" at bounding box center [981, 139] width 62 height 13
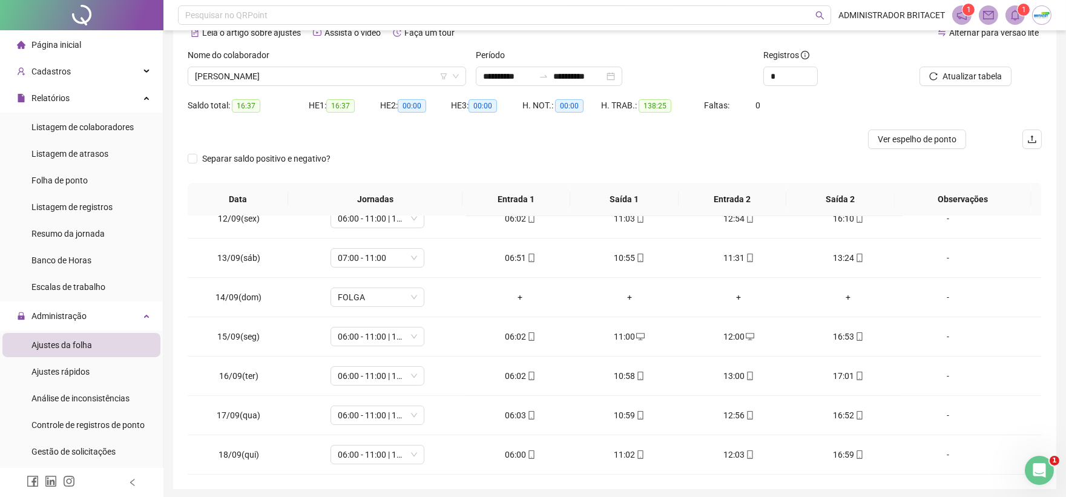
scroll to position [39, 0]
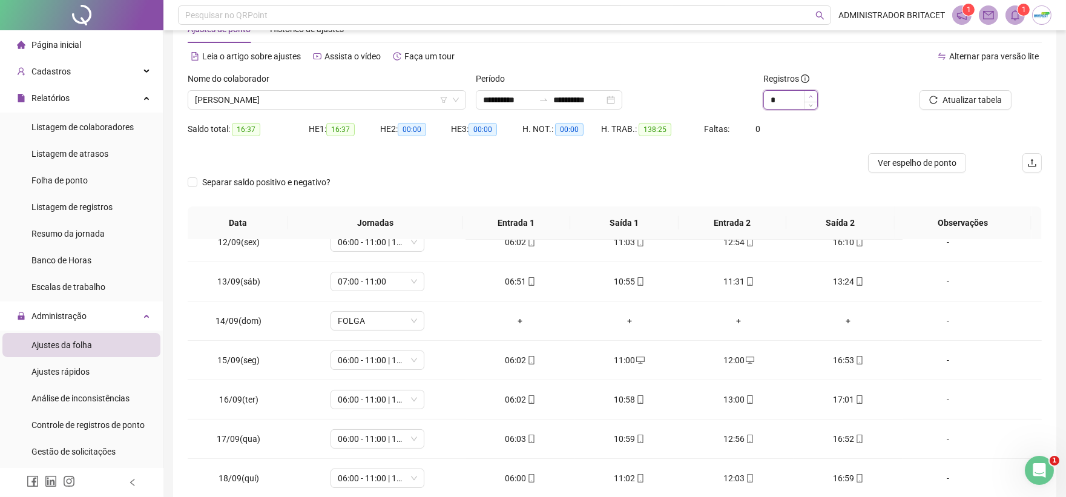
drag, startPoint x: 810, startPoint y: 94, endPoint x: 809, endPoint y: 102, distance: 7.9
click at [810, 94] on icon "up" at bounding box center [811, 95] width 4 height 4
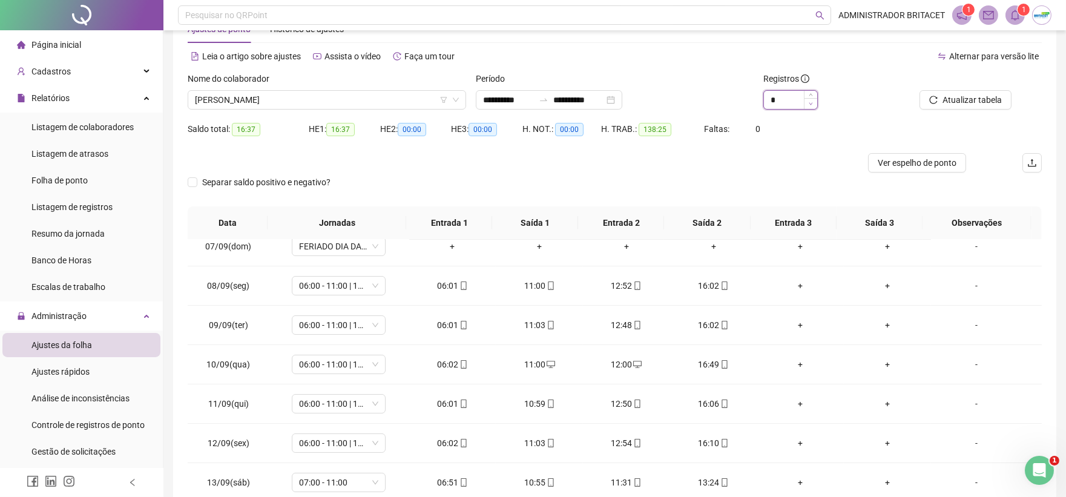
click at [812, 103] on icon "down" at bounding box center [811, 104] width 4 height 4
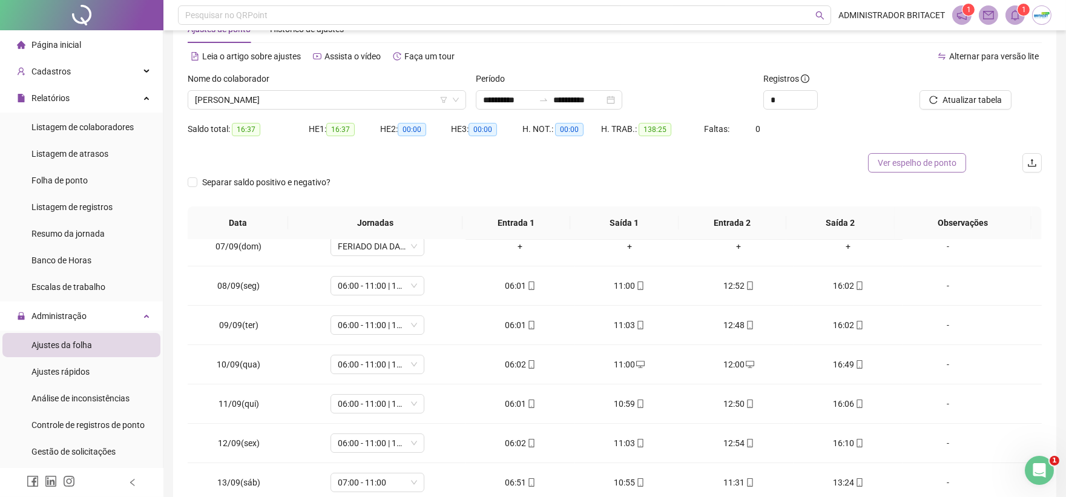
click at [881, 162] on span "Ver espelho de ponto" at bounding box center [917, 162] width 79 height 13
click at [96, 448] on span "Gestão de solicitações" at bounding box center [73, 452] width 84 height 10
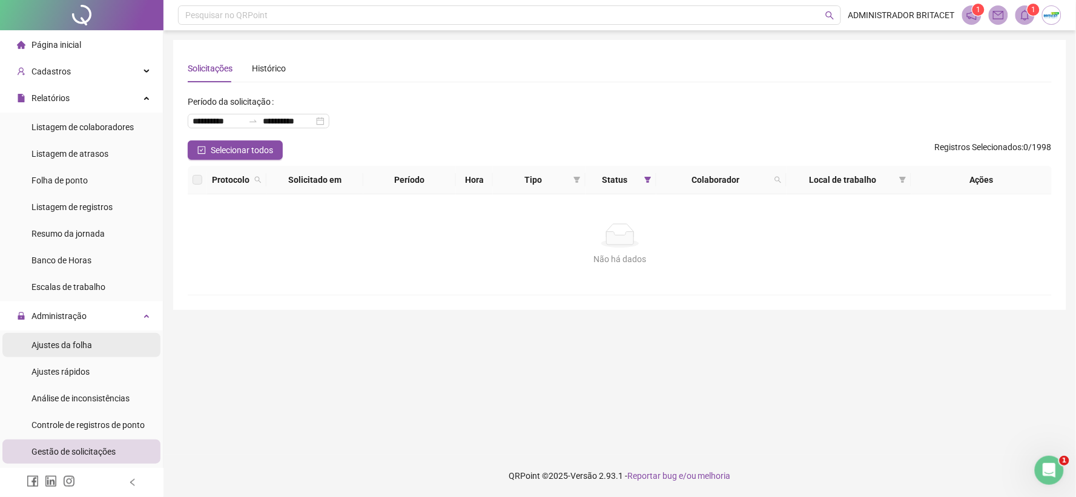
click at [98, 343] on li "Ajustes da folha" at bounding box center [81, 345] width 158 height 24
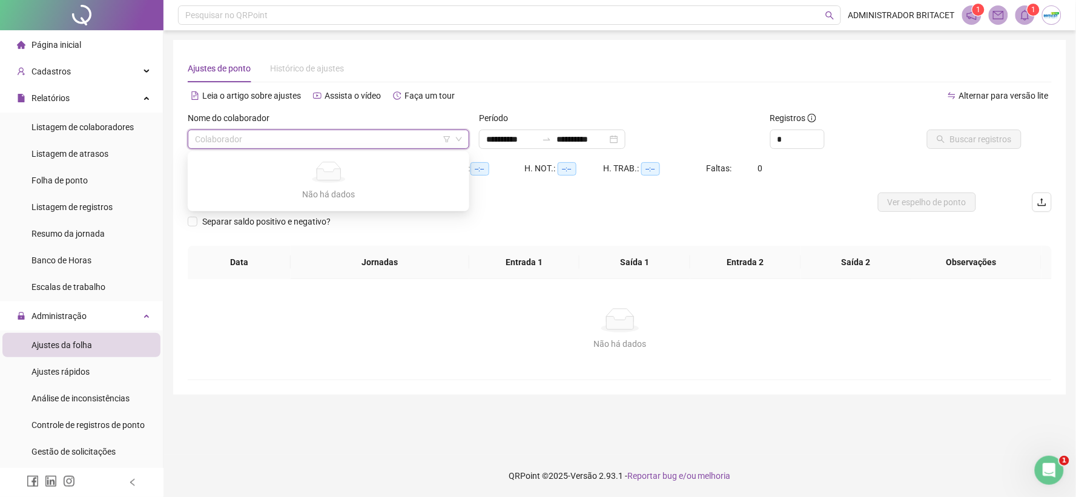
click at [226, 148] on input "search" at bounding box center [323, 139] width 256 height 18
click at [942, 134] on button "Buscar registros" at bounding box center [974, 139] width 94 height 19
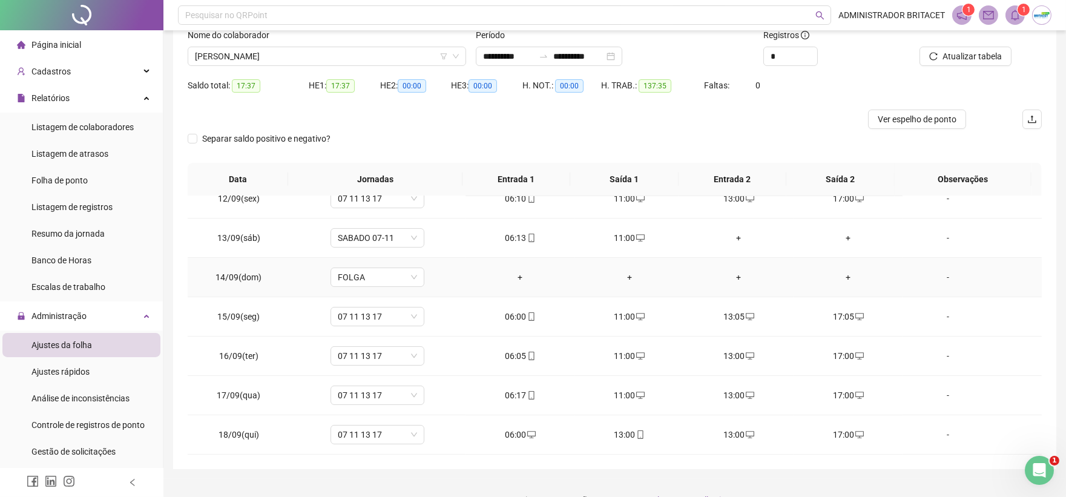
scroll to position [107, 0]
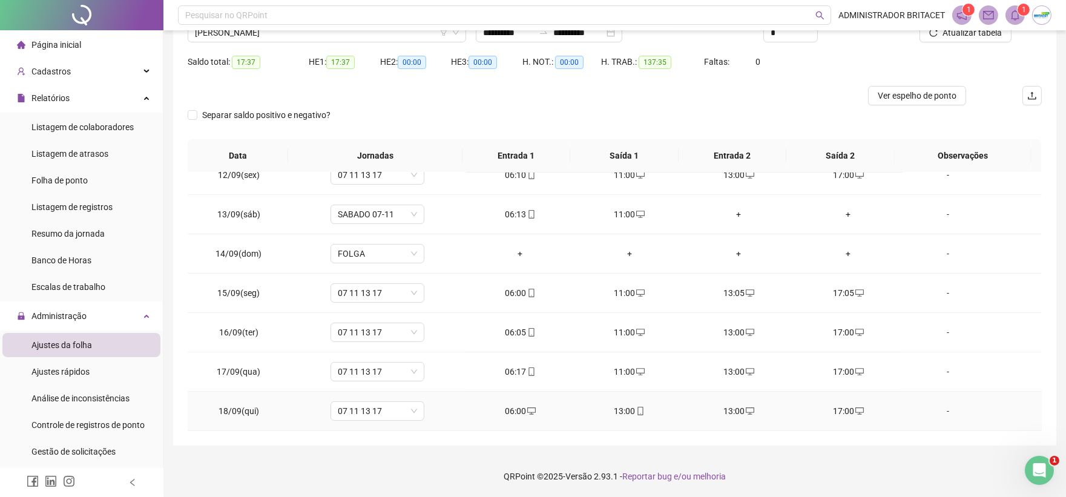
click at [746, 414] on icon "desktop" at bounding box center [750, 410] width 8 height 7
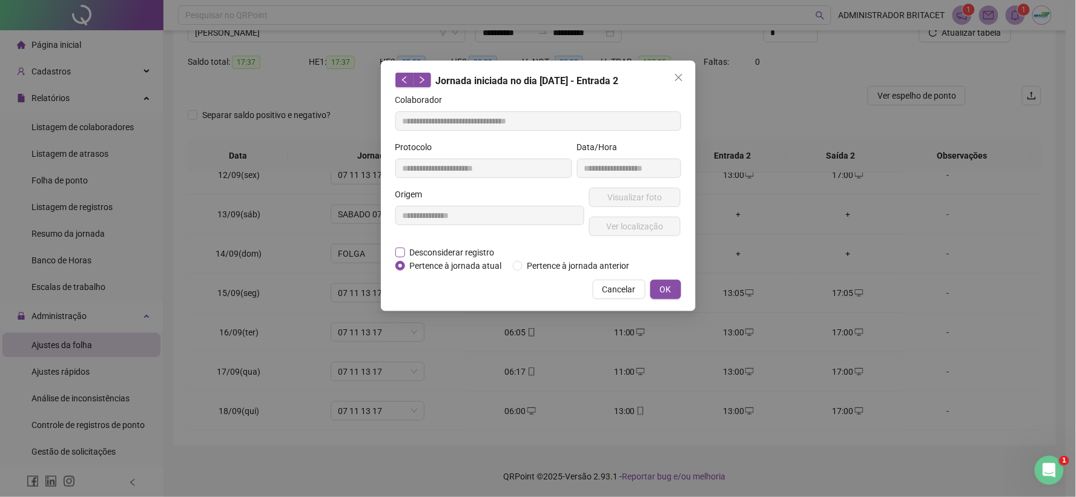
click at [488, 252] on span "Desconsiderar registro" at bounding box center [452, 252] width 94 height 13
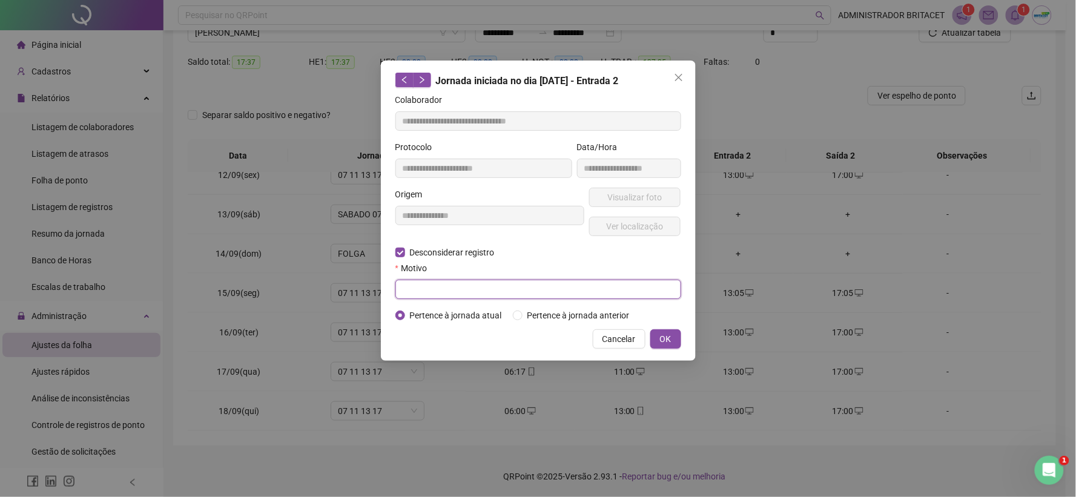
click at [499, 288] on input "text" at bounding box center [538, 289] width 286 height 19
click at [668, 341] on span "OK" at bounding box center [666, 338] width 12 height 13
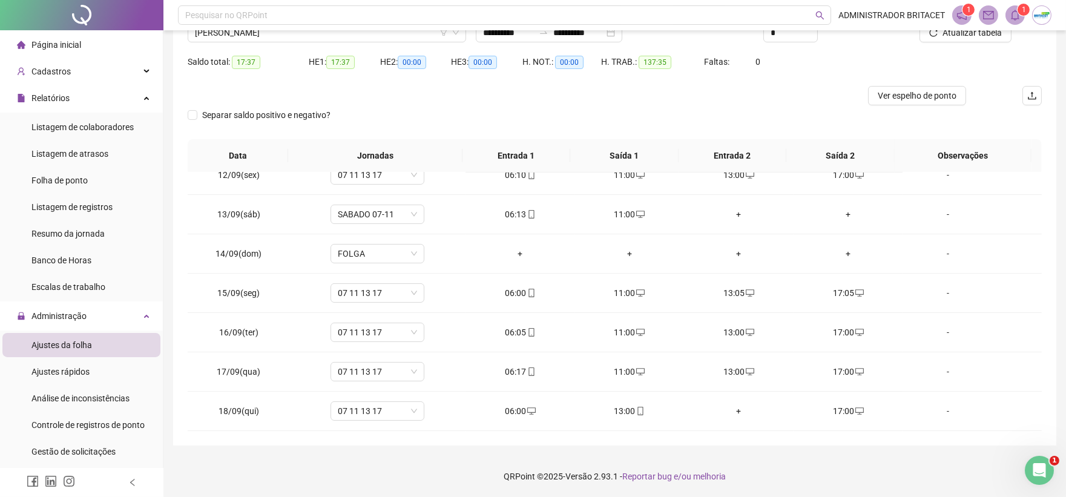
scroll to position [39, 0]
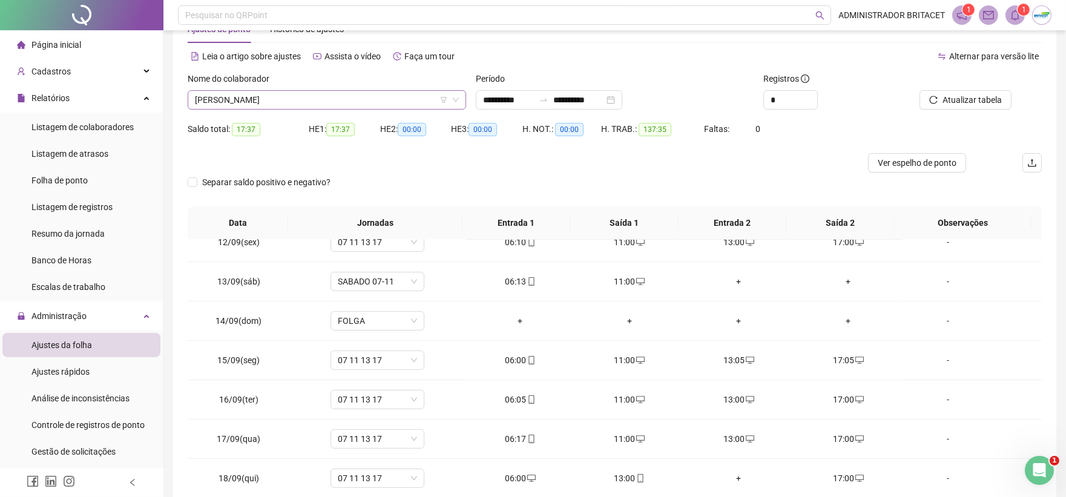
click at [436, 95] on span "FRANCISCO RONIELE DE LIMA DA SILVA" at bounding box center [327, 100] width 264 height 18
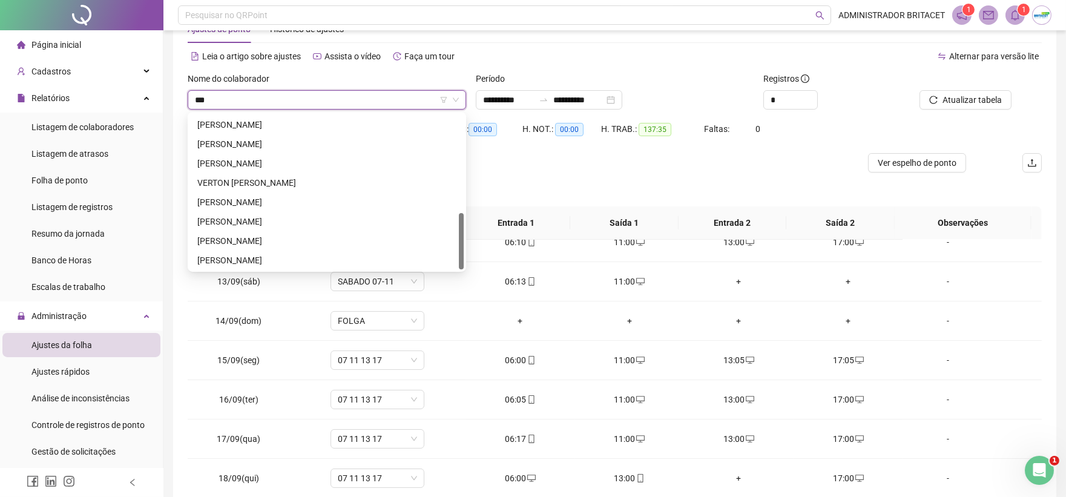
scroll to position [0, 0]
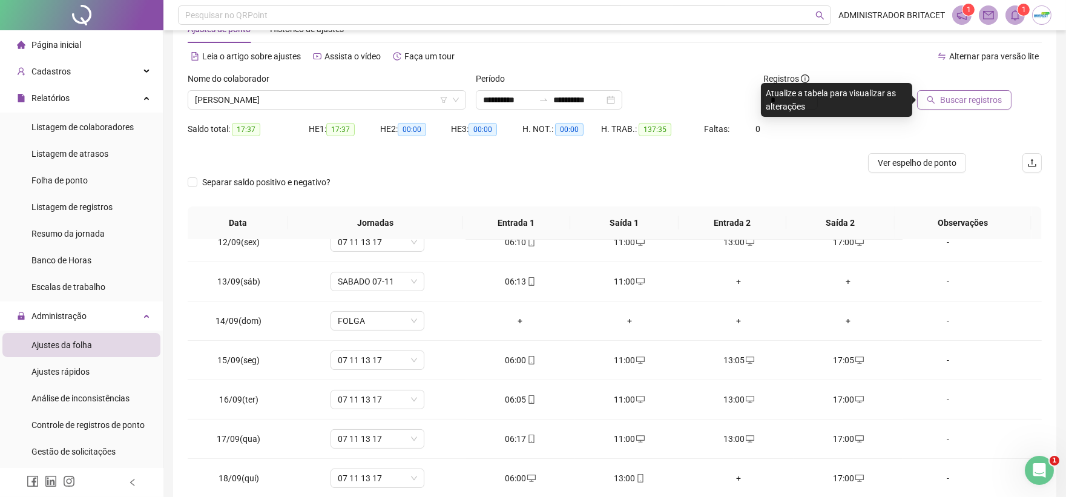
click at [969, 94] on span "Buscar registros" at bounding box center [971, 99] width 62 height 13
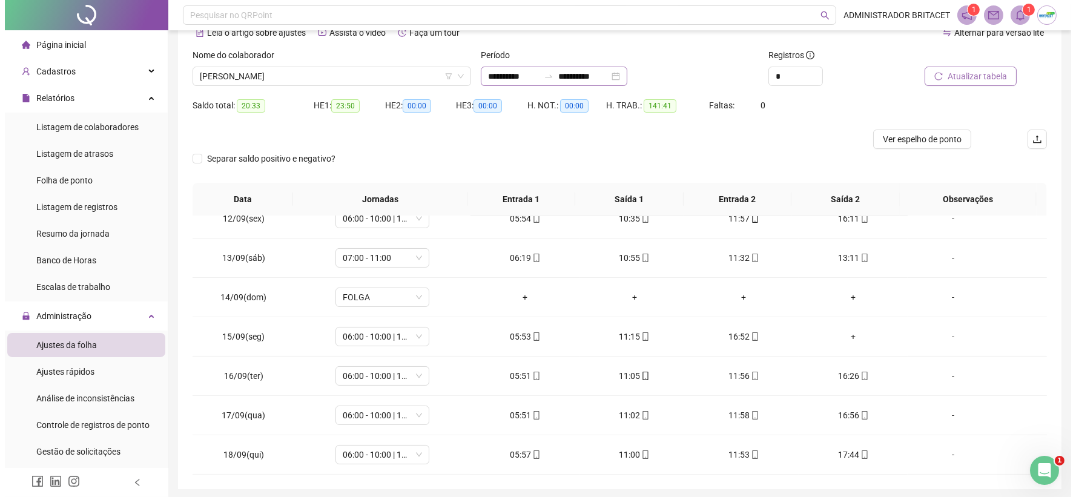
scroll to position [39, 0]
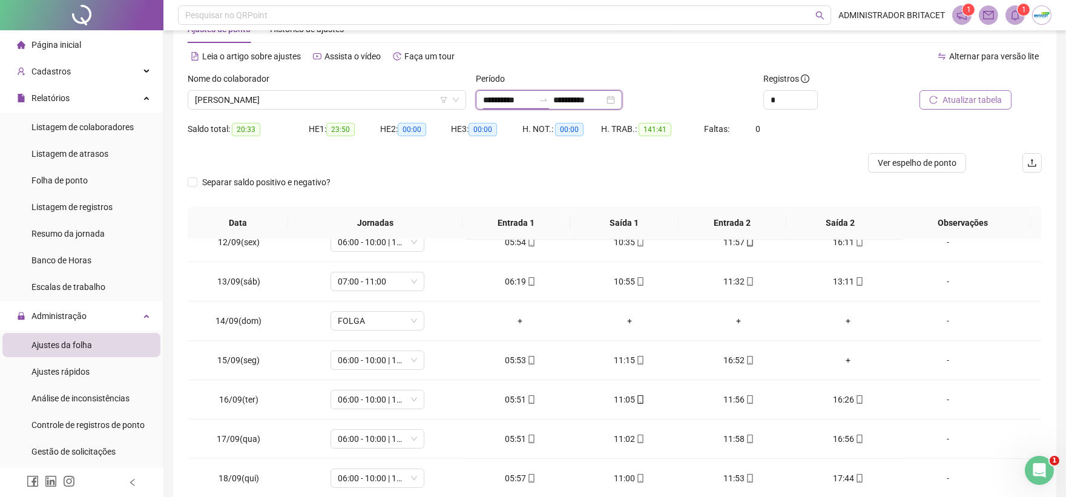
click at [491, 100] on input "**********" at bounding box center [508, 99] width 51 height 13
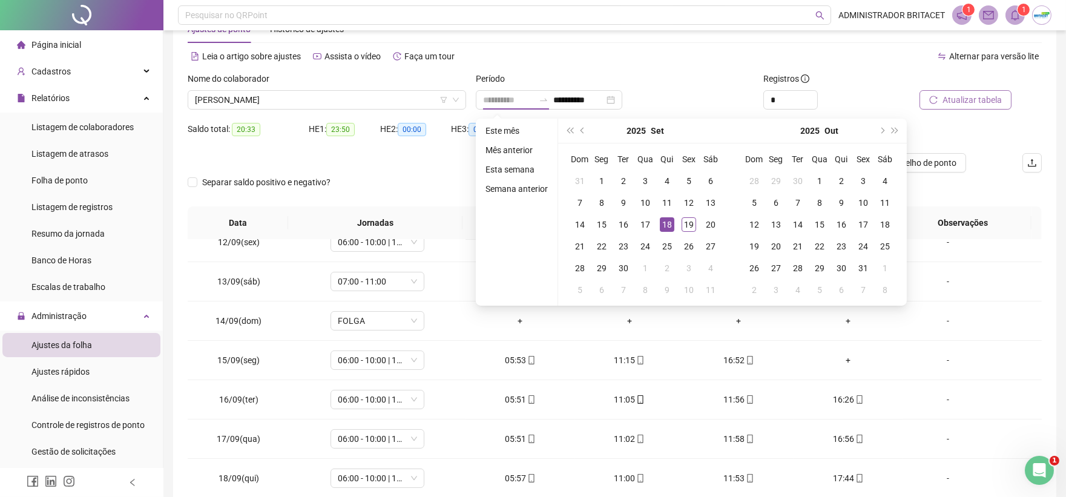
click at [668, 222] on div "18" at bounding box center [667, 224] width 15 height 15
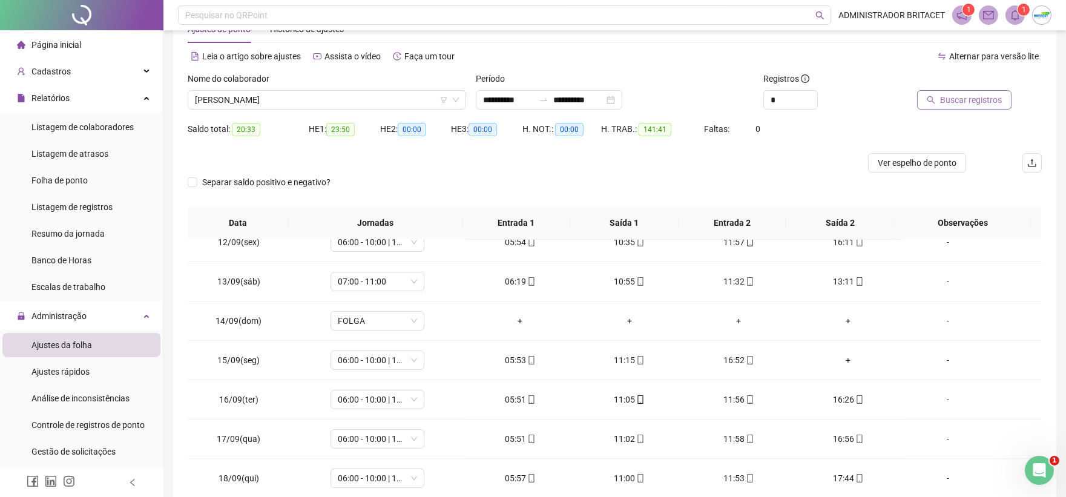
click at [991, 93] on span "Buscar registros" at bounding box center [971, 99] width 62 height 13
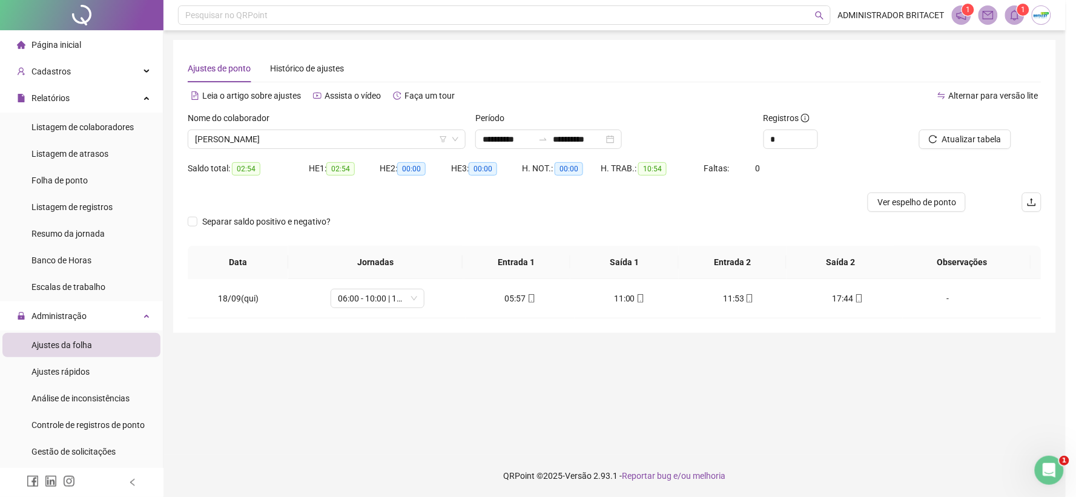
scroll to position [0, 0]
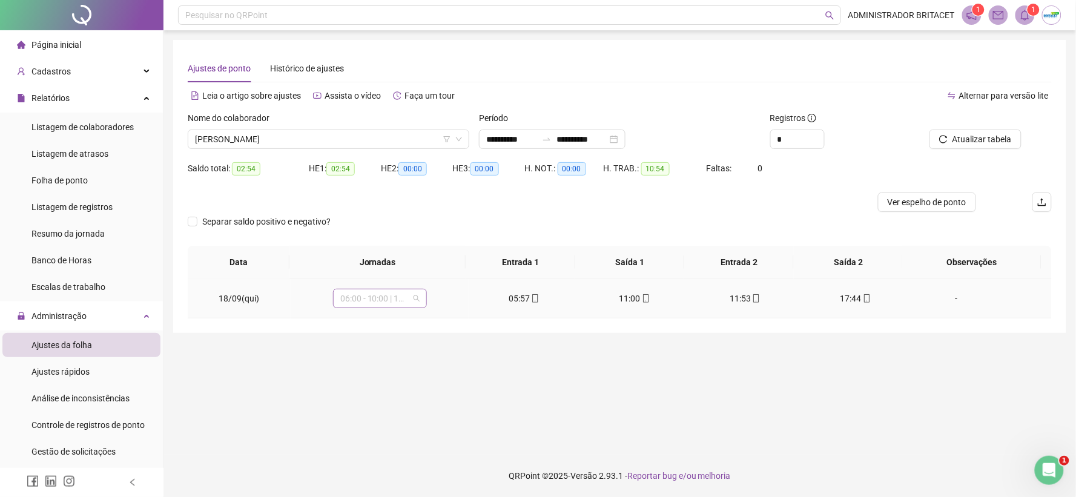
click at [396, 300] on span "06:00 - 10:00 | 12:00 - 16:00" at bounding box center [379, 298] width 79 height 18
click at [397, 300] on span "06:00 - 10:00 | 12:00 - 16:00" at bounding box center [379, 298] width 79 height 18
click at [943, 200] on span "Ver espelho de ponto" at bounding box center [926, 202] width 79 height 13
click at [348, 142] on span "VINICIUS DA SILVA LOPES" at bounding box center [328, 139] width 267 height 18
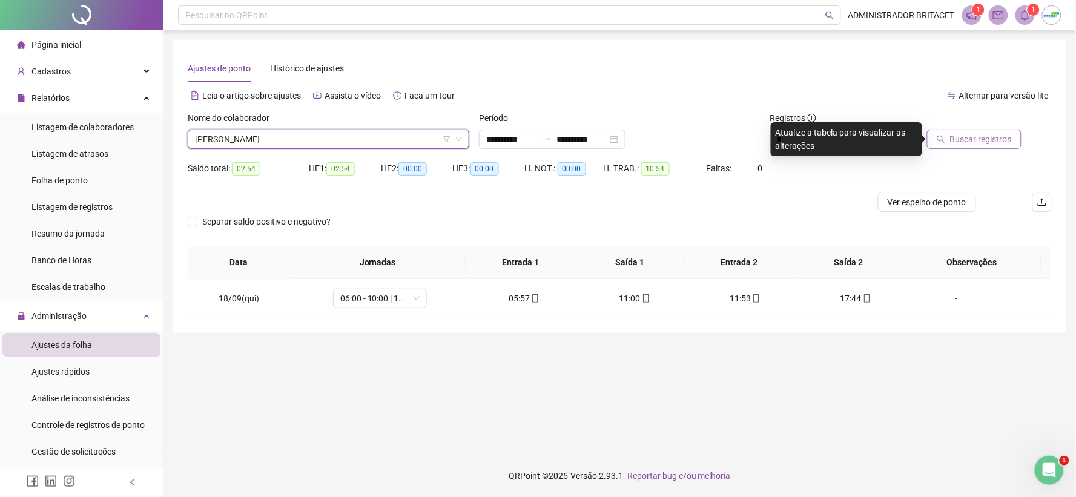
click at [998, 137] on span "Buscar registros" at bounding box center [981, 139] width 62 height 13
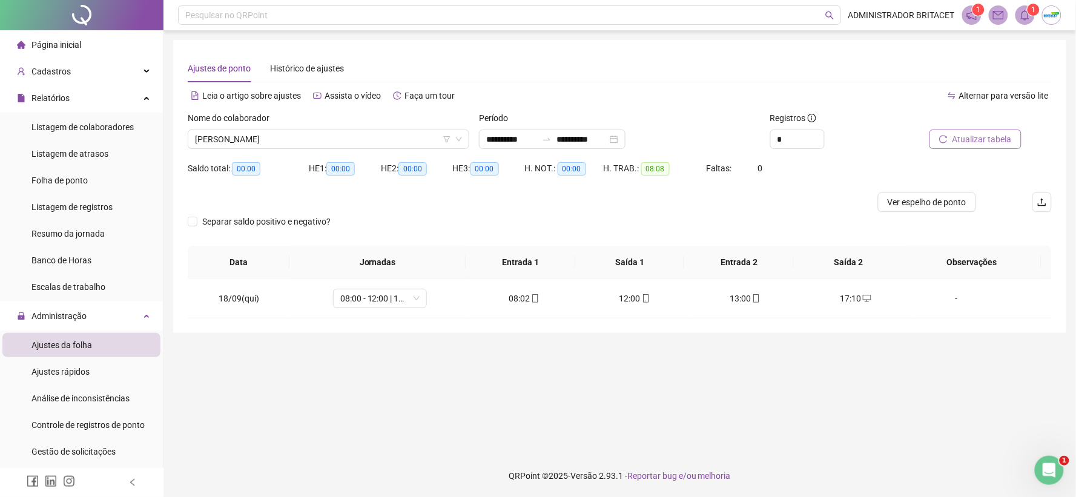
click at [964, 134] on span "Atualizar tabela" at bounding box center [981, 139] width 59 height 13
click at [363, 140] on span "MARIA ALEXANDRA DE SOUSA ROSA" at bounding box center [328, 139] width 267 height 18
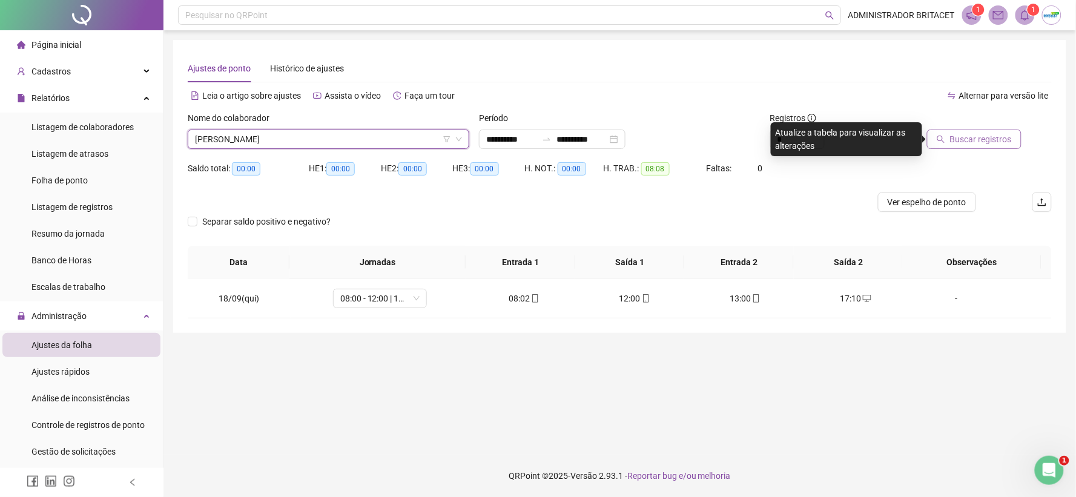
click at [966, 133] on span "Buscar registros" at bounding box center [981, 139] width 62 height 13
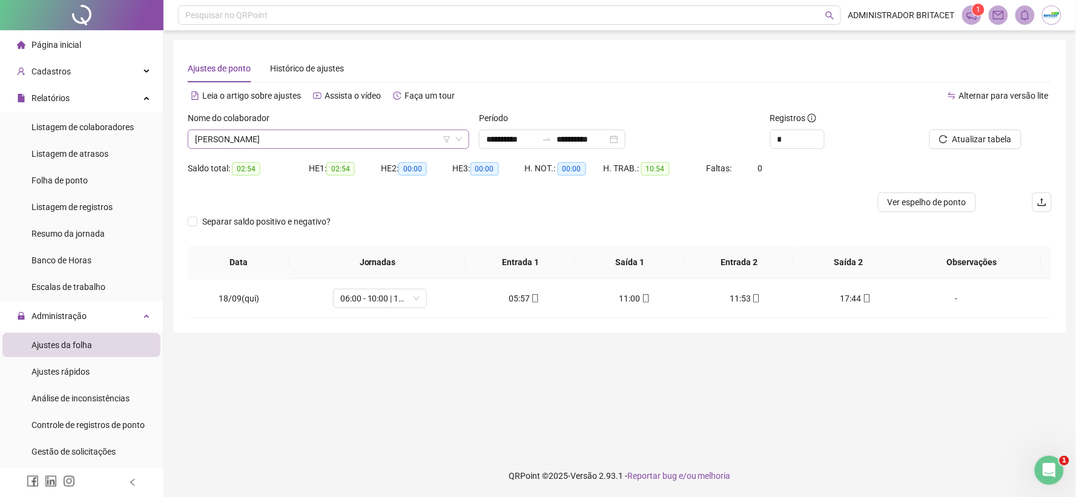
click at [401, 140] on span "VINICIUS DA SILVA LOPES" at bounding box center [328, 139] width 267 height 18
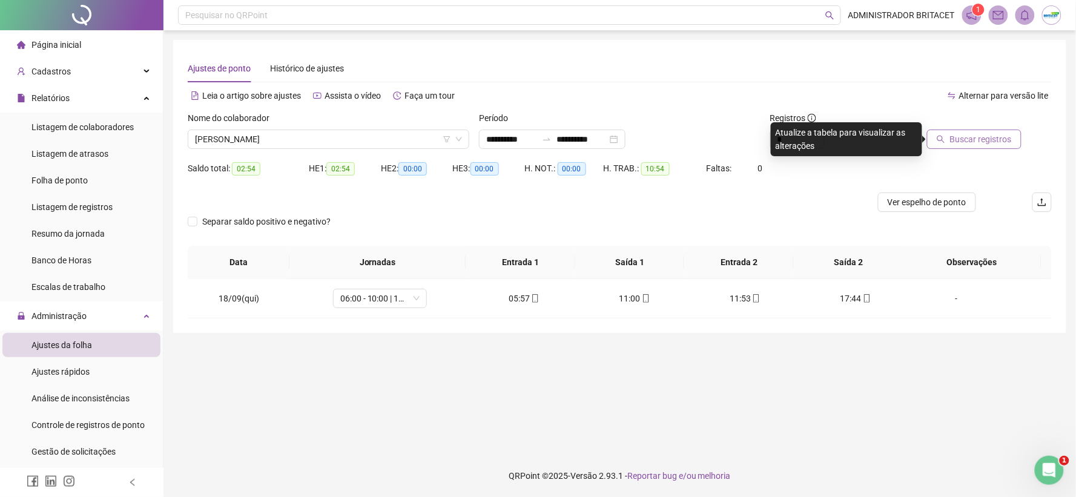
click at [982, 143] on span "Buscar registros" at bounding box center [981, 139] width 62 height 13
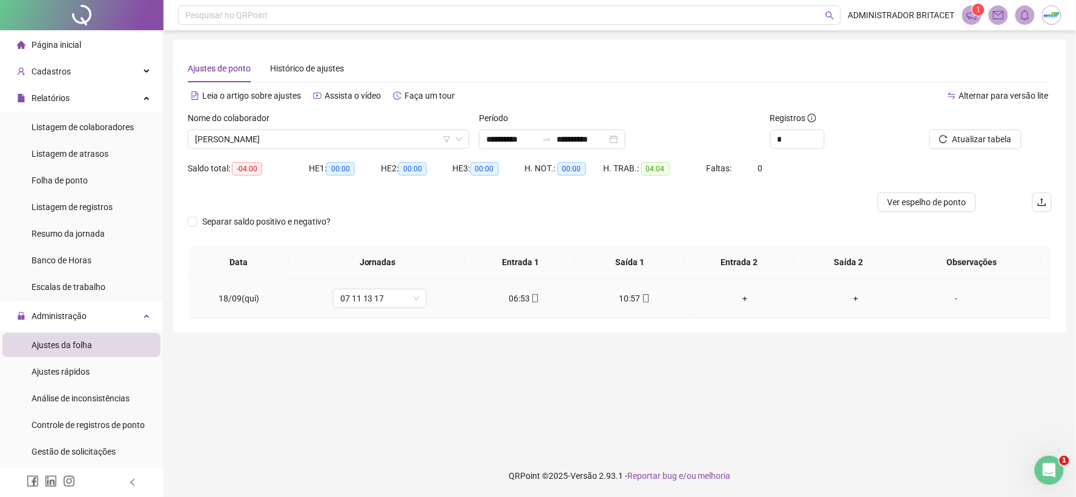
click at [948, 295] on div "-" at bounding box center [956, 298] width 71 height 13
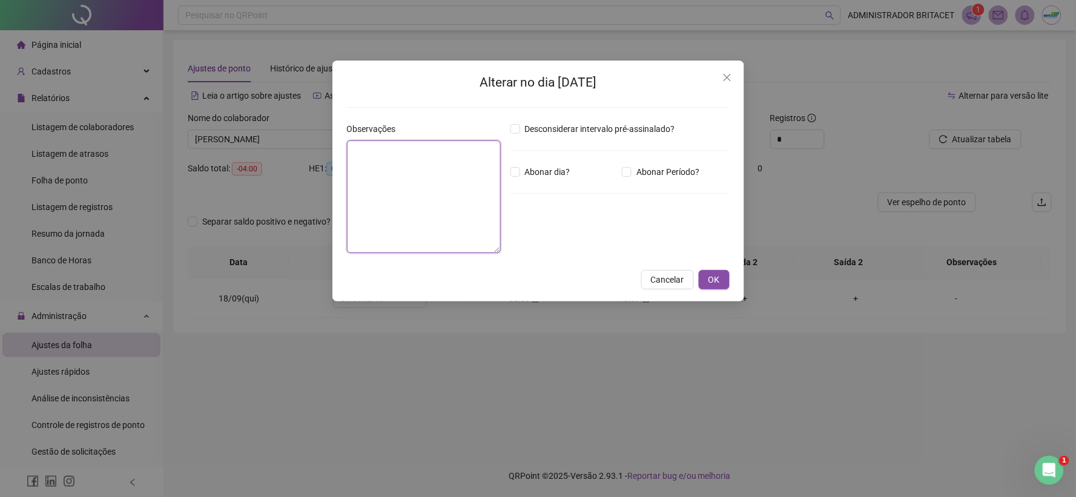
click at [456, 185] on textarea at bounding box center [424, 196] width 154 height 113
click at [703, 286] on button "OK" at bounding box center [714, 279] width 31 height 19
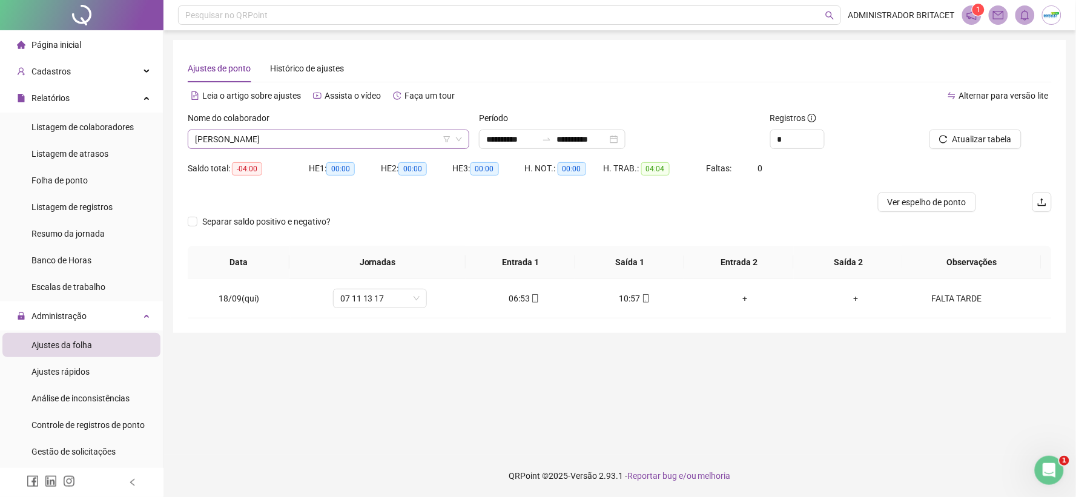
click at [347, 140] on span "GEROLDO PEREIRA DA SILVA" at bounding box center [328, 139] width 267 height 18
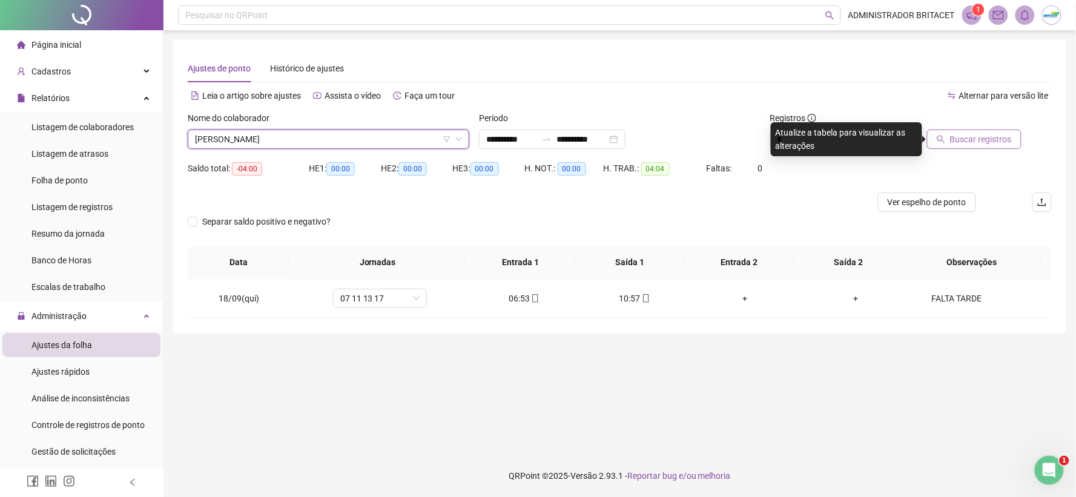
click at [975, 140] on span "Buscar registros" at bounding box center [981, 139] width 62 height 13
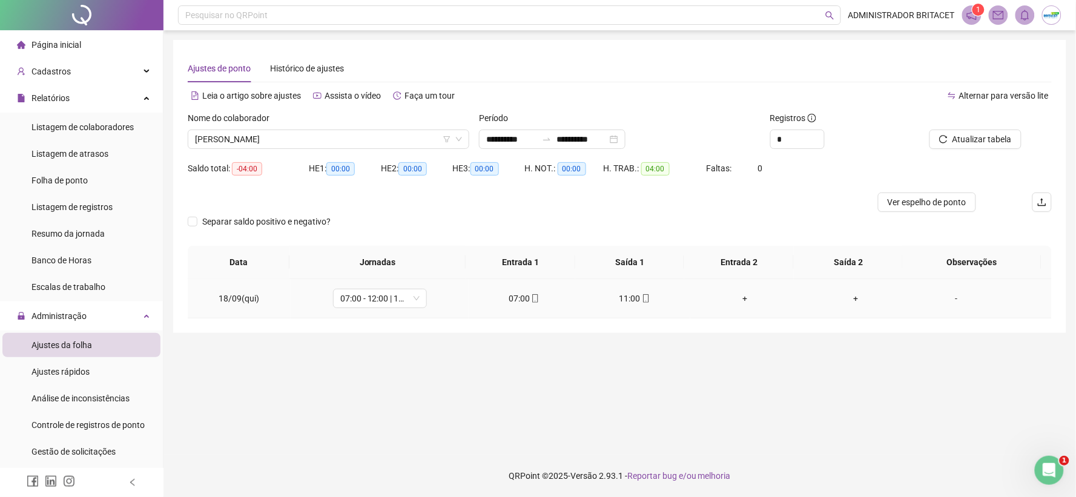
click at [951, 300] on div "-" at bounding box center [956, 298] width 71 height 13
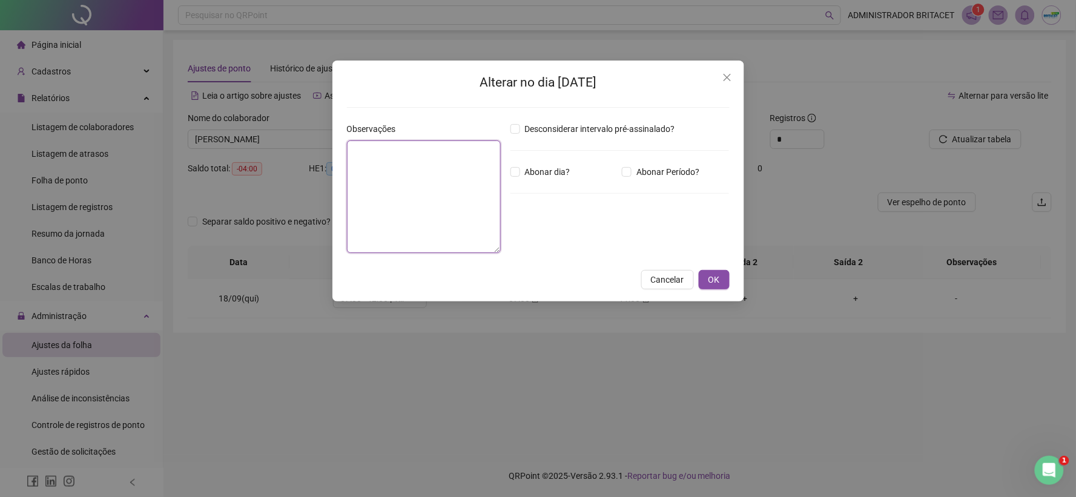
click at [440, 163] on textarea at bounding box center [424, 196] width 154 height 113
click at [718, 277] on span "OK" at bounding box center [714, 279] width 12 height 13
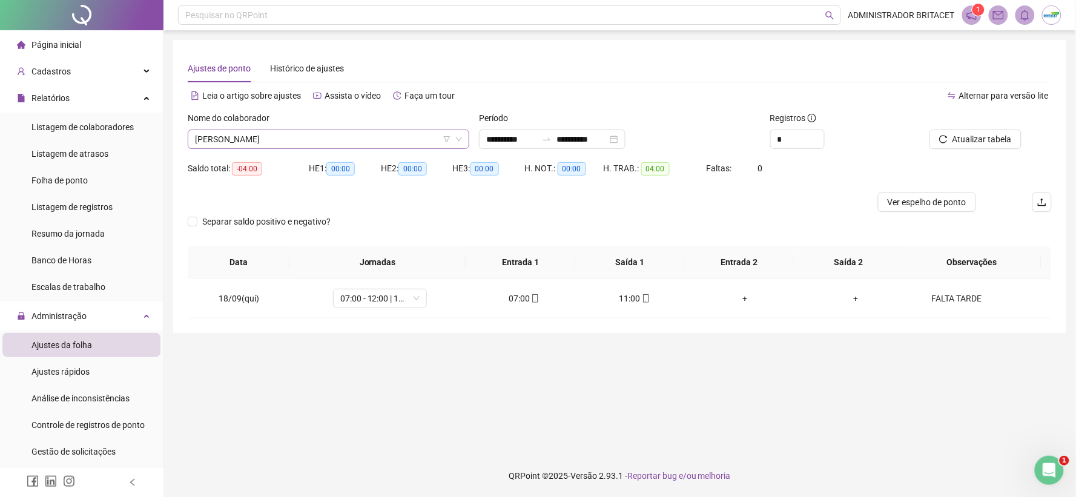
click at [375, 146] on span "FRANCISCA HELENA MENESES SANTOS" at bounding box center [328, 139] width 267 height 18
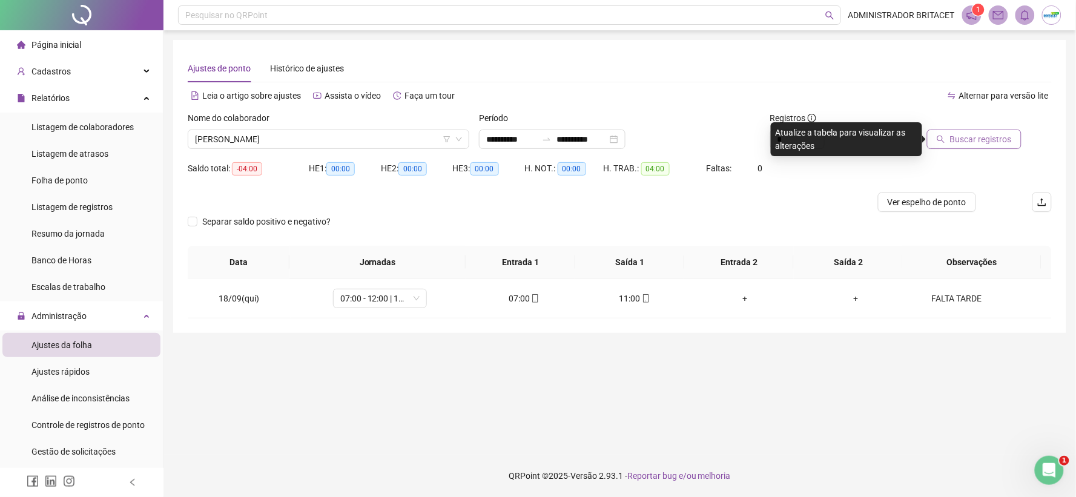
click at [982, 140] on span "Buscar registros" at bounding box center [981, 139] width 62 height 13
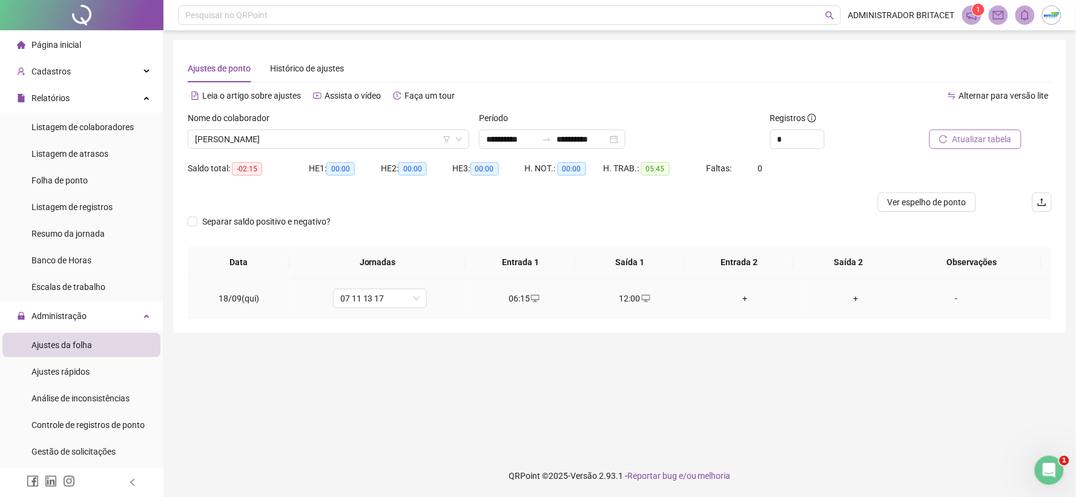
click at [943, 297] on div "-" at bounding box center [956, 298] width 71 height 13
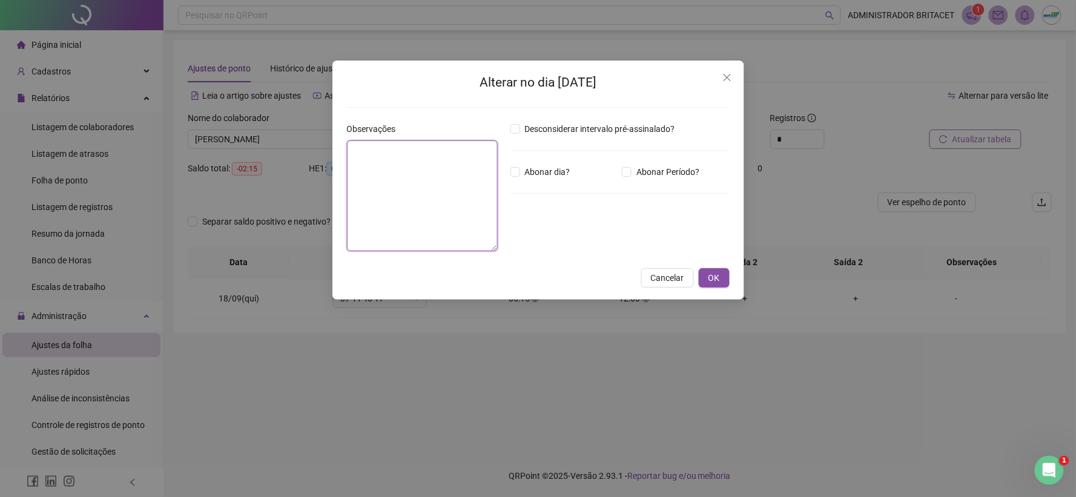
click at [451, 191] on textarea at bounding box center [422, 195] width 151 height 111
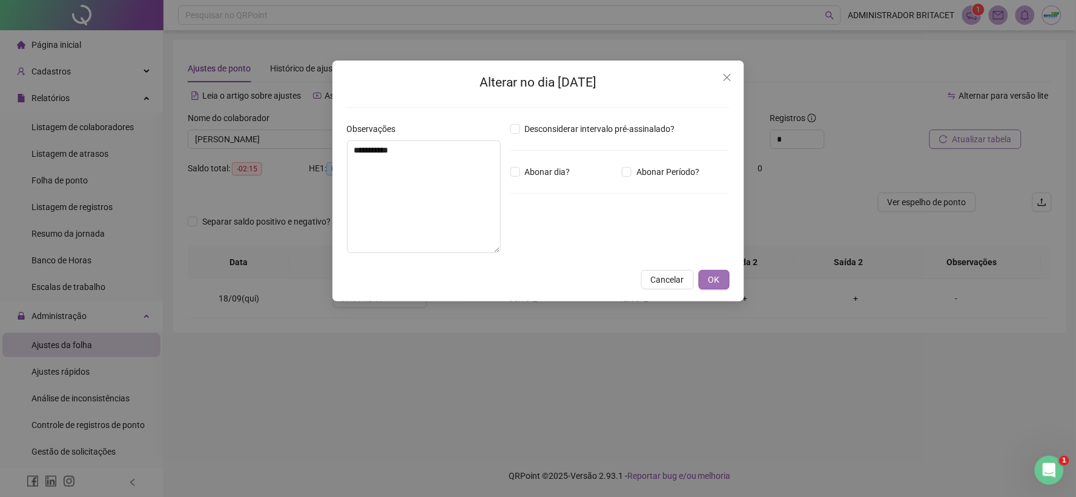
click at [726, 281] on button "OK" at bounding box center [714, 279] width 31 height 19
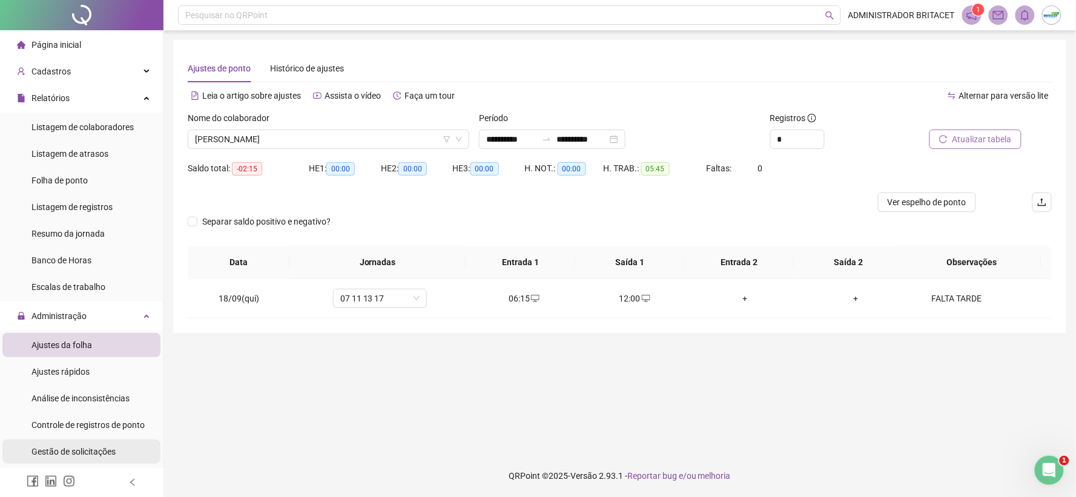
click at [86, 448] on span "Gestão de solicitações" at bounding box center [73, 452] width 84 height 10
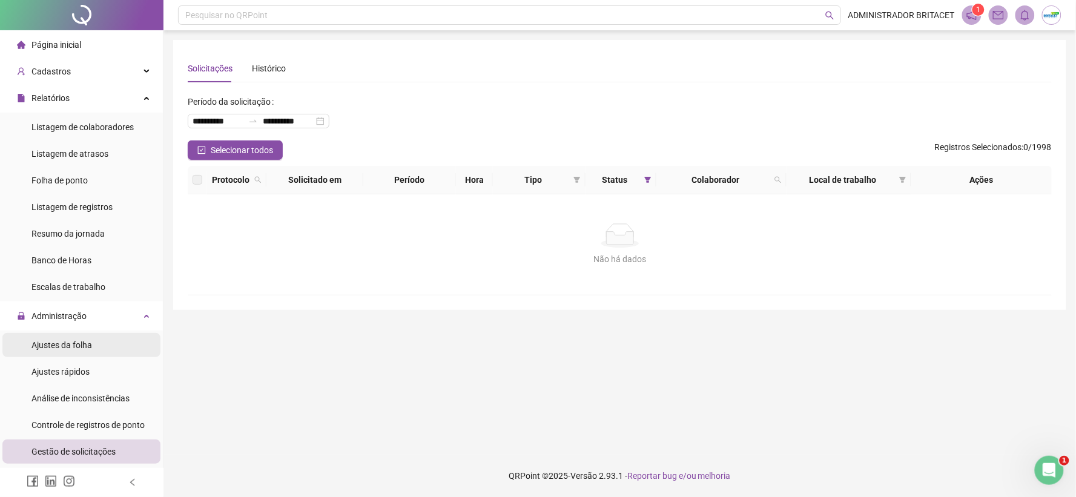
click at [77, 340] on span "Ajustes da folha" at bounding box center [61, 345] width 61 height 10
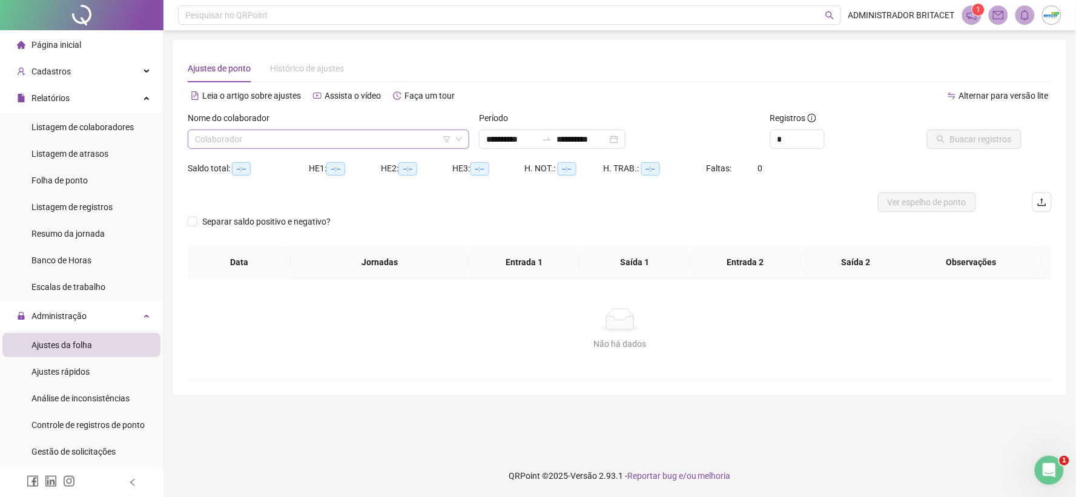
click at [242, 143] on input "search" at bounding box center [323, 139] width 256 height 18
click at [957, 131] on button "Buscar registros" at bounding box center [974, 139] width 94 height 19
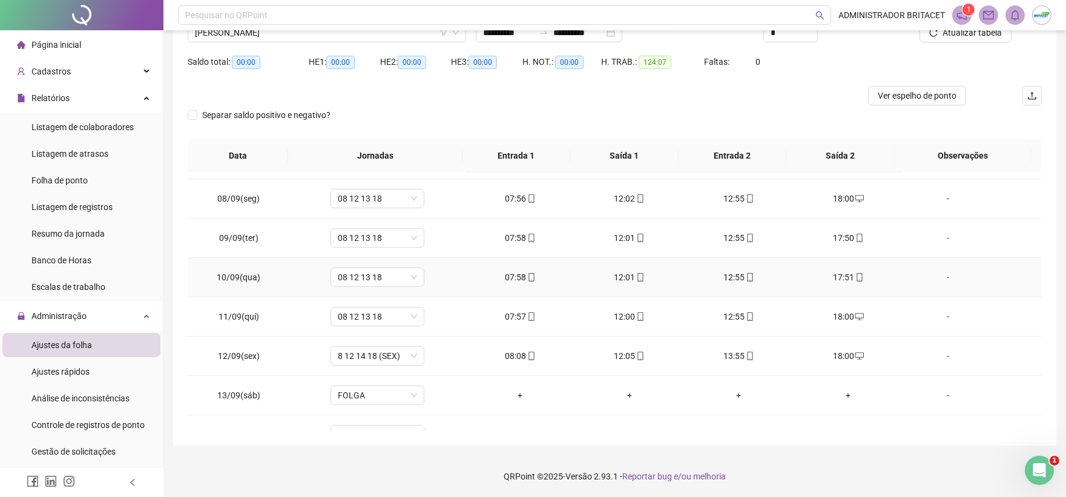
scroll to position [450, 0]
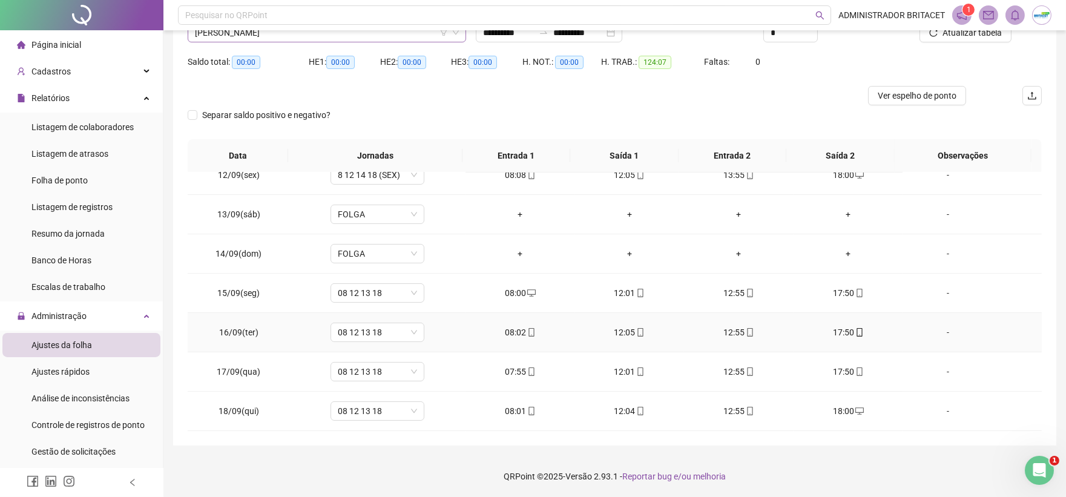
click at [372, 42] on span "LEILIANE FERREIRA MAGALHAES" at bounding box center [327, 33] width 264 height 18
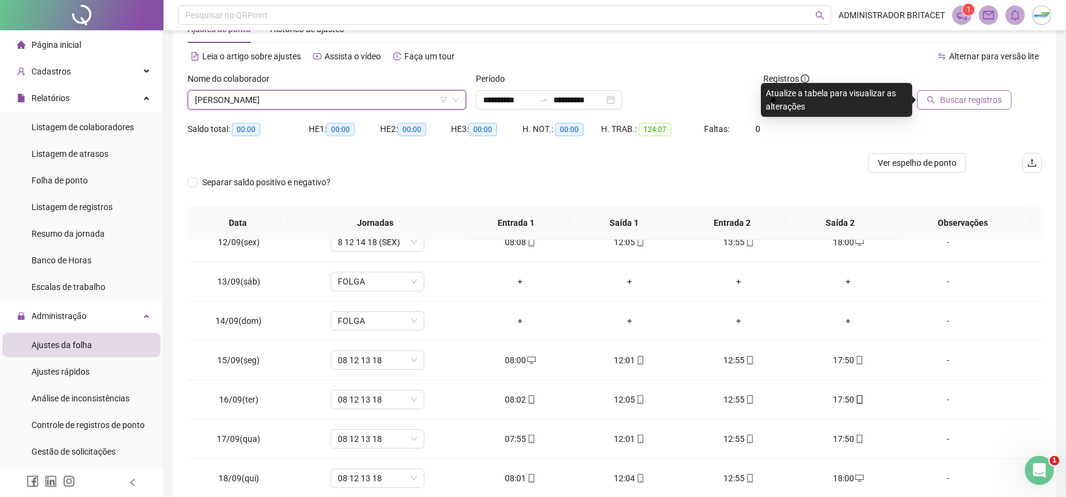
click at [955, 106] on button "Buscar registros" at bounding box center [964, 99] width 94 height 19
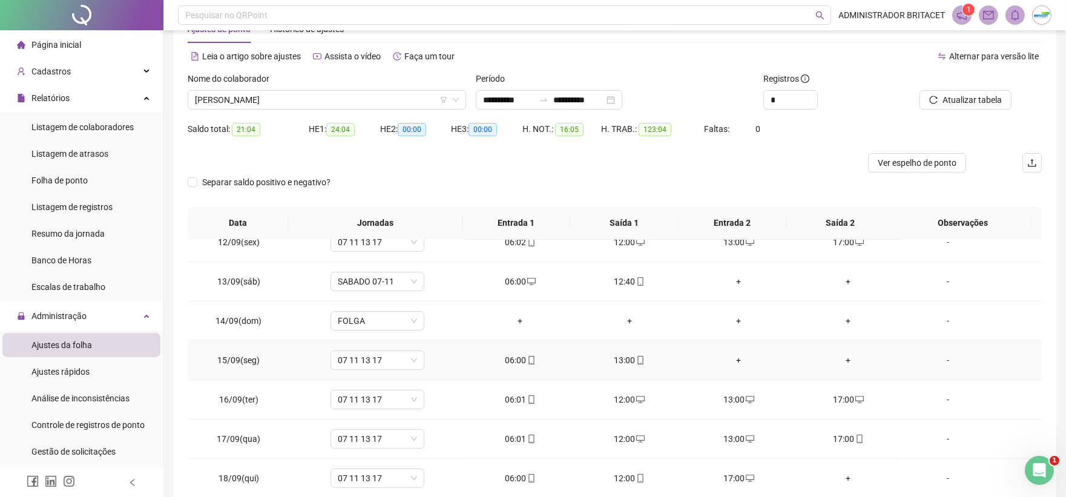
click at [636, 361] on icon "mobile" at bounding box center [640, 360] width 8 height 8
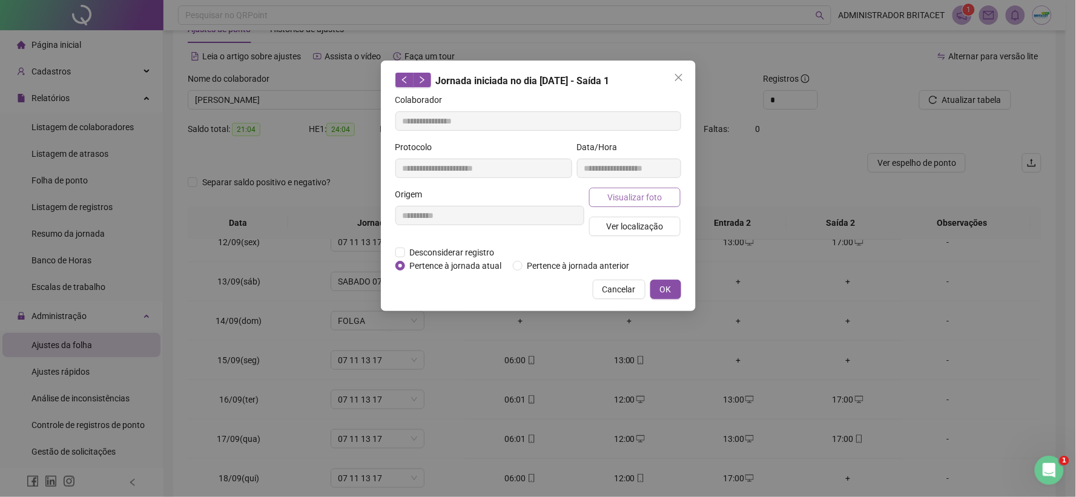
click at [616, 202] on span "Visualizar foto" at bounding box center [634, 197] width 54 height 13
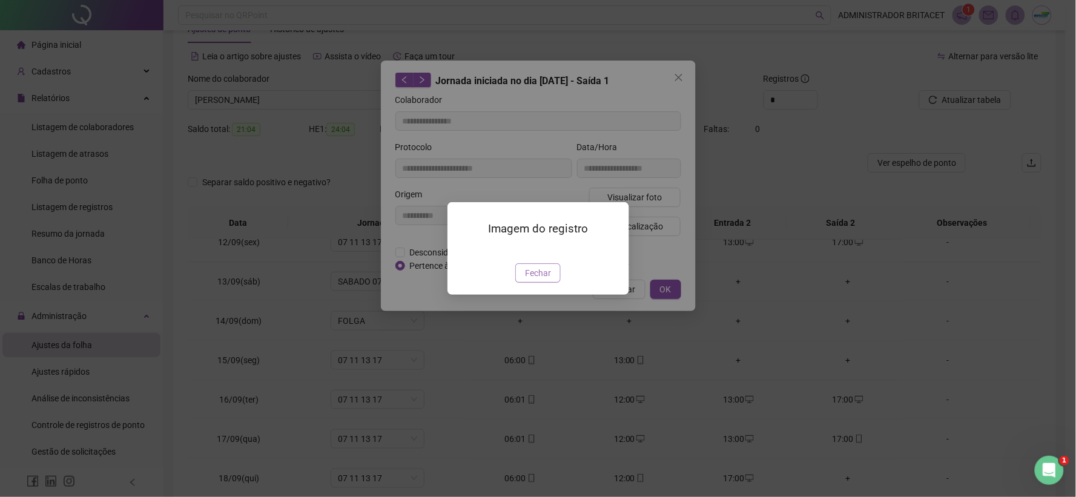
click at [551, 283] on button "Fechar" at bounding box center [537, 272] width 45 height 19
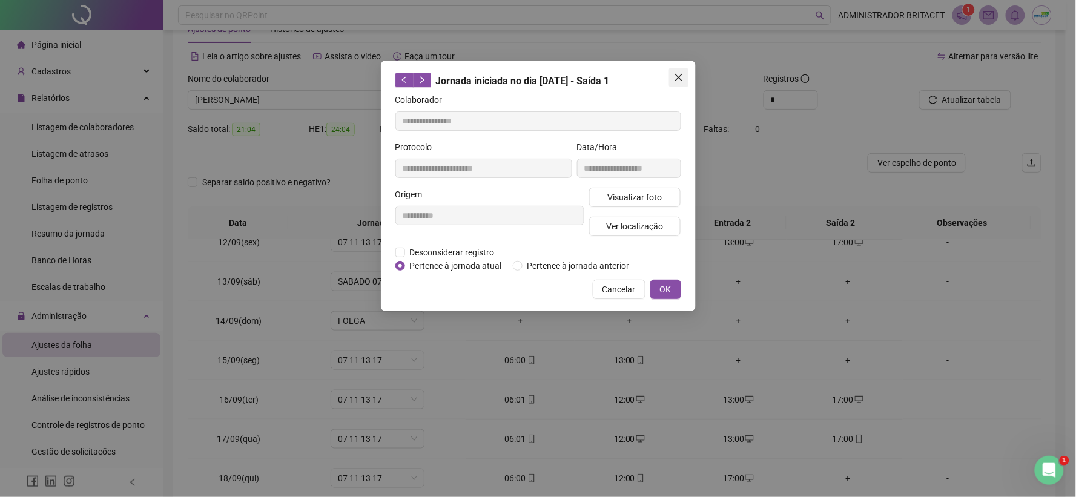
click at [679, 75] on icon "close" at bounding box center [679, 78] width 10 height 10
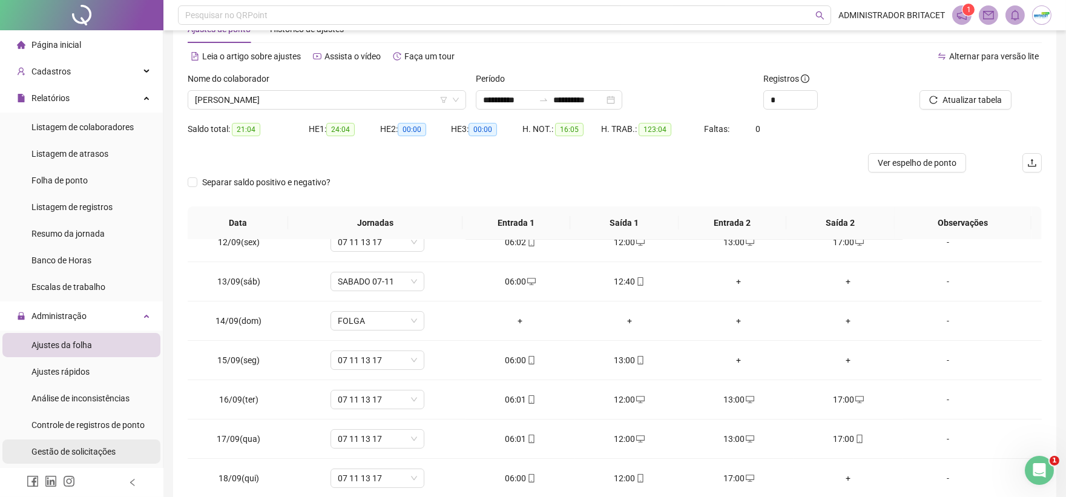
click at [94, 452] on span "Gestão de solicitações" at bounding box center [73, 452] width 84 height 10
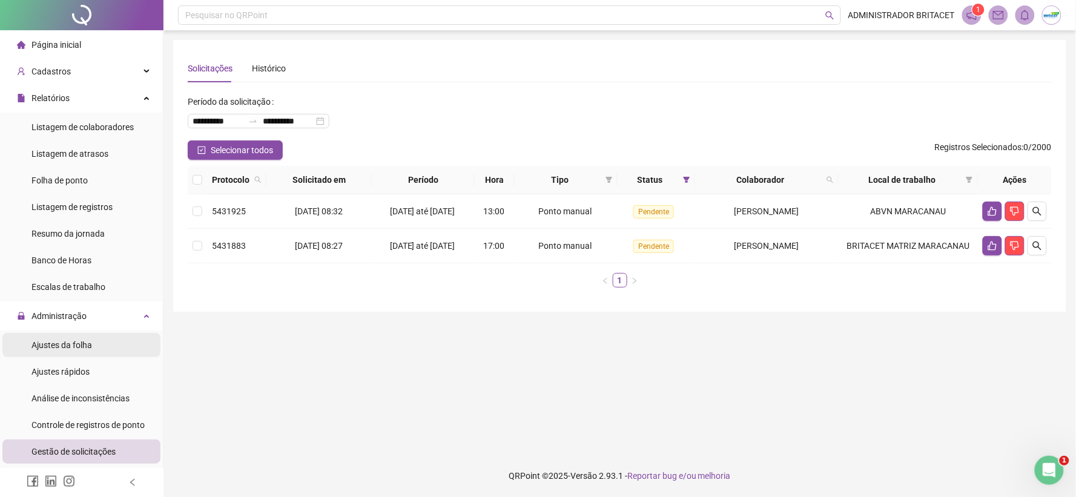
click at [68, 347] on span "Ajustes da folha" at bounding box center [61, 345] width 61 height 10
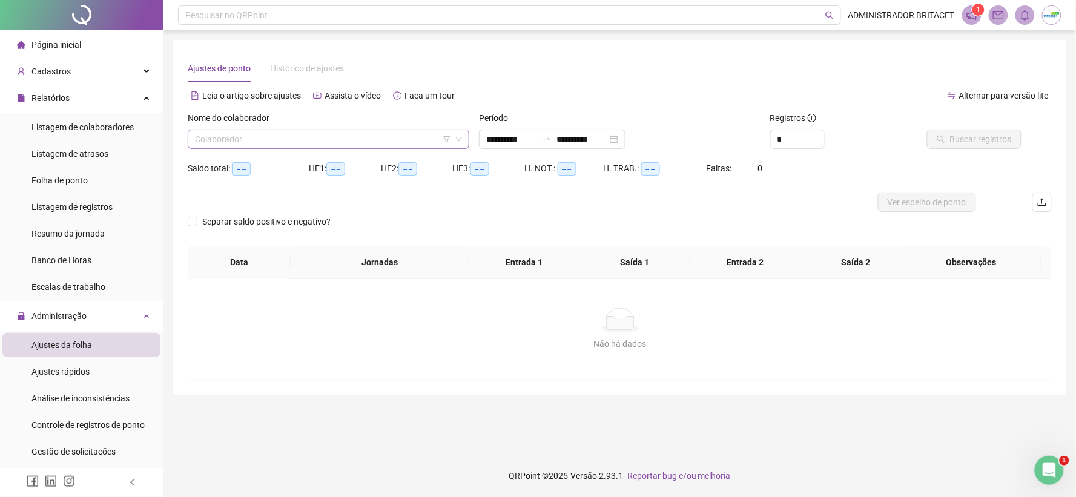
click at [280, 144] on input "search" at bounding box center [323, 139] width 256 height 18
click at [950, 136] on button "Buscar registros" at bounding box center [974, 139] width 94 height 19
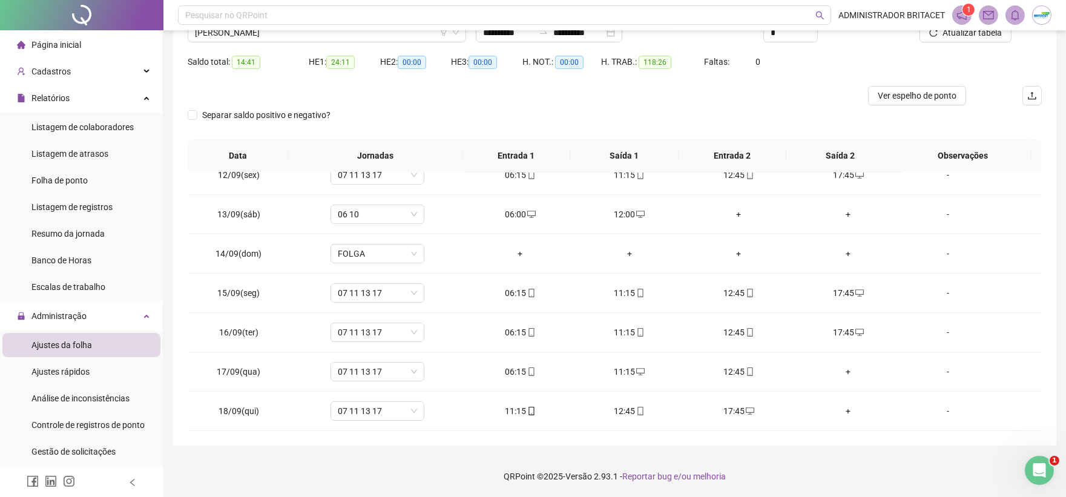
scroll to position [39, 0]
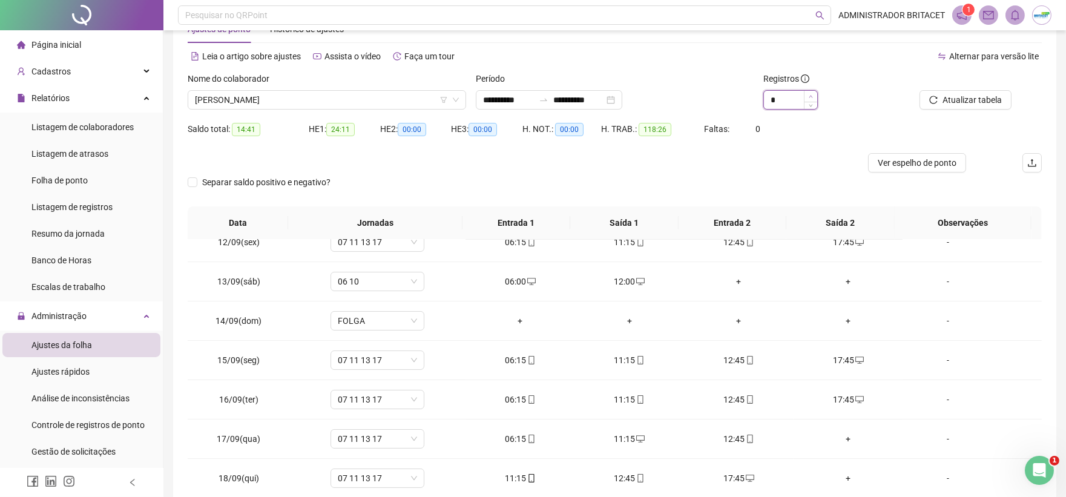
click at [813, 96] on span "Increase Value" at bounding box center [810, 96] width 13 height 11
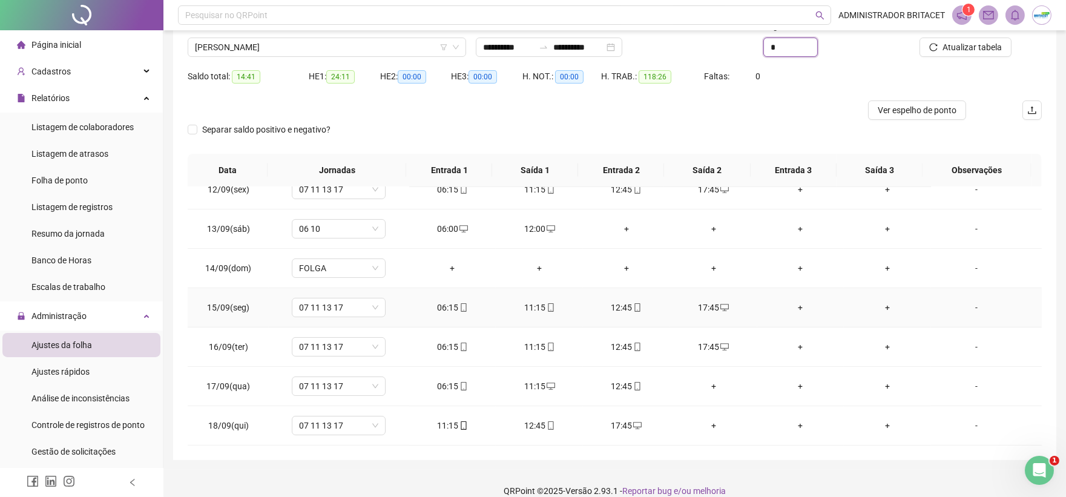
scroll to position [107, 0]
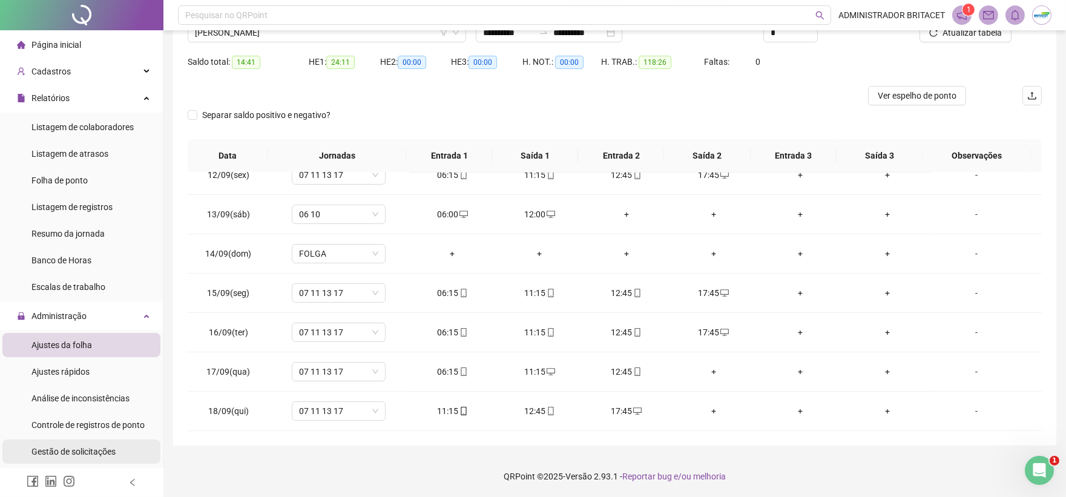
click at [76, 452] on span "Gestão de solicitações" at bounding box center [73, 452] width 84 height 10
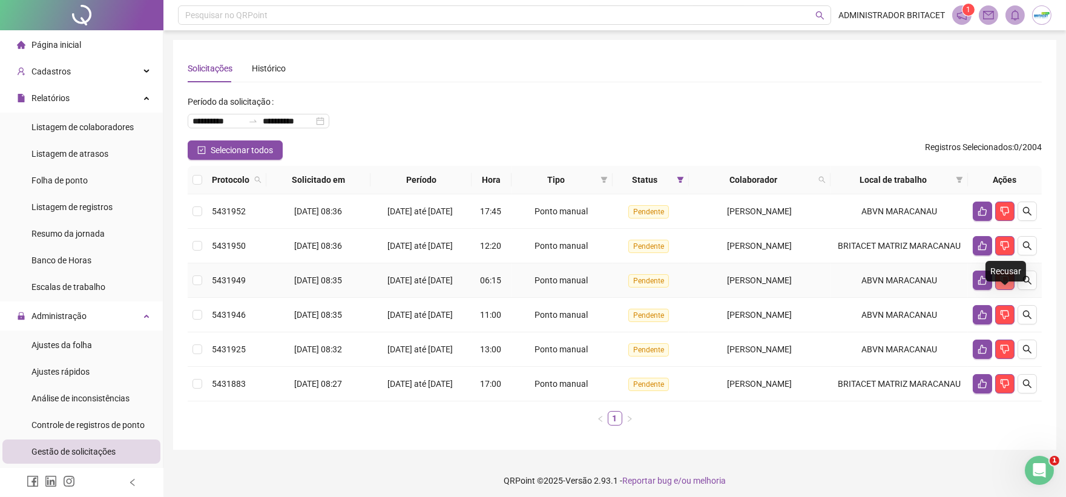
click at [1002, 285] on icon "dislike" at bounding box center [1005, 280] width 8 height 9
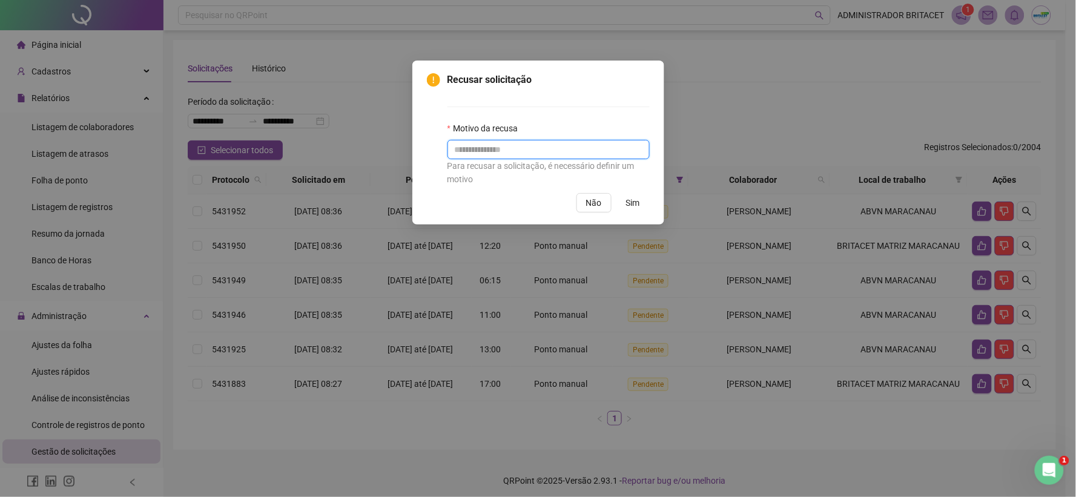
click at [542, 154] on input "text" at bounding box center [548, 149] width 202 height 19
click at [633, 208] on span "Sim" at bounding box center [633, 202] width 14 height 13
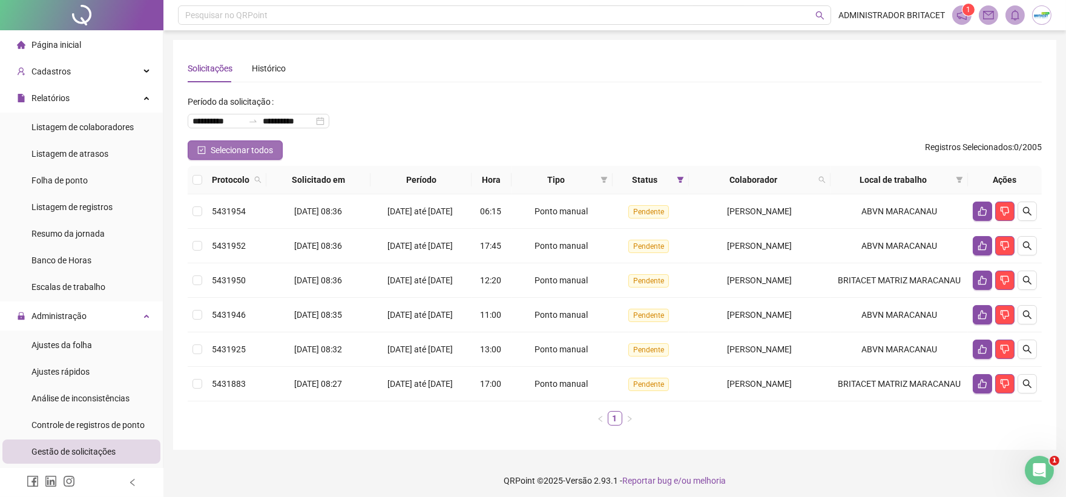
click at [206, 144] on button "Selecionar todos" at bounding box center [235, 149] width 95 height 19
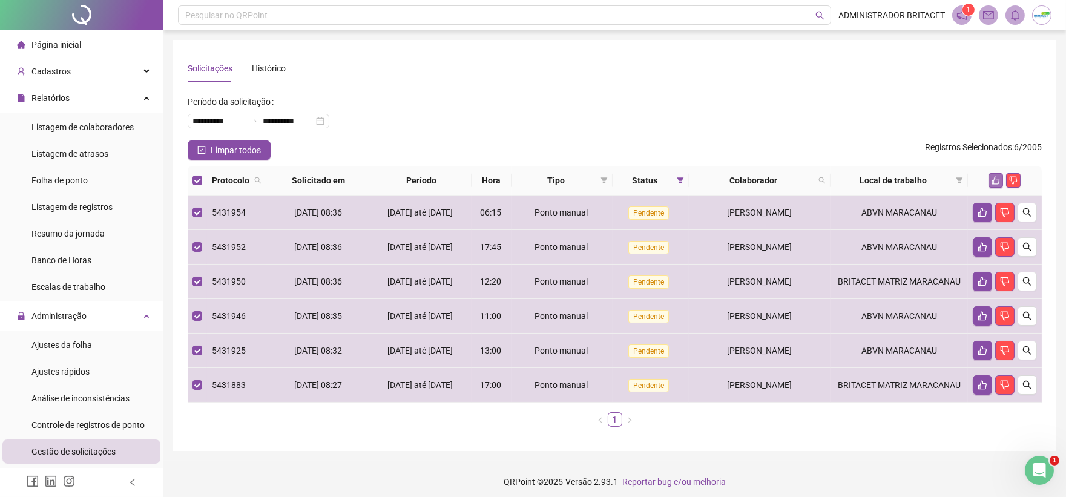
click at [994, 184] on icon "like" at bounding box center [996, 180] width 8 height 8
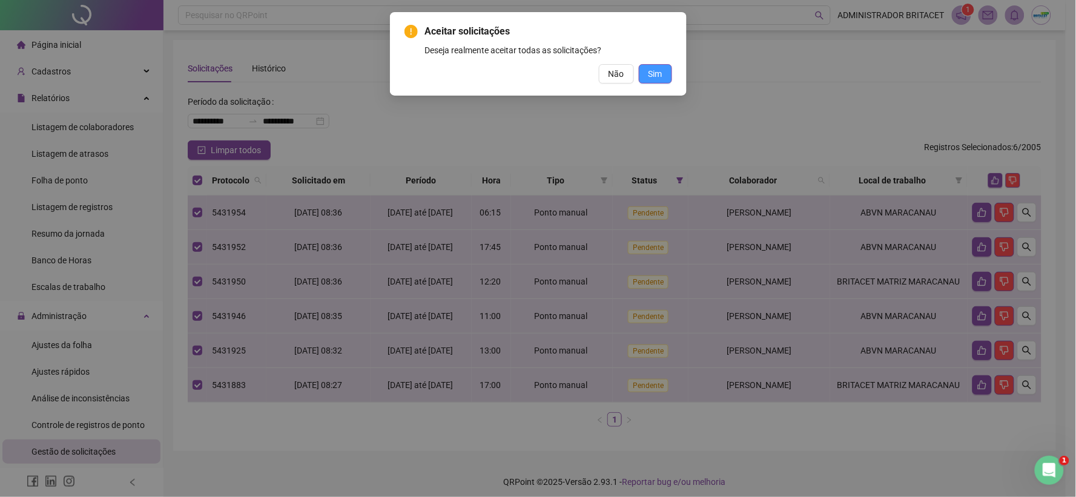
click at [668, 77] on button "Sim" at bounding box center [655, 73] width 33 height 19
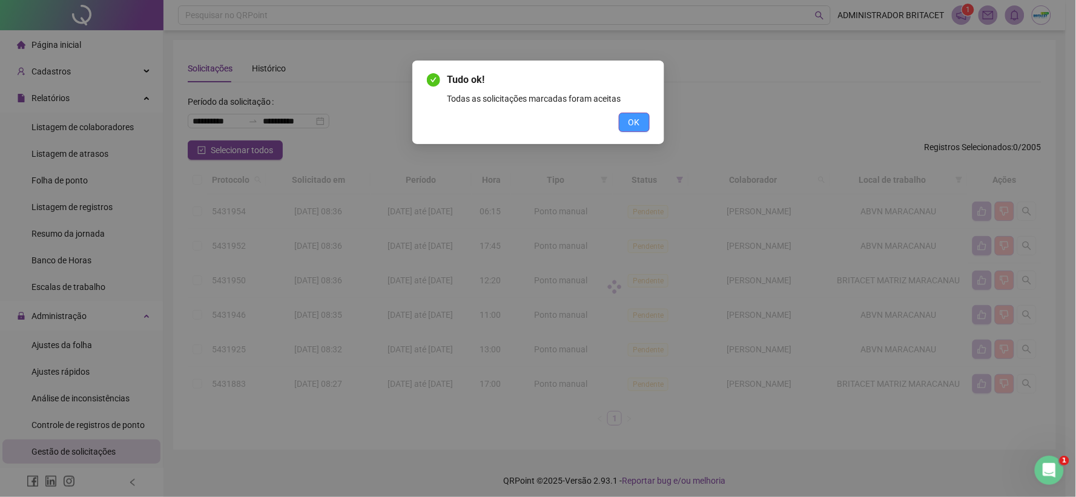
click at [637, 130] on button "OK" at bounding box center [634, 122] width 31 height 19
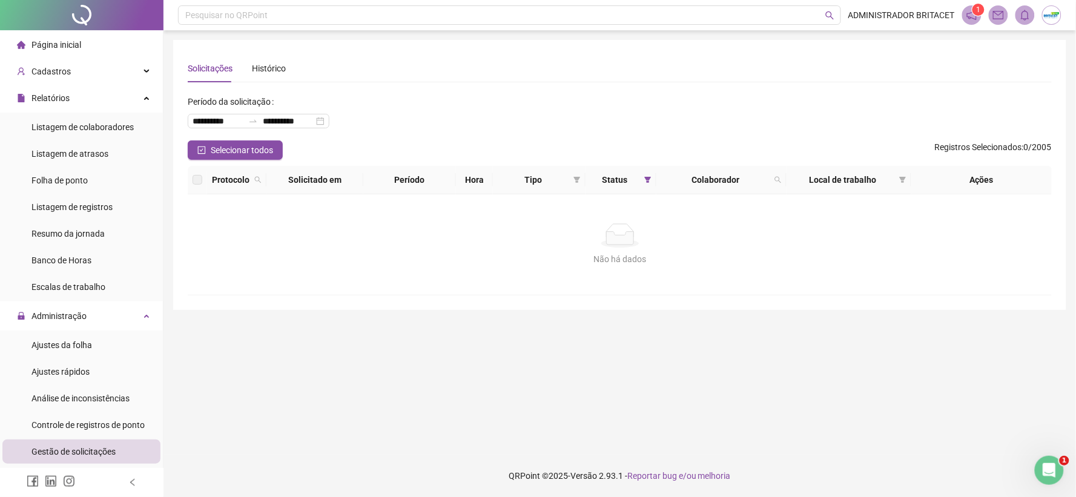
click at [79, 53] on div "Página inicial" at bounding box center [49, 45] width 64 height 24
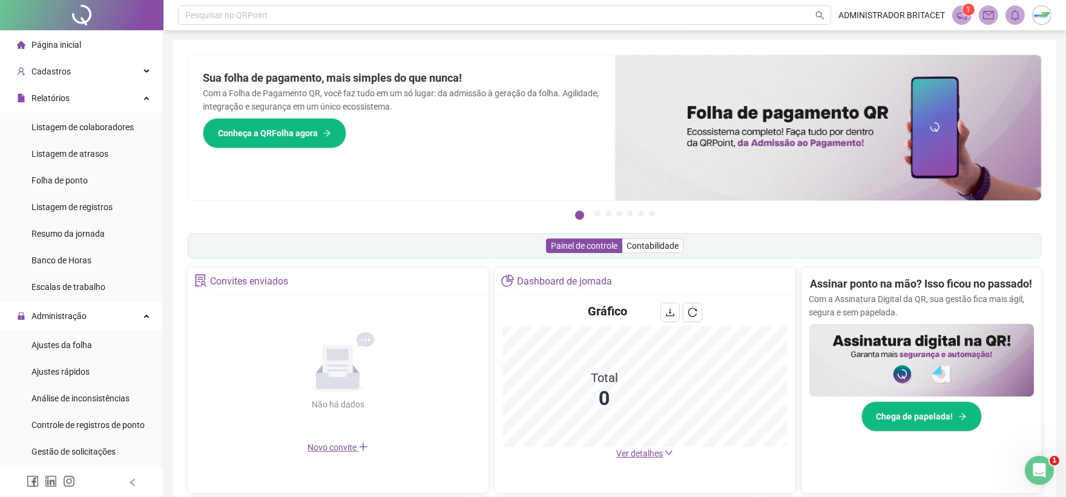
click at [666, 450] on icon "down" at bounding box center [669, 453] width 8 height 8
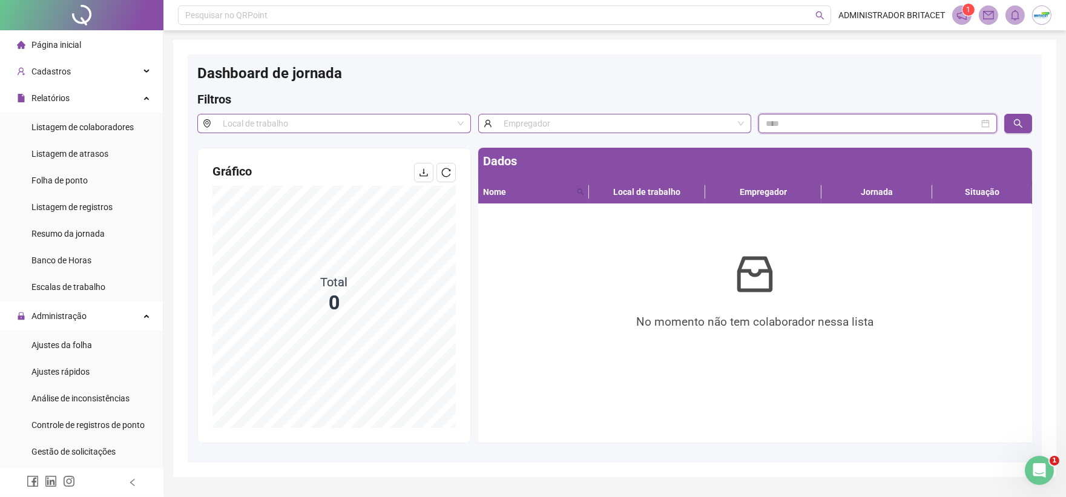
click at [814, 127] on input at bounding box center [872, 123] width 213 height 13
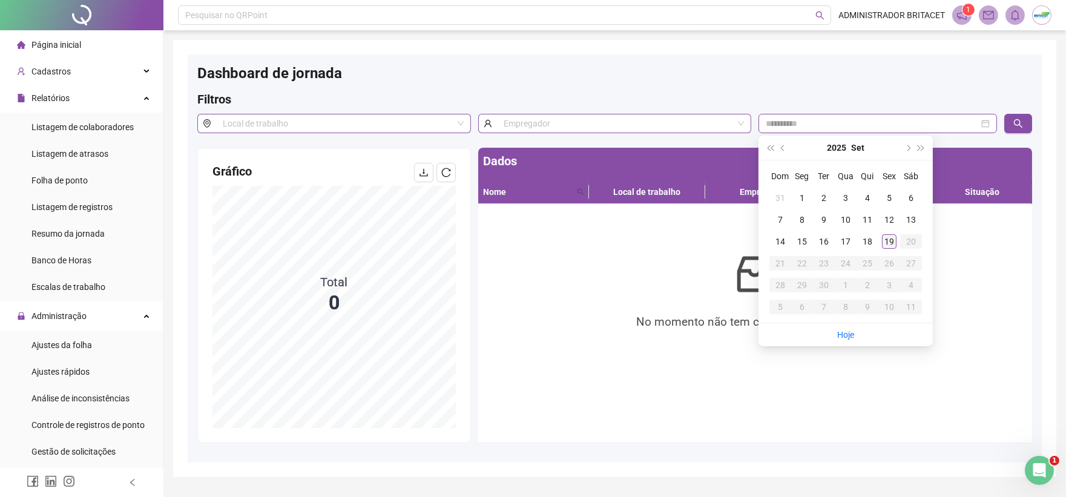
click at [890, 244] on div "19" at bounding box center [889, 241] width 15 height 15
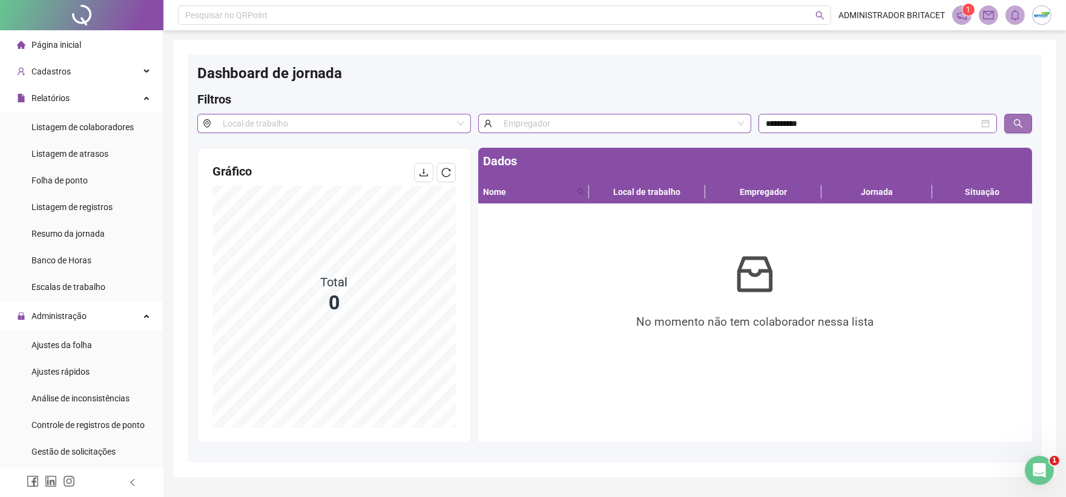
click at [1016, 126] on icon "search" at bounding box center [1018, 124] width 10 height 10
drag, startPoint x: 1020, startPoint y: 119, endPoint x: 1025, endPoint y: 115, distance: 6.5
click at [1022, 117] on button "button" at bounding box center [1018, 123] width 28 height 19
click at [1024, 116] on button "button" at bounding box center [1018, 123] width 28 height 19
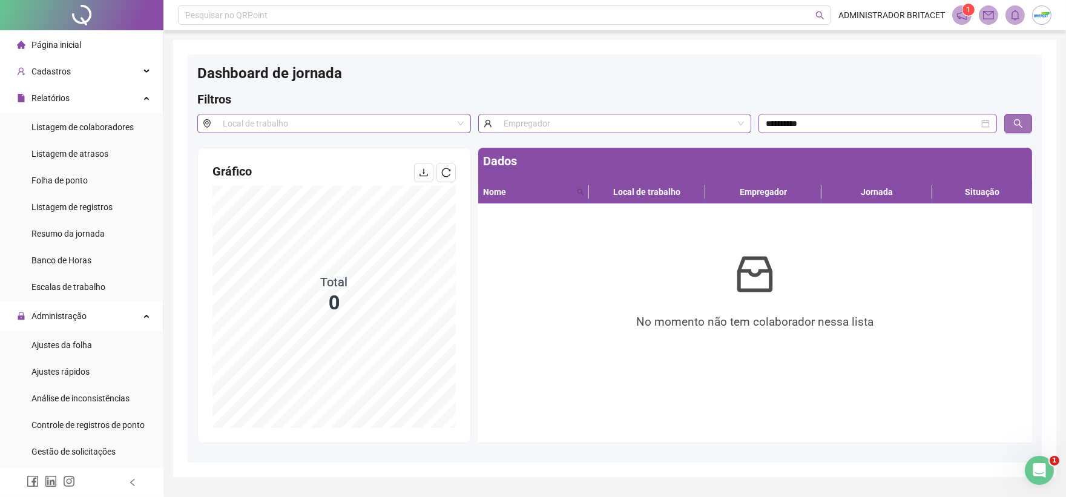
click at [1024, 116] on button "button" at bounding box center [1018, 123] width 28 height 19
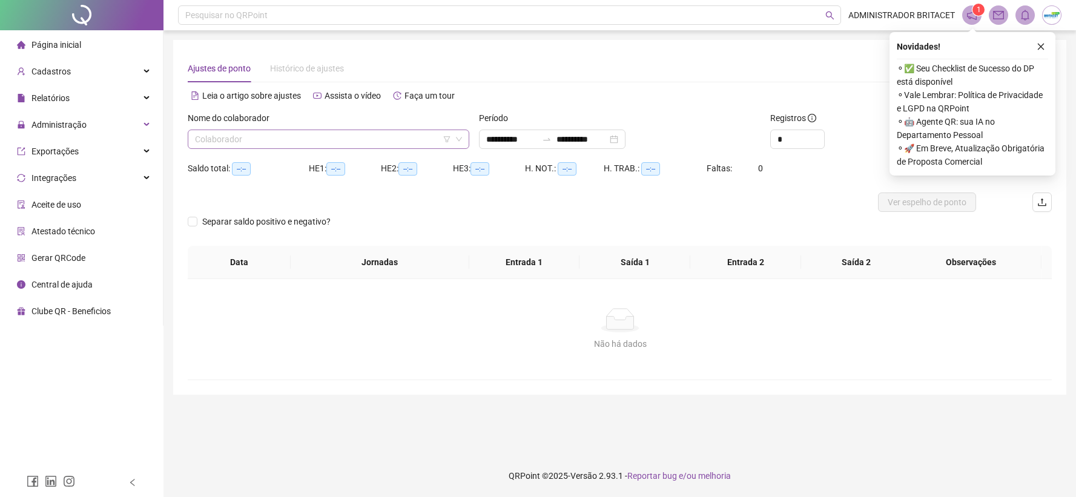
click at [325, 137] on input "search" at bounding box center [323, 139] width 256 height 18
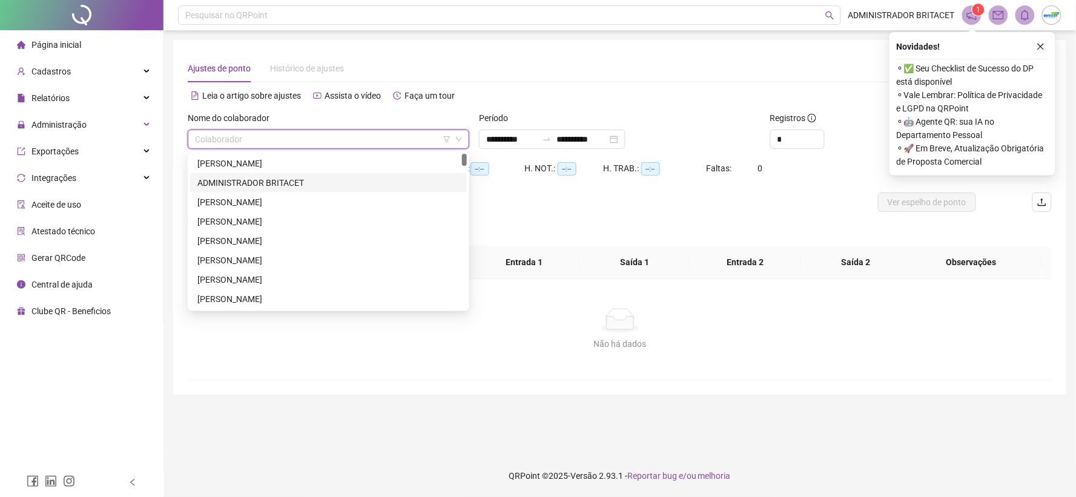
click at [323, 179] on div "ADMINISTRADOR BRITACET" at bounding box center [328, 182] width 262 height 13
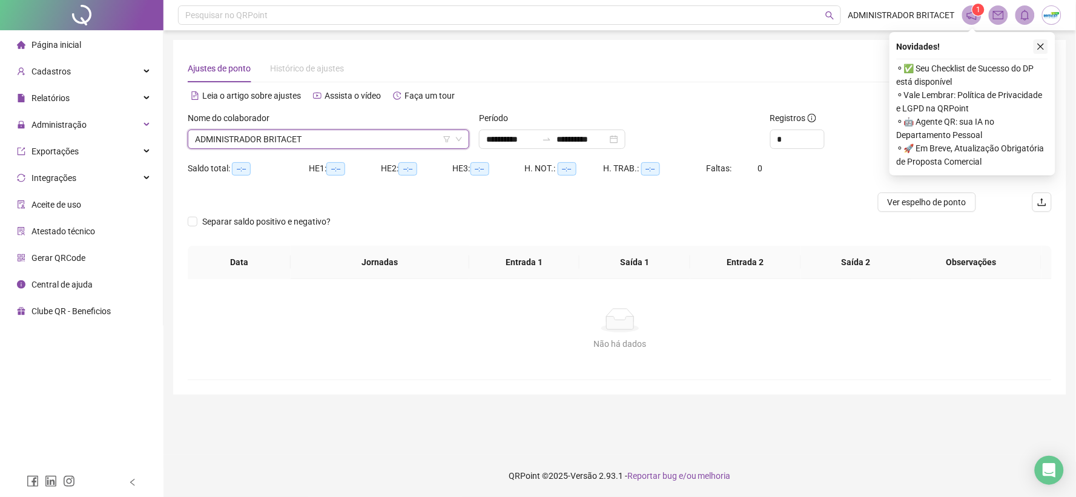
click at [1037, 45] on icon "close" at bounding box center [1040, 46] width 8 height 8
click at [838, 94] on div "Alternar para versão lite" at bounding box center [836, 95] width 432 height 19
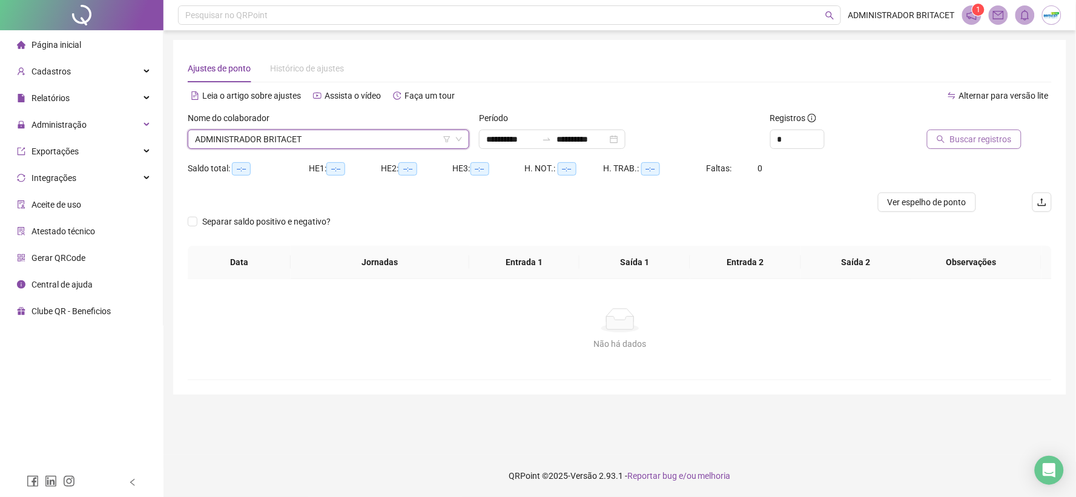
click at [984, 137] on span "Buscar registros" at bounding box center [981, 139] width 62 height 13
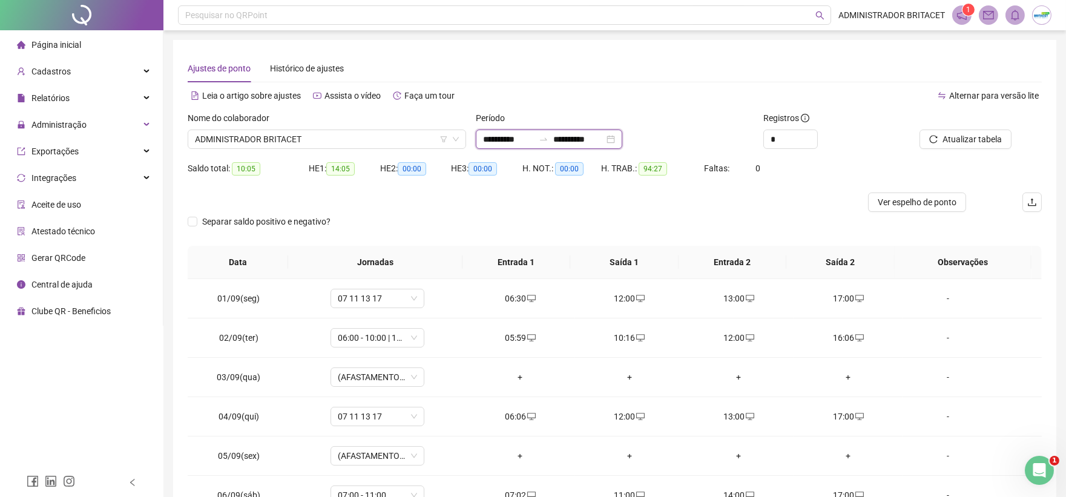
click at [493, 136] on input "**********" at bounding box center [508, 139] width 51 height 13
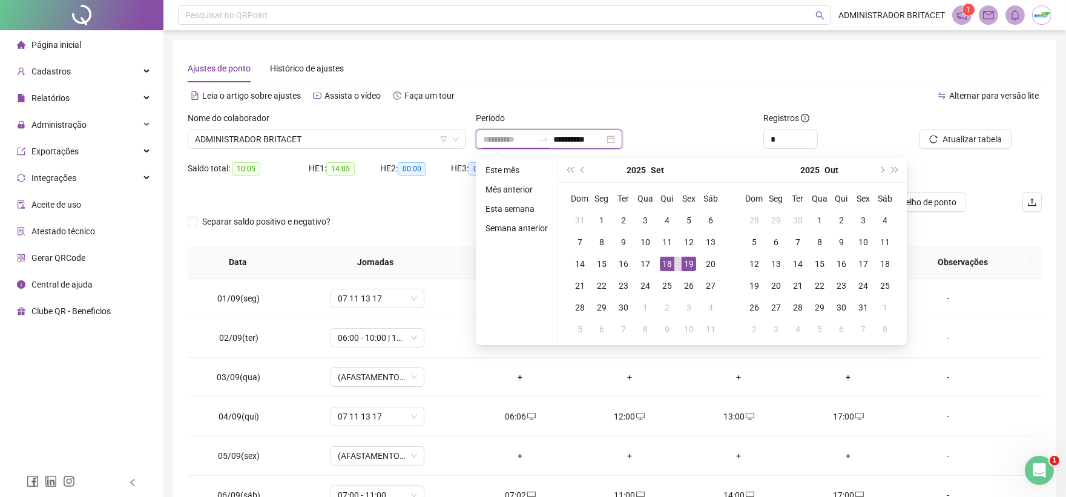
type input "**********"
click at [667, 261] on div "18" at bounding box center [667, 264] width 15 height 15
click at [669, 257] on div "18" at bounding box center [667, 264] width 15 height 15
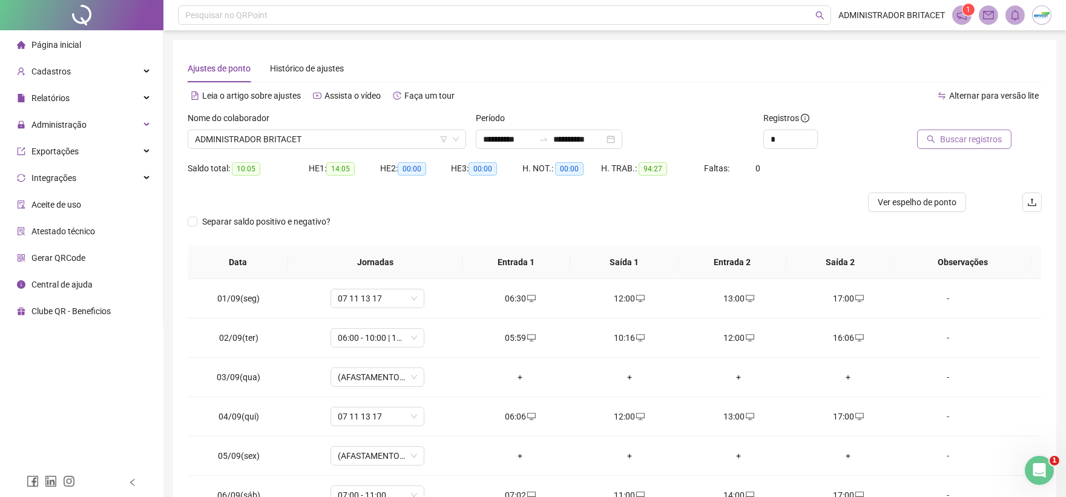
click at [950, 138] on span "Buscar registros" at bounding box center [971, 139] width 62 height 13
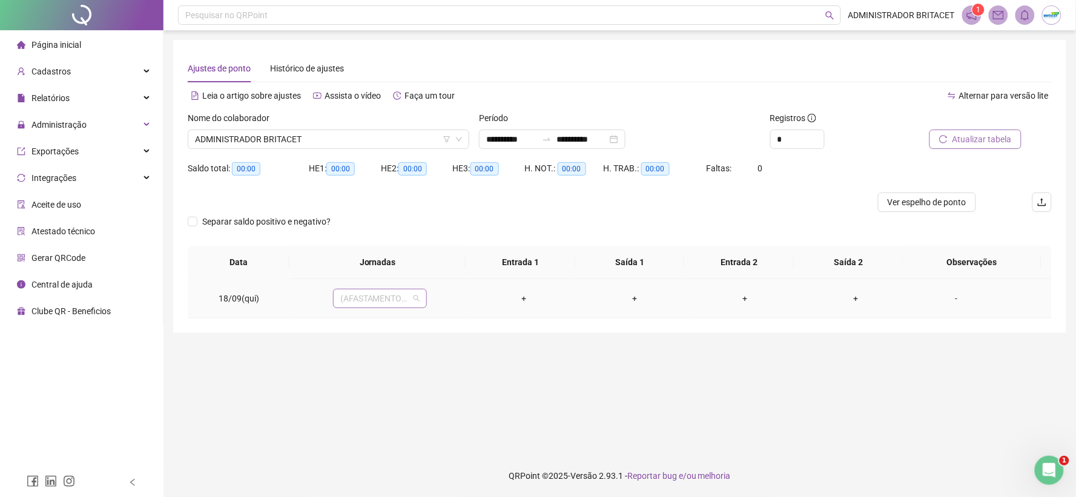
click at [406, 297] on span "(AFASTAMENTO INSS)" at bounding box center [379, 298] width 79 height 18
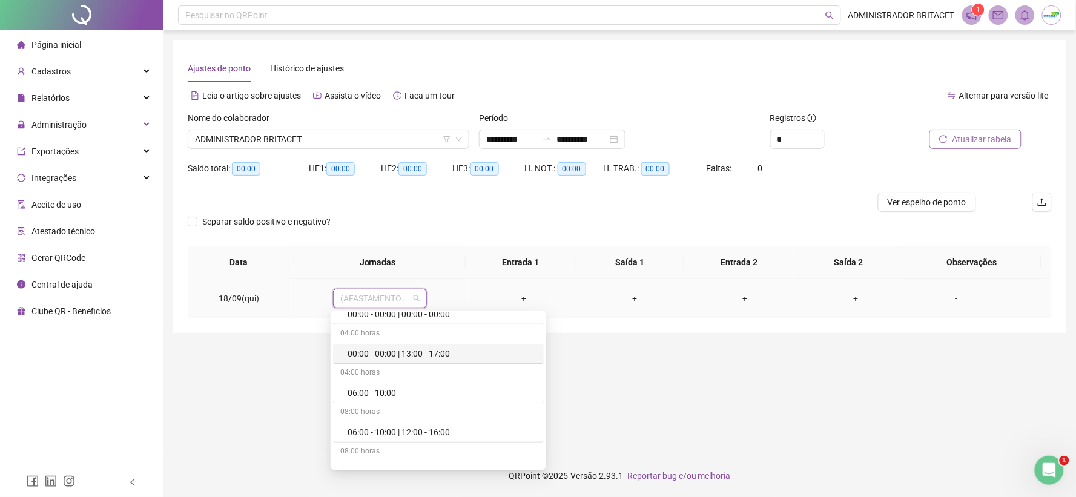
scroll to position [202, 0]
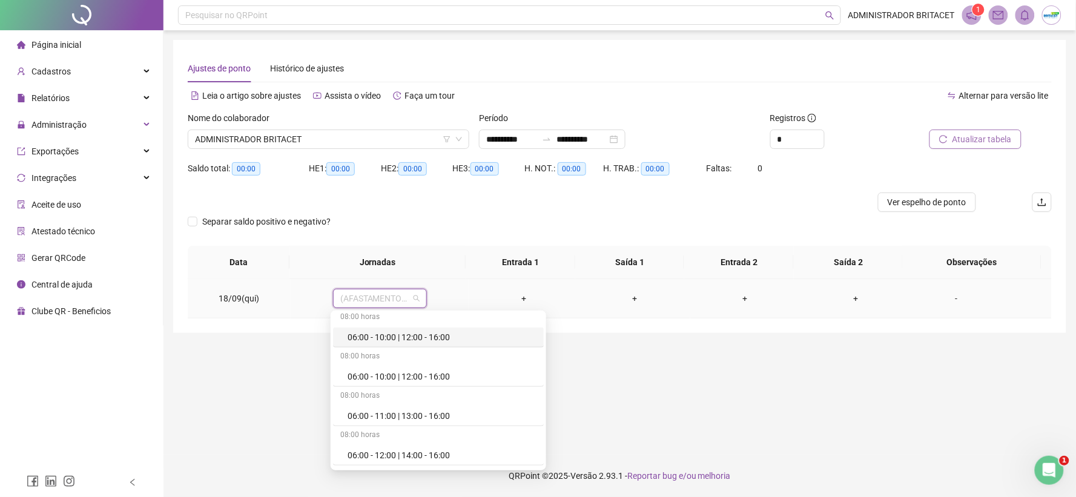
click at [428, 335] on div "06:00 - 10:00 | 12:00 - 16:00" at bounding box center [441, 337] width 189 height 13
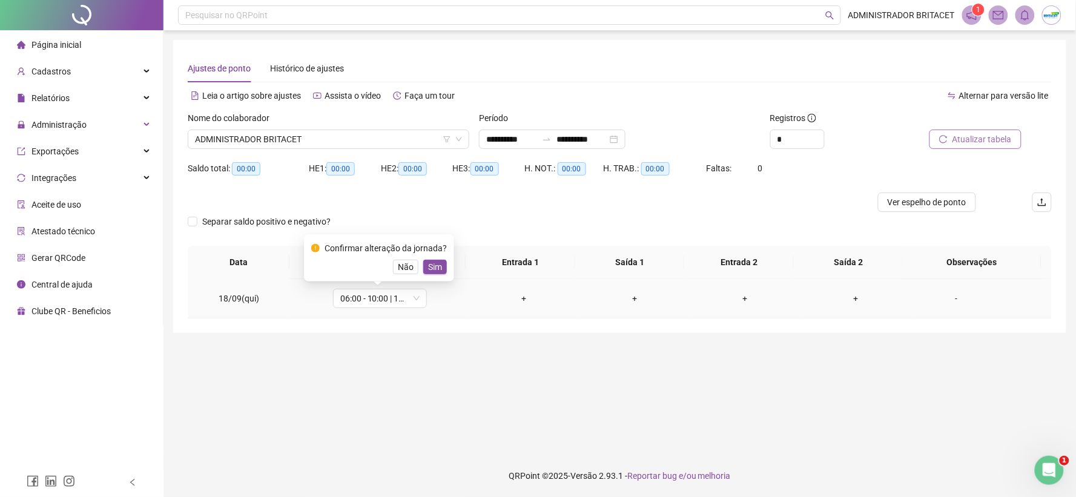
click at [433, 264] on span "Sim" at bounding box center [435, 266] width 14 height 13
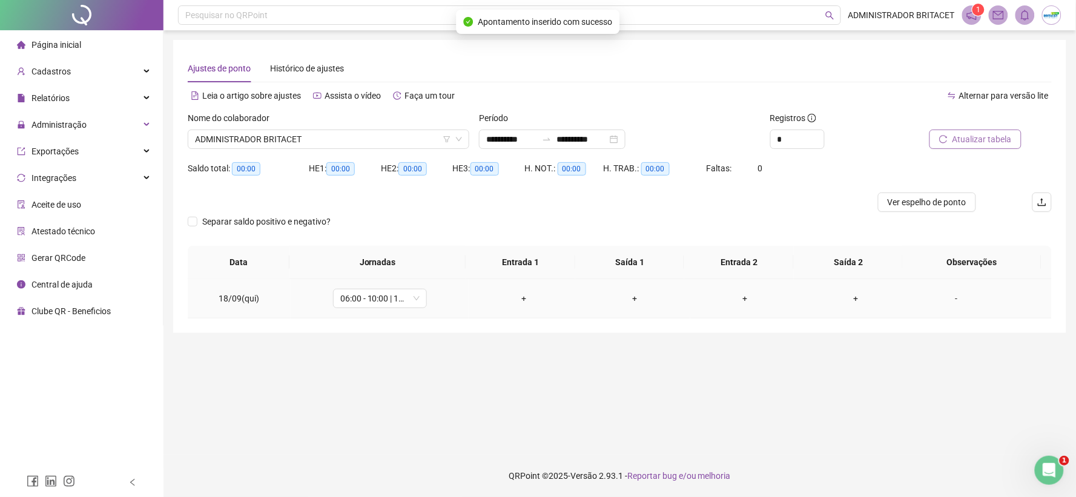
click at [518, 301] on div "+" at bounding box center [523, 298] width 91 height 13
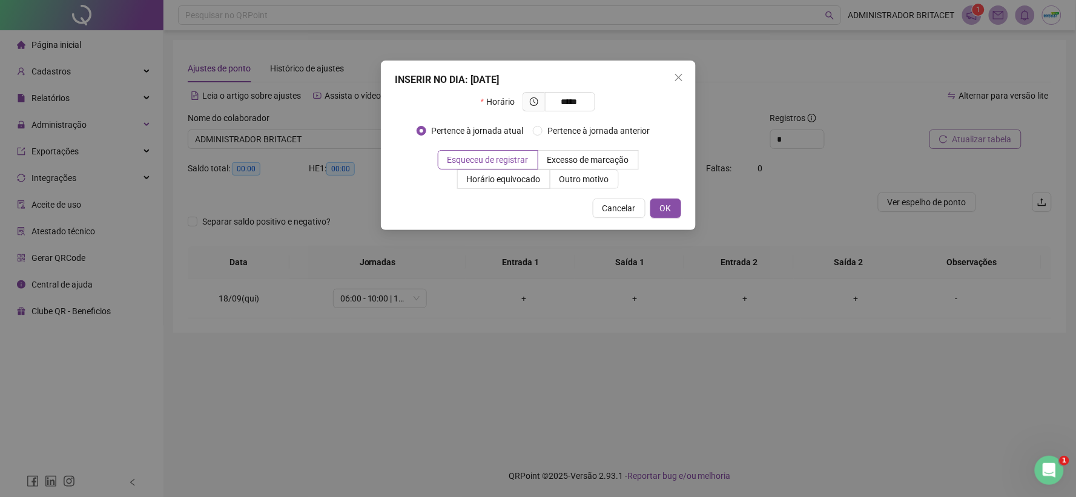
type input "*****"
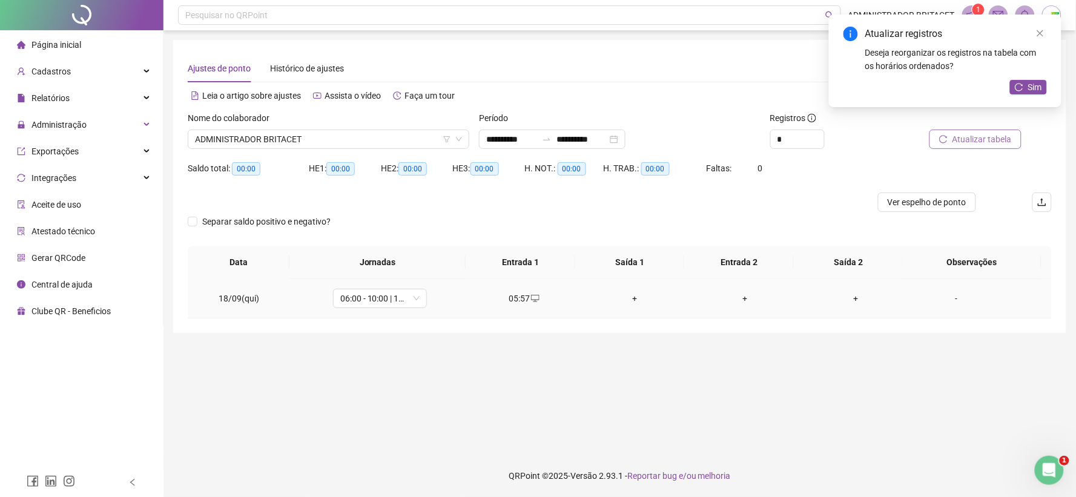
click at [627, 295] on div "+" at bounding box center [634, 298] width 91 height 13
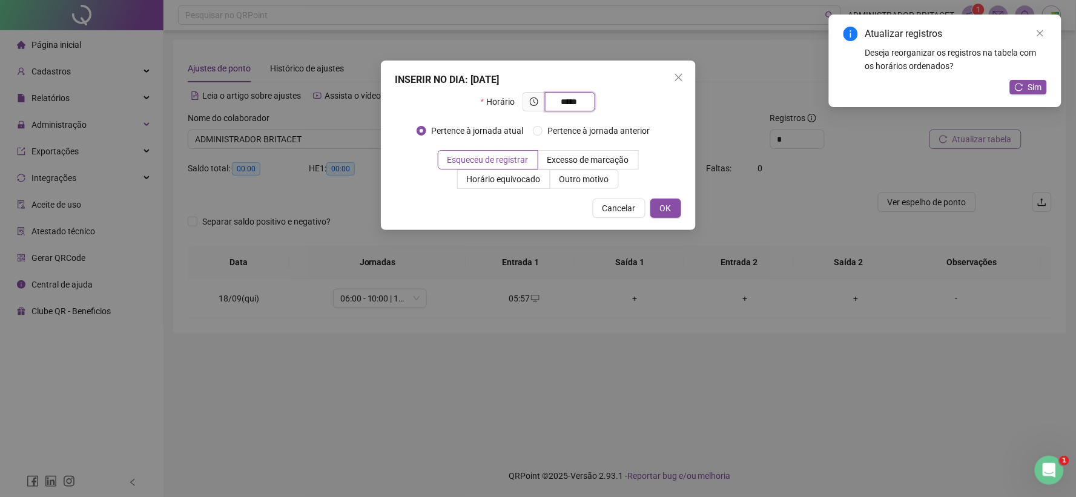
type input "*****"
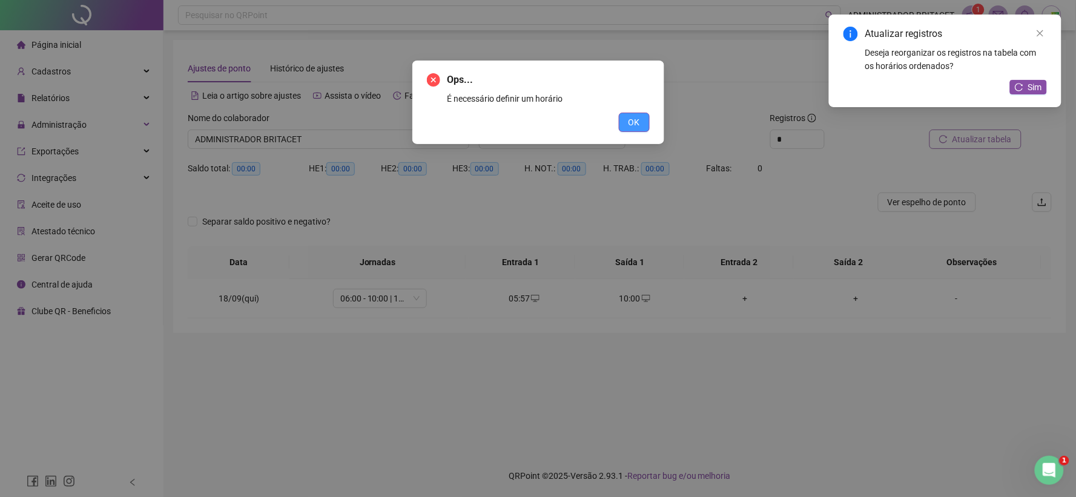
click at [634, 118] on span "OK" at bounding box center [634, 122] width 12 height 13
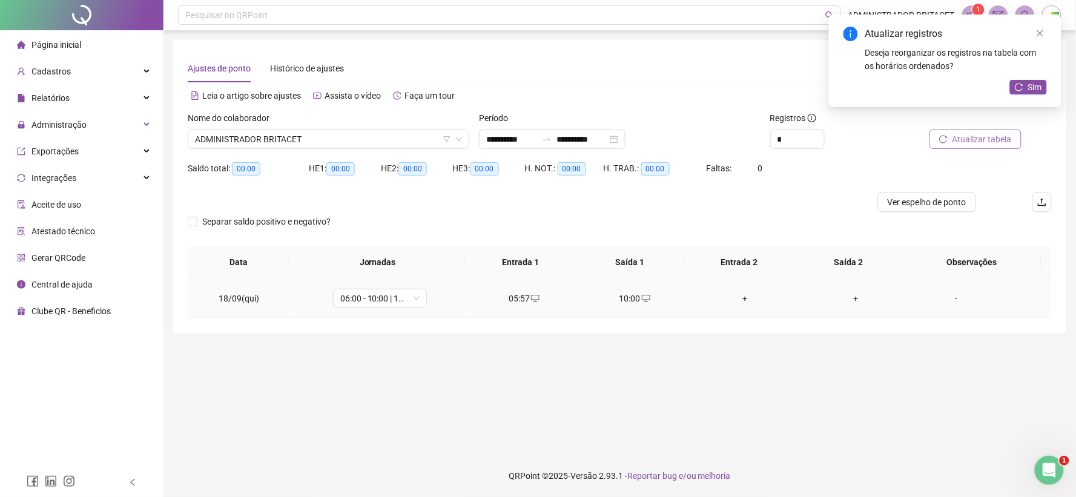
click at [735, 297] on div "+" at bounding box center [745, 298] width 91 height 13
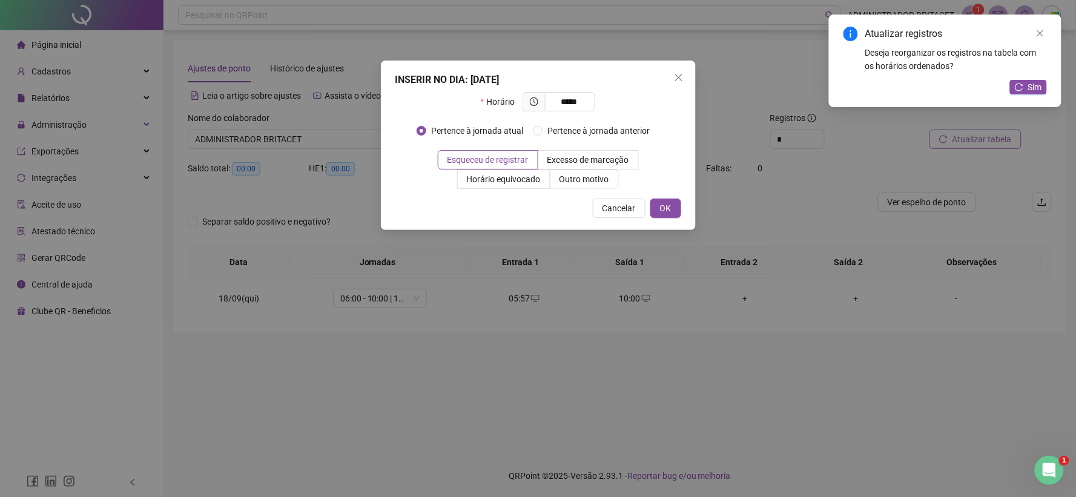
type input "*****"
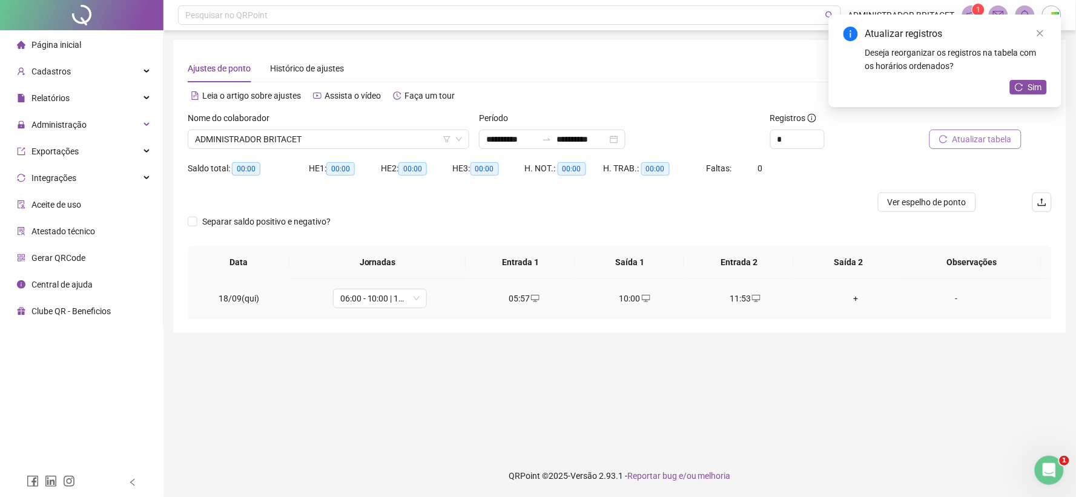
click at [846, 297] on div "+" at bounding box center [855, 298] width 91 height 13
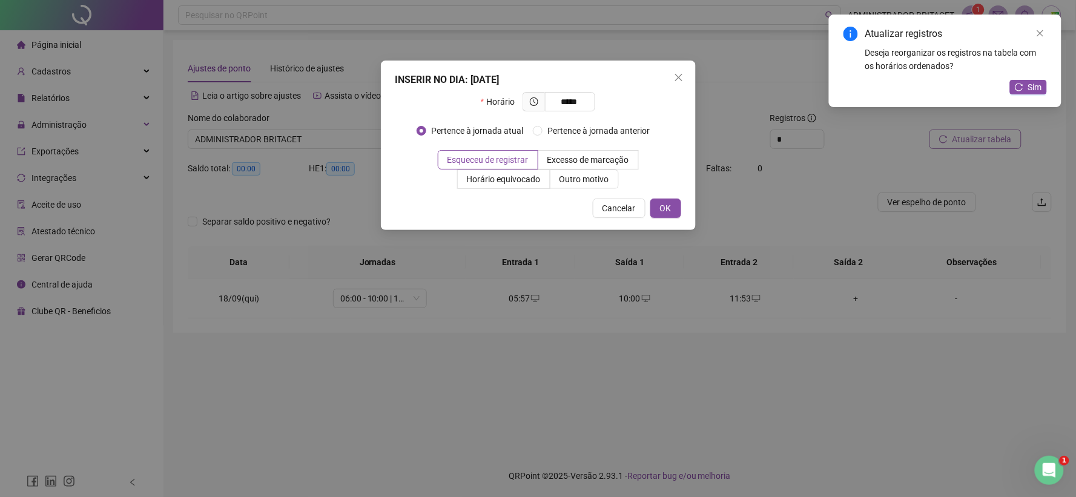
type input "*****"
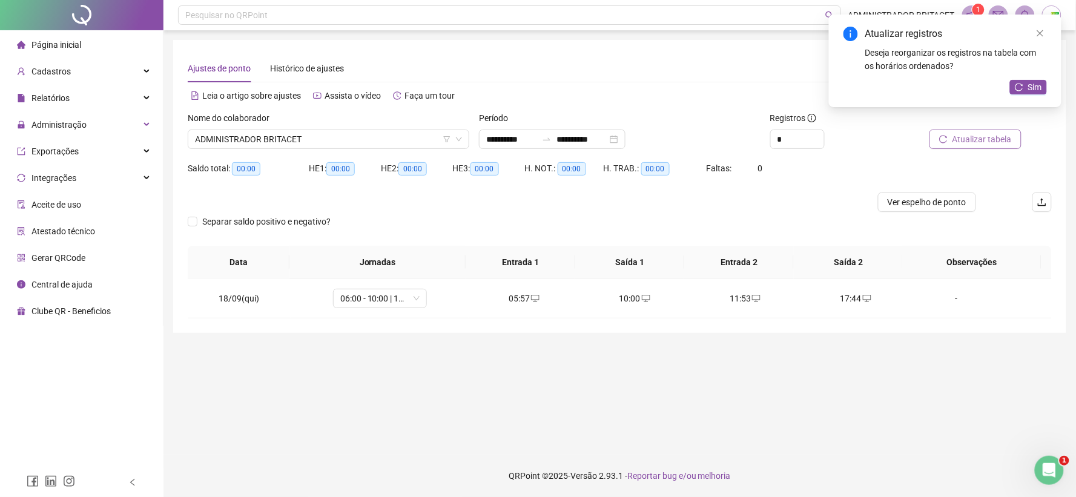
click at [982, 134] on span "Atualizar tabela" at bounding box center [981, 139] width 59 height 13
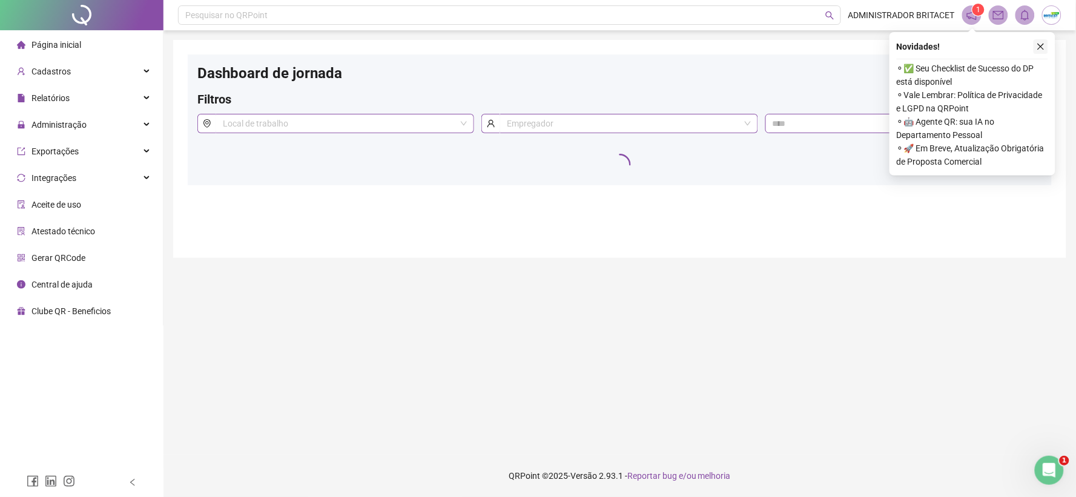
click at [1036, 45] on icon "close" at bounding box center [1040, 46] width 8 height 8
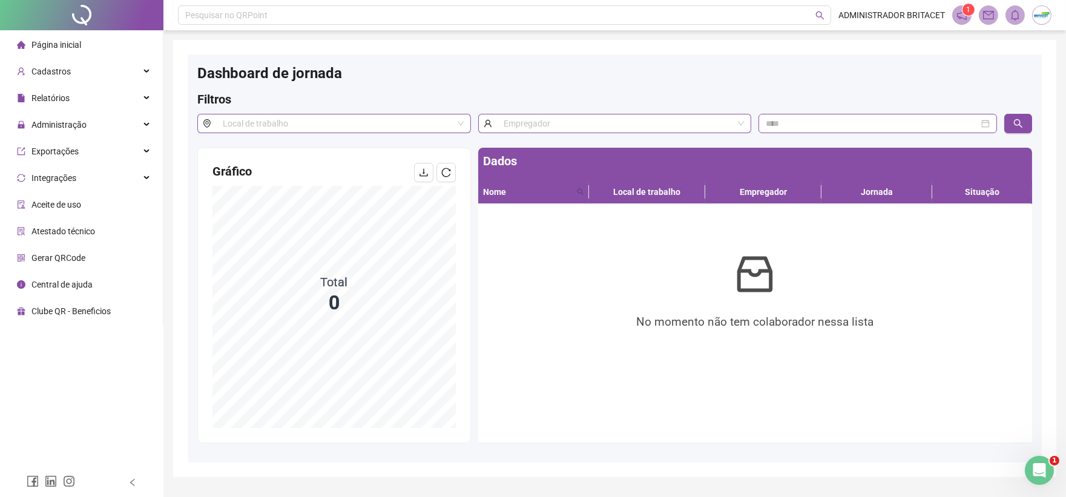
click at [828, 130] on div at bounding box center [877, 123] width 239 height 19
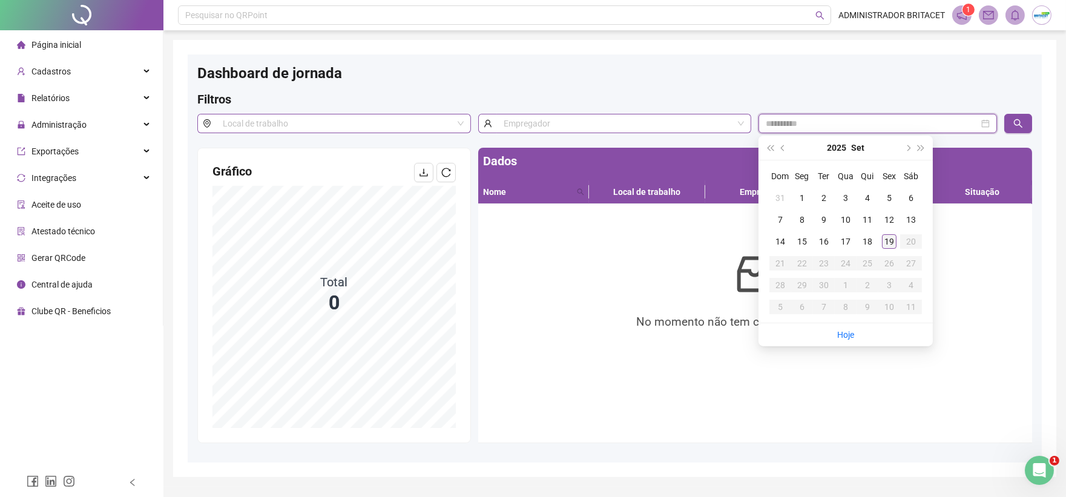
type input "**********"
click at [889, 235] on div "19" at bounding box center [889, 241] width 15 height 15
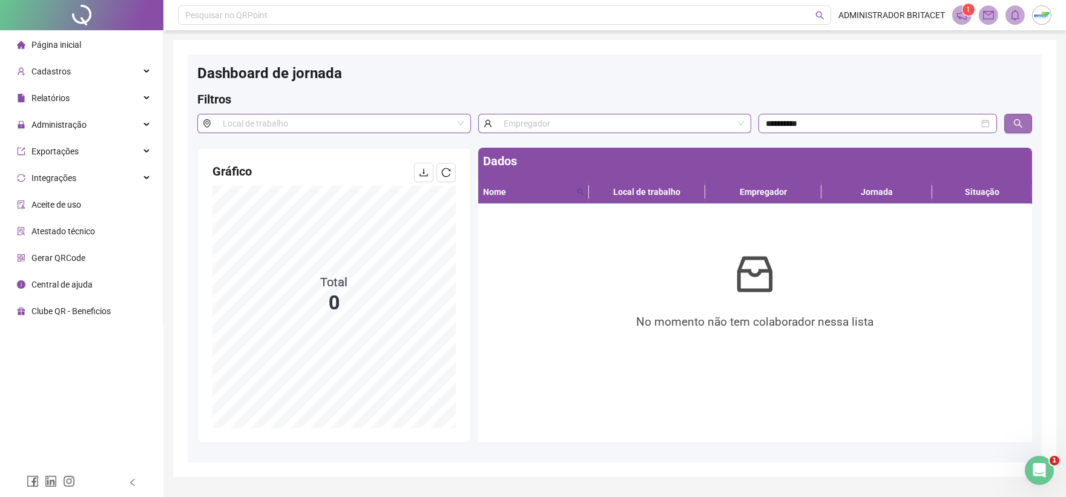
click at [1024, 125] on button "button" at bounding box center [1018, 123] width 28 height 19
click at [1024, 126] on button "button" at bounding box center [1018, 123] width 28 height 19
click at [1020, 123] on icon "search" at bounding box center [1018, 123] width 8 height 8
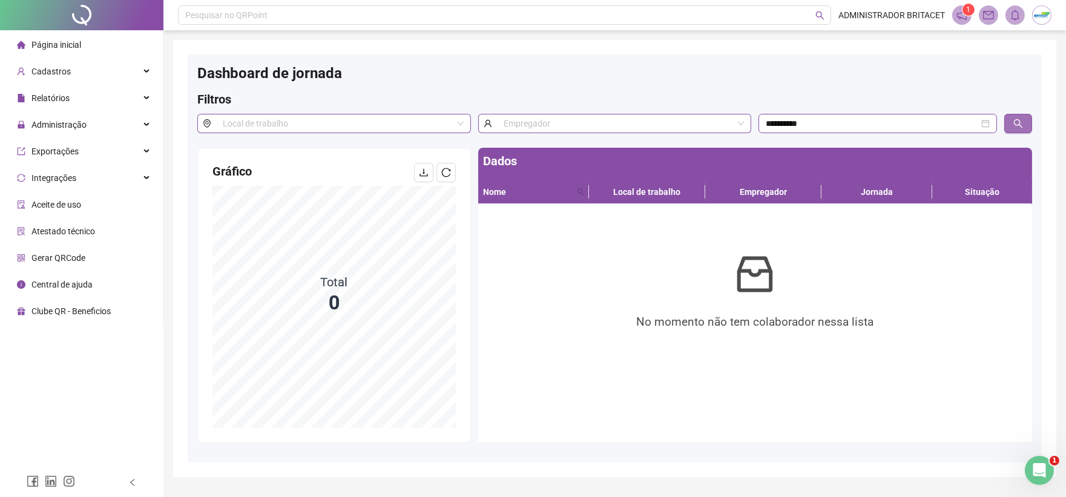
click at [1020, 123] on icon "search" at bounding box center [1018, 123] width 8 height 8
click at [1019, 123] on icon "search" at bounding box center [1018, 123] width 8 height 8
click at [419, 168] on icon "download" at bounding box center [424, 173] width 10 height 10
click at [1020, 18] on icon "bell" at bounding box center [1015, 15] width 11 height 11
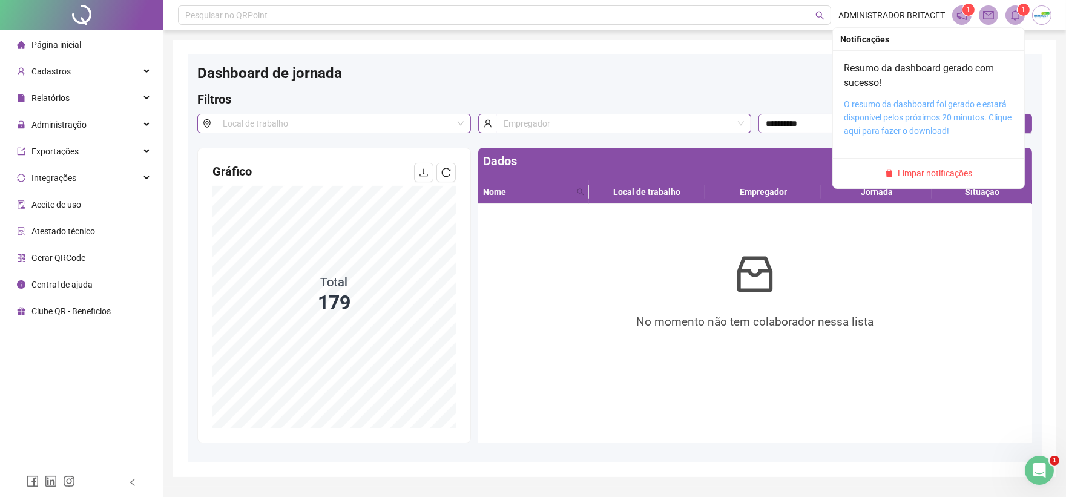
click at [960, 112] on link "O resumo da dashboard foi gerado e estará disponível pelos próximos 20 minutos.…" at bounding box center [928, 117] width 168 height 36
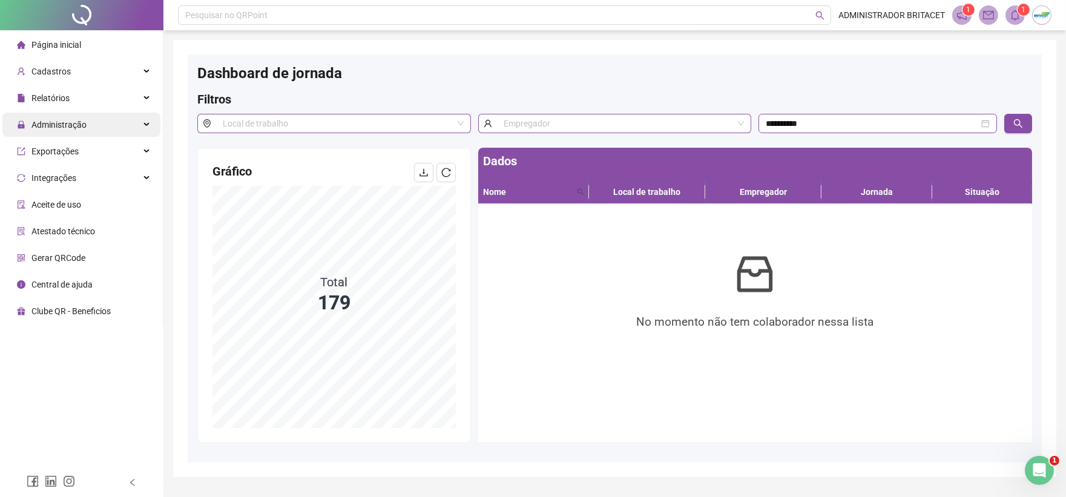
click at [88, 127] on div "Administração" at bounding box center [81, 125] width 158 height 24
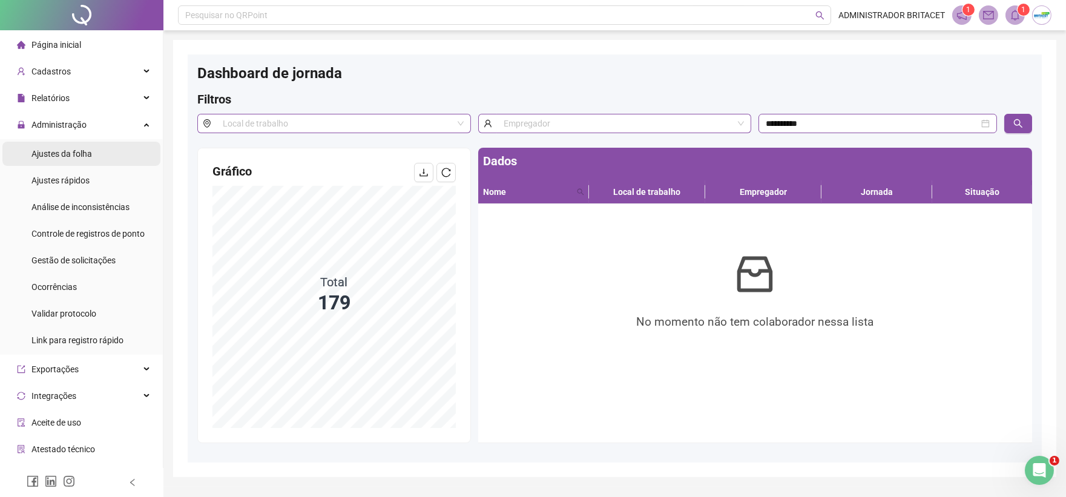
drag, startPoint x: 136, startPoint y: 258, endPoint x: 102, endPoint y: 153, distance: 110.6
click at [134, 258] on li "Gestão de solicitações" at bounding box center [81, 260] width 158 height 24
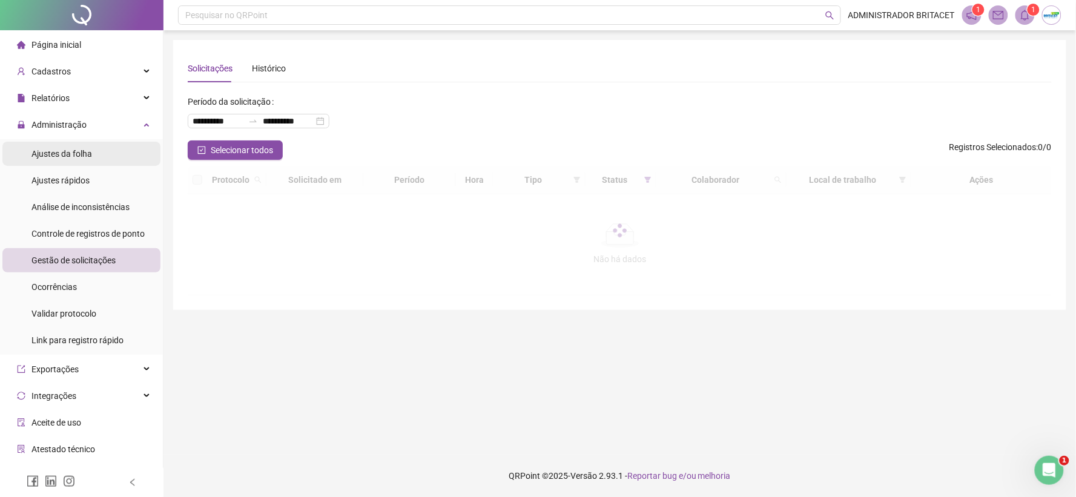
click at [102, 153] on li "Ajustes da folha" at bounding box center [81, 154] width 158 height 24
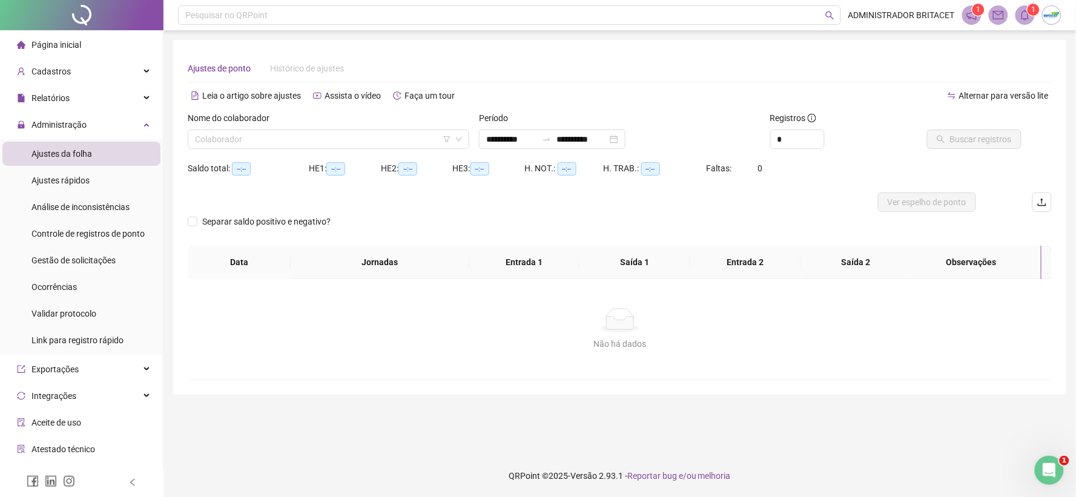
type input "**********"
click at [214, 140] on input "search" at bounding box center [323, 139] width 256 height 18
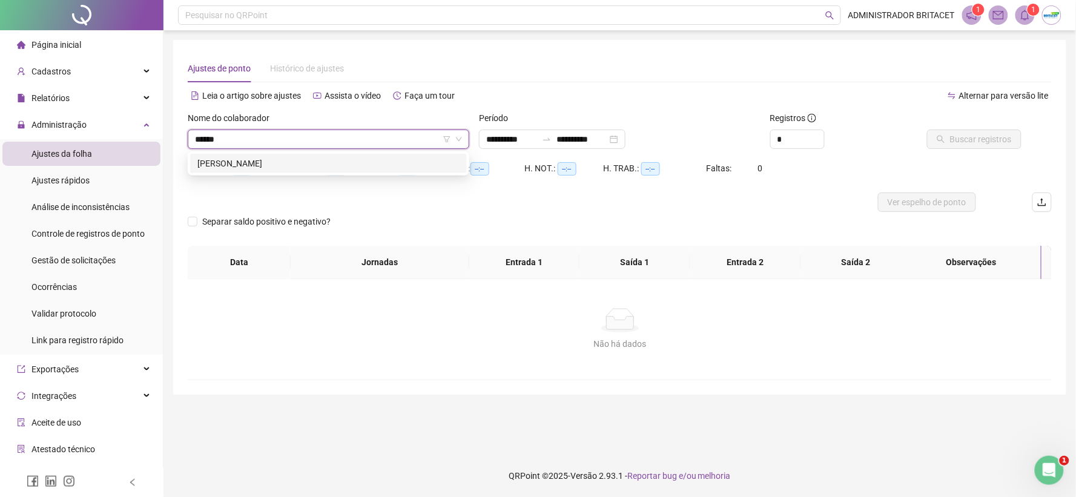
type input "*******"
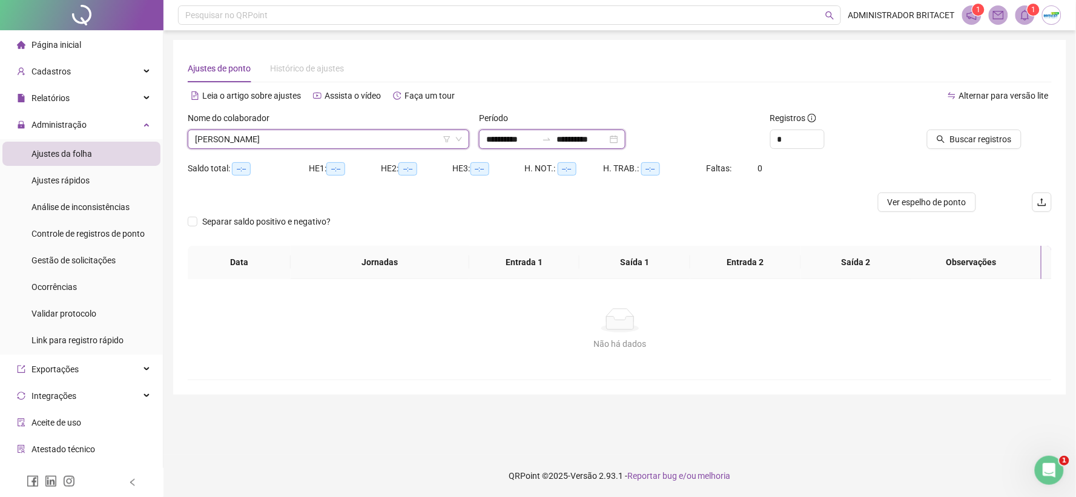
click at [493, 137] on input "**********" at bounding box center [511, 139] width 51 height 13
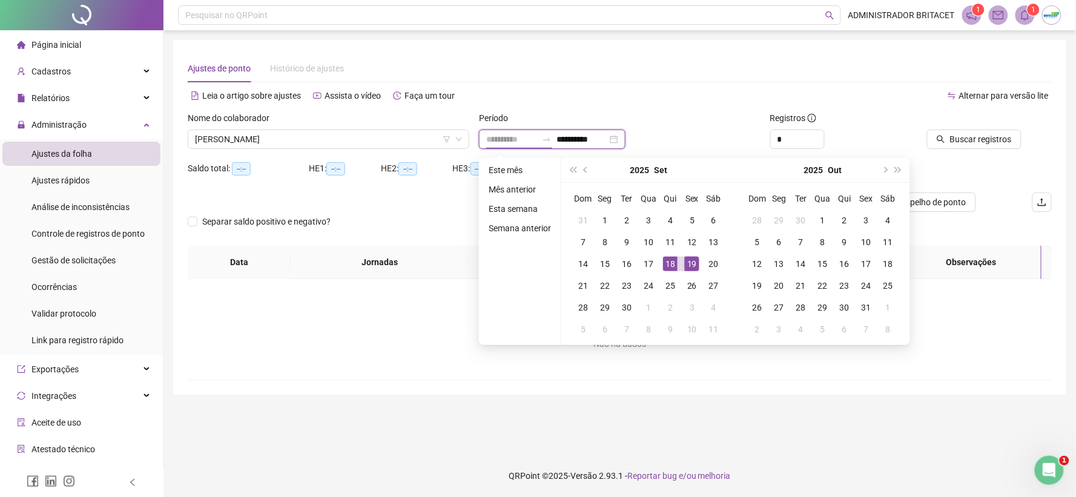
type input "**********"
click at [673, 266] on div "18" at bounding box center [670, 264] width 15 height 15
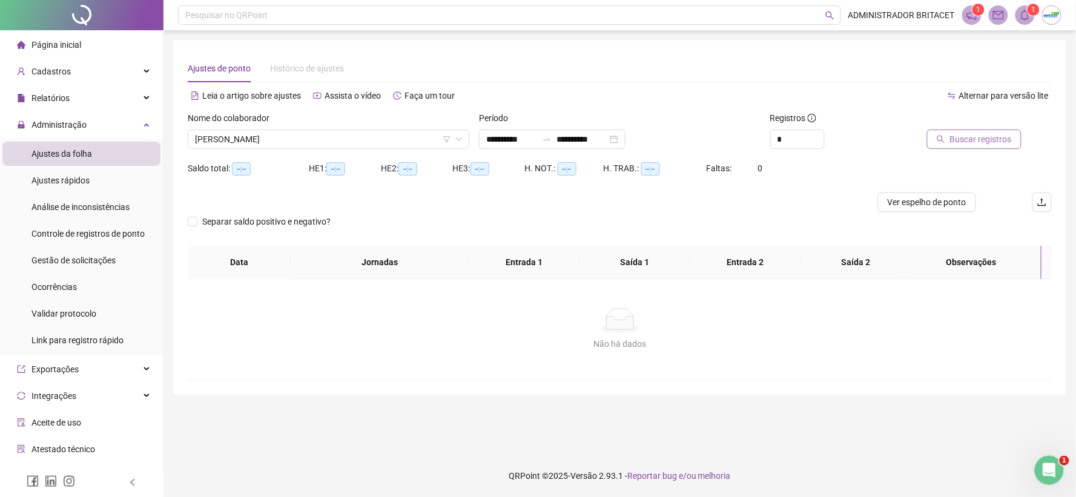
click at [959, 135] on span "Buscar registros" at bounding box center [981, 139] width 62 height 13
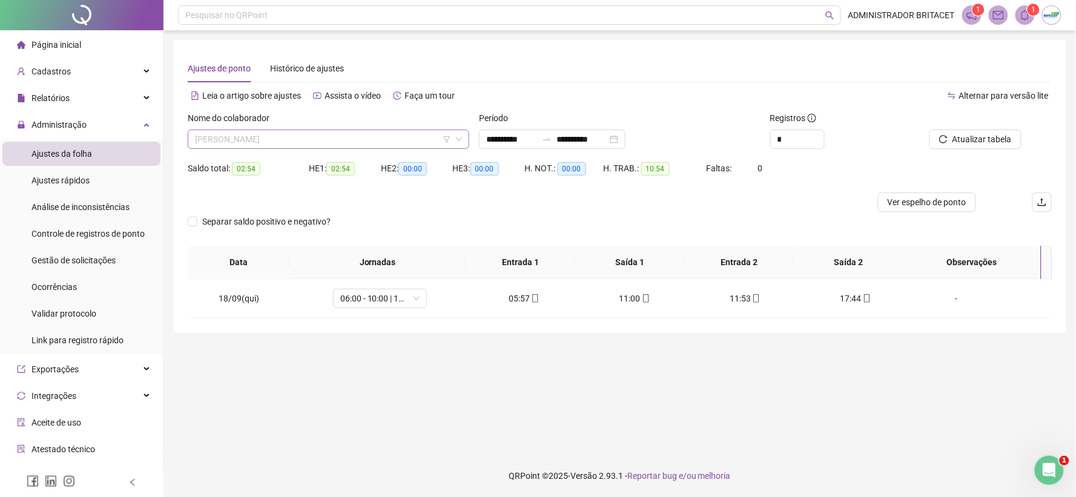
click at [329, 140] on span "VINICIUS DA SILVA LOPES" at bounding box center [328, 139] width 267 height 18
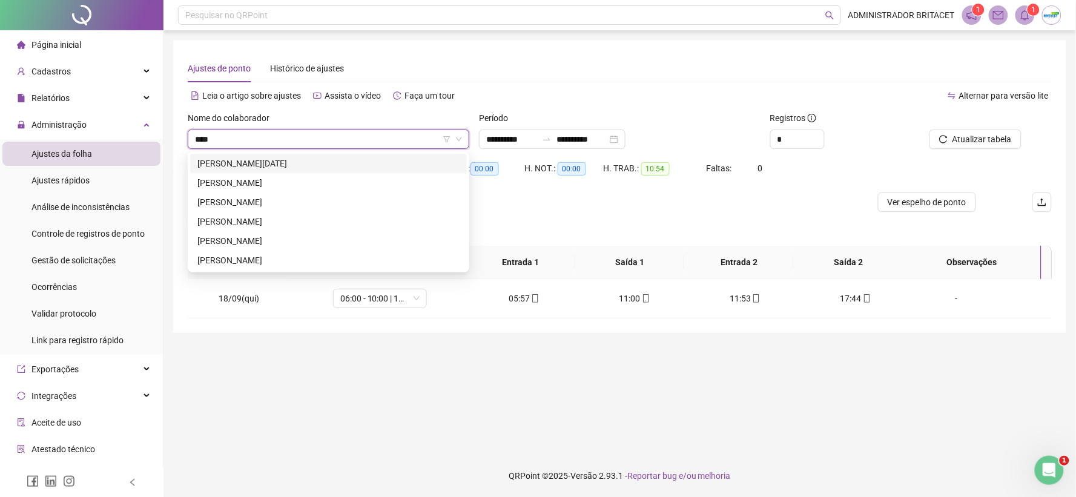
type input "*****"
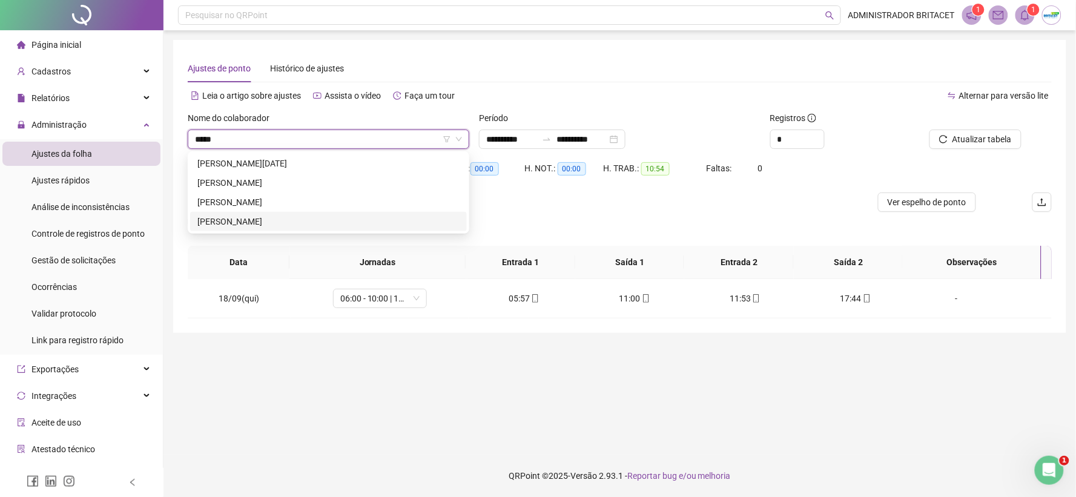
click at [317, 227] on div "RAIMUNDA LUCIANA RODRIGUES MENDONCA" at bounding box center [328, 221] width 262 height 13
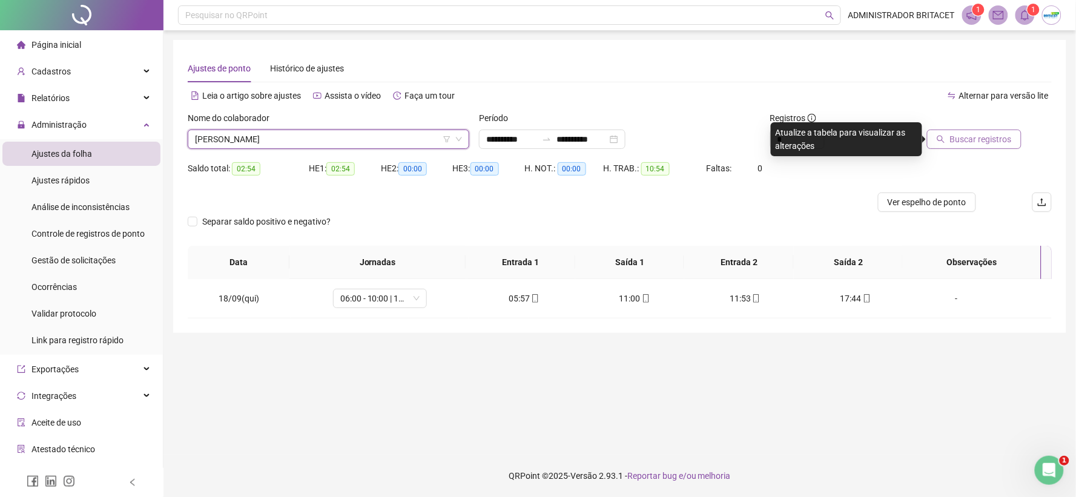
click at [948, 136] on button "Buscar registros" at bounding box center [974, 139] width 94 height 19
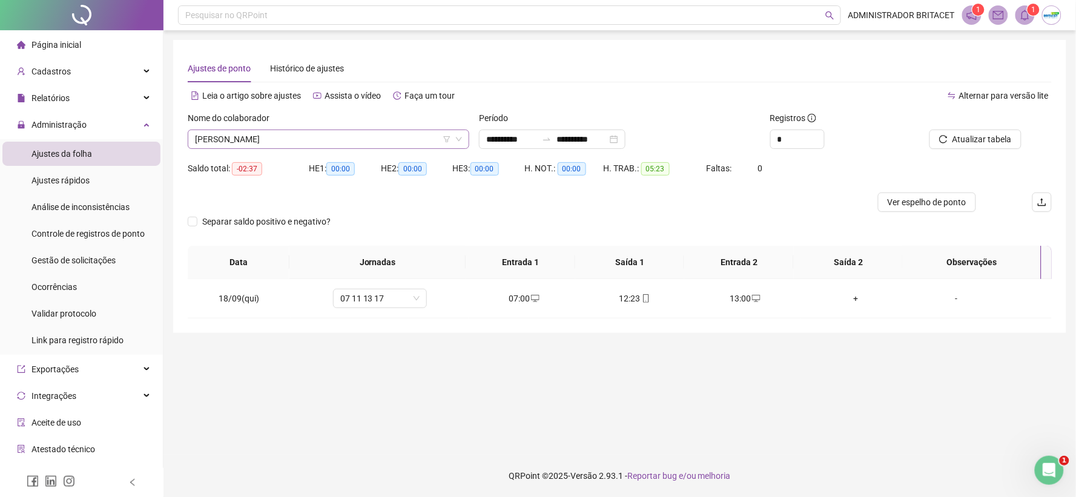
click at [425, 144] on span "RAIMUNDA LUCIANA RODRIGUES MENDONCA" at bounding box center [328, 139] width 267 height 18
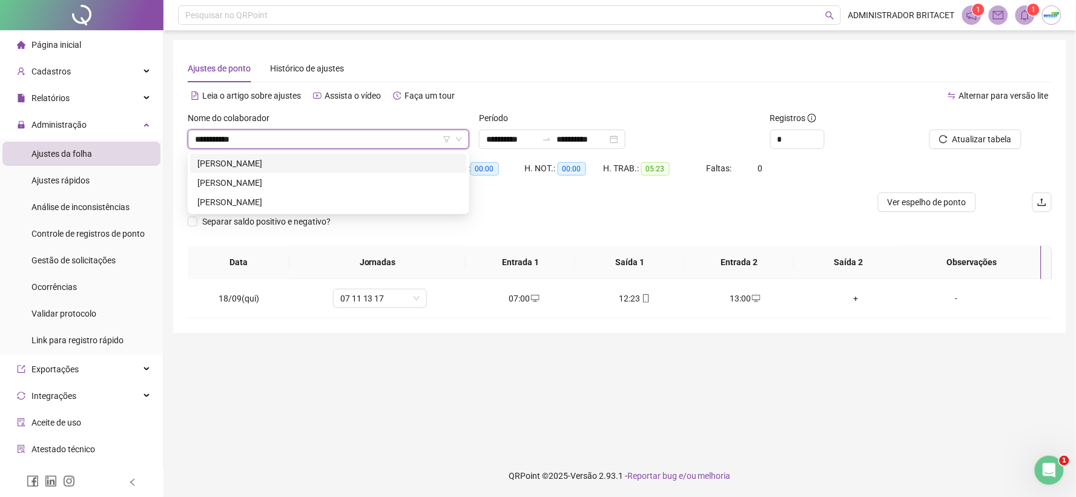
type input "**********"
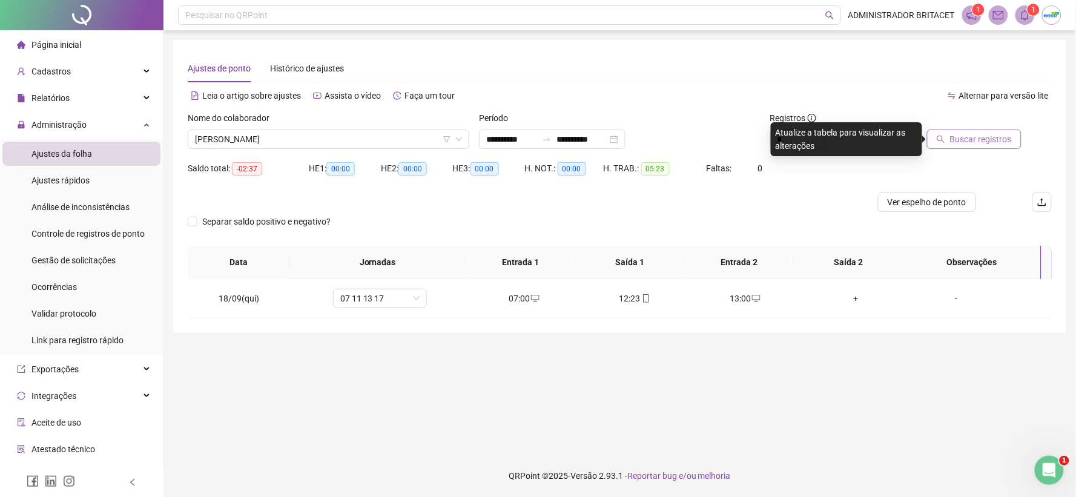
click at [989, 134] on span "Buscar registros" at bounding box center [981, 139] width 62 height 13
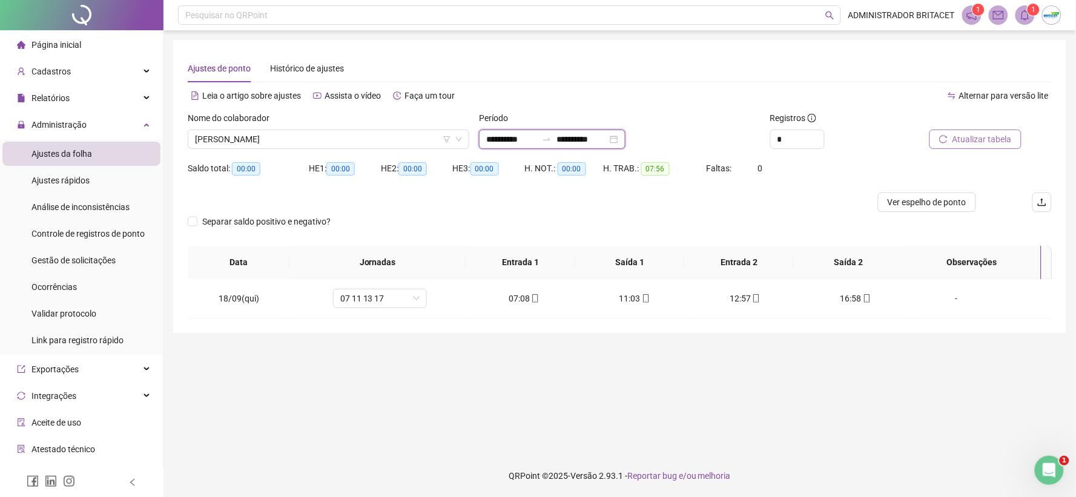
click at [498, 140] on input "**********" at bounding box center [511, 139] width 51 height 13
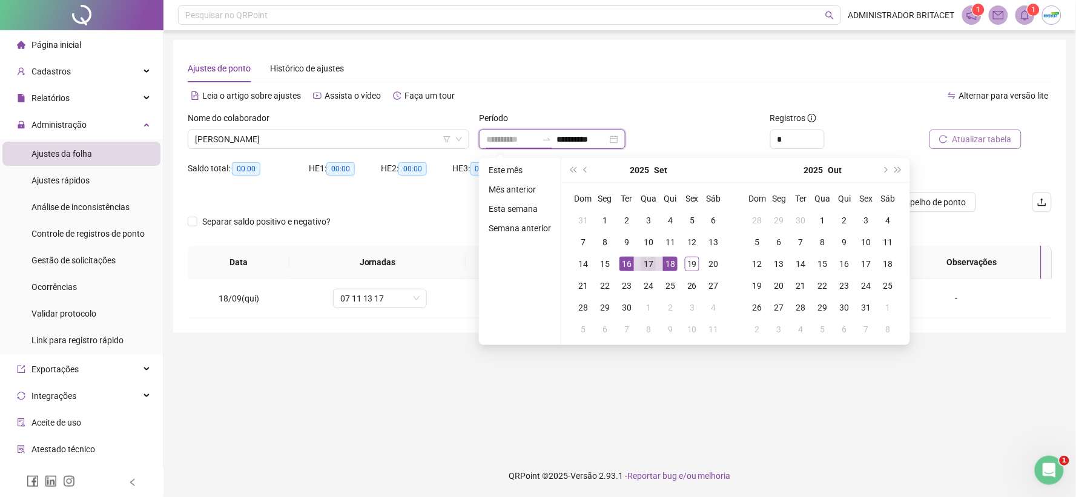
type input "**********"
click at [646, 264] on div "17" at bounding box center [648, 264] width 15 height 15
click at [648, 264] on div "17" at bounding box center [648, 264] width 15 height 15
type input "**********"
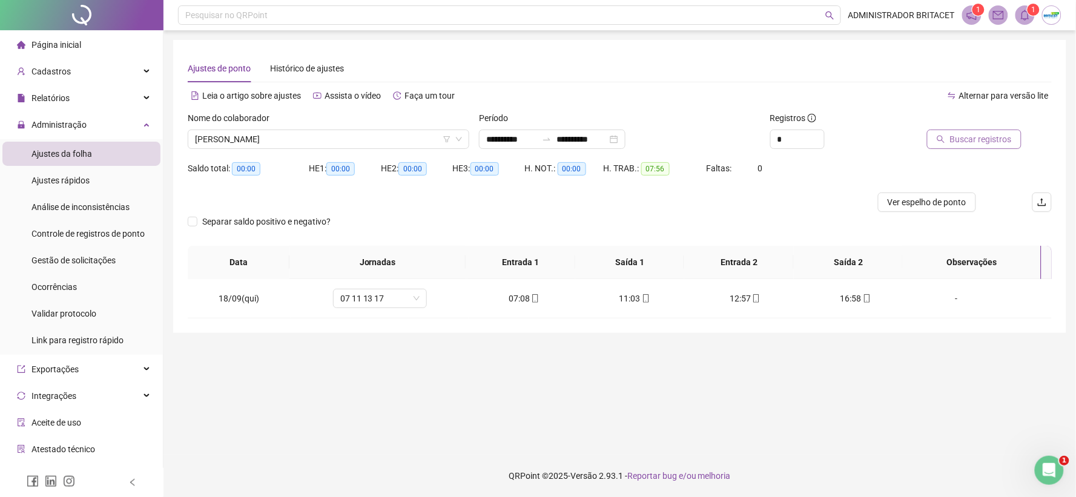
click at [963, 140] on span "Buscar registros" at bounding box center [981, 139] width 62 height 13
click at [946, 300] on div "-" at bounding box center [956, 298] width 71 height 13
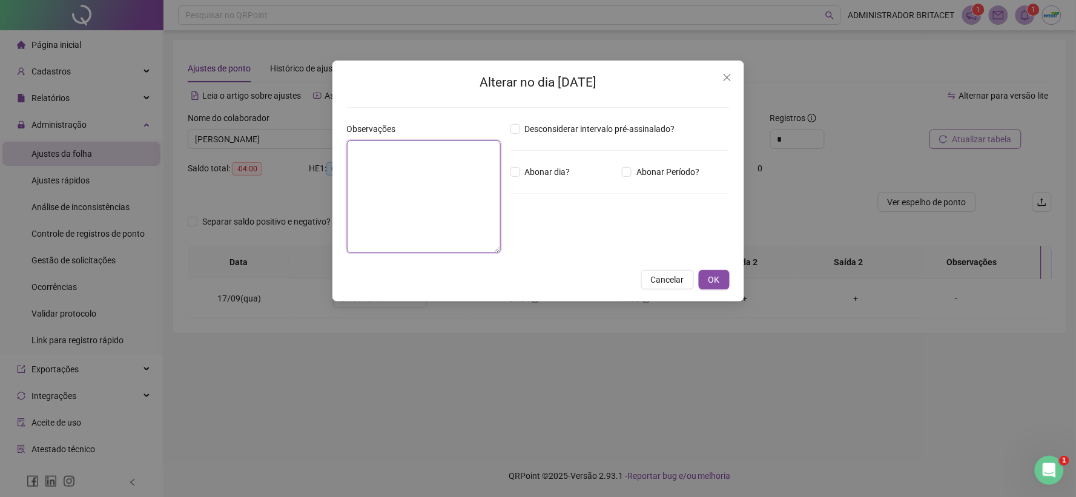
click at [388, 192] on textarea at bounding box center [424, 196] width 154 height 113
type textarea "**********"
click at [721, 283] on button "OK" at bounding box center [714, 279] width 31 height 19
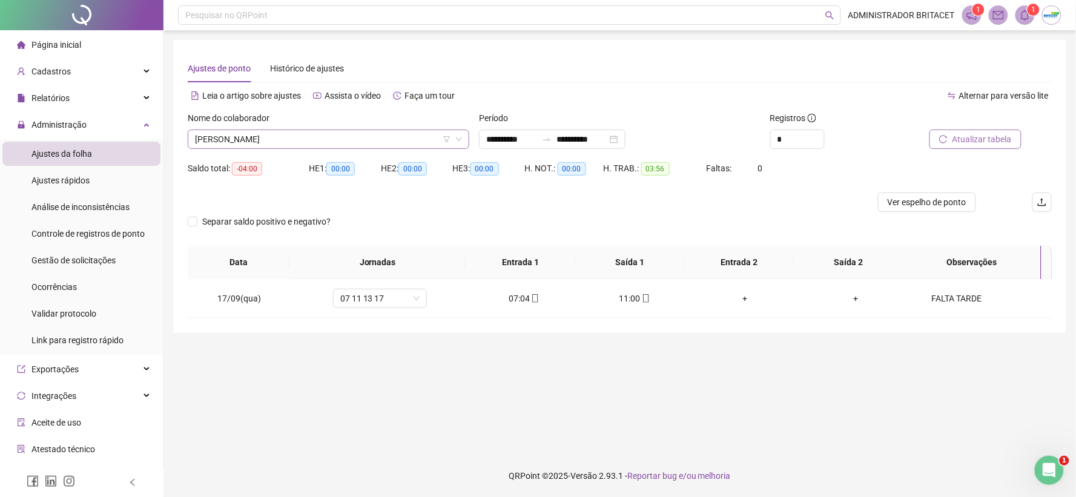
scroll to position [1336, 0]
click at [322, 132] on span "FRANCISCO EDILSON PEREIRA" at bounding box center [328, 139] width 267 height 18
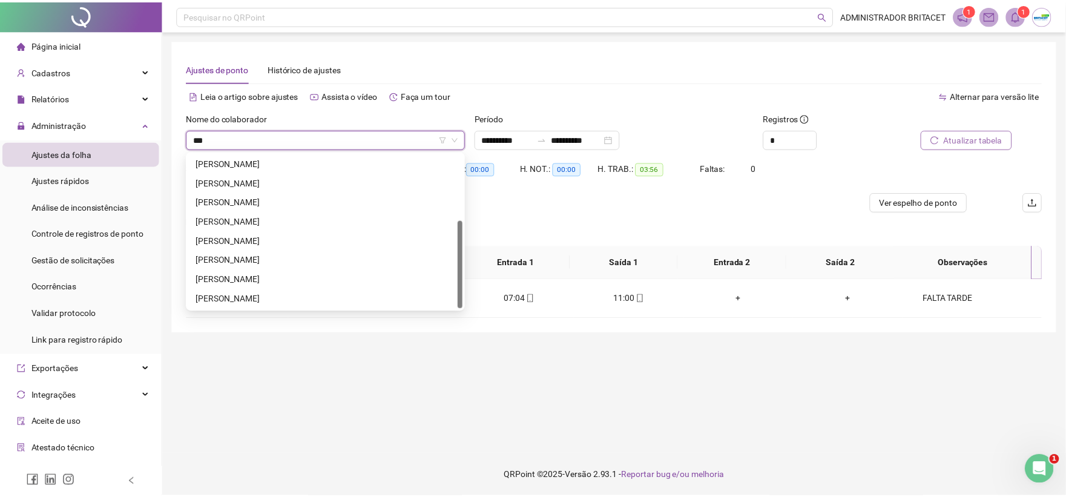
scroll to position [0, 0]
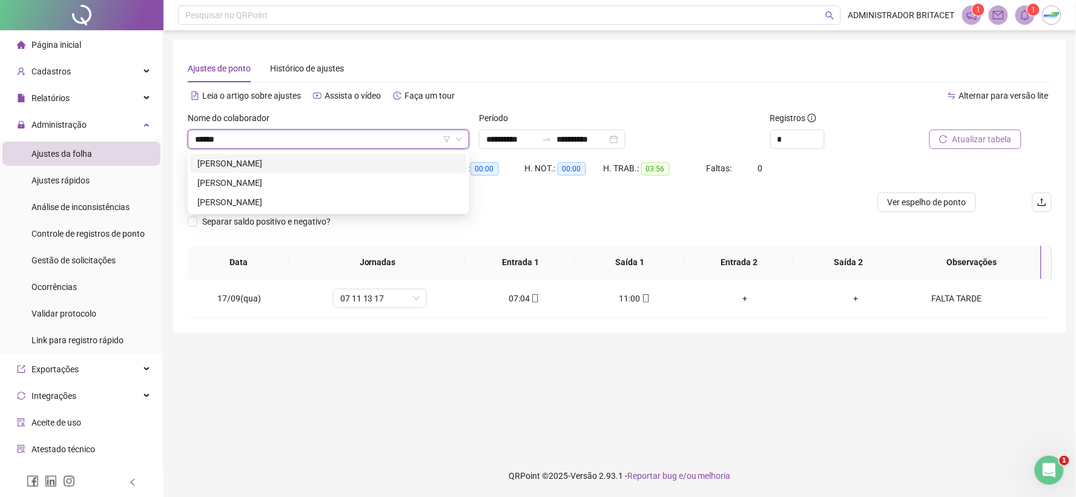
type input "*******"
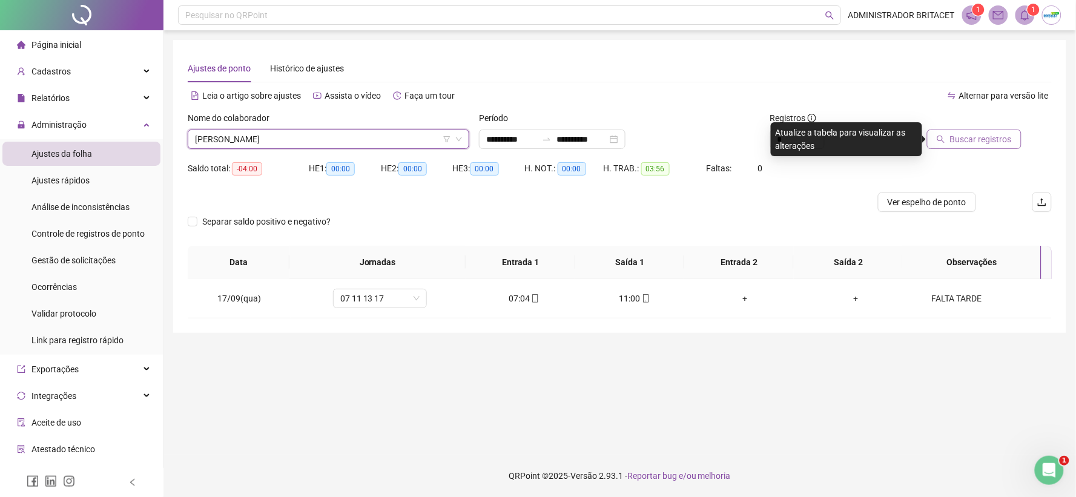
click at [985, 141] on span "Buscar registros" at bounding box center [981, 139] width 62 height 13
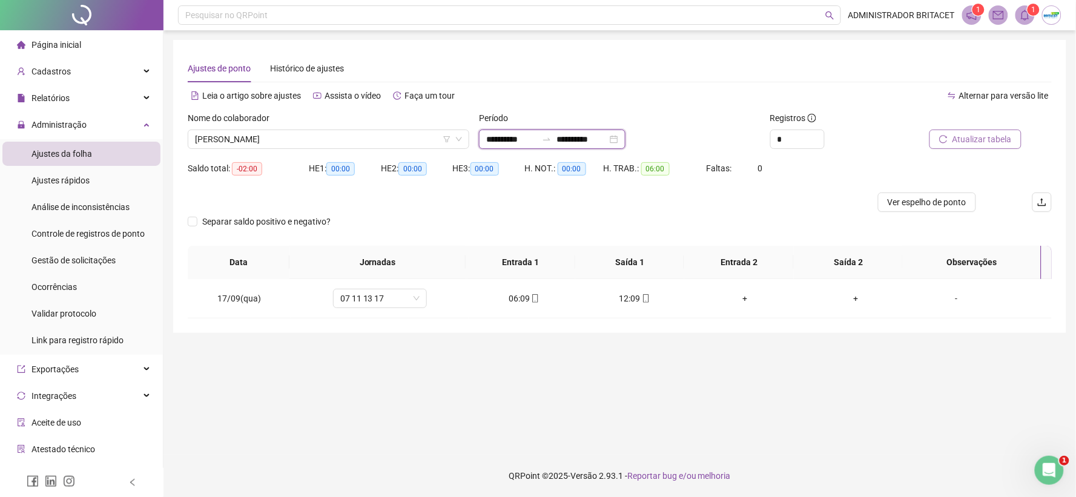
click at [494, 137] on input "**********" at bounding box center [511, 139] width 51 height 13
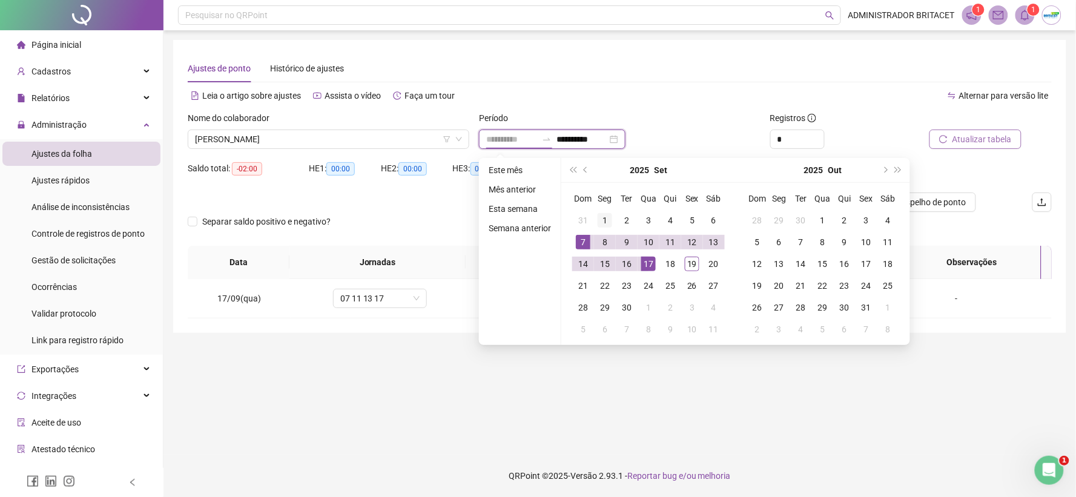
type input "**********"
click at [599, 216] on div "1" at bounding box center [604, 220] width 15 height 15
type input "**********"
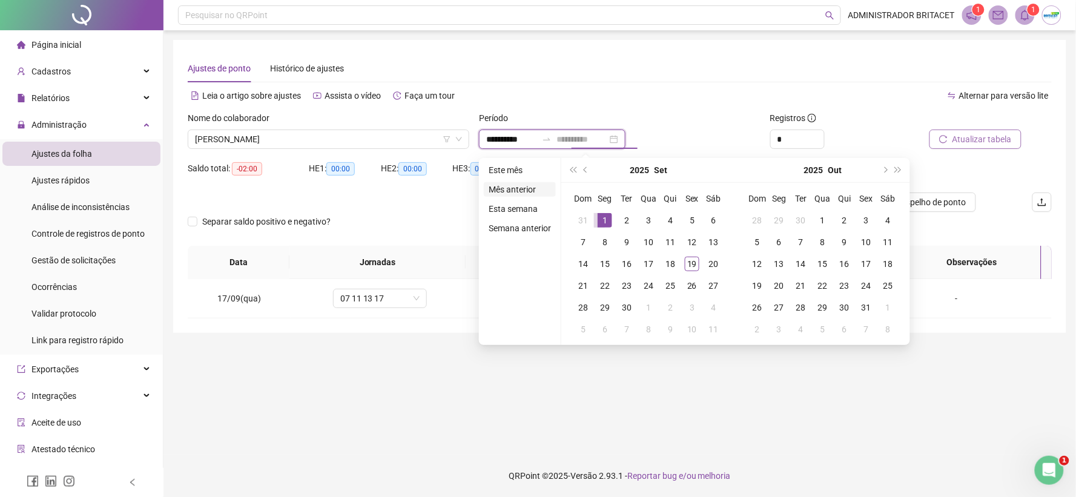
type input "**********"
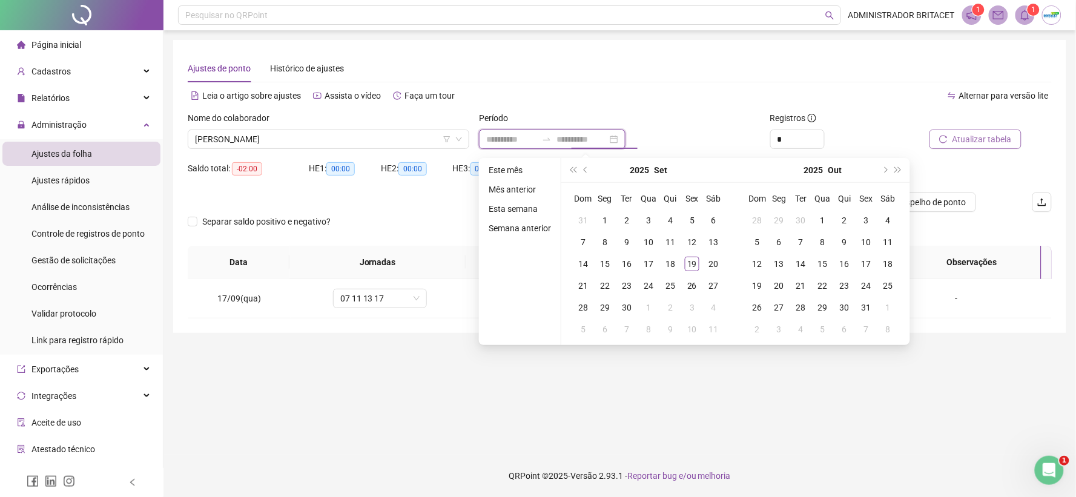
type input "**********"
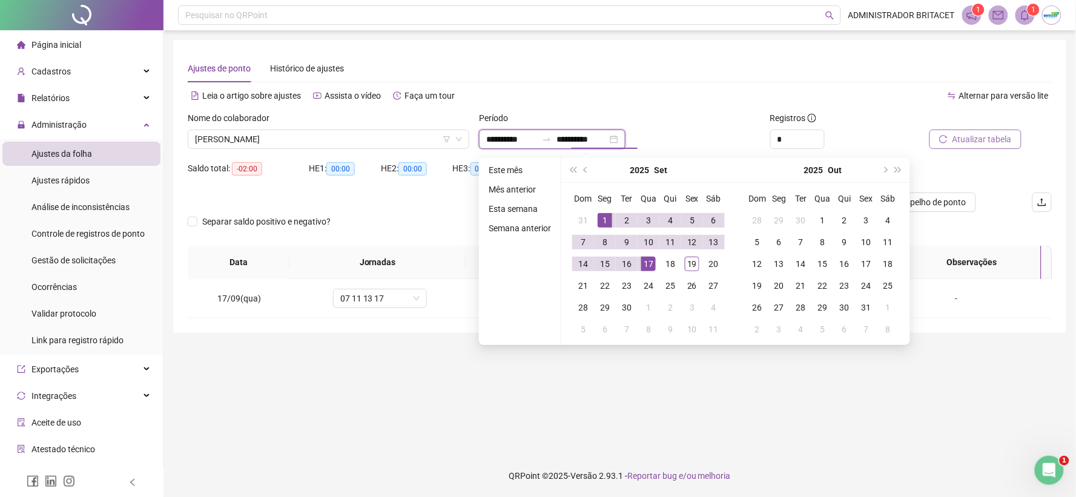
type input "**********"
click at [691, 261] on div "19" at bounding box center [692, 264] width 15 height 15
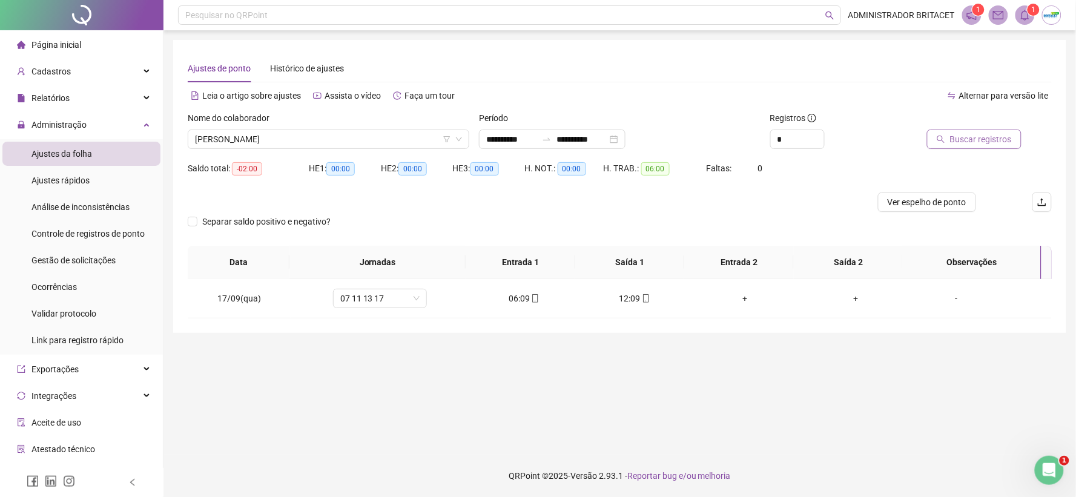
click at [975, 138] on span "Buscar registros" at bounding box center [981, 139] width 62 height 13
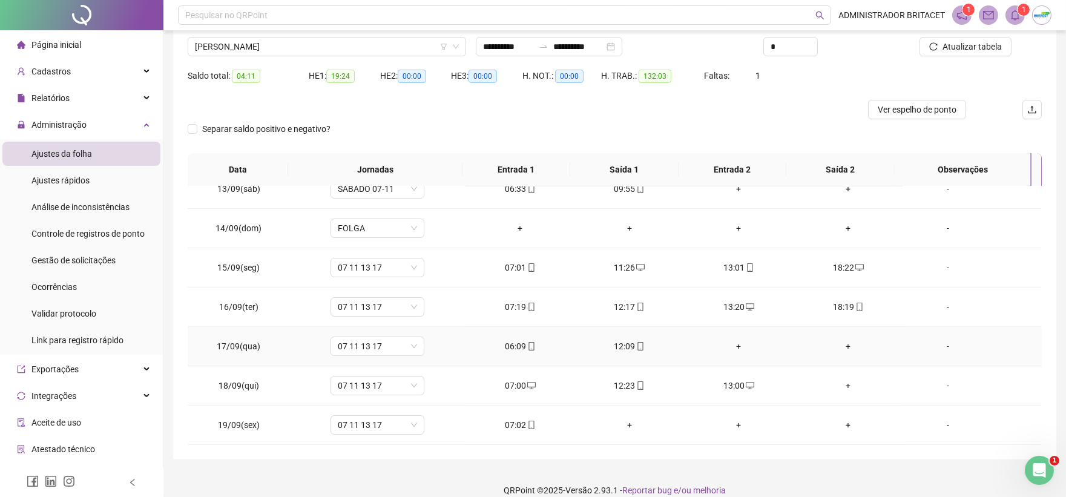
scroll to position [107, 0]
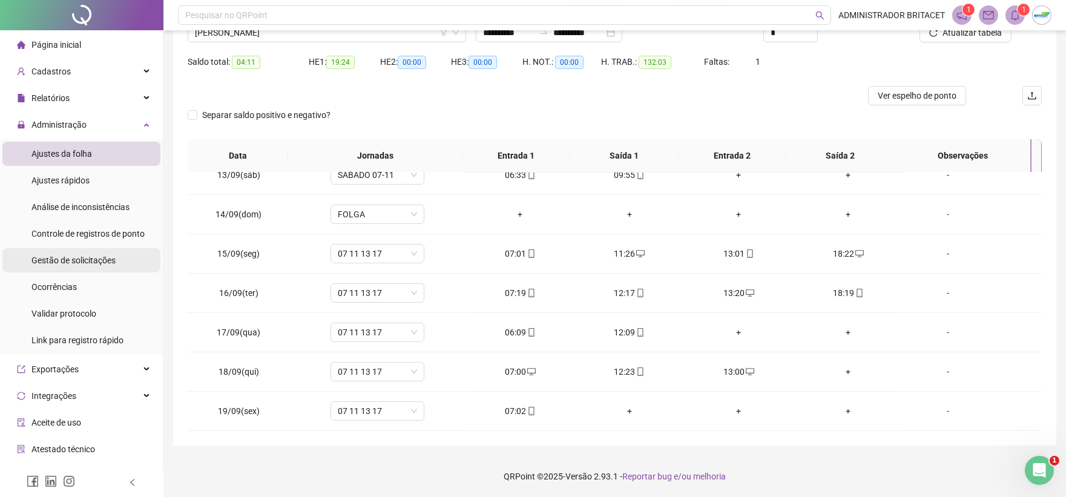
click at [104, 259] on span "Gestão de solicitações" at bounding box center [73, 260] width 84 height 10
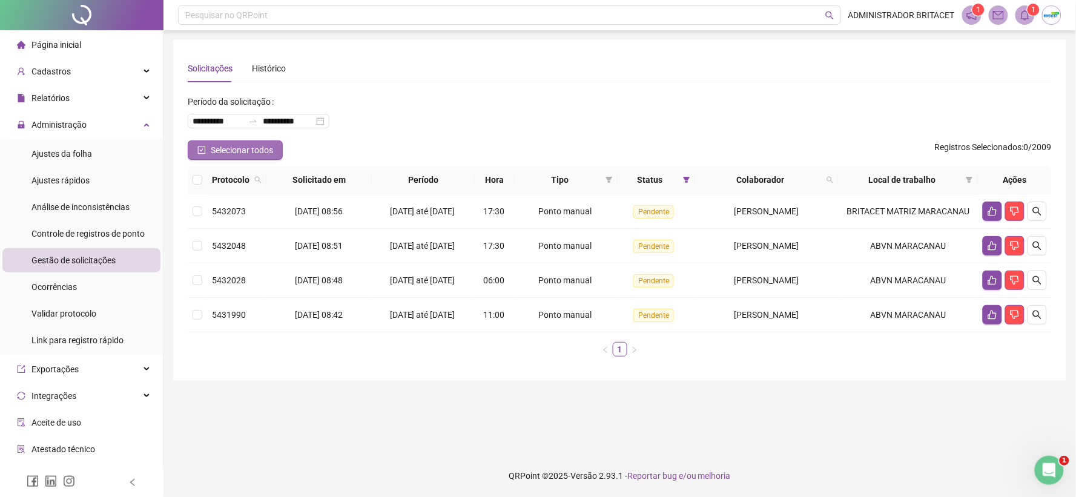
click at [221, 148] on span "Selecionar todos" at bounding box center [242, 149] width 62 height 13
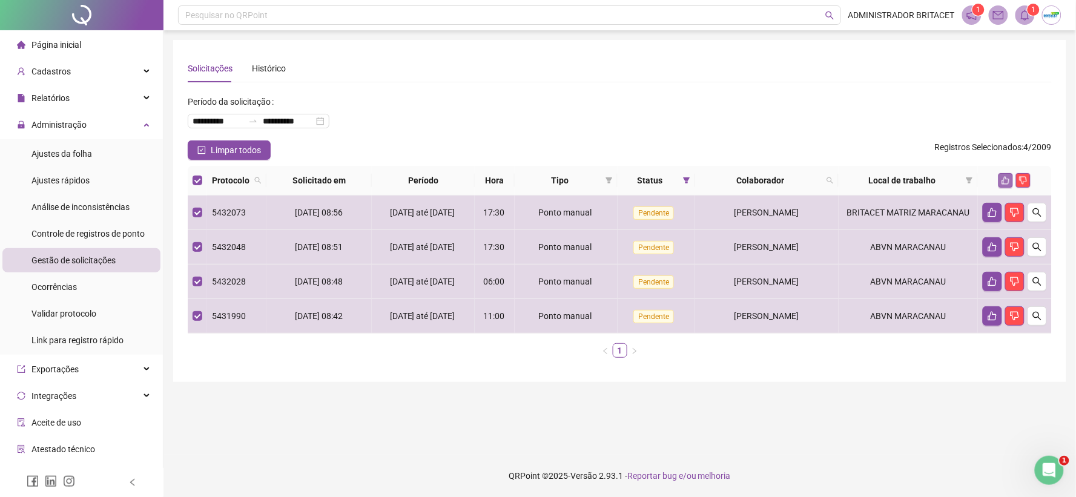
click at [1008, 177] on icon "like" at bounding box center [1005, 180] width 8 height 8
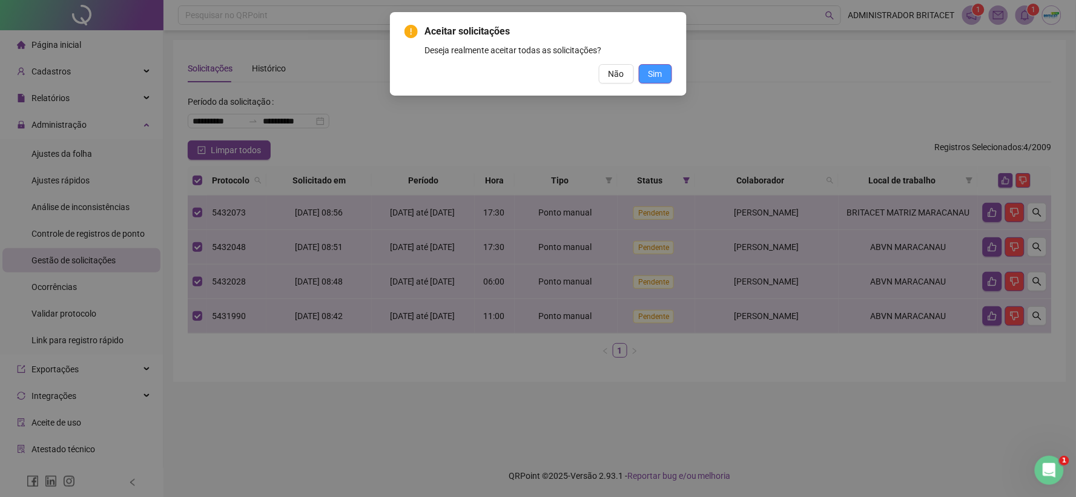
click at [654, 73] on span "Sim" at bounding box center [655, 73] width 14 height 13
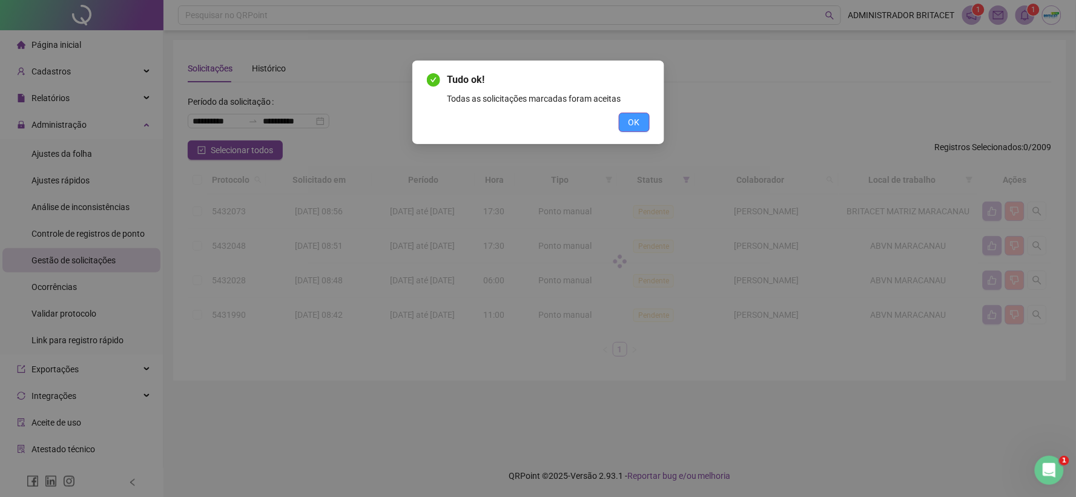
click at [633, 125] on span "OK" at bounding box center [634, 122] width 12 height 13
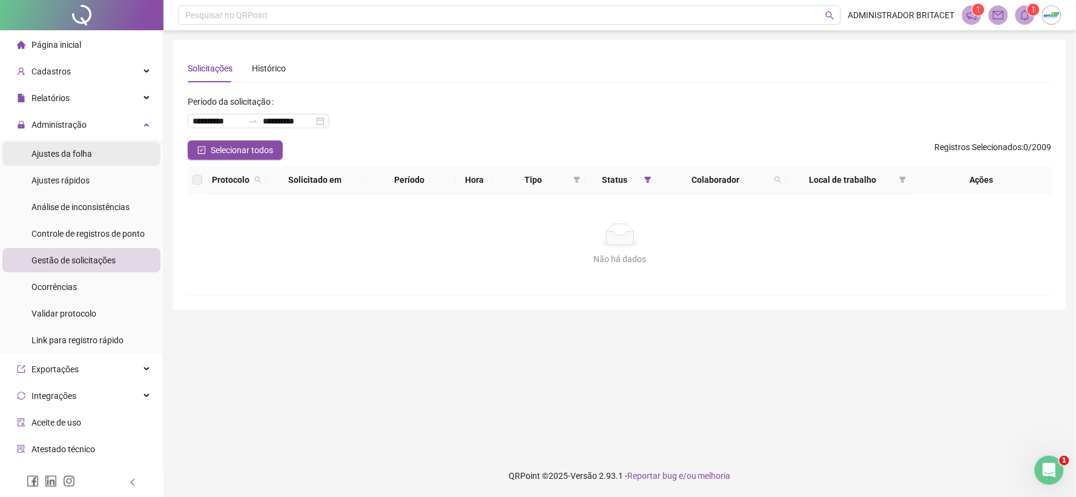
click at [105, 160] on li "Ajustes da folha" at bounding box center [81, 154] width 158 height 24
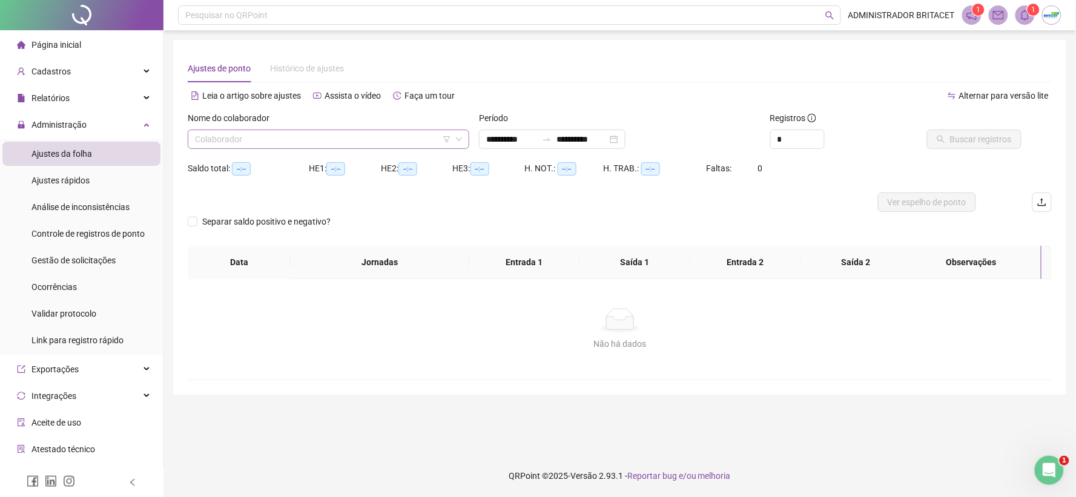
type input "**********"
click at [286, 138] on input "search" at bounding box center [323, 139] width 256 height 18
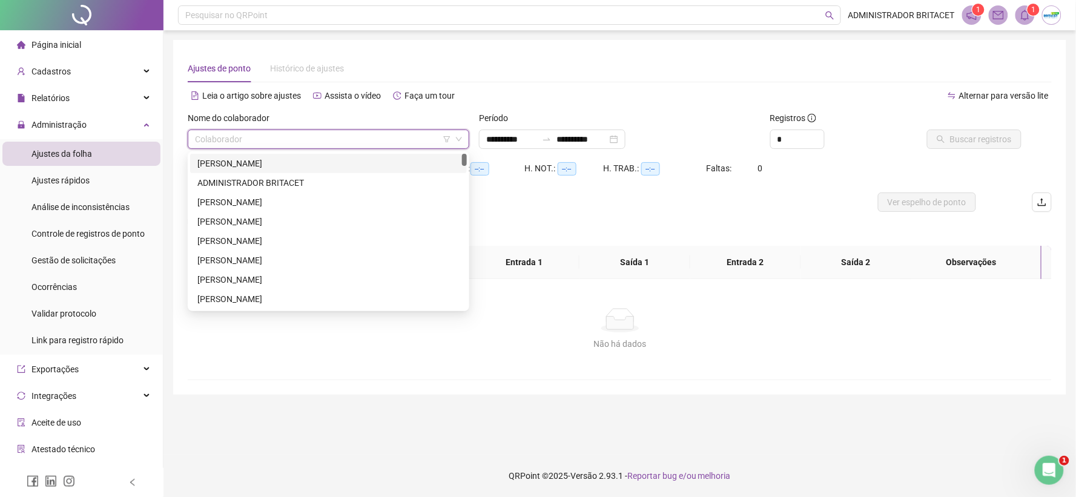
type input "*"
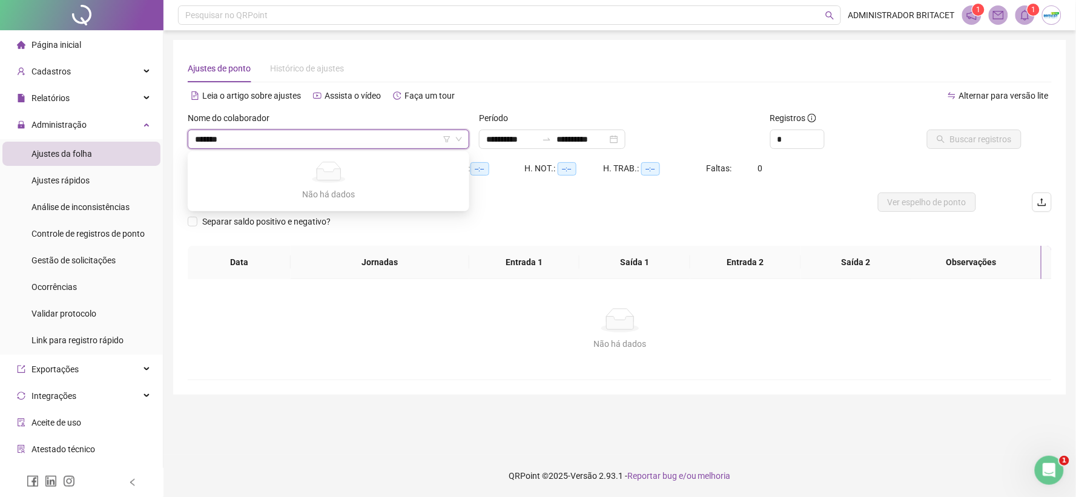
type input "******"
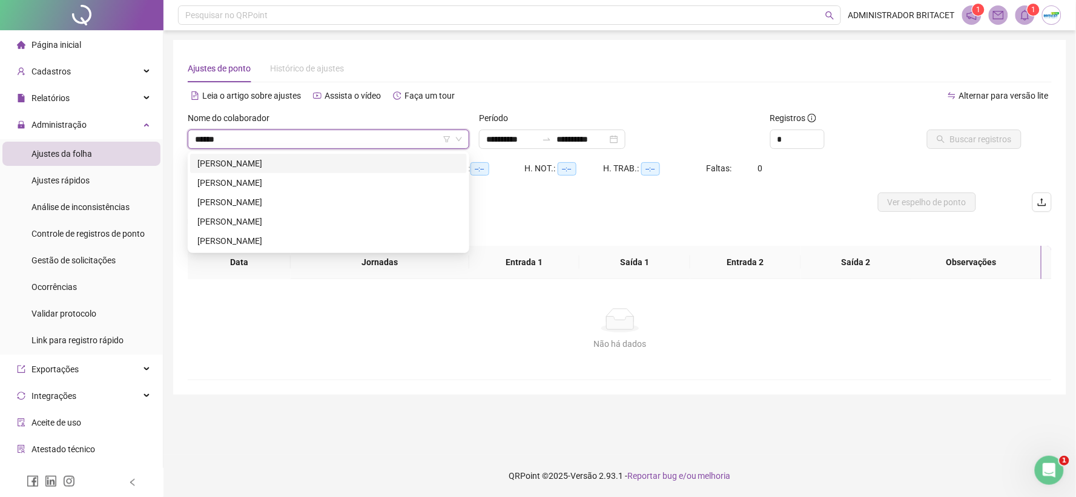
click at [328, 159] on div "RAIMUNDA LUCIANA RODRIGUES MENDONCA" at bounding box center [328, 163] width 262 height 13
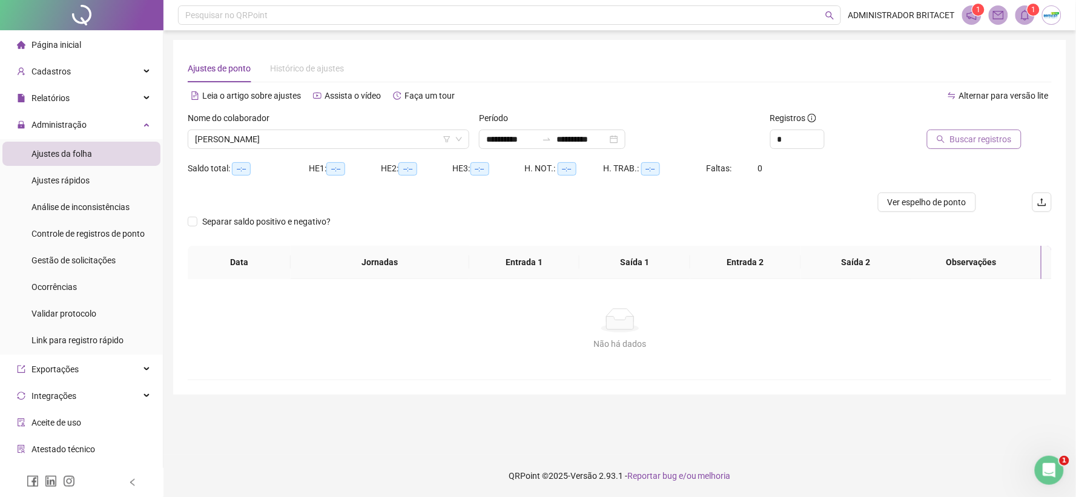
click at [967, 141] on span "Buscar registros" at bounding box center [981, 139] width 62 height 13
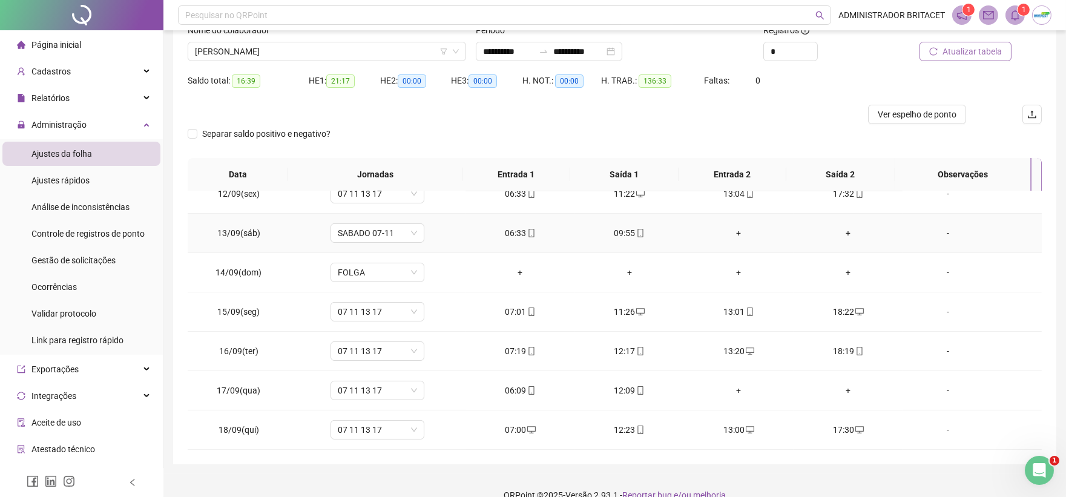
scroll to position [107, 0]
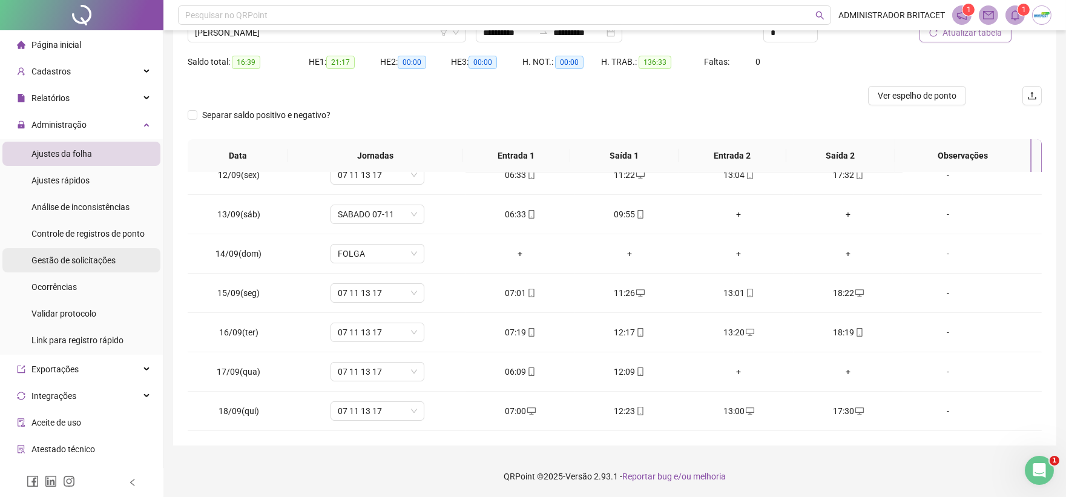
click at [130, 252] on li "Gestão de solicitações" at bounding box center [81, 260] width 158 height 24
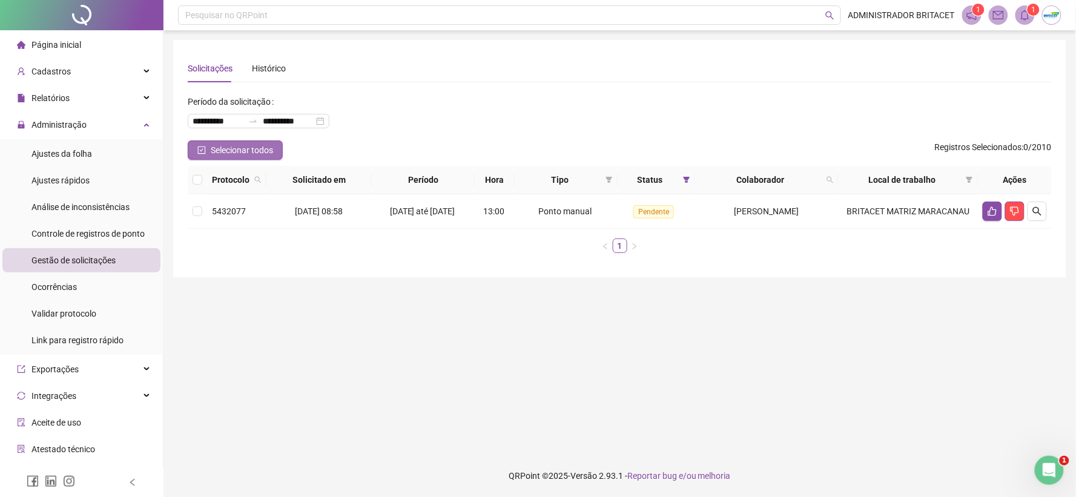
click at [245, 148] on span "Selecionar todos" at bounding box center [242, 149] width 62 height 13
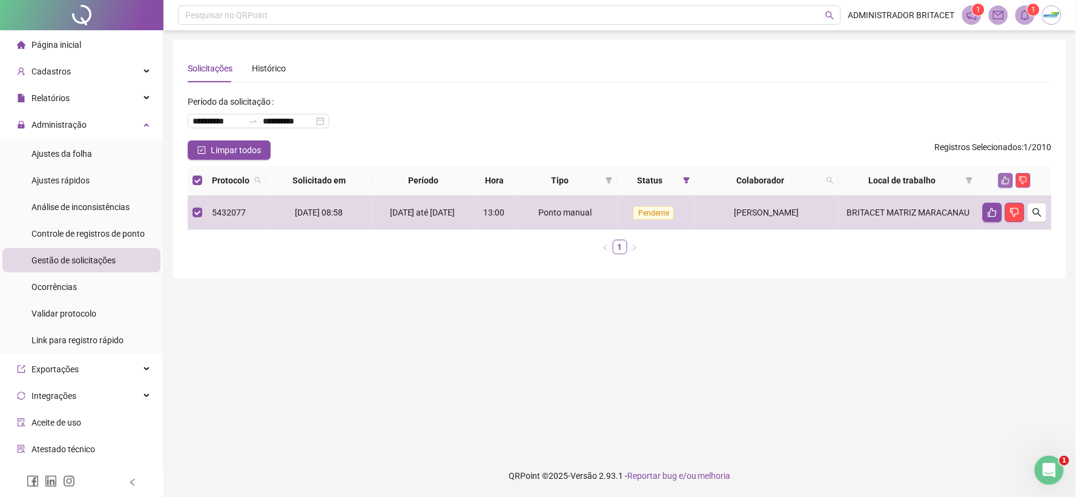
click at [1007, 183] on icon "like" at bounding box center [1005, 180] width 8 height 8
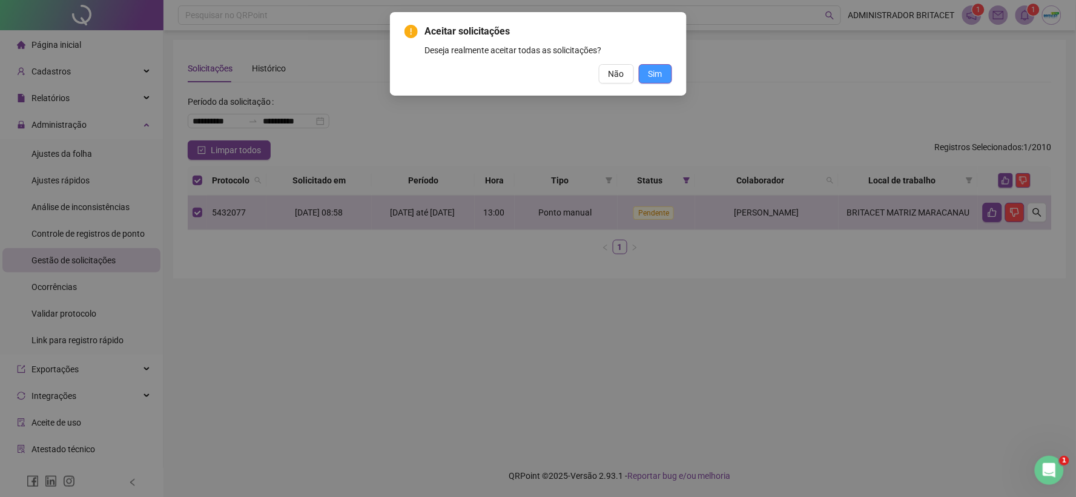
click at [660, 75] on span "Sim" at bounding box center [655, 73] width 14 height 13
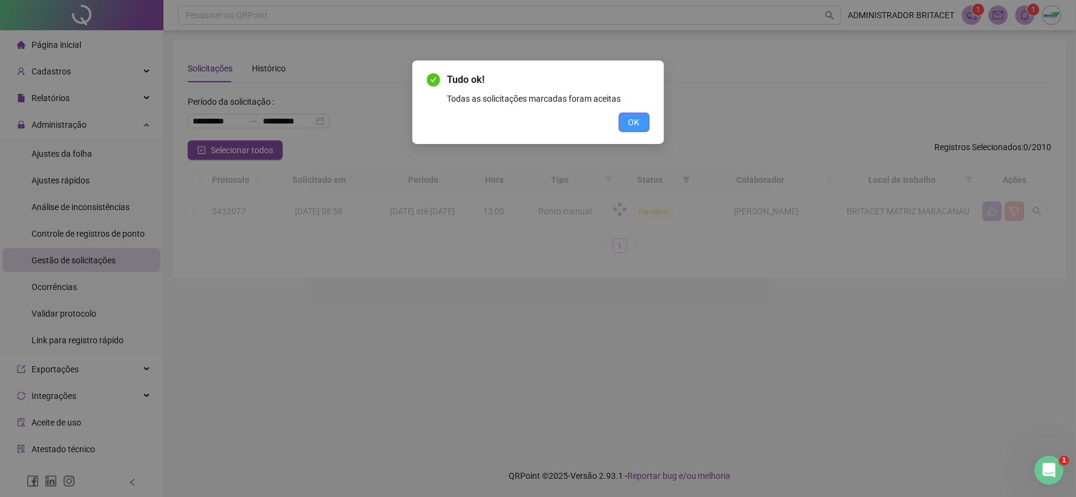
click at [637, 122] on span "OK" at bounding box center [634, 122] width 12 height 13
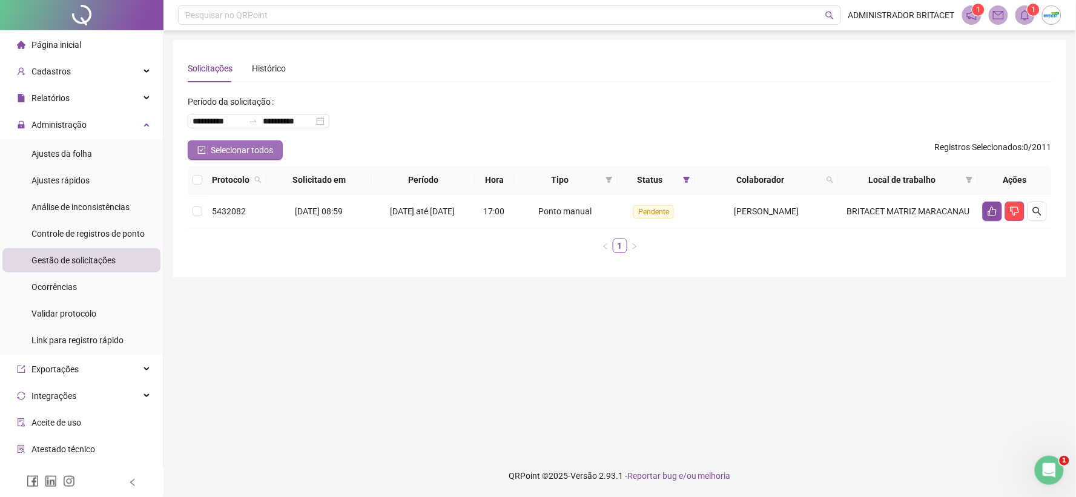
click at [194, 144] on button "Selecionar todos" at bounding box center [235, 149] width 95 height 19
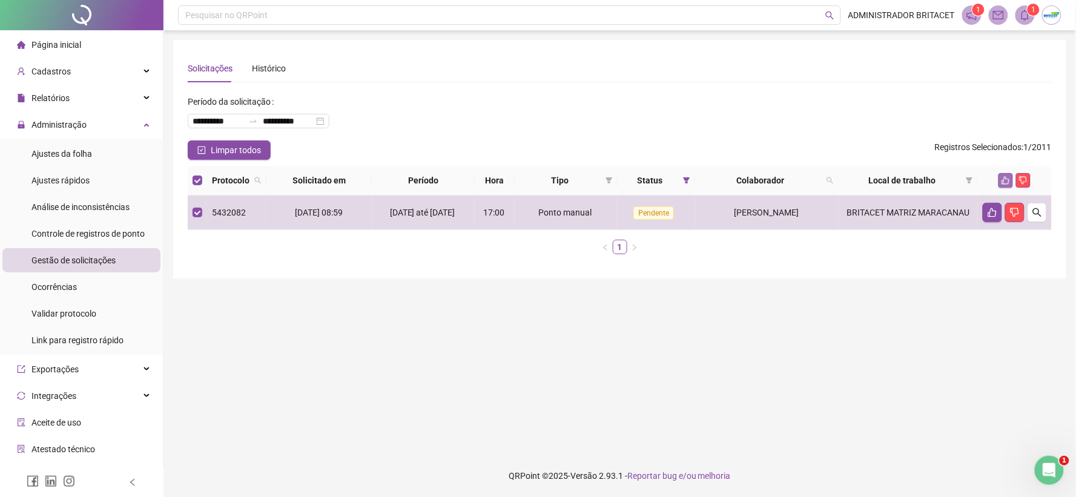
click at [1004, 182] on icon "like" at bounding box center [1006, 181] width 8 height 8
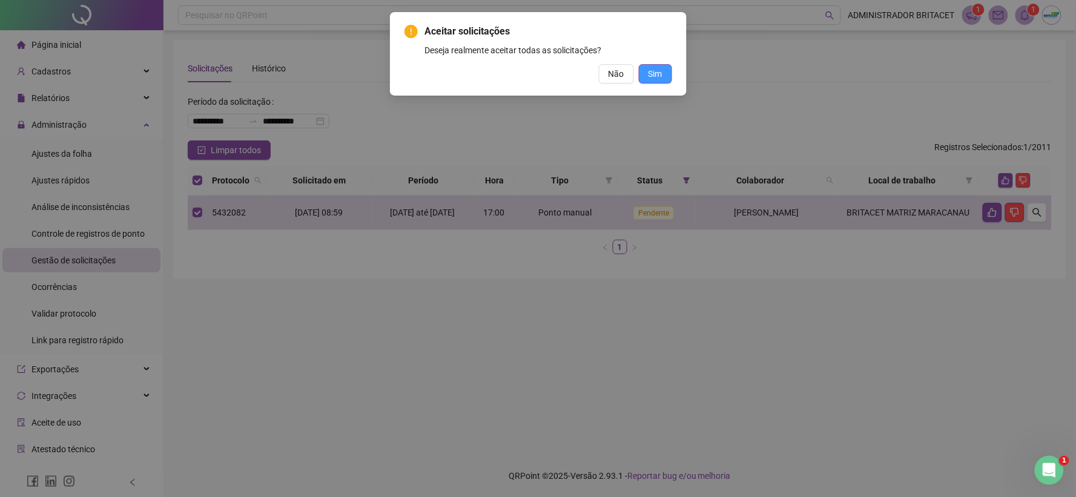
click at [659, 73] on span "Sim" at bounding box center [655, 73] width 14 height 13
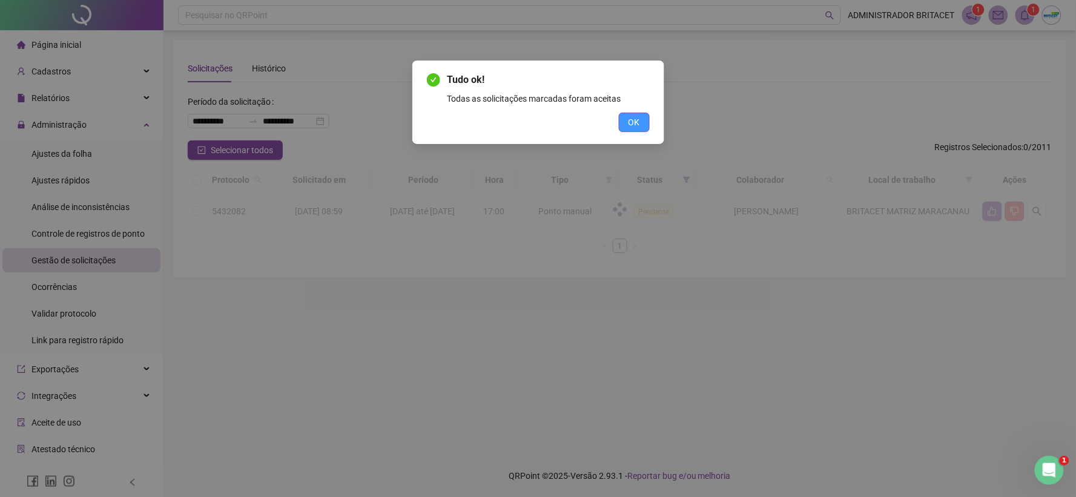
click at [628, 120] on span "OK" at bounding box center [634, 122] width 12 height 13
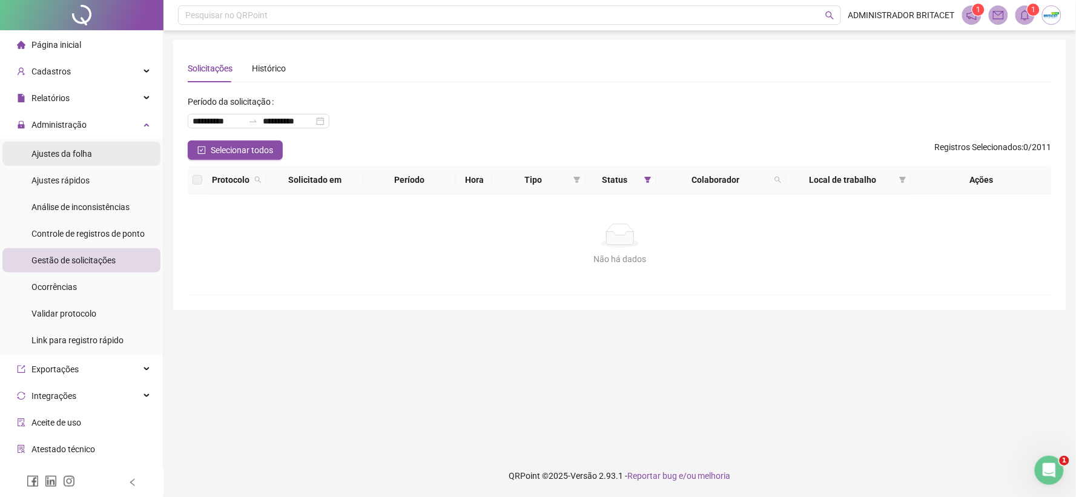
click at [98, 153] on li "Ajustes da folha" at bounding box center [81, 154] width 158 height 24
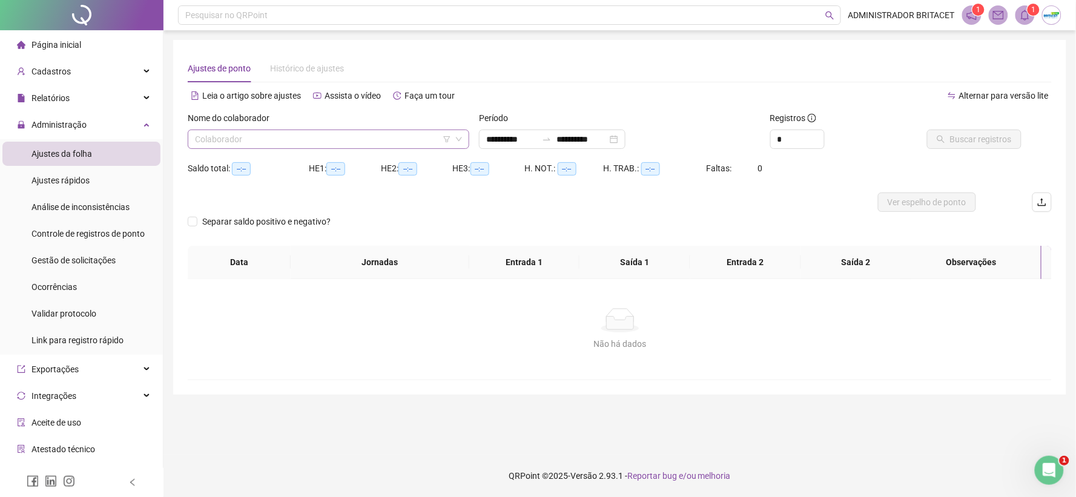
type input "**********"
click at [239, 138] on input "search" at bounding box center [323, 139] width 256 height 18
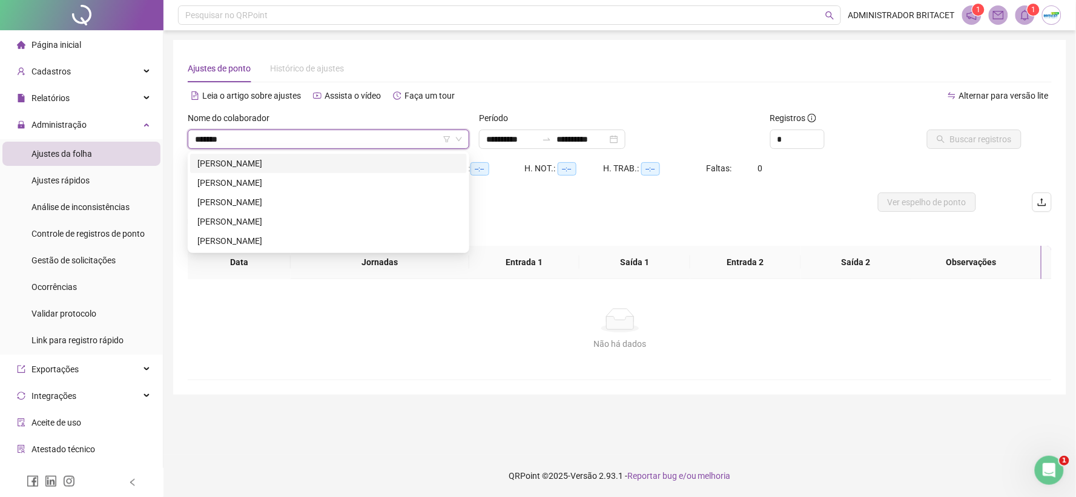
type input "********"
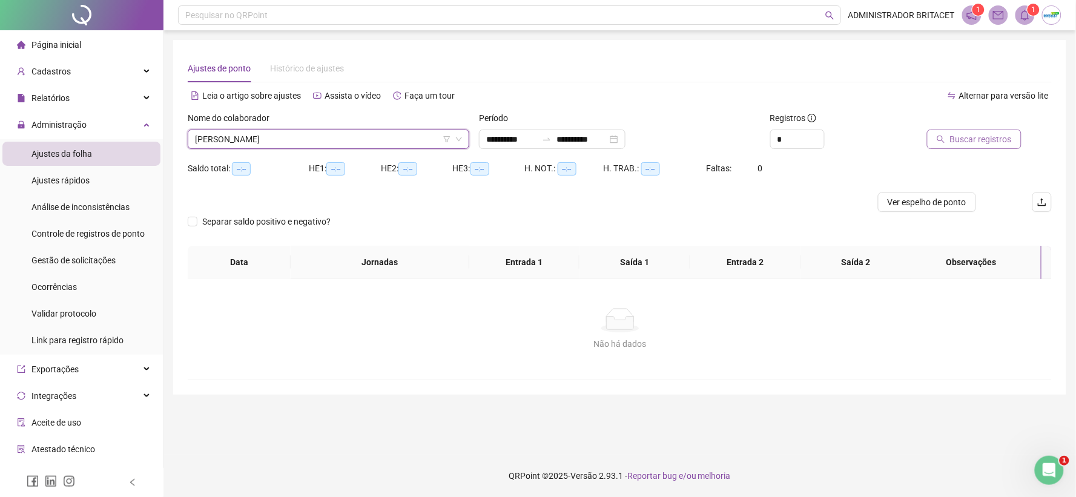
click at [951, 141] on button "Buscar registros" at bounding box center [974, 139] width 94 height 19
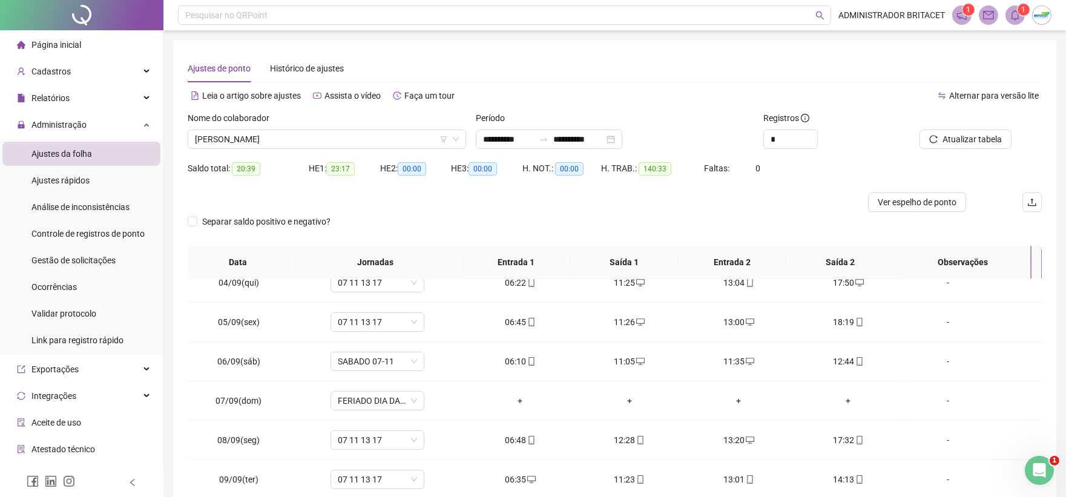
scroll to position [134, 0]
click at [911, 200] on span "Ver espelho de ponto" at bounding box center [917, 202] width 79 height 13
click at [403, 132] on span "RAIMUNDA LUCIANA RODRIGUES MENDONCA" at bounding box center [327, 139] width 264 height 18
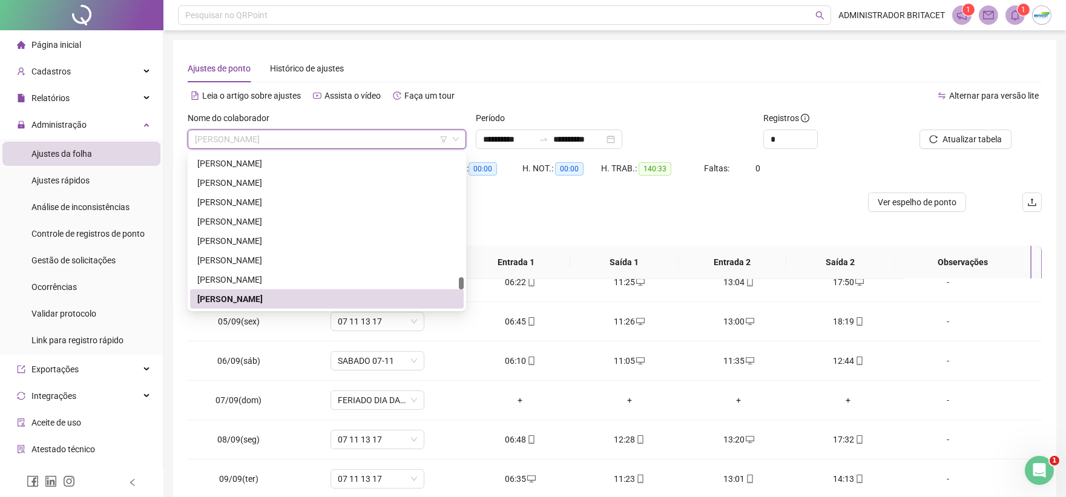
type input "*"
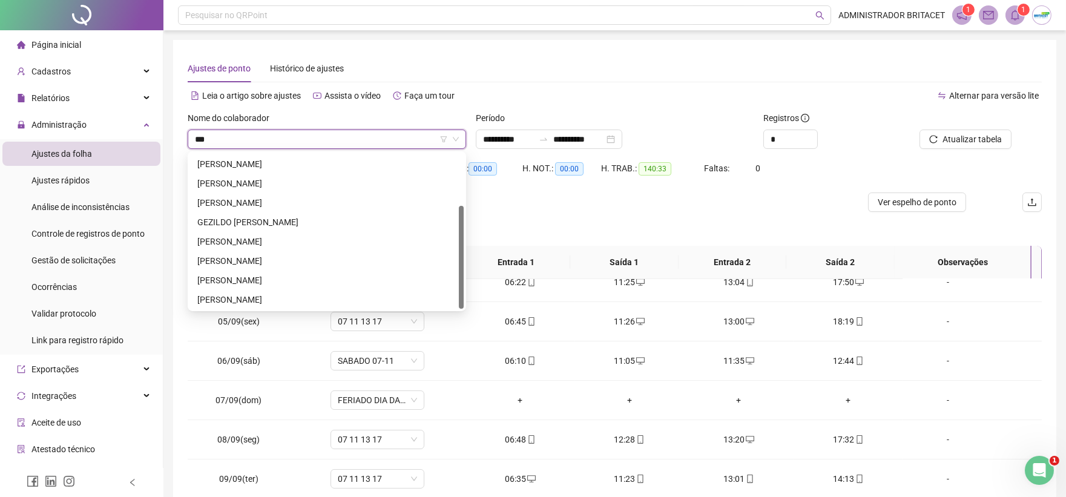
scroll to position [0, 0]
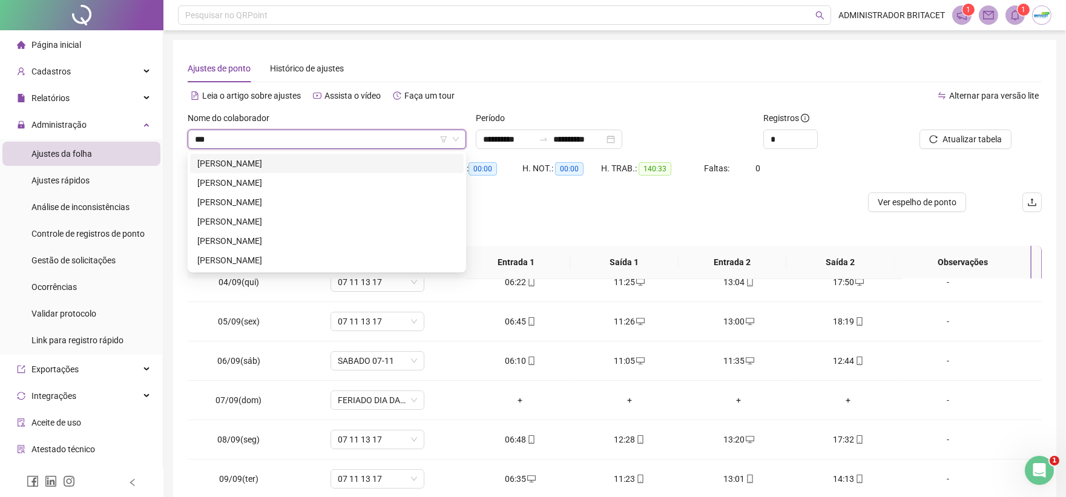
type input "****"
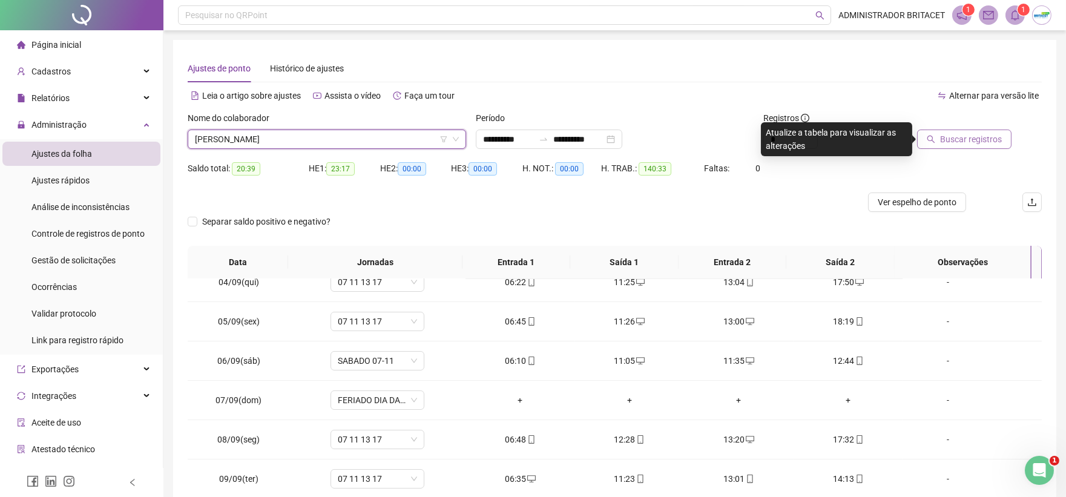
click at [1001, 142] on span "Buscar registros" at bounding box center [971, 139] width 62 height 13
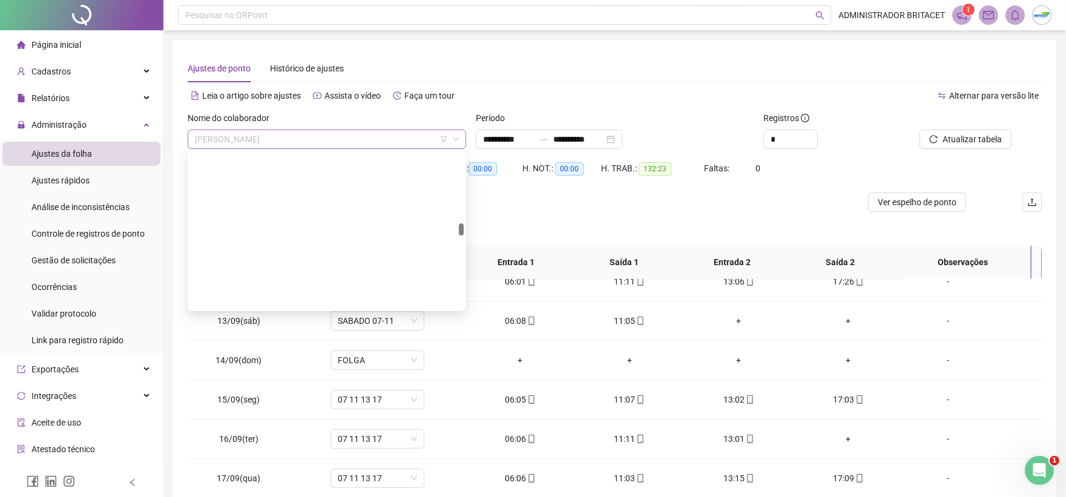
click at [390, 140] on span "GERARDO SOUZA CASTRO" at bounding box center [327, 139] width 264 height 18
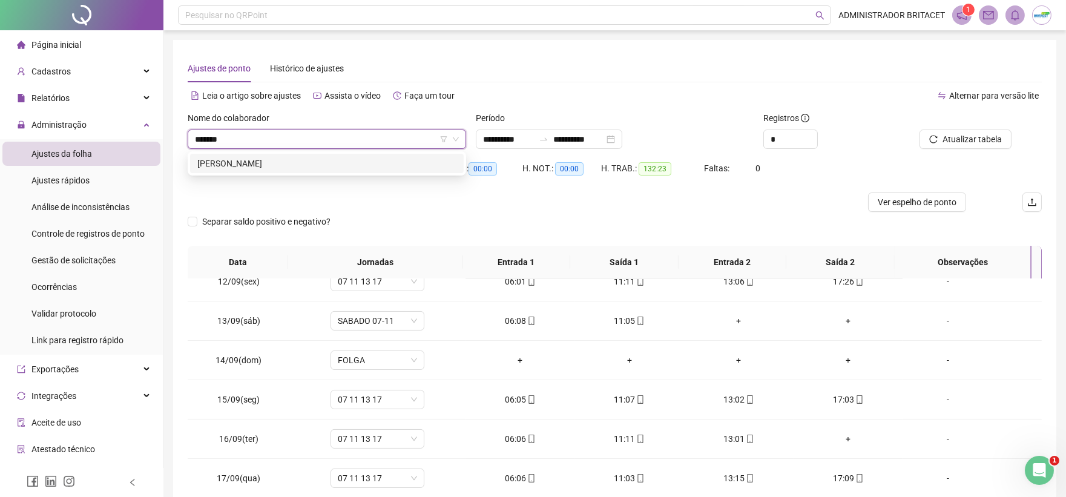
type input "********"
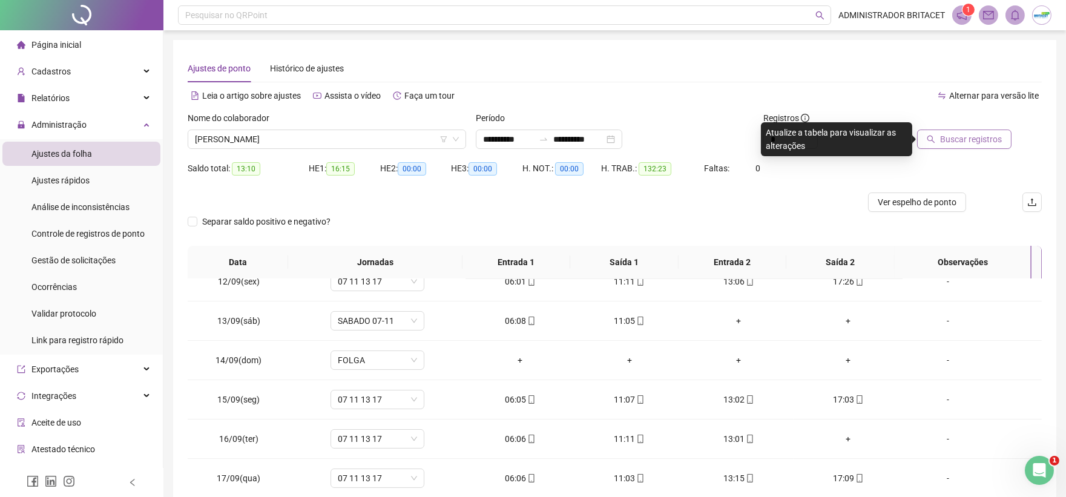
click at [979, 143] on span "Buscar registros" at bounding box center [971, 139] width 62 height 13
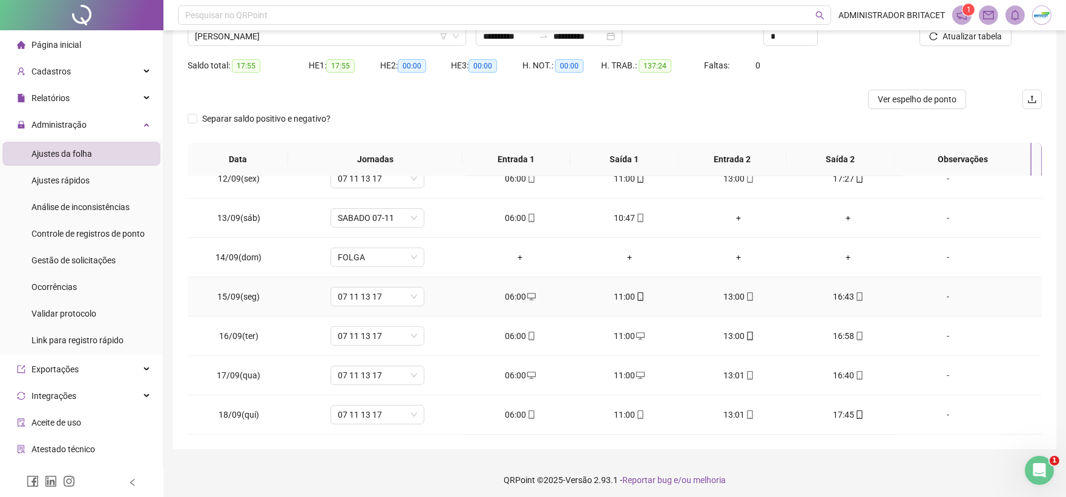
scroll to position [107, 0]
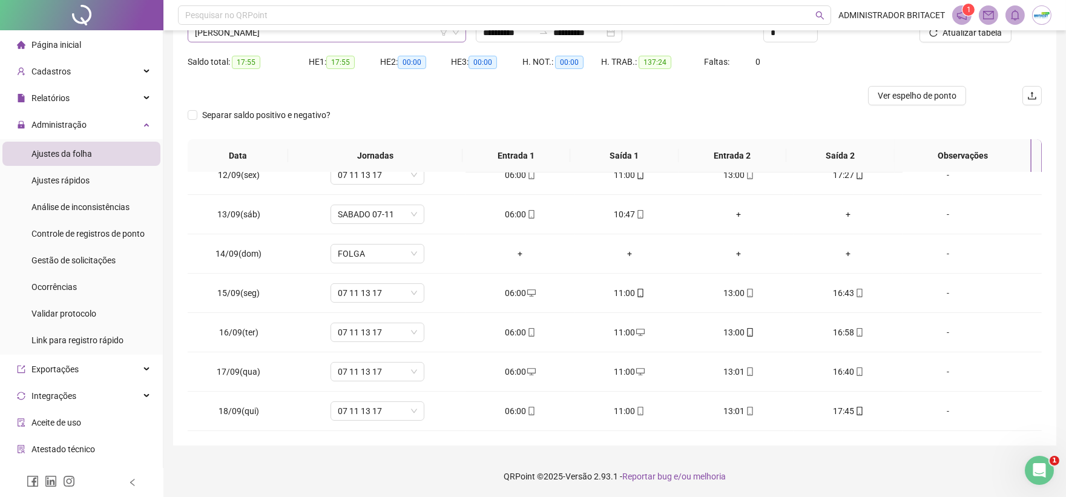
click at [406, 39] on span "JOSE VANDINER DAS NEVES MACHADO" at bounding box center [327, 33] width 264 height 18
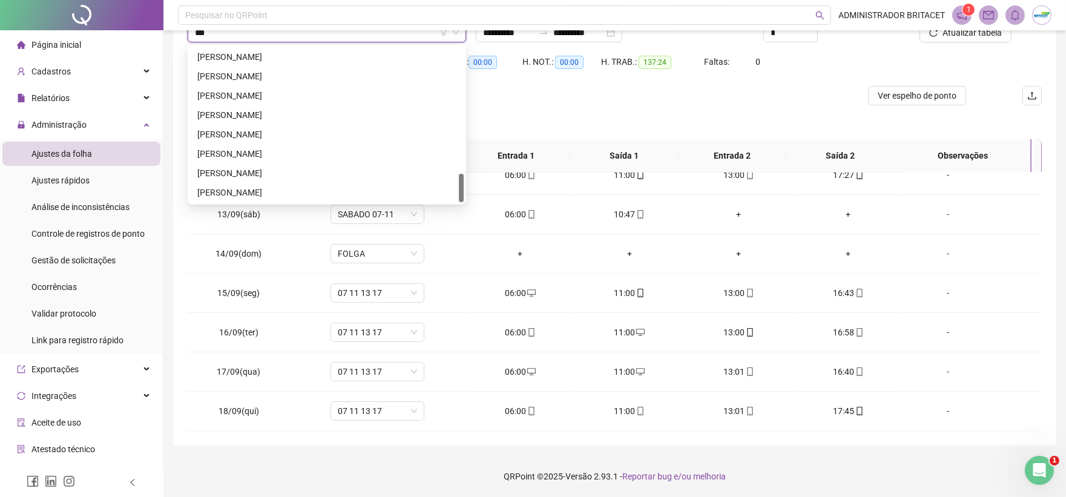
scroll to position [0, 0]
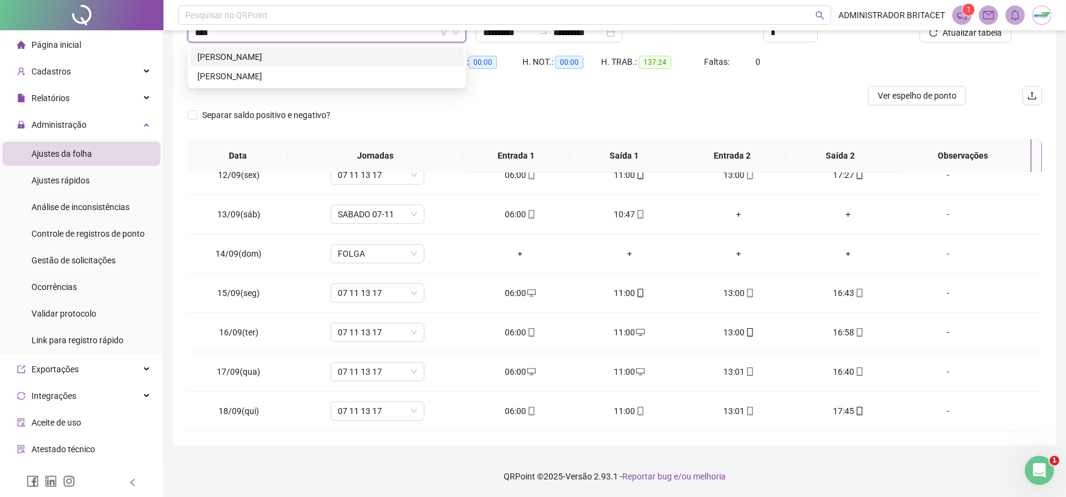
type input "*****"
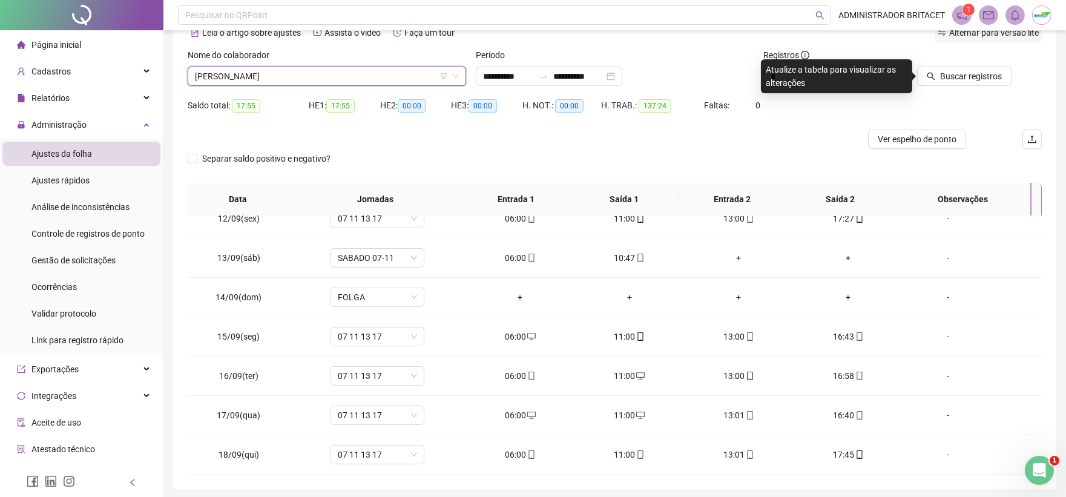
scroll to position [39, 0]
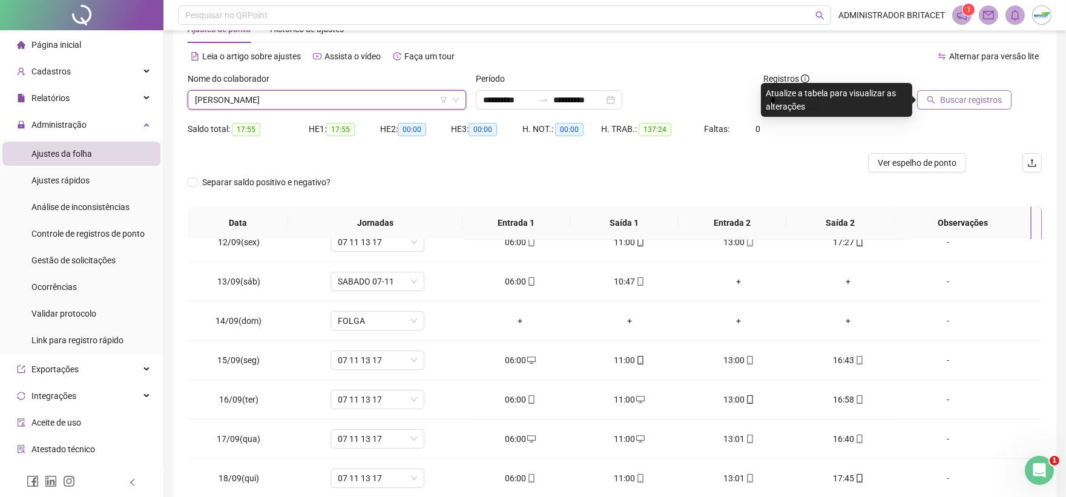
click at [973, 94] on span "Buscar registros" at bounding box center [971, 99] width 62 height 13
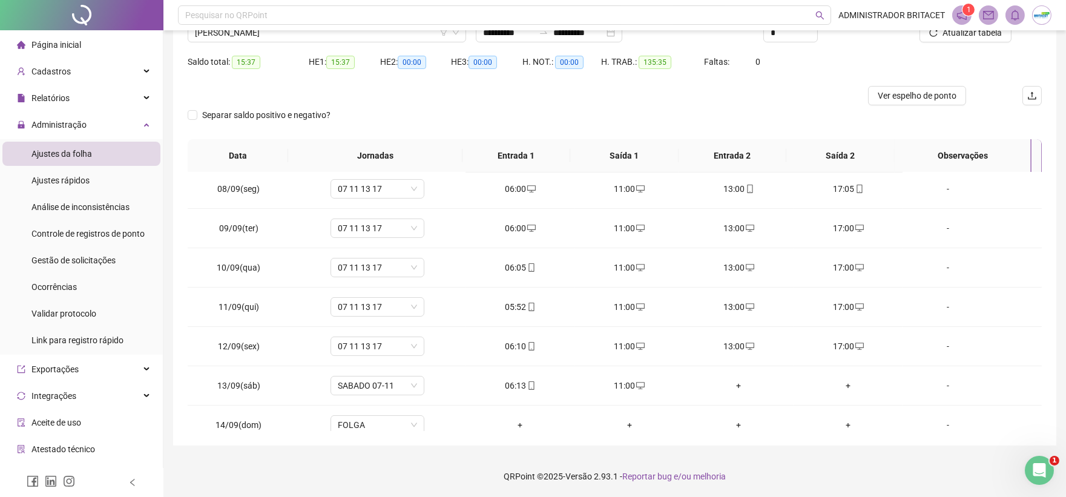
scroll to position [249, 0]
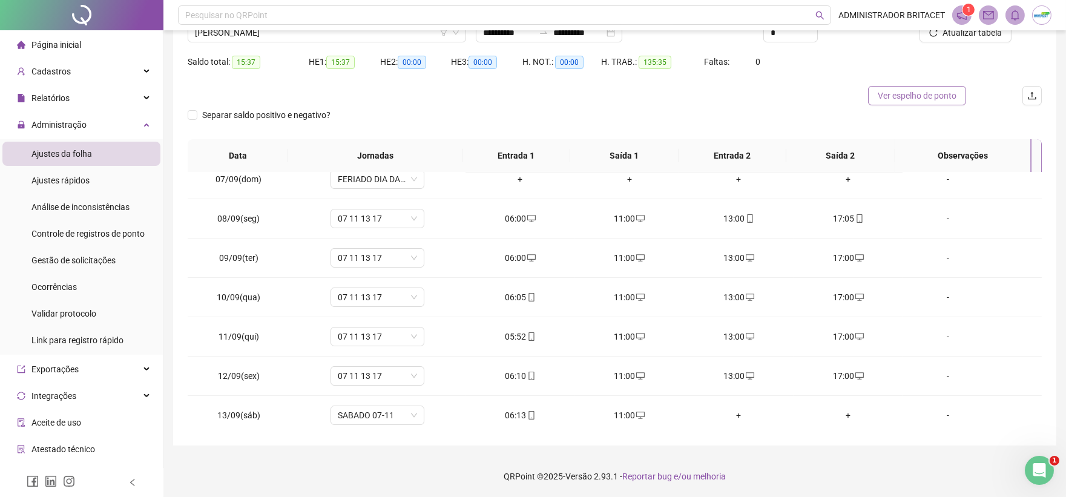
click at [892, 87] on button "Ver espelho de ponto" at bounding box center [917, 95] width 98 height 19
click at [389, 32] on span "FRANCISCO RONIELE DE LIMA DA SILVA" at bounding box center [327, 33] width 264 height 18
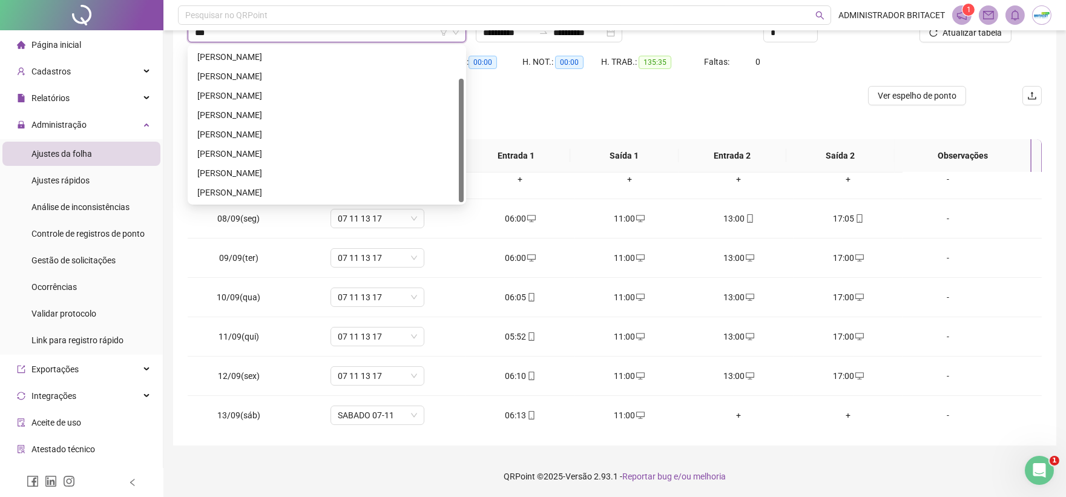
scroll to position [0, 0]
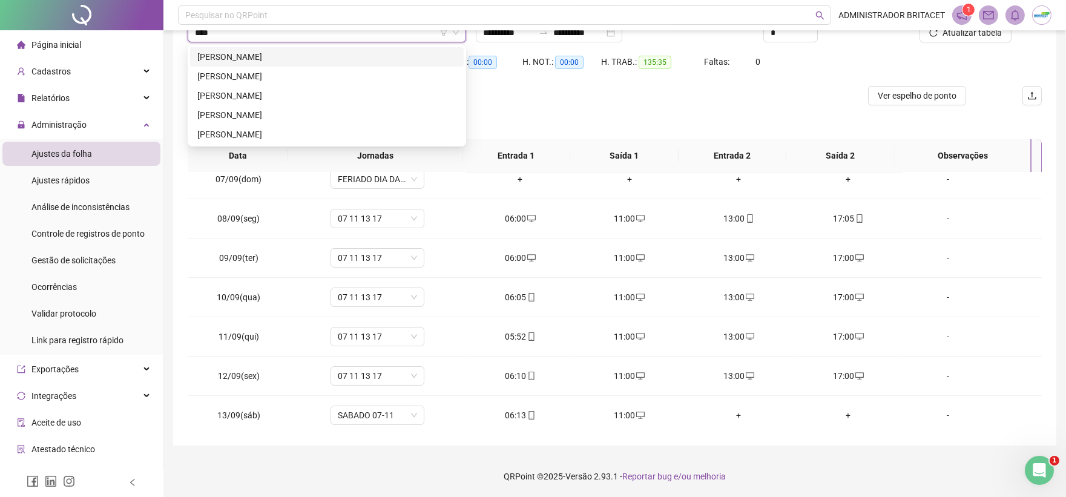
type input "***"
type input "*"
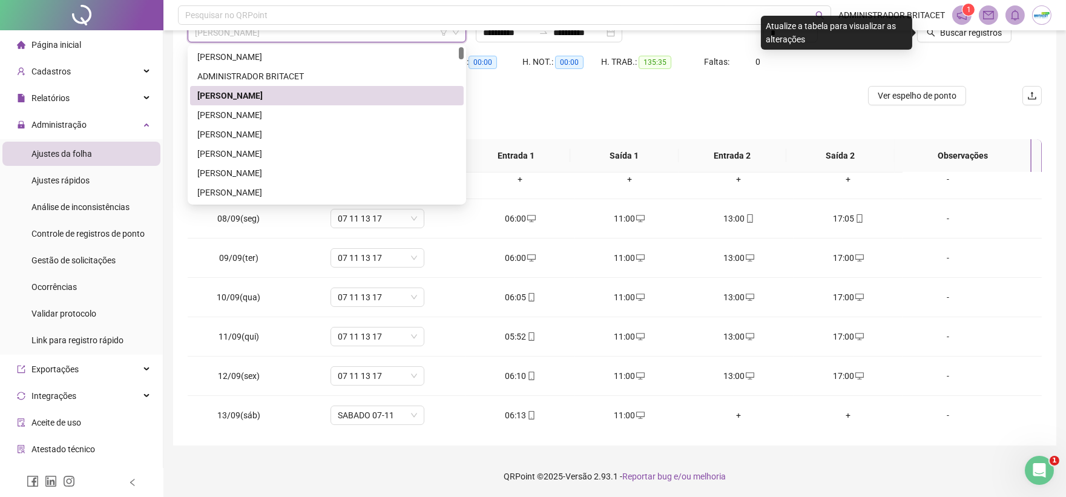
click at [377, 94] on div "[PERSON_NAME]" at bounding box center [326, 95] width 259 height 13
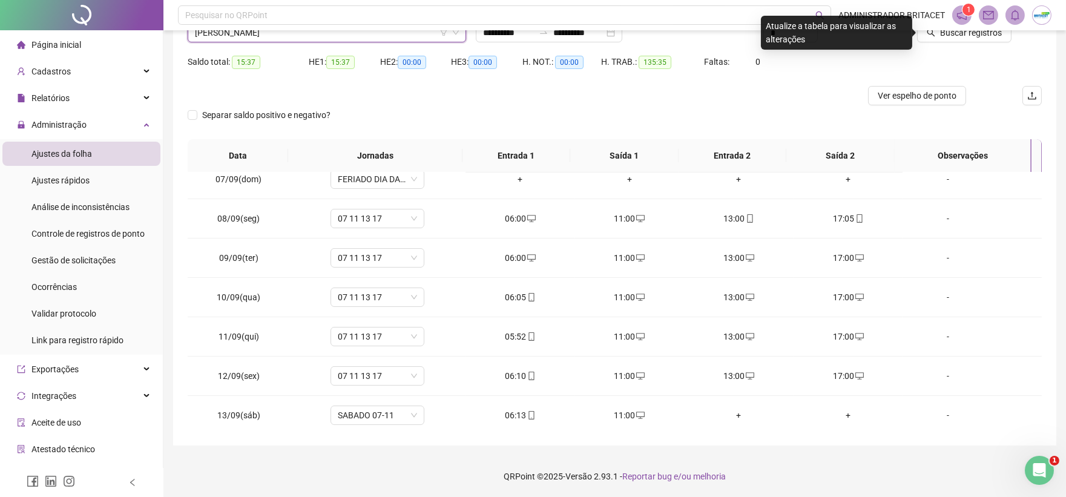
scroll to position [39, 0]
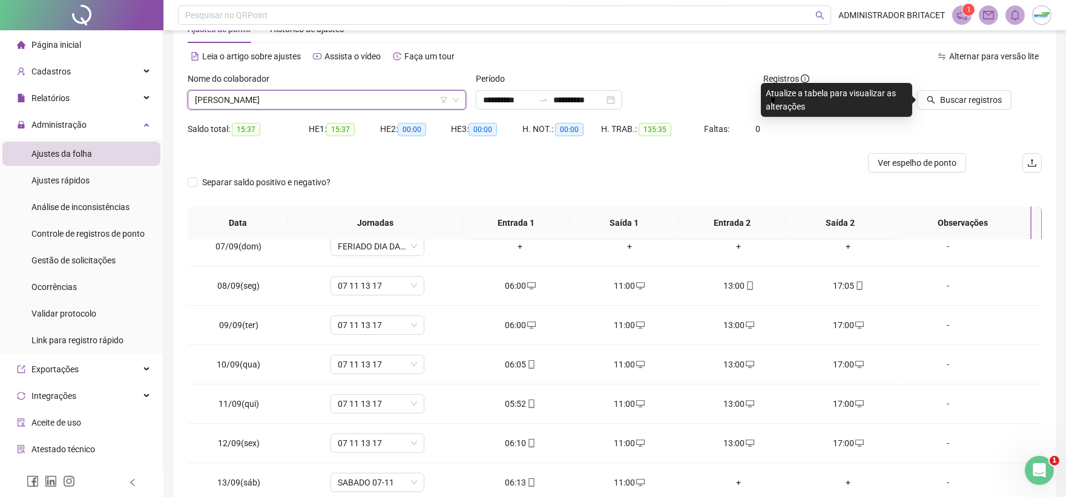
click at [918, 98] on div "Buscar registros" at bounding box center [959, 99] width 104 height 19
click at [959, 94] on span "Buscar registros" at bounding box center [971, 99] width 62 height 13
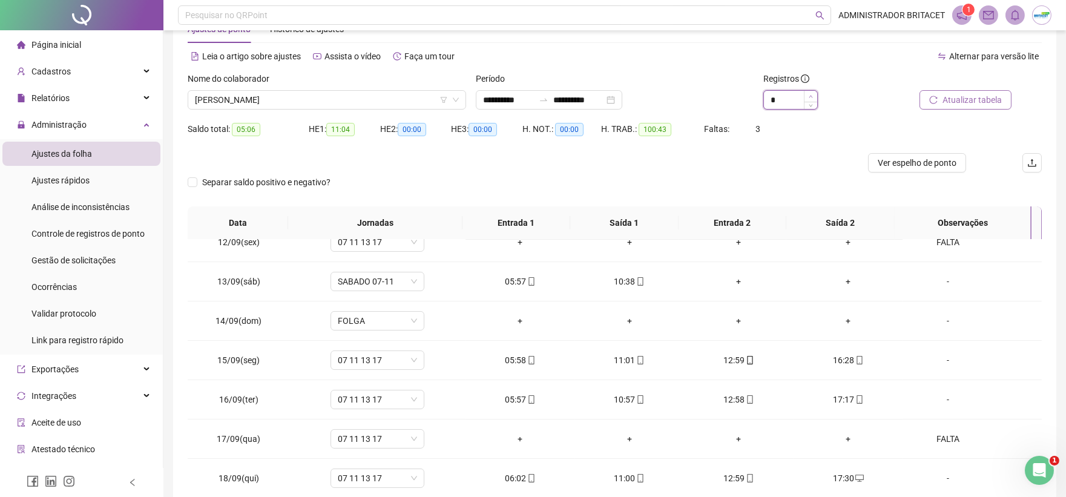
click at [809, 94] on icon "up" at bounding box center [811, 96] width 4 height 4
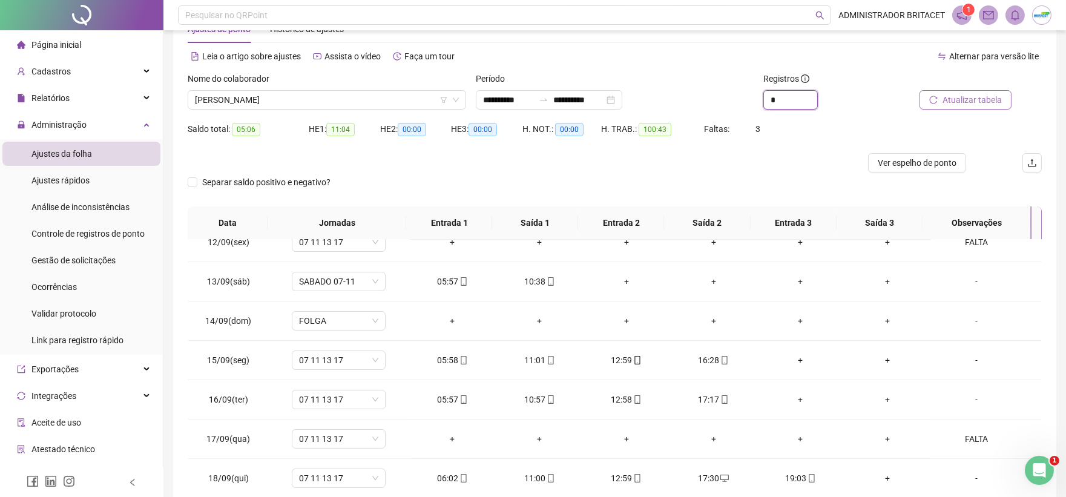
type input "*"
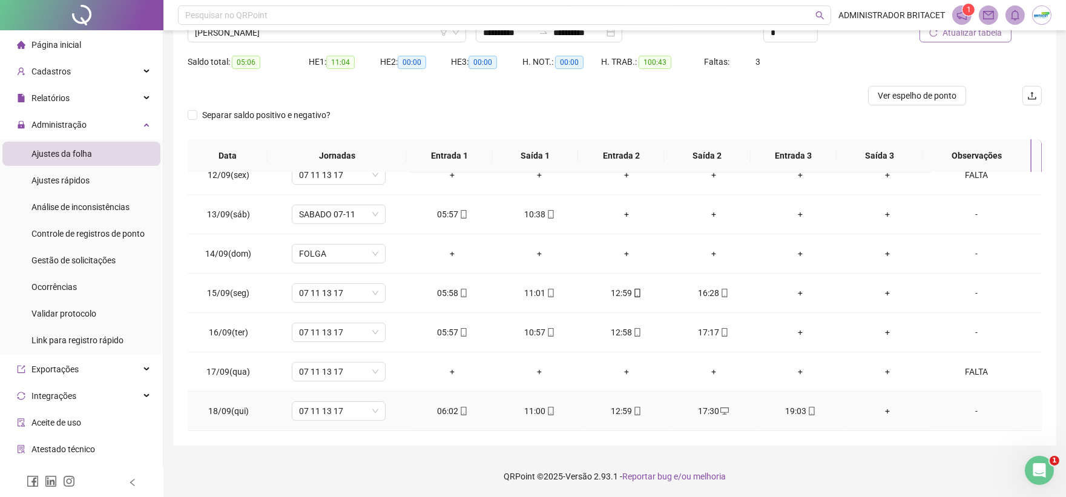
click at [808, 412] on div "19:03" at bounding box center [801, 410] width 68 height 13
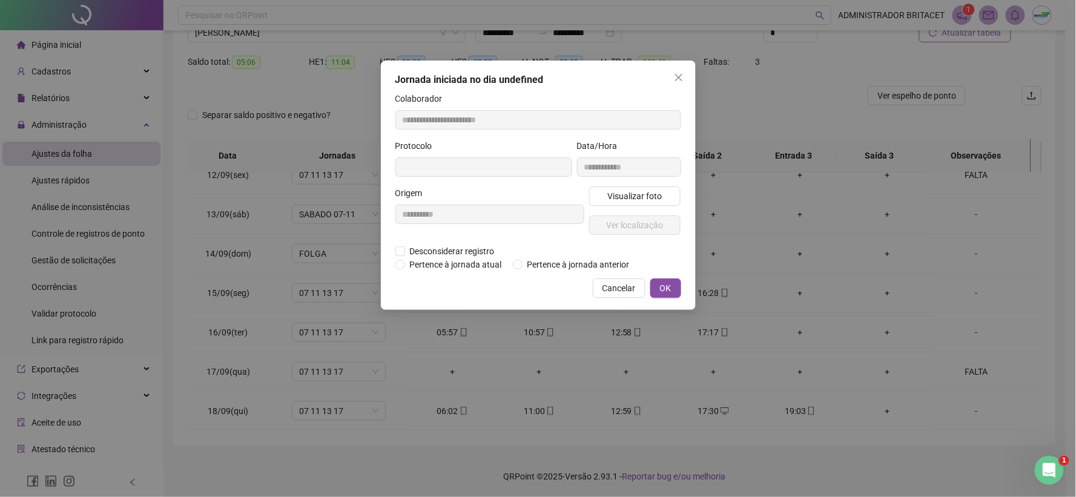
type input "**********"
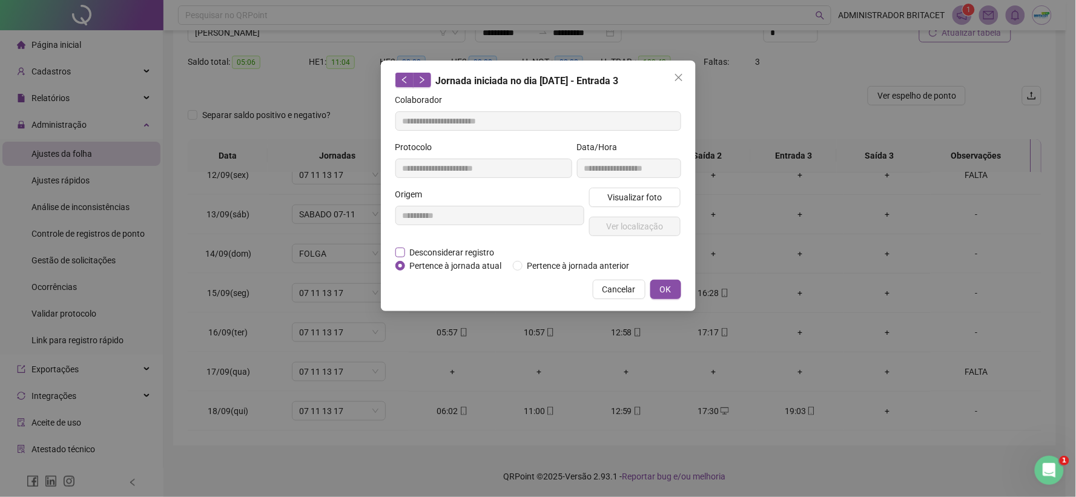
click at [439, 251] on span "Desconsiderar registro" at bounding box center [452, 252] width 94 height 13
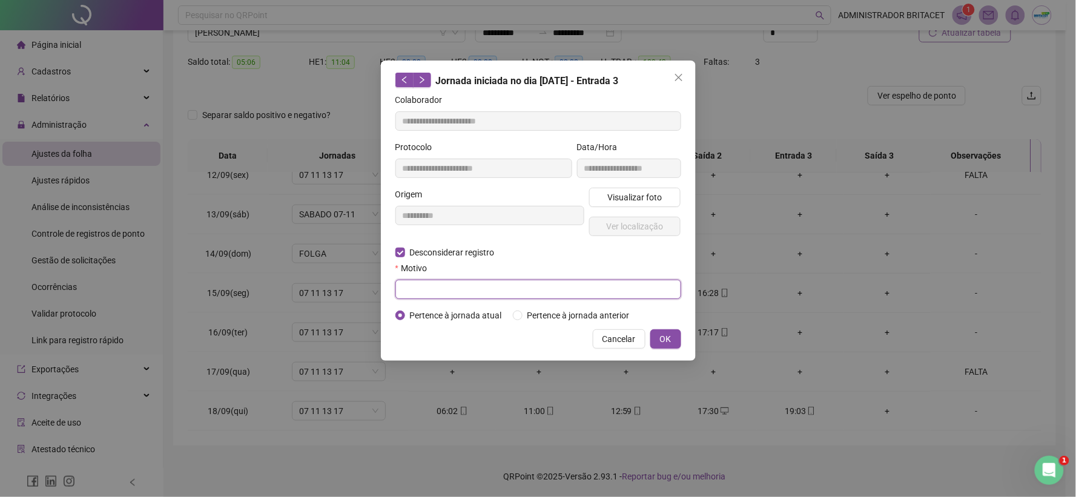
click at [505, 291] on input "text" at bounding box center [538, 289] width 286 height 19
click at [665, 339] on span "OK" at bounding box center [666, 338] width 12 height 13
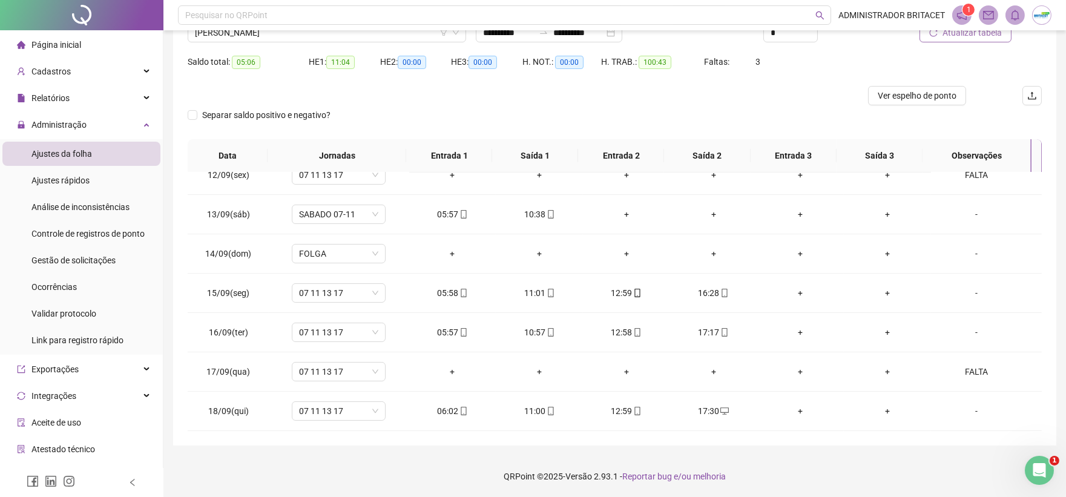
scroll to position [0, 0]
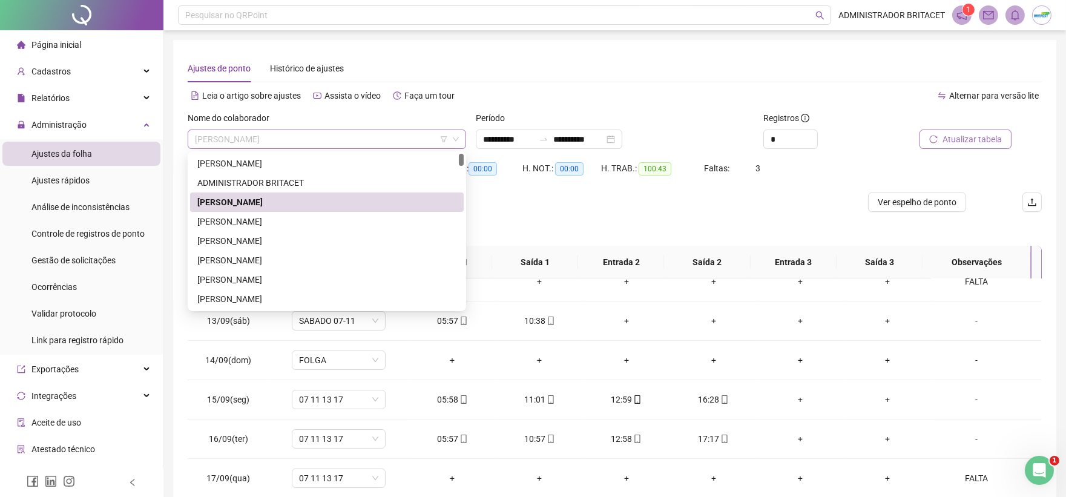
click at [339, 142] on span "[PERSON_NAME]" at bounding box center [327, 139] width 264 height 18
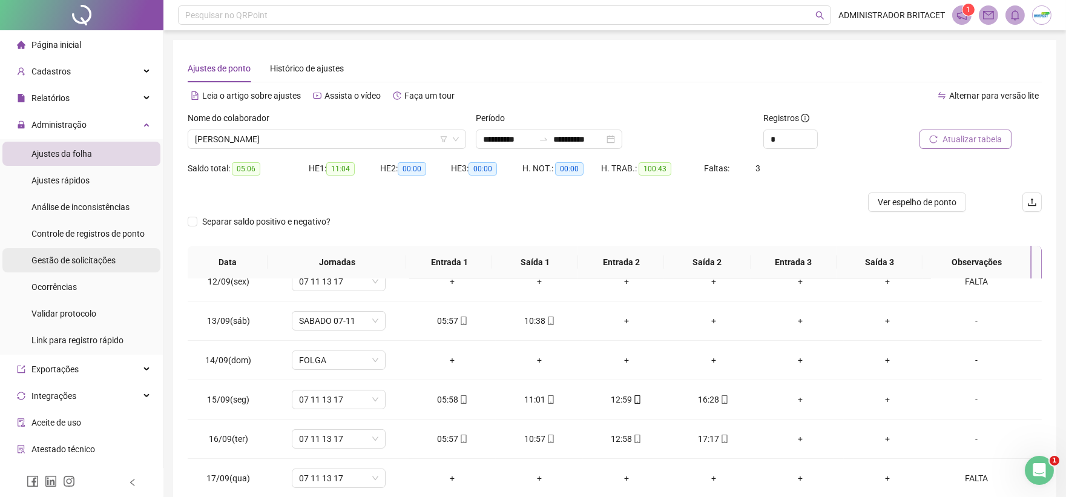
click at [123, 259] on li "Gestão de solicitações" at bounding box center [81, 260] width 158 height 24
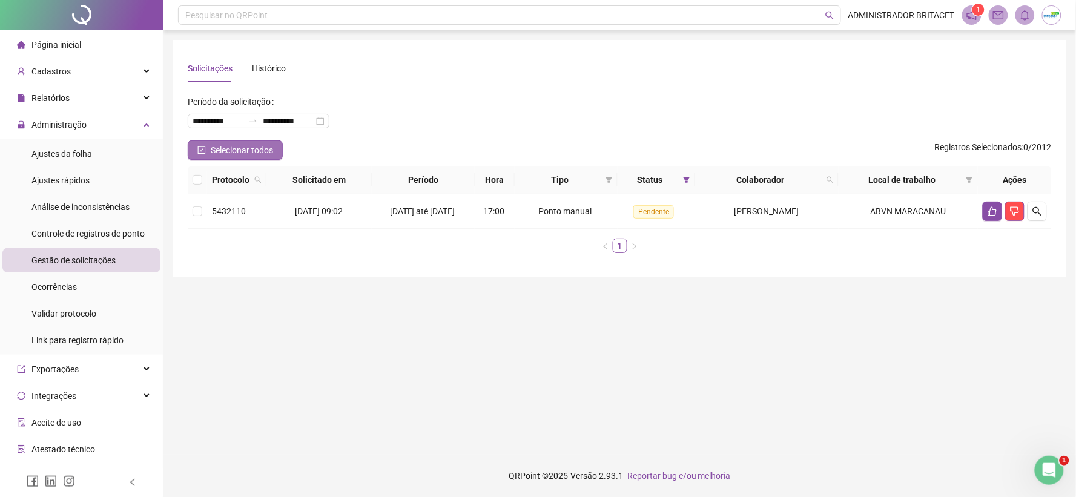
click at [259, 140] on div "**********" at bounding box center [620, 177] width 864 height 171
click at [259, 143] on span "Selecionar todos" at bounding box center [242, 149] width 62 height 13
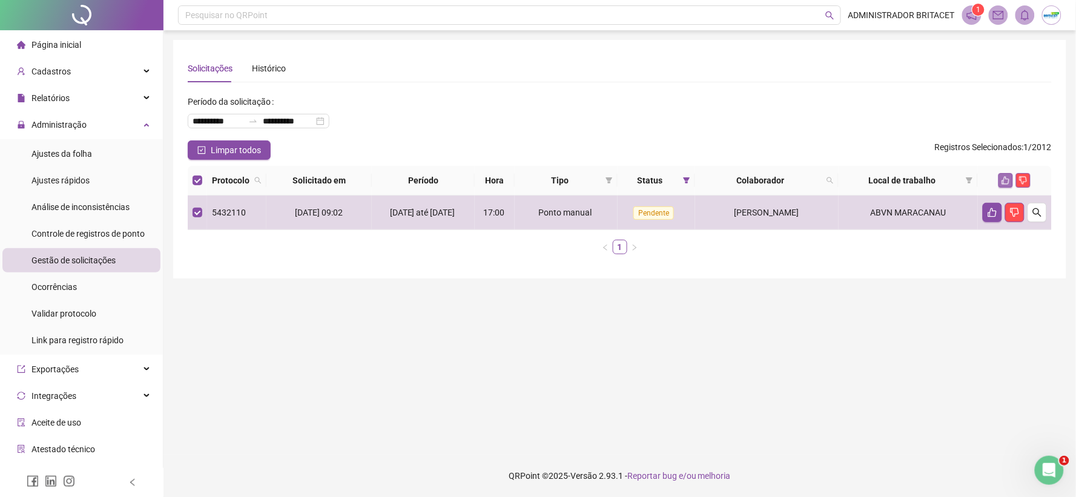
click at [1005, 185] on button "button" at bounding box center [1005, 180] width 15 height 15
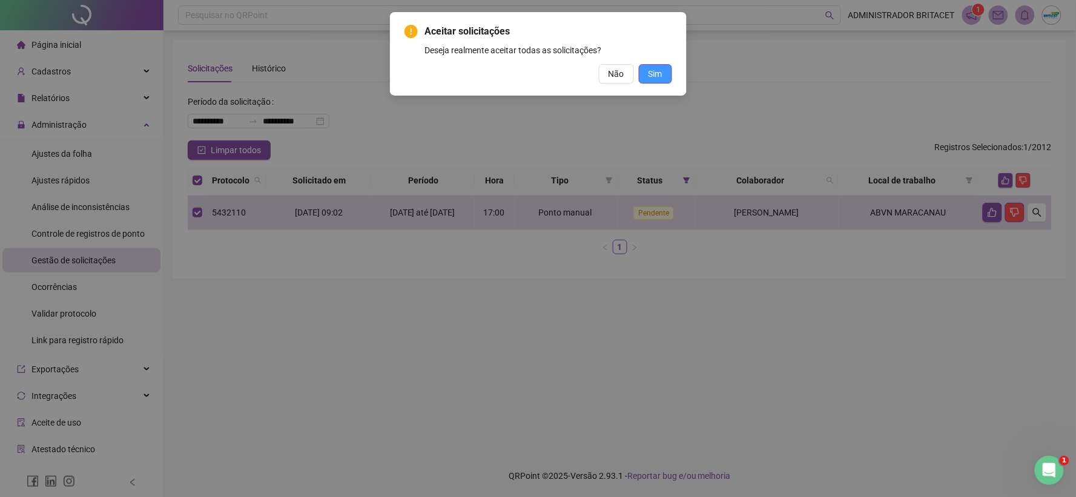
click at [660, 71] on span "Sim" at bounding box center [655, 73] width 14 height 13
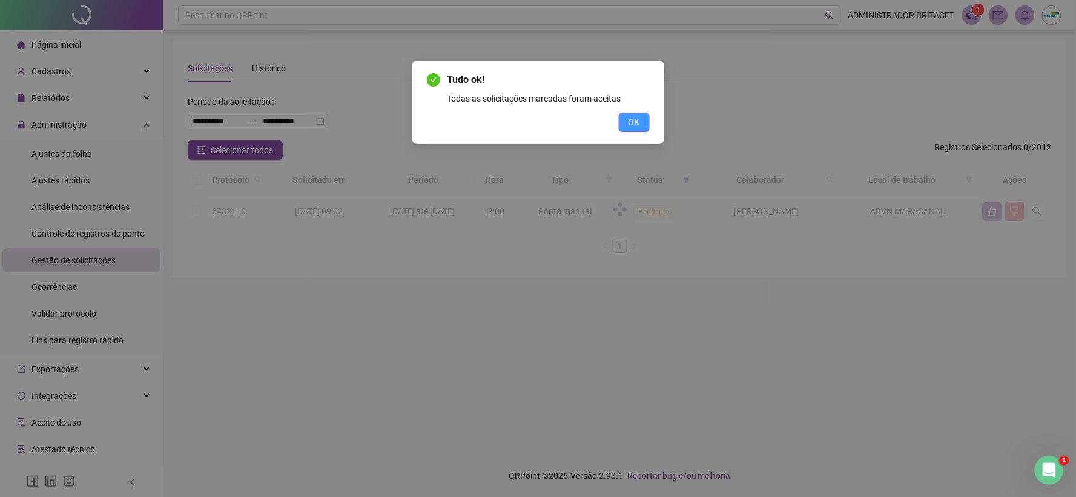
click at [632, 121] on span "OK" at bounding box center [634, 122] width 12 height 13
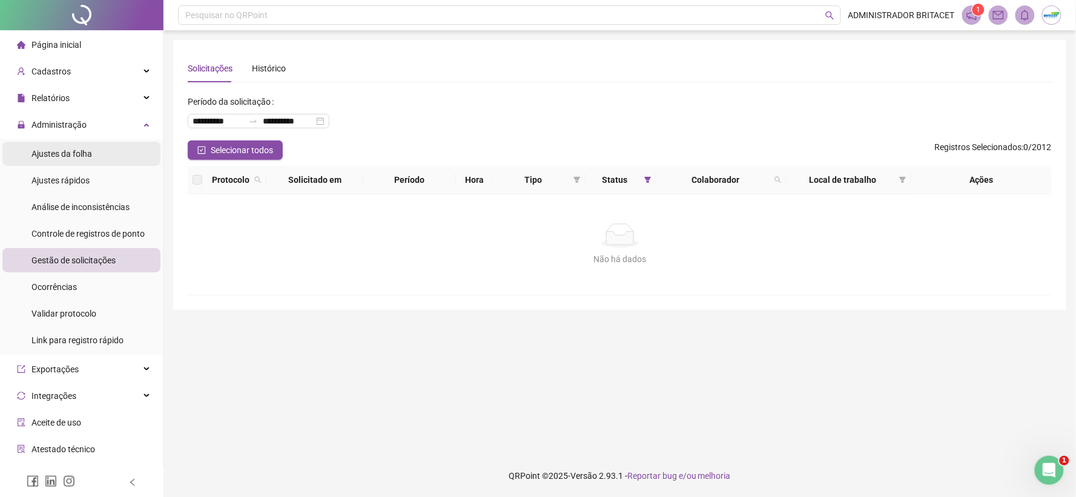
click at [98, 154] on li "Ajustes da folha" at bounding box center [81, 154] width 158 height 24
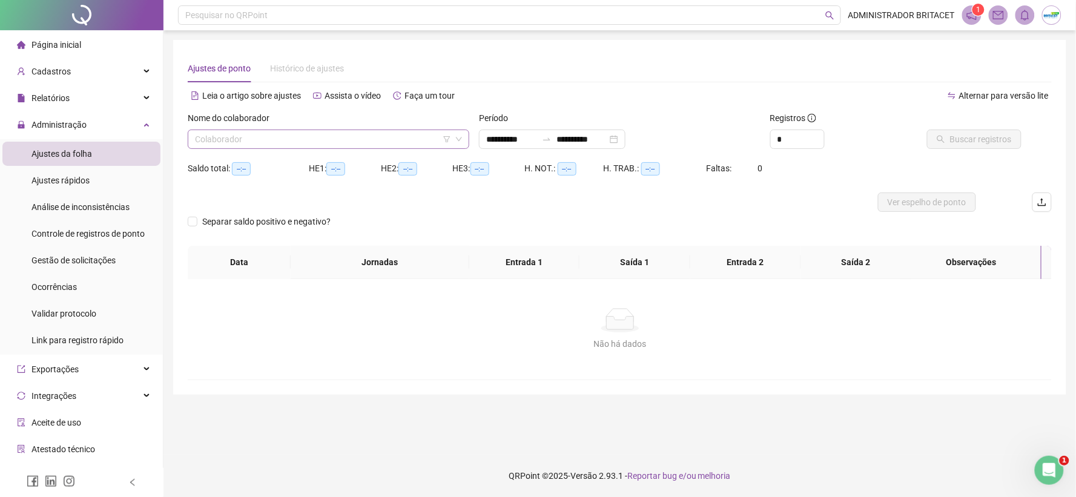
type input "**********"
click at [248, 142] on input "search" at bounding box center [323, 139] width 256 height 18
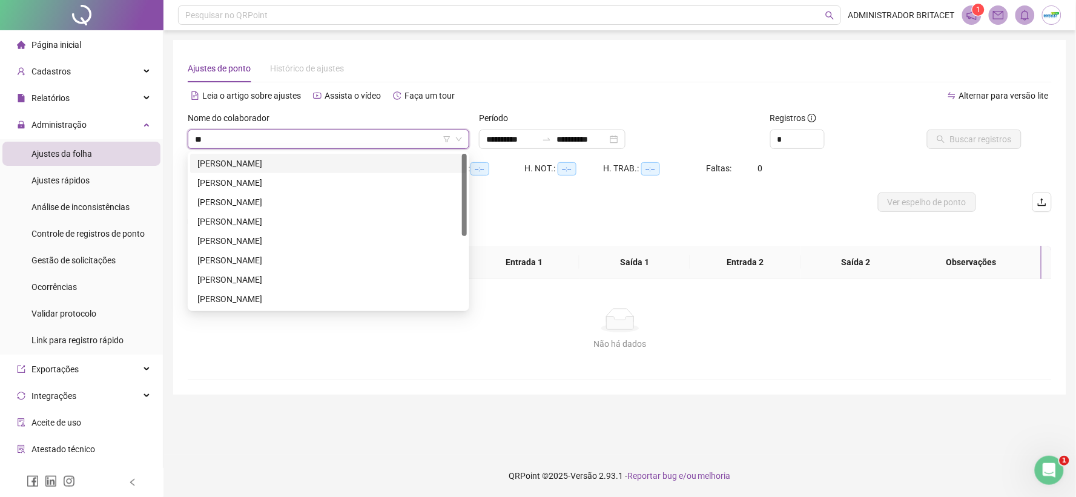
type input "*"
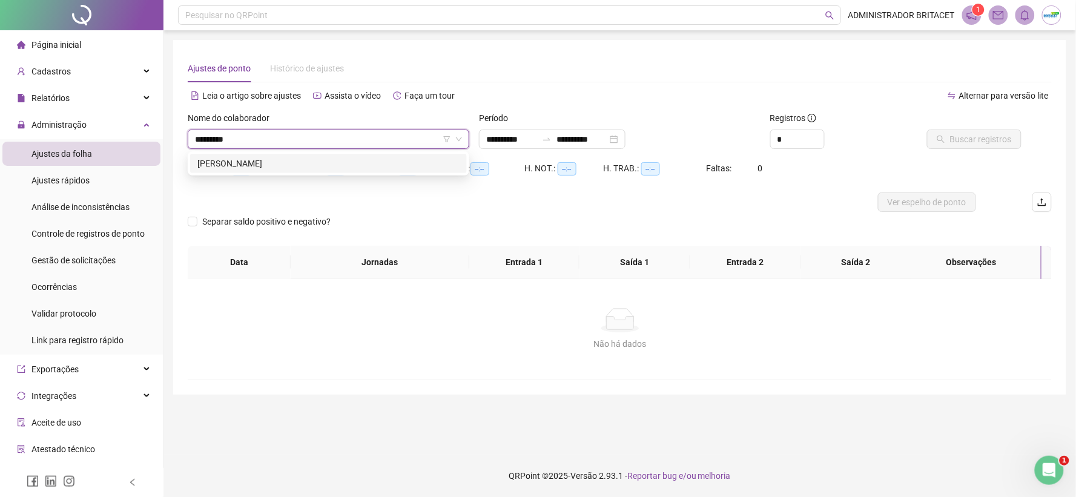
type input "**********"
click at [1015, 141] on button "Buscar registros" at bounding box center [974, 139] width 94 height 19
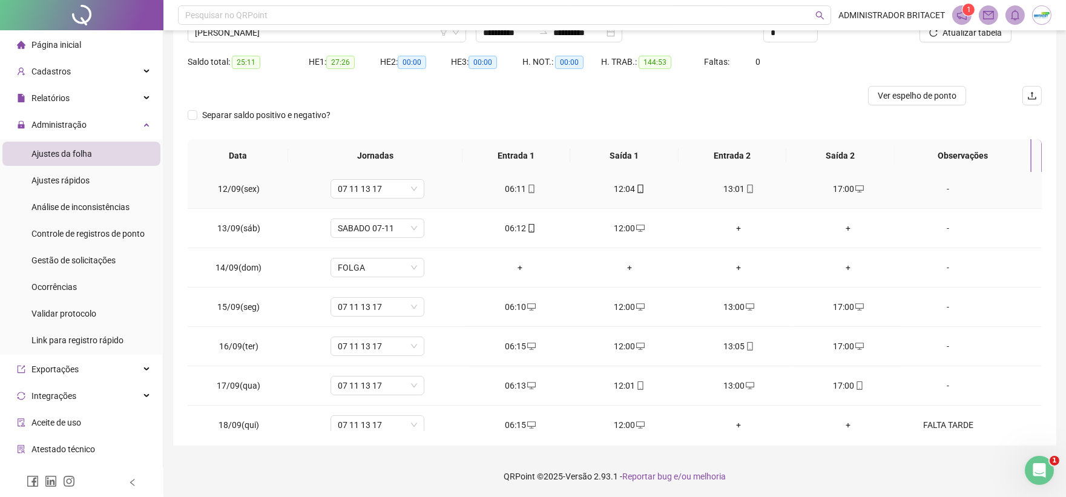
scroll to position [450, 0]
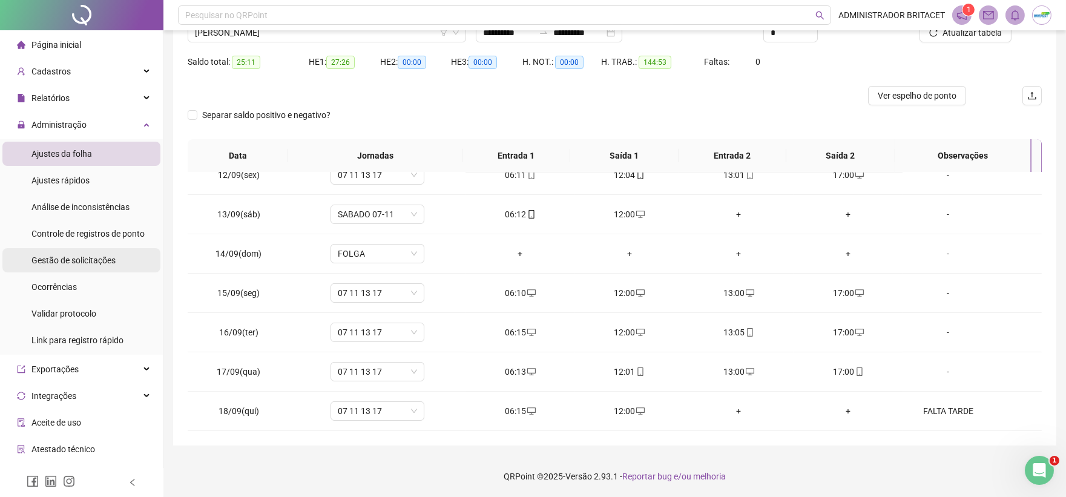
click at [127, 262] on li "Gestão de solicitações" at bounding box center [81, 260] width 158 height 24
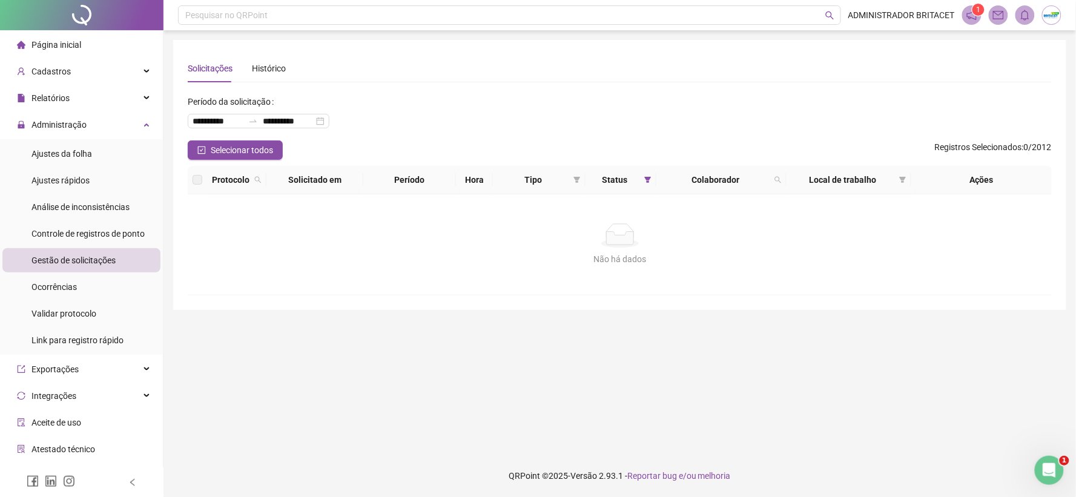
click at [82, 262] on span "Gestão de solicitações" at bounding box center [73, 260] width 84 height 10
click at [76, 153] on span "Ajustes da folha" at bounding box center [61, 154] width 61 height 10
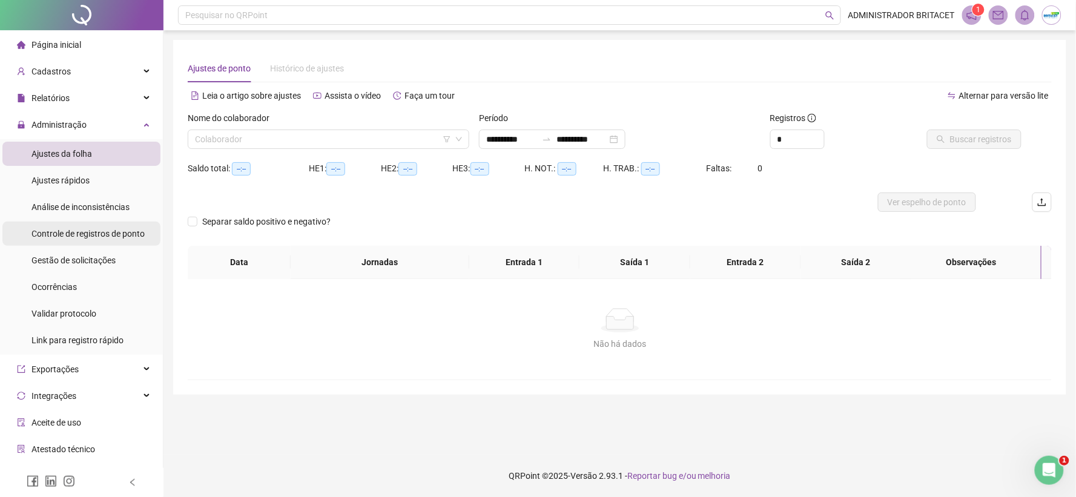
type input "**********"
click at [91, 260] on span "Gestão de solicitações" at bounding box center [73, 260] width 84 height 10
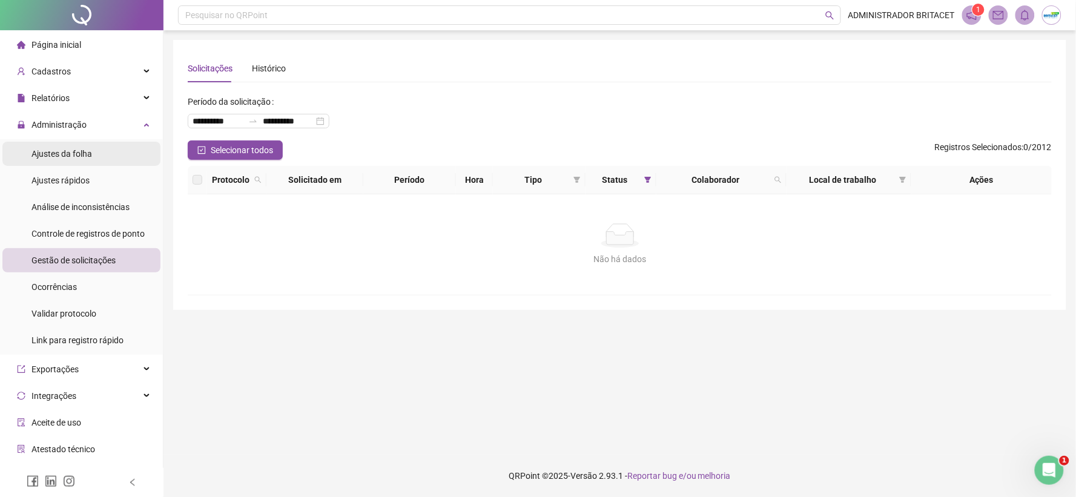
click at [56, 153] on span "Ajustes da folha" at bounding box center [61, 154] width 61 height 10
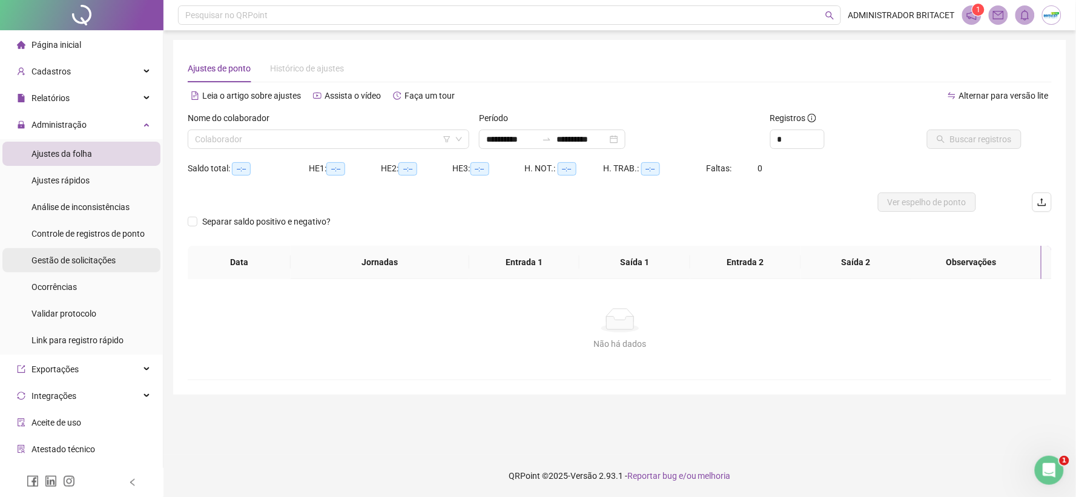
click at [61, 260] on span "Gestão de solicitações" at bounding box center [73, 260] width 84 height 10
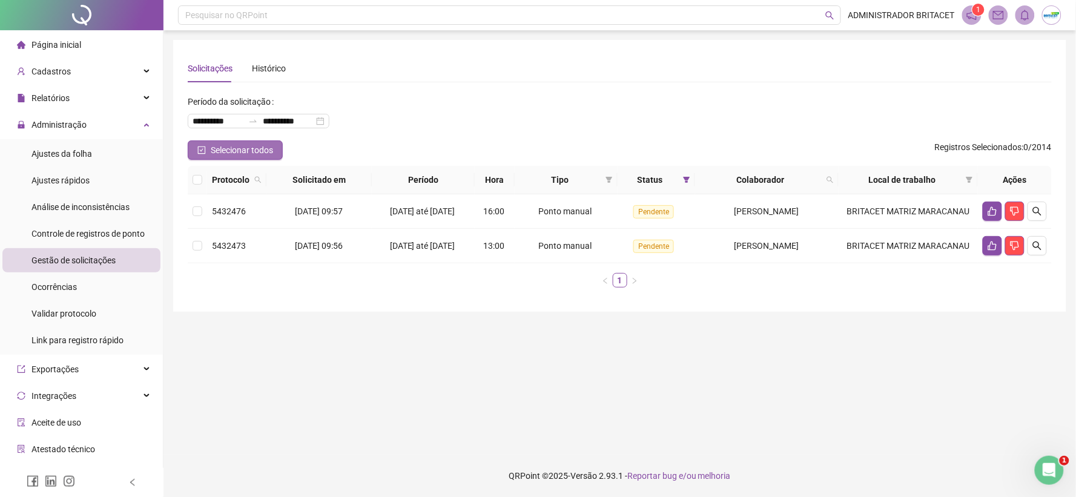
click at [275, 154] on button "Selecionar todos" at bounding box center [235, 149] width 95 height 19
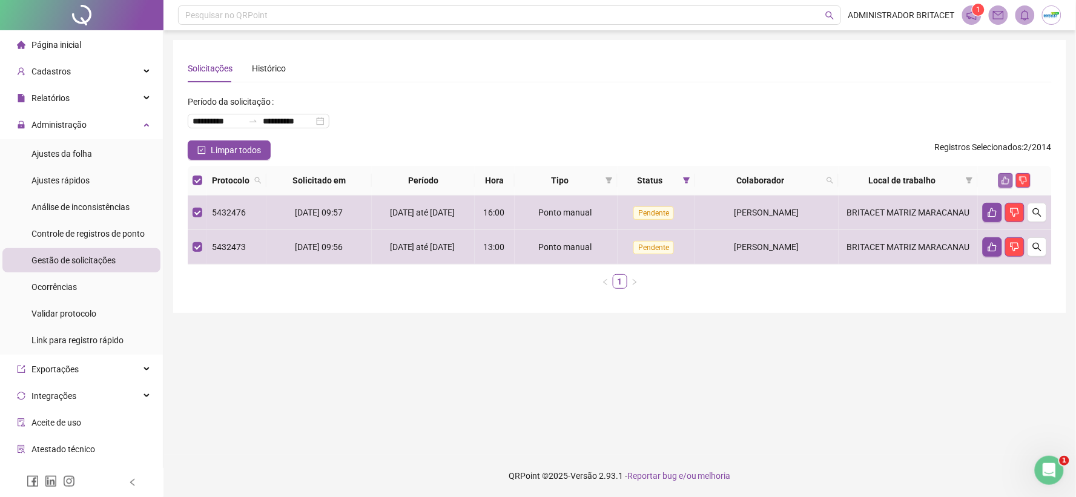
click at [1003, 186] on button "button" at bounding box center [1005, 180] width 15 height 15
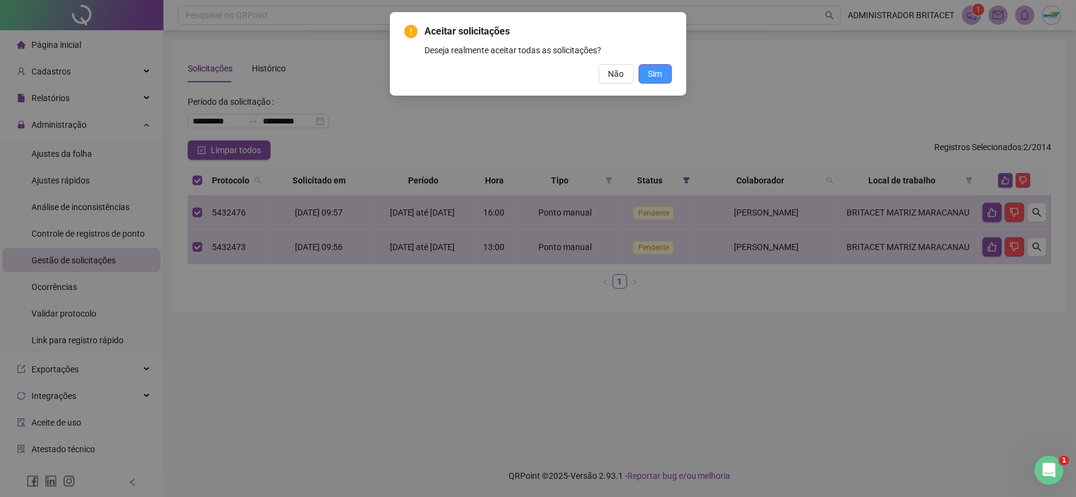
click at [656, 73] on span "Sim" at bounding box center [655, 73] width 14 height 13
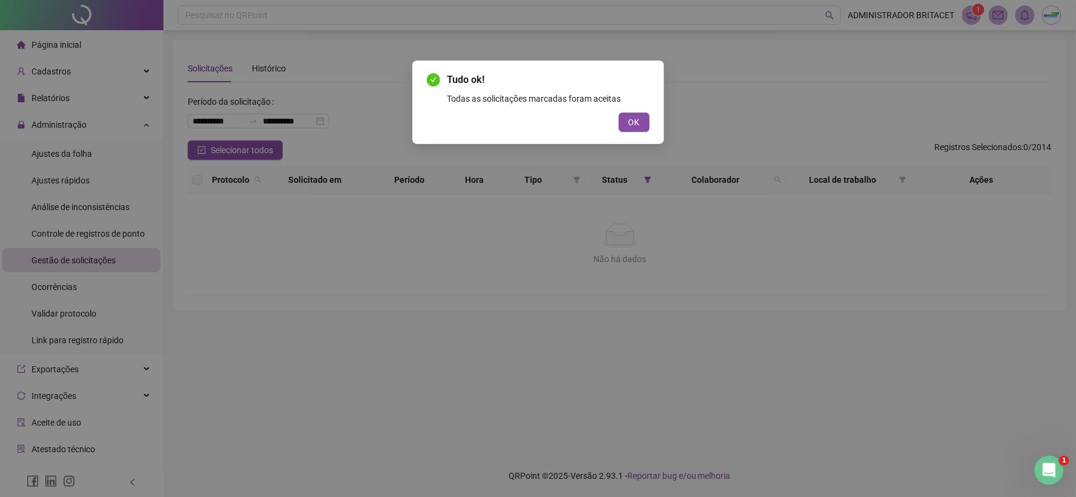
click at [643, 121] on button "OK" at bounding box center [634, 122] width 31 height 19
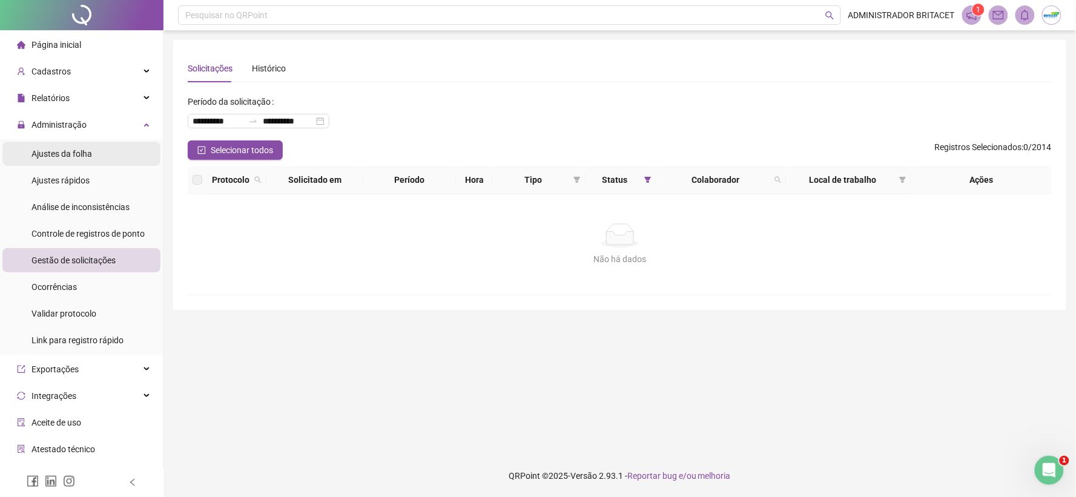
click at [39, 157] on span "Ajustes da folha" at bounding box center [61, 154] width 61 height 10
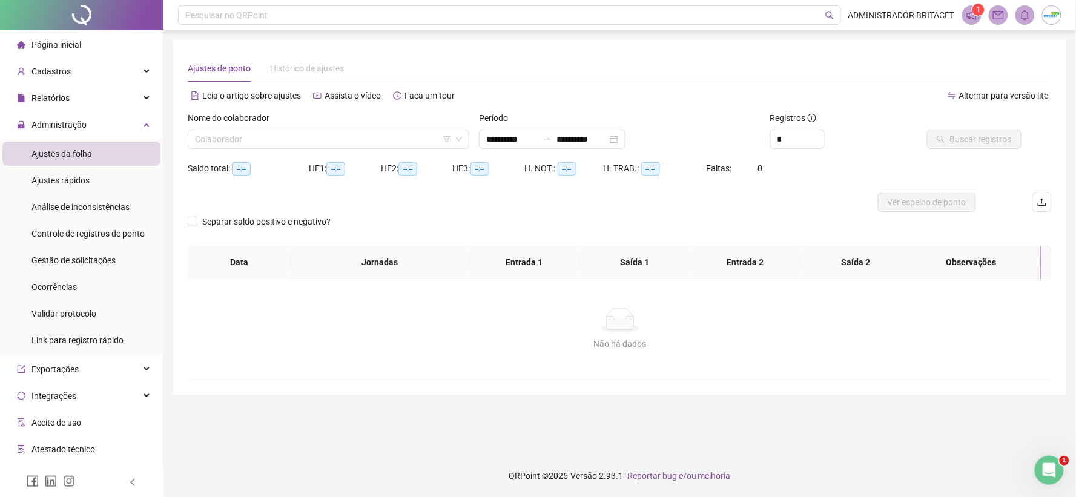
type input "**********"
click at [98, 73] on div "Cadastros" at bounding box center [81, 71] width 158 height 24
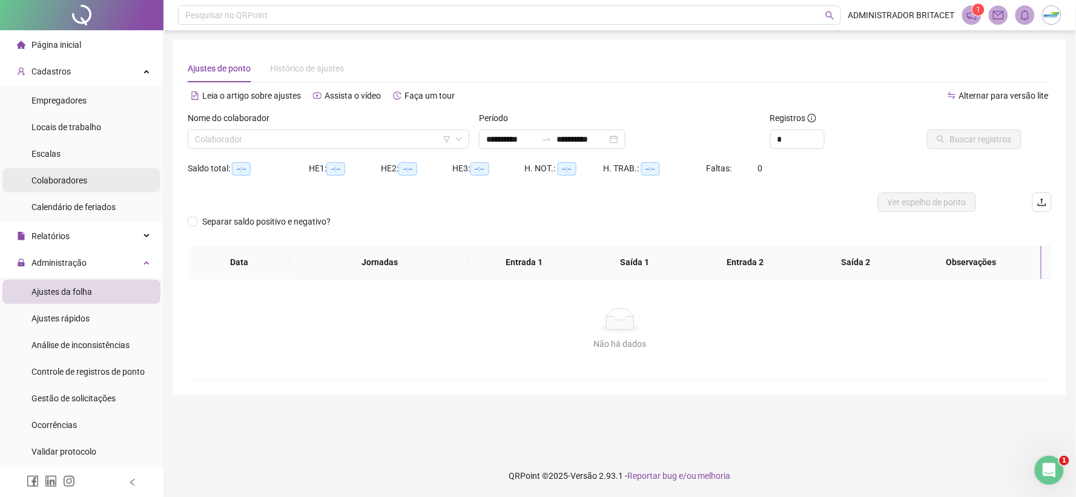
click at [105, 182] on li "Colaboradores" at bounding box center [81, 180] width 158 height 24
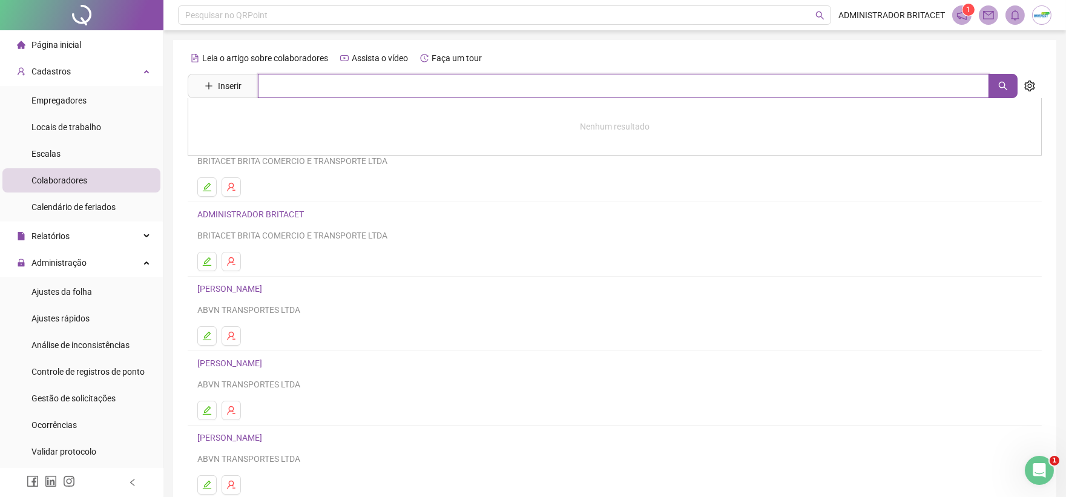
click at [389, 81] on input "text" at bounding box center [623, 86] width 731 height 24
click at [1006, 76] on button "button" at bounding box center [1003, 86] width 29 height 24
type input "*******"
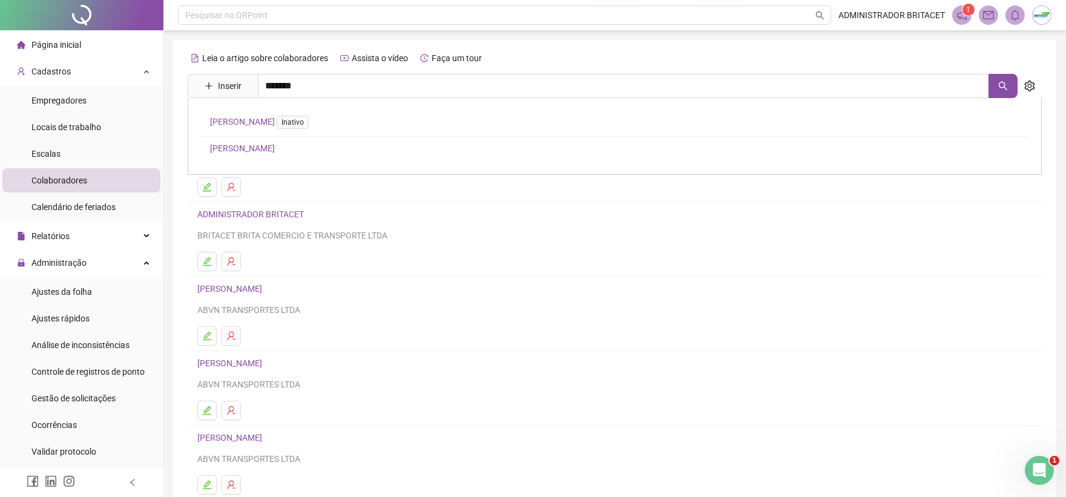
click at [395, 154] on div "JOAQUIM DOS SANTOS DA ROCHA Inativo JOAQUIM DOS SANTOS DA ROCHA" at bounding box center [615, 136] width 854 height 77
click at [1007, 89] on icon "search" at bounding box center [1003, 86] width 10 height 10
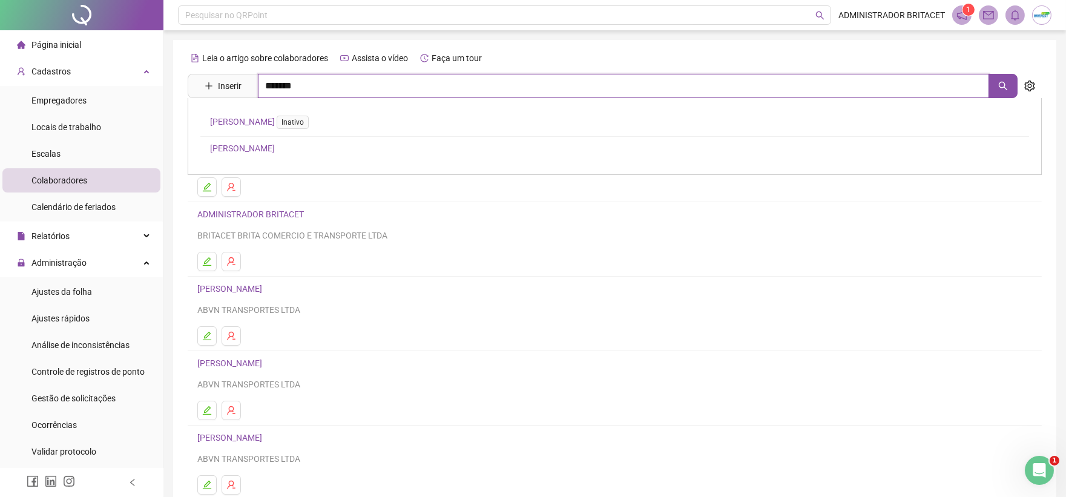
click at [332, 82] on input "*******" at bounding box center [623, 86] width 731 height 24
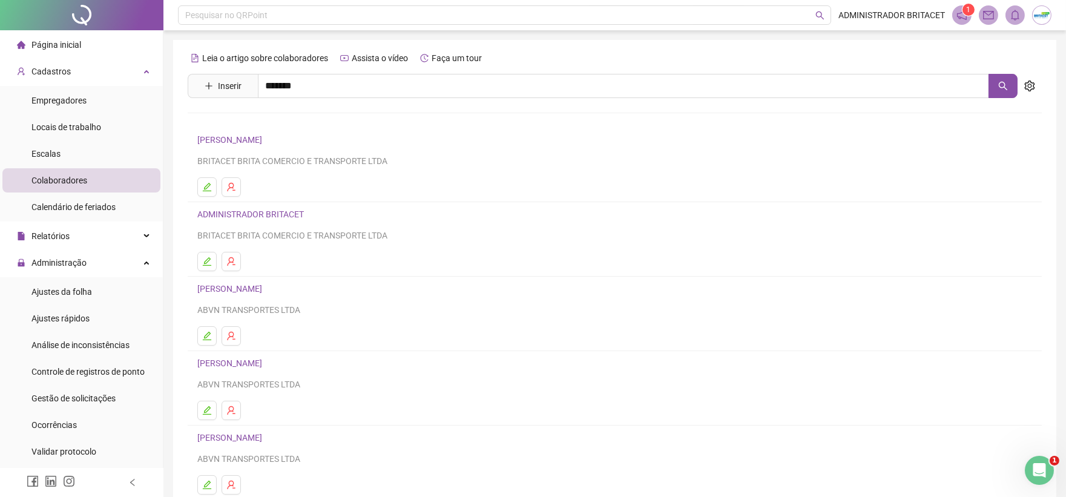
click at [269, 148] on link "JOAQUIM DOS SANTOS DA ROCHA" at bounding box center [242, 148] width 65 height 10
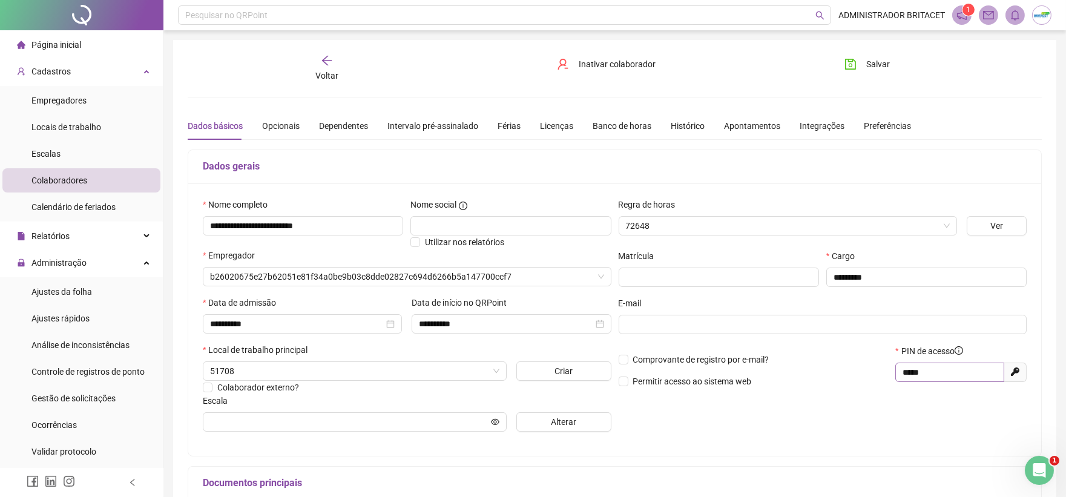
type input "**********"
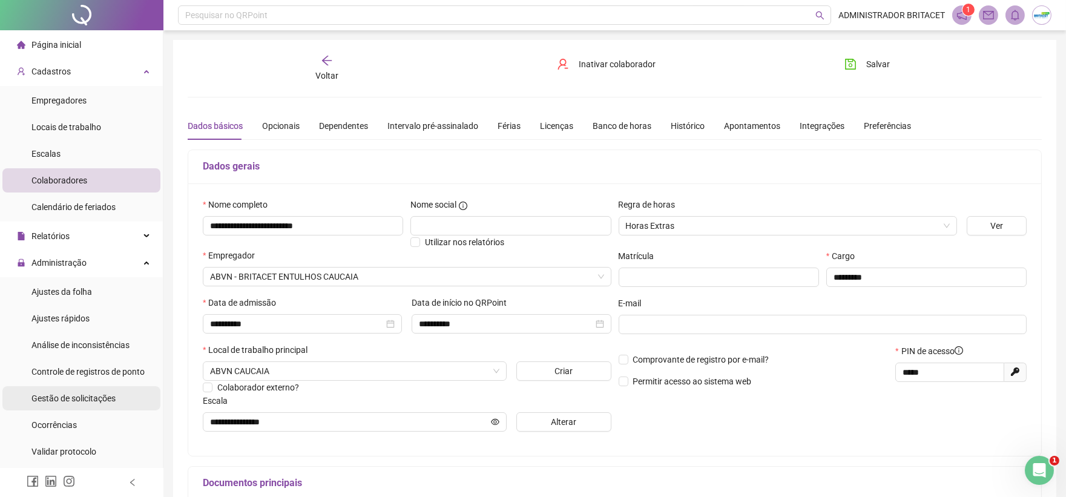
click at [103, 395] on span "Gestão de solicitações" at bounding box center [73, 398] width 84 height 10
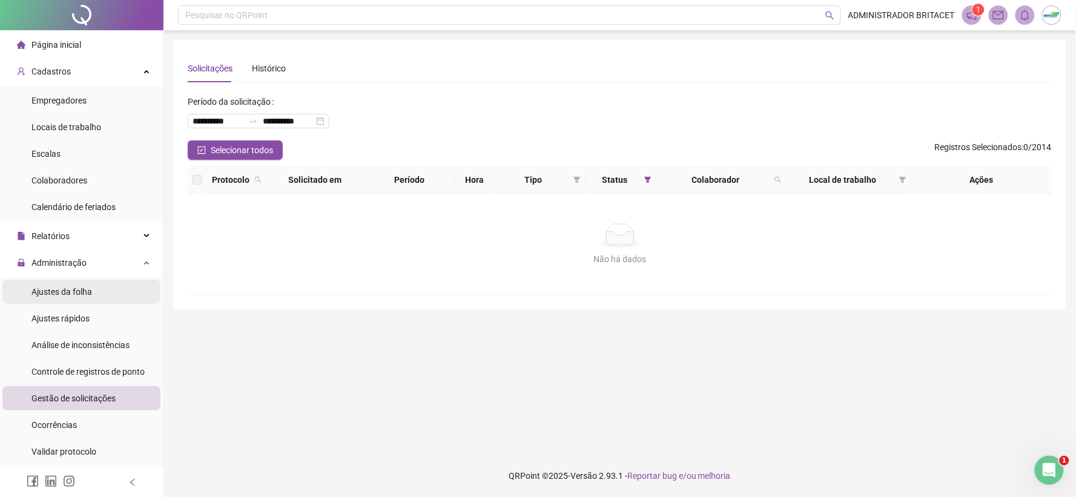
click at [93, 291] on li "Ajustes da folha" at bounding box center [81, 292] width 158 height 24
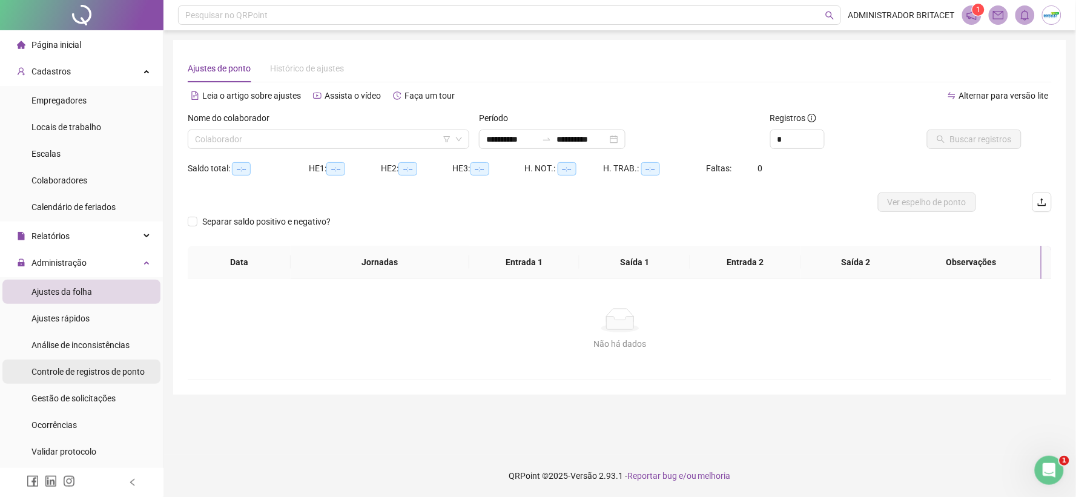
type input "**********"
click at [118, 403] on li "Gestão de solicitações" at bounding box center [81, 398] width 158 height 24
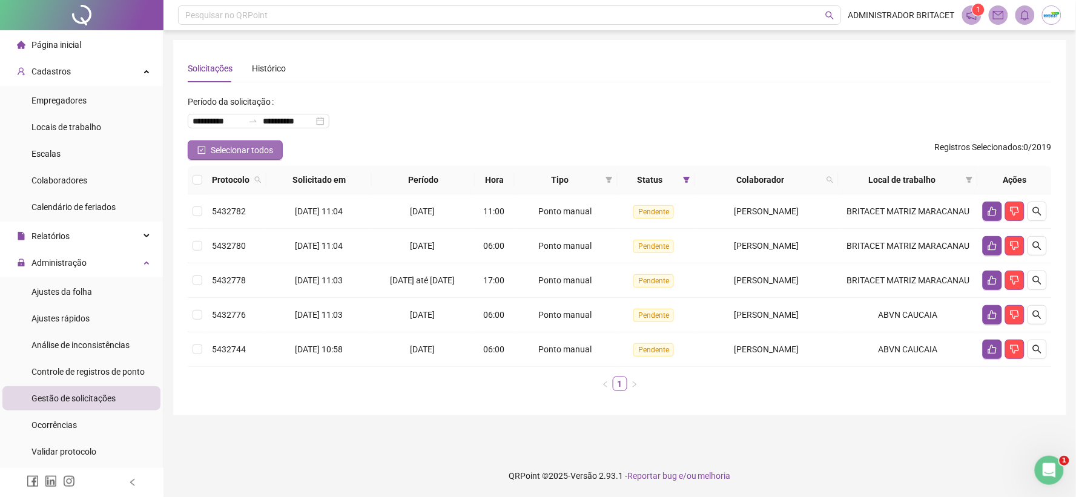
click at [228, 148] on span "Selecionar todos" at bounding box center [242, 149] width 62 height 13
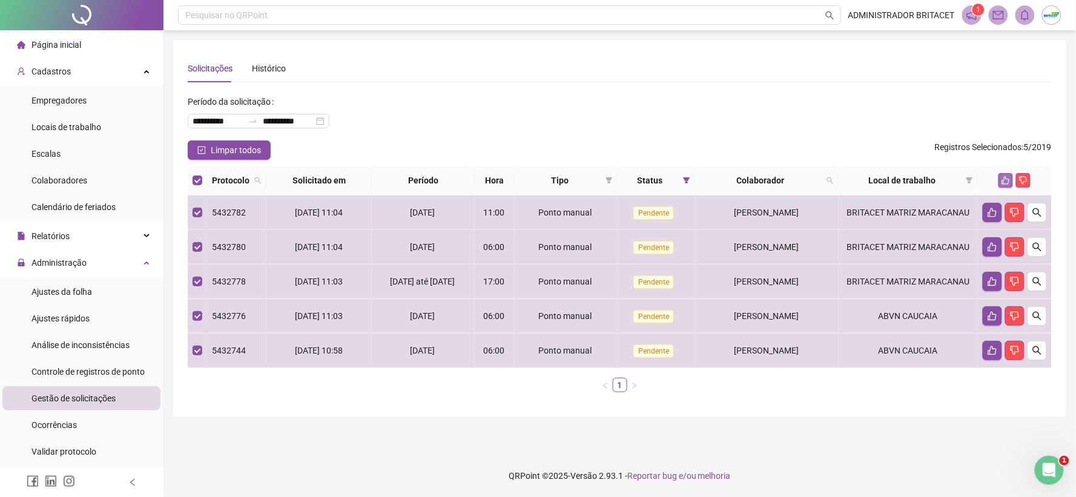
click at [1003, 185] on button "button" at bounding box center [1005, 180] width 15 height 15
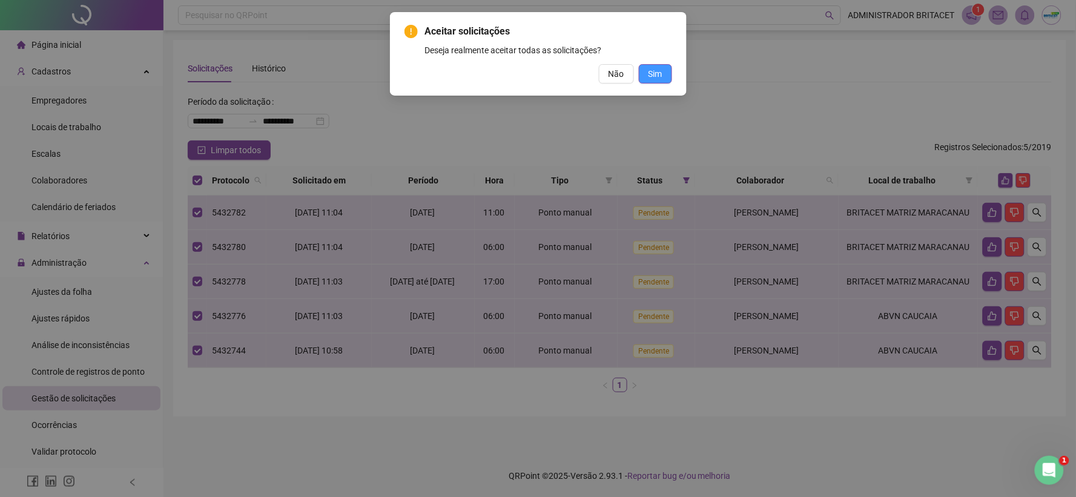
click at [664, 81] on button "Sim" at bounding box center [655, 73] width 33 height 19
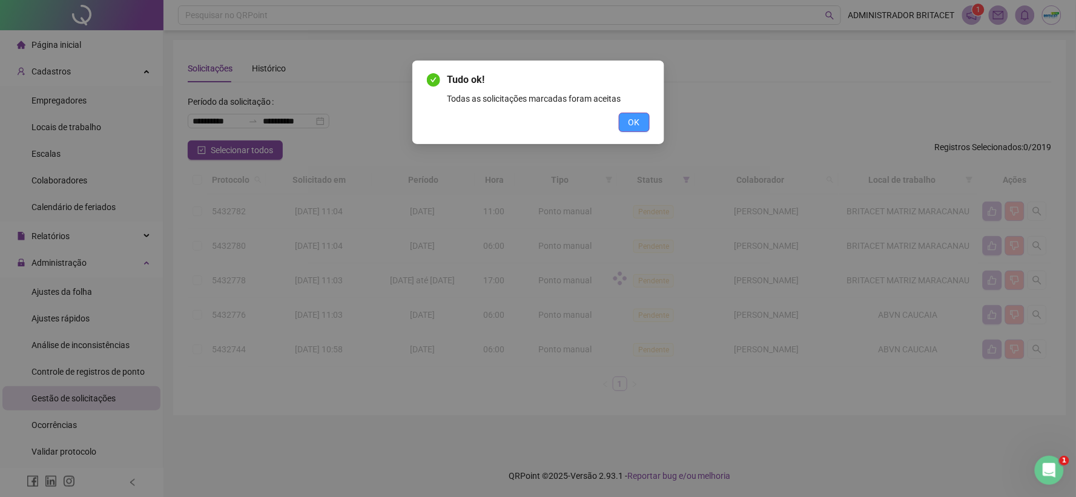
click at [631, 127] on span "OK" at bounding box center [634, 122] width 12 height 13
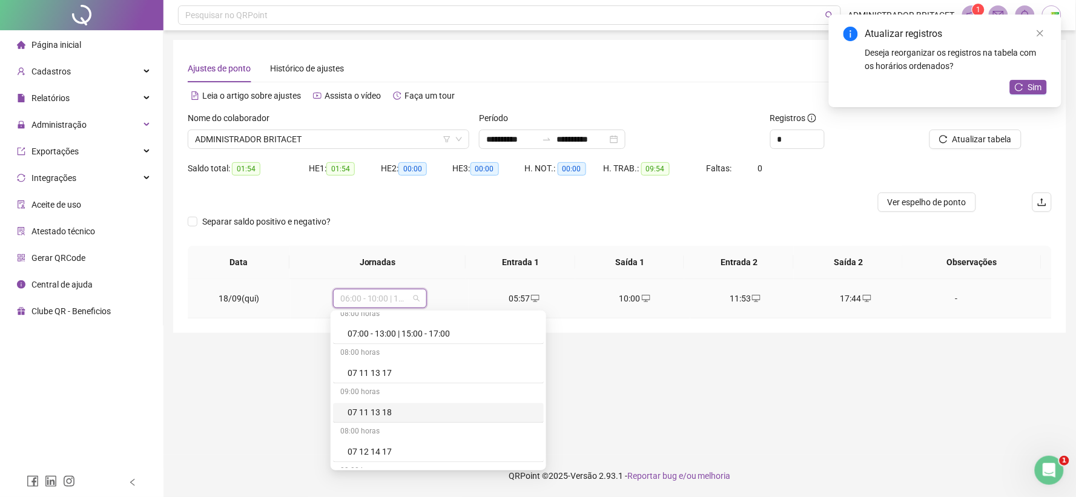
scroll to position [673, 0]
click at [388, 377] on div "07 11 13 17" at bounding box center [441, 377] width 189 height 13
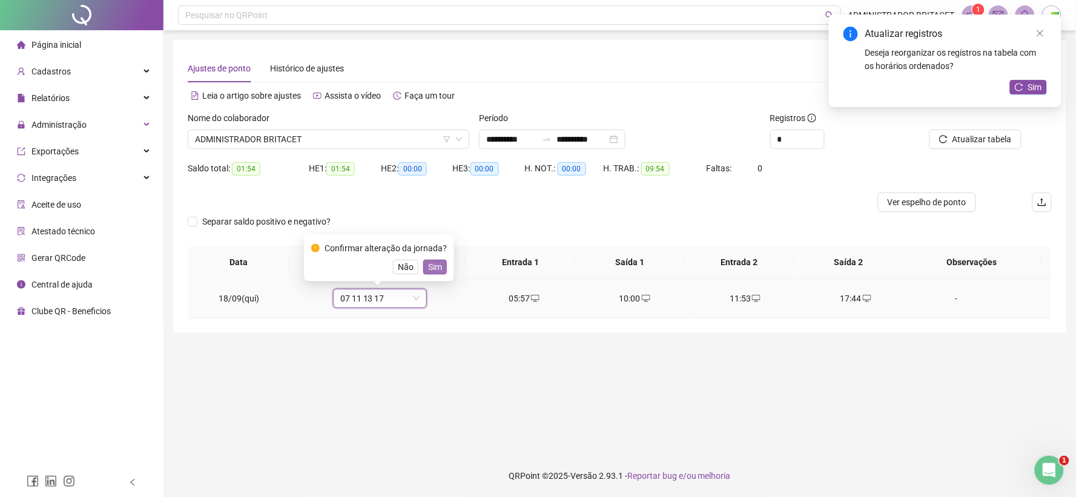
click at [430, 267] on span "Sim" at bounding box center [435, 266] width 14 height 13
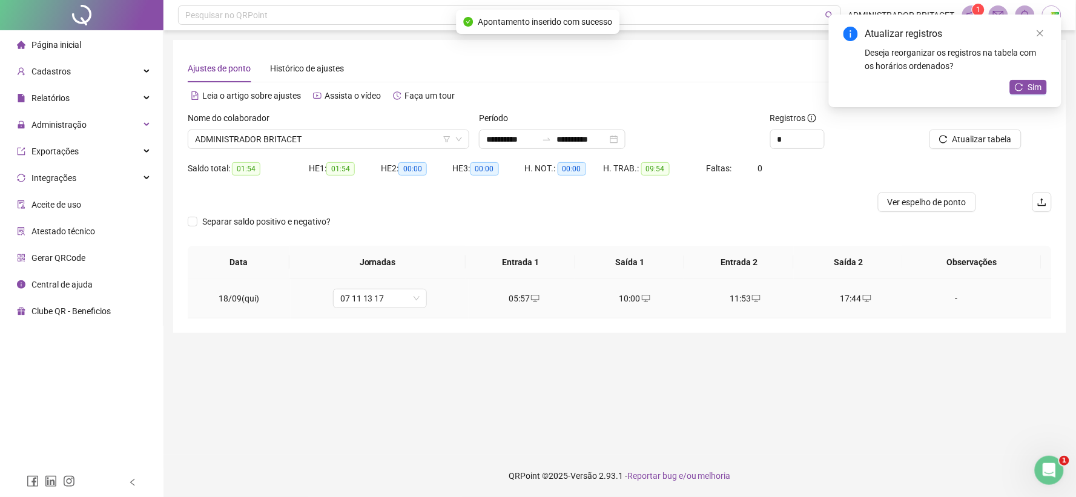
click at [533, 300] on icon "desktop" at bounding box center [535, 298] width 8 height 8
type input "**********"
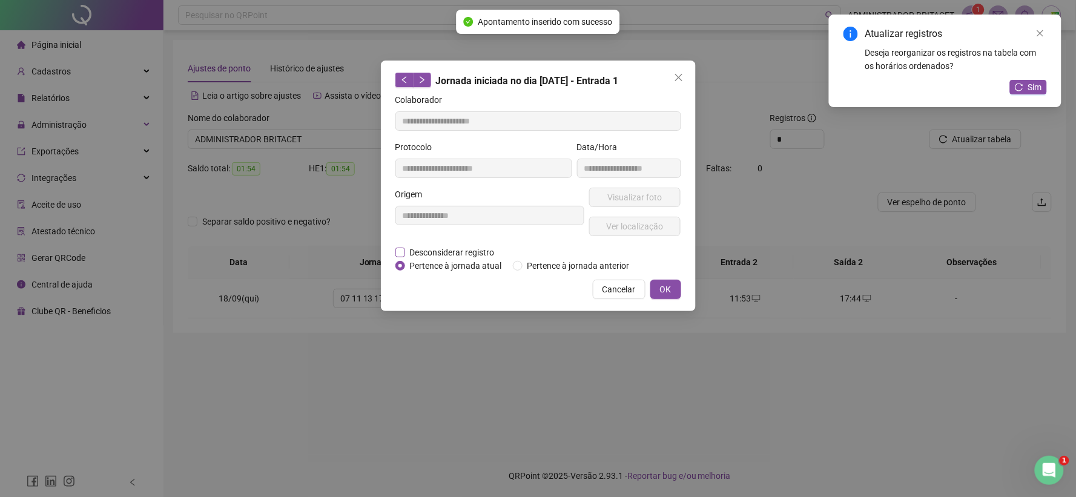
click at [487, 249] on span "Desconsiderar registro" at bounding box center [452, 252] width 94 height 13
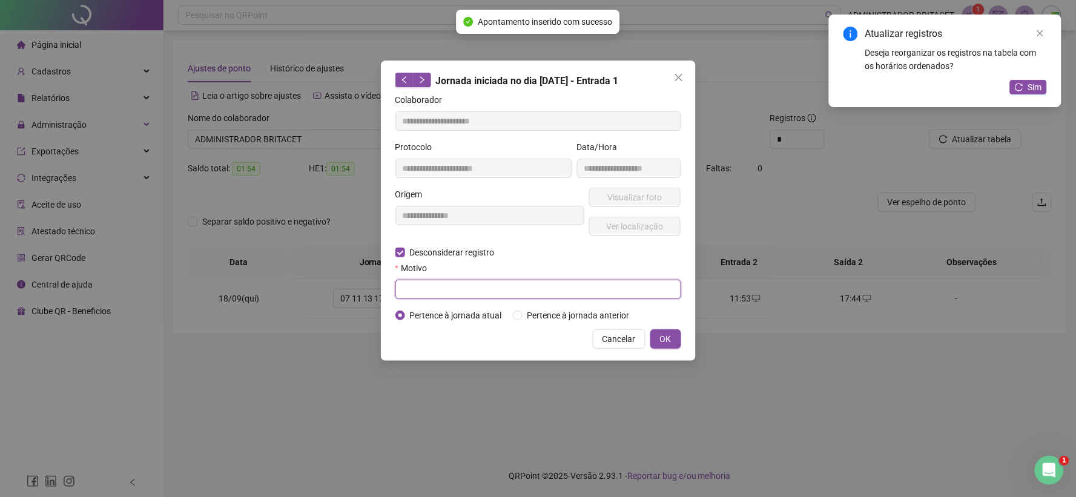
click at [496, 291] on input "text" at bounding box center [538, 289] width 286 height 19
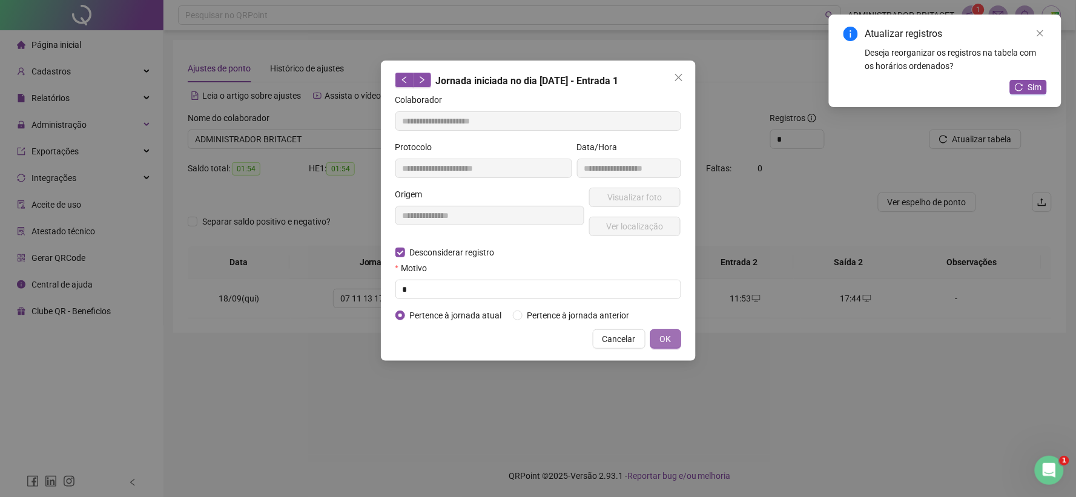
click at [660, 332] on button "OK" at bounding box center [665, 338] width 31 height 19
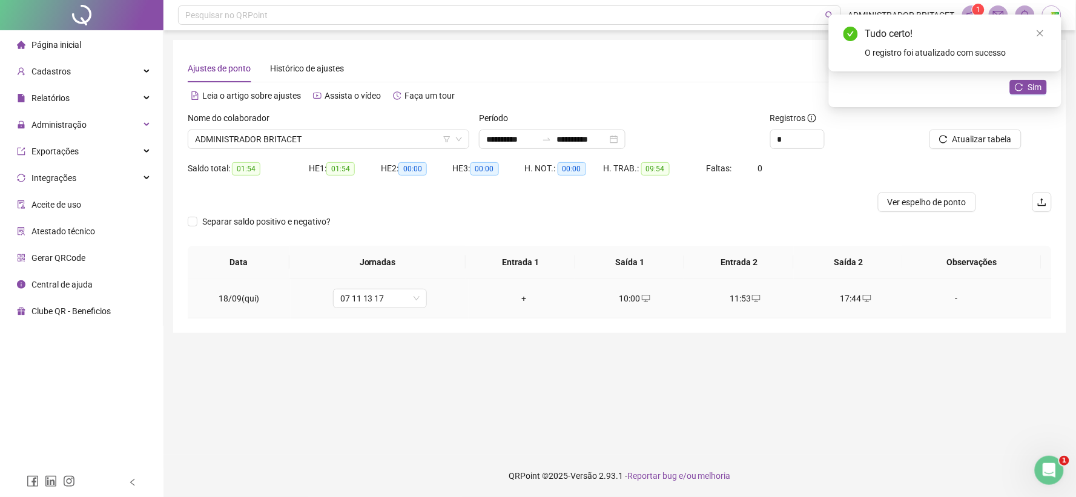
click at [640, 291] on td "10:00" at bounding box center [634, 298] width 111 height 39
click at [642, 300] on icon "desktop" at bounding box center [646, 298] width 8 height 8
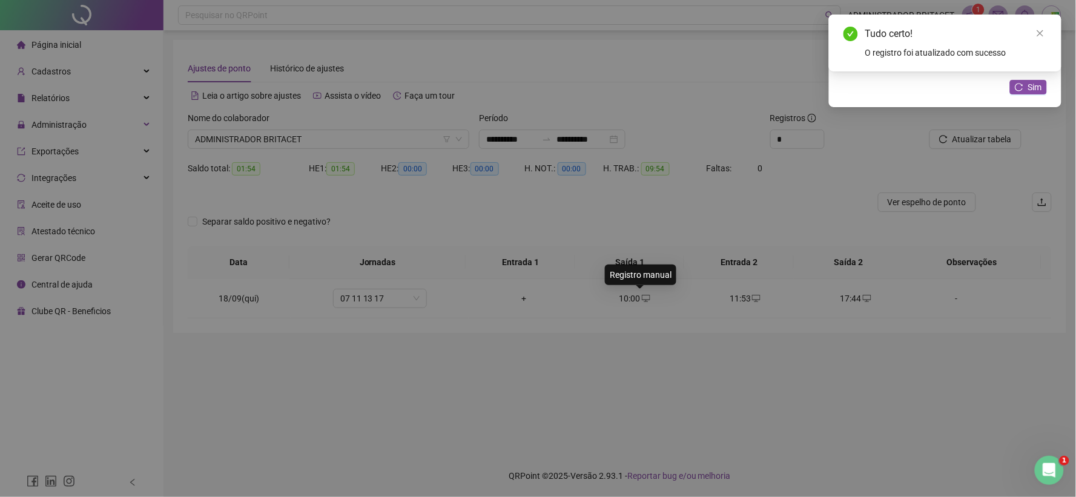
type input "**********"
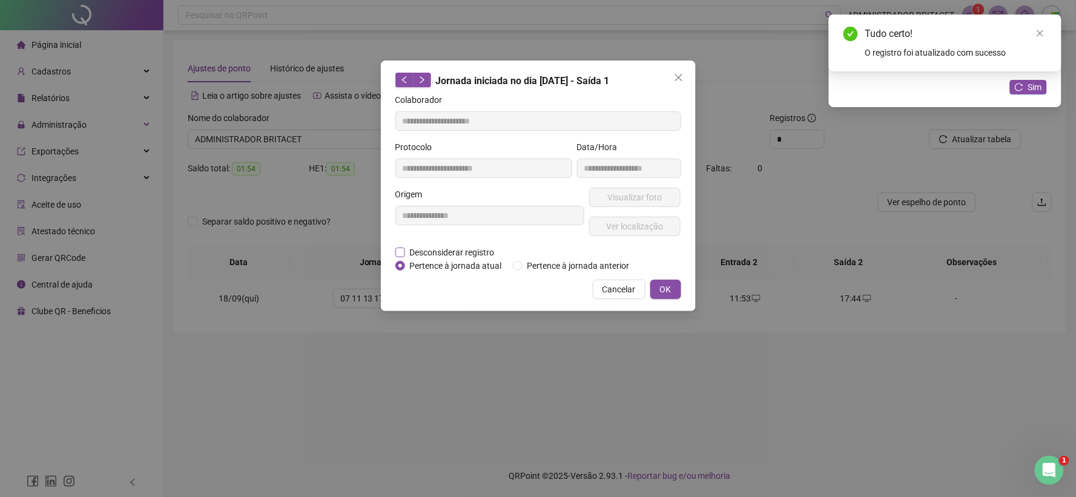
click at [482, 249] on span "Desconsiderar registro" at bounding box center [452, 252] width 94 height 13
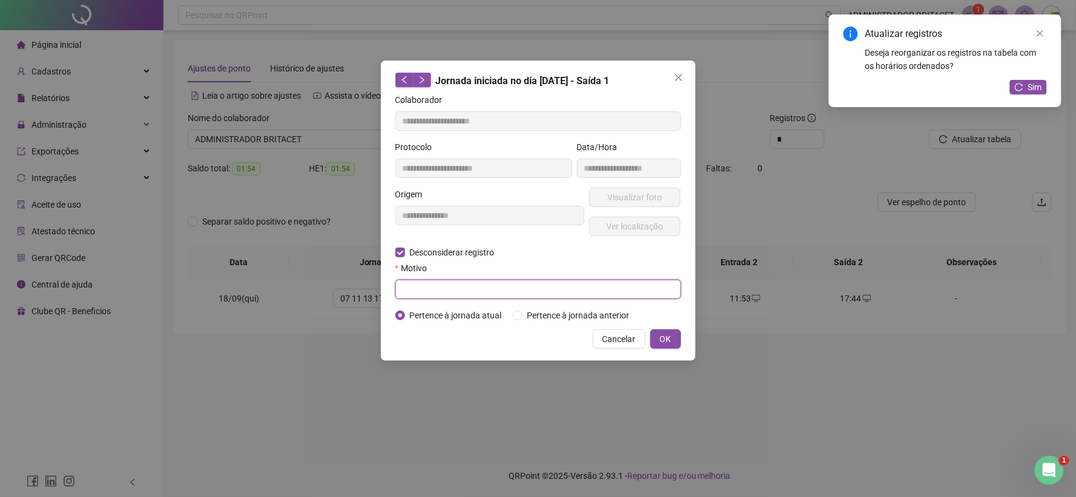
click at [488, 286] on input "text" at bounding box center [538, 289] width 286 height 19
click at [666, 337] on span "OK" at bounding box center [666, 338] width 12 height 13
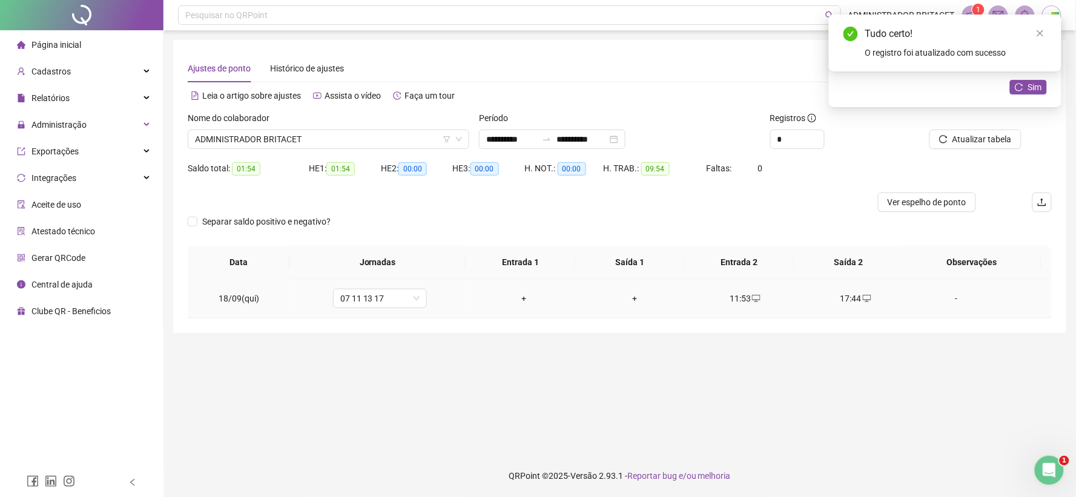
click at [752, 298] on icon "desktop" at bounding box center [756, 298] width 8 height 8
type input "**********"
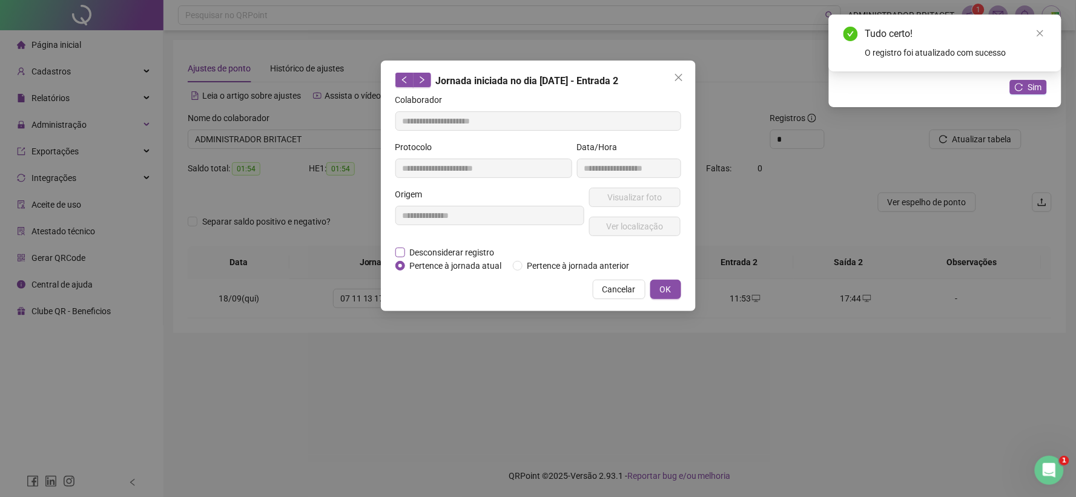
click at [481, 251] on span "Desconsiderar registro" at bounding box center [452, 252] width 94 height 13
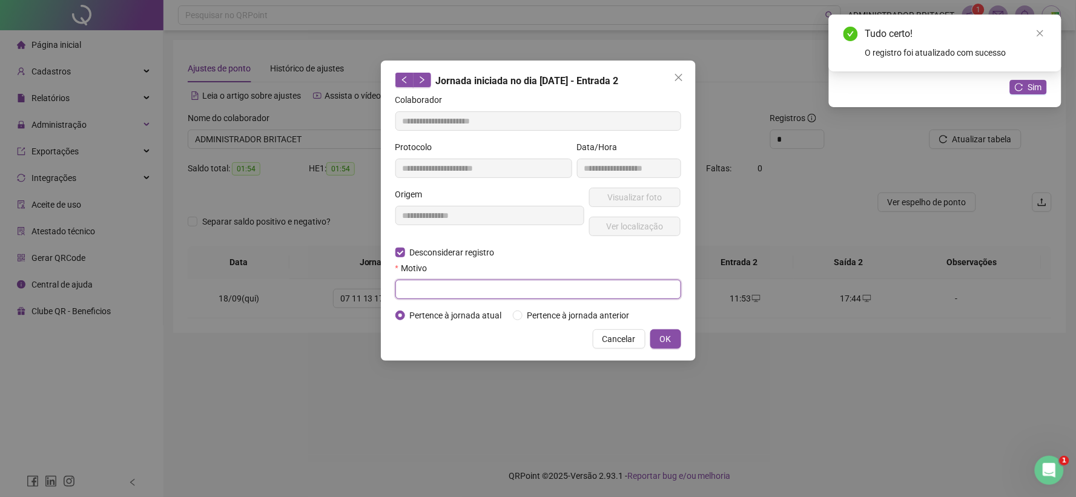
click at [504, 295] on input "text" at bounding box center [538, 289] width 286 height 19
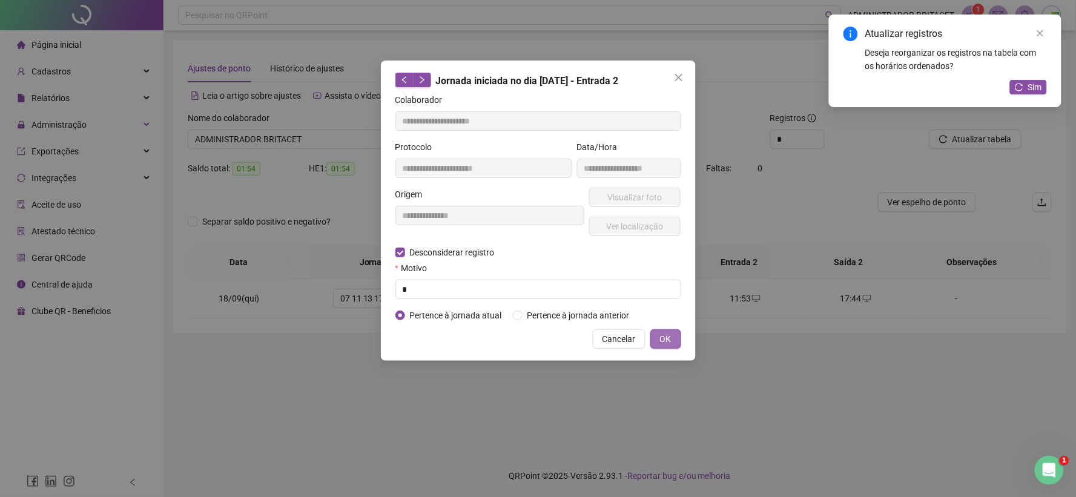
click at [674, 341] on button "OK" at bounding box center [665, 338] width 31 height 19
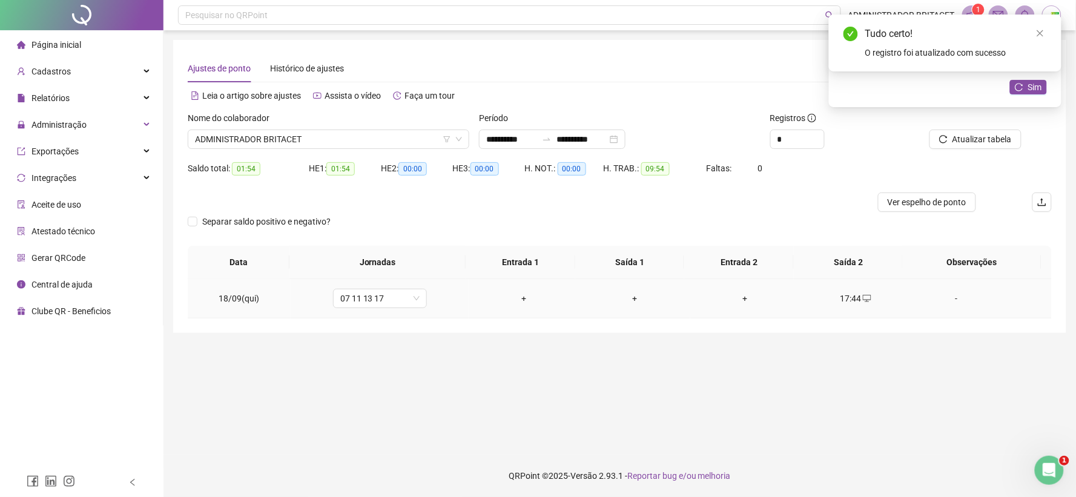
click at [863, 303] on icon "desktop" at bounding box center [867, 298] width 8 height 8
type input "**********"
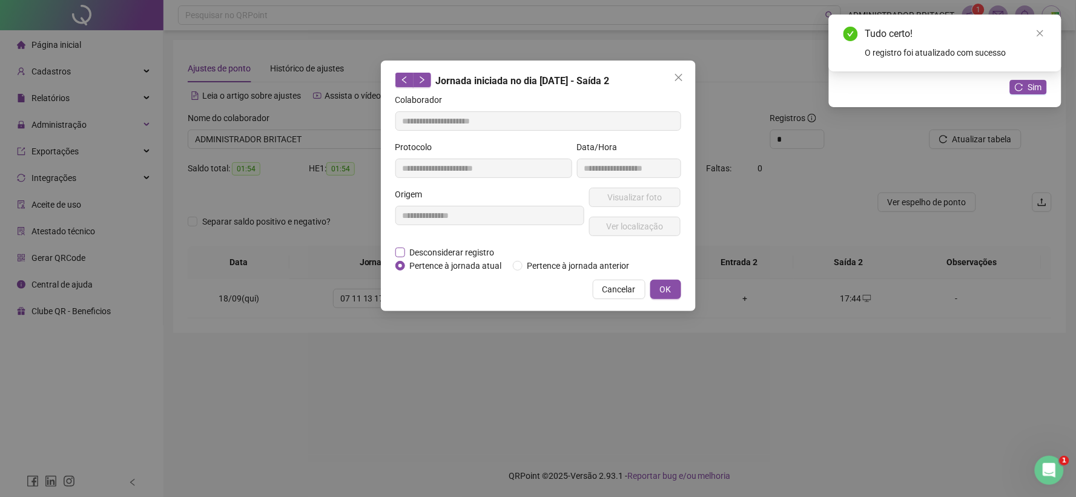
click at [487, 249] on span "Desconsiderar registro" at bounding box center [452, 252] width 94 height 13
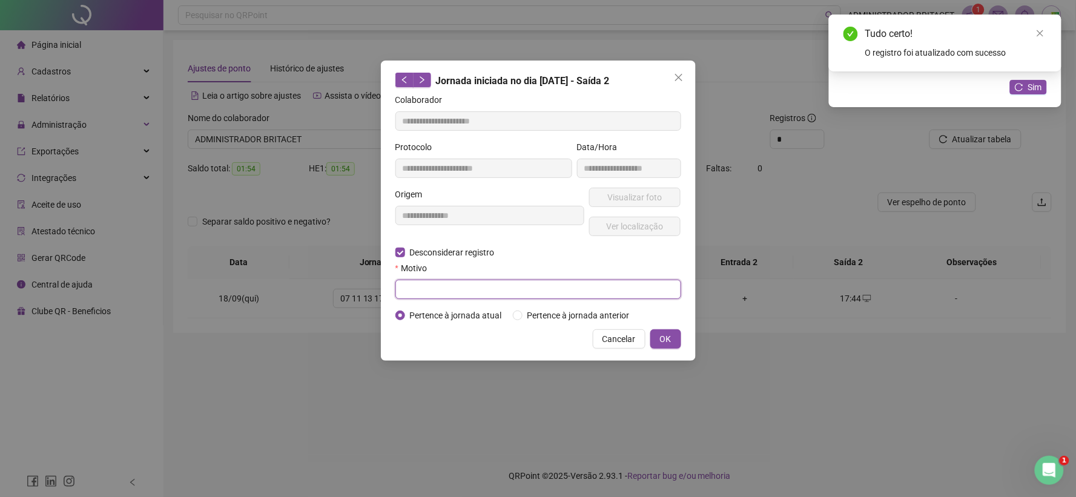
click at [489, 289] on input "text" at bounding box center [538, 289] width 286 height 19
click at [663, 335] on span "OK" at bounding box center [666, 338] width 12 height 13
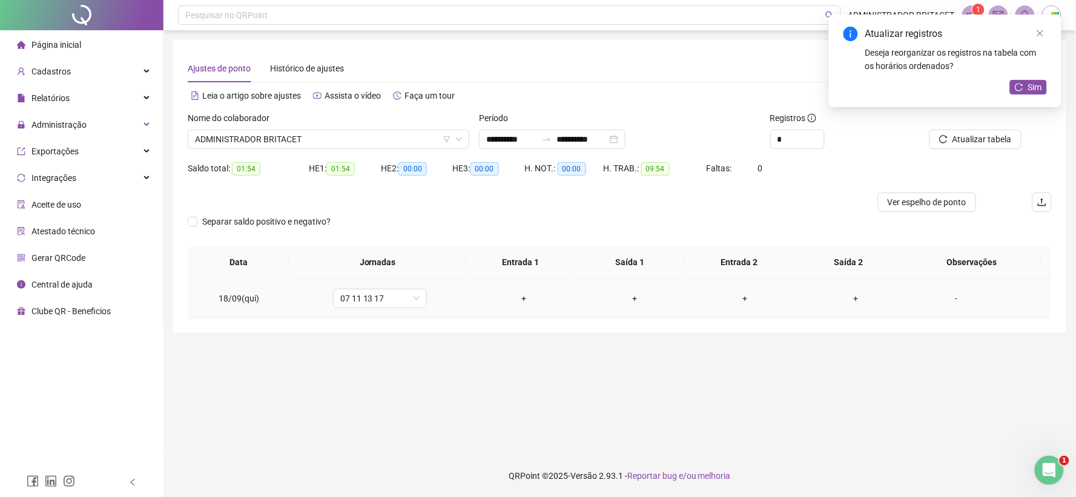
click at [521, 293] on div "+" at bounding box center [523, 298] width 91 height 13
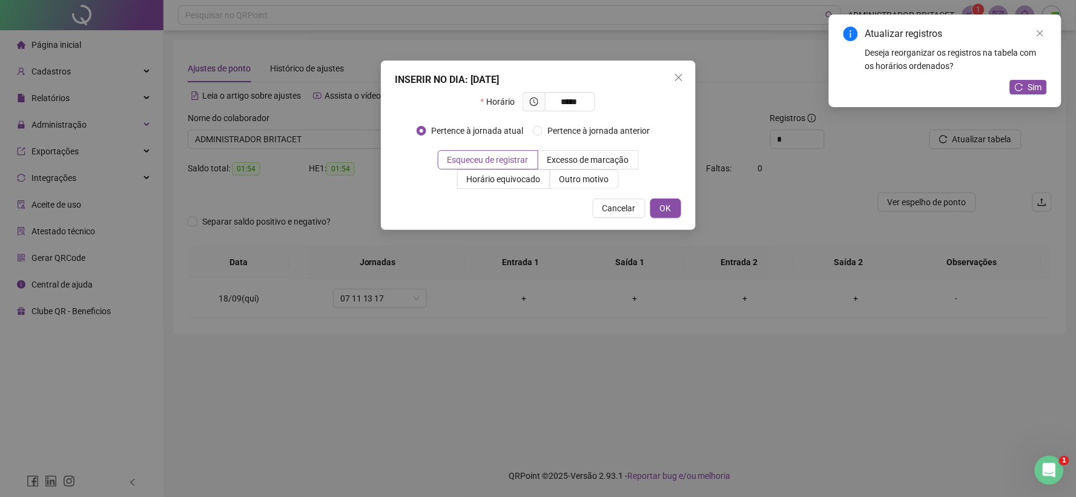
type input "*****"
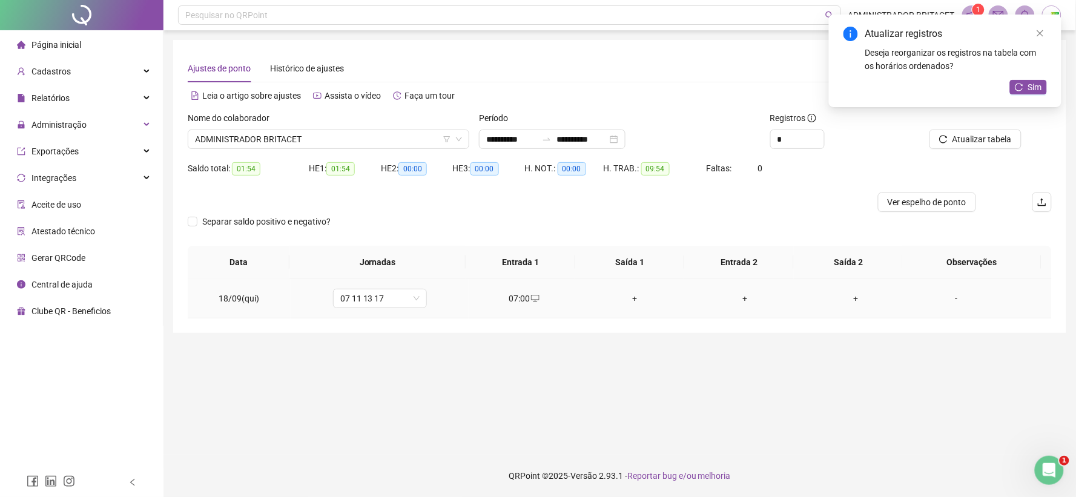
click at [631, 294] on div "+" at bounding box center [634, 298] width 91 height 13
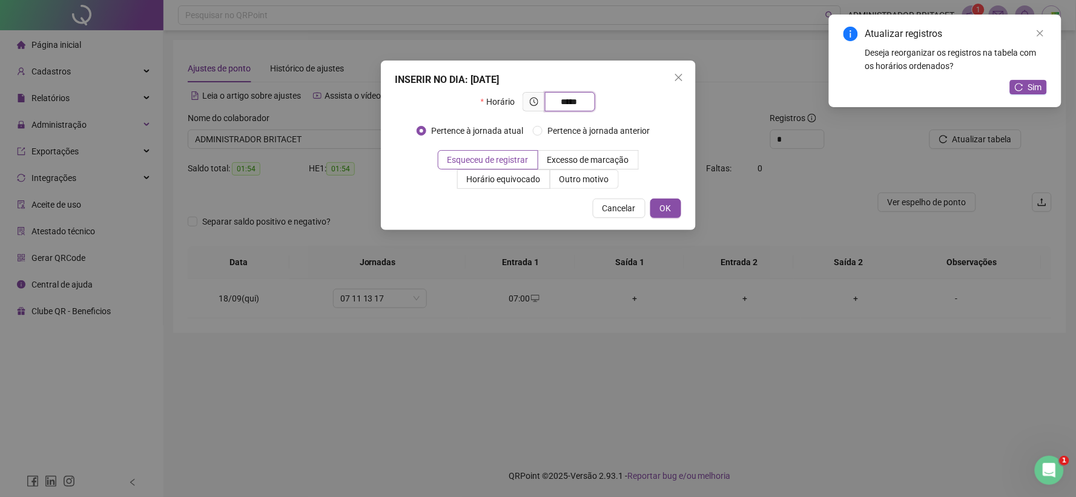
type input "*****"
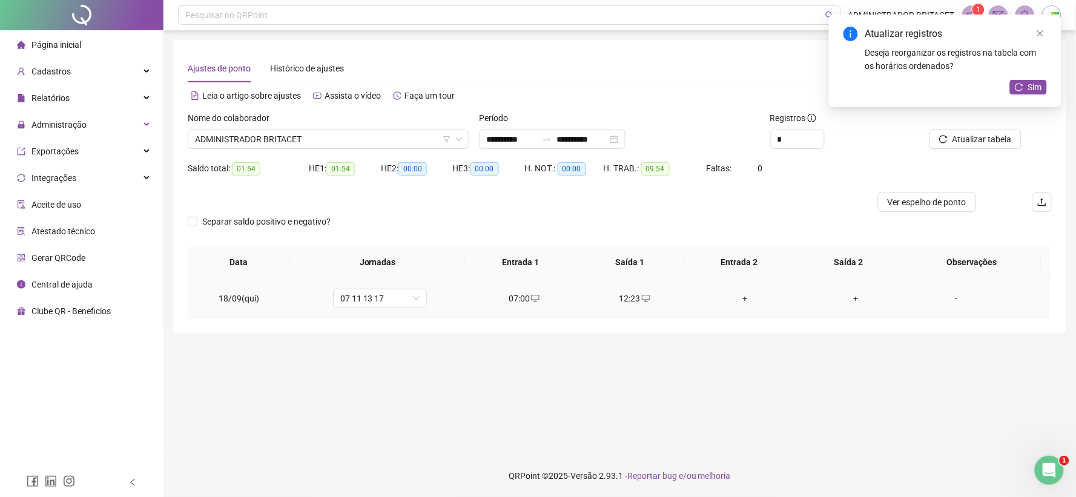
click at [737, 298] on div "+" at bounding box center [745, 298] width 91 height 13
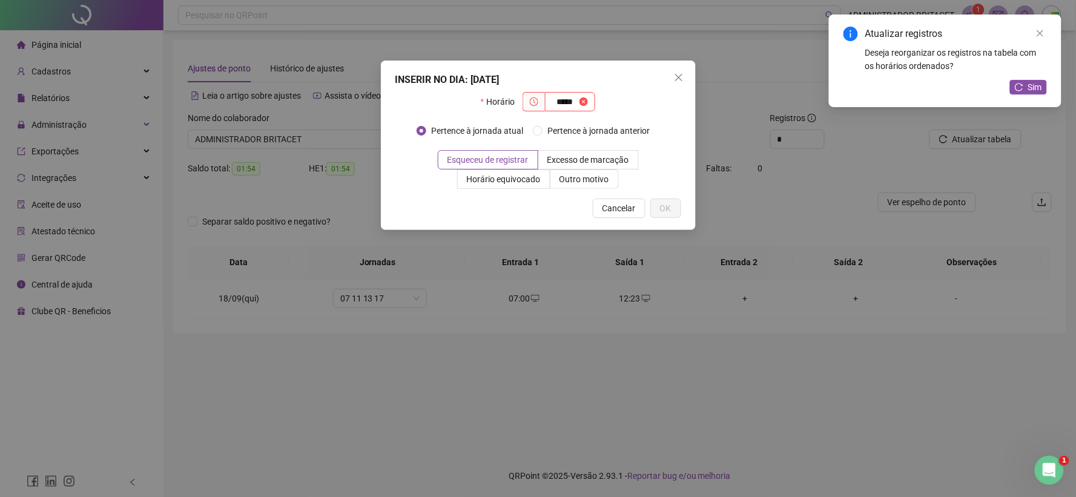
type input "*****"
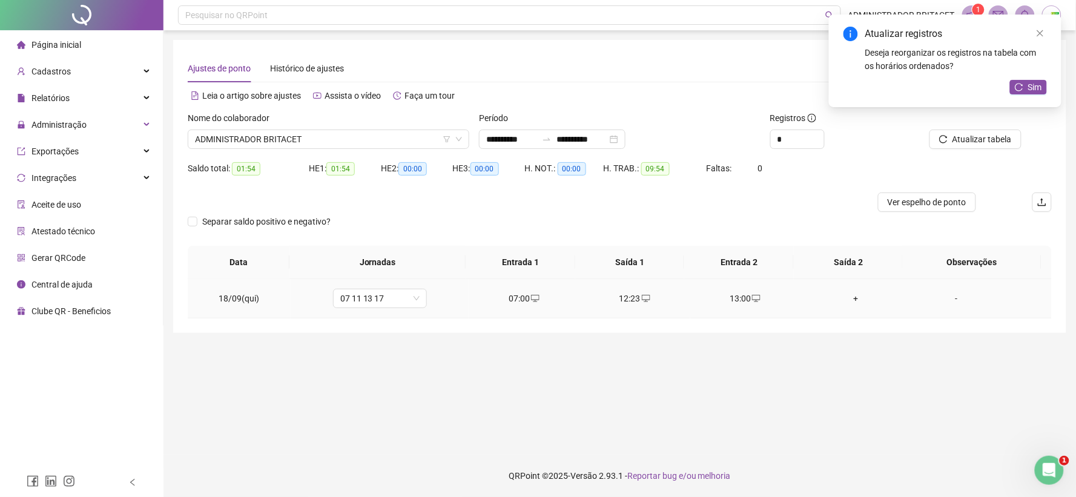
click at [846, 300] on div "+" at bounding box center [855, 298] width 91 height 13
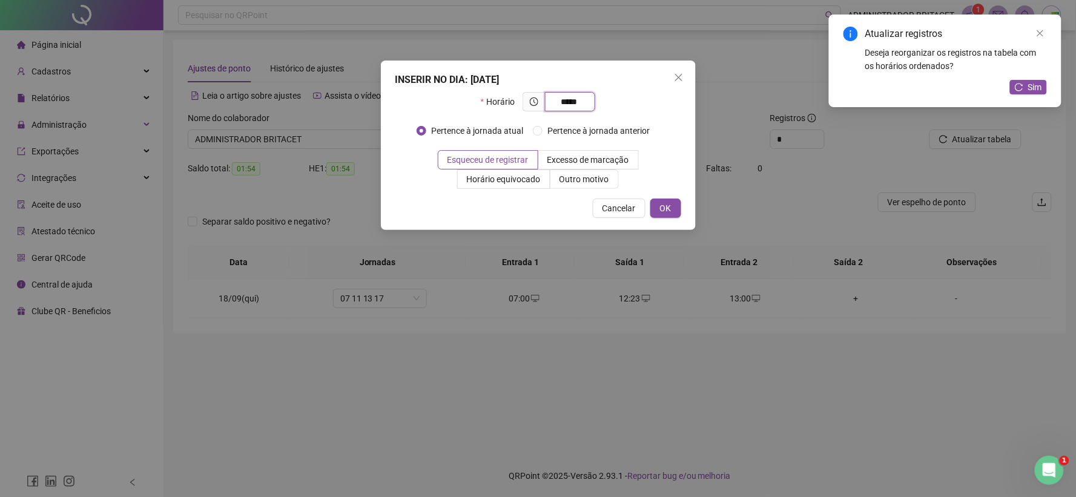
type input "*****"
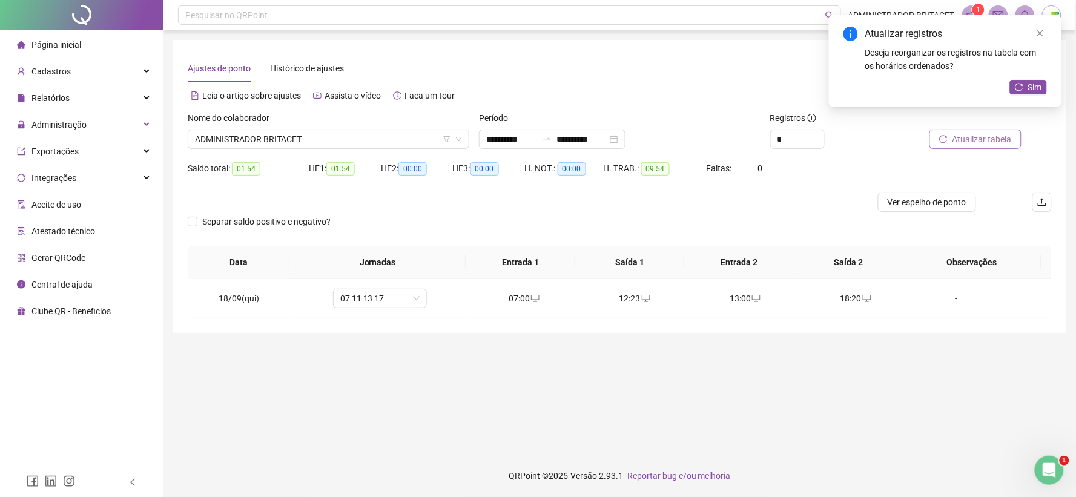
click at [951, 140] on button "Atualizar tabela" at bounding box center [975, 139] width 92 height 19
click at [861, 298] on span "desktop" at bounding box center [866, 298] width 10 height 8
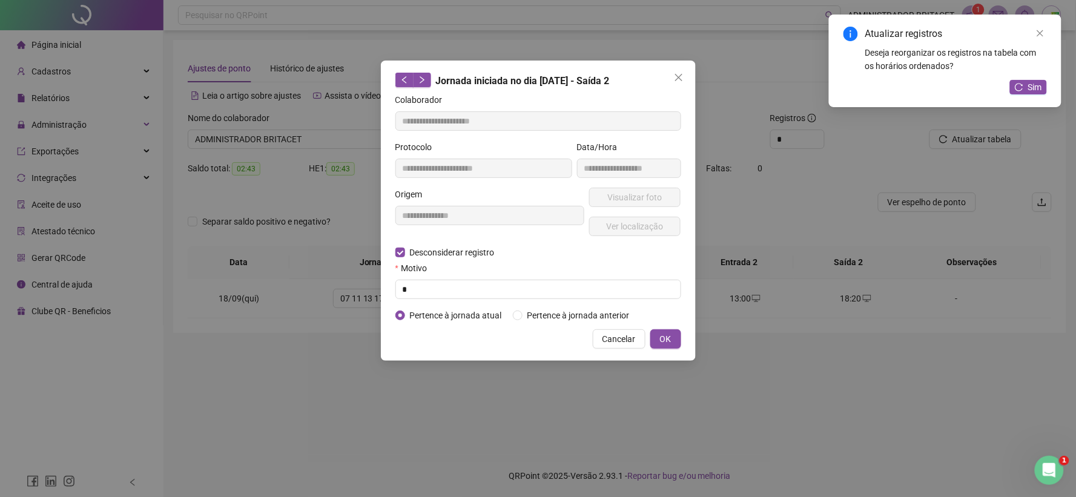
type input "**********"
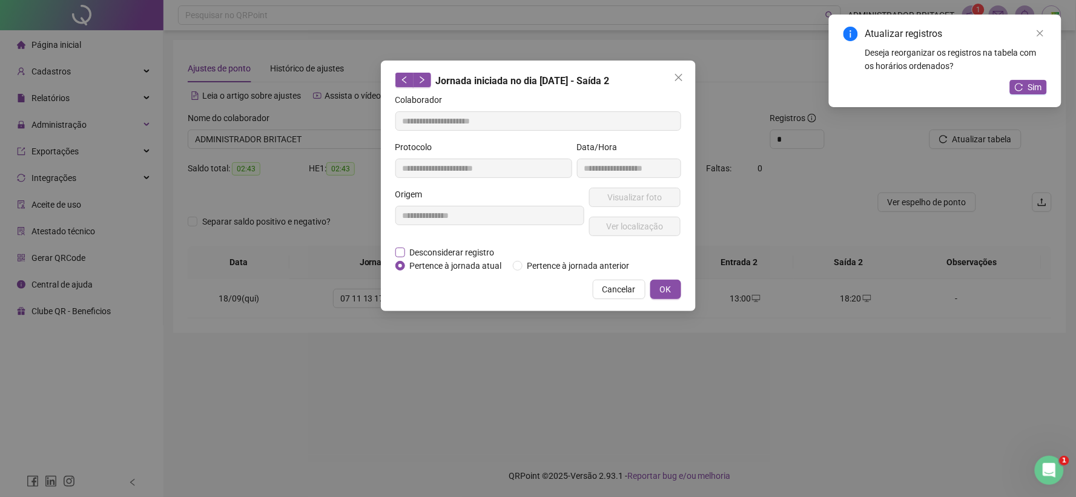
click at [466, 251] on span "Desconsiderar registro" at bounding box center [452, 252] width 94 height 13
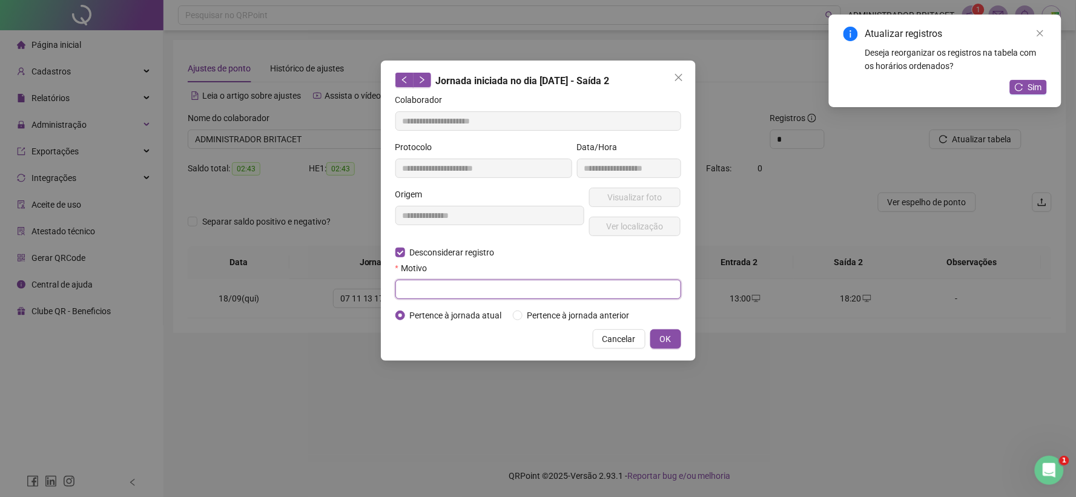
click at [467, 283] on input "text" at bounding box center [538, 289] width 286 height 19
click at [668, 340] on span "OK" at bounding box center [666, 338] width 12 height 13
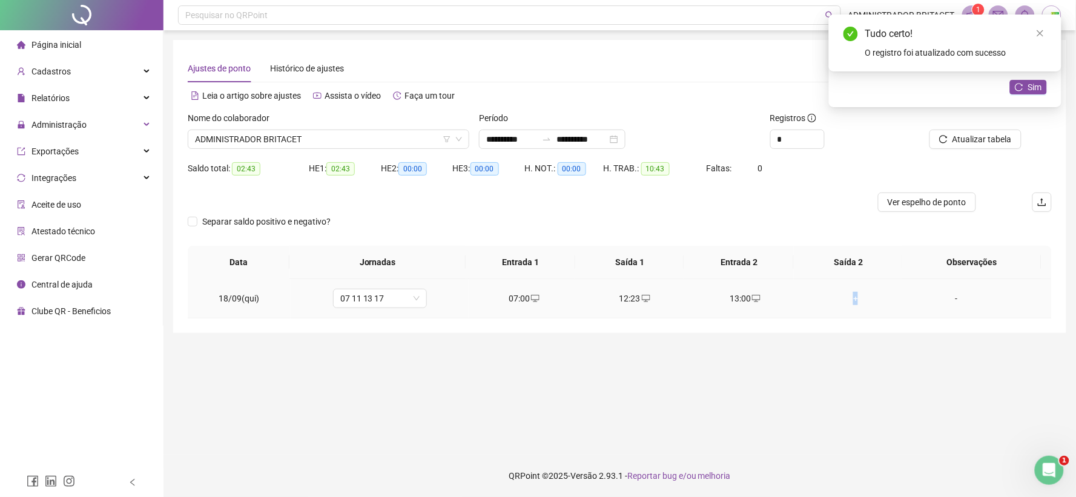
click at [850, 301] on div "+" at bounding box center [855, 298] width 91 height 13
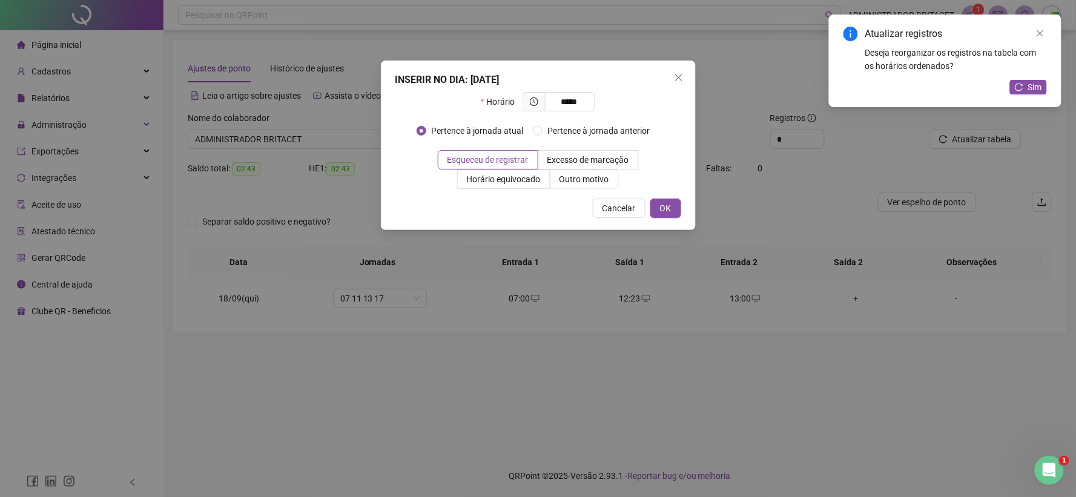
type input "*****"
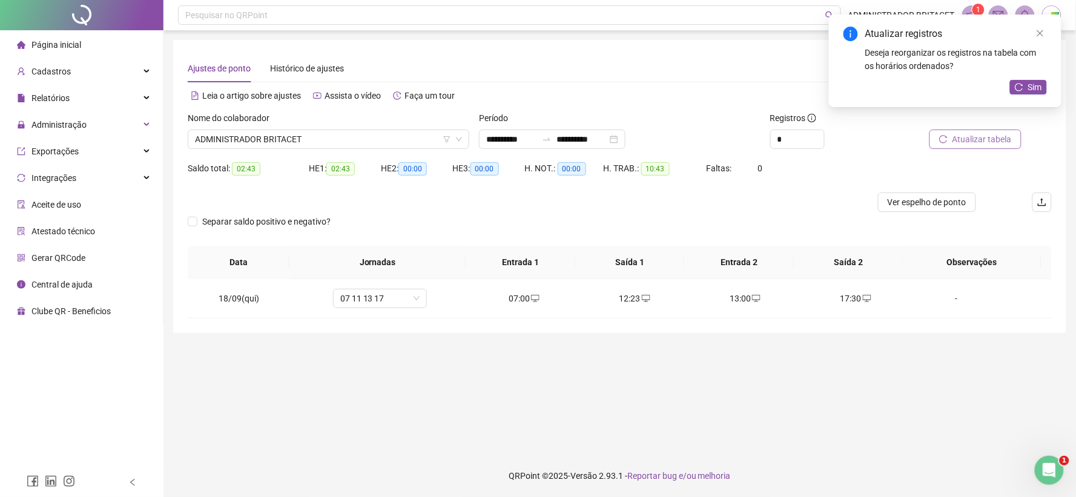
click at [947, 144] on button "Atualizar tabela" at bounding box center [975, 139] width 92 height 19
